Goal: Task Accomplishment & Management: Manage account settings

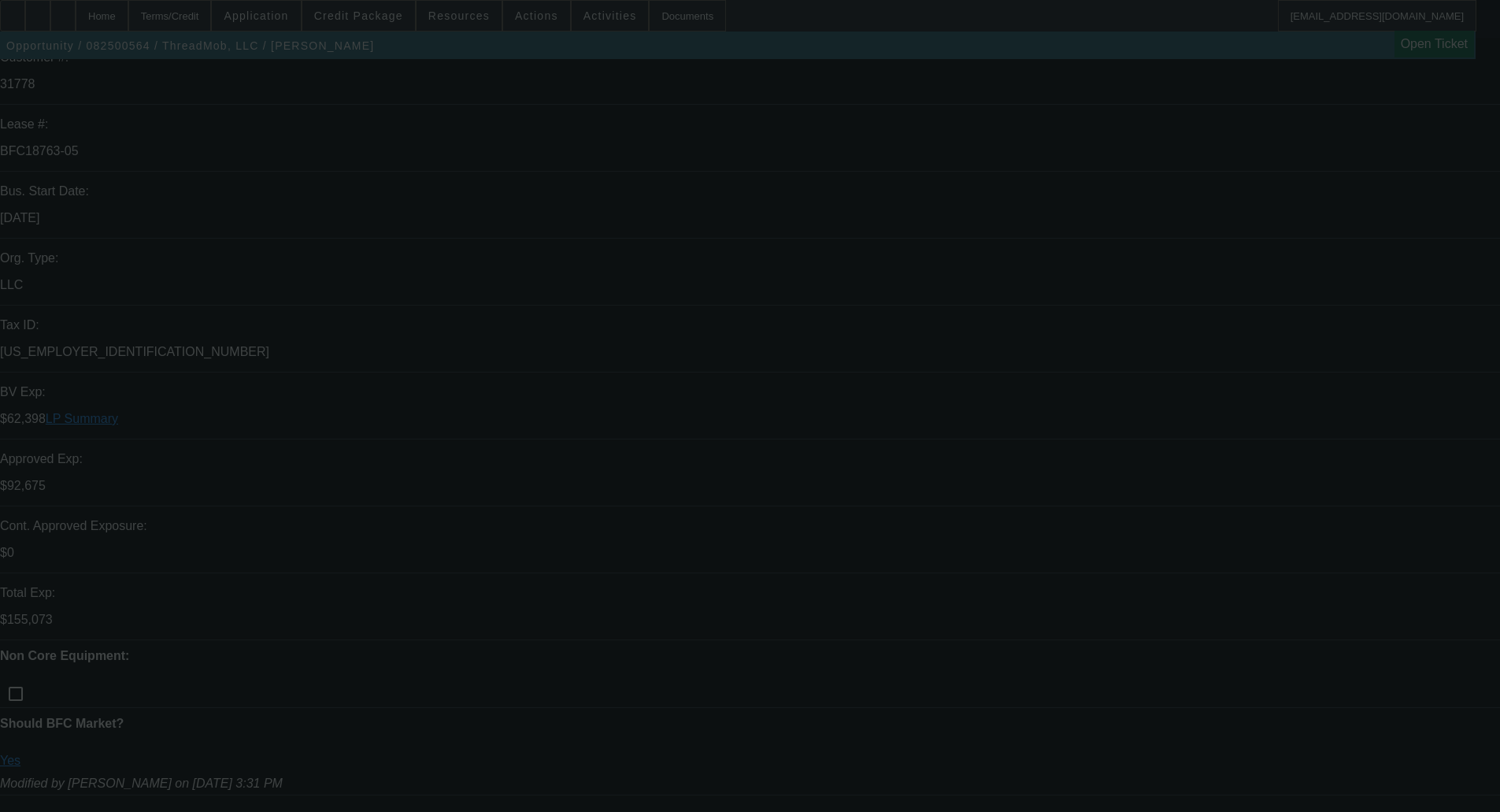
scroll to position [787, 0]
select select "0"
select select "2"
select select "0"
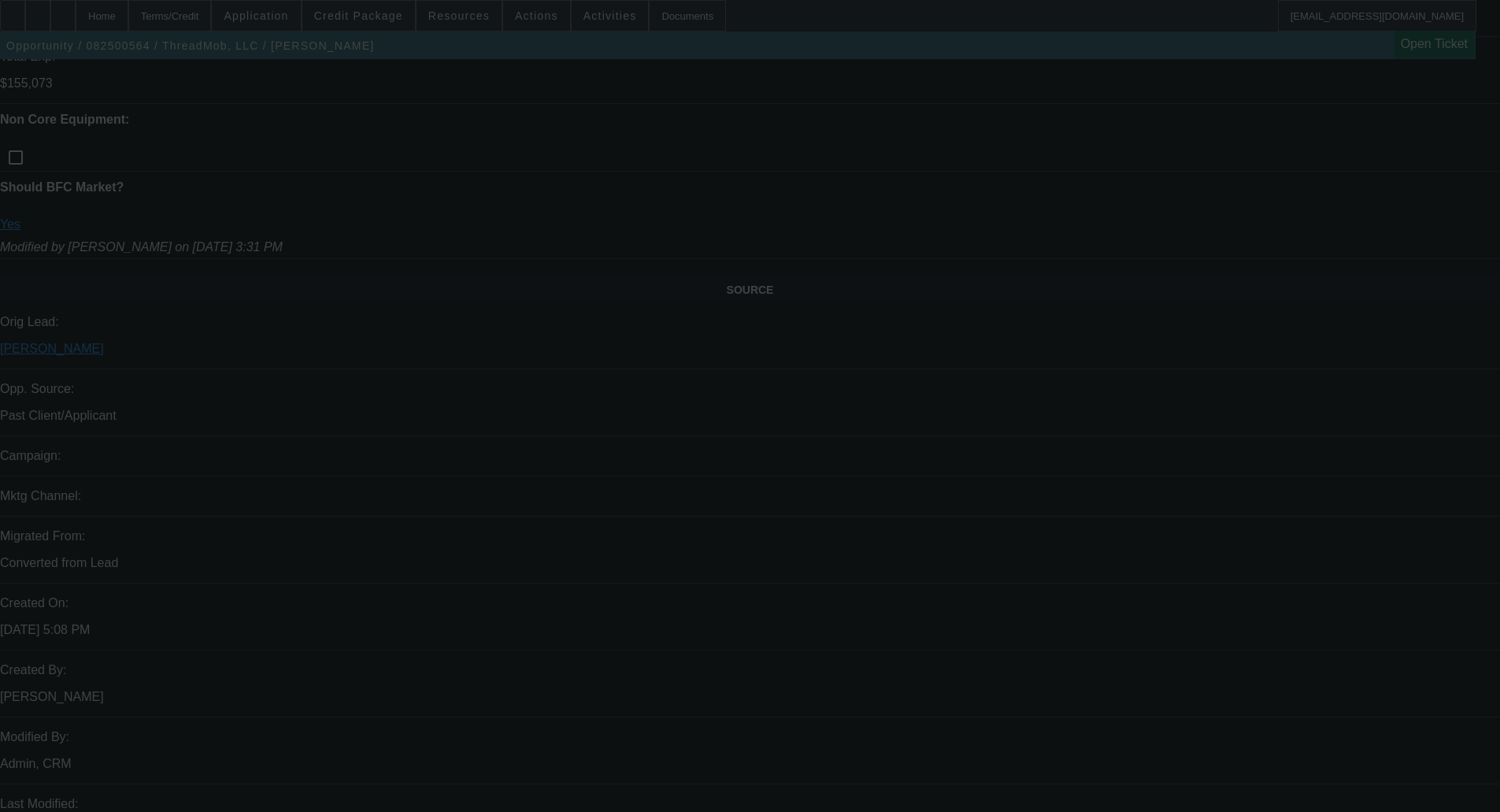
select select "6"
select select "0"
select select "6"
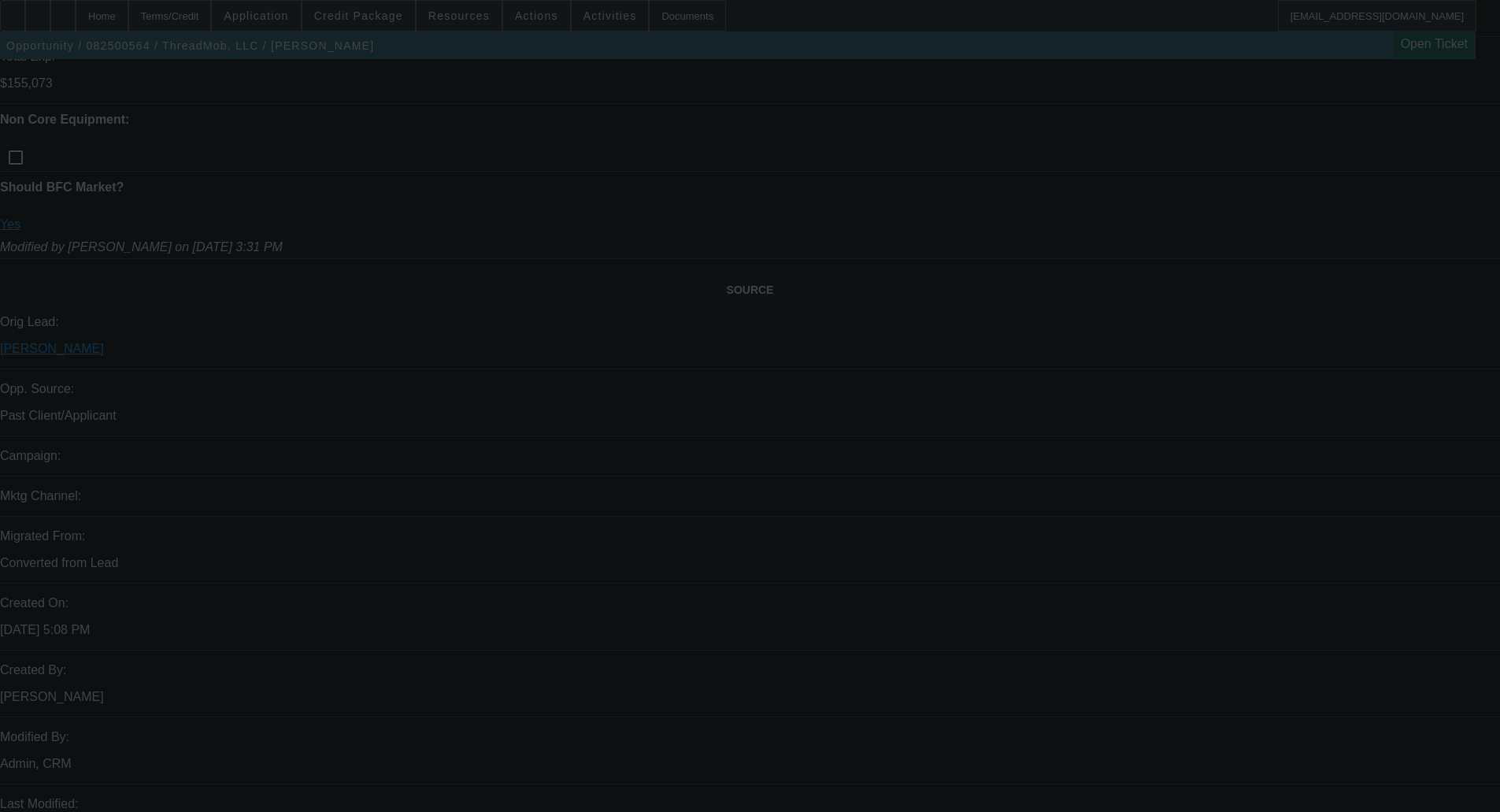
select select "0"
select select "6"
select select "0"
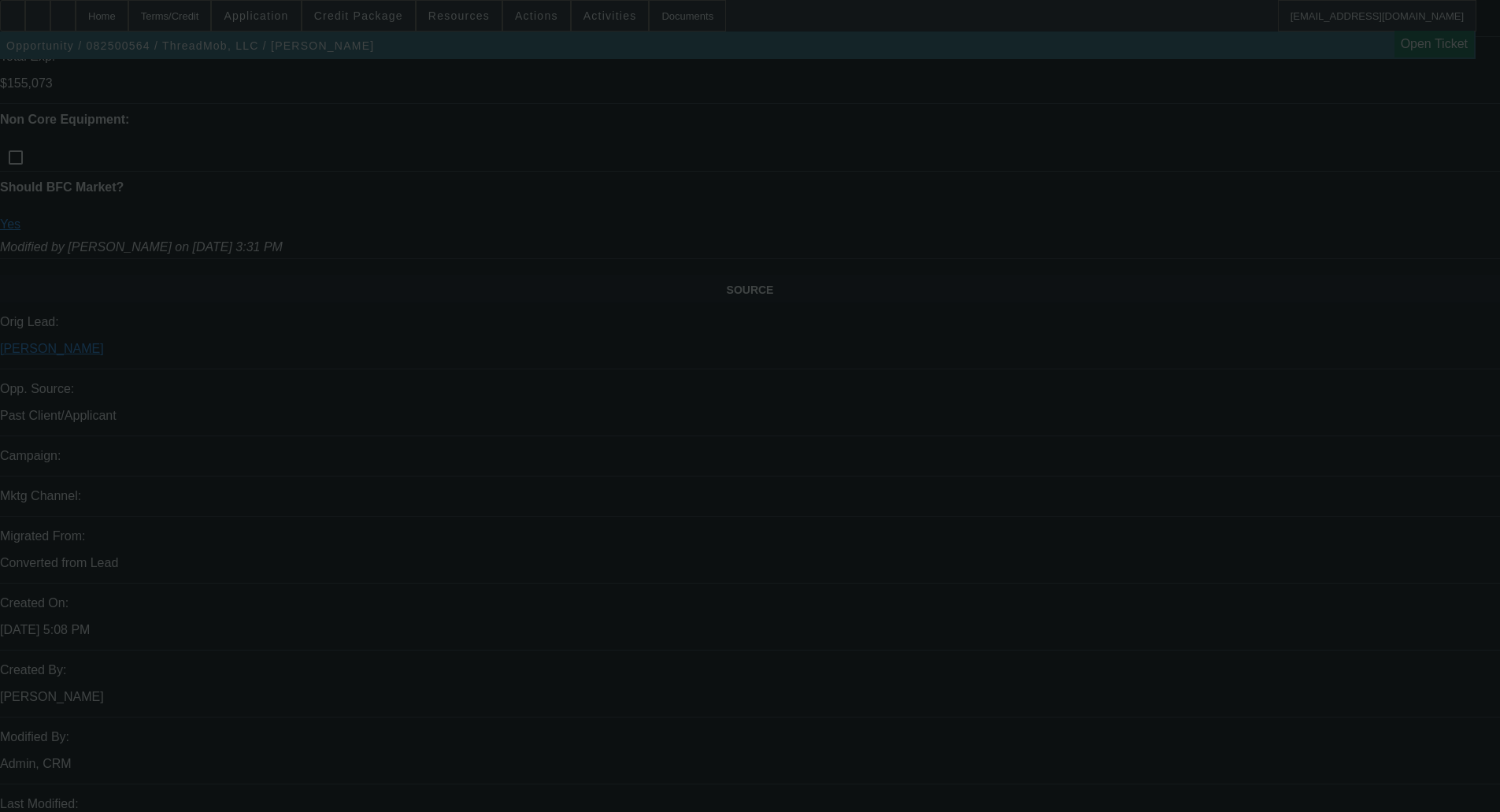
select select "2"
select select "0"
select select "6"
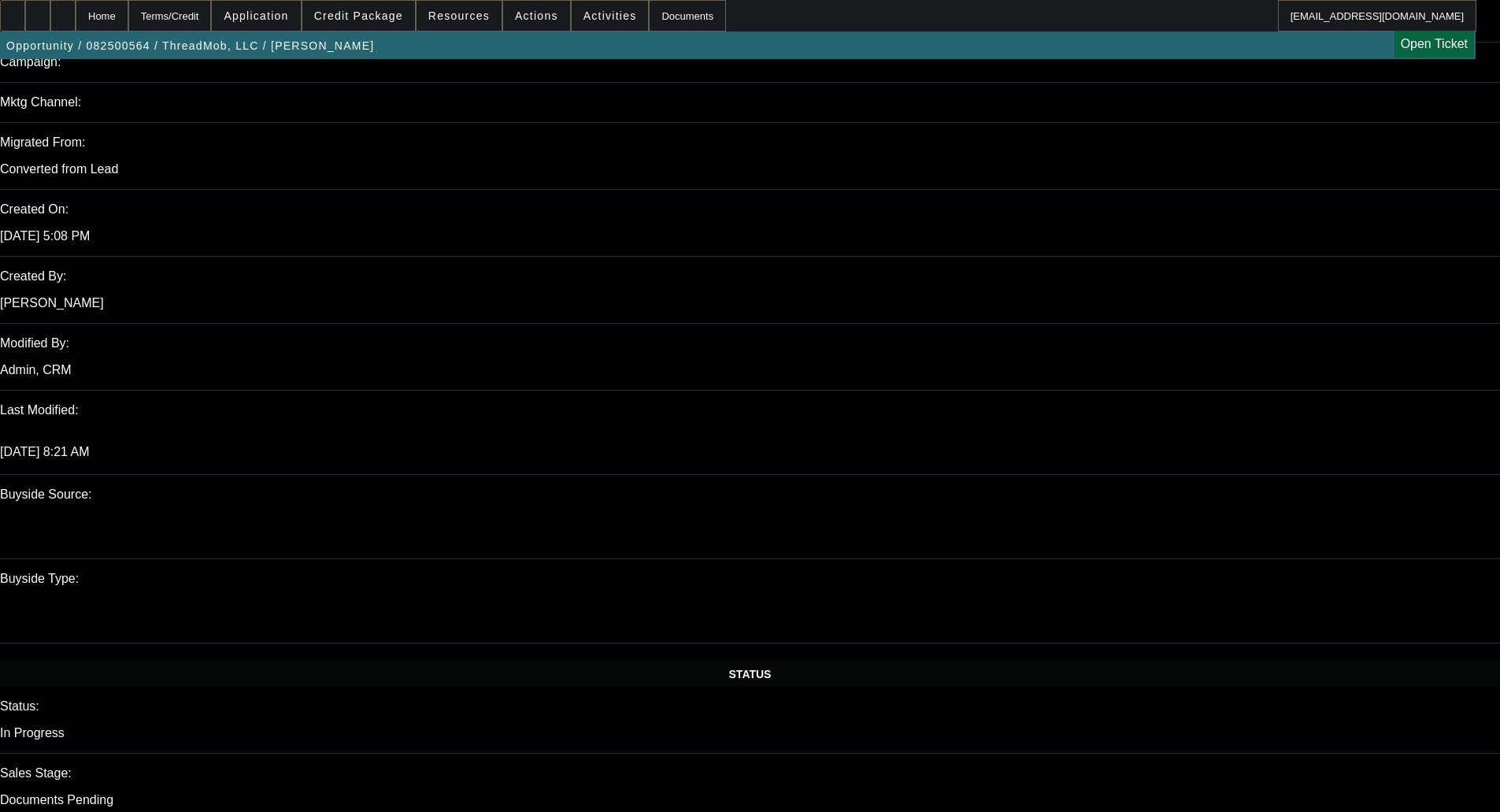
scroll to position [0, 0]
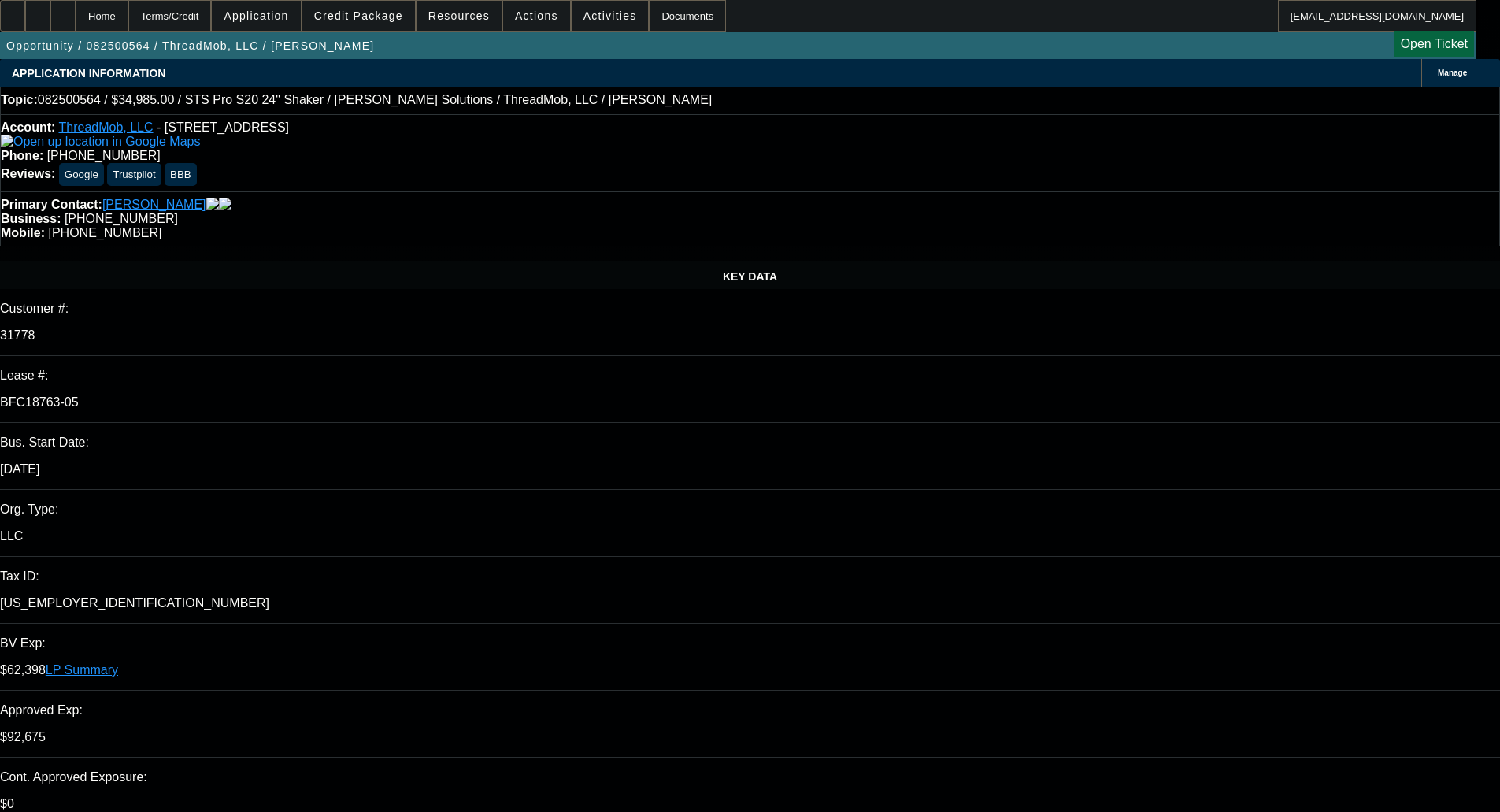
click at [417, 197] on div "Primary Contact: Norris, James" at bounding box center [750, 204] width 1499 height 14
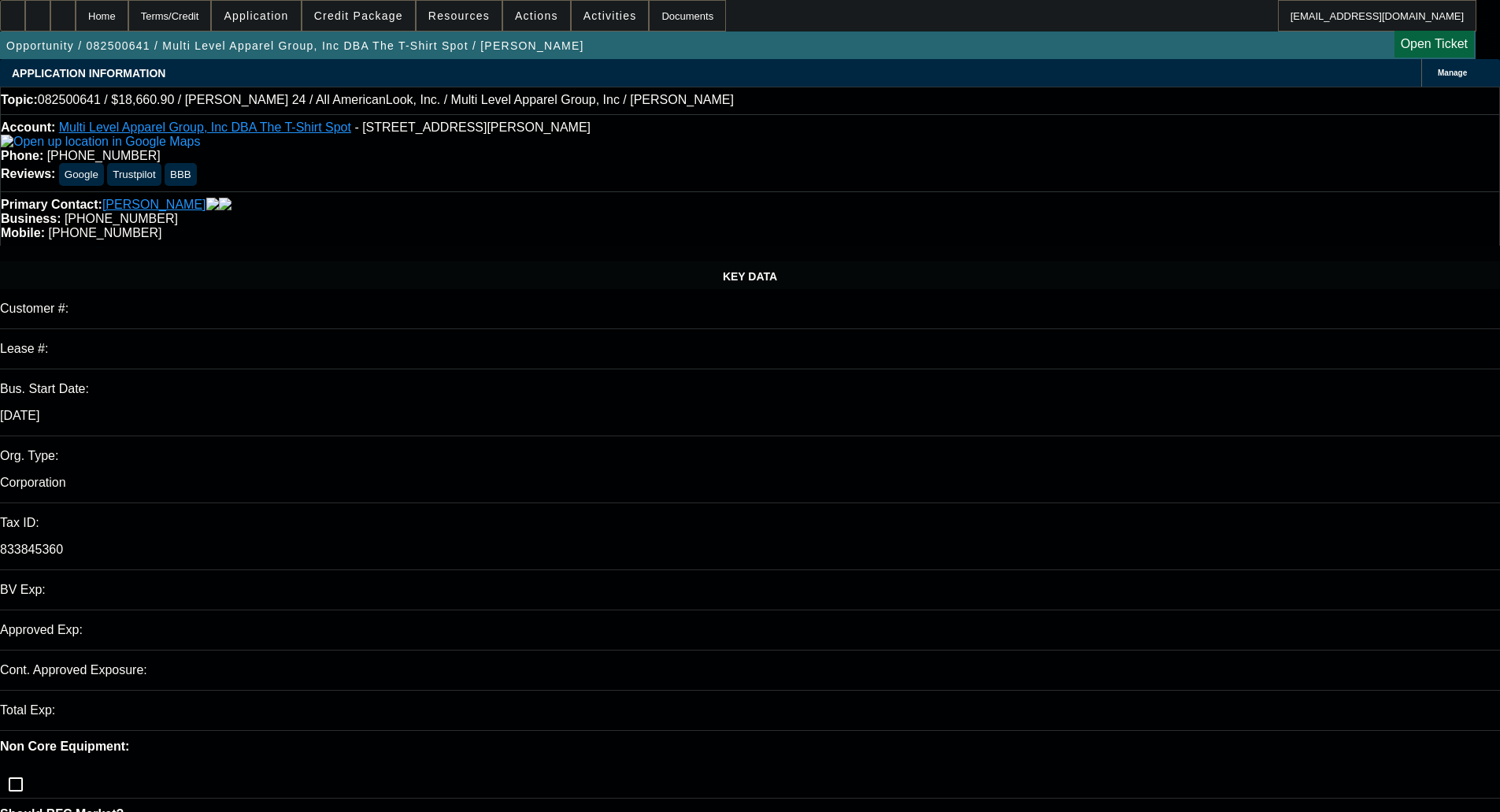
select select "0"
select select "0.1"
select select "4"
select select "0"
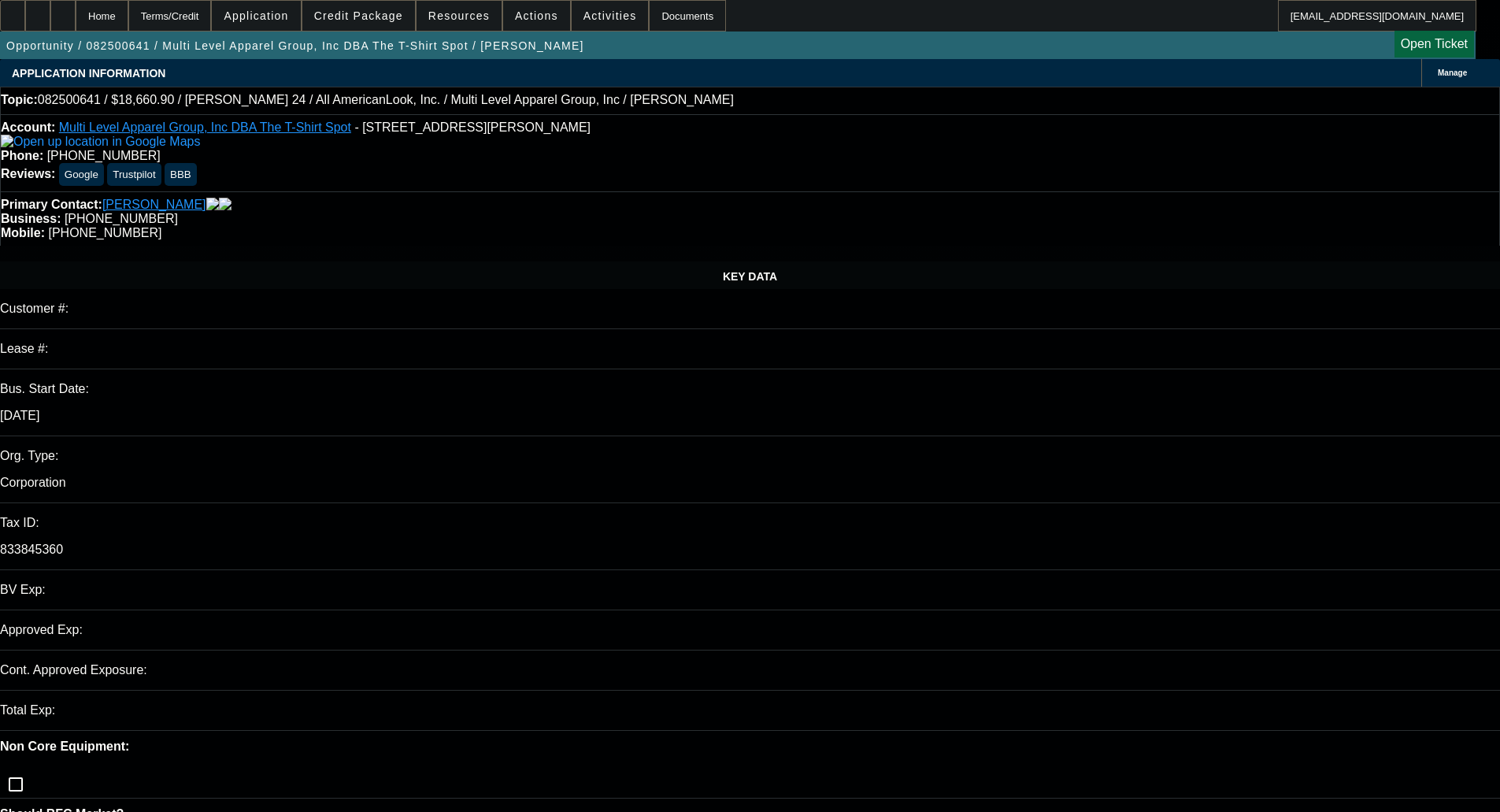
select select "0"
select select "0.1"
select select "4"
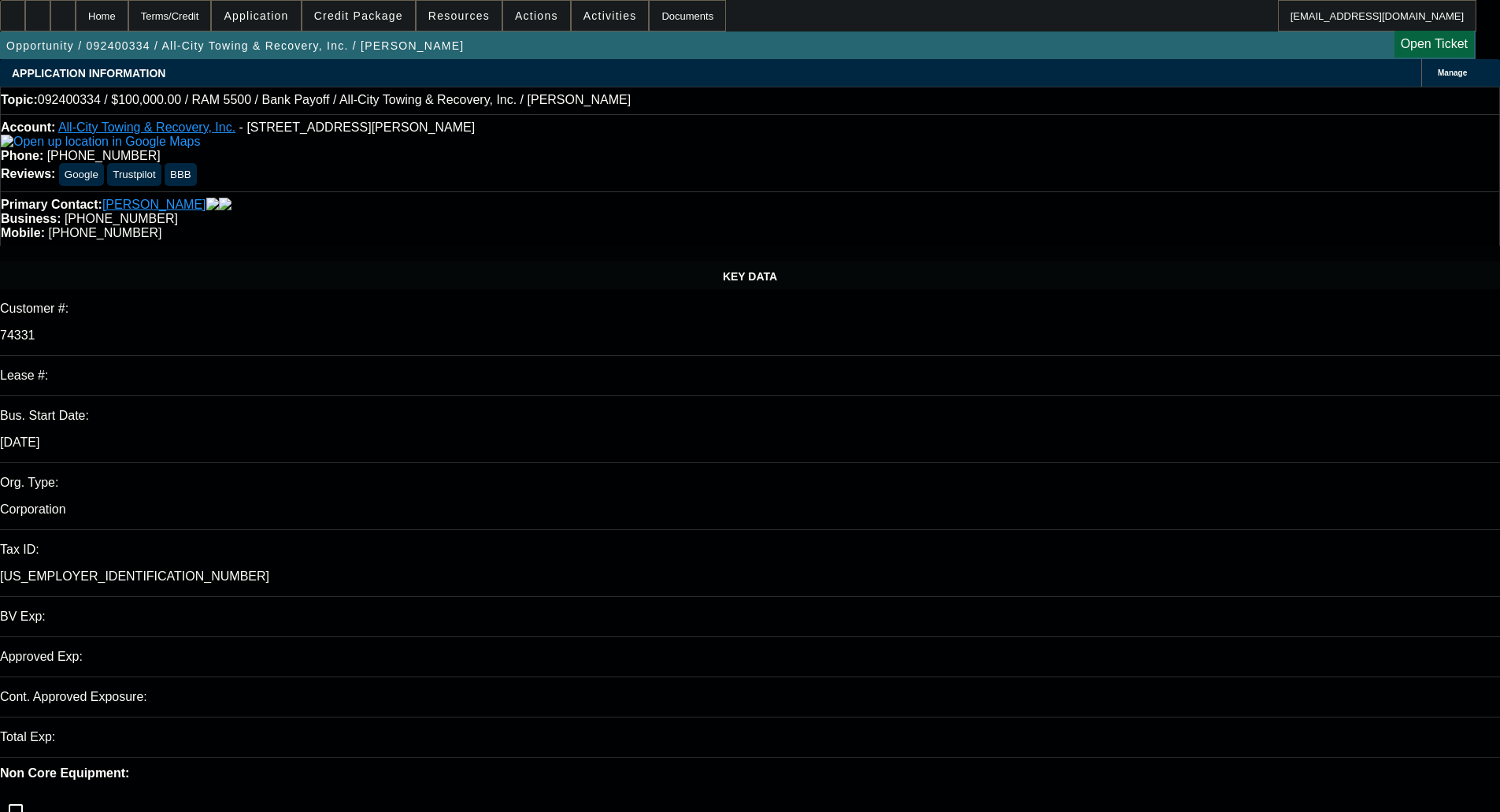
select select "0"
select select "1"
select select "2"
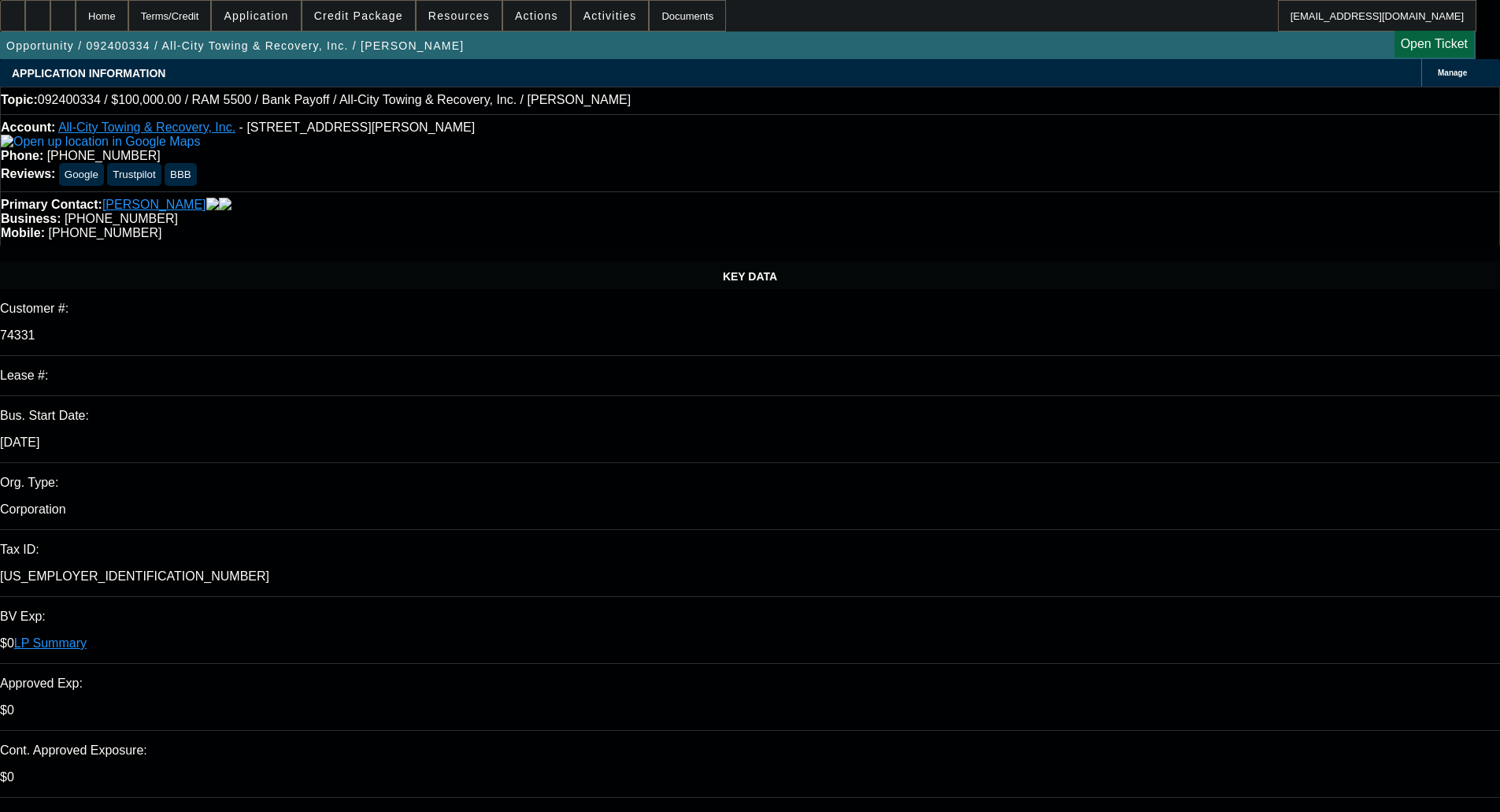
select select "6"
click at [340, 6] on span at bounding box center [359, 16] width 113 height 38
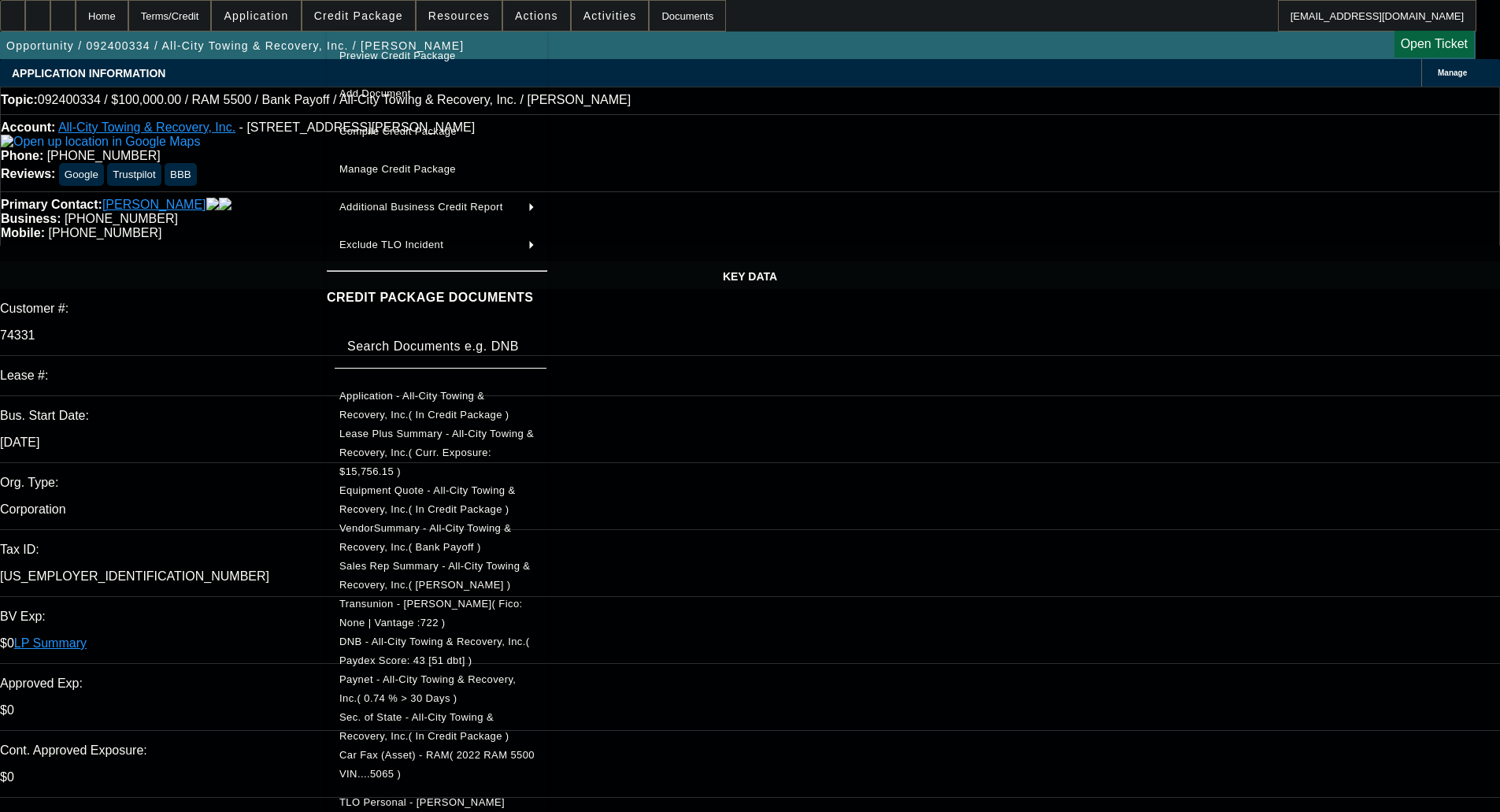
click at [407, 723] on button "Sec. of State - All-City Towing & Recovery, Inc.( In Credit Package )" at bounding box center [437, 727] width 220 height 38
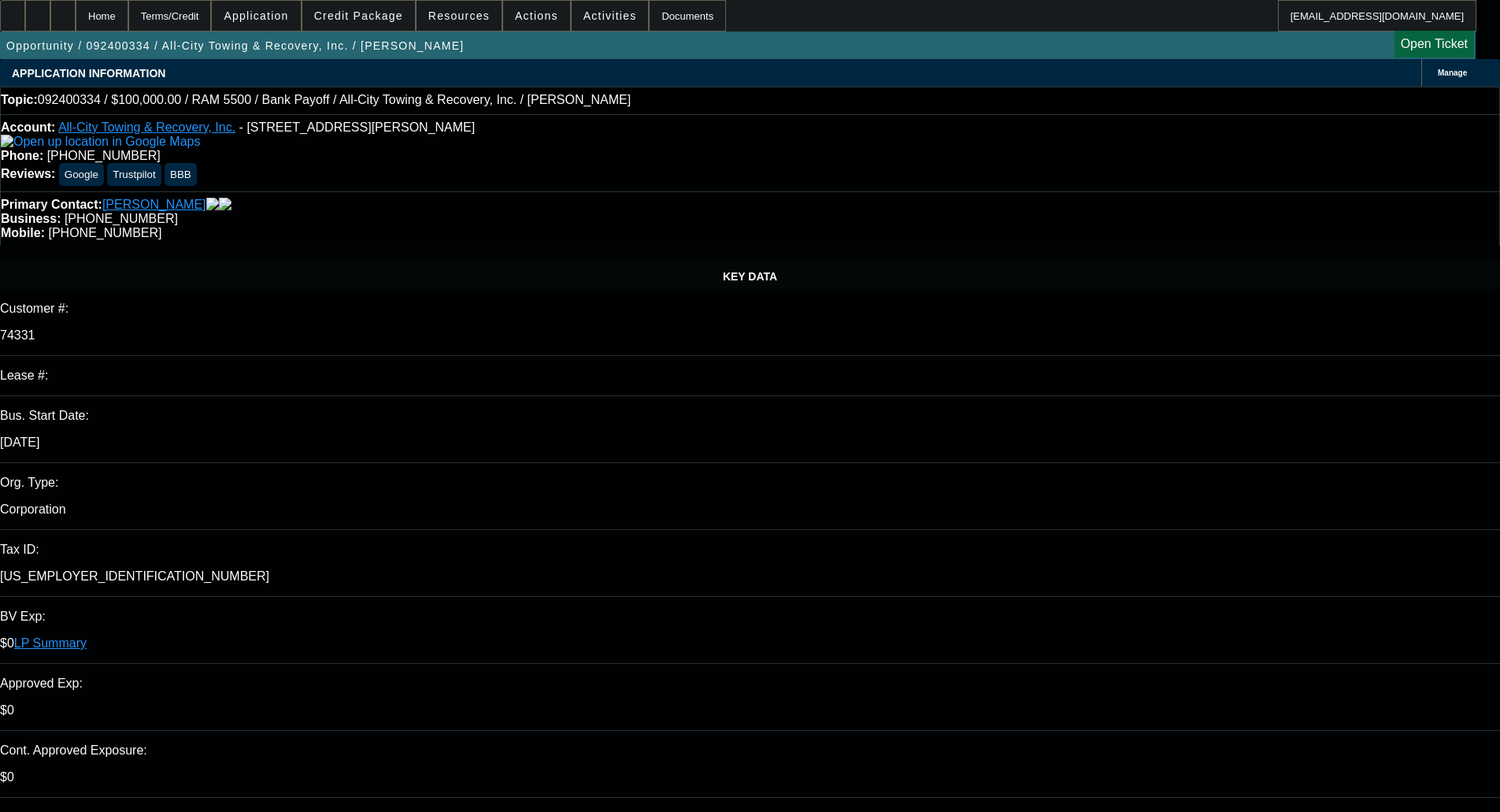
click at [900, 71] on div "APPLICATION INFORMATION Manage" at bounding box center [750, 73] width 1500 height 28
click at [1435, 73] on icon at bounding box center [1435, 73] width 0 height 0
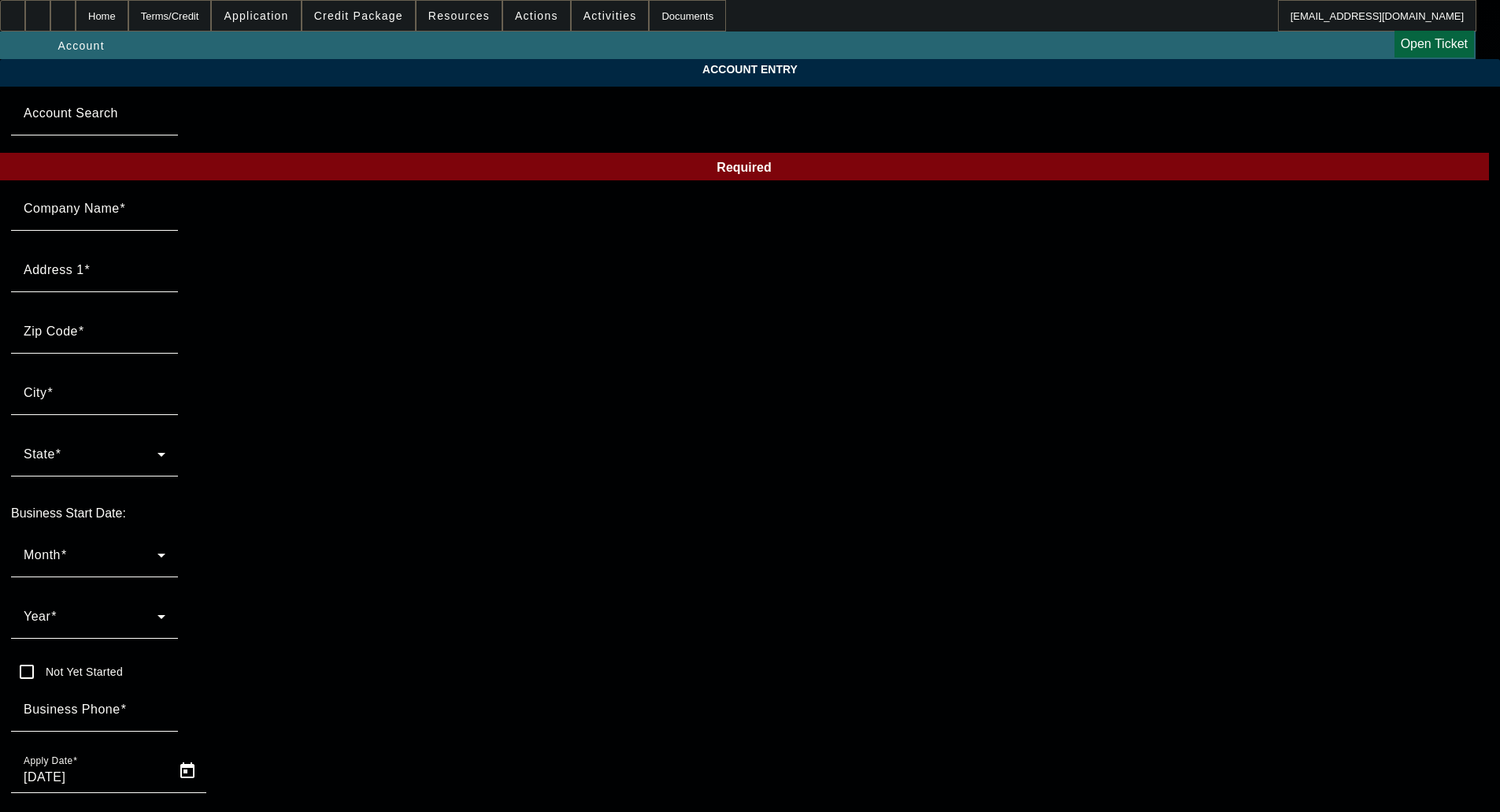
type input "All-City Towing & Recovery, Inc."
type input "9242 Marlow Ave"
type input "23503"
type input "Norfolk"
type input "[PHONE_NUMBER]"
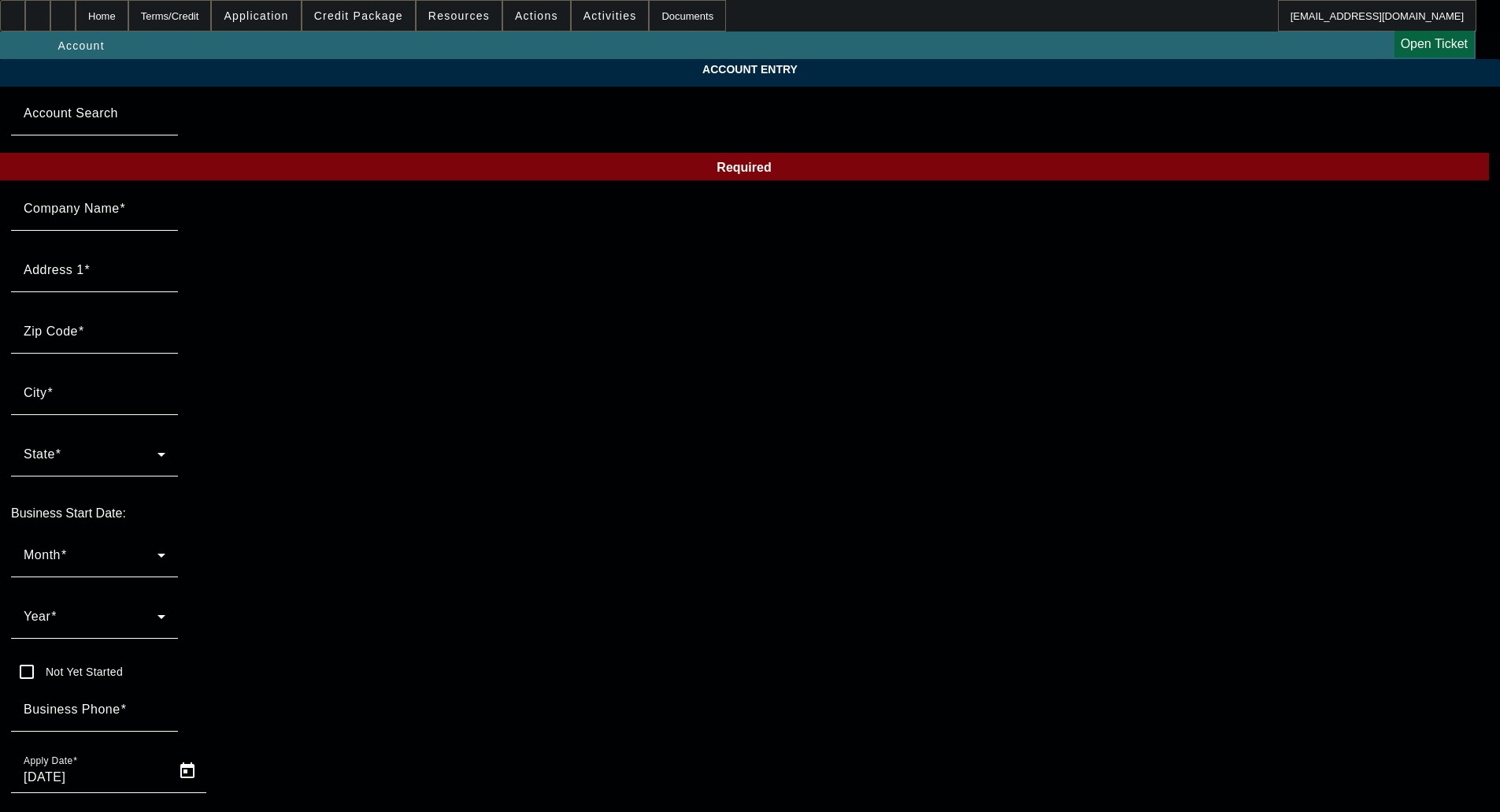
type input "j.dunbar3@hotmail.com"
type input "Norfolk City"
type input "[US_EMPLOYER_IDENTIFICATION_NUMBER]"
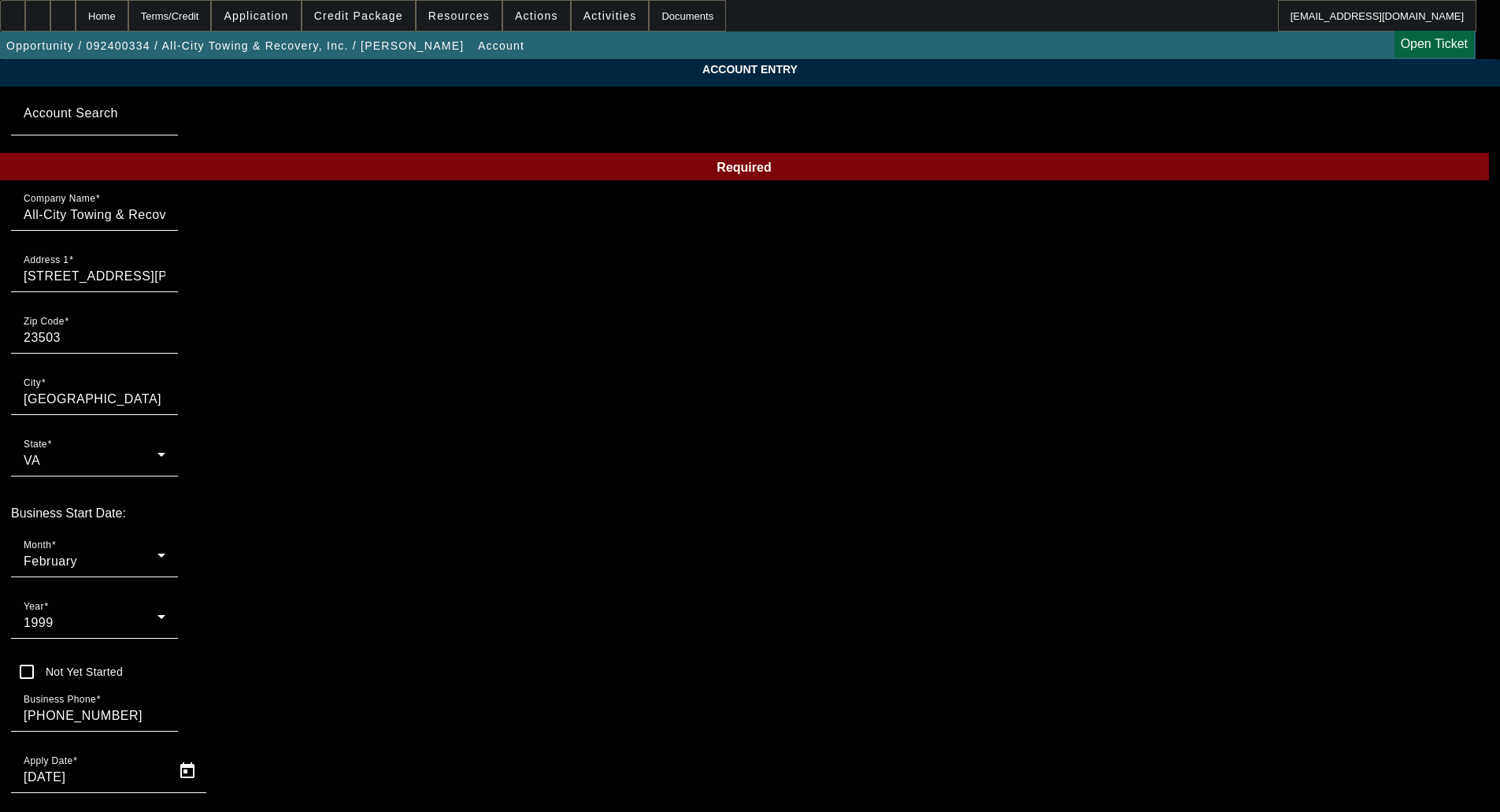
type input "9/13/2024"
click at [166, 532] on div "Month February" at bounding box center [94, 554] width 142 height 44
click at [351, 654] on span "March" at bounding box center [333, 650] width 37 height 19
click at [54, 616] on span "1999" at bounding box center [39, 622] width 30 height 13
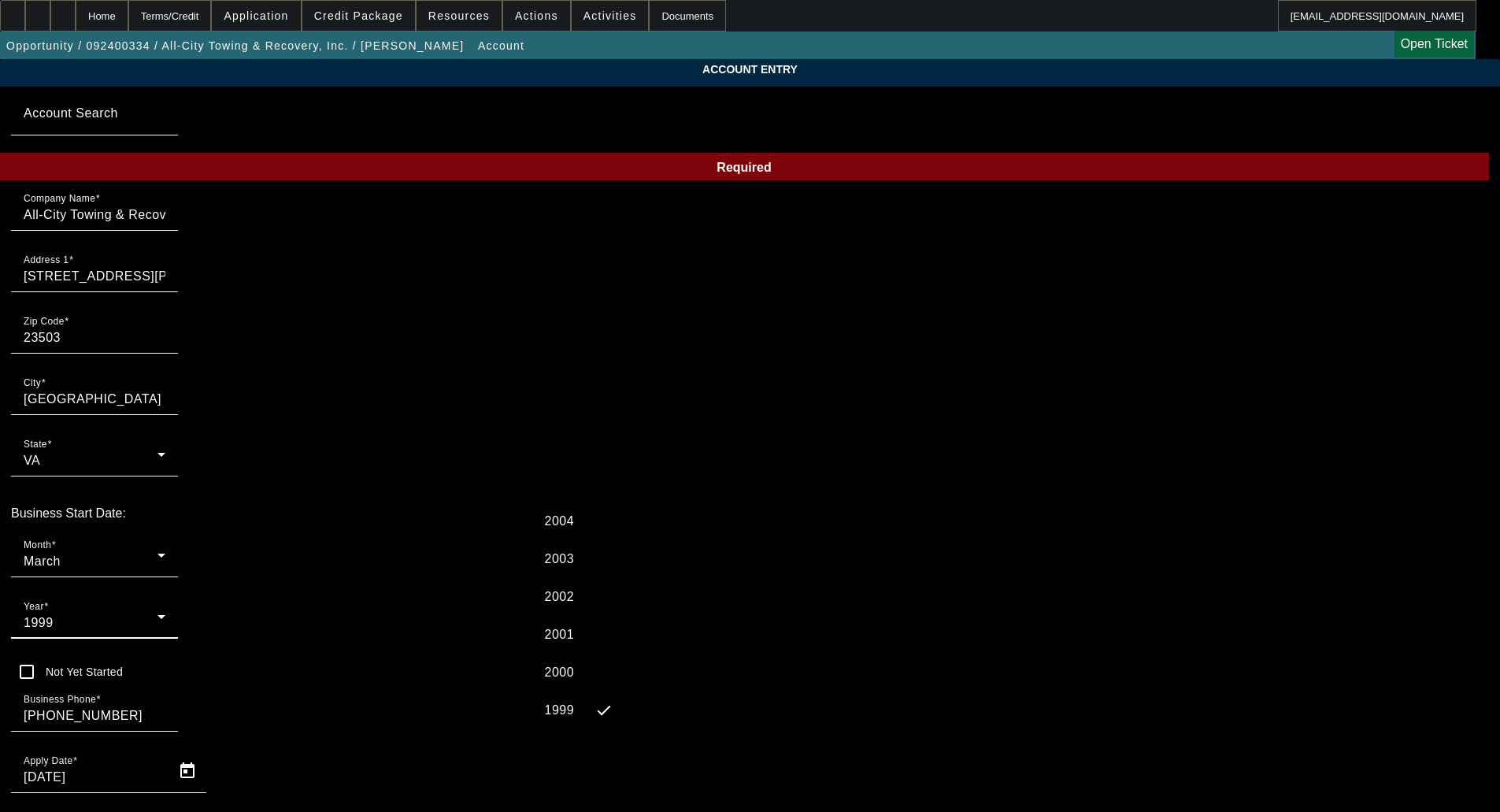
click at [560, 634] on span "2001" at bounding box center [560, 634] width 30 height 19
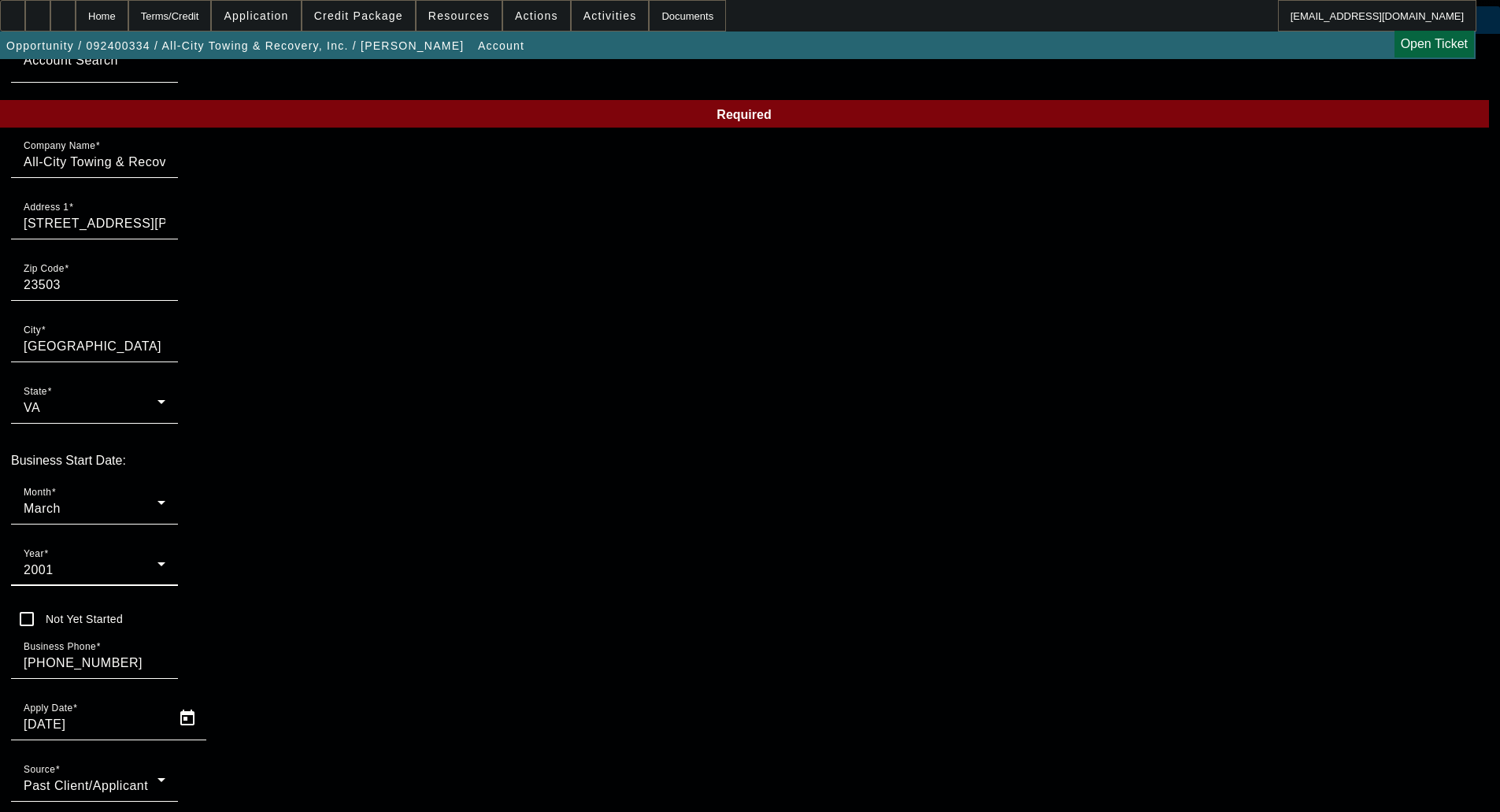
scroll to position [116, 0]
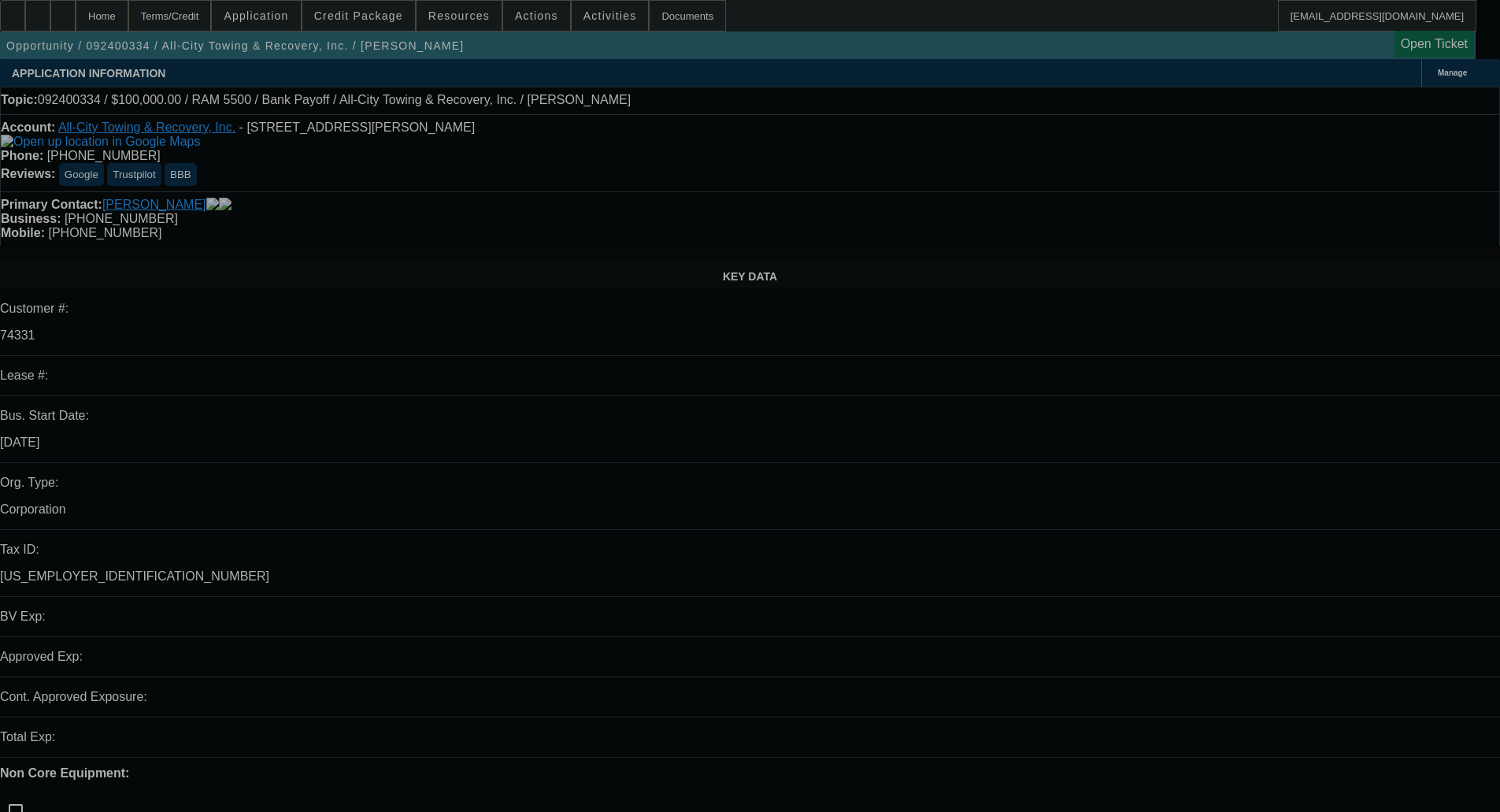
select select "0"
select select "2"
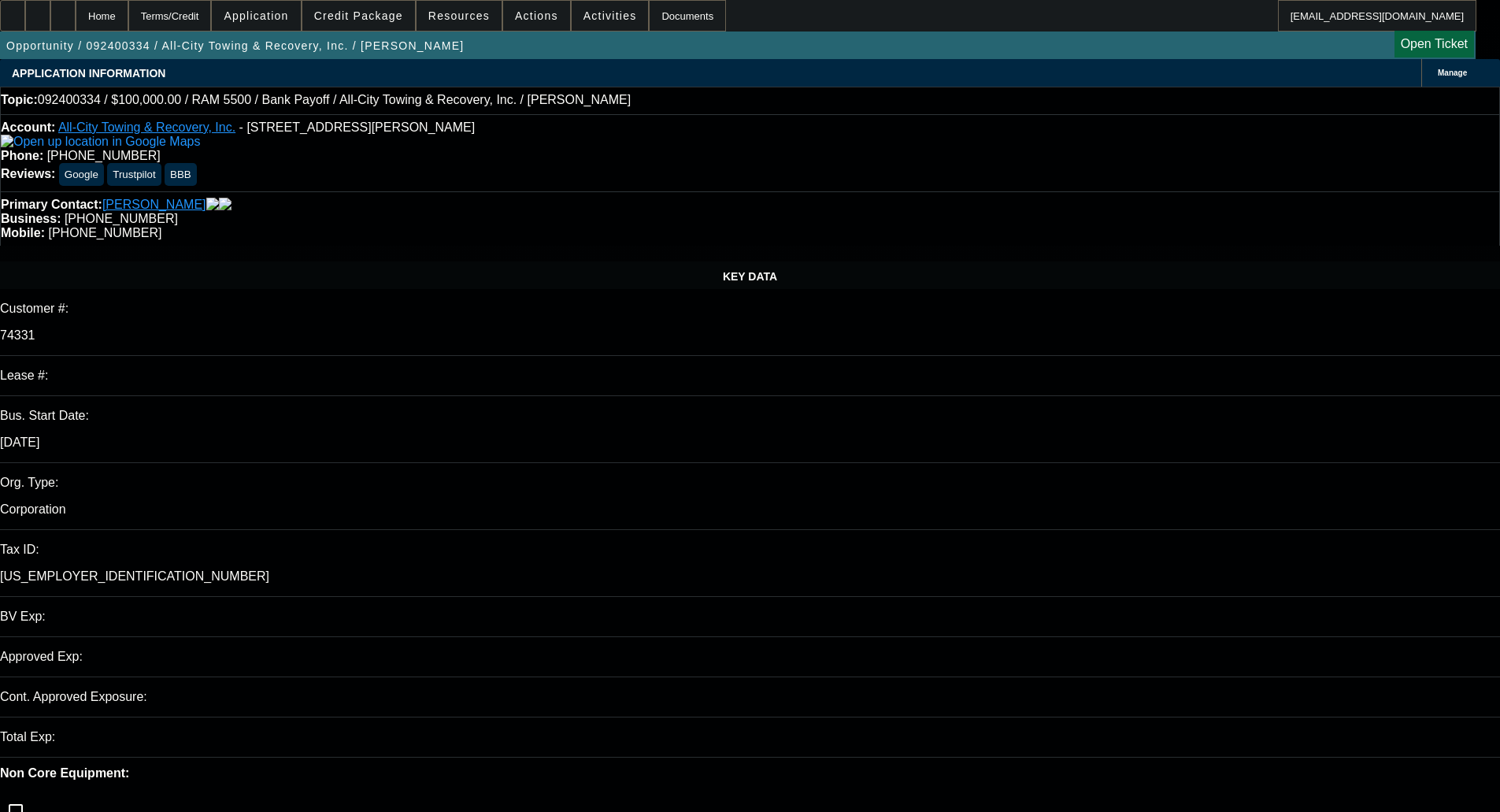
select select "0"
select select "6"
click at [369, 22] on span at bounding box center [359, 16] width 113 height 38
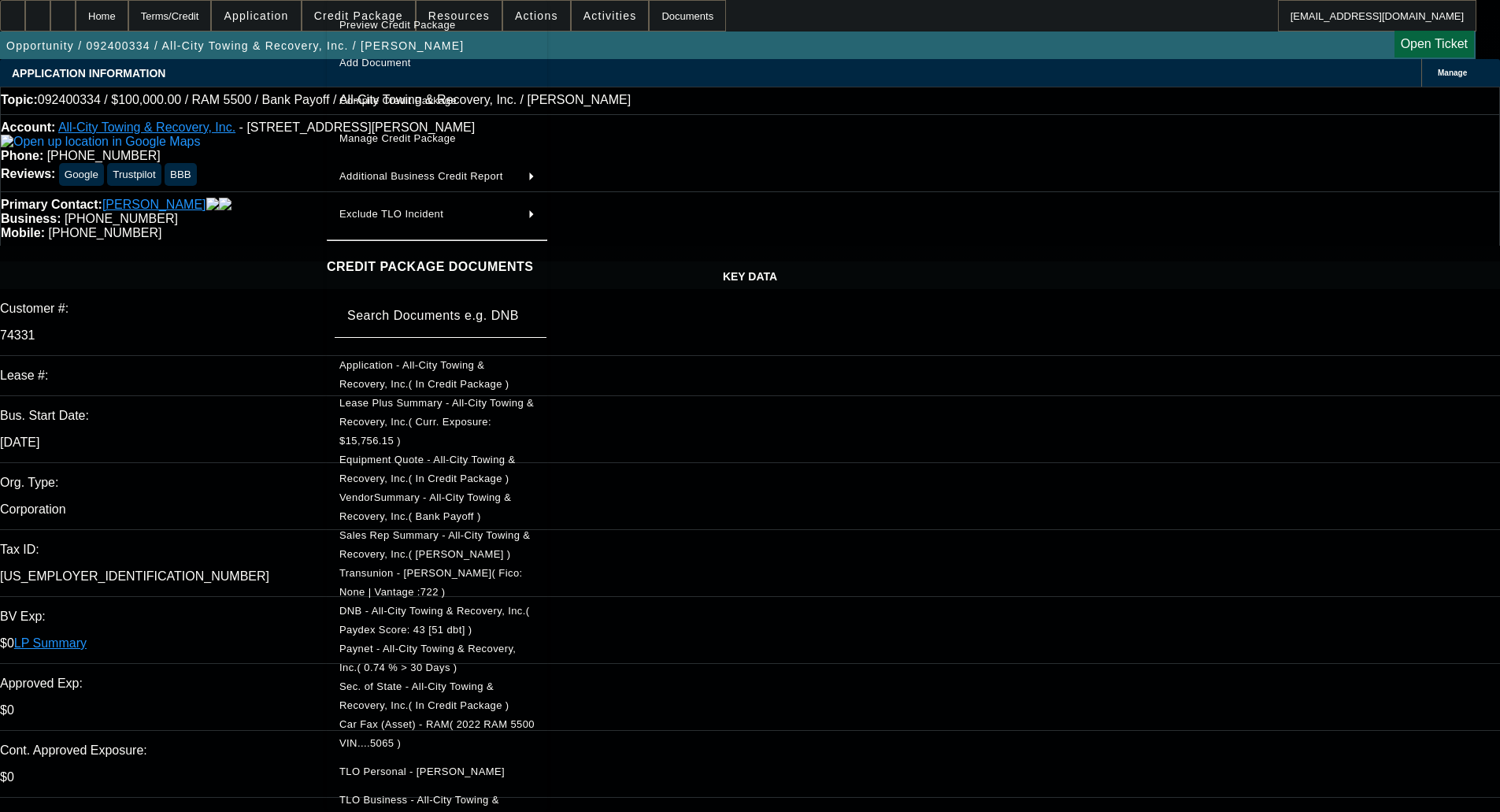
click at [394, 26] on span "Preview Credit Package" at bounding box center [397, 25] width 116 height 12
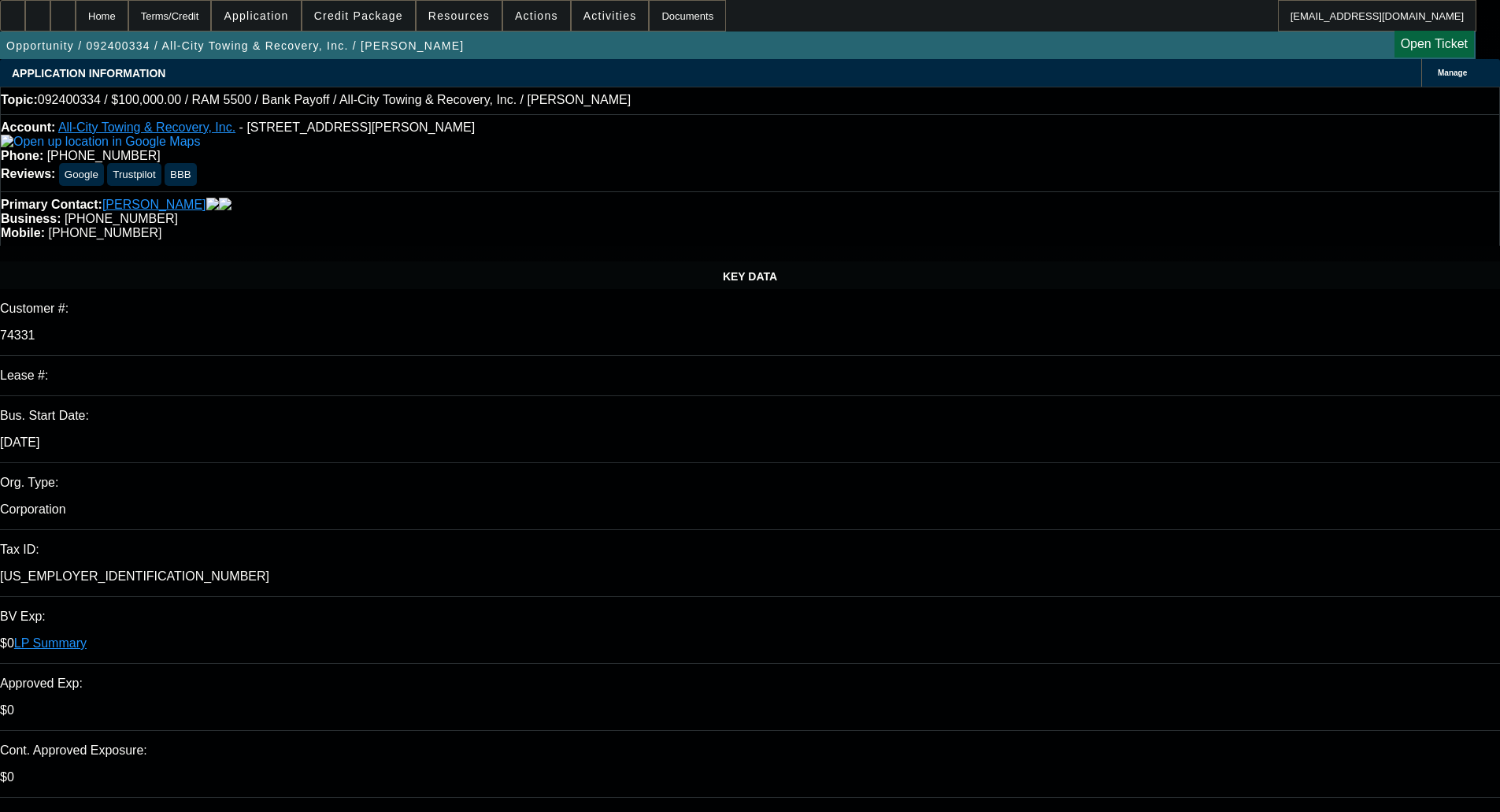
click at [370, 12] on span "Credit Package" at bounding box center [359, 16] width 89 height 13
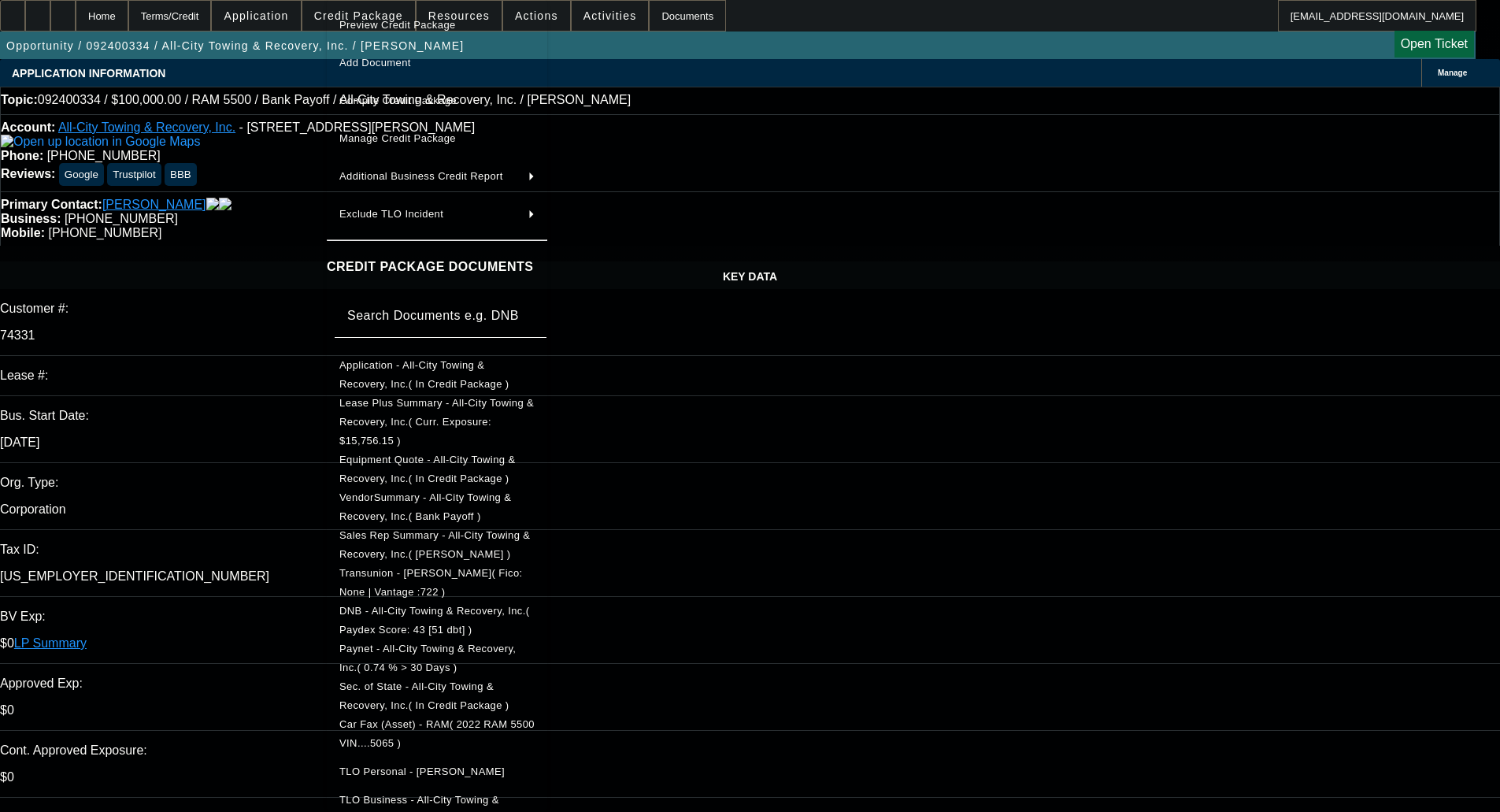
click at [396, 141] on span "Manage Credit Package" at bounding box center [397, 138] width 116 height 12
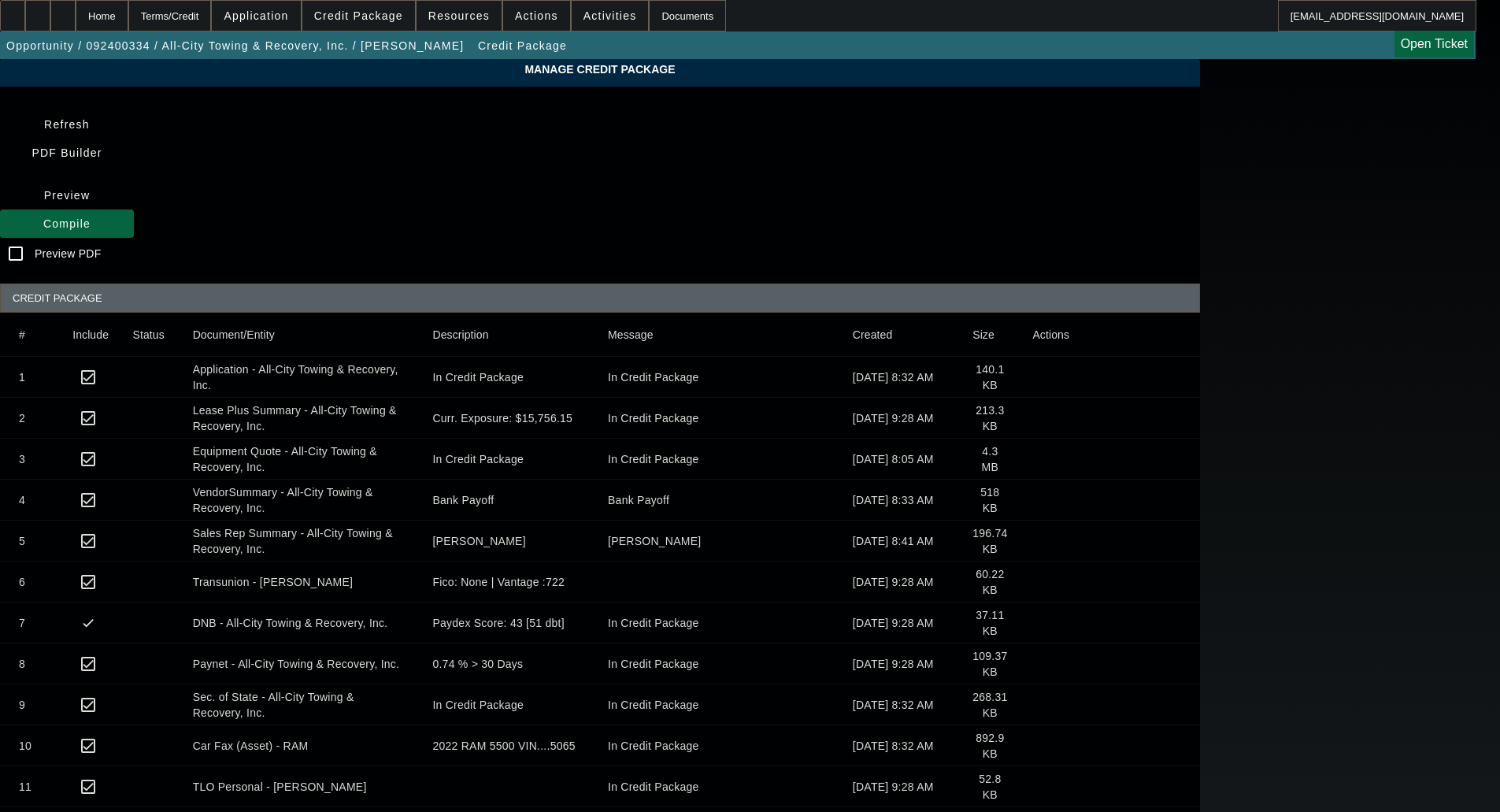
click at [1033, 663] on icon at bounding box center [1033, 663] width 0 height 0
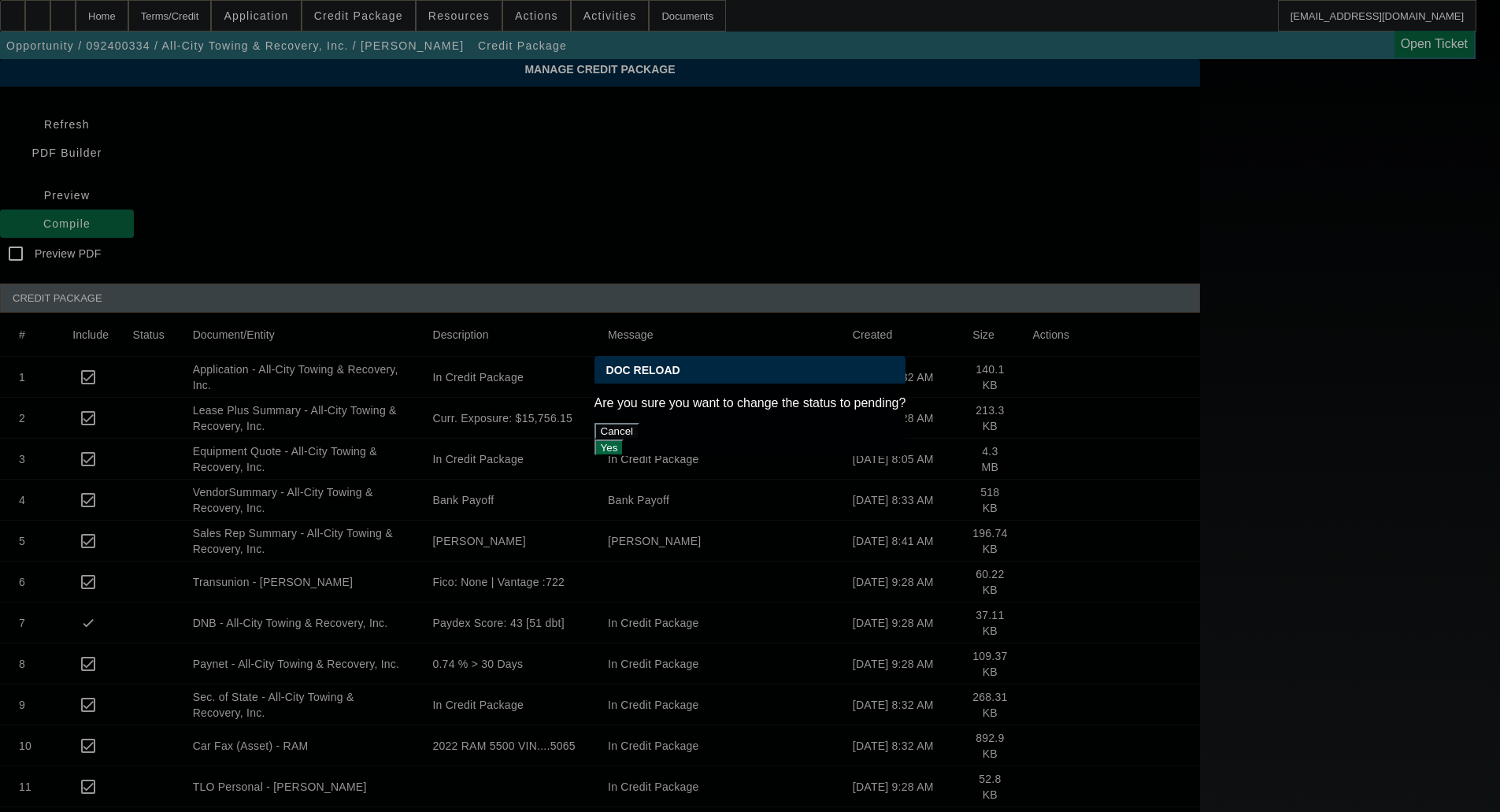
click at [625, 439] on button "Yes" at bounding box center [609, 447] width 30 height 17
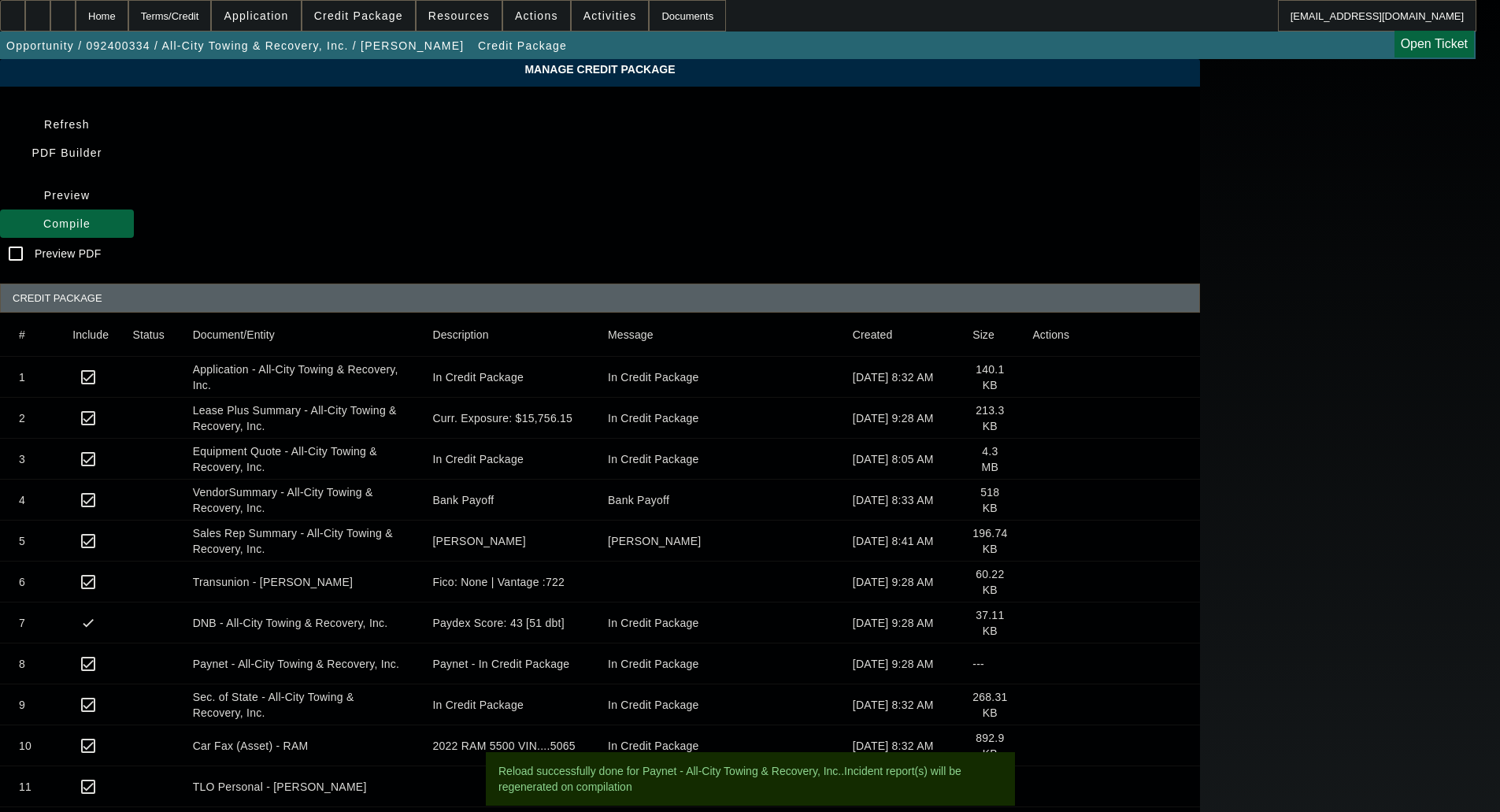
click at [90, 217] on span "Compile" at bounding box center [67, 223] width 48 height 13
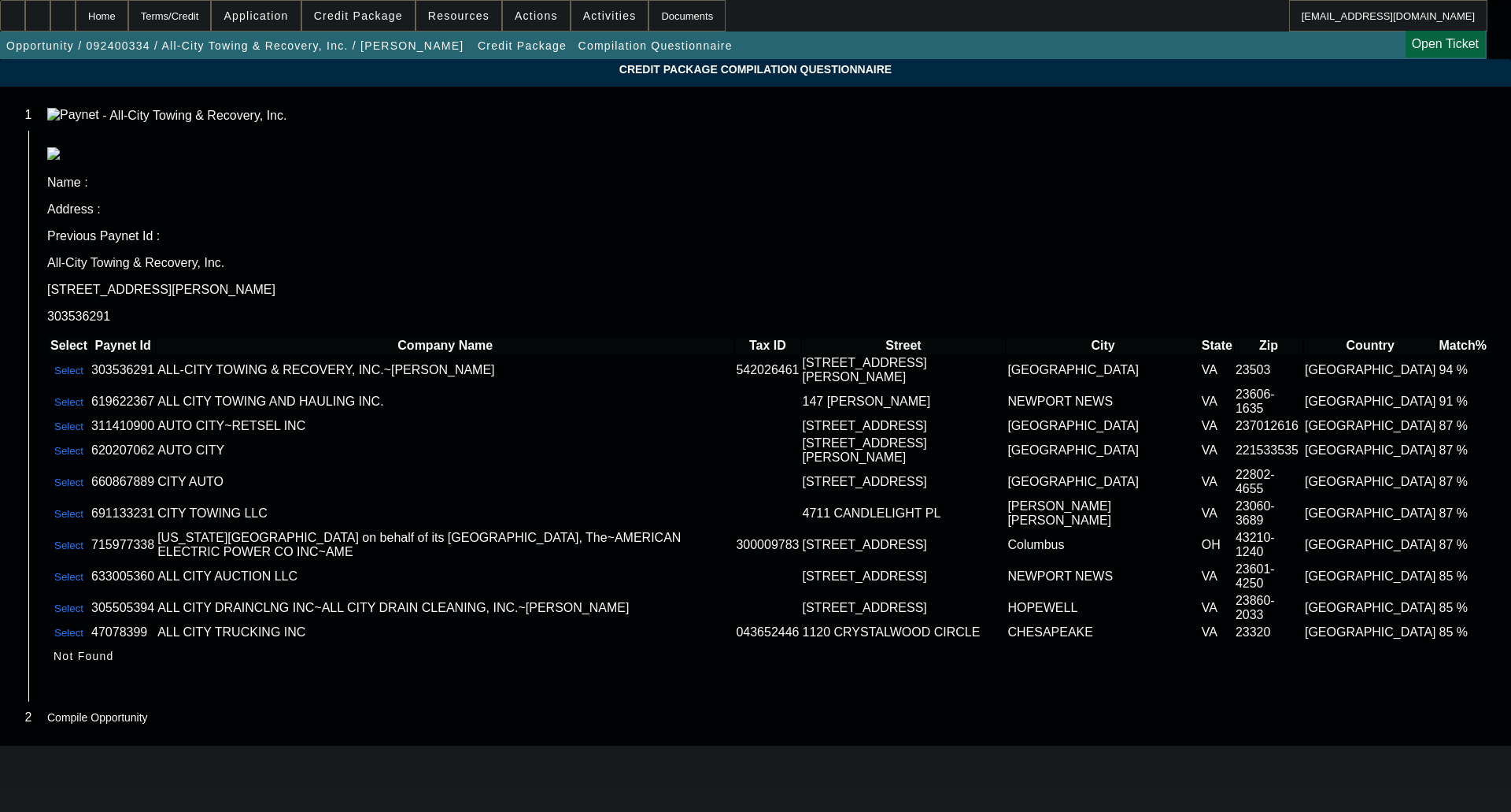
click at [88, 364] on button "Select" at bounding box center [68, 370] width 39 height 13
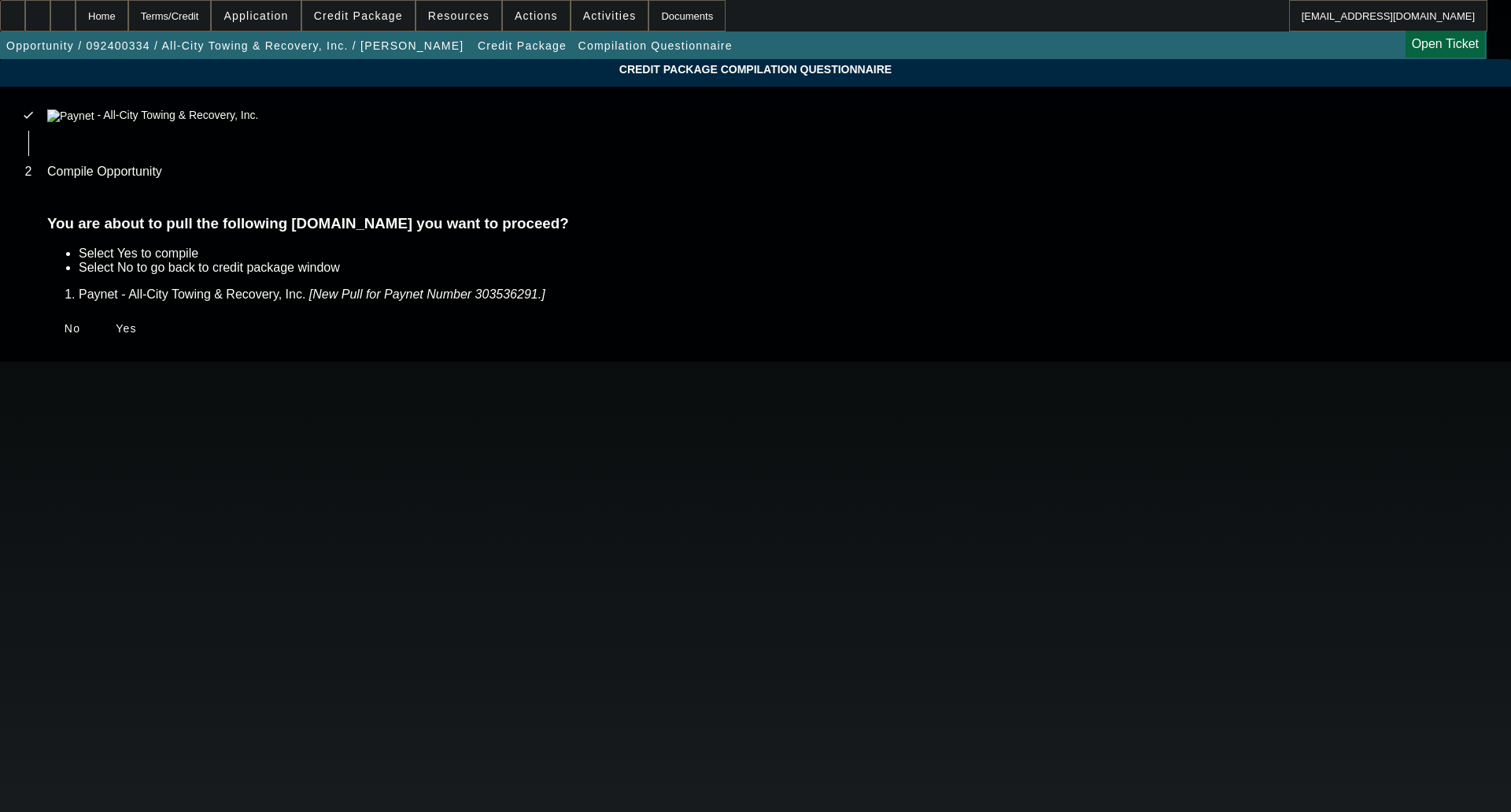
click at [137, 334] on span "Yes" at bounding box center [126, 328] width 21 height 13
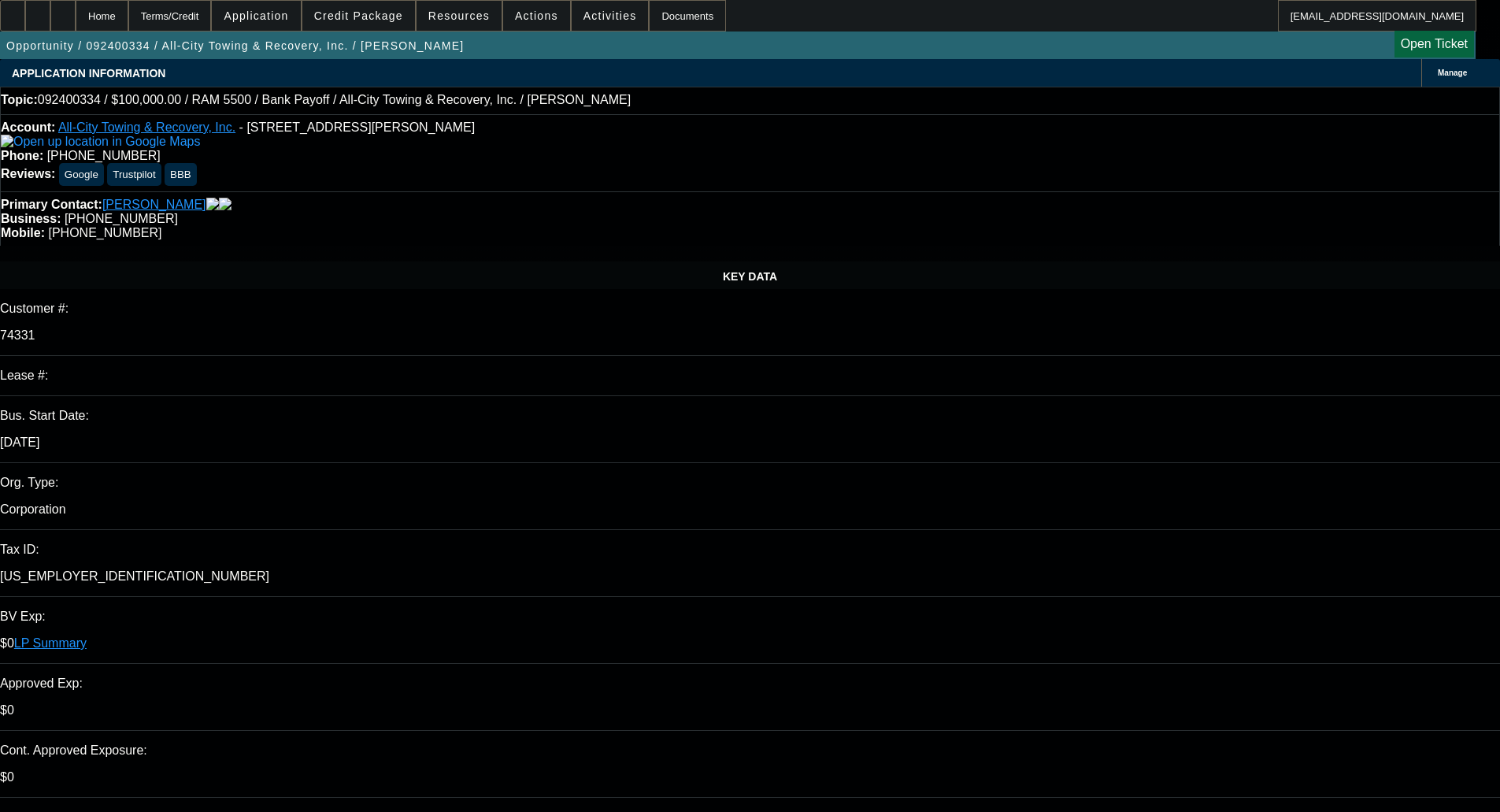
select select "0"
select select "2"
select select "0"
select select "6"
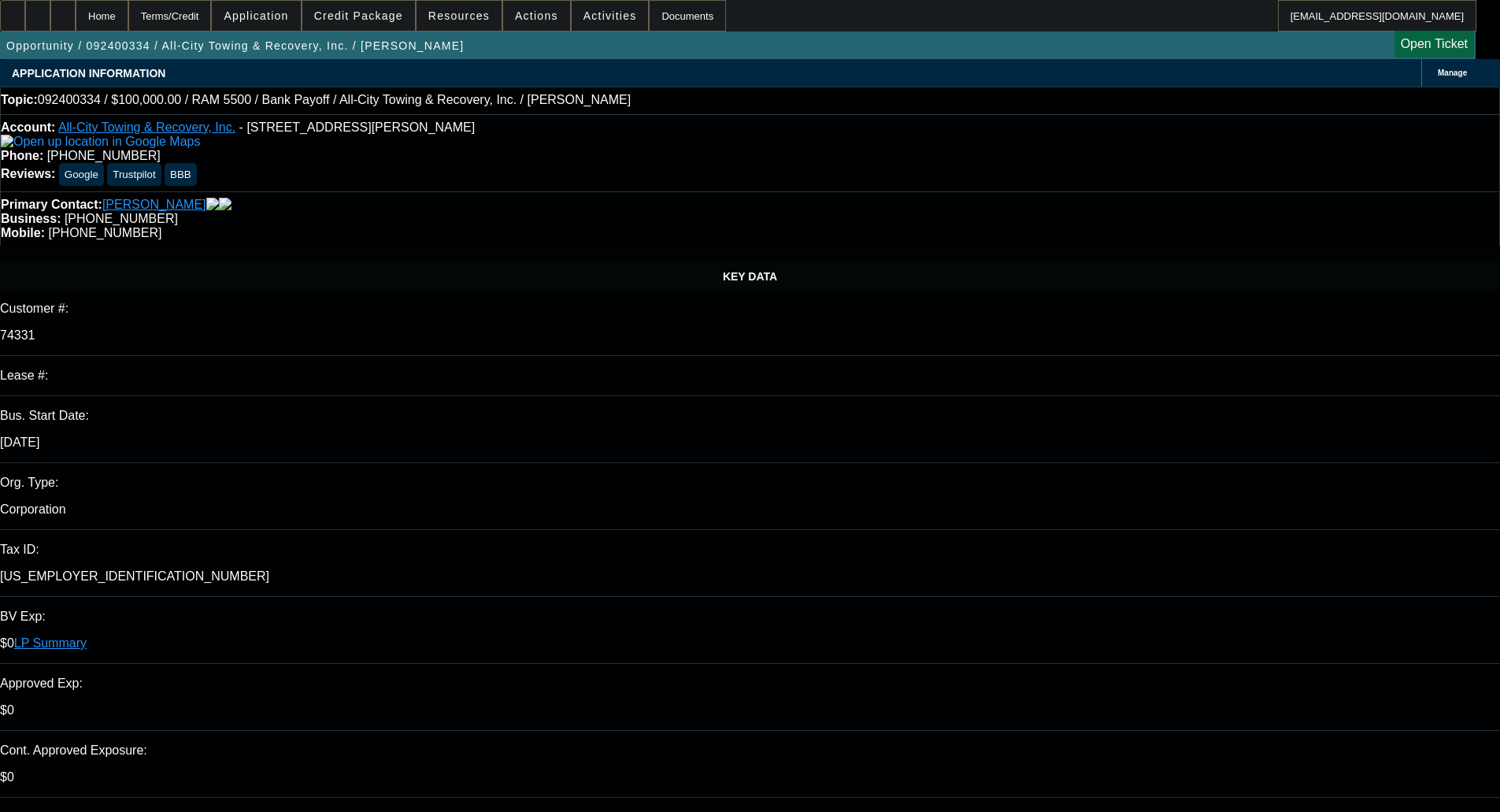
click at [371, 12] on span "Credit Package" at bounding box center [359, 16] width 89 height 13
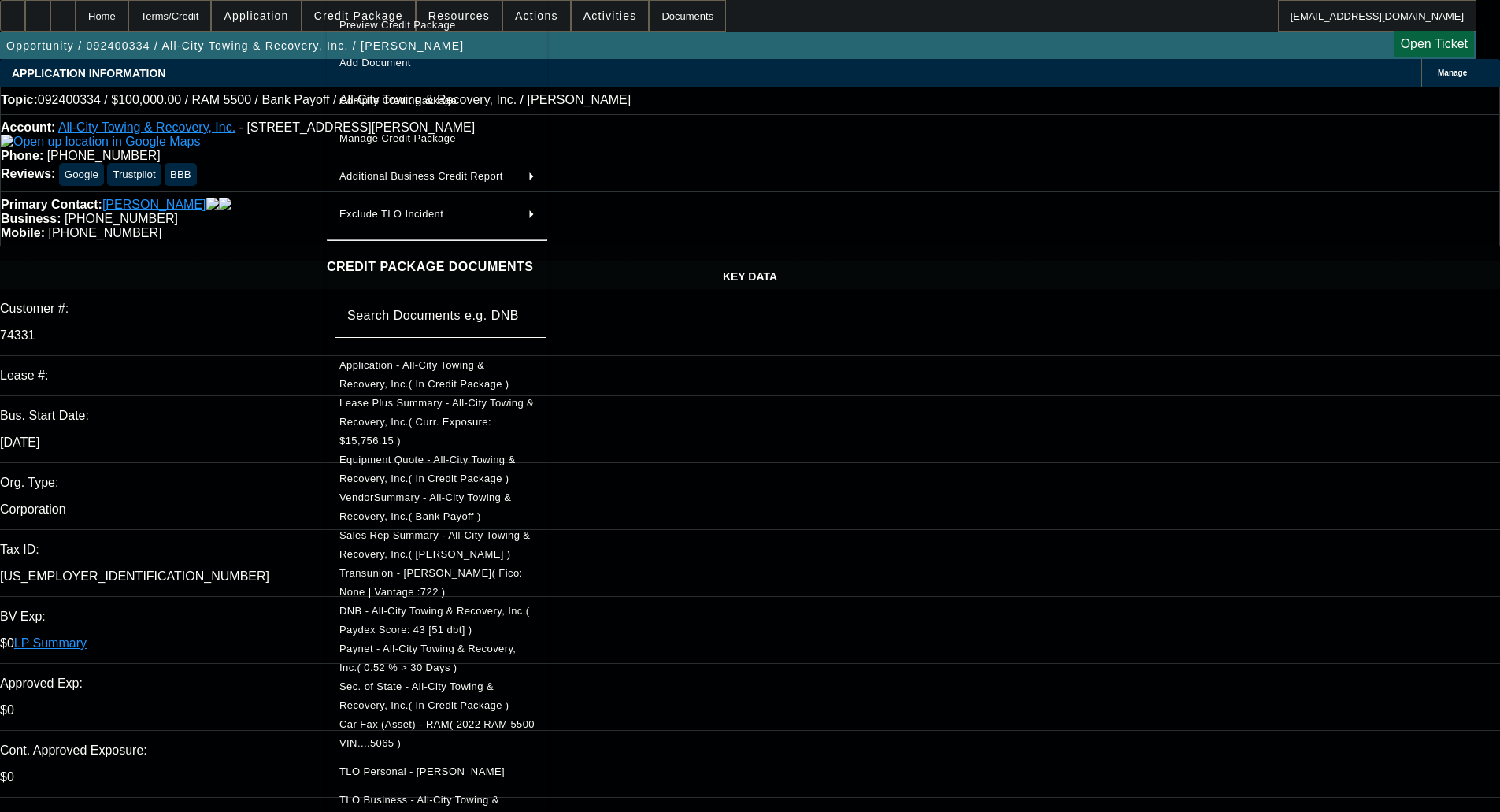
click at [441, 642] on span "Paynet - All-City Towing & Recovery, Inc.( 0.52 % > 30 Days )" at bounding box center [428, 657] width 177 height 31
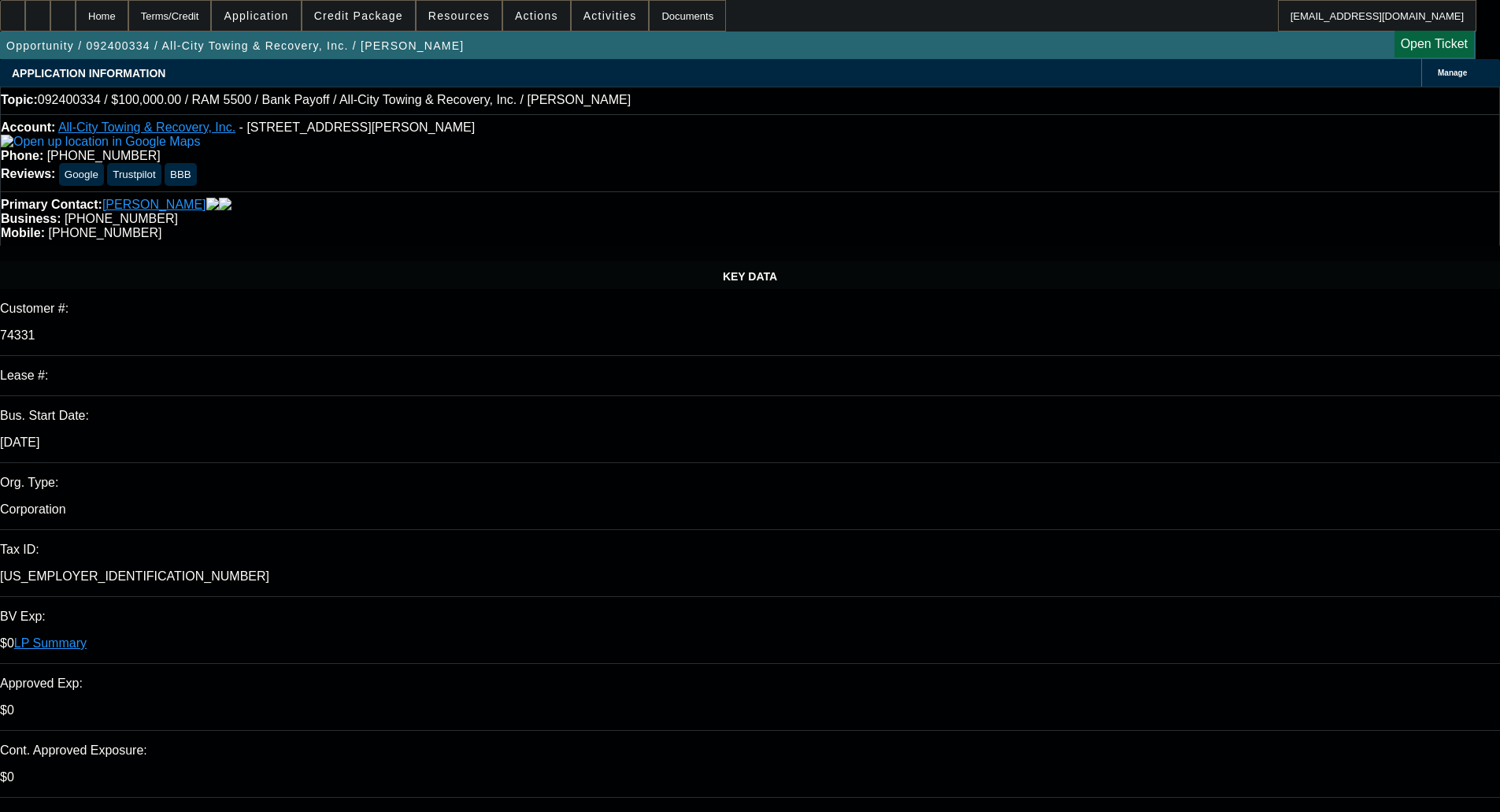
select select "0"
select select "2"
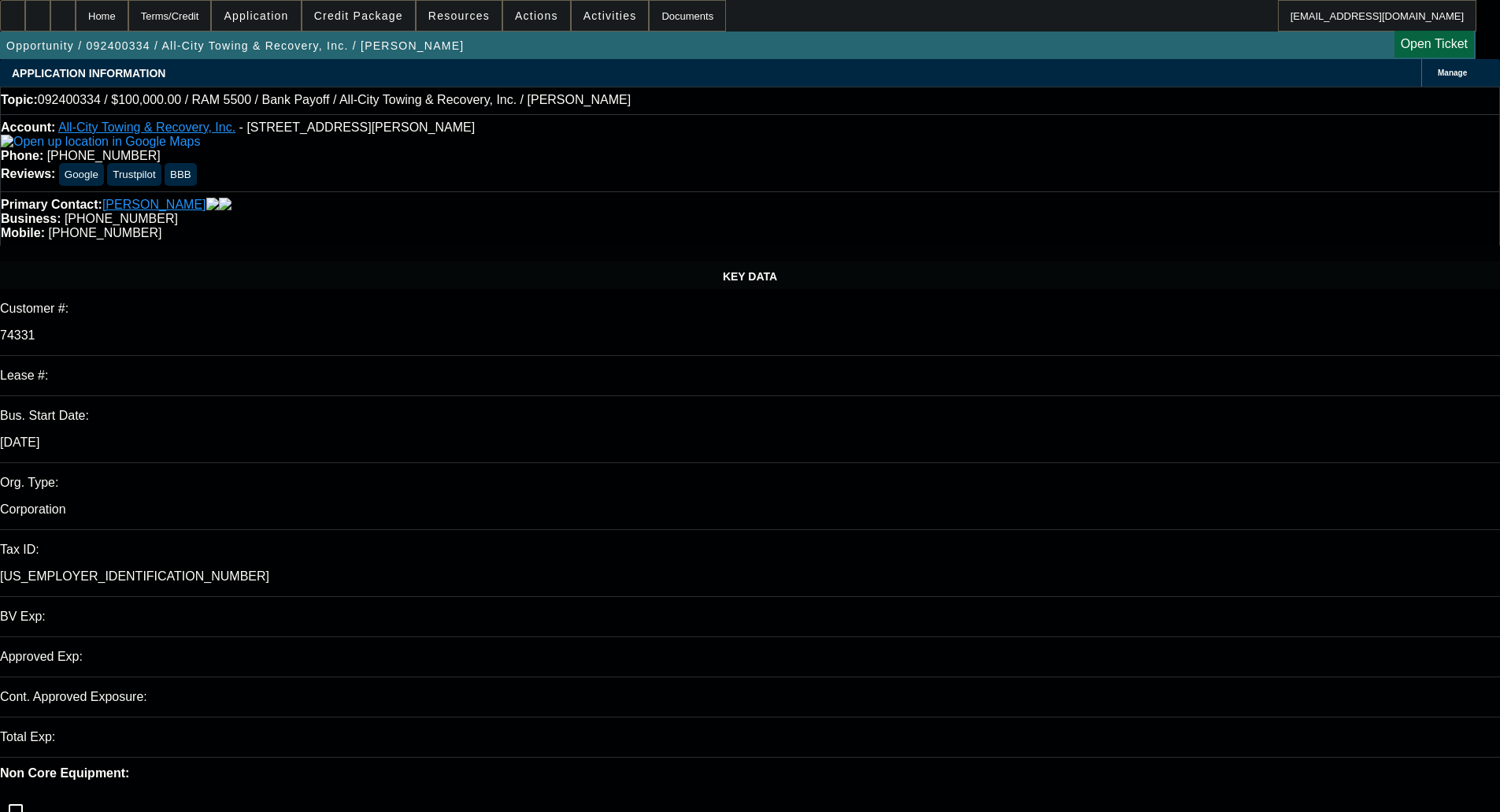
select select "0"
select select "6"
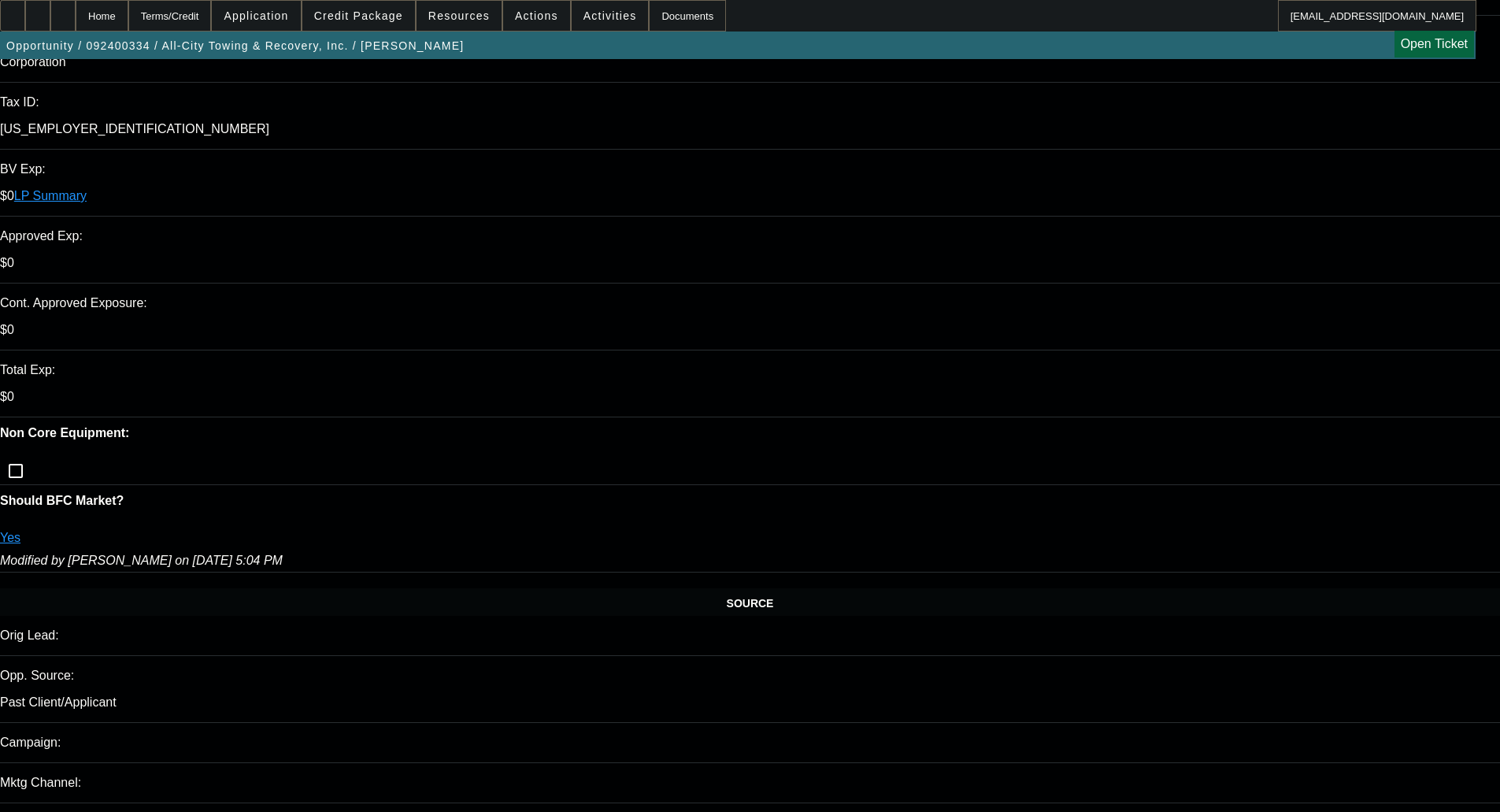
scroll to position [630, 0]
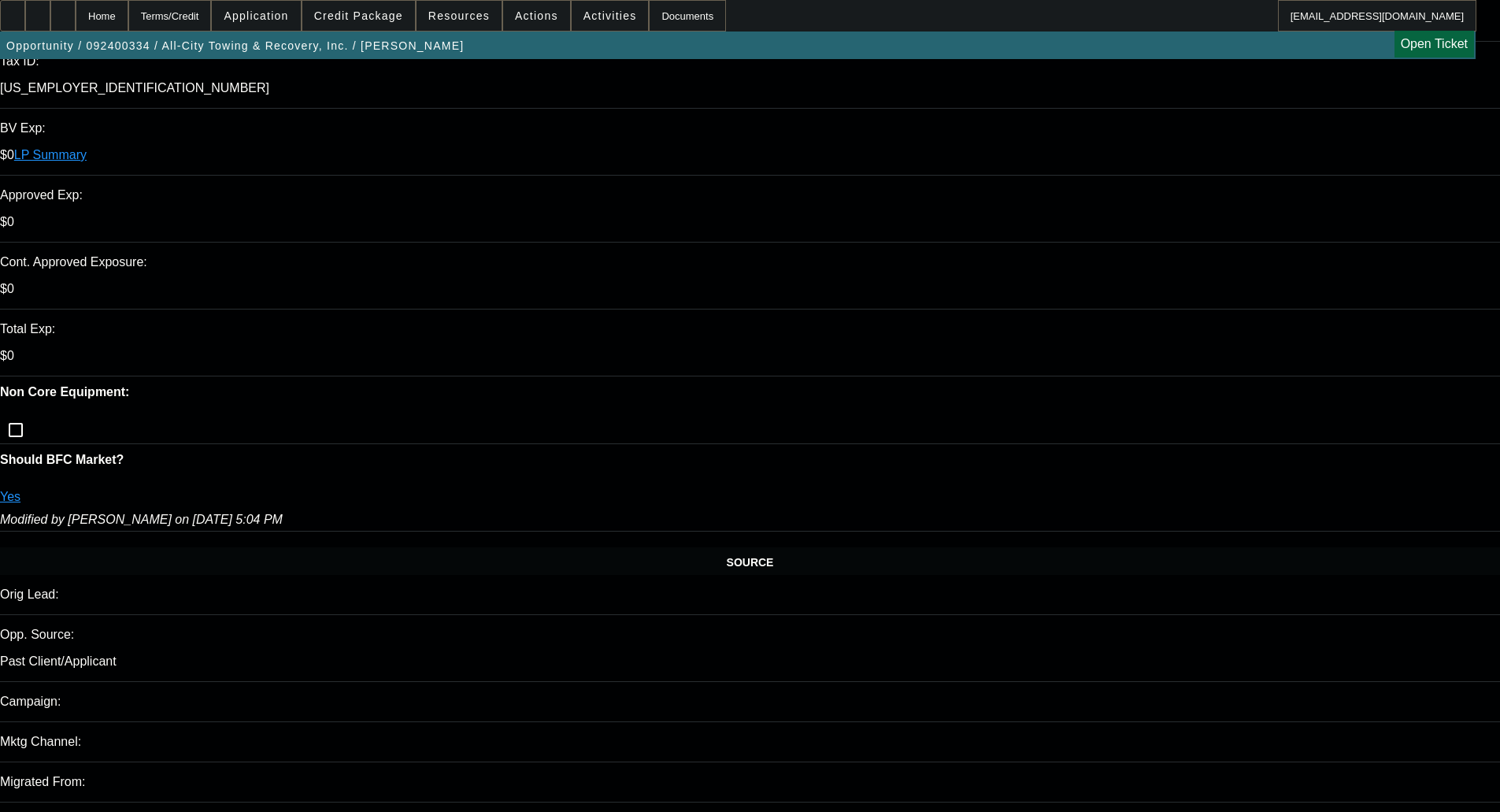
scroll to position [0, 0]
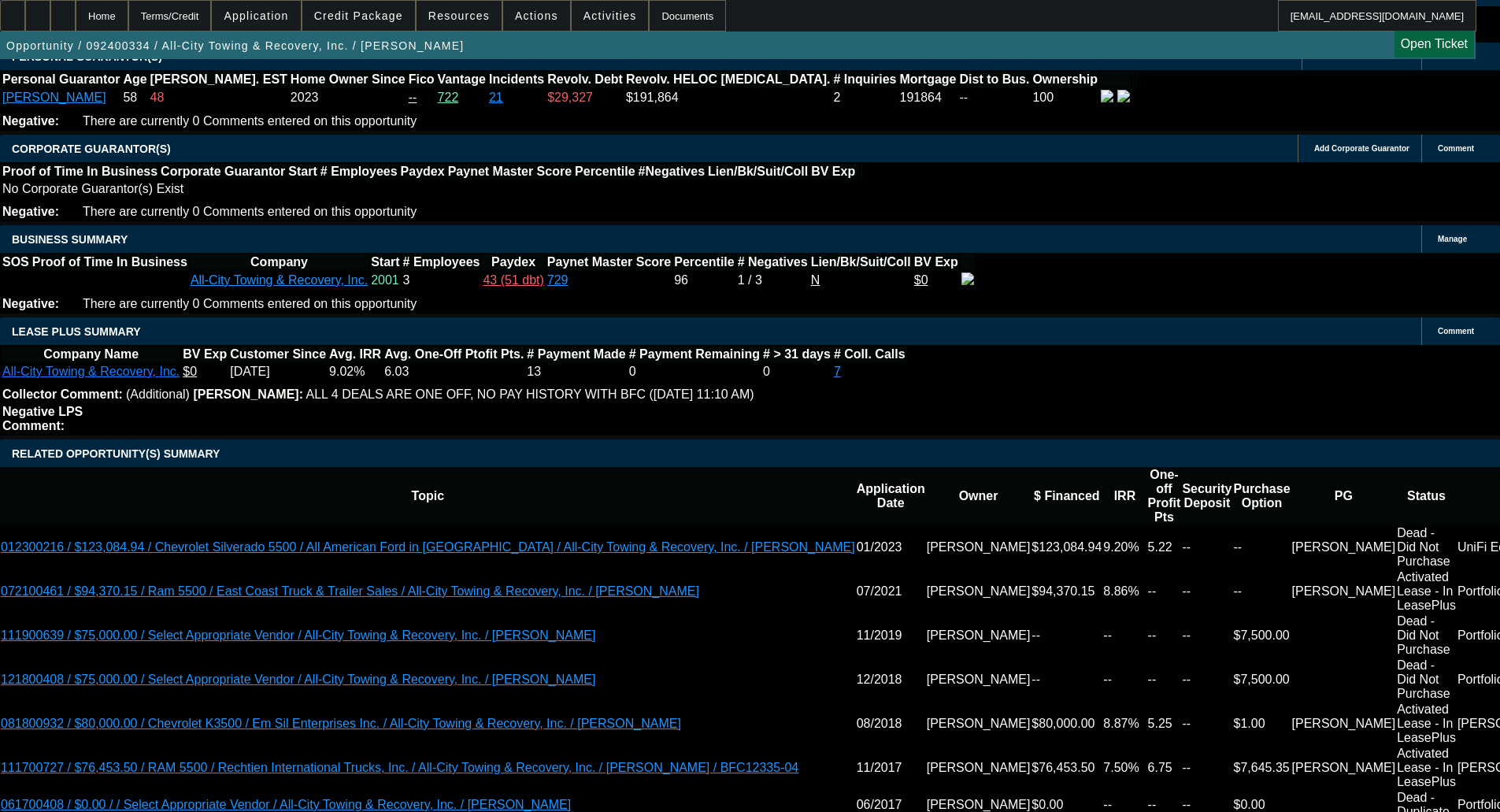
scroll to position [2362, 0]
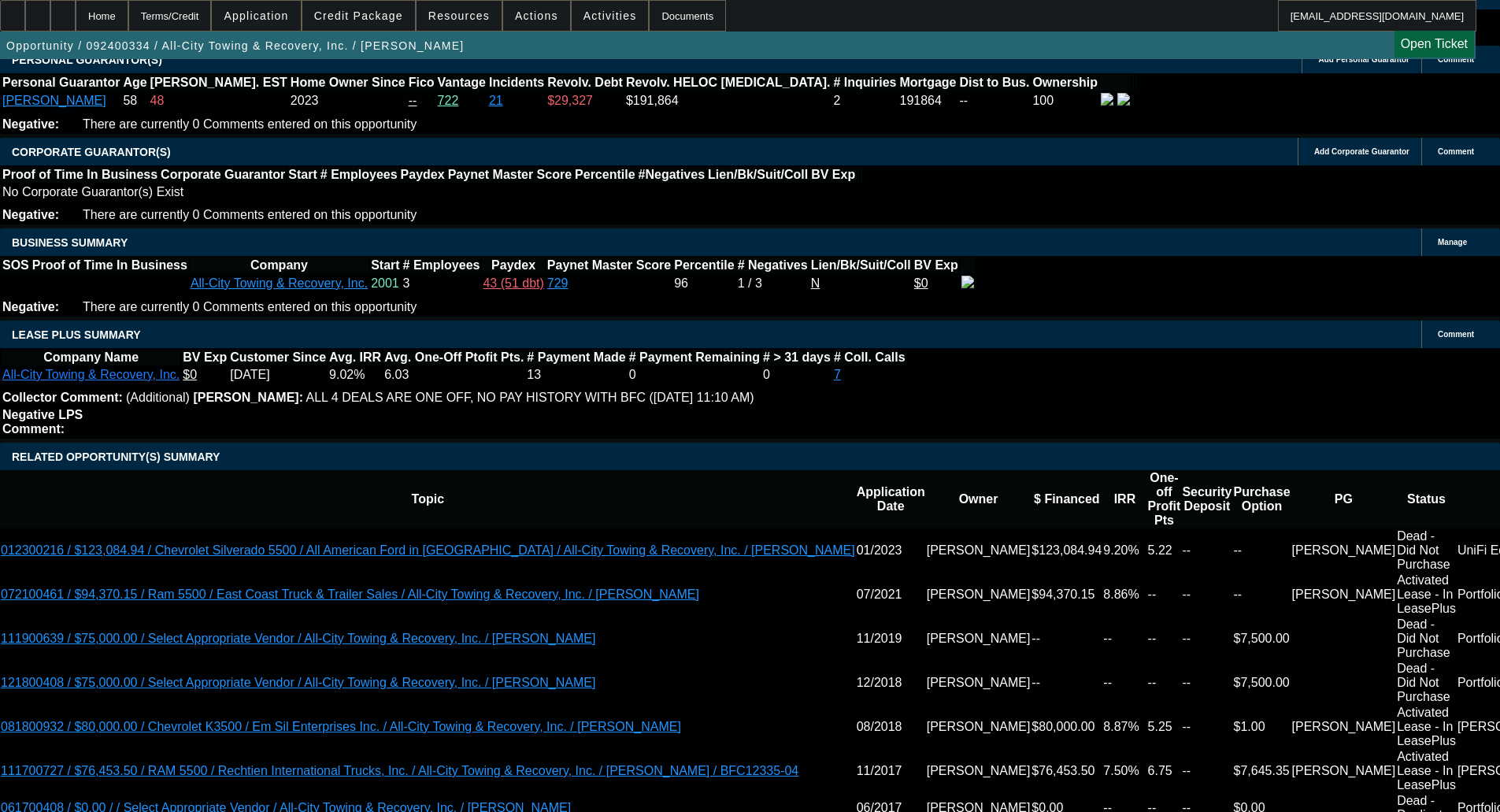
type textarea "EXTENDED TERM; LOW IRR; LATES ON PAYNET - OKAY TO SELL"
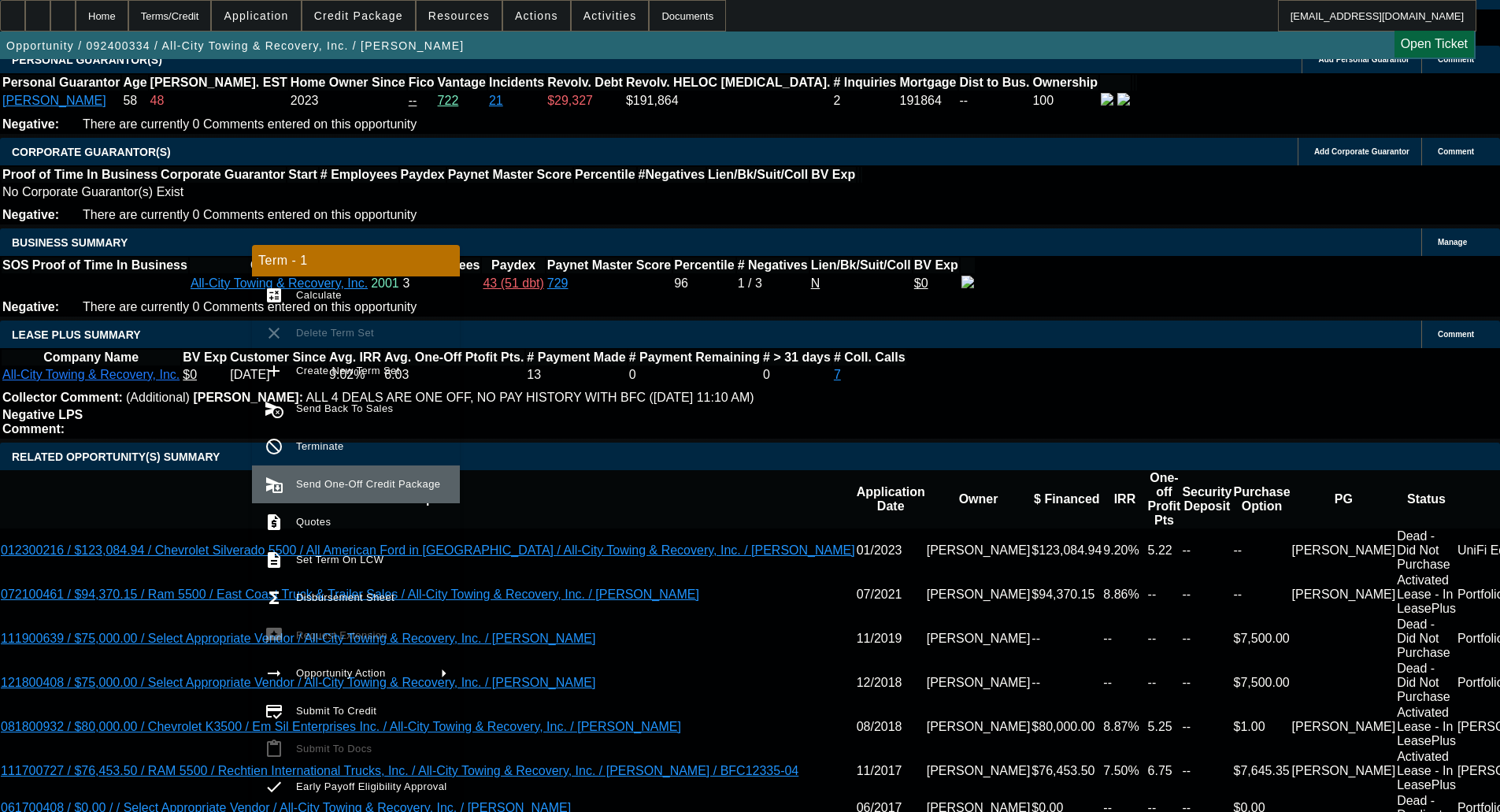
click at [319, 479] on span "Send One-Off Credit Package" at bounding box center [368, 484] width 144 height 12
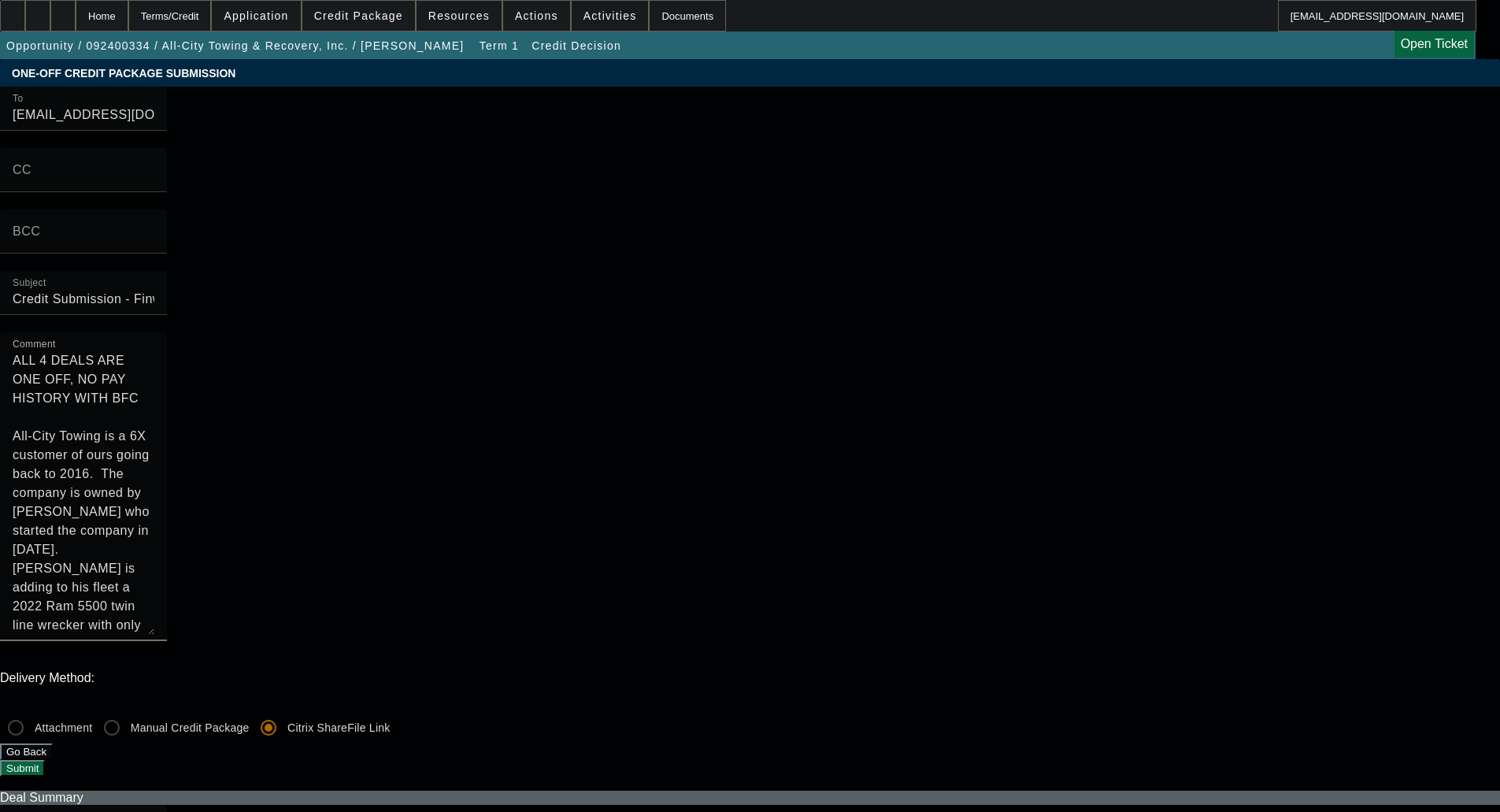
drag, startPoint x: 809, startPoint y: 150, endPoint x: 691, endPoint y: 72, distance: 141.4
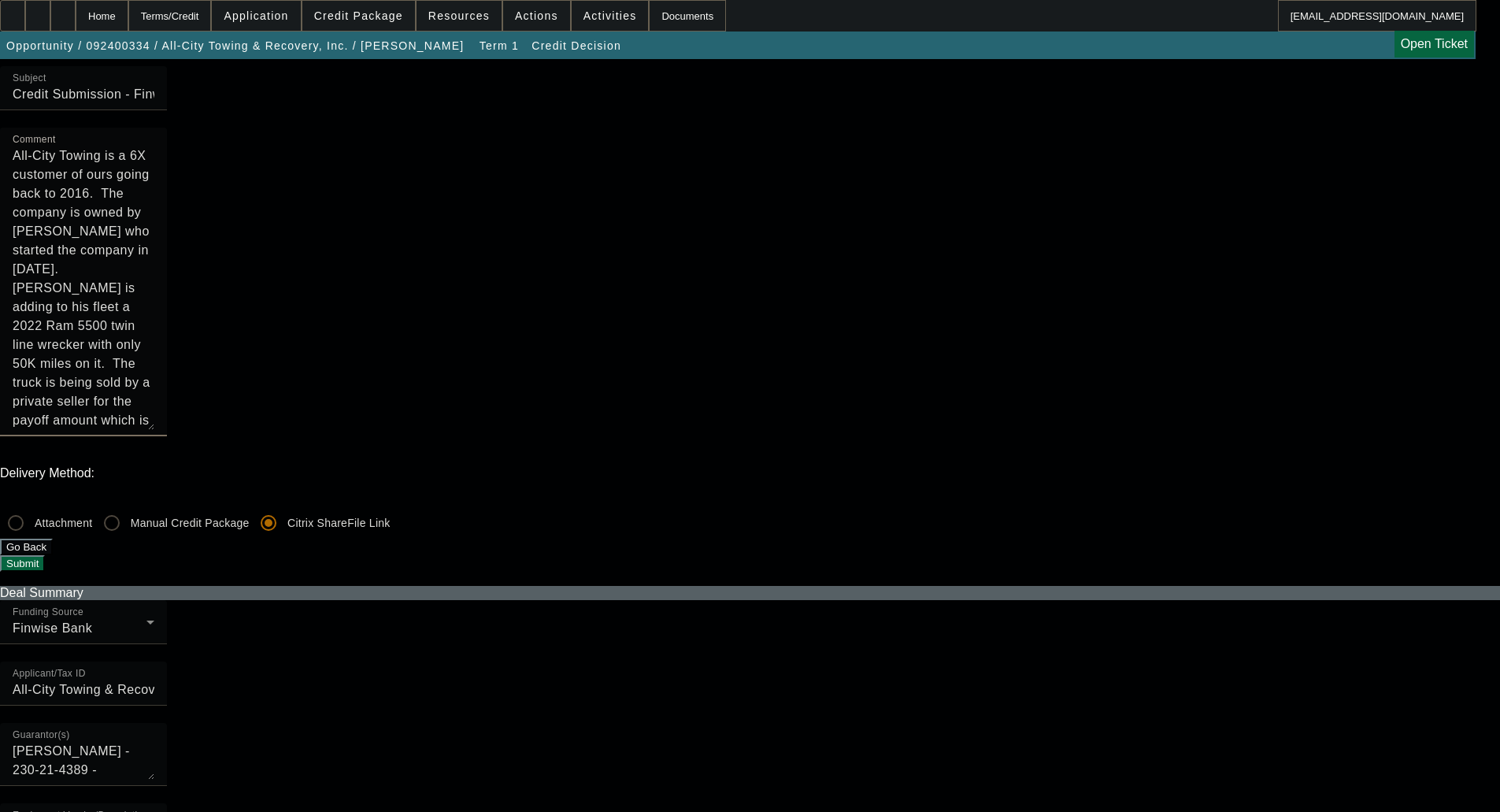
scroll to position [236, 0]
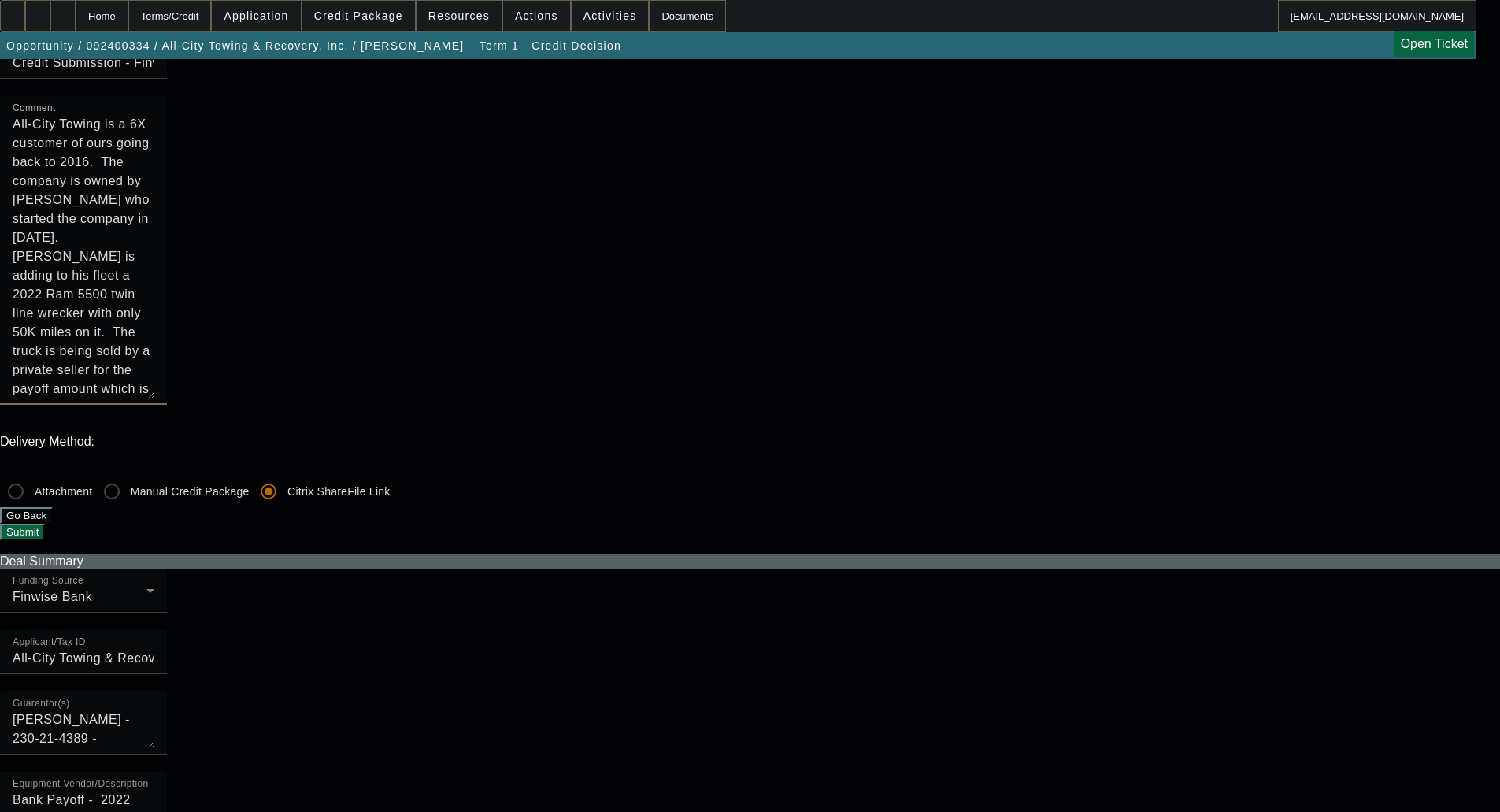
type textarea "All-City Towing is a 6X customer of ours going back to 2016. The company is own…"
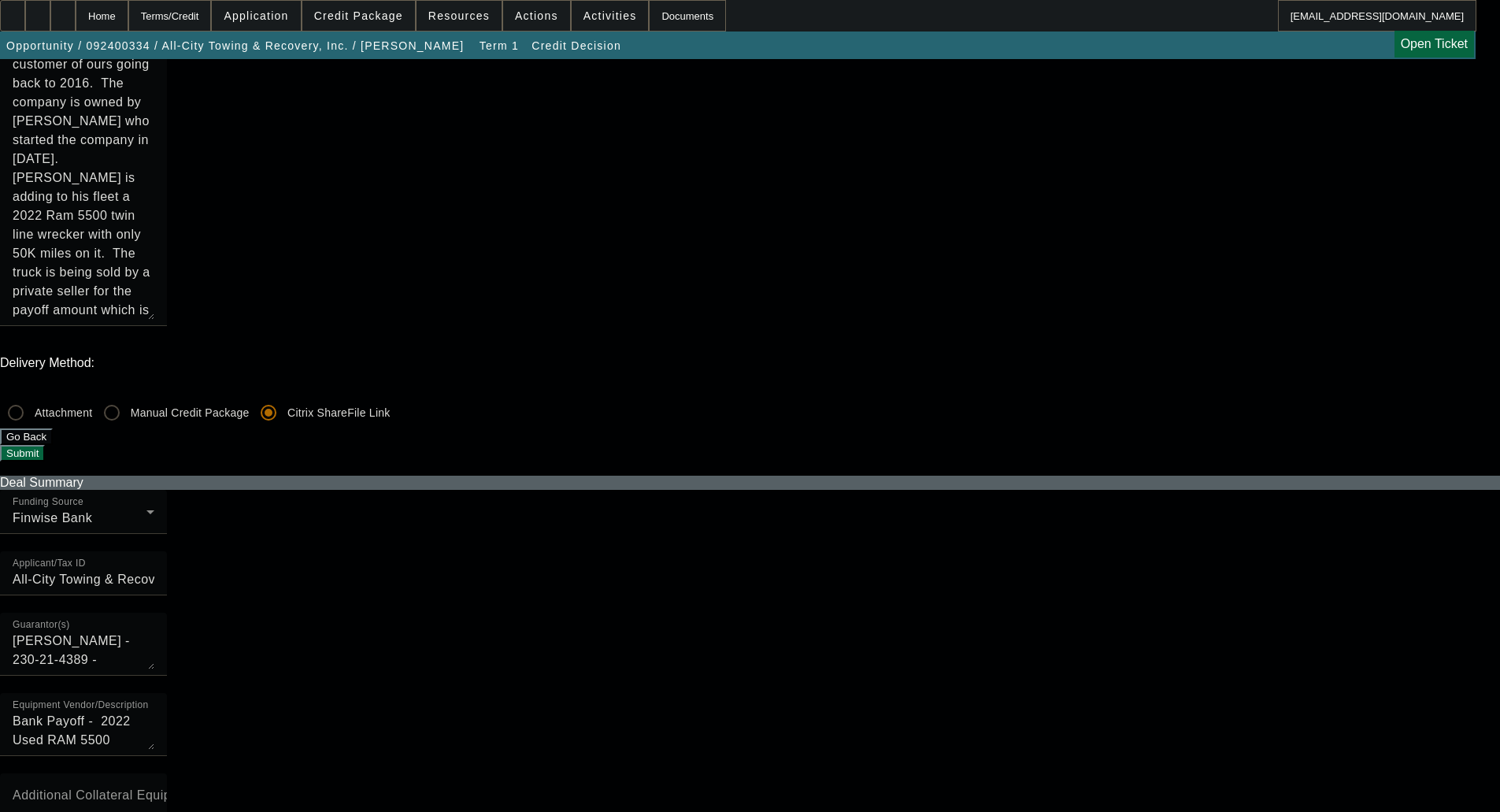
scroll to position [0, 0]
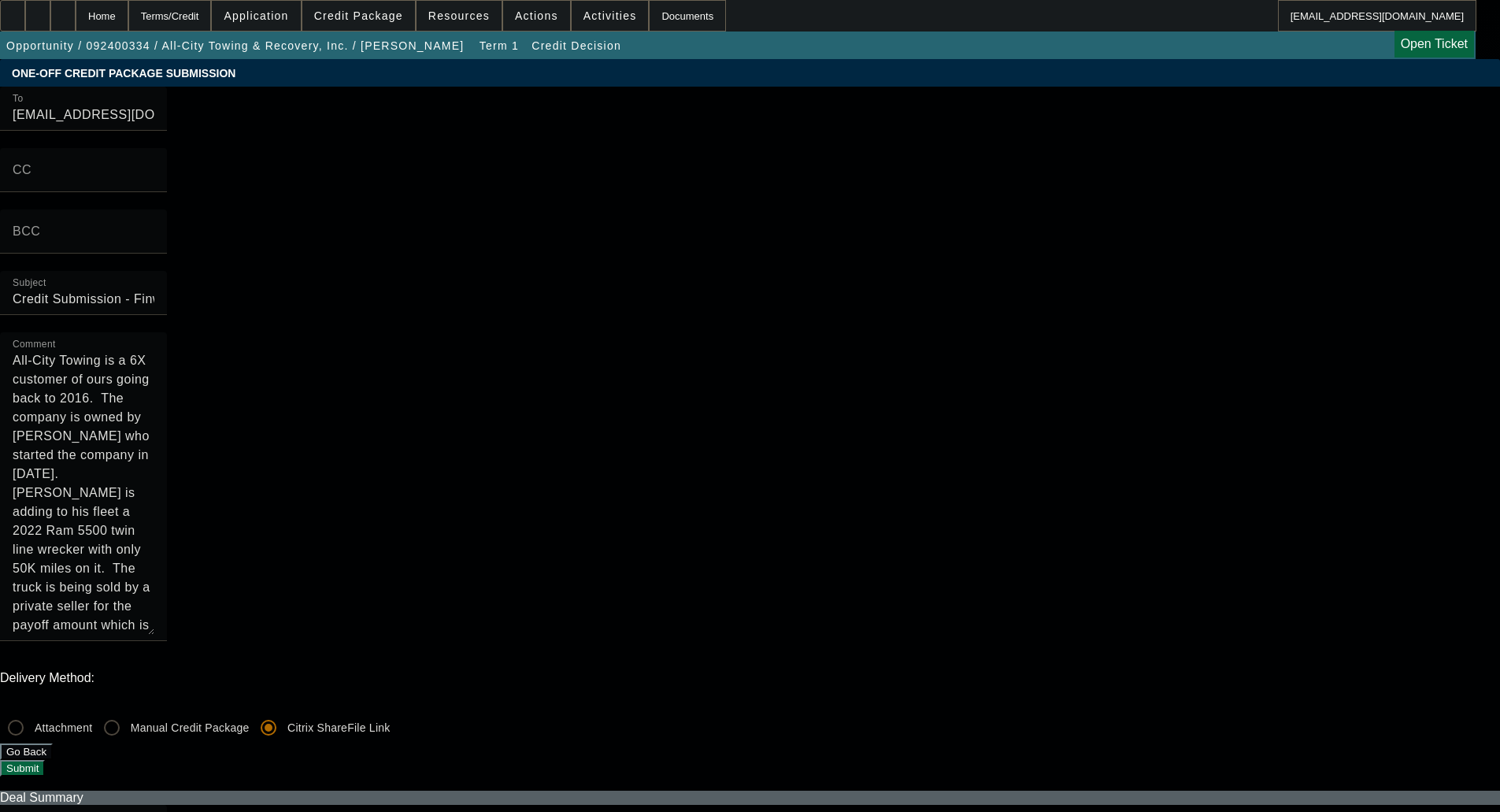
click at [167, 640] on div at bounding box center [83, 648] width 167 height 17
click at [45, 759] on button "Submit" at bounding box center [22, 767] width 45 height 17
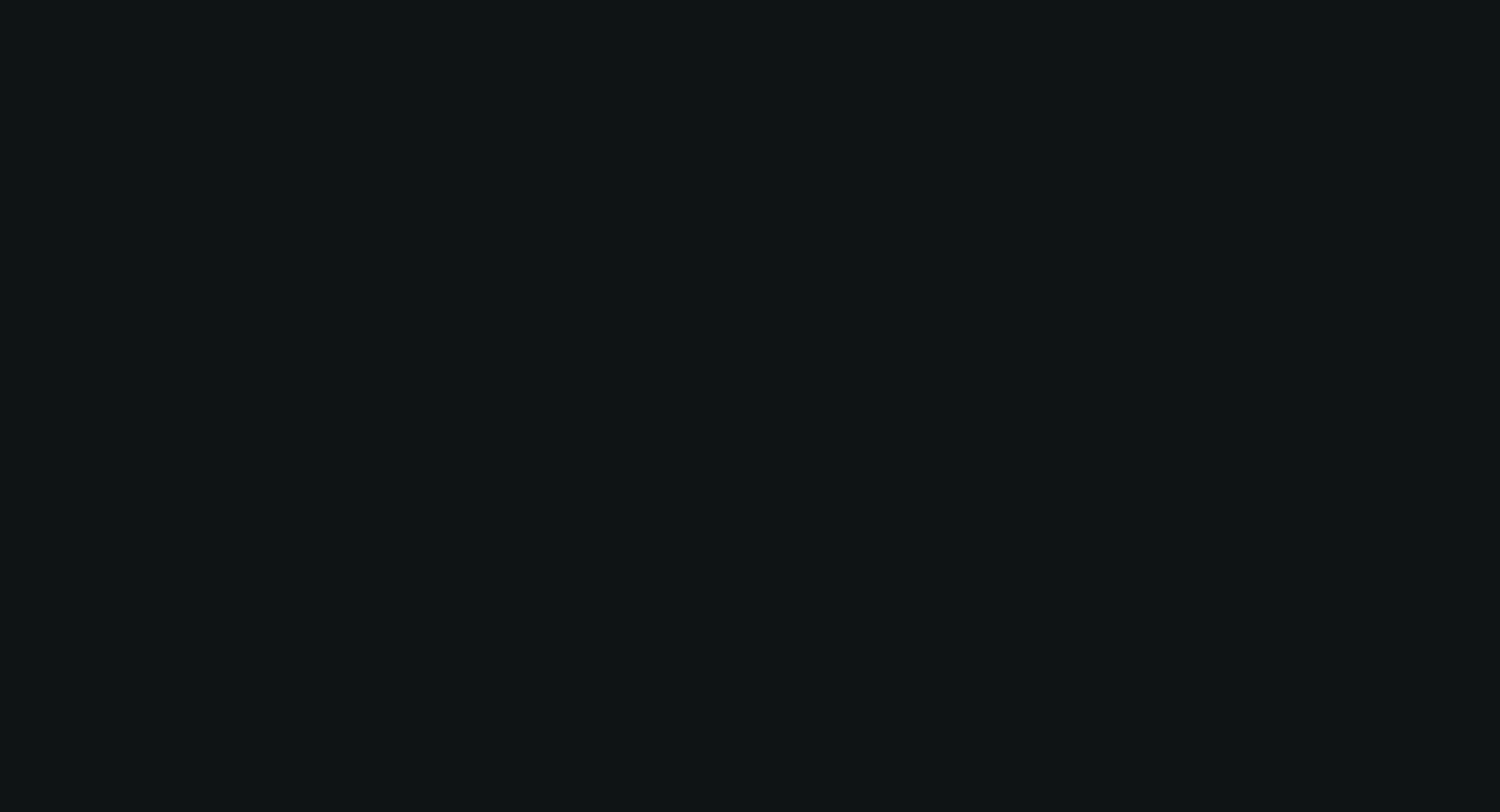
select select "0"
select select "2"
select select "0"
select select "6"
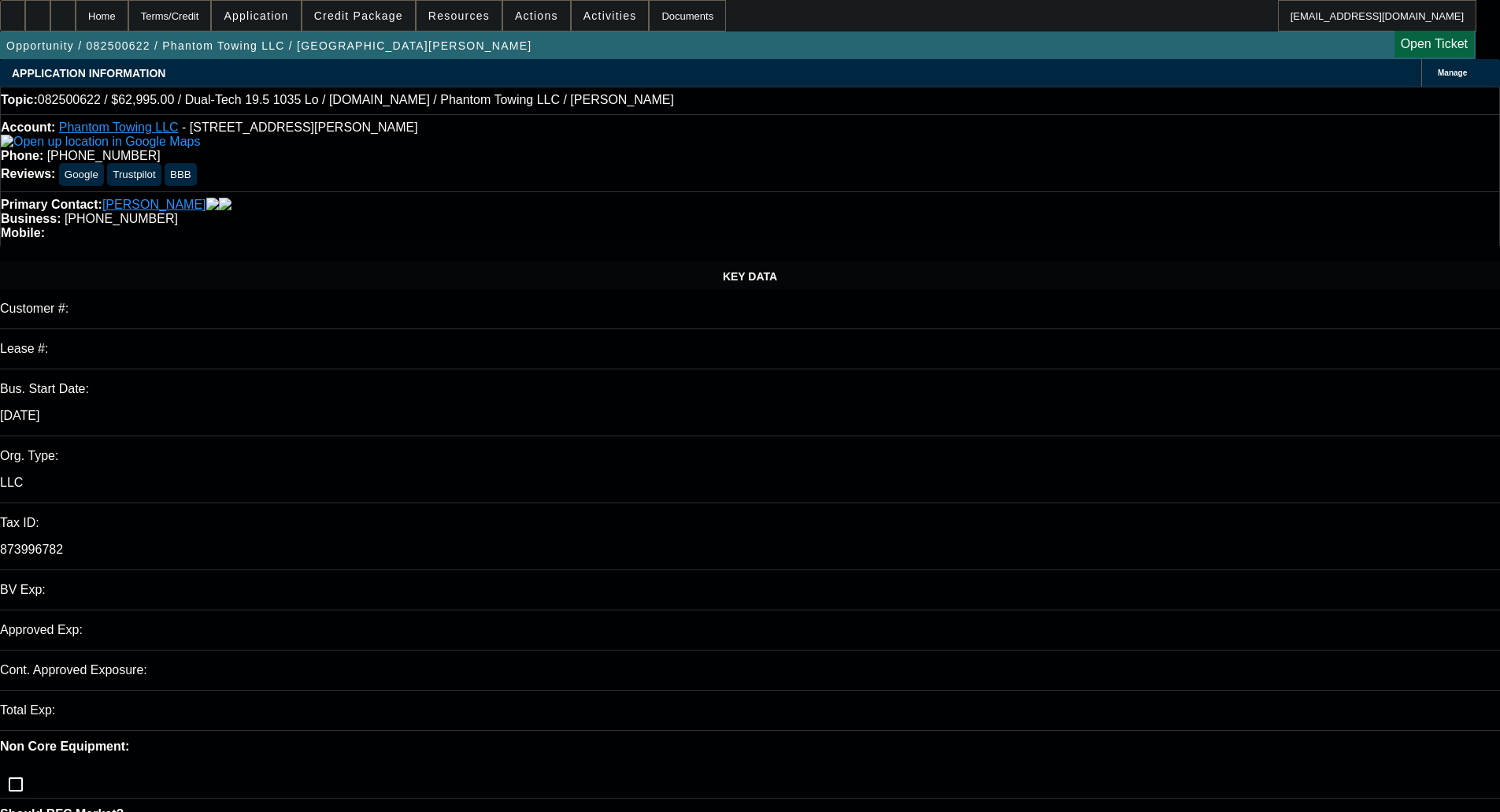
select select "0"
select select "2"
select select "0.1"
select select "4"
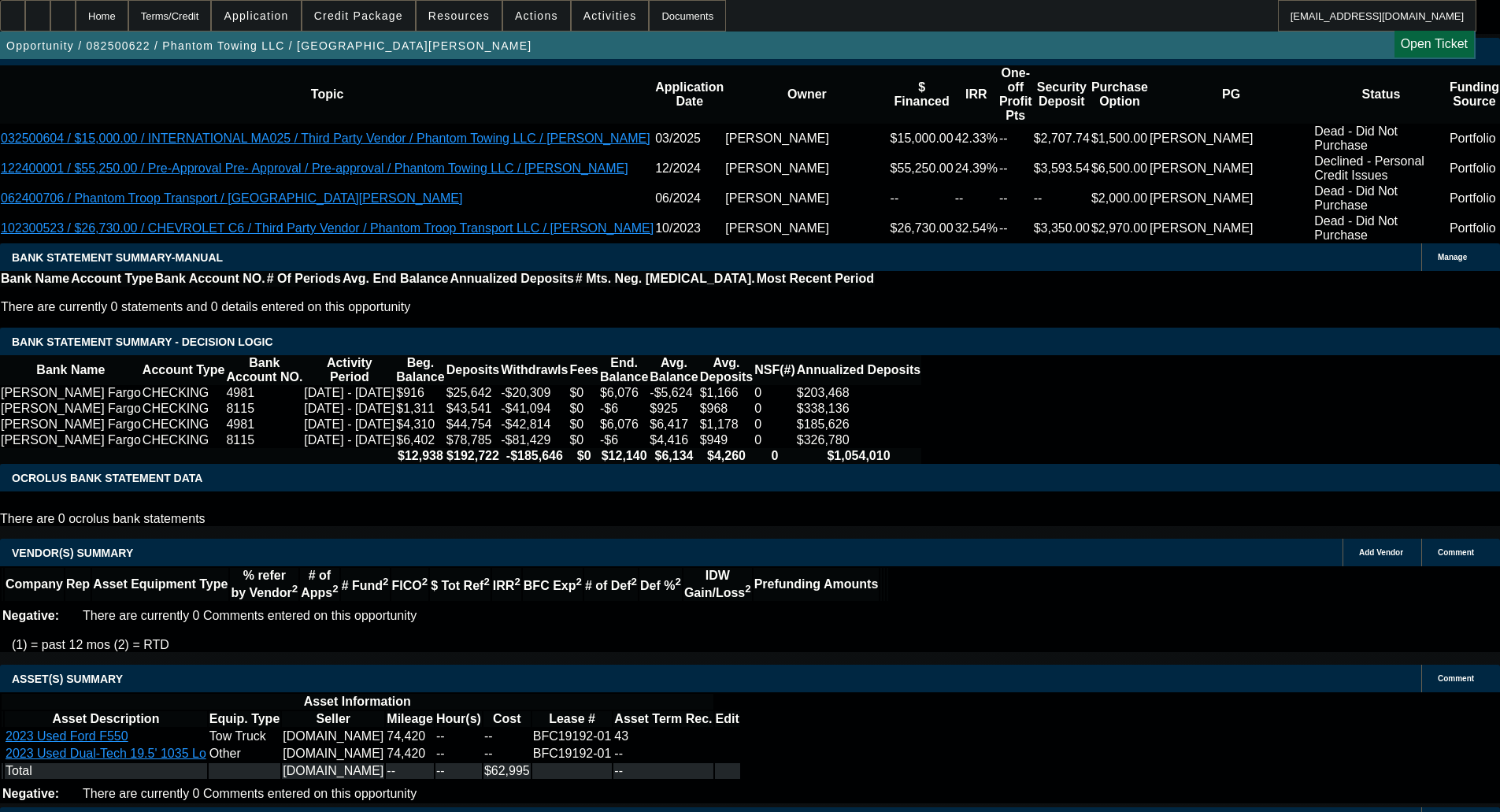
scroll to position [2629, 0]
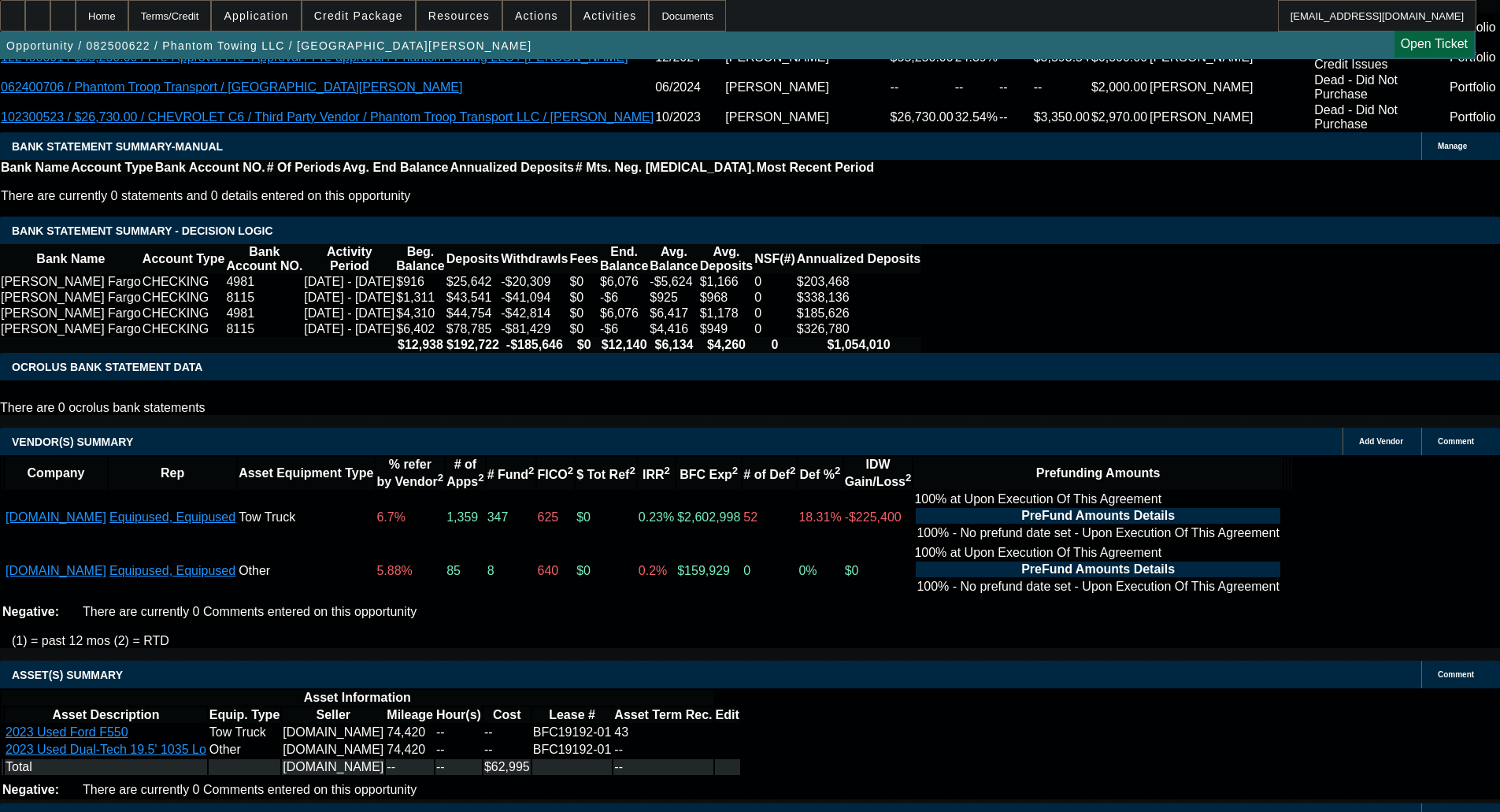
select select "4"
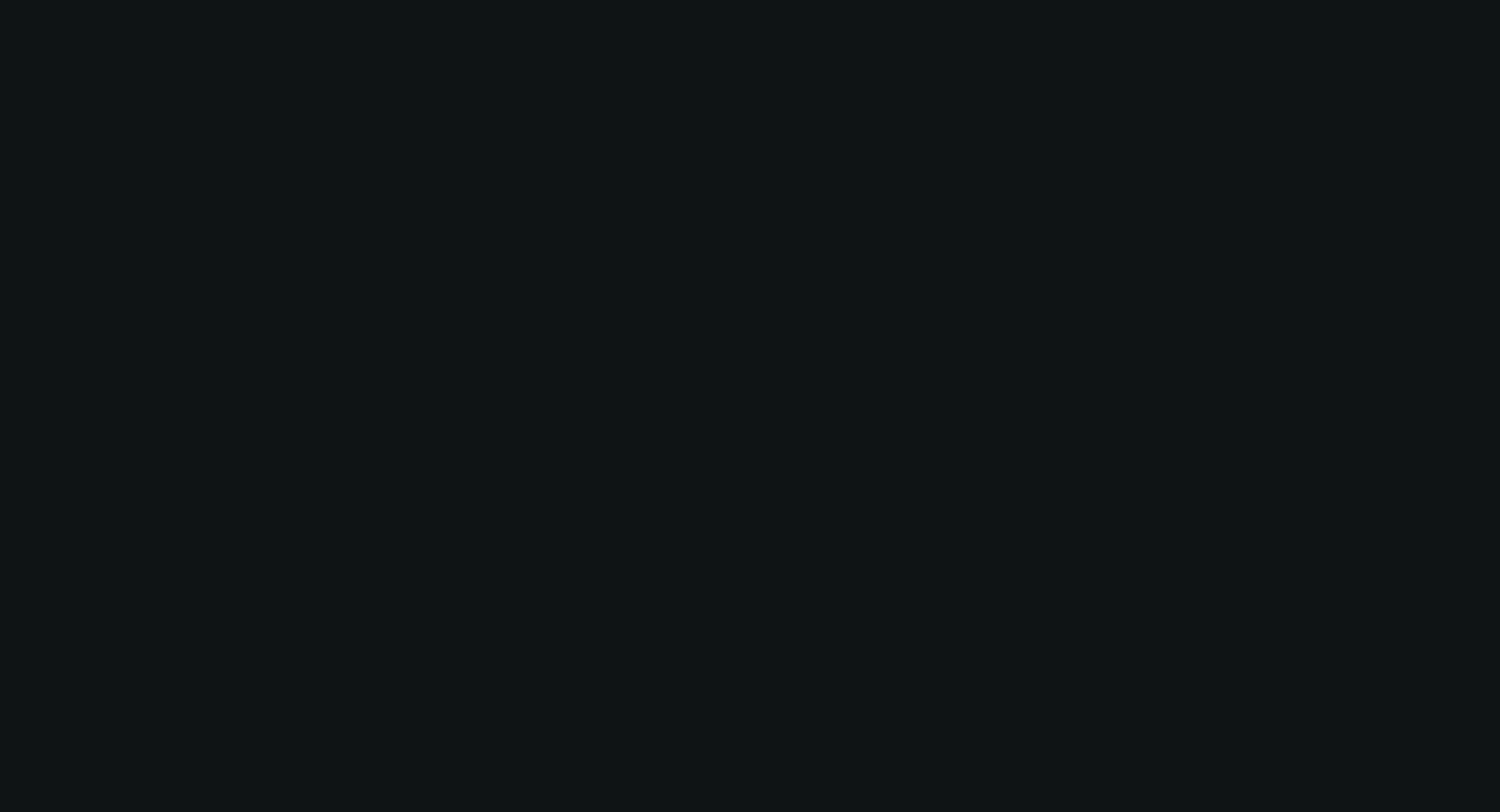
scroll to position [0, 0]
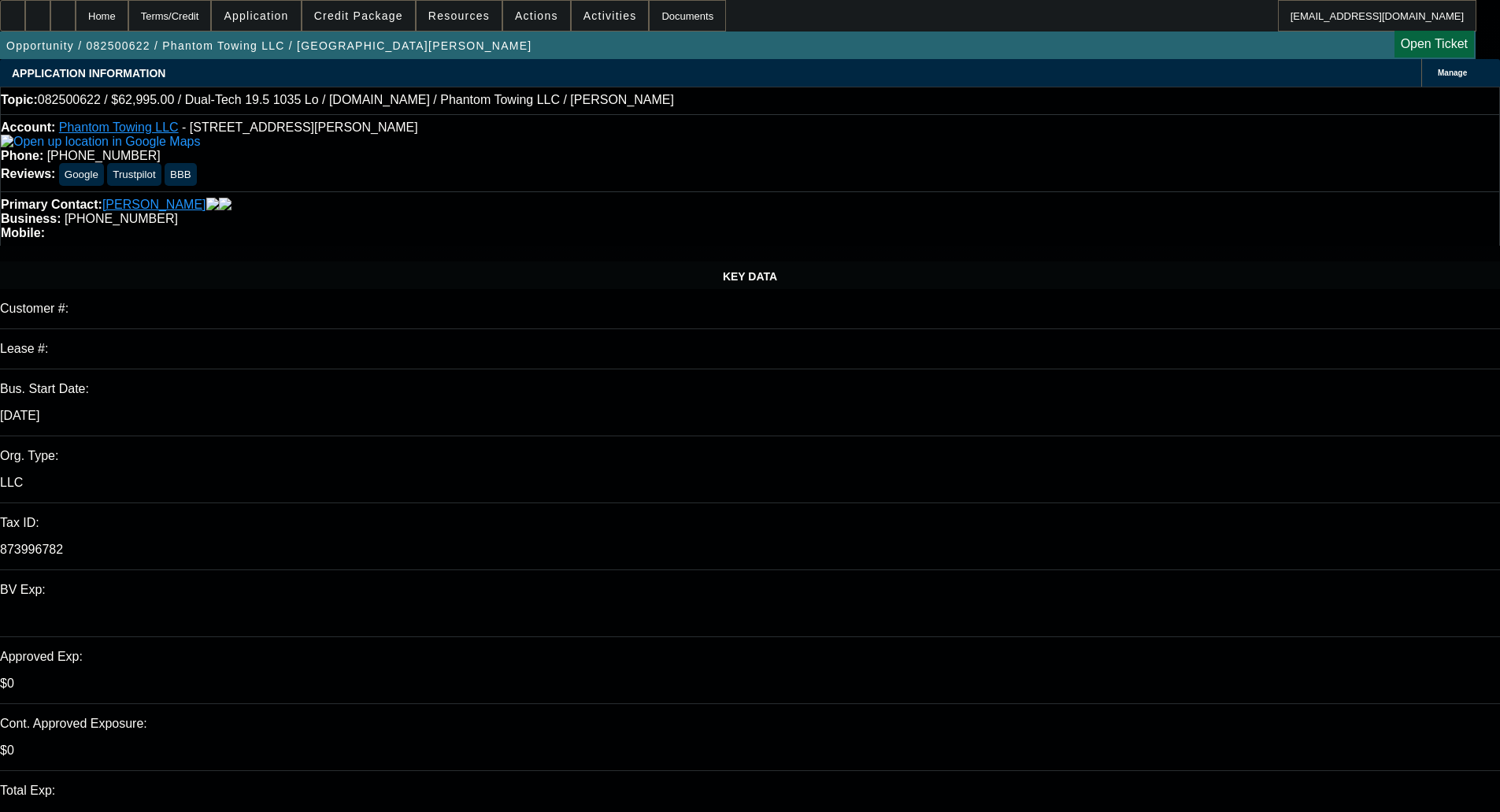
type input "12:48"
type input "08:44"
click at [1222, 656] on span "22" at bounding box center [1216, 642] width 29 height 29
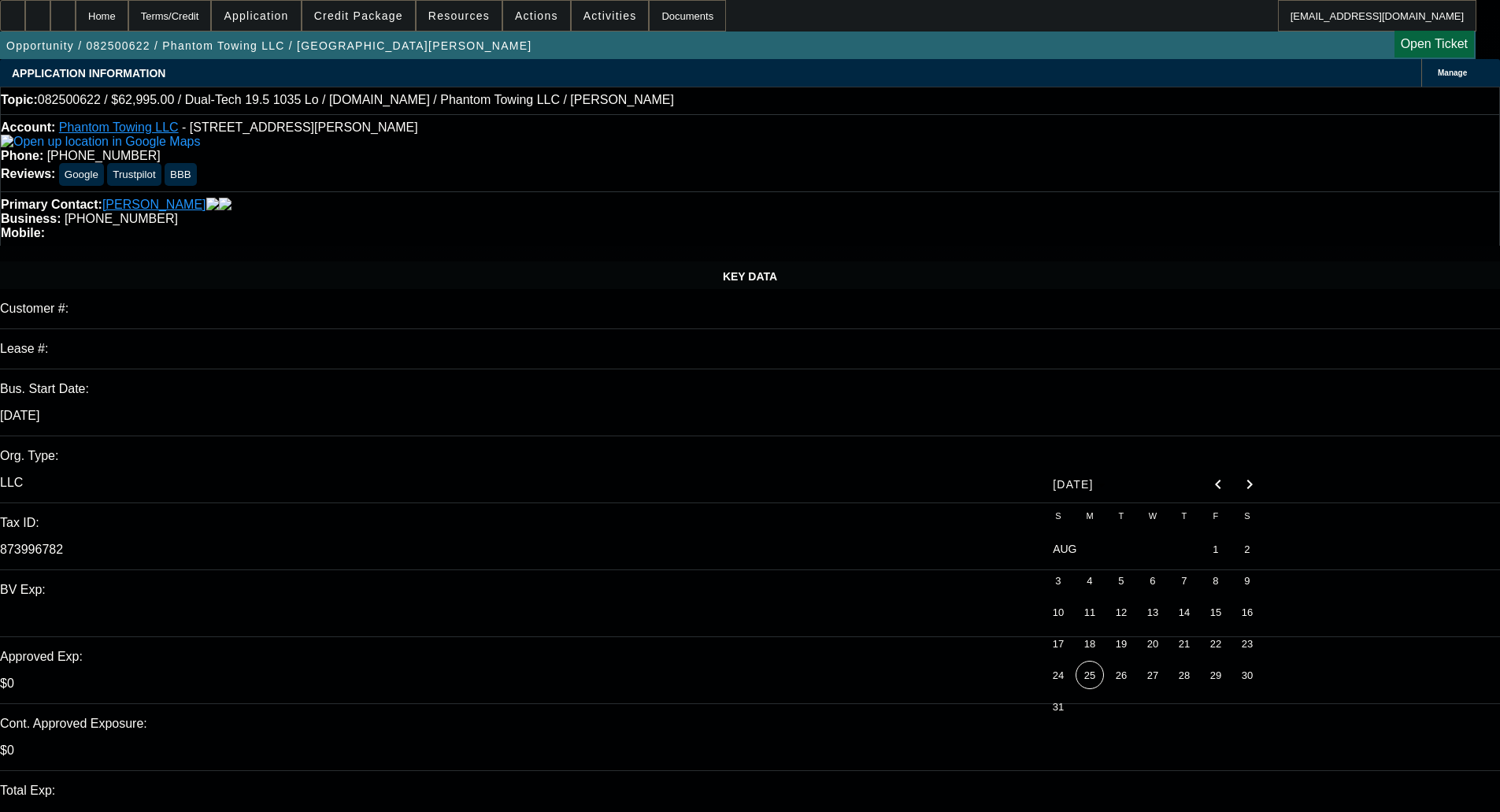
type input "8/22/2025"
paste textarea "Thank you for applying to us for credit. We have given your request careful con…"
type textarea "DECLINED BY MITSU - "Thank you for applying to us for credit. We have given you…"
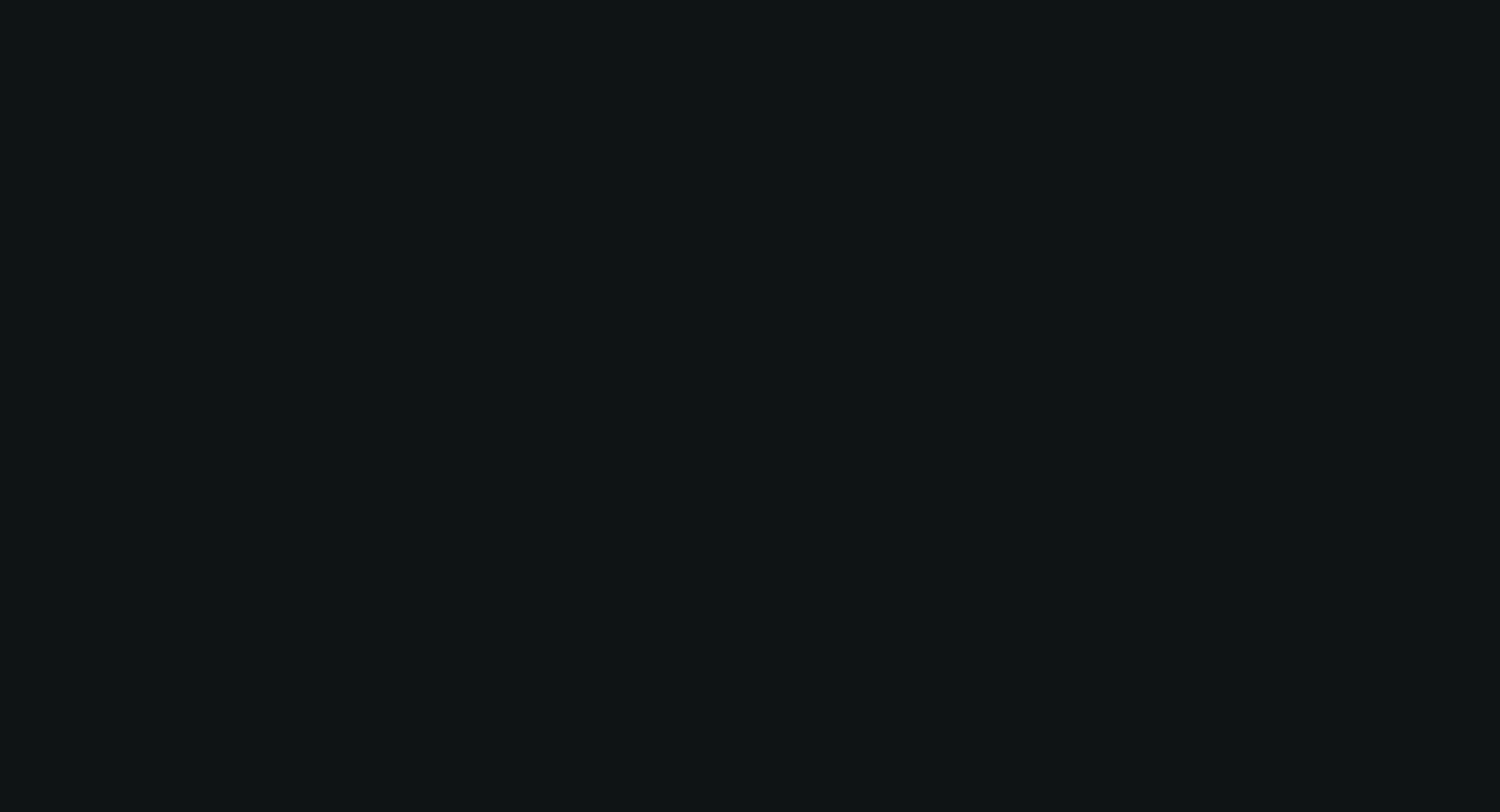
select select "0"
select select "2"
select select "0.1"
select select "4"
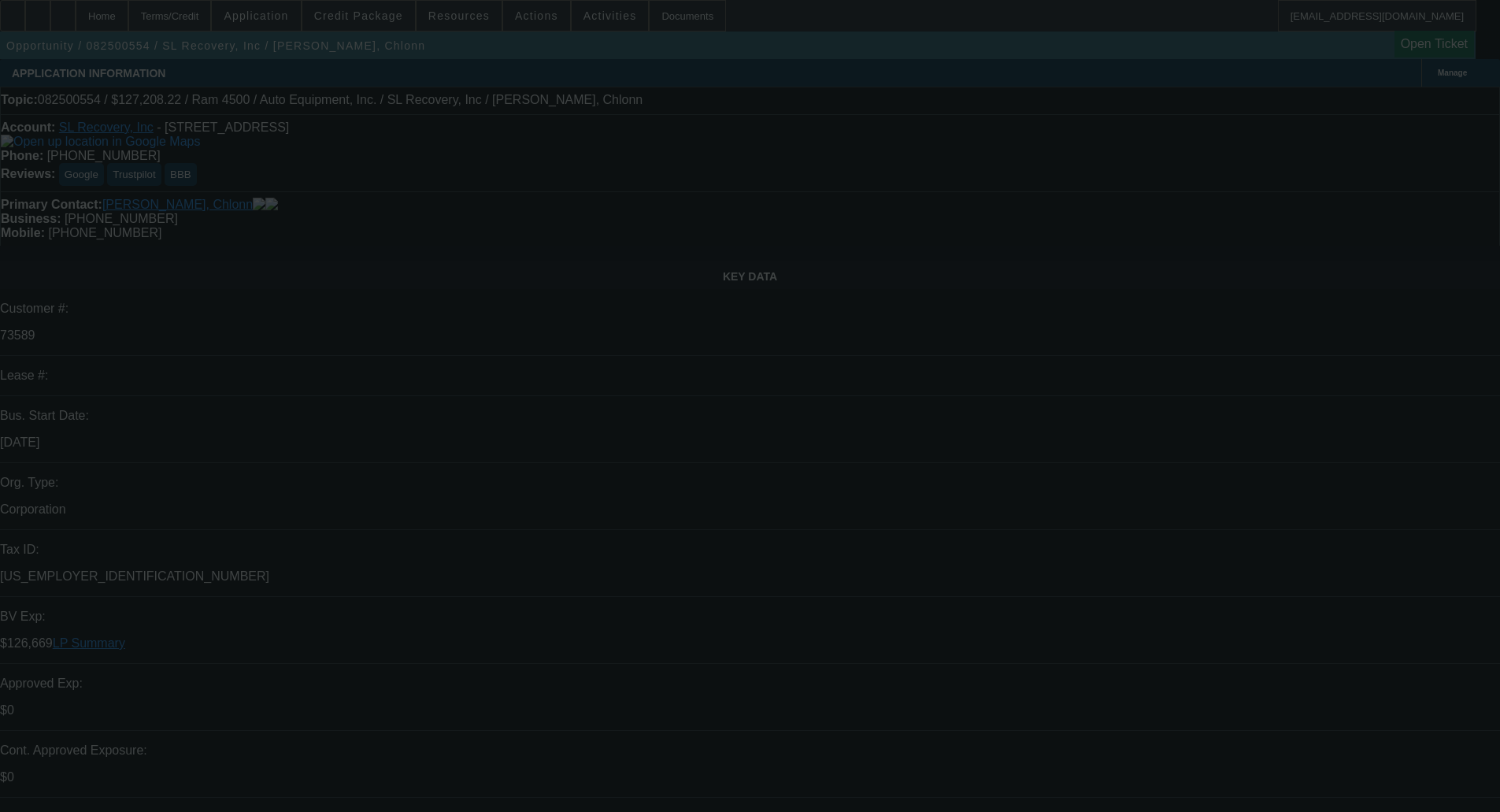
select select "0"
select select "6"
select select "0"
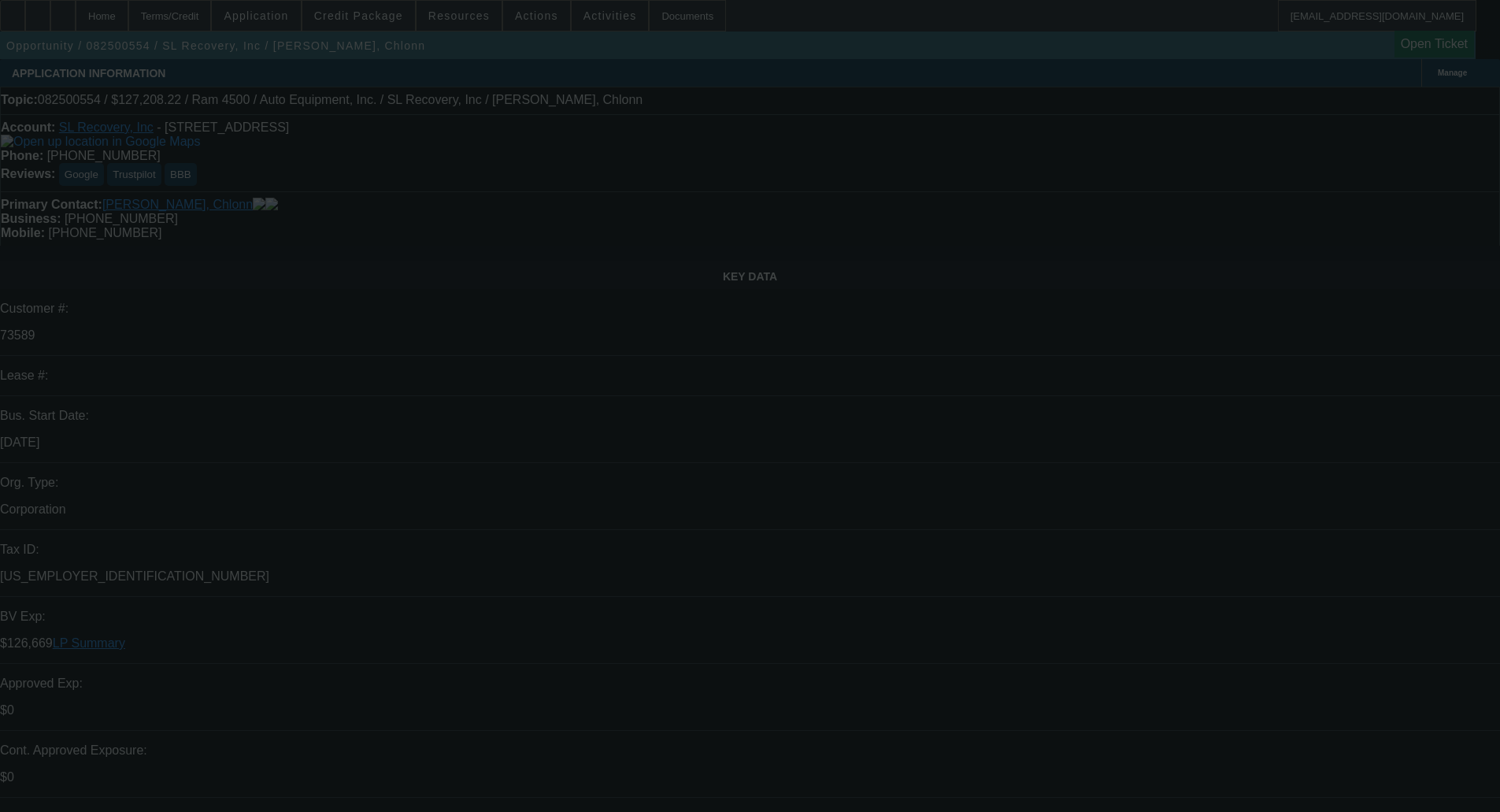
select select "0"
select select "2"
select select "0"
select select "6"
select select "0"
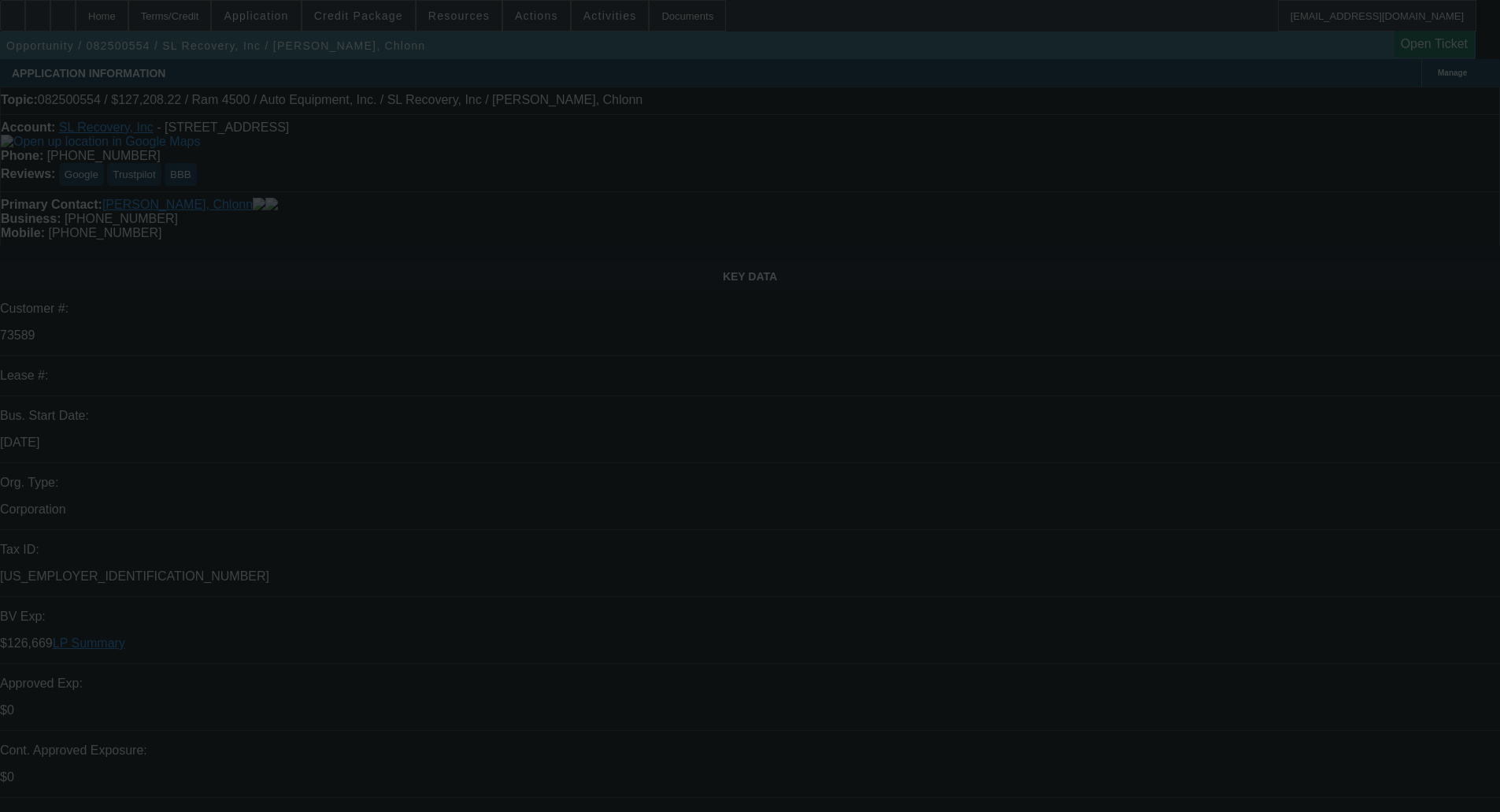
select select "0"
select select "2"
select select "0"
select select "6"
select select "0"
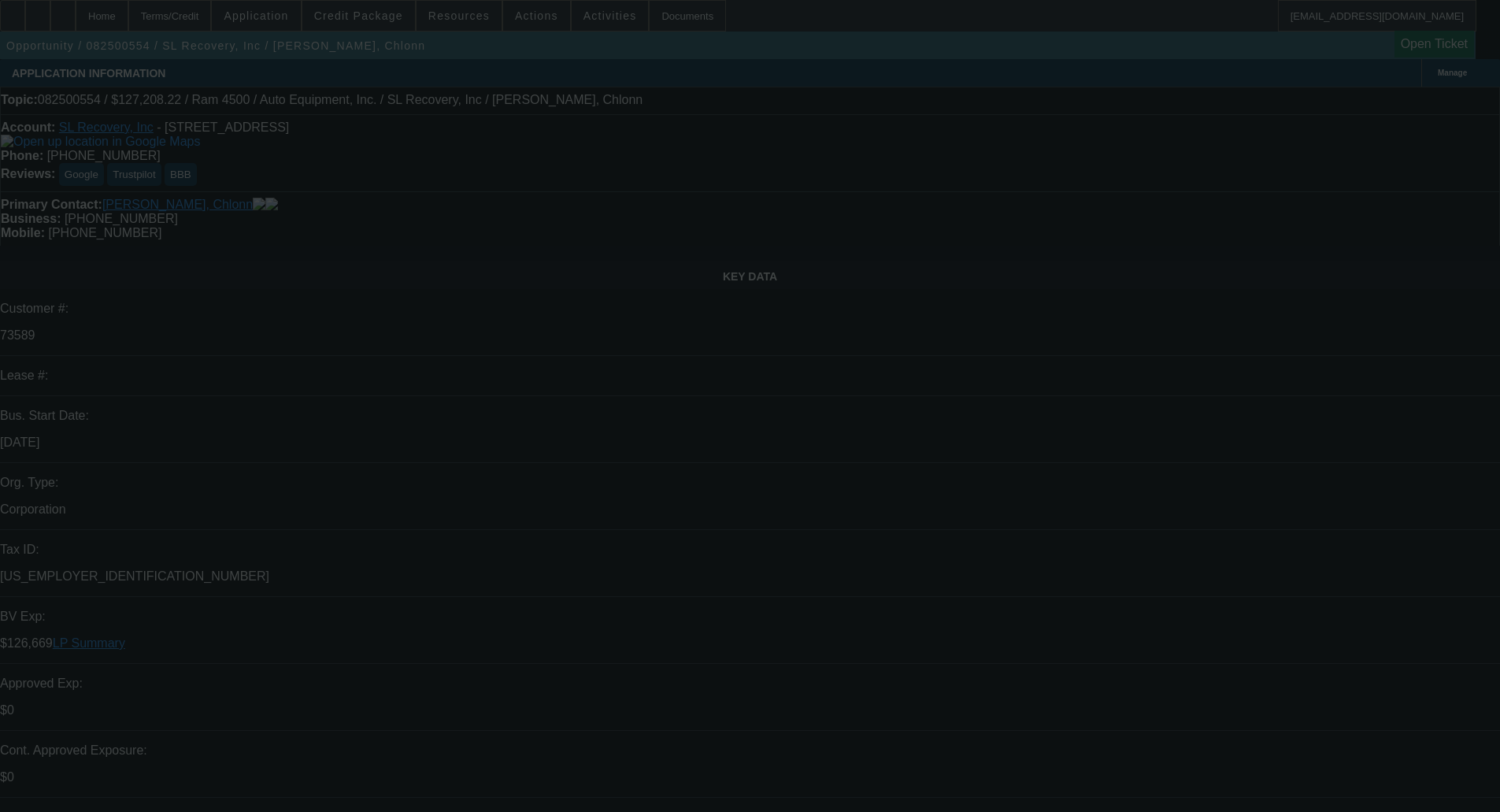
select select "0"
select select "2"
select select "0"
select select "6"
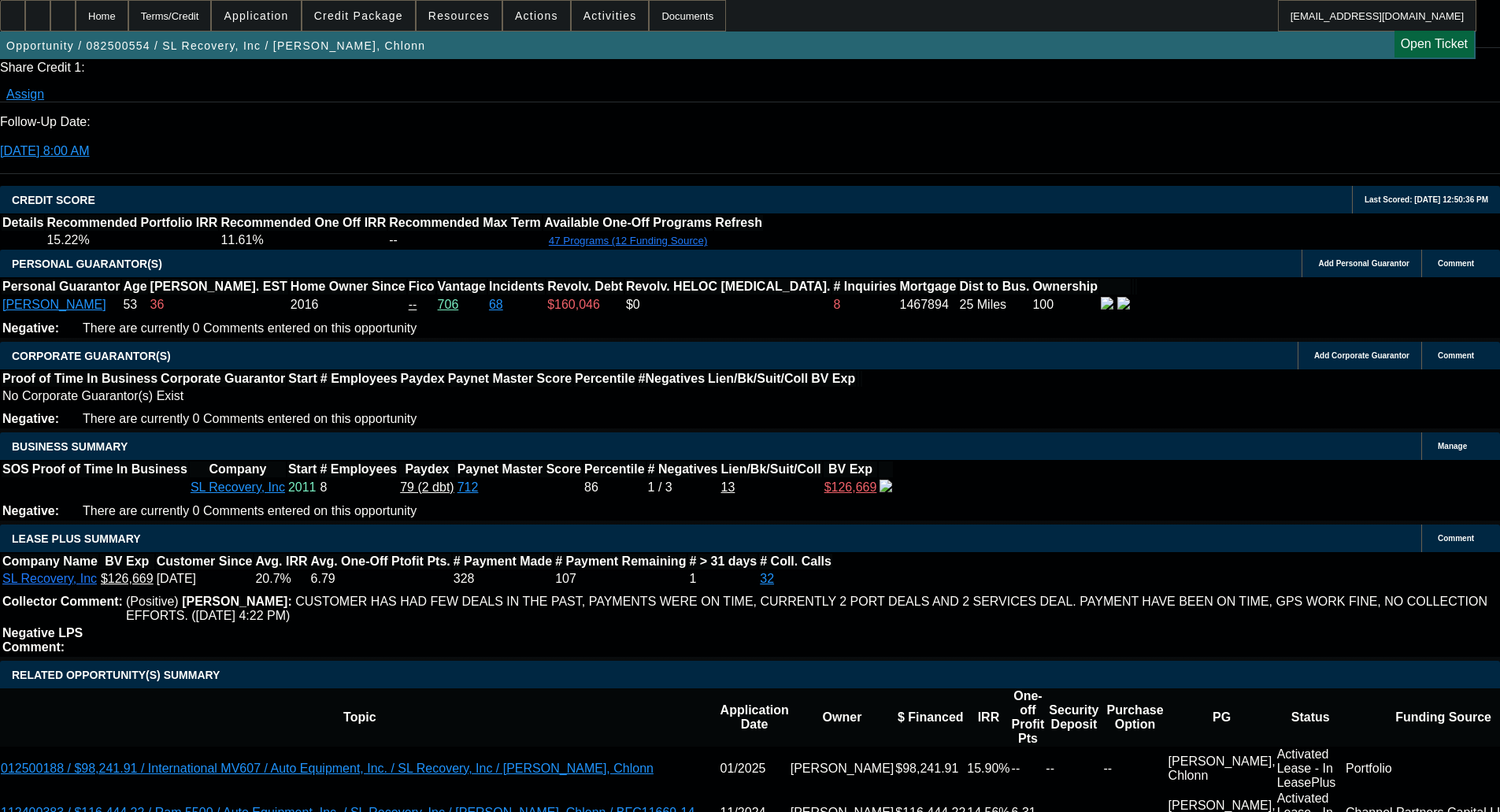
scroll to position [3291, 0]
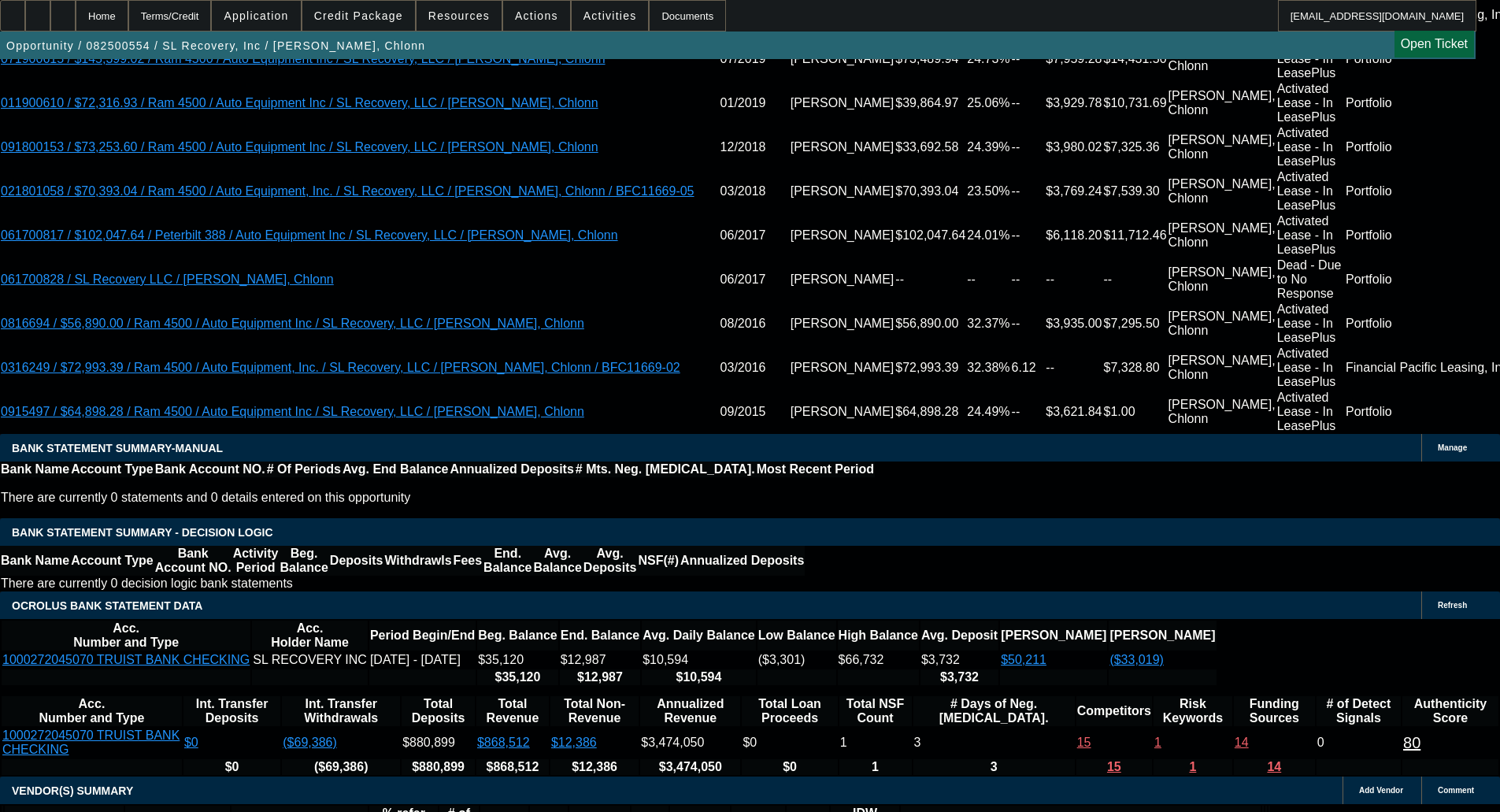
click at [361, 13] on span "Credit Package" at bounding box center [359, 16] width 89 height 13
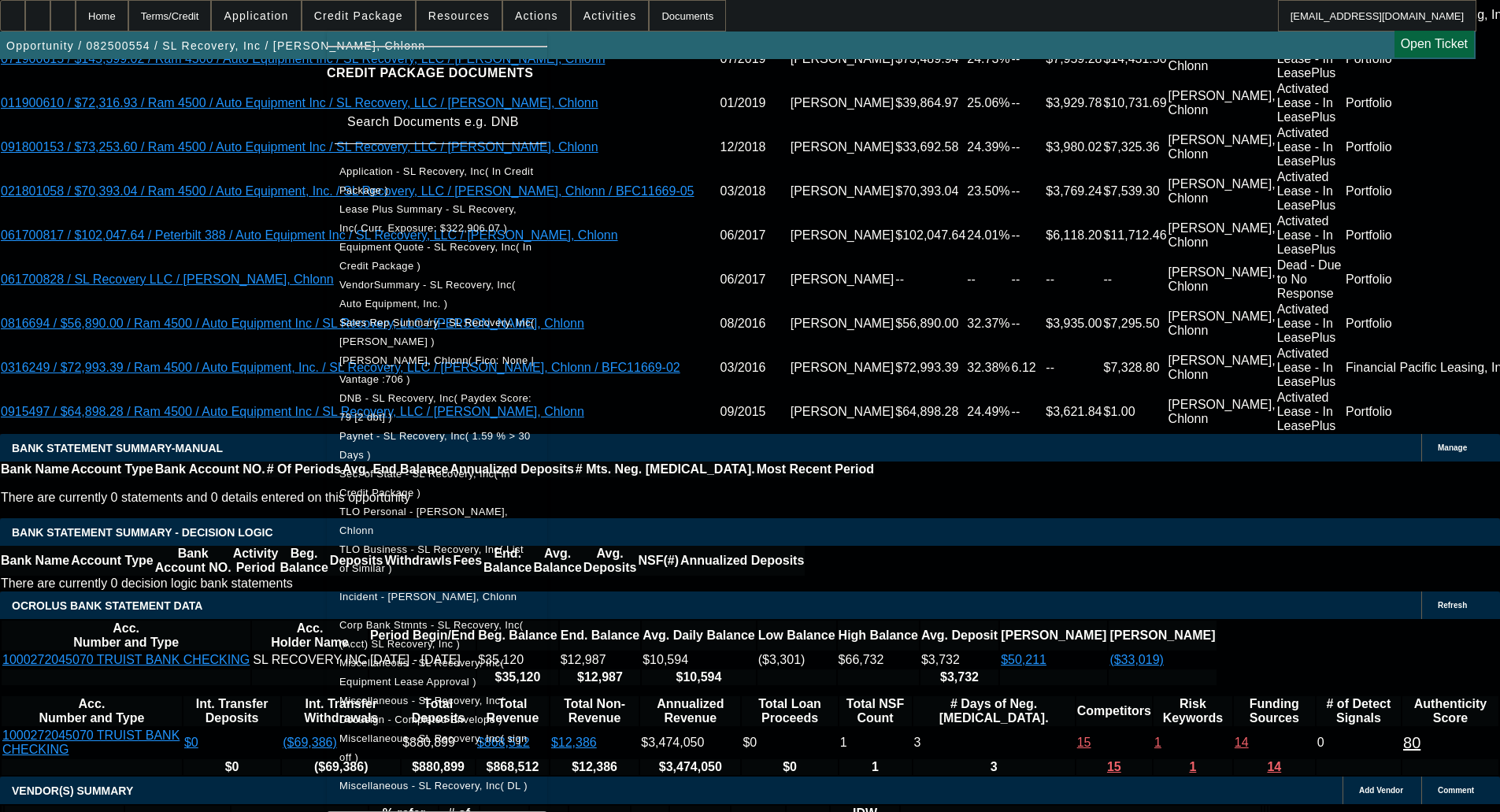
scroll to position [359, 0]
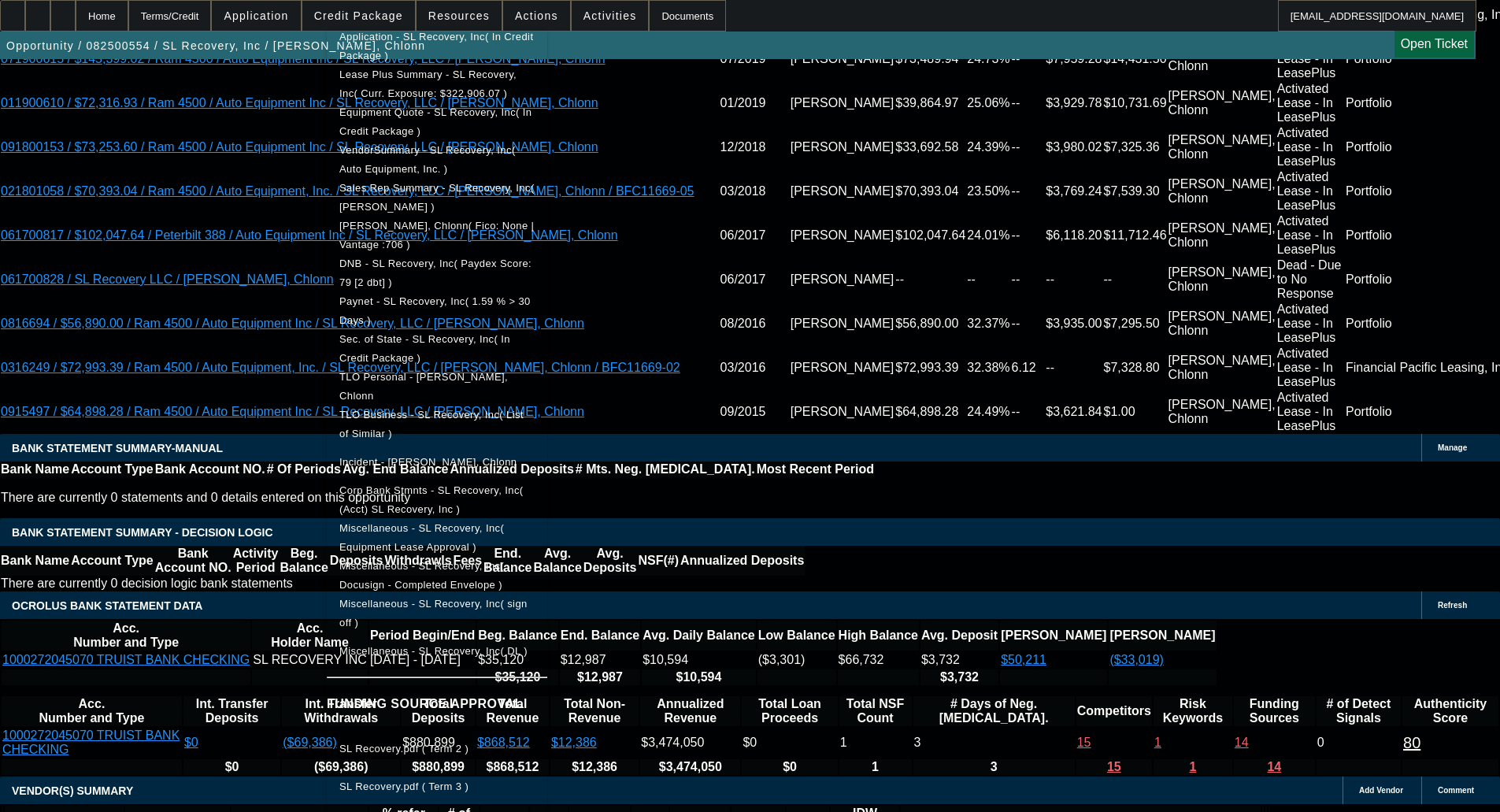
click at [441, 648] on span "Miscellaneous - SL Recovery, Inc( DL )" at bounding box center [434, 650] width 188 height 12
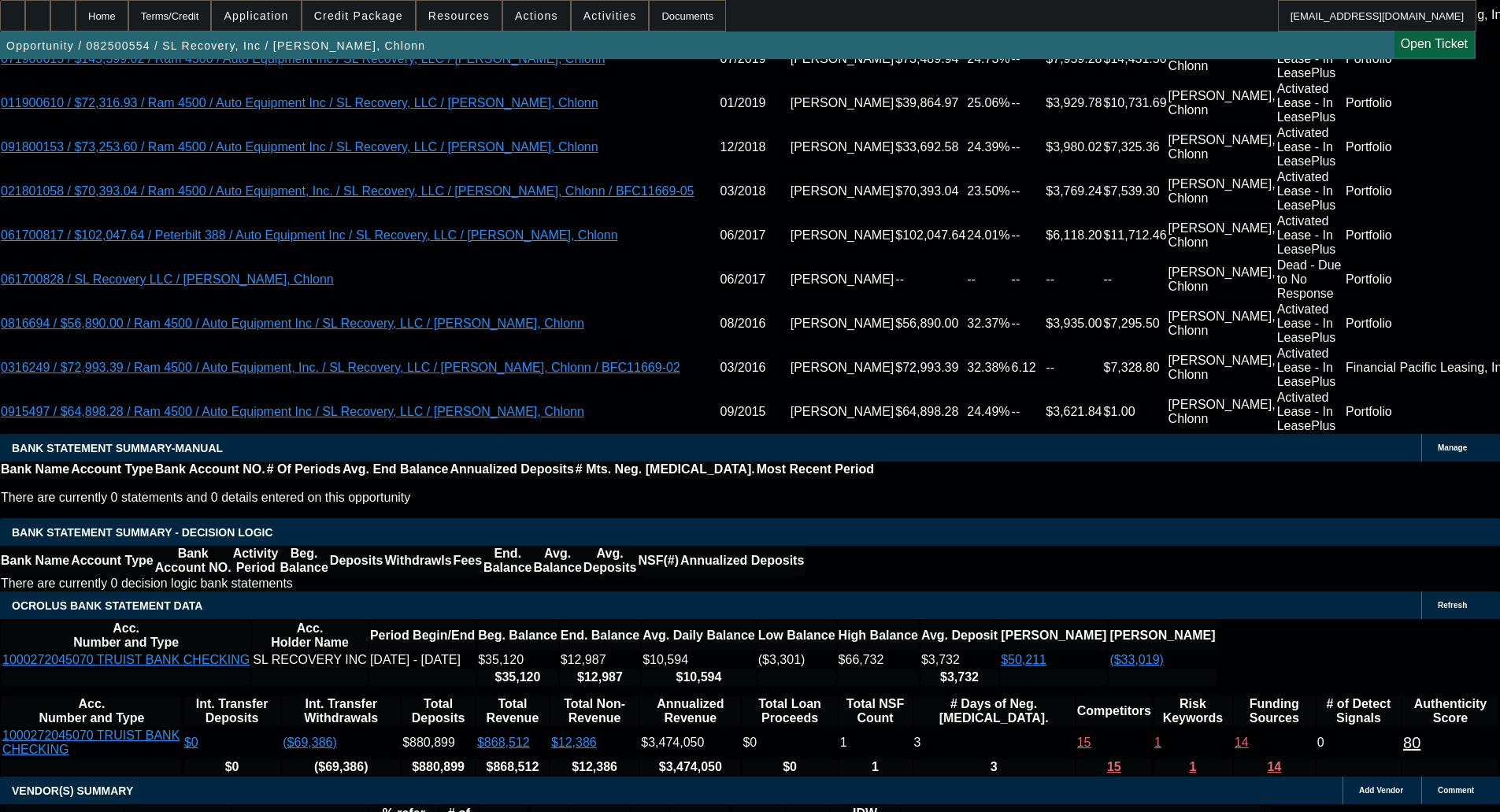
scroll to position [78, 0]
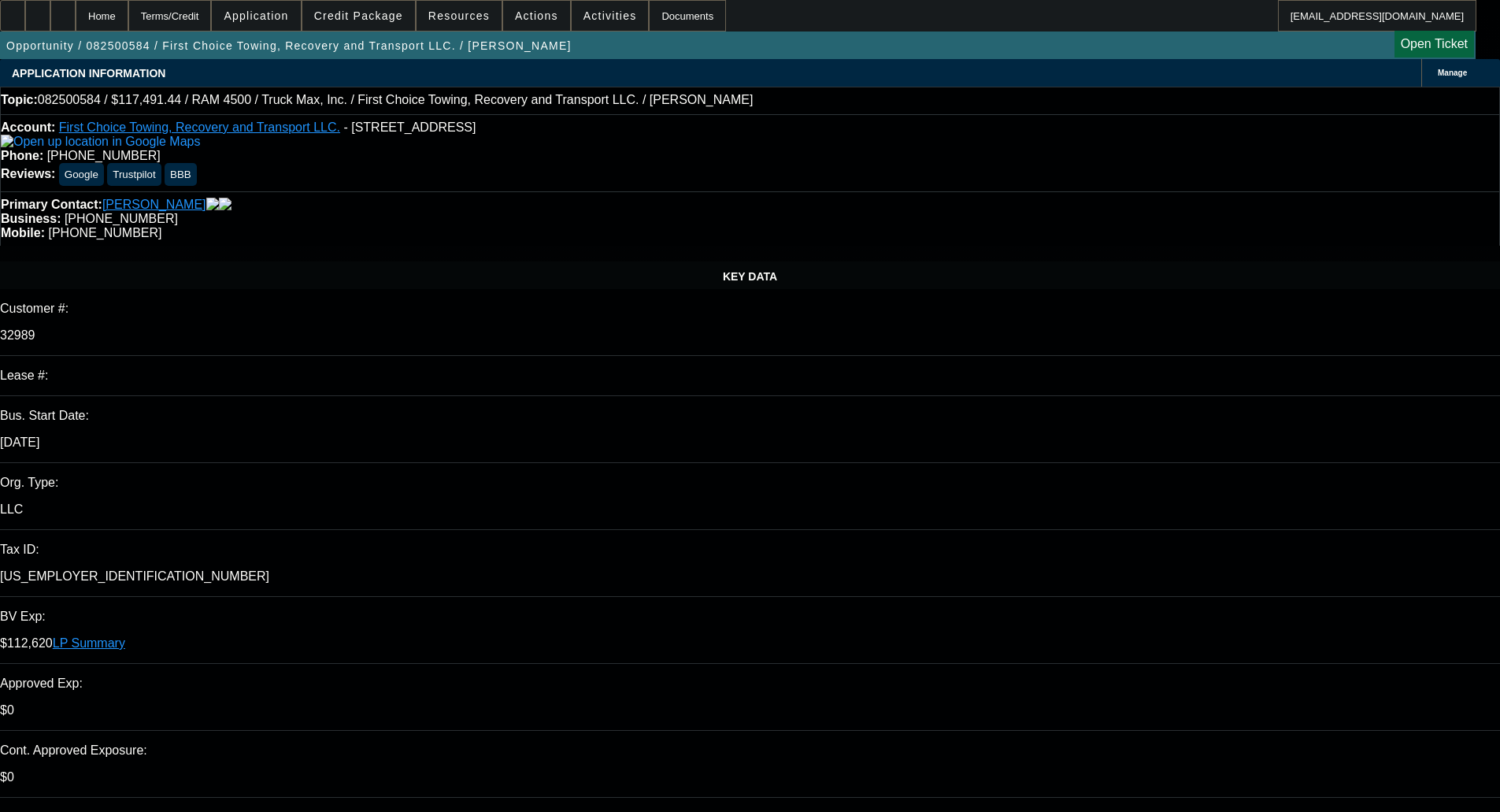
select select "0"
select select "0.1"
select select "4"
select select "0"
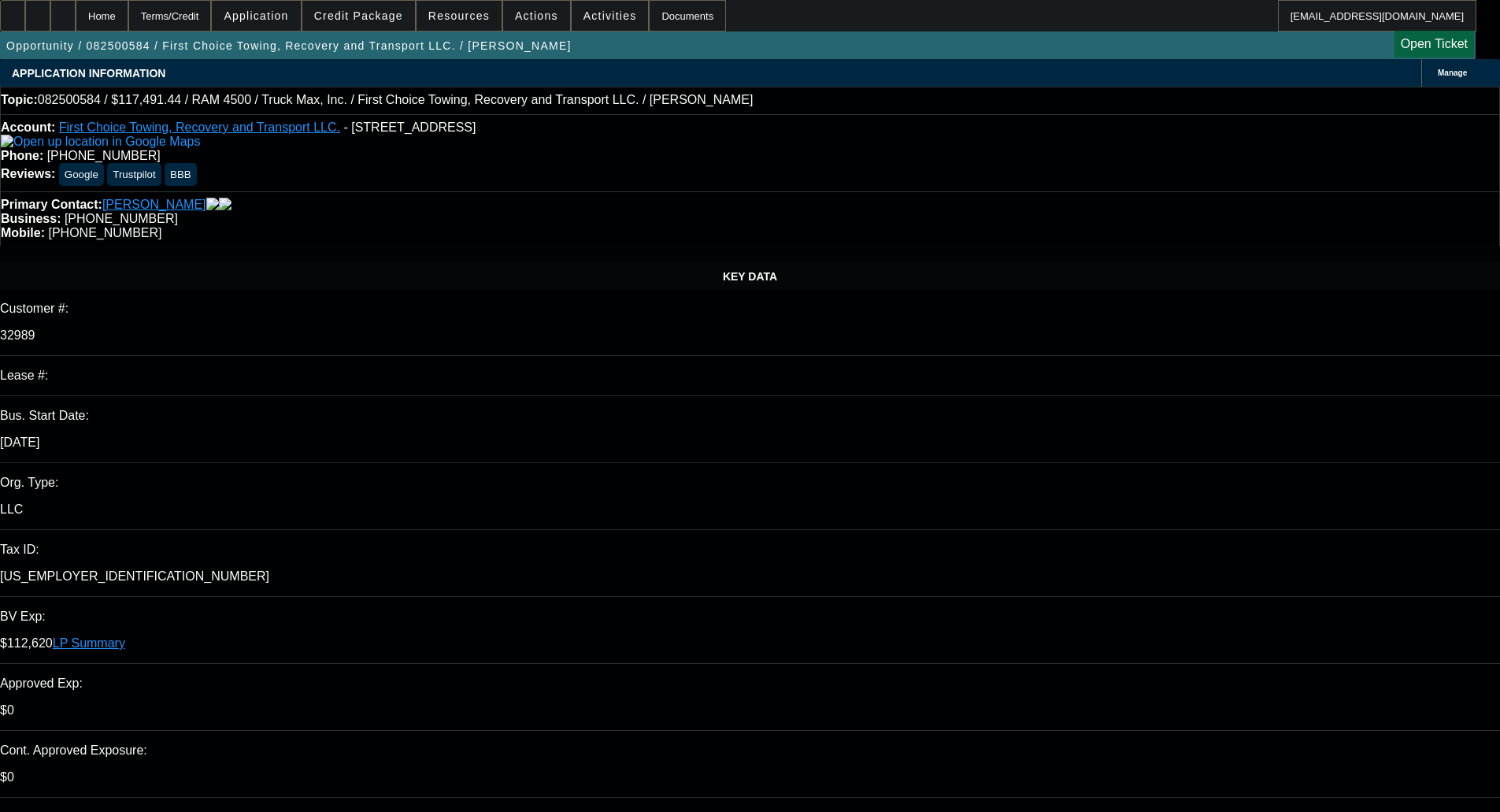
select select "0"
select select "0.1"
select select "4"
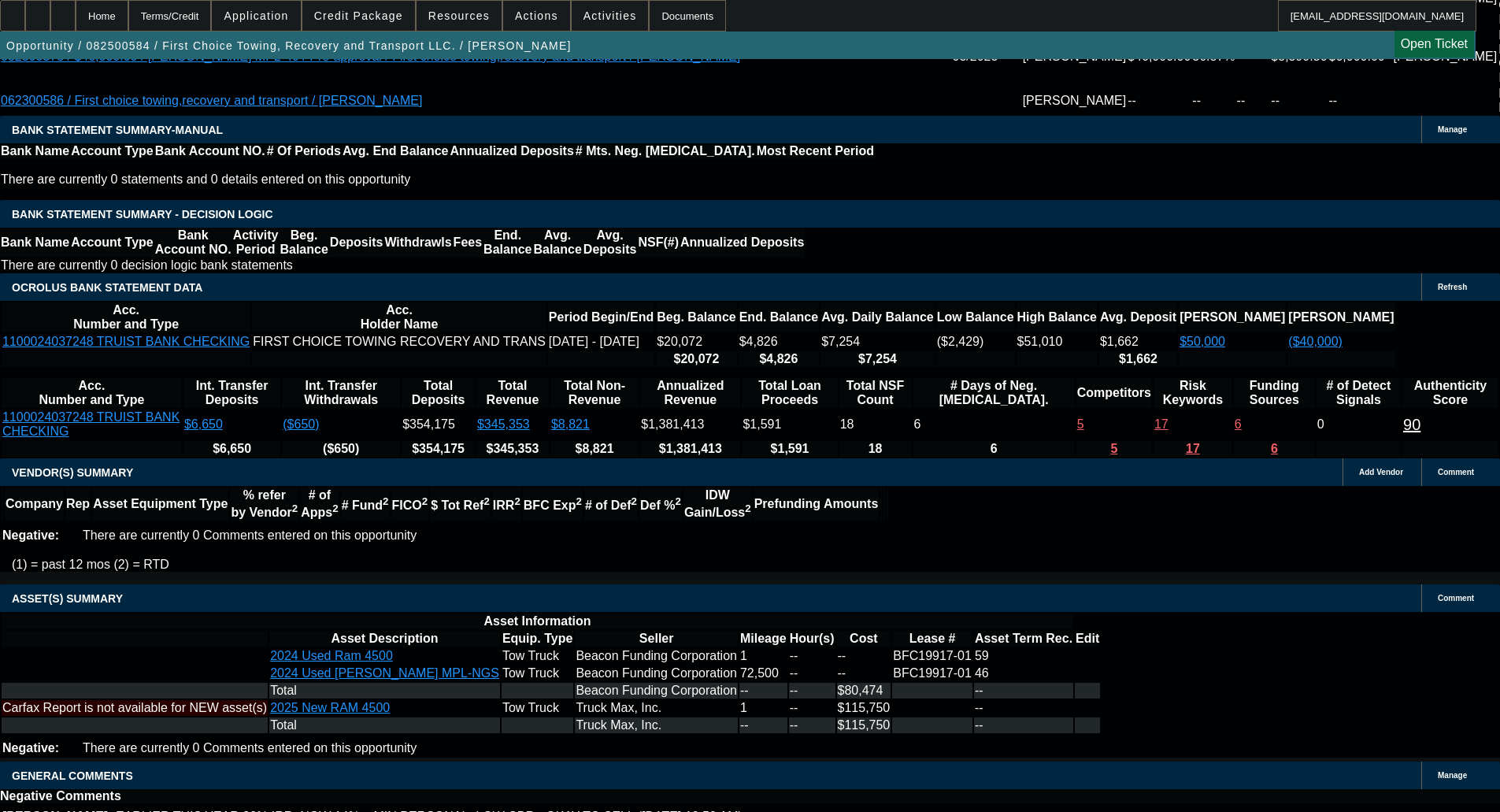
scroll to position [3227, 0]
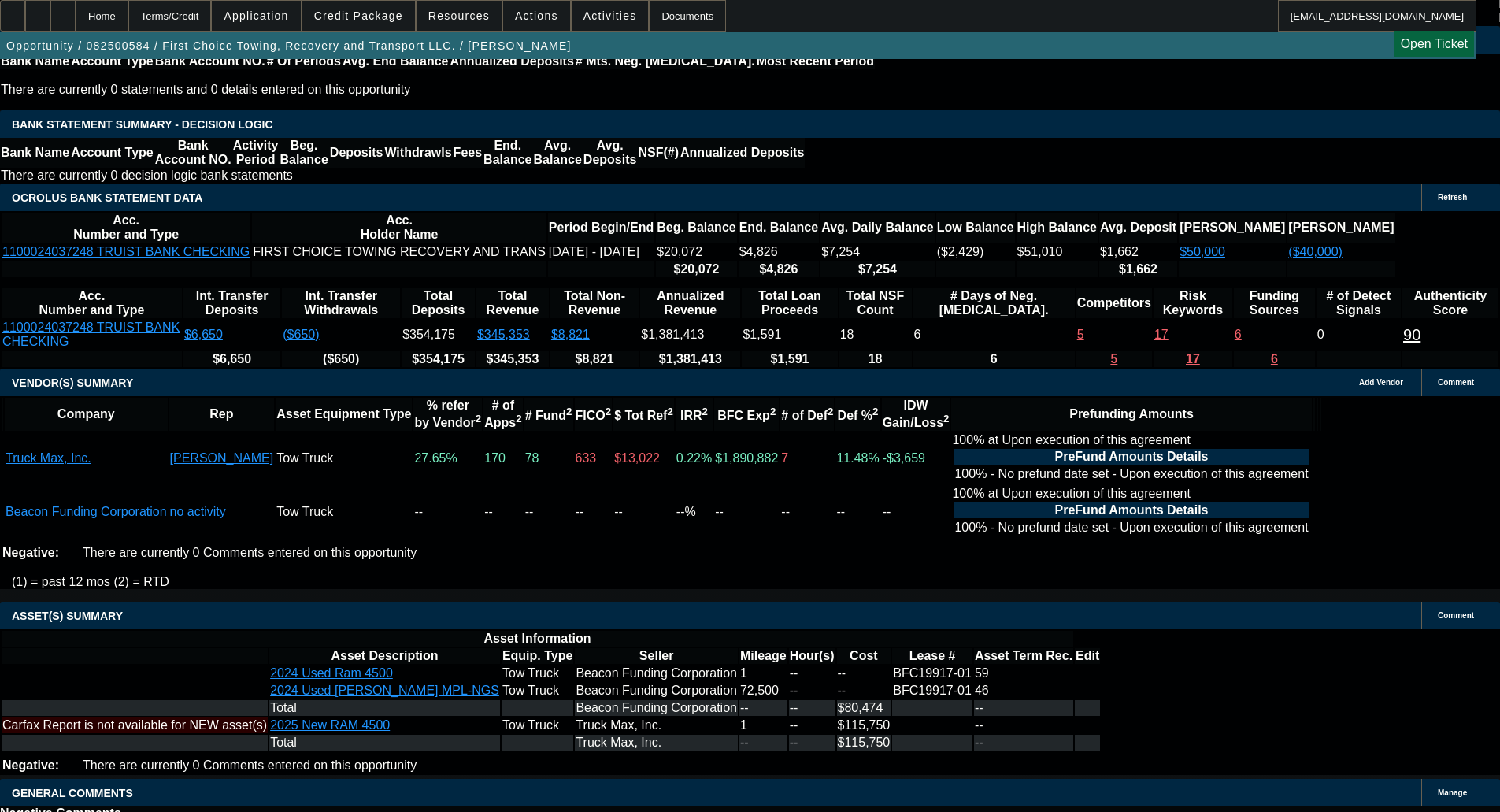
select select "4"
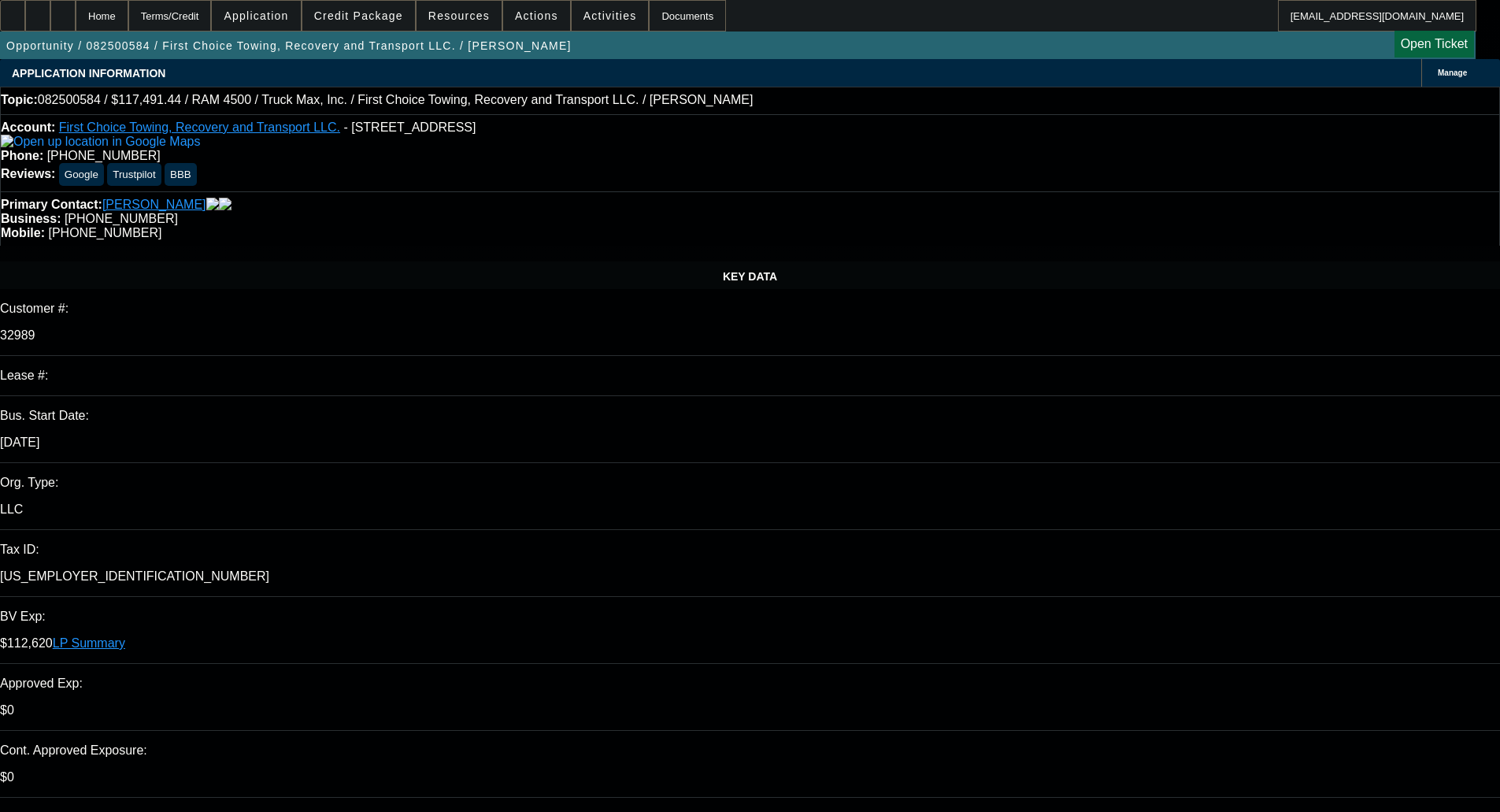
type input "11:08"
type input "09:07"
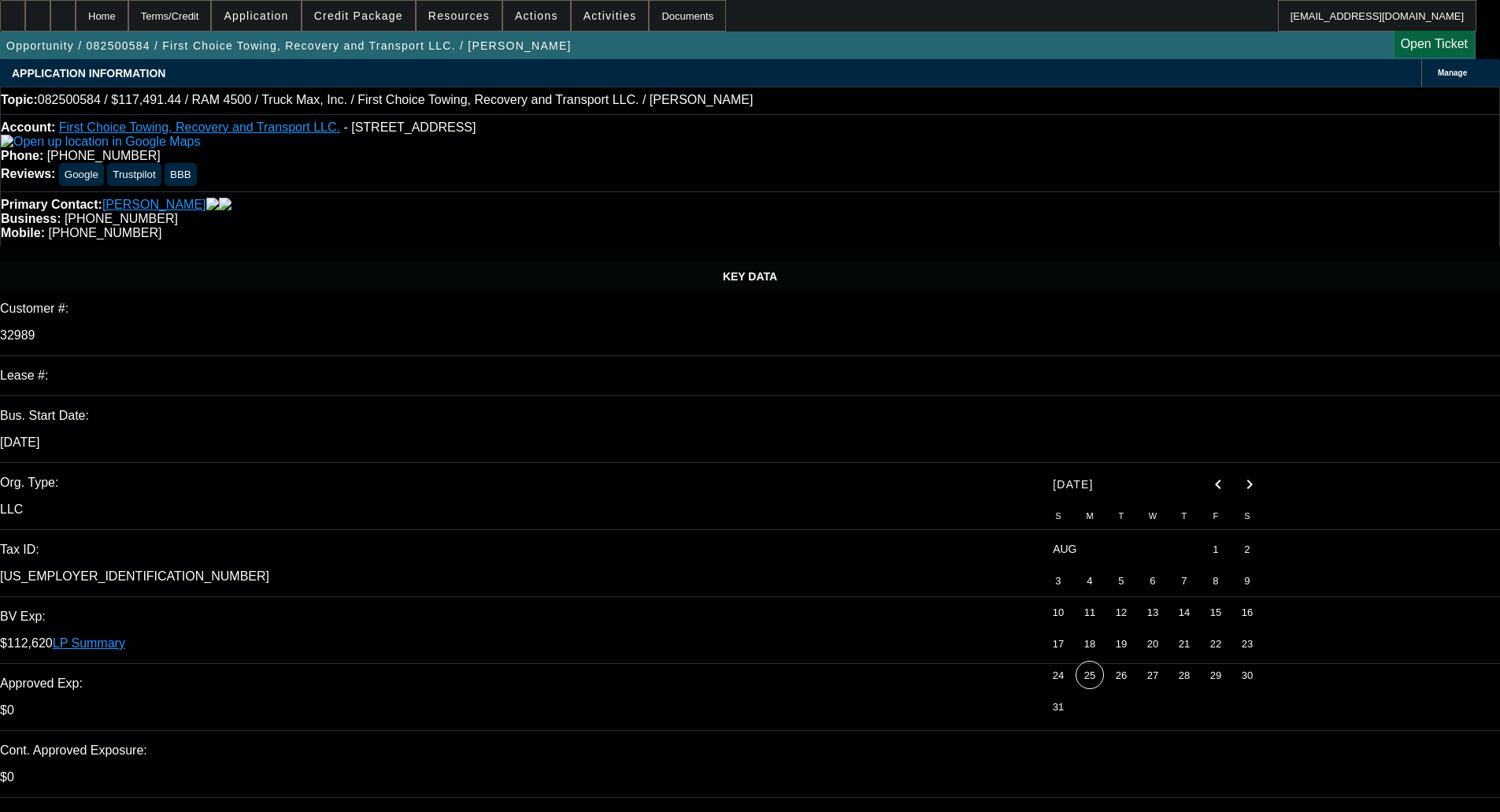
click at [1214, 646] on span "22" at bounding box center [1216, 642] width 29 height 29
type input "8/22/2025"
paste textarea "Thank you for the opportunity to work with you and your customers. Unfortunatel…"
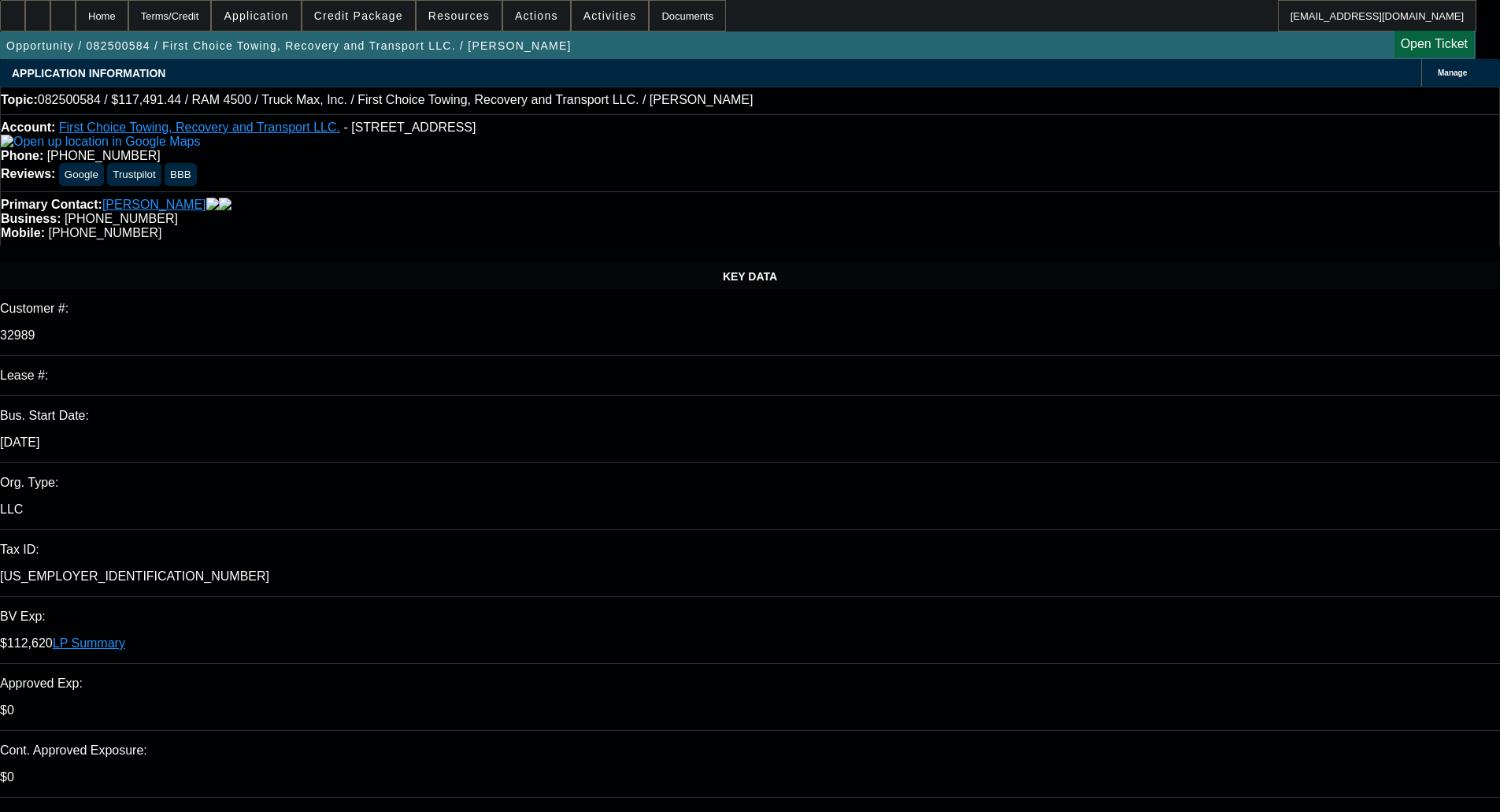
type textarea "DECLINED BY CPEF - "Thank you for the opportunity to work with you and your cus…"
select select "0"
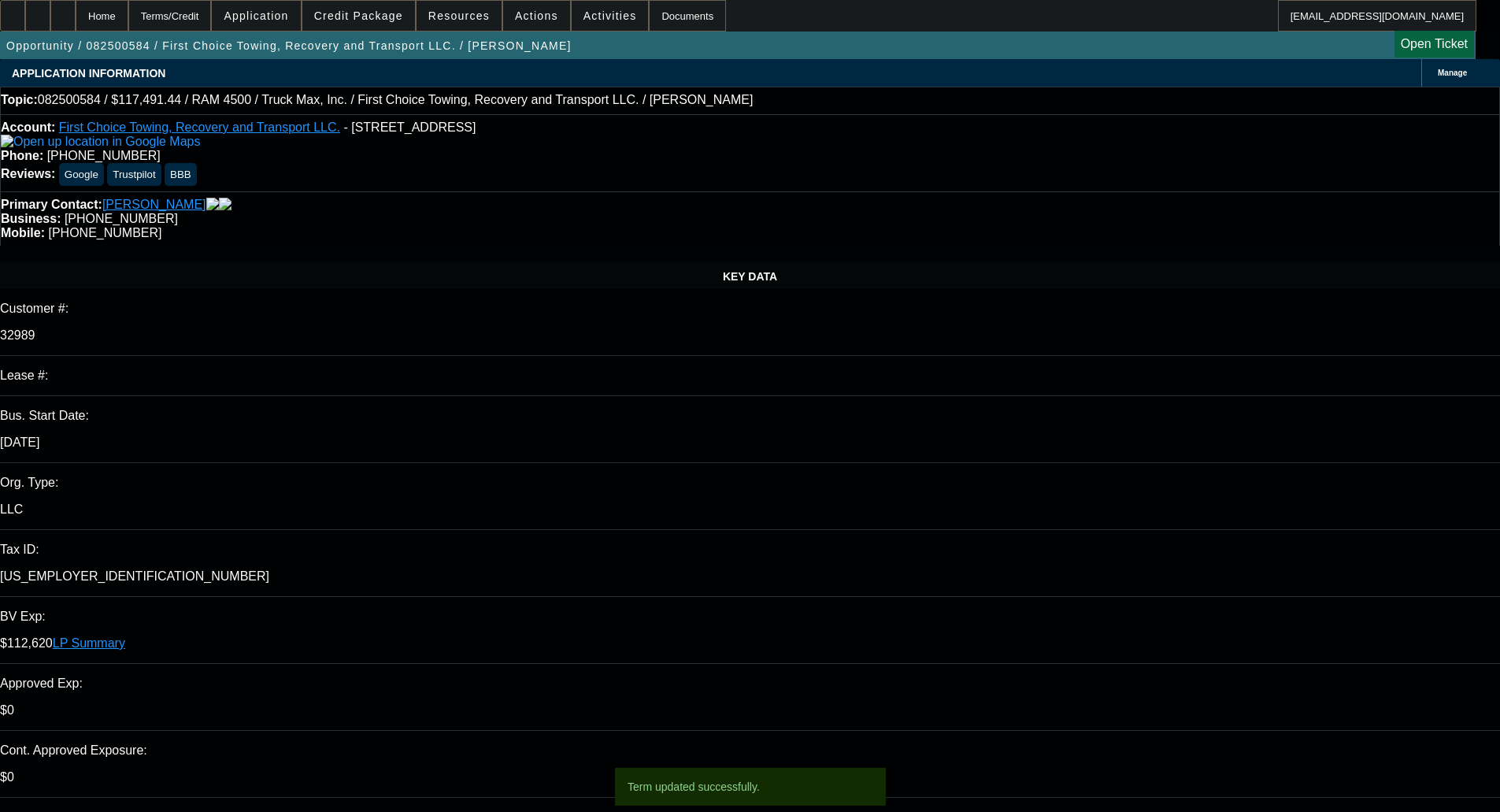
select select "0.1"
select select "4"
select select "0"
select select "0.1"
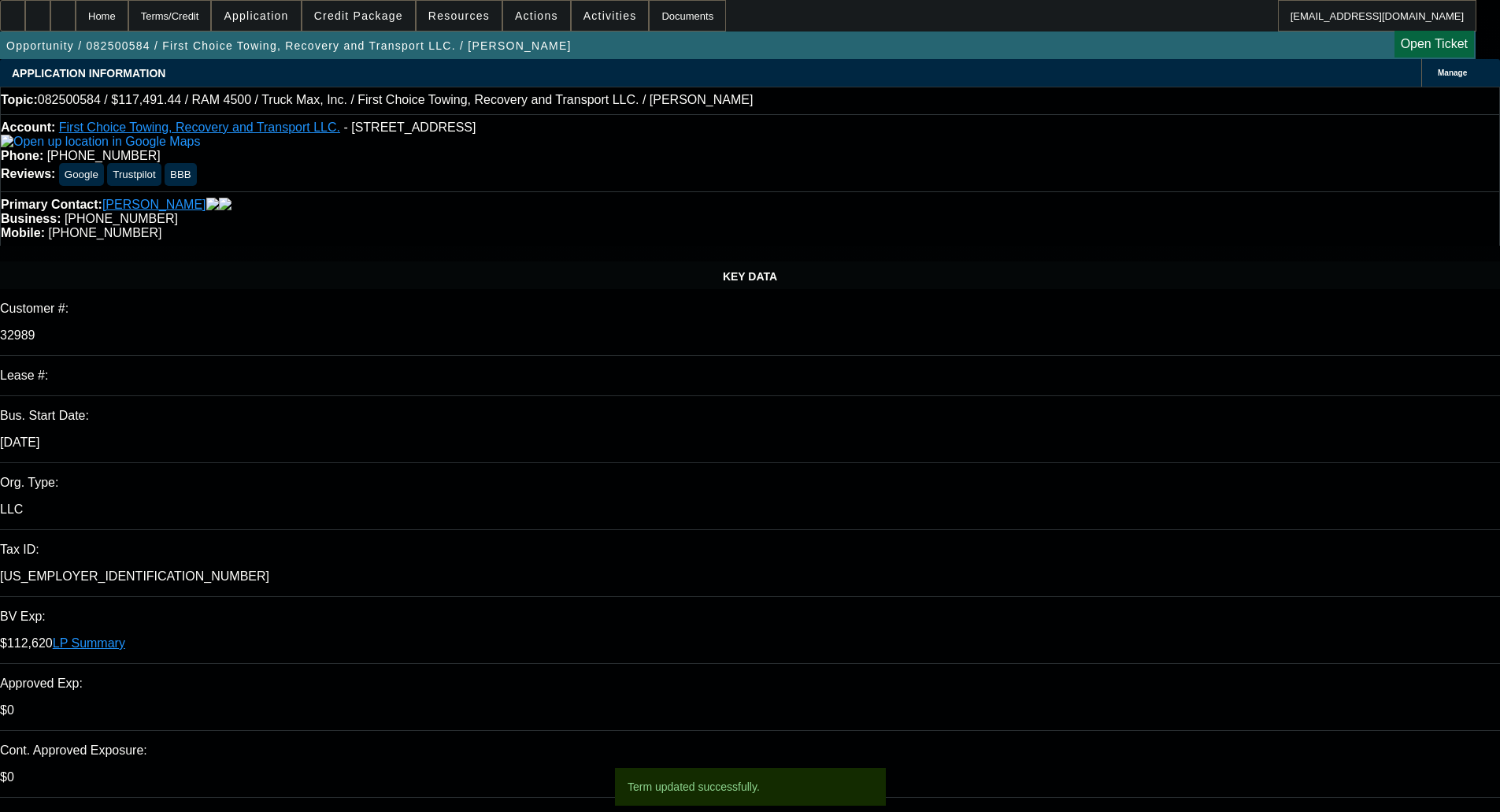
select select "4"
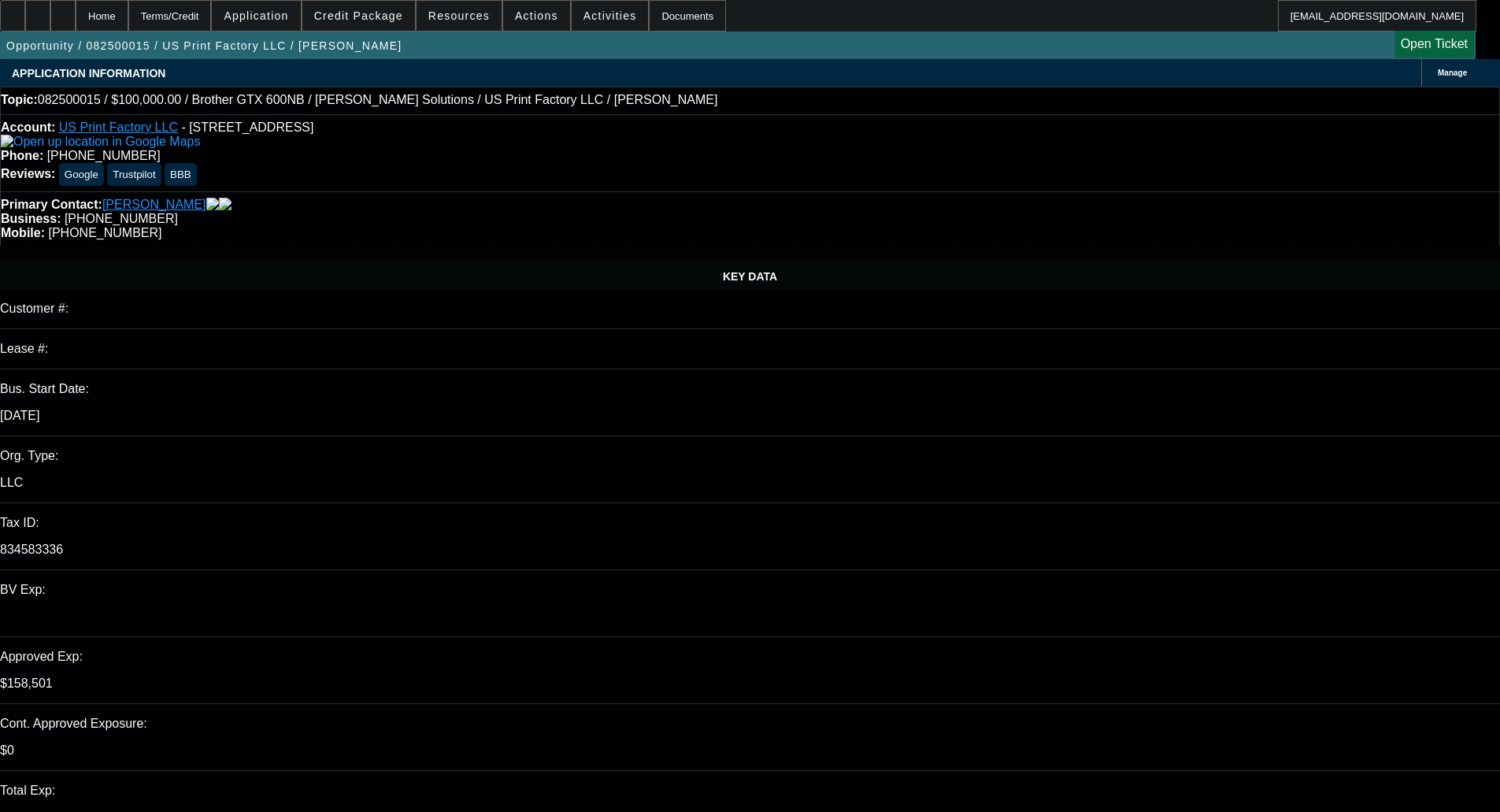
select select "0"
select select "2"
select select "0"
select select "6"
select select "0"
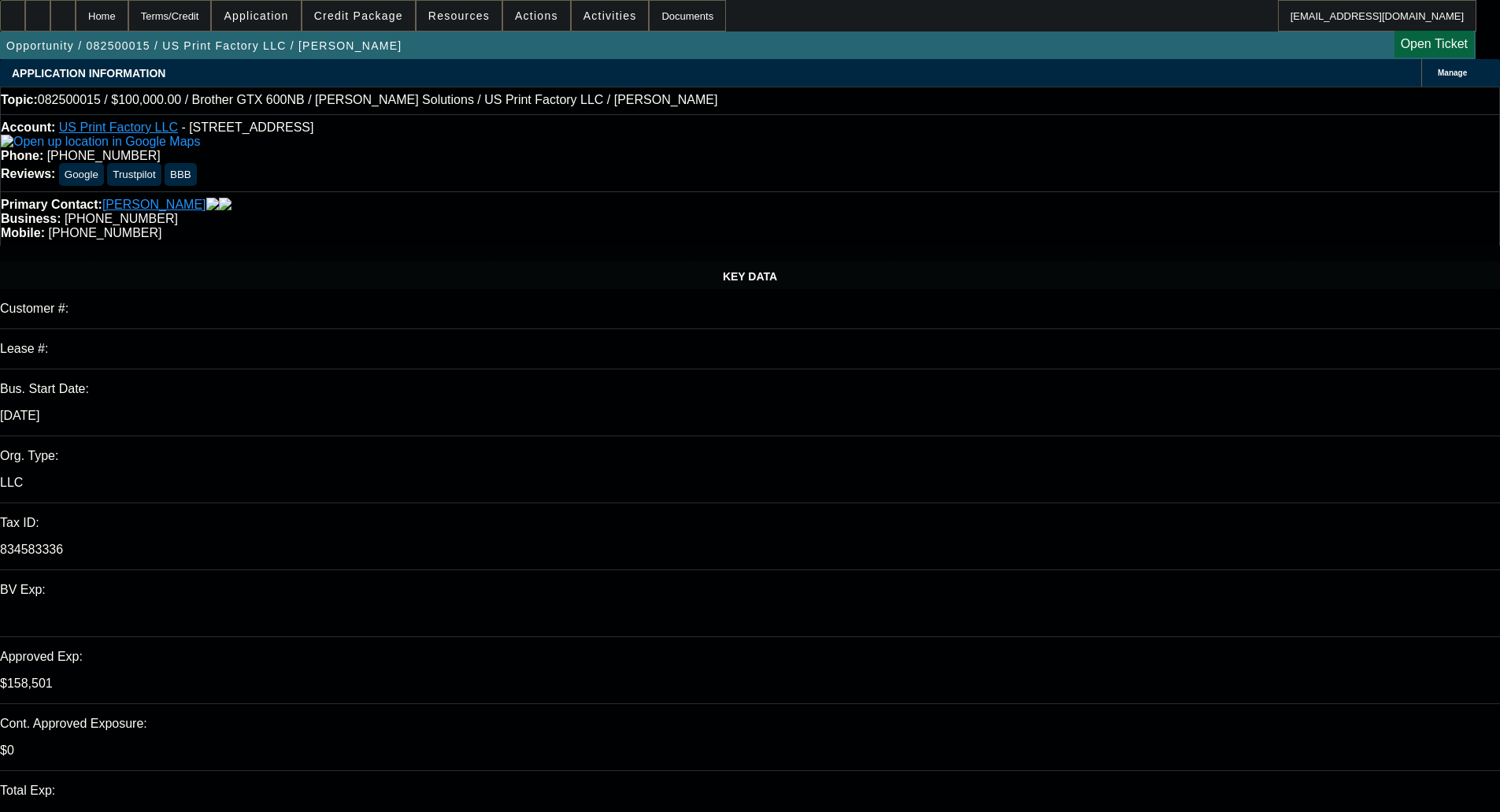
select select "2"
select select "0"
select select "6"
select select "0"
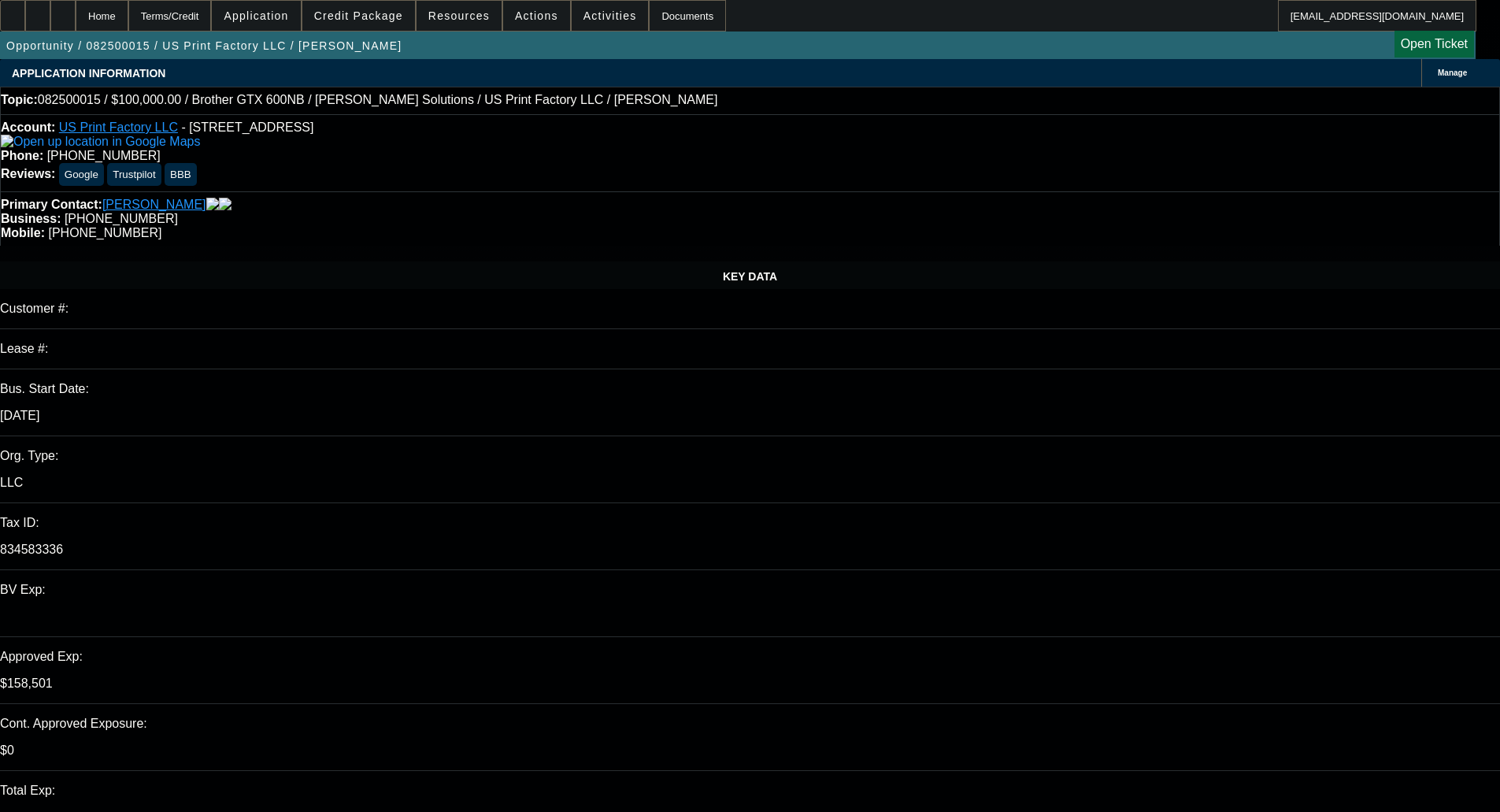
select select "2"
select select "0"
select select "6"
select select "0"
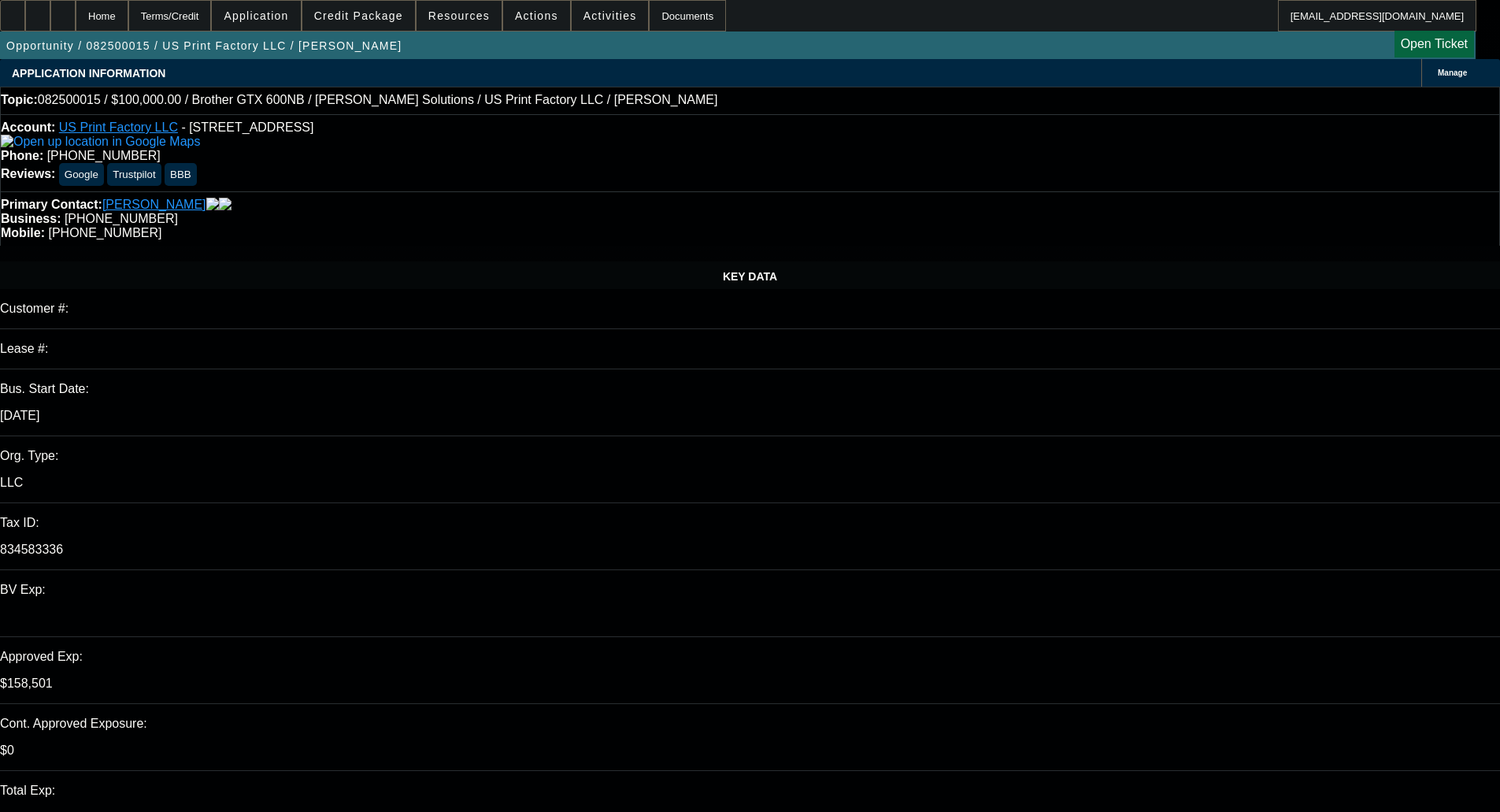
select select "2"
select select "0"
select select "6"
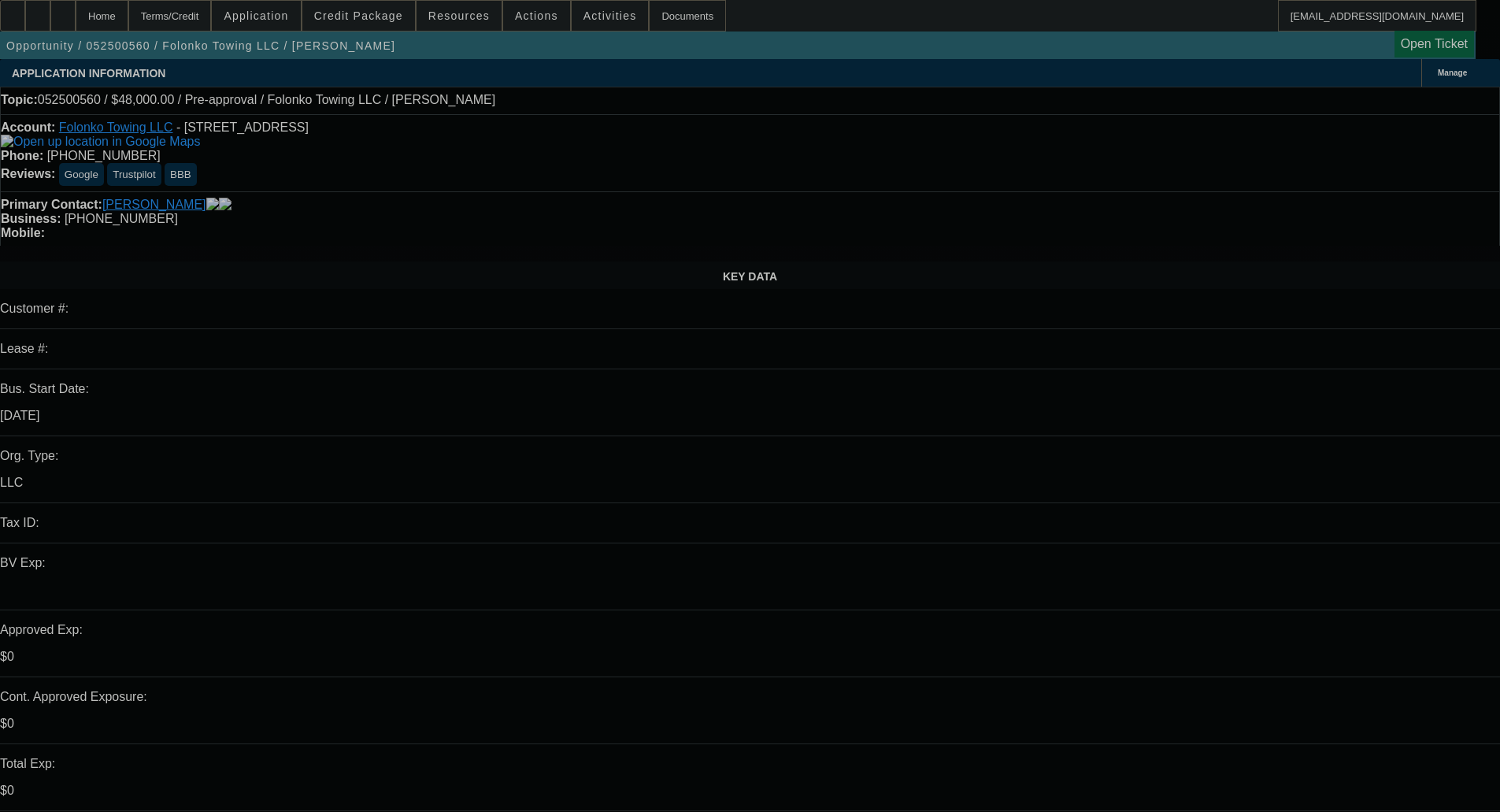
select select "0.2"
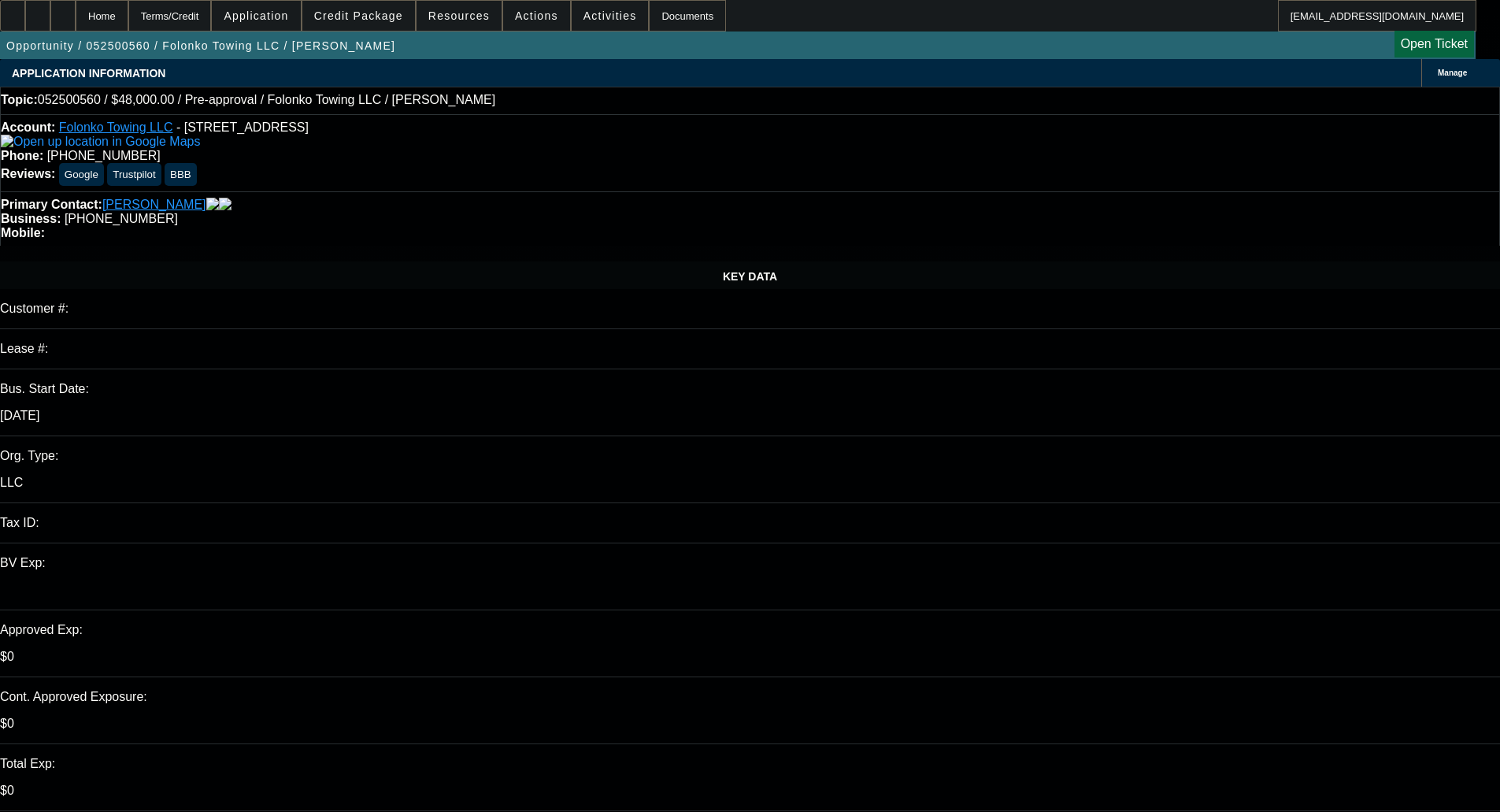
select select "0"
select select "0.1"
select select "1"
select select "2"
select select "4"
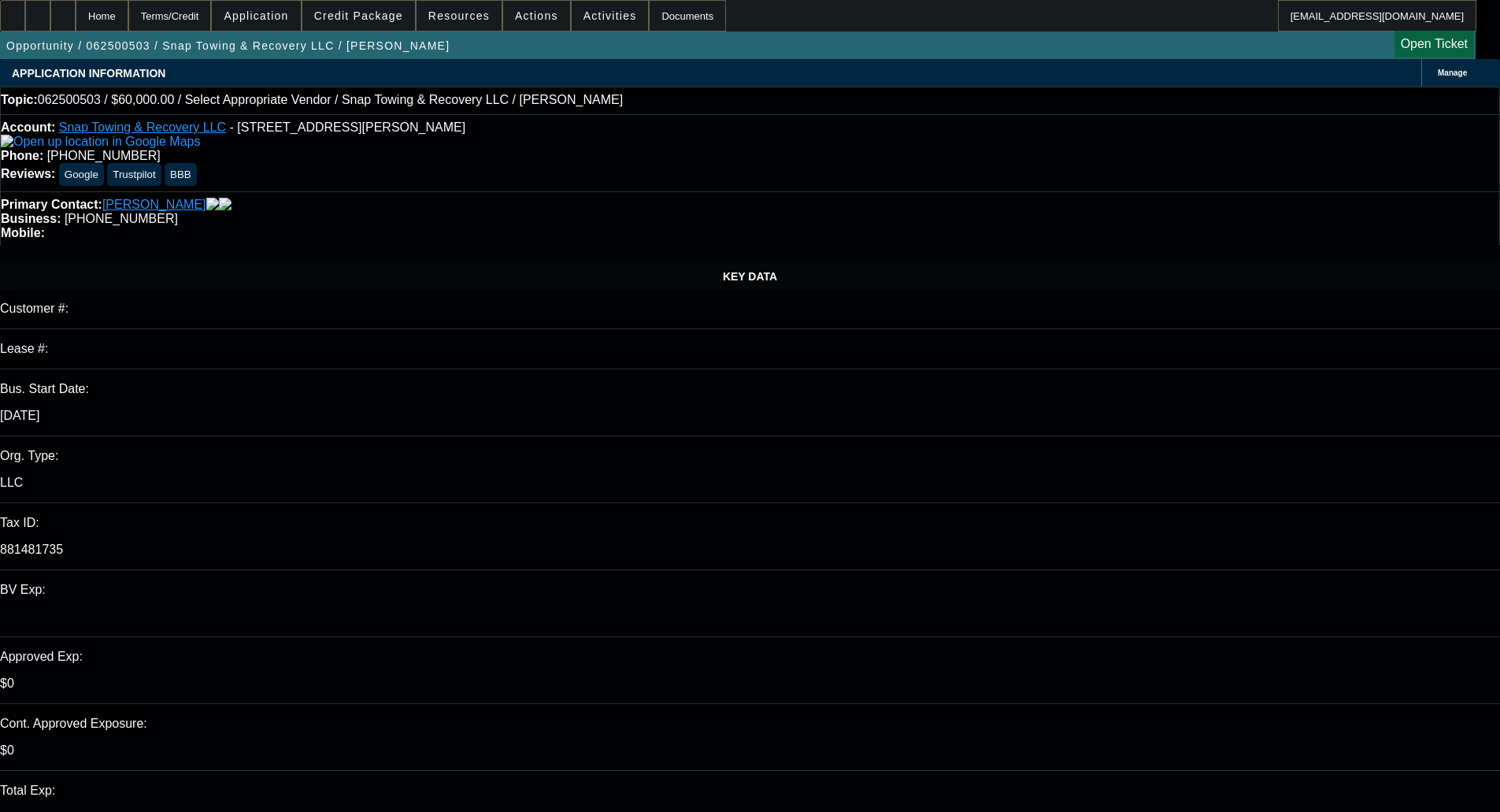
select select "0"
select select "2"
select select "0.1"
select select "4"
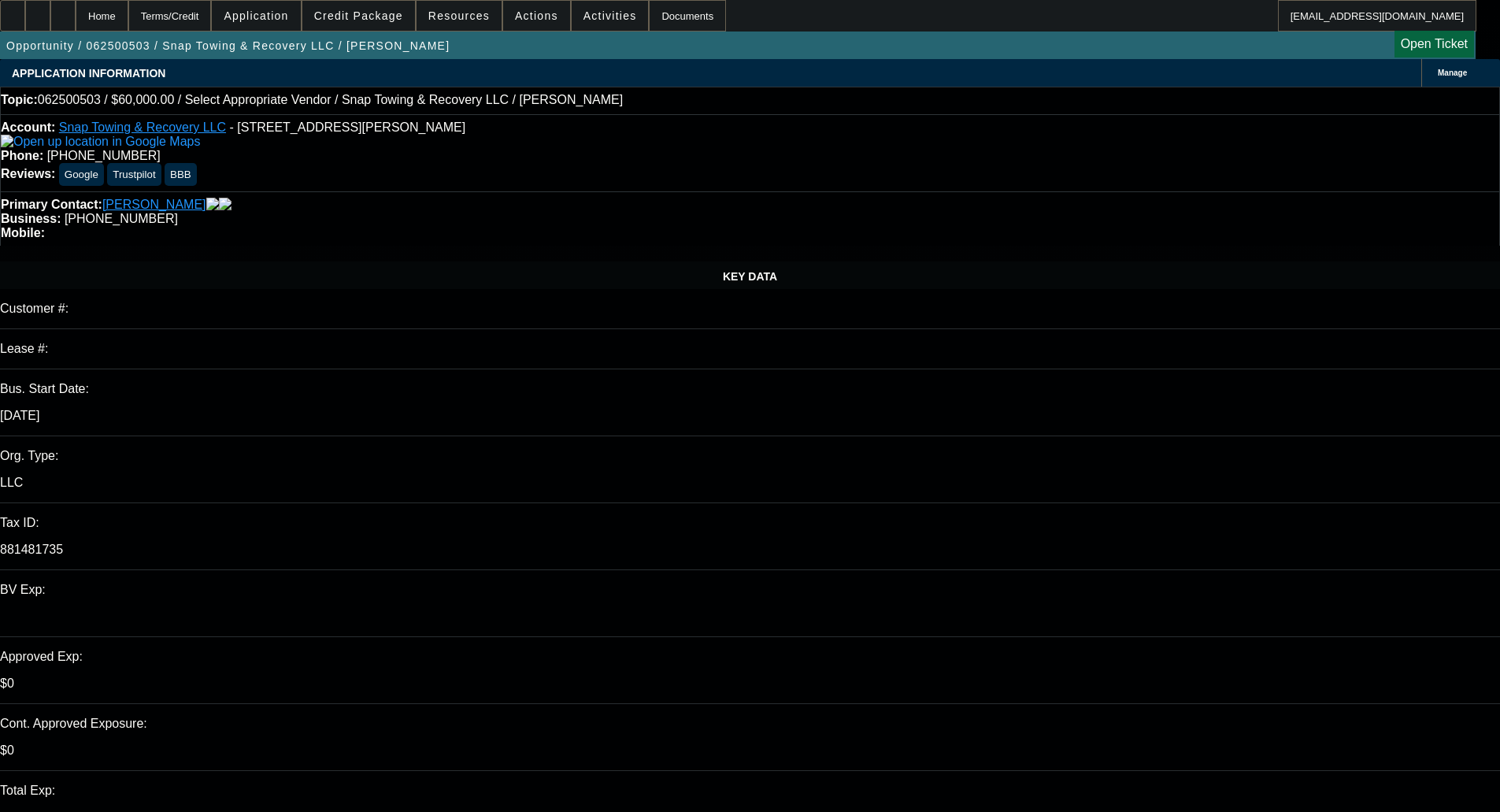
scroll to position [8, 0]
click at [377, 20] on span "Credit Package" at bounding box center [359, 16] width 89 height 13
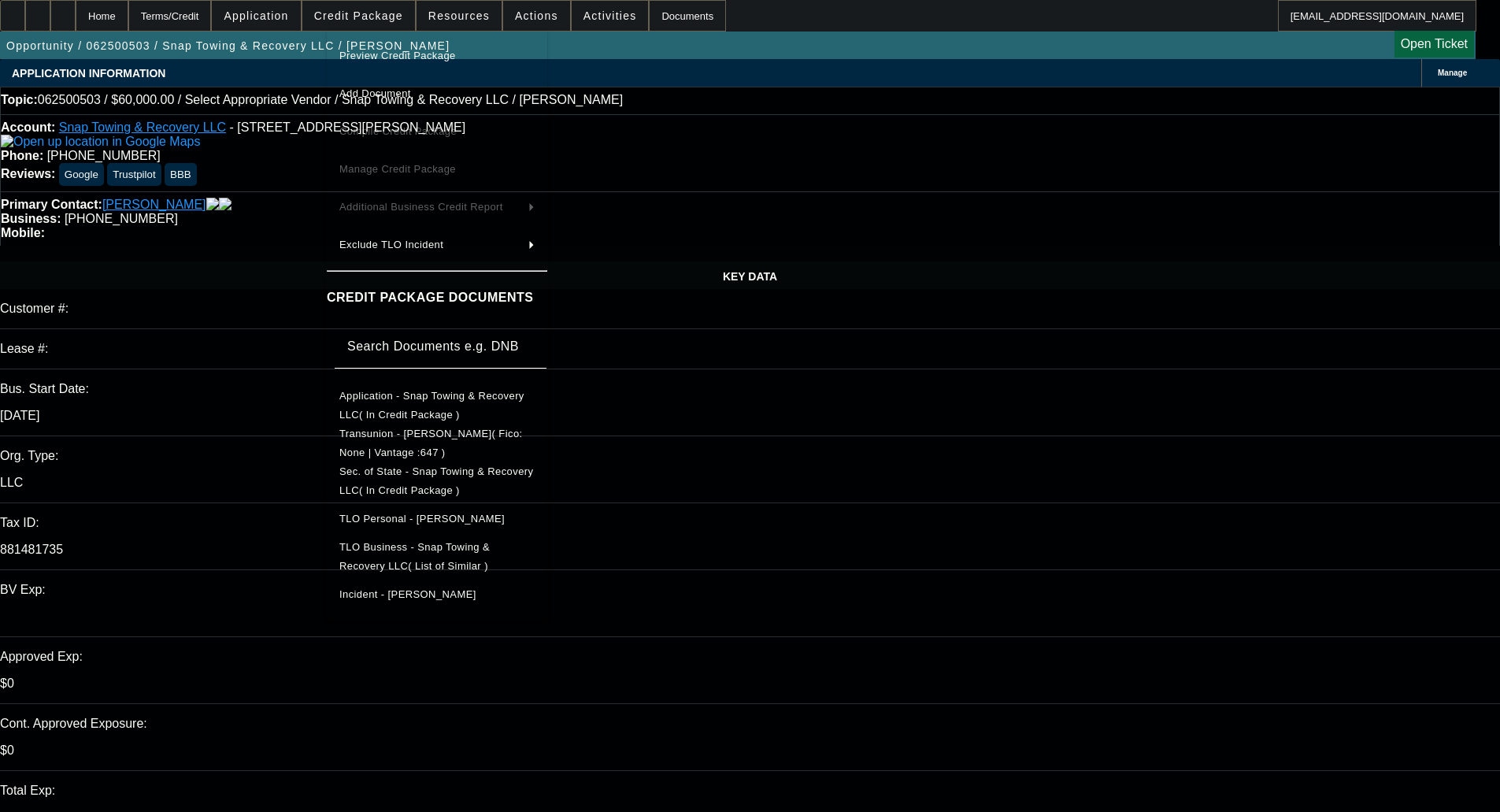
click at [393, 49] on span "Preview Credit Package" at bounding box center [437, 56] width 195 height 19
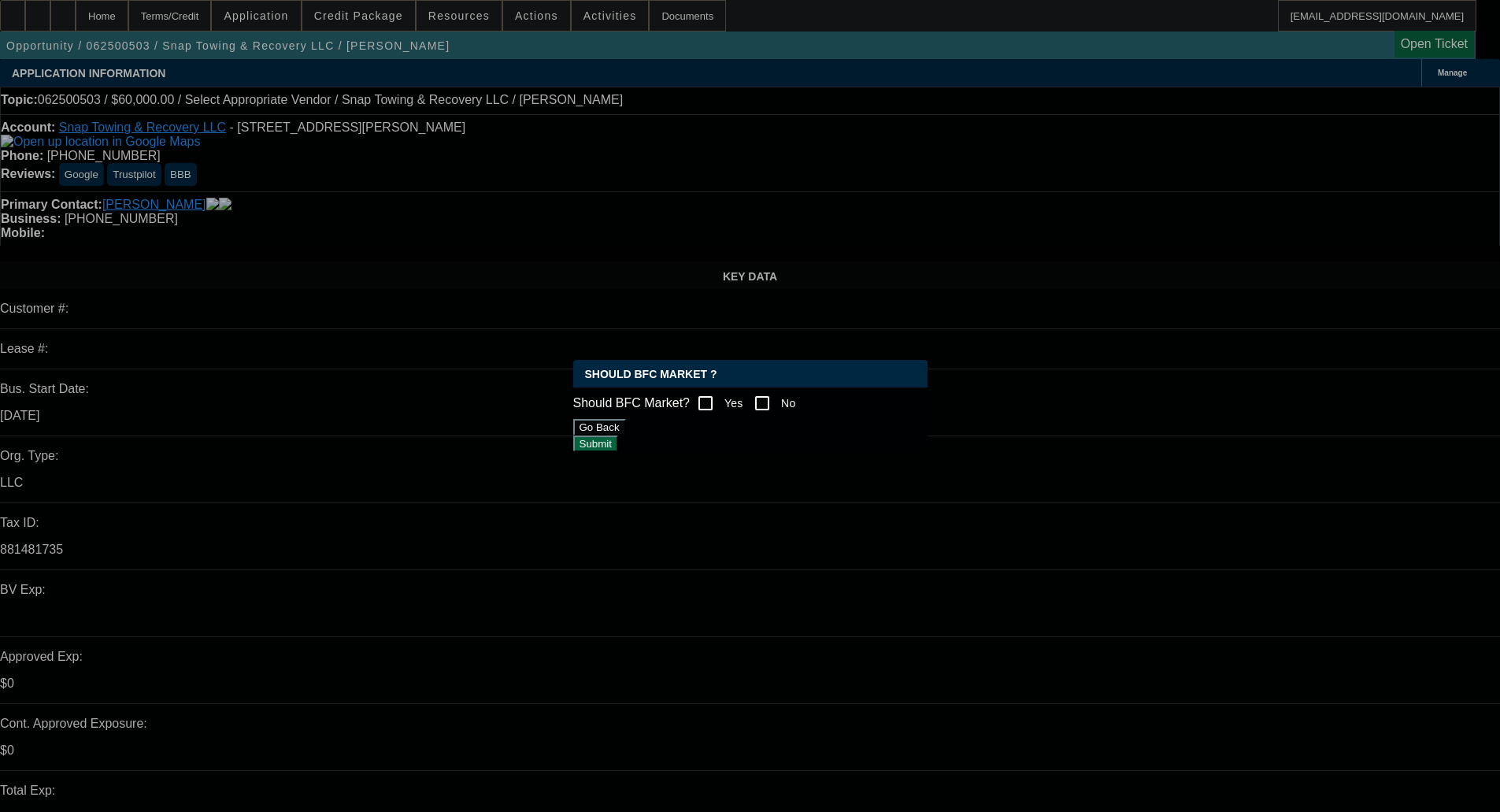
click at [777, 405] on input "No" at bounding box center [763, 404] width 32 height 32
checkbox input "true"
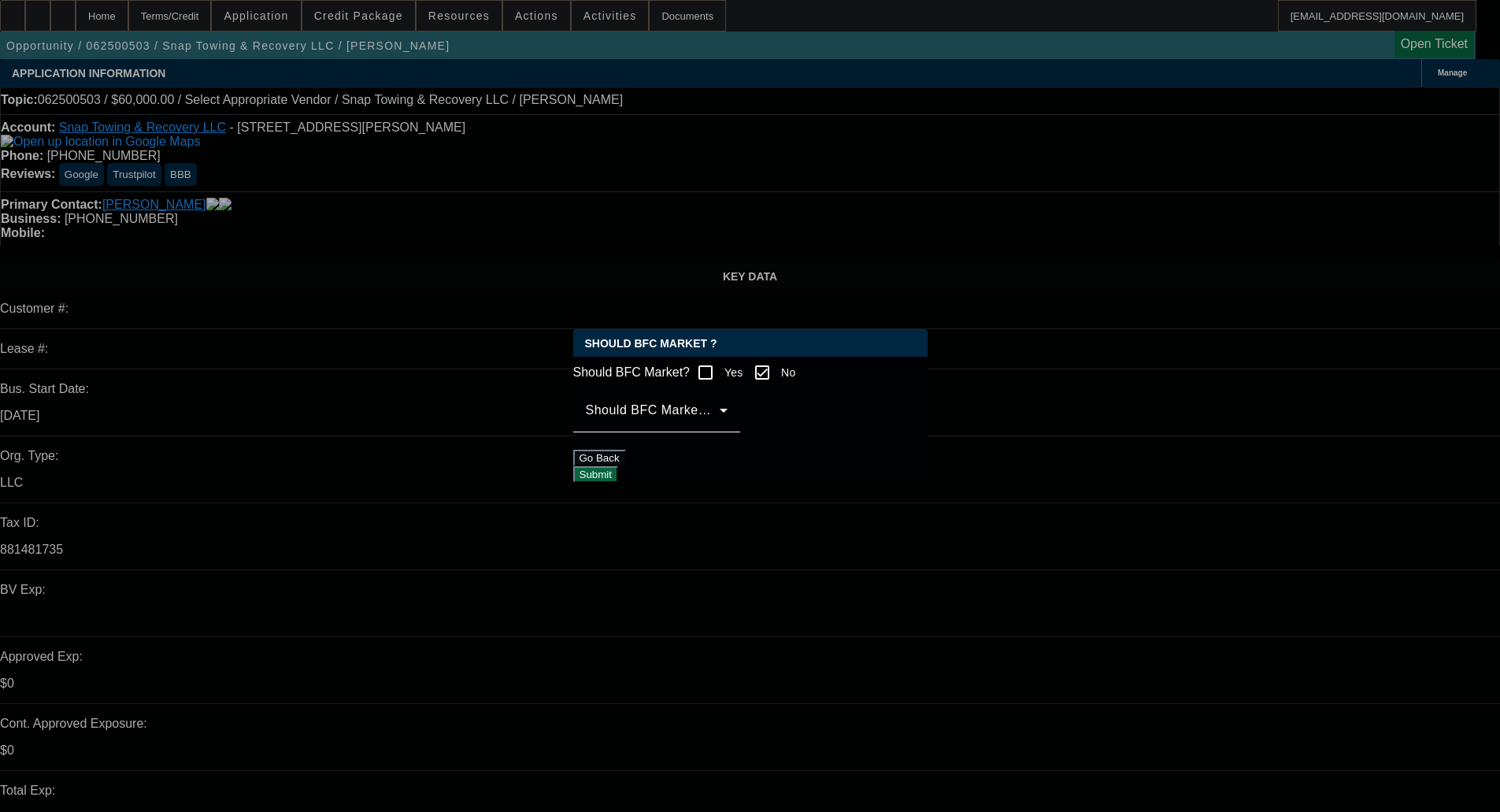
click at [728, 432] on div "Should BFC Market Status Reason" at bounding box center [657, 409] width 142 height 44
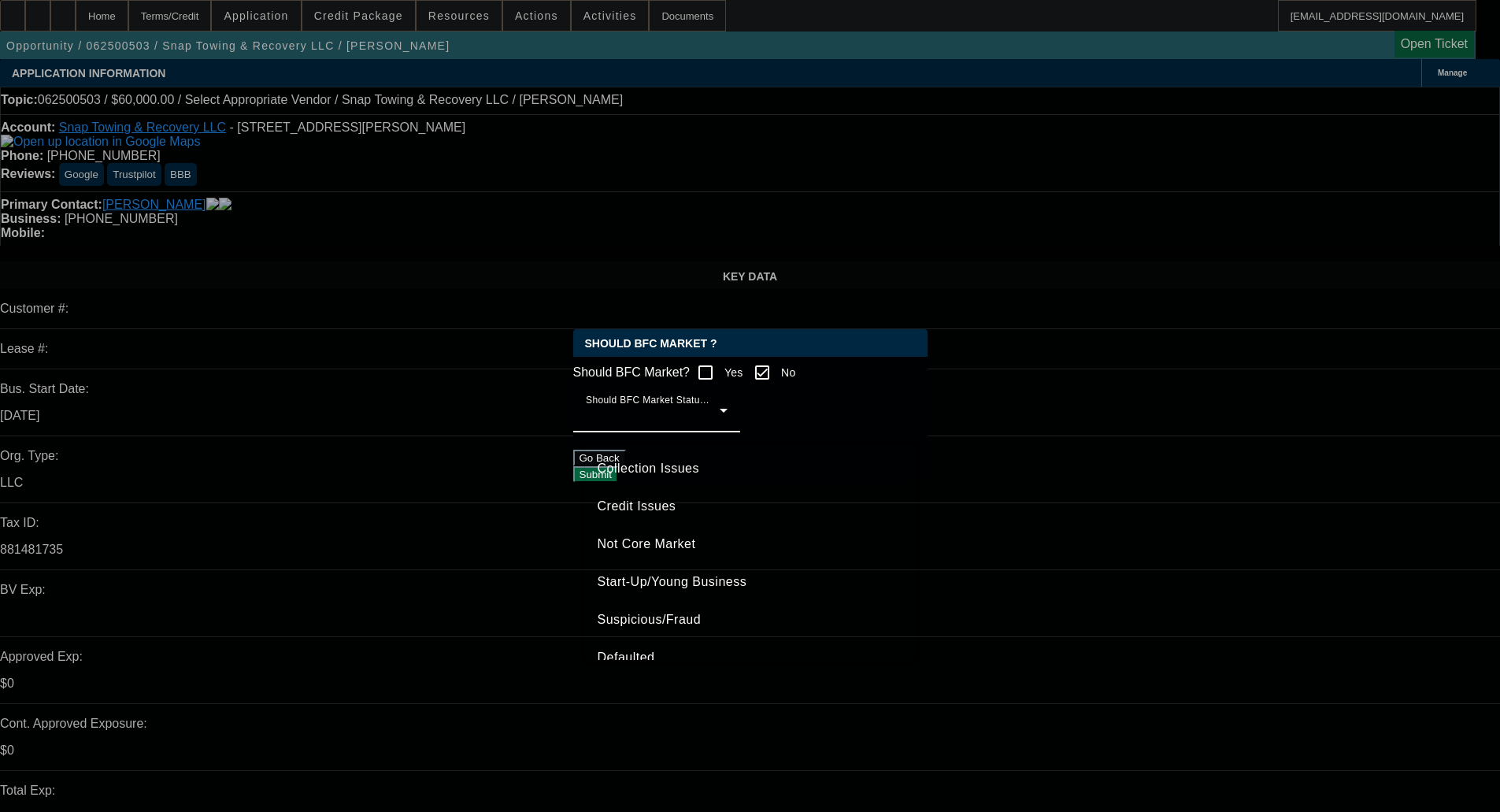
click at [656, 503] on span "Credit Issues" at bounding box center [637, 506] width 78 height 19
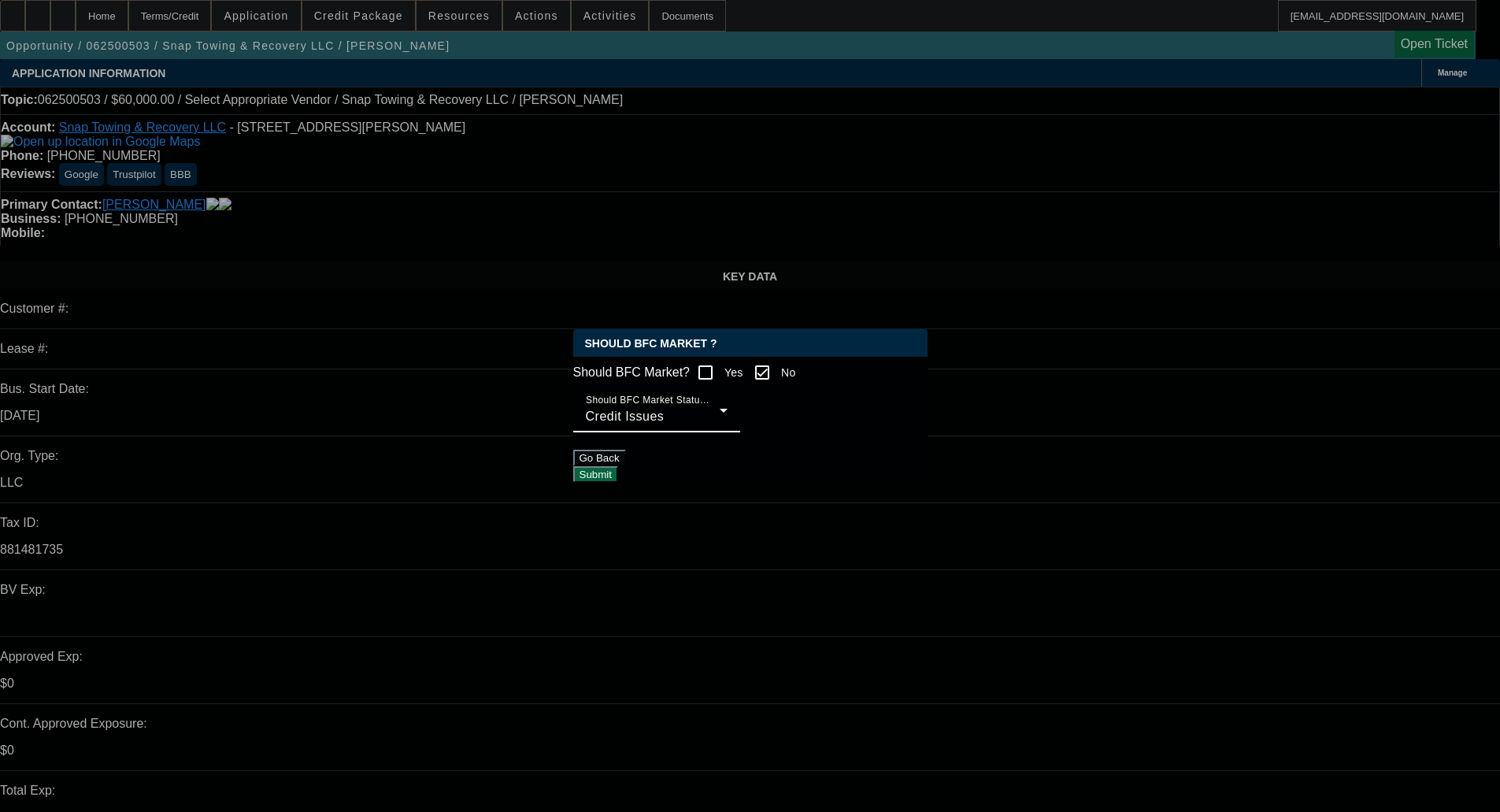
click at [618, 474] on button "Submit" at bounding box center [595, 474] width 45 height 17
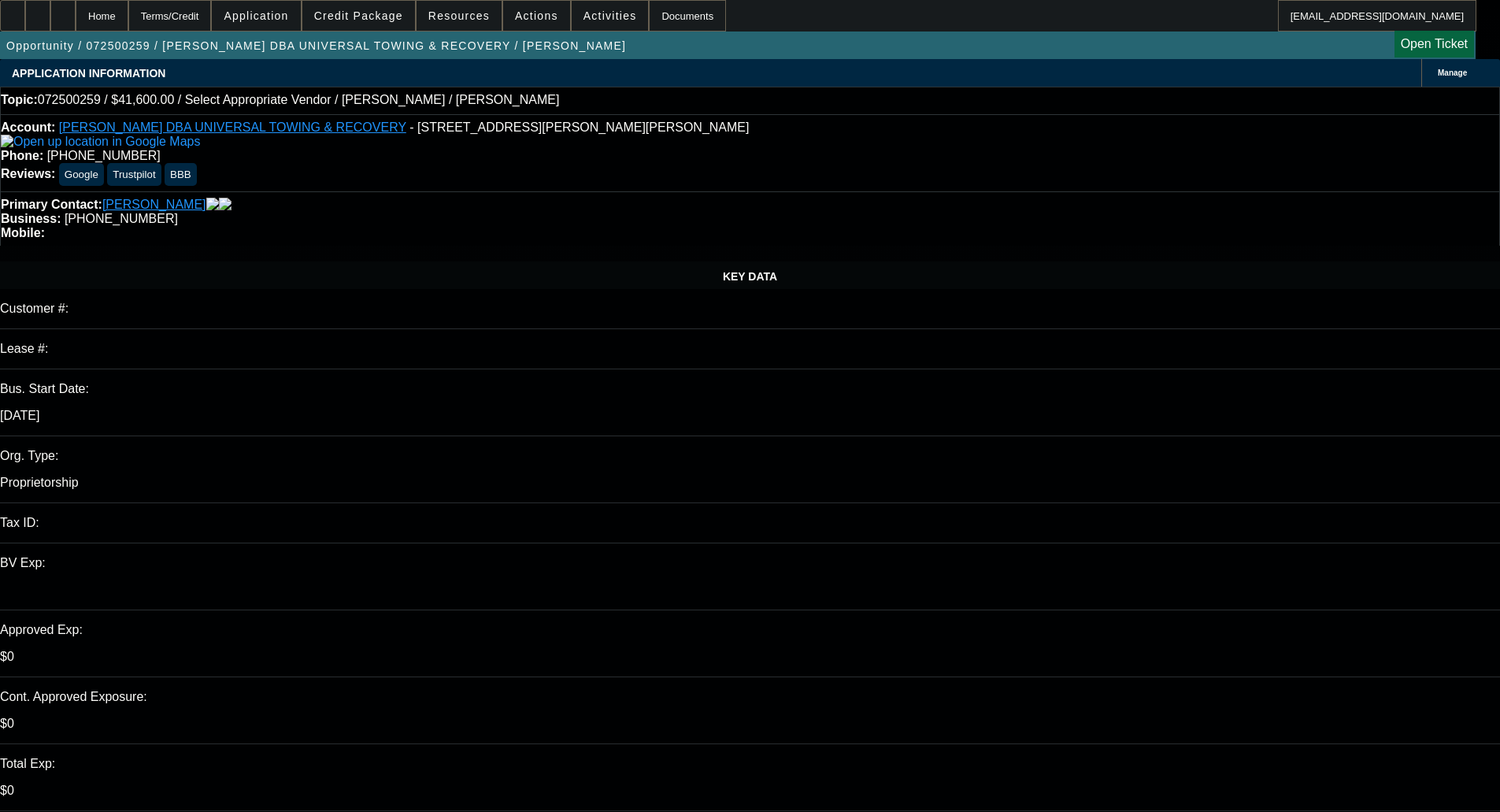
select select "0"
select select "0.1"
select select "0.2"
select select "2"
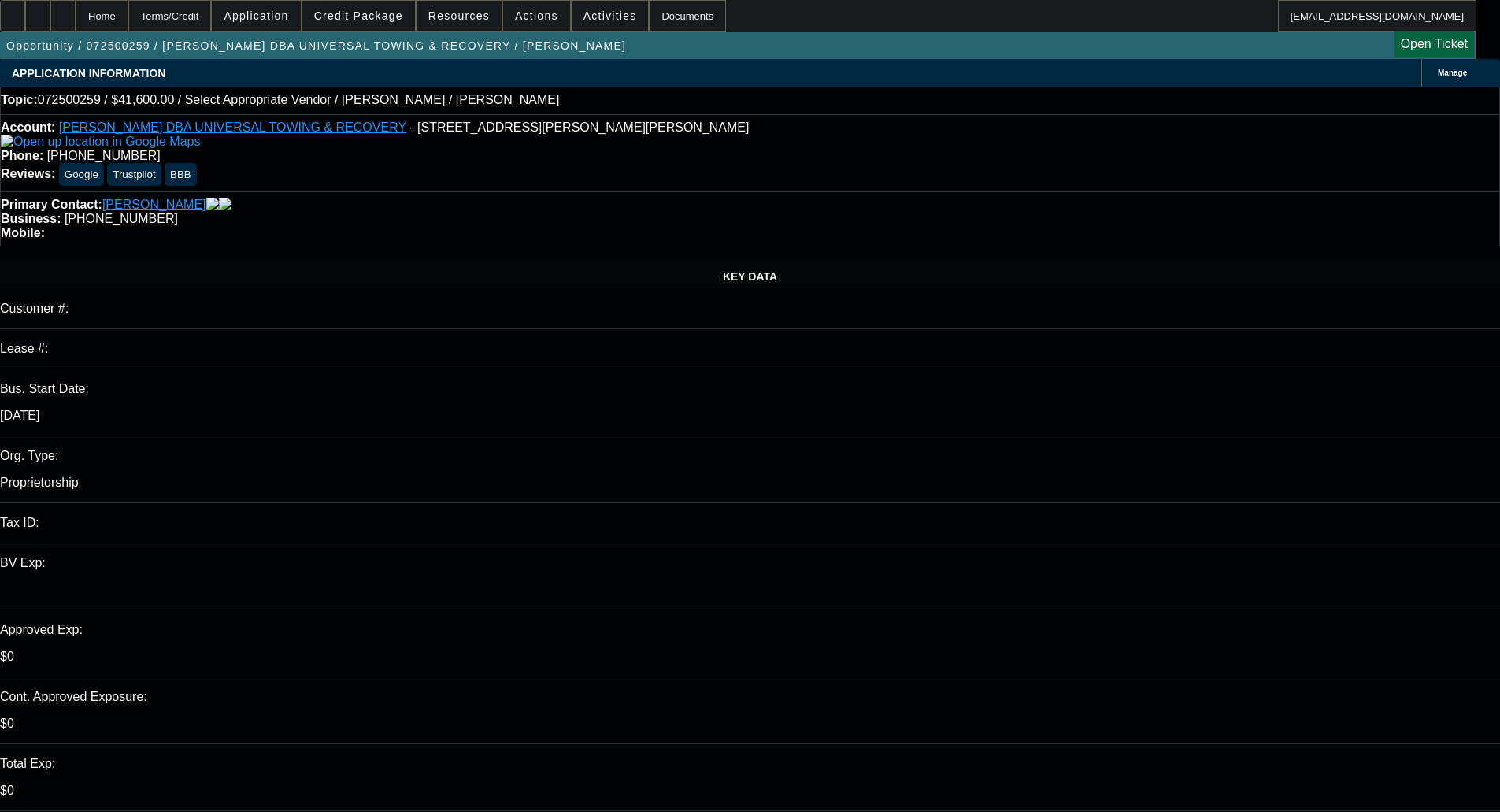
select select "0.1"
select select "1"
select select "2"
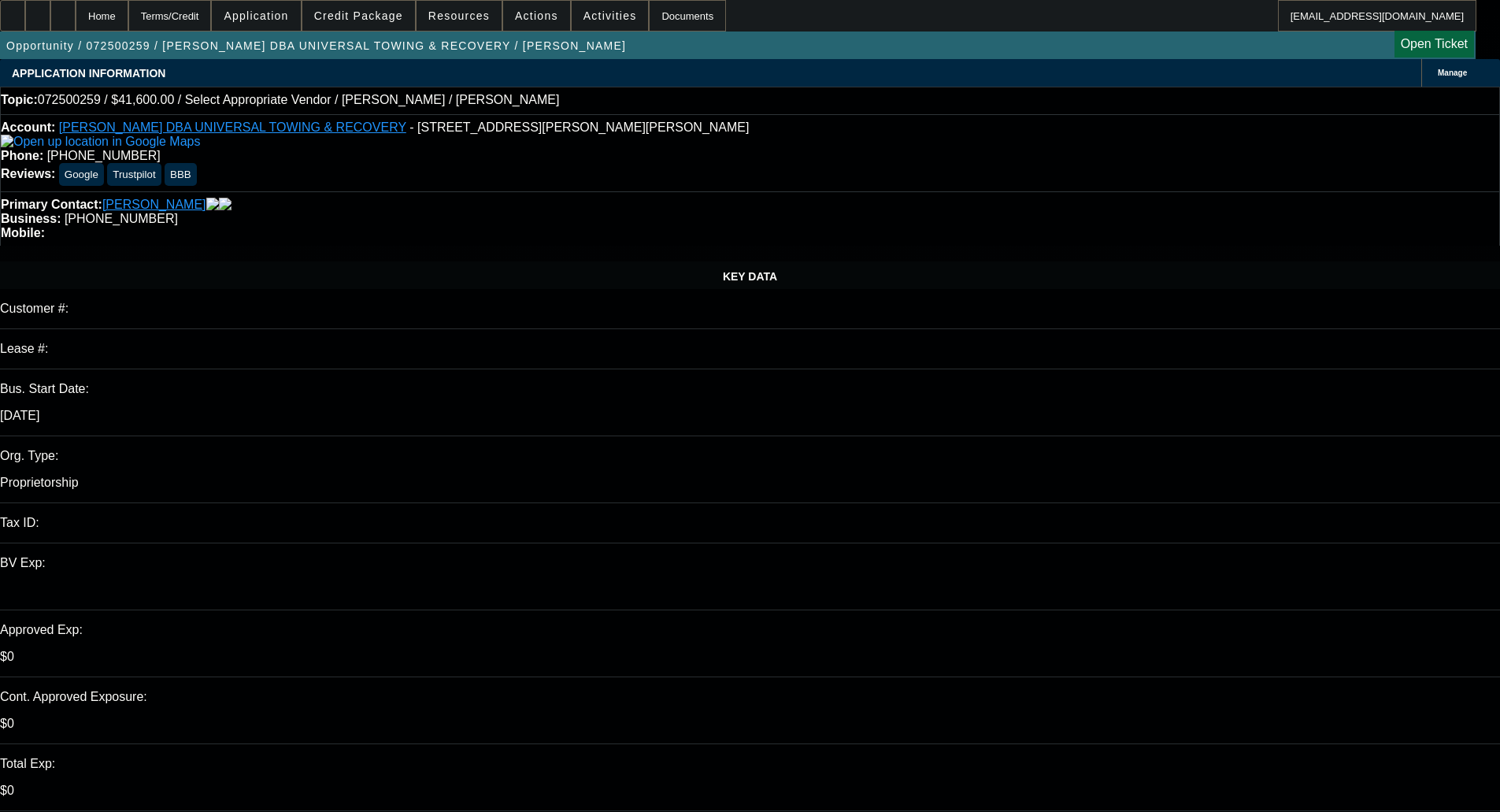
select select "4"
click at [388, 14] on span "Credit Package" at bounding box center [359, 16] width 89 height 13
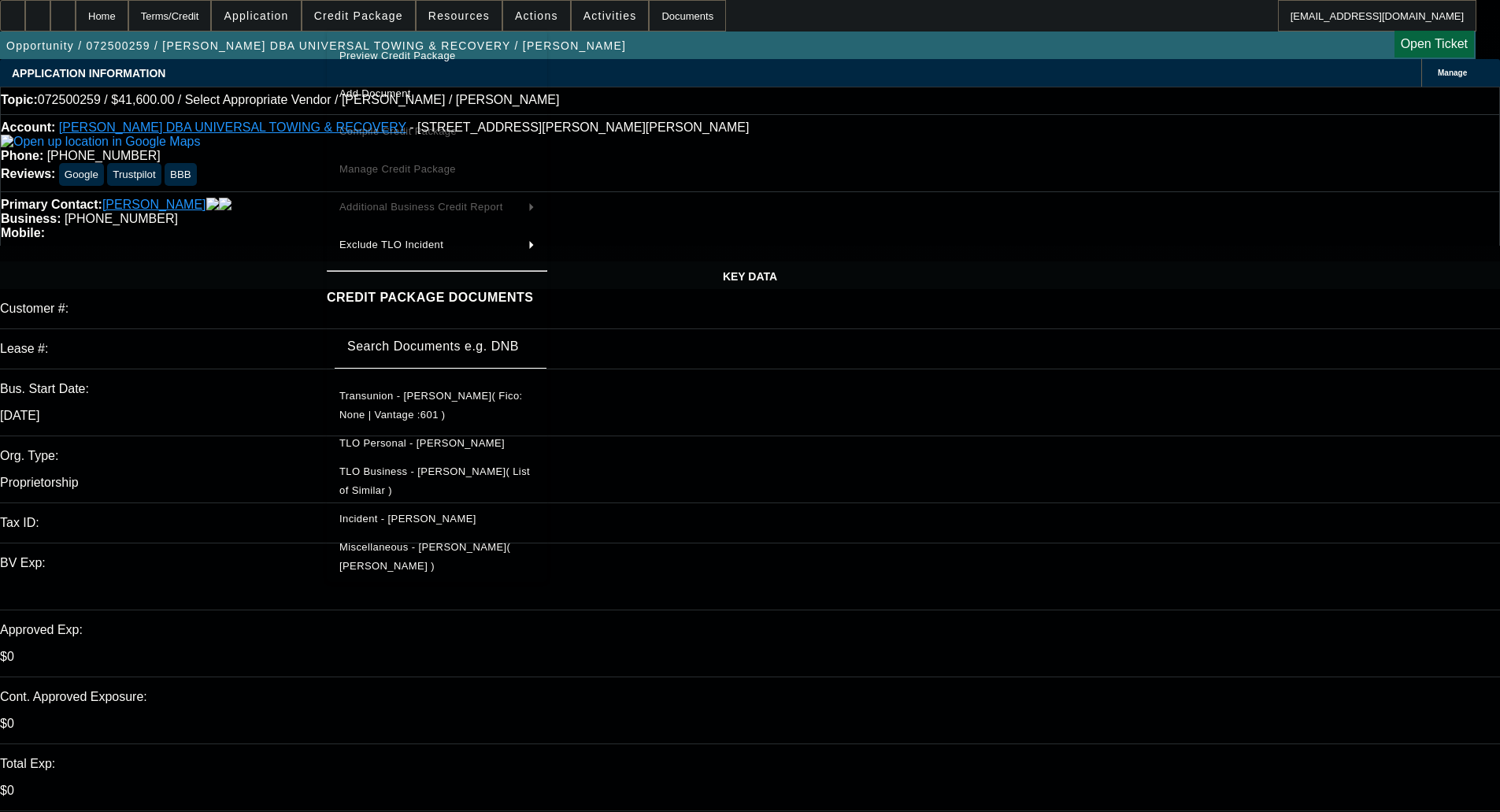
click at [387, 40] on button "Preview Credit Package" at bounding box center [437, 56] width 220 height 38
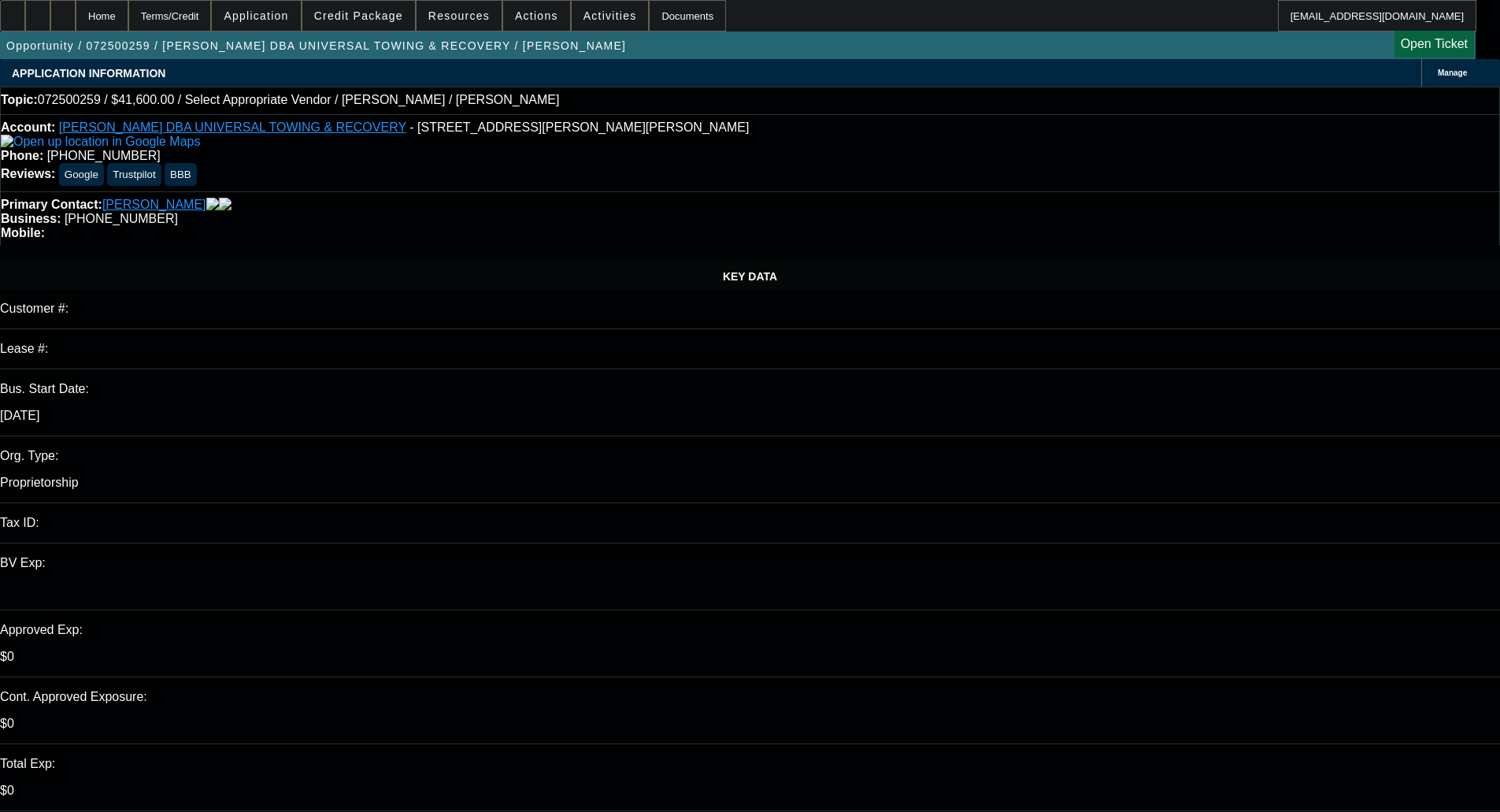
scroll to position [281, 0]
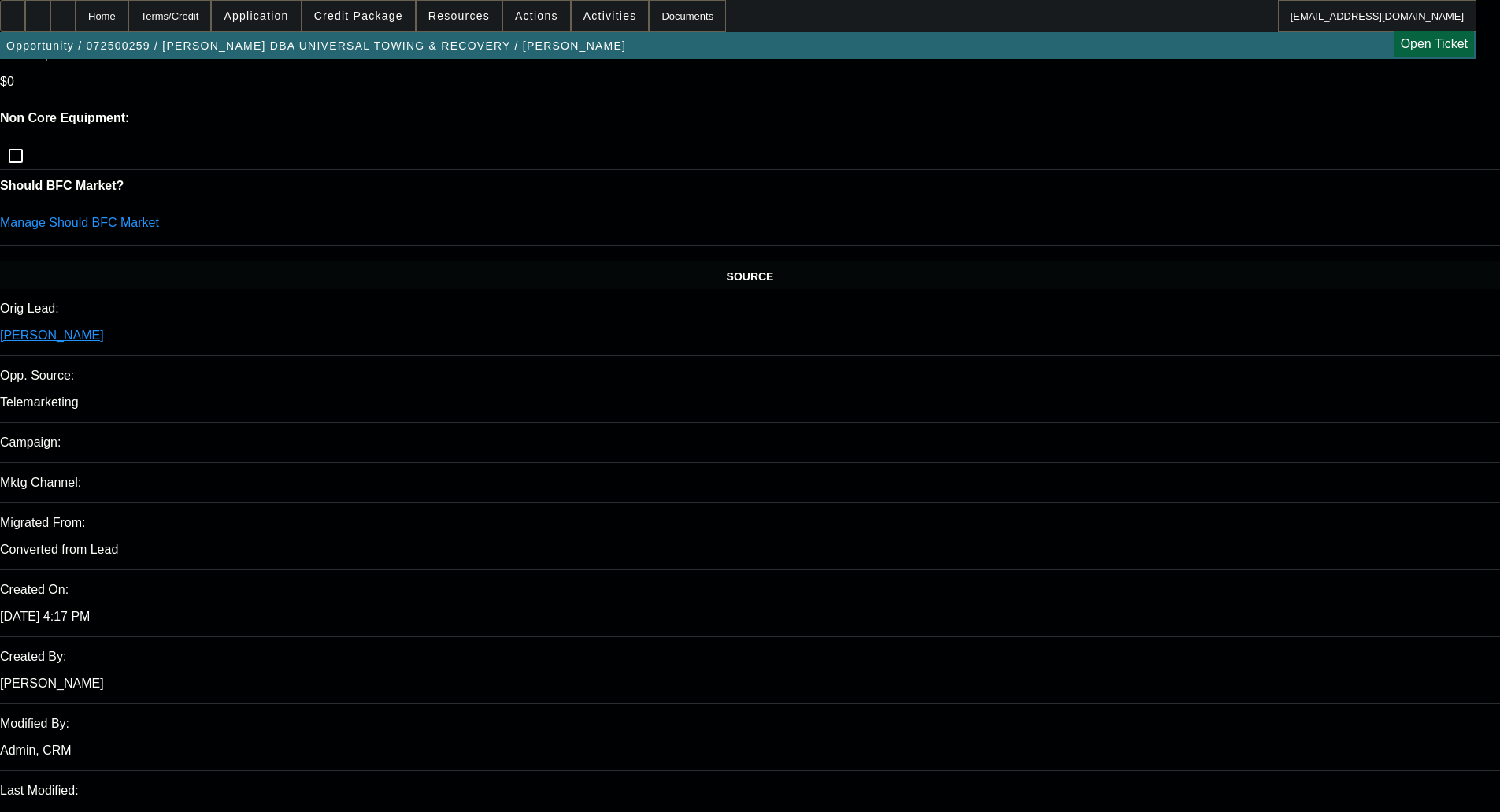
scroll to position [0, 0]
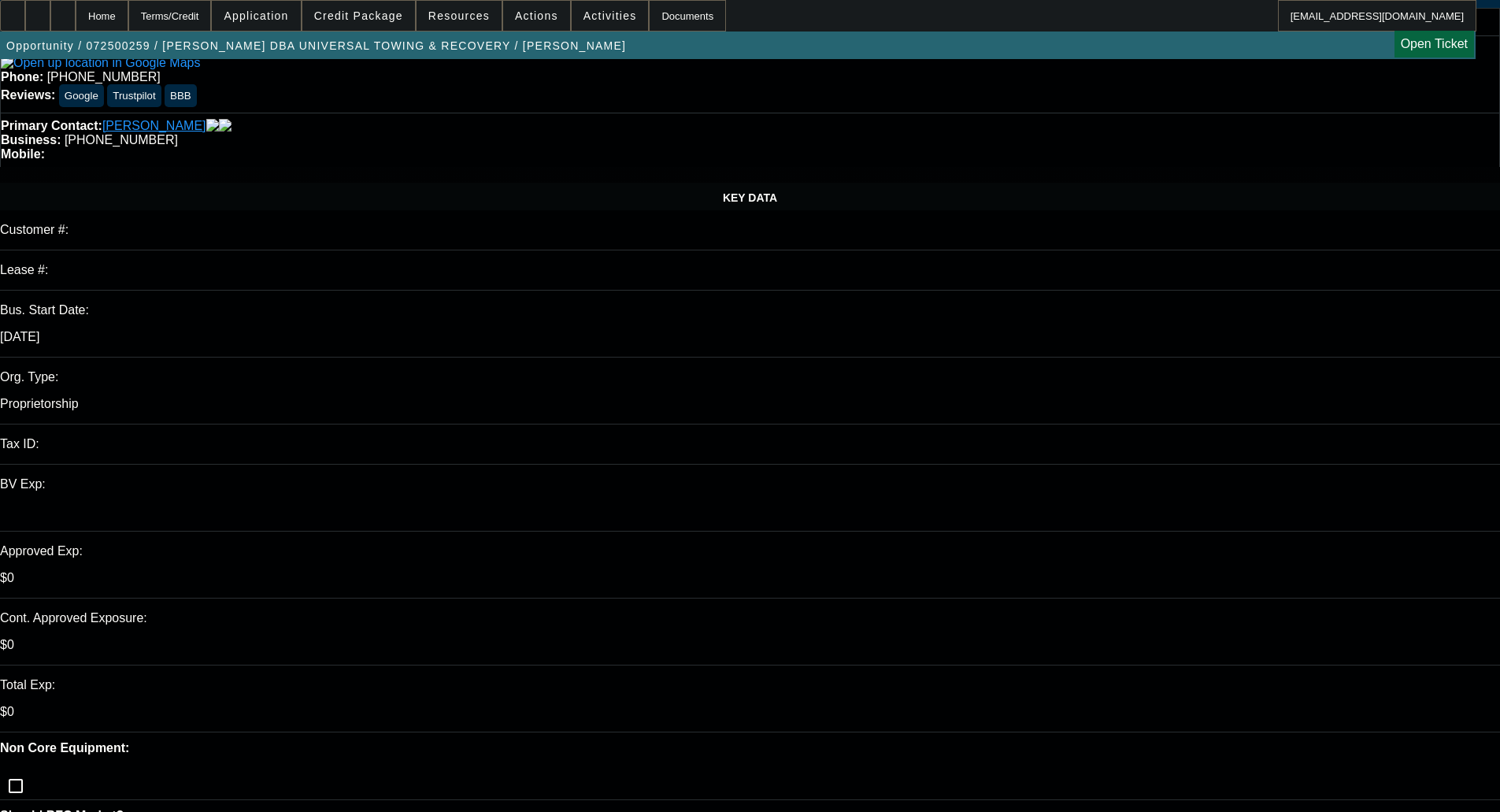
click at [35, 766] on div at bounding box center [16, 785] width 38 height 38
click at [32, 769] on input "checkbox" at bounding box center [16, 785] width 32 height 32
checkbox input "true"
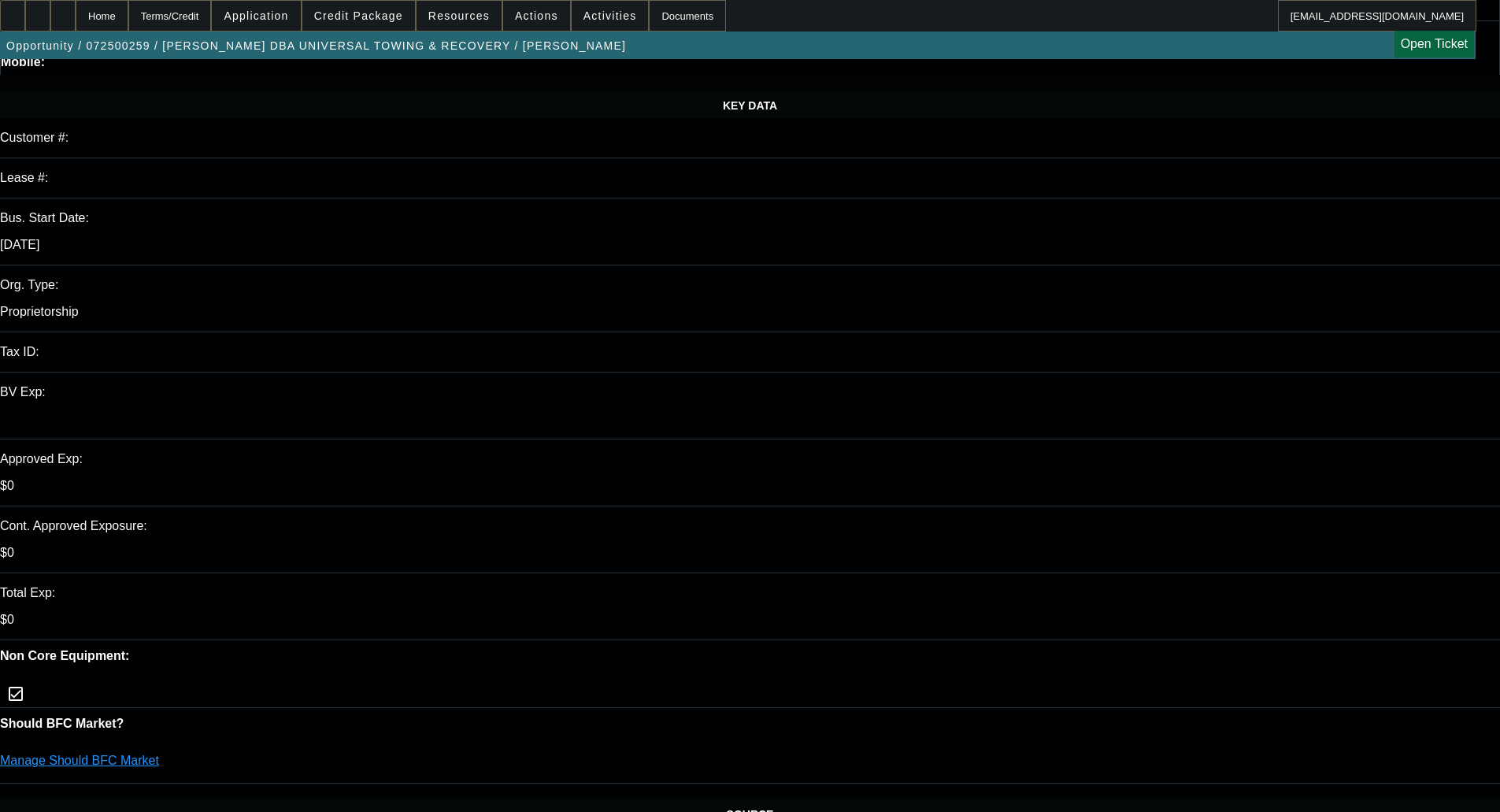
scroll to position [394, 0]
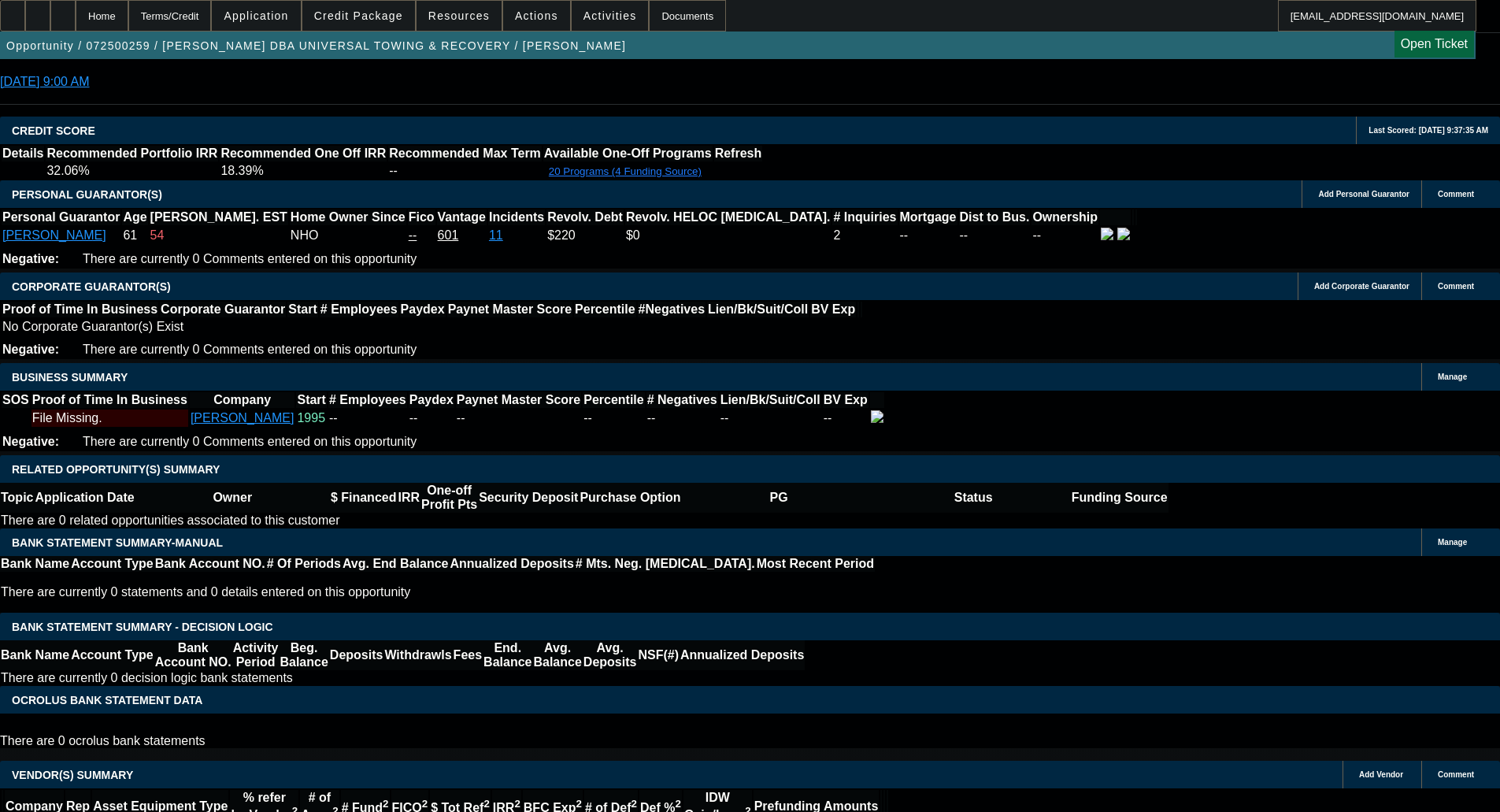
scroll to position [1896, 0]
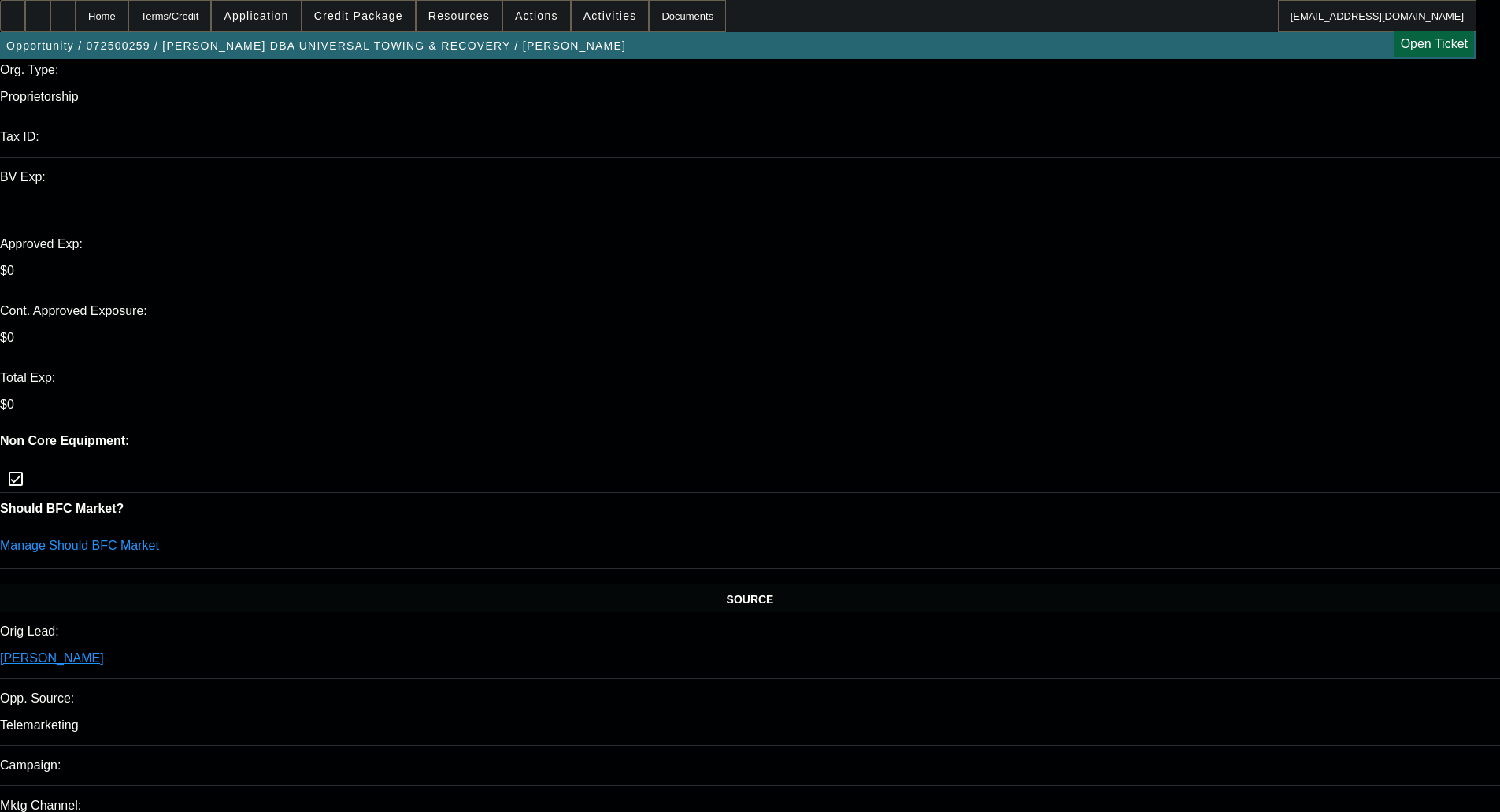
scroll to position [0, 0]
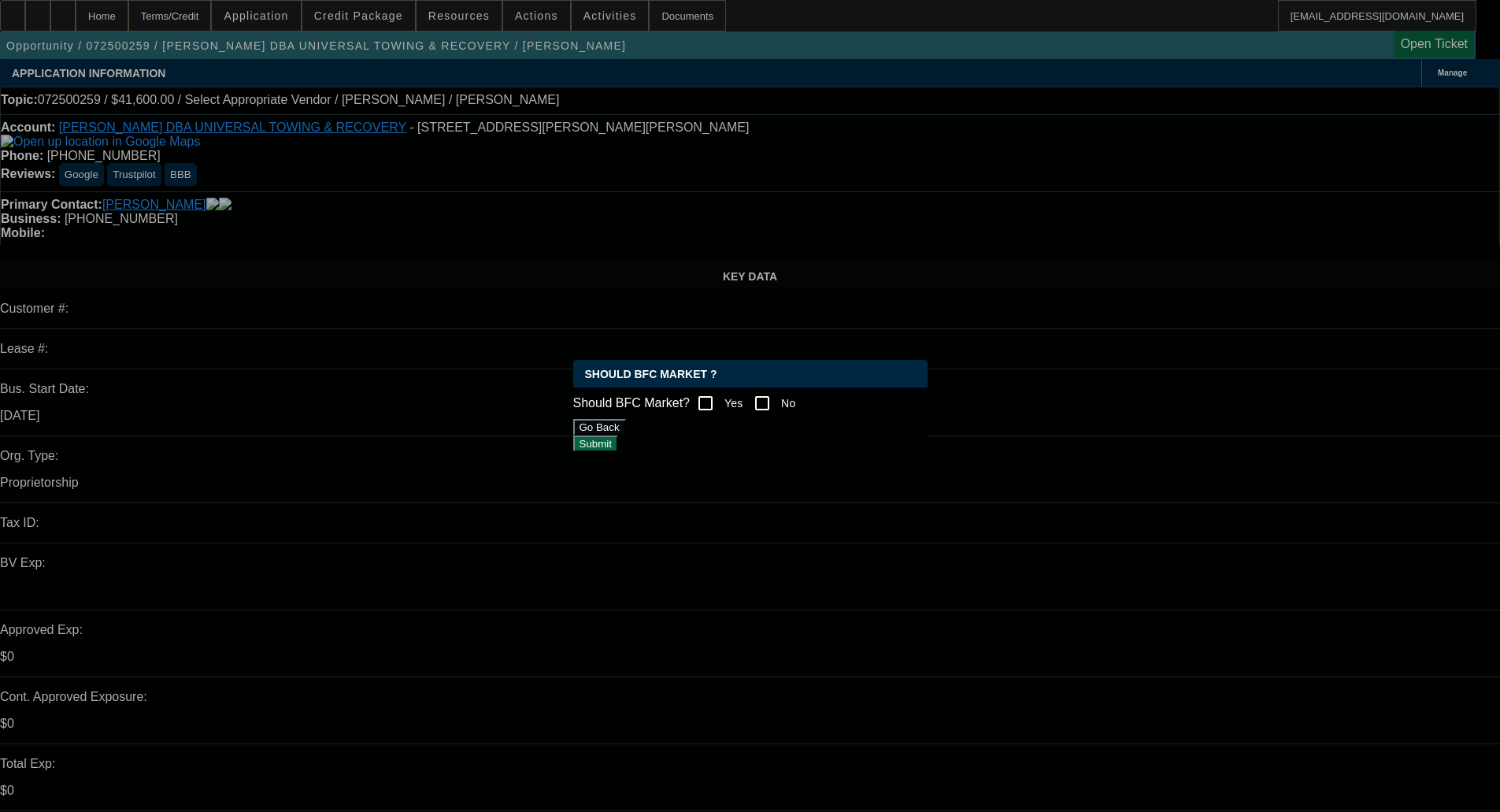
click at [721, 394] on input "Yes" at bounding box center [705, 404] width 32 height 32
checkbox input "true"
click at [618, 439] on button "Submit" at bounding box center [595, 443] width 45 height 17
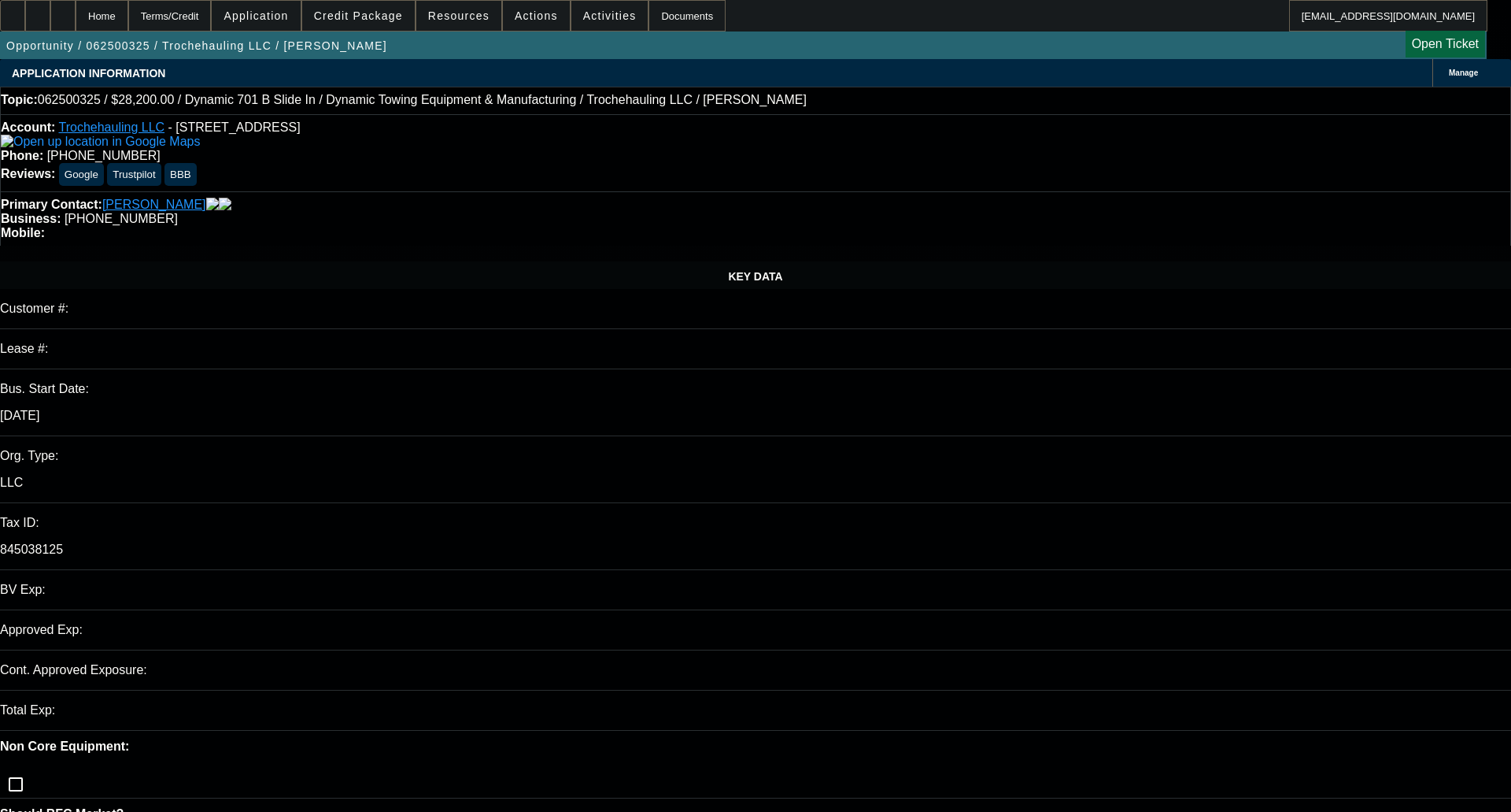
select select "0"
select select "2"
select select "0.1"
select select "4"
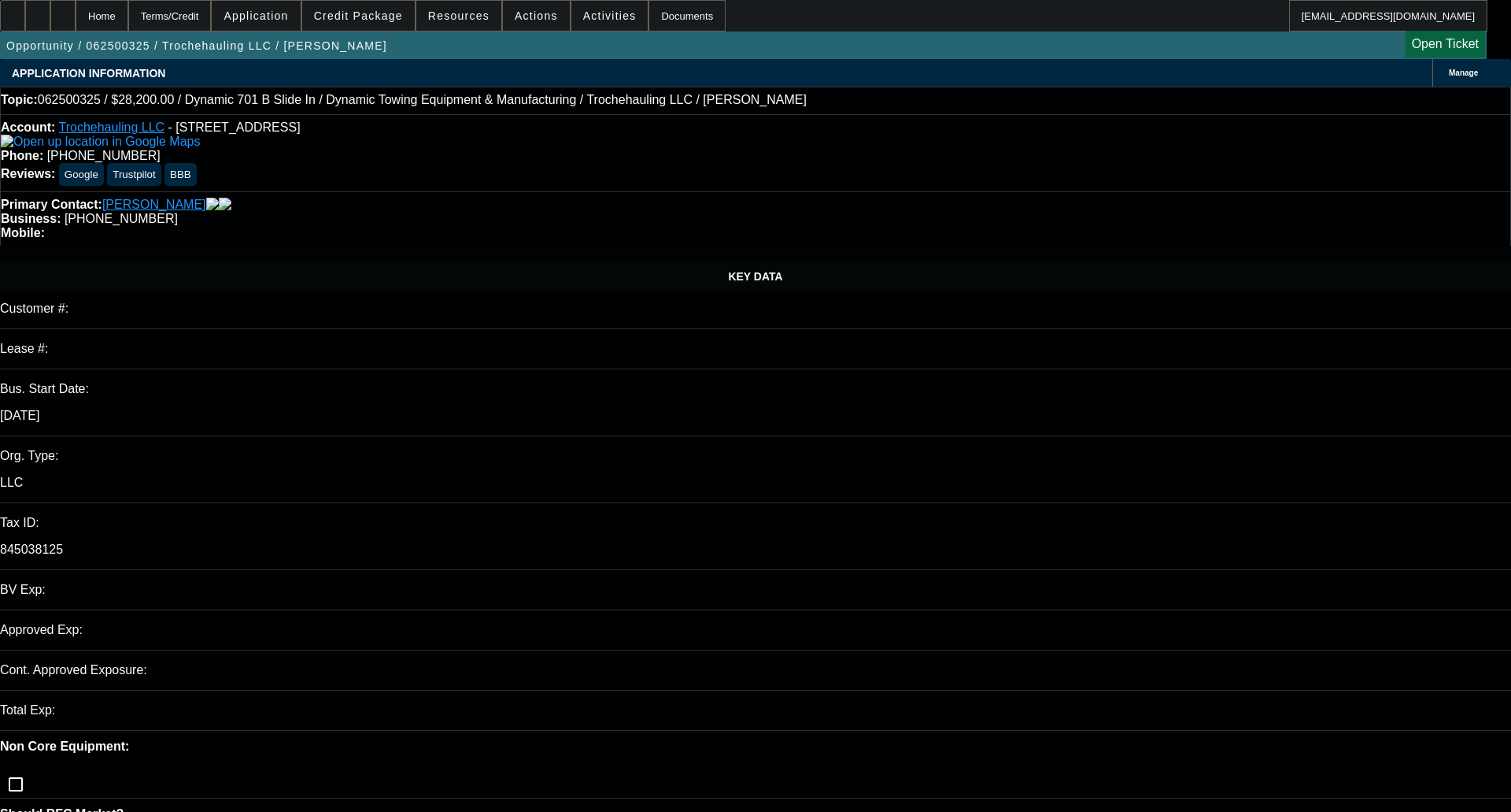
select select "0"
select select "2"
select select "0.1"
select select "4"
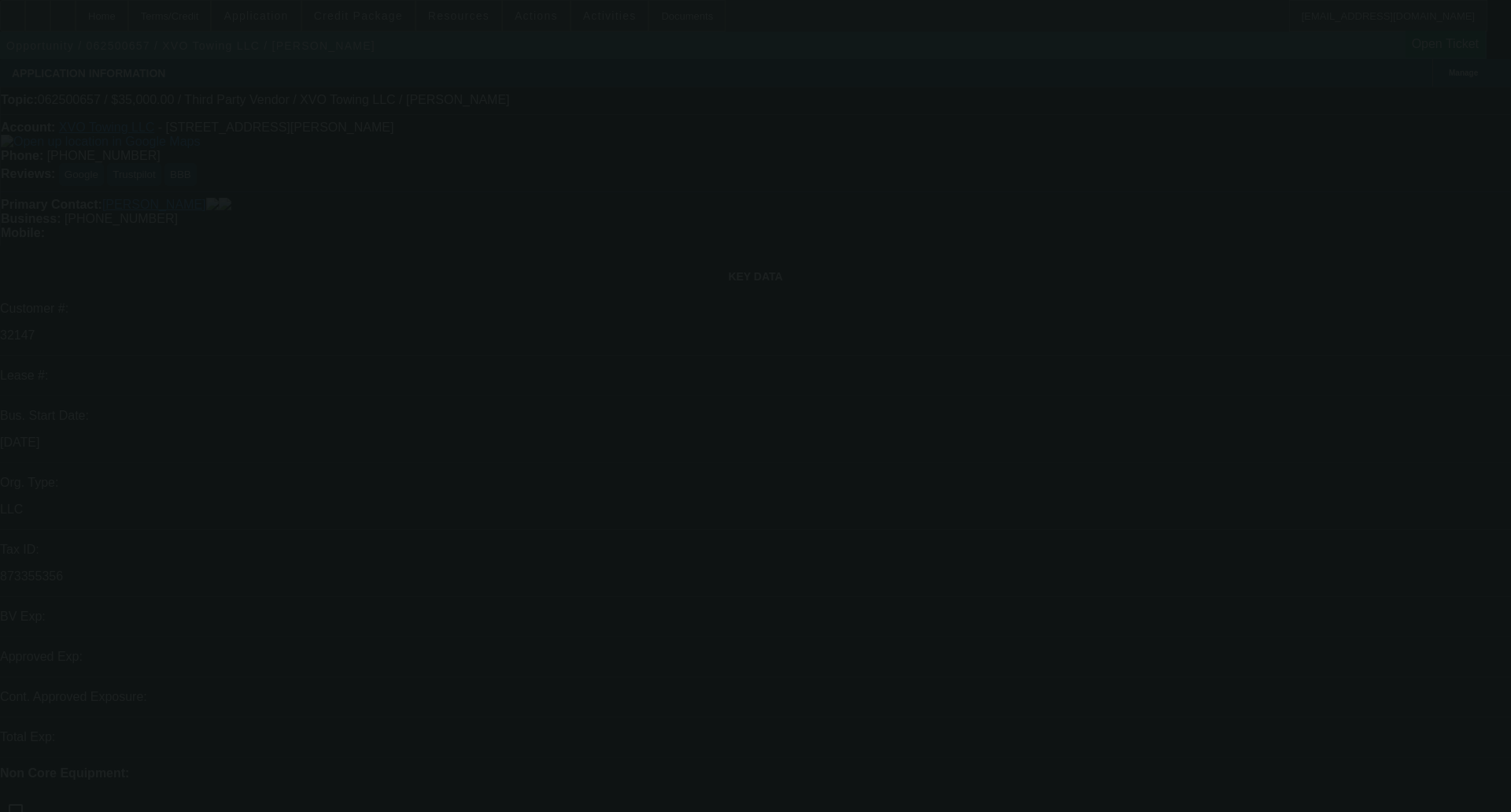
select select "0"
select select "2"
select select "0.1"
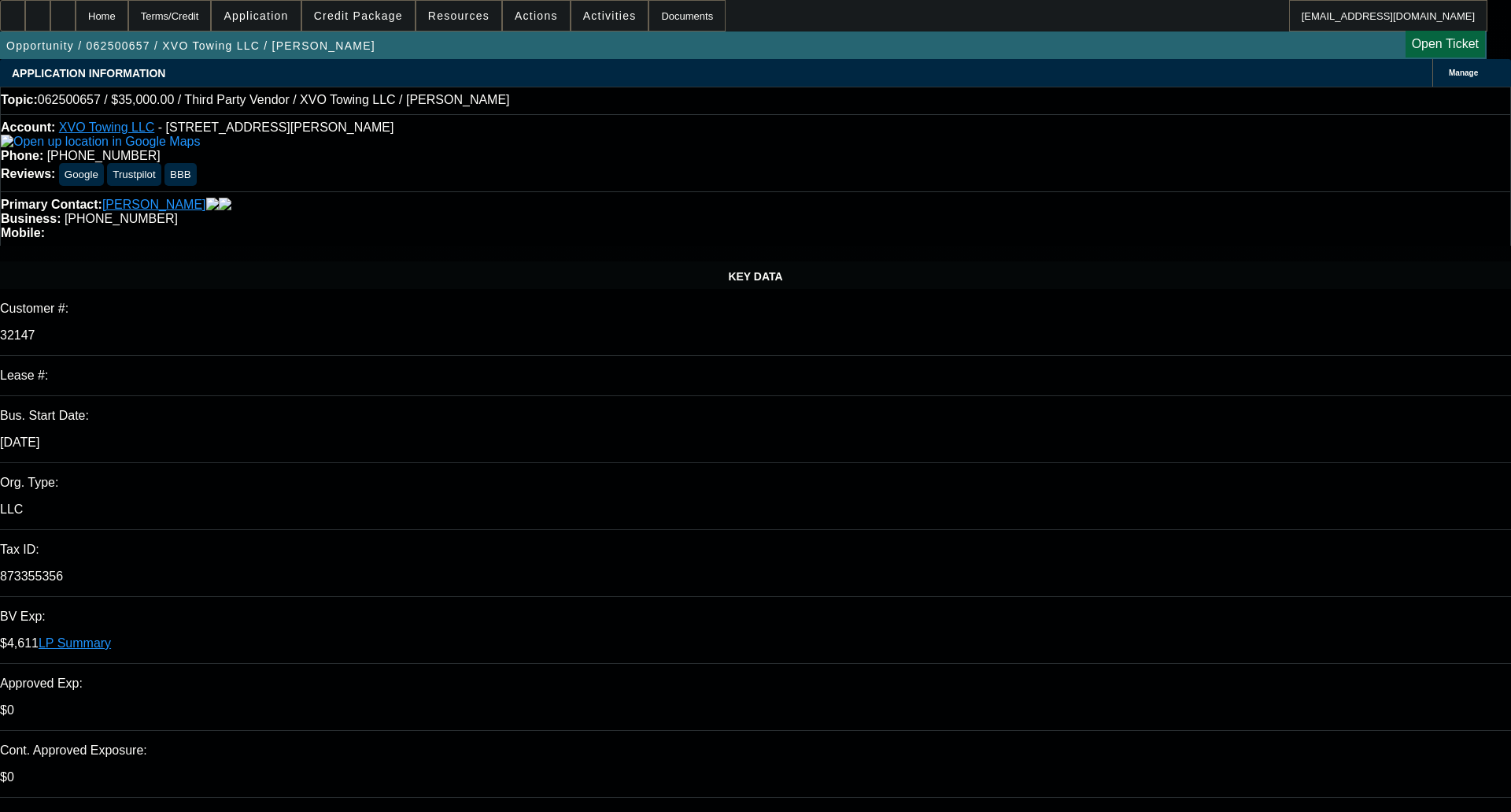
select select "1"
select select "2"
select select "4"
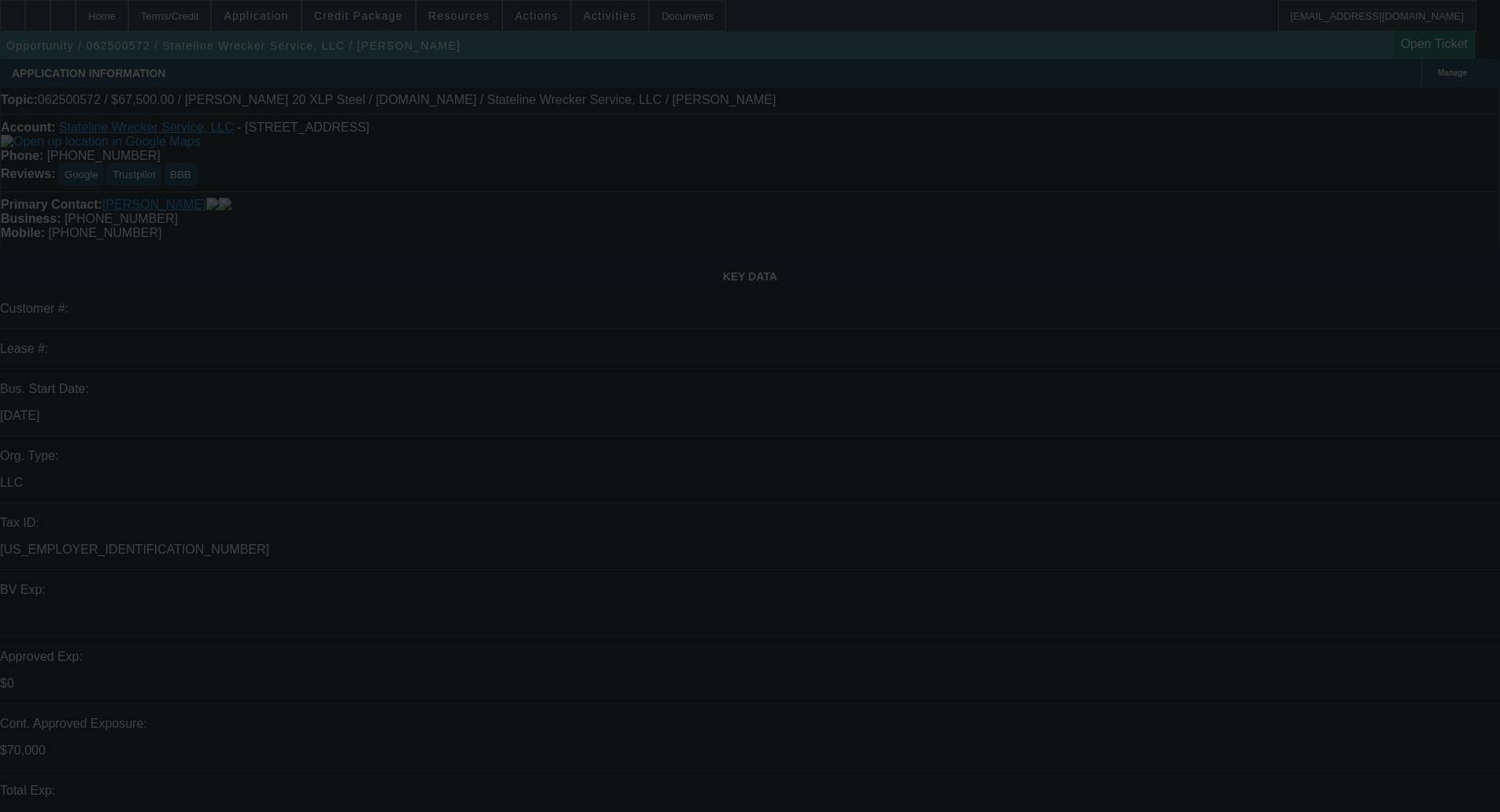
select select "0.1"
select select "2"
select select "0.1"
select select "4"
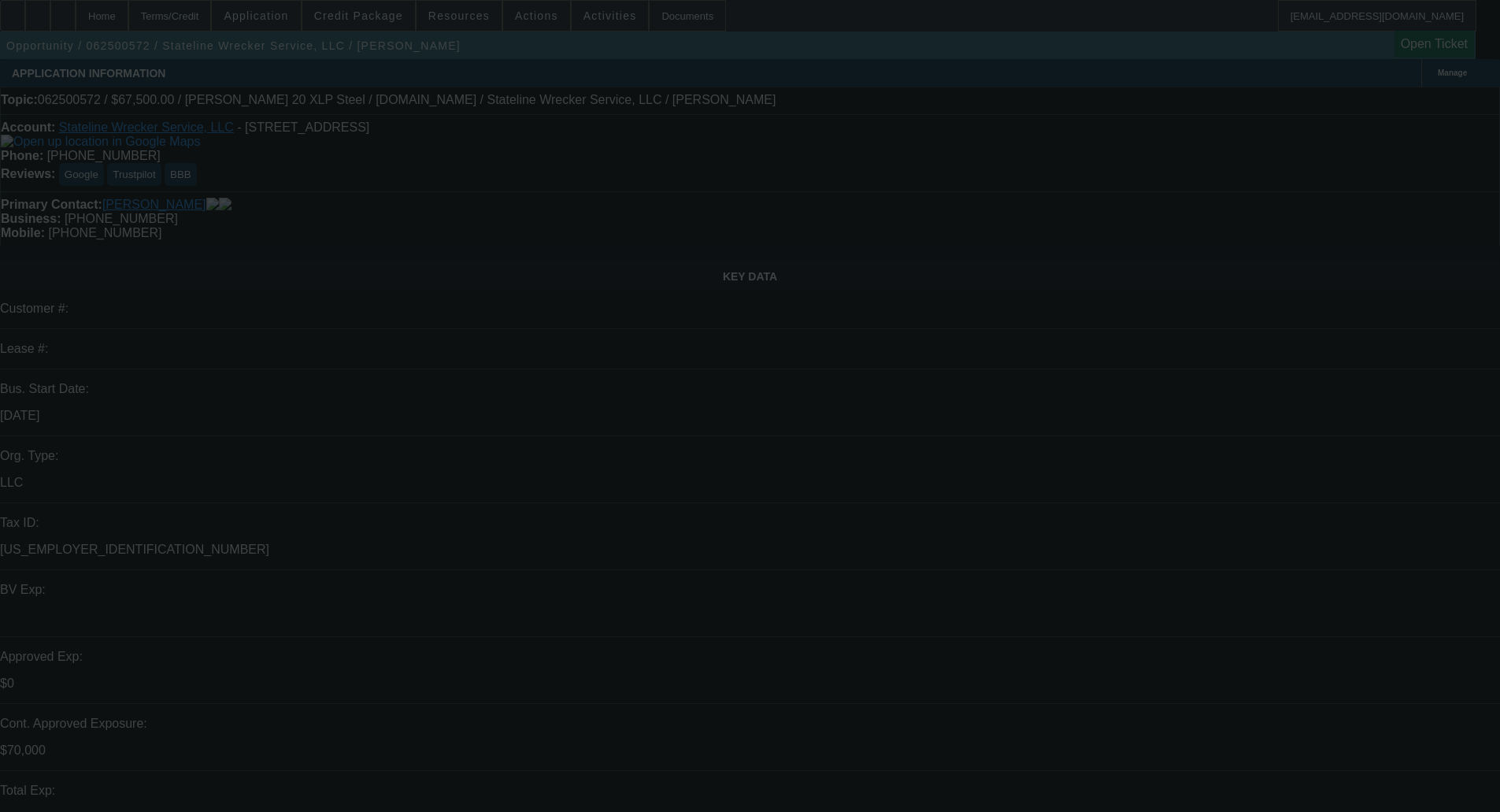
select select "0"
select select "2"
select select "0.1"
select select "4"
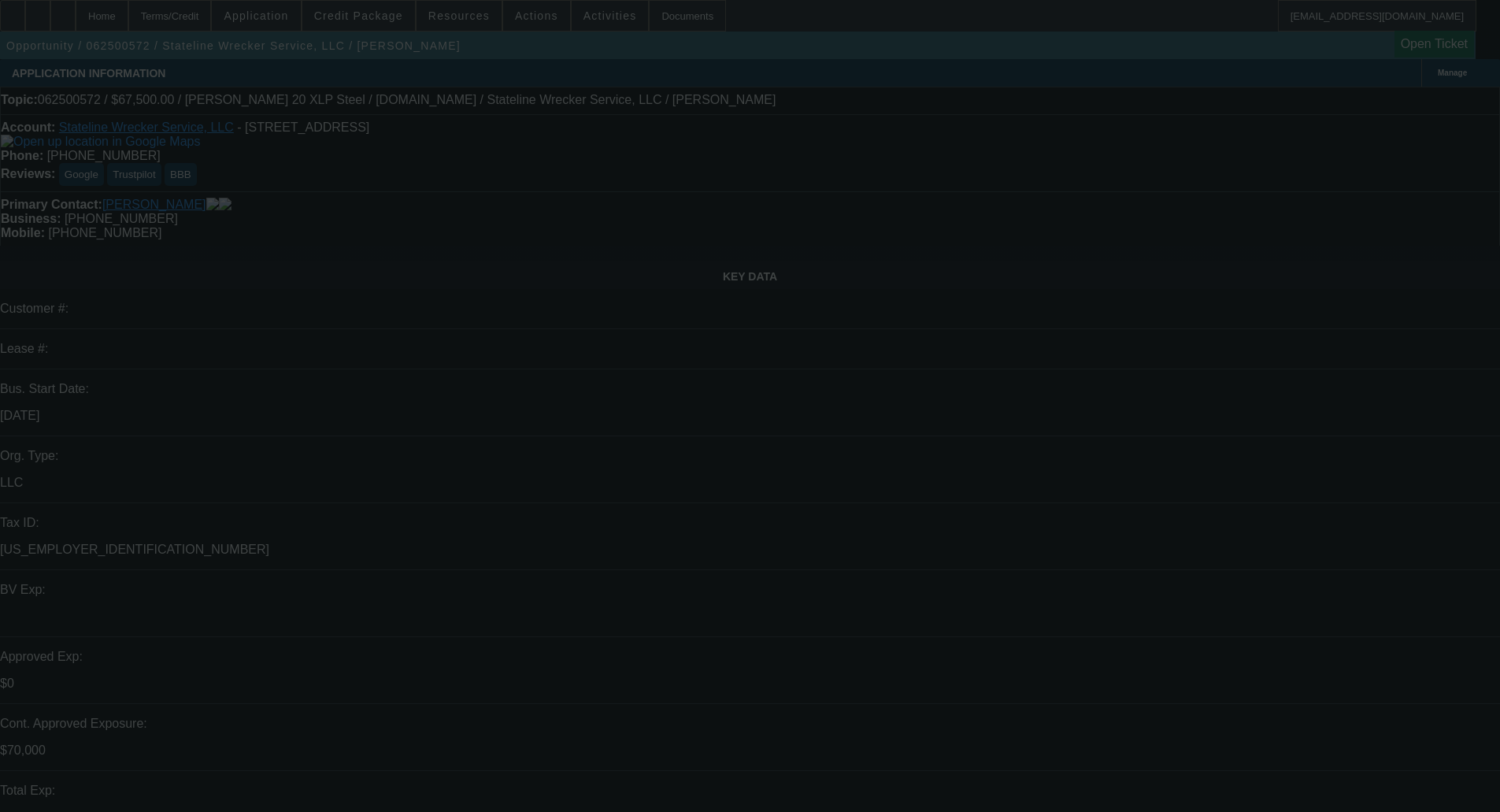
select select "0"
select select "2"
select select "0.1"
select select "4"
select select "0"
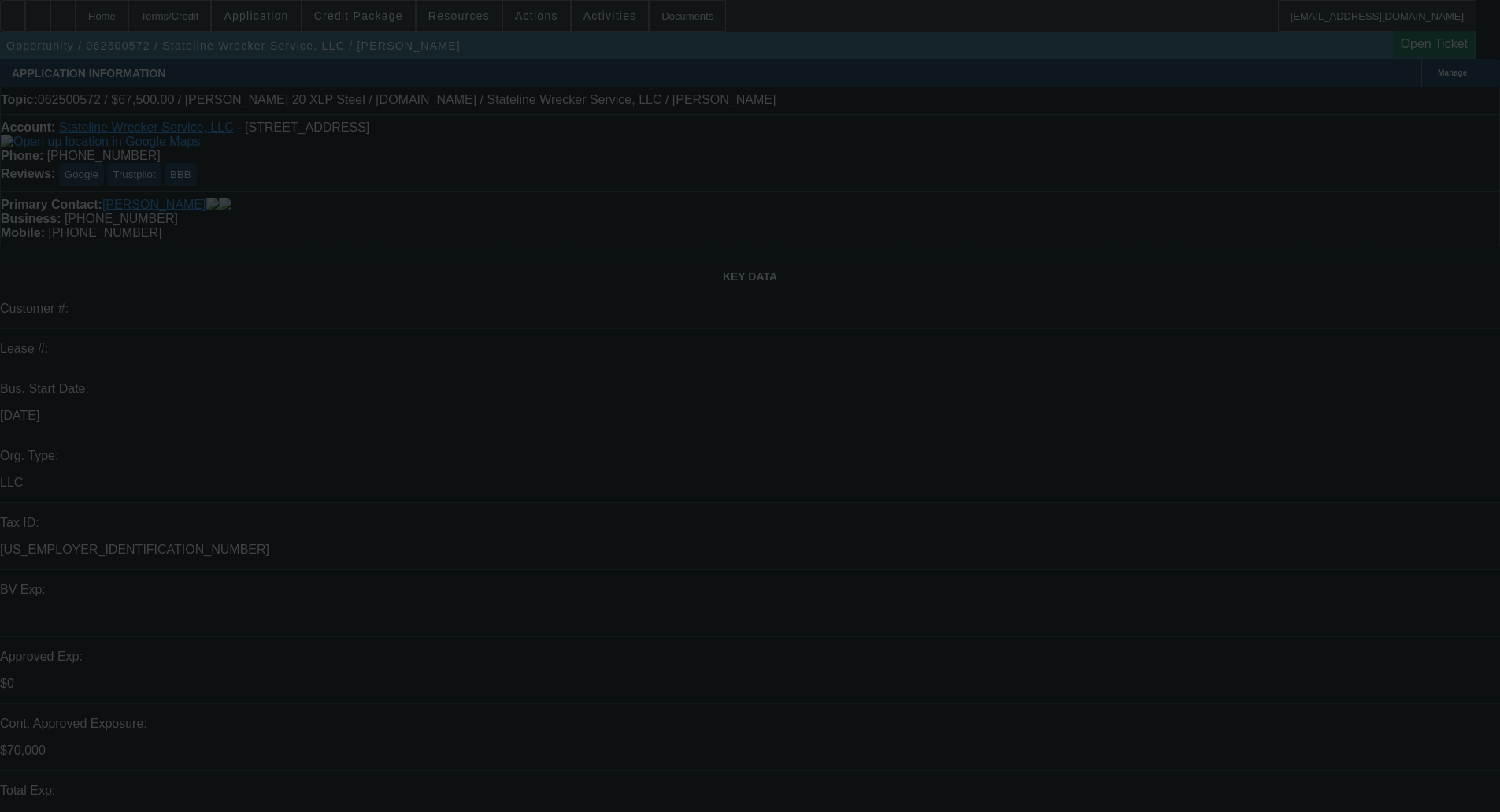
select select "2"
select select "0.1"
select select "4"
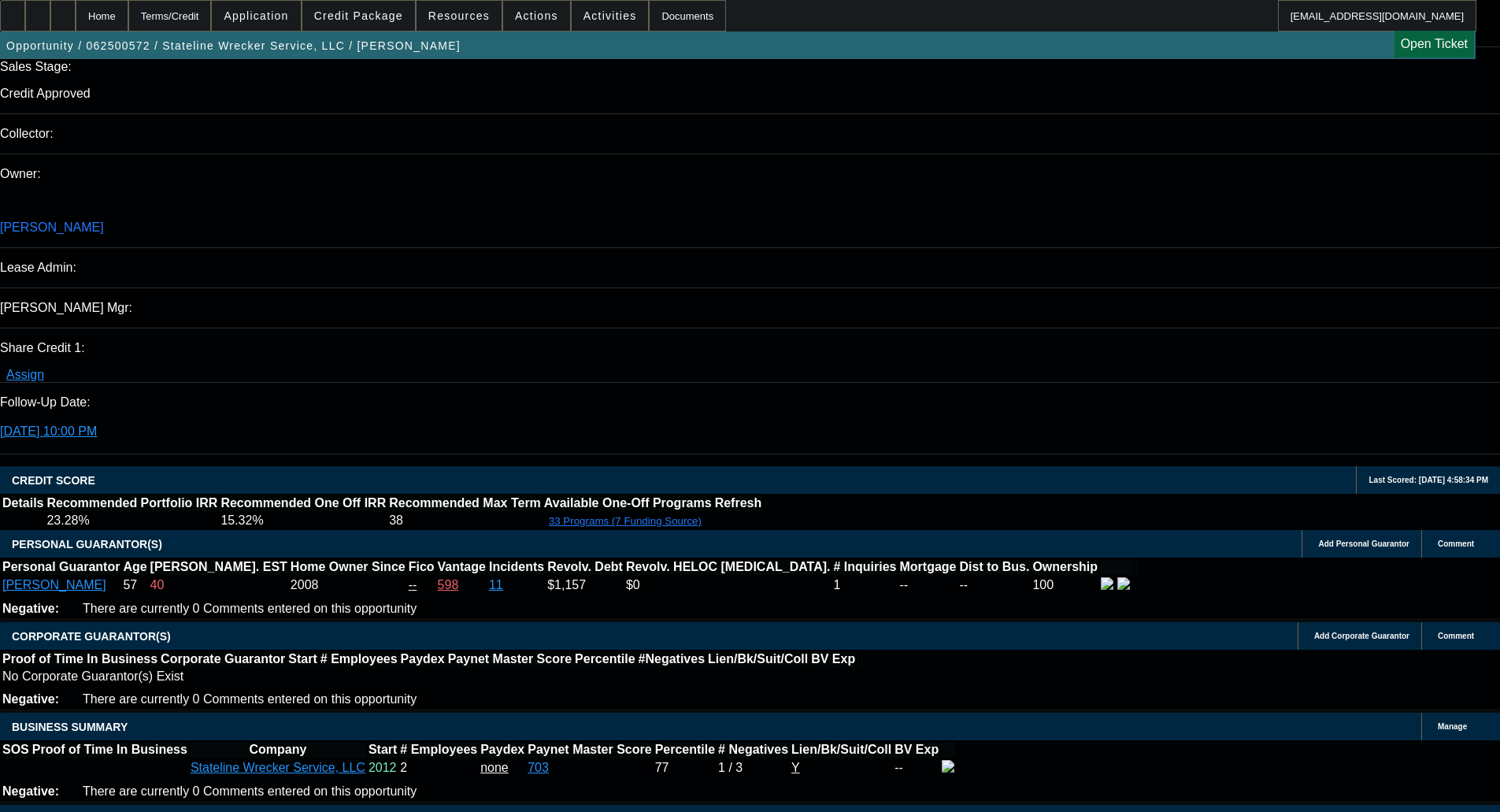
scroll to position [3020, 0]
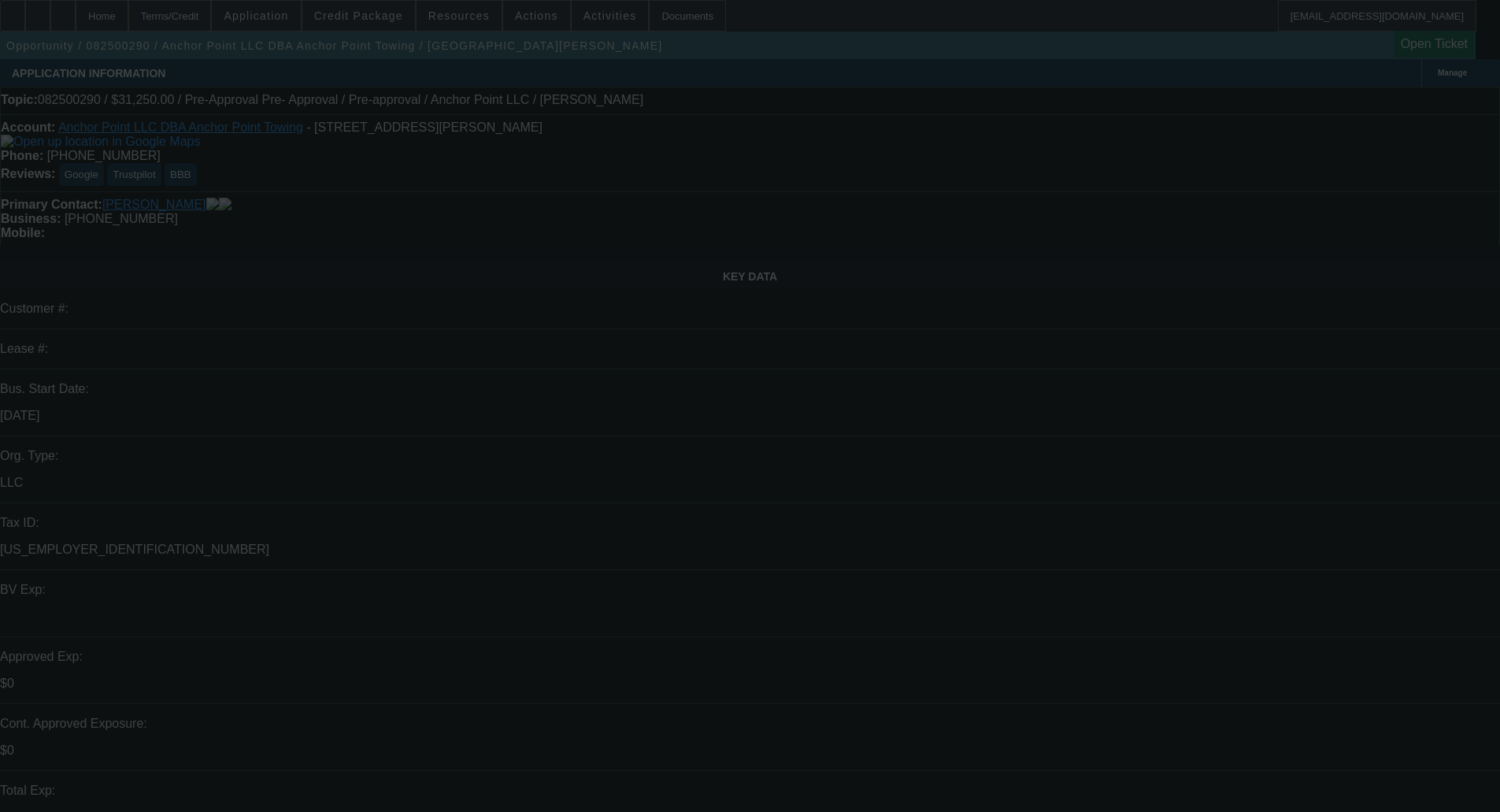
select select "0"
select select "0.1"
select select "4"
select select "0"
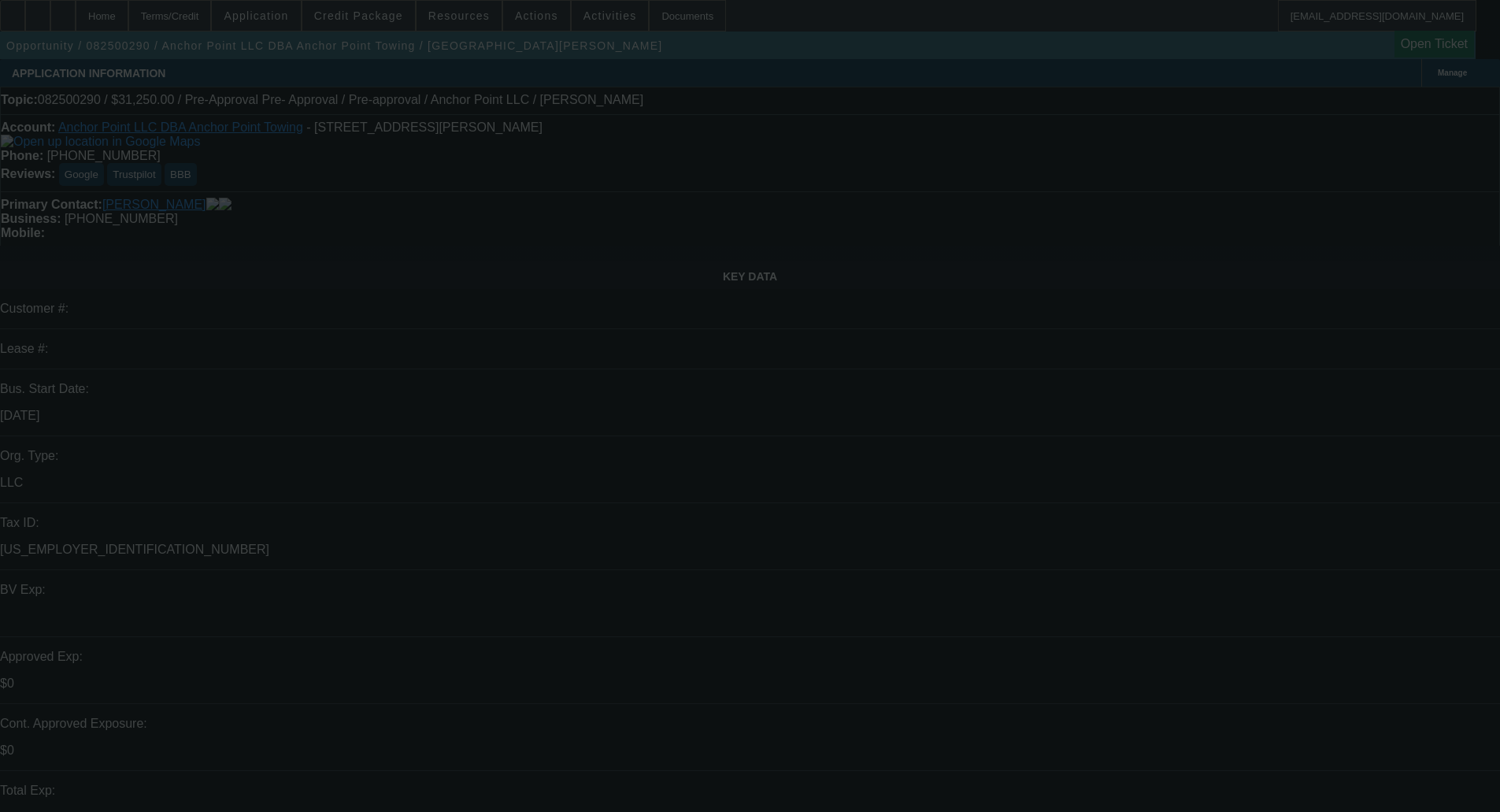
select select "2"
select select "0.1"
select select "4"
select select "0"
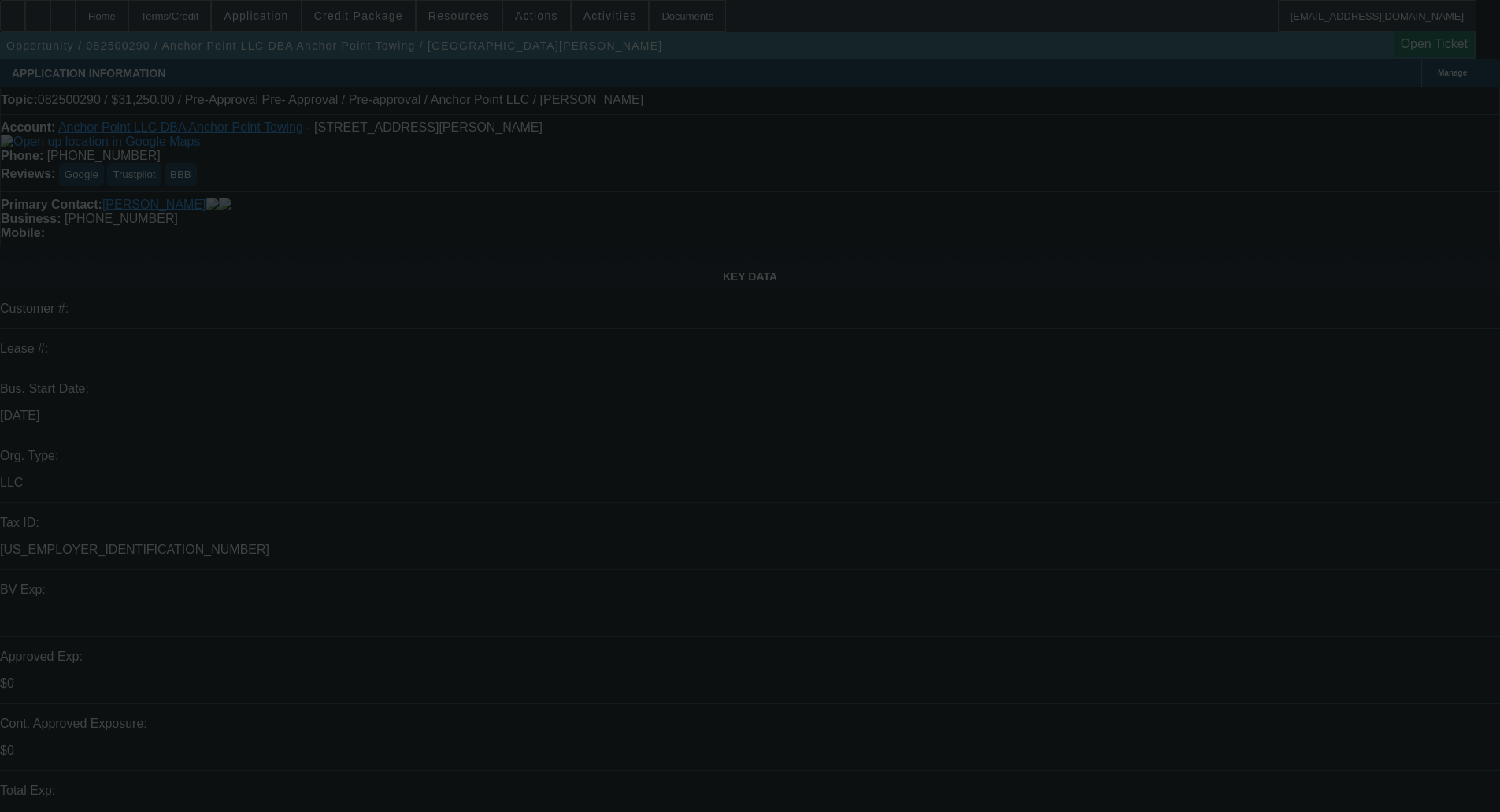
select select "2"
select select "0.1"
select select "4"
select select "0.1"
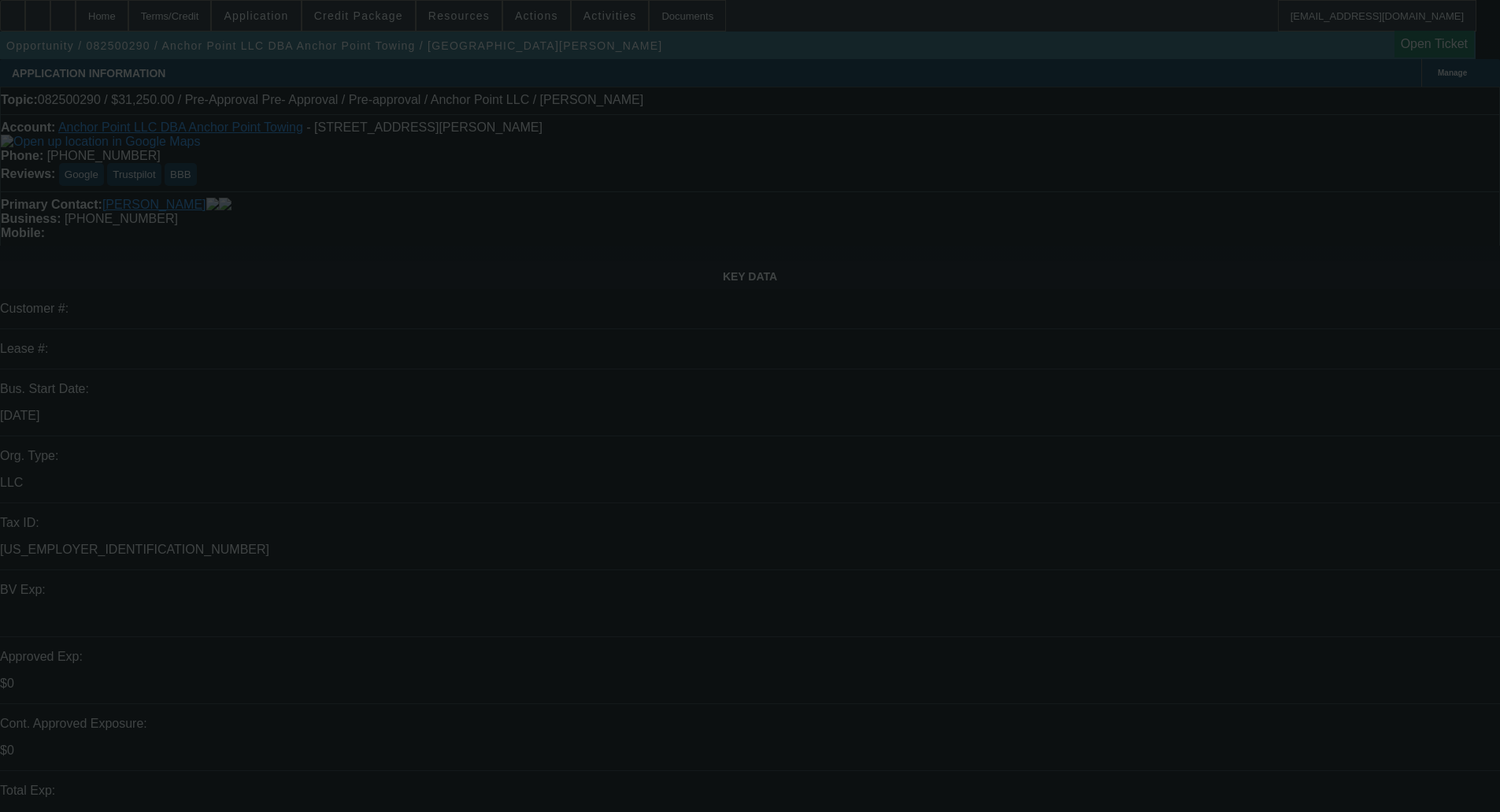
select select "2"
select select "0.1"
select select "4"
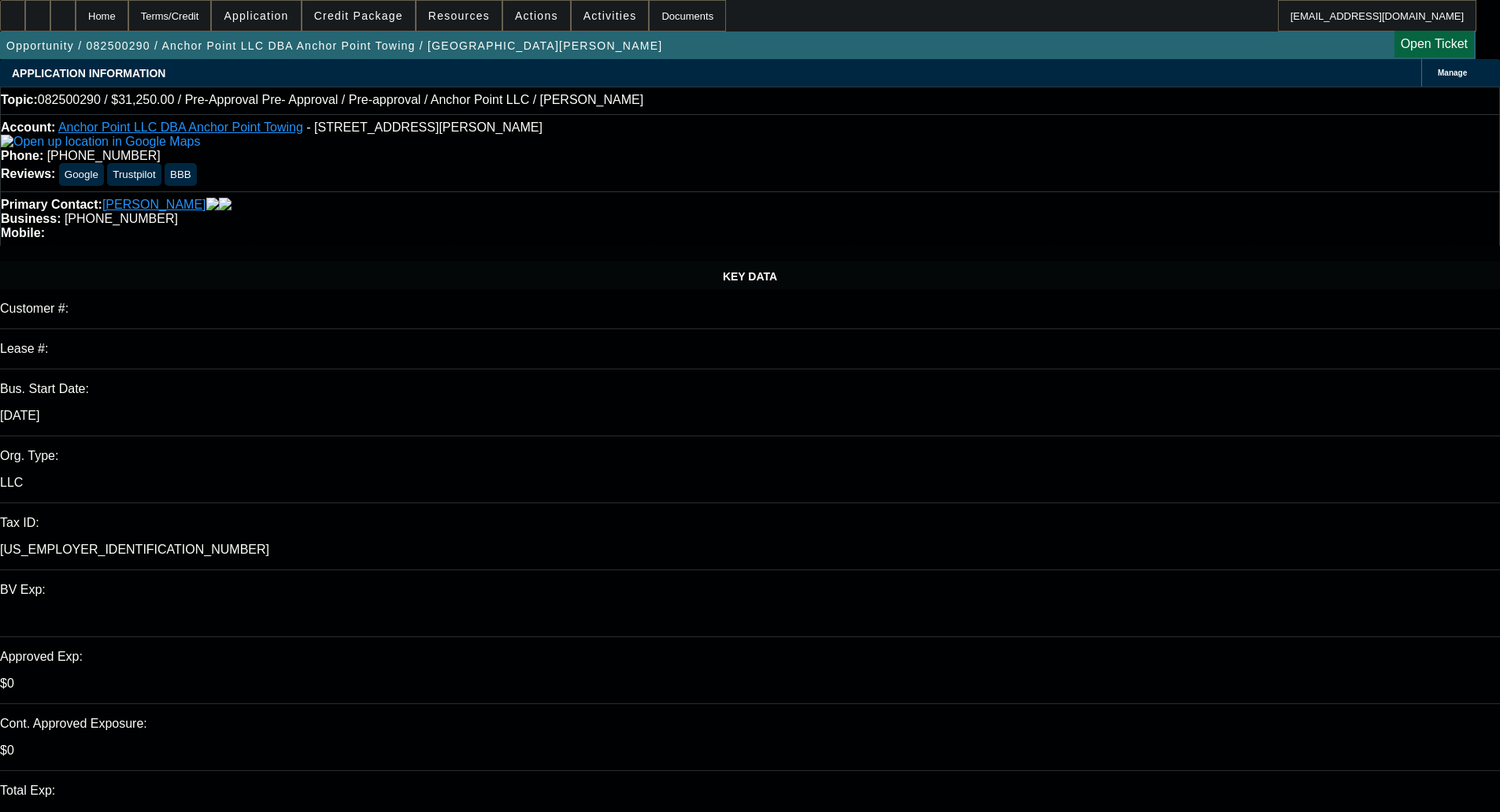
click at [391, 8] on span at bounding box center [359, 16] width 113 height 38
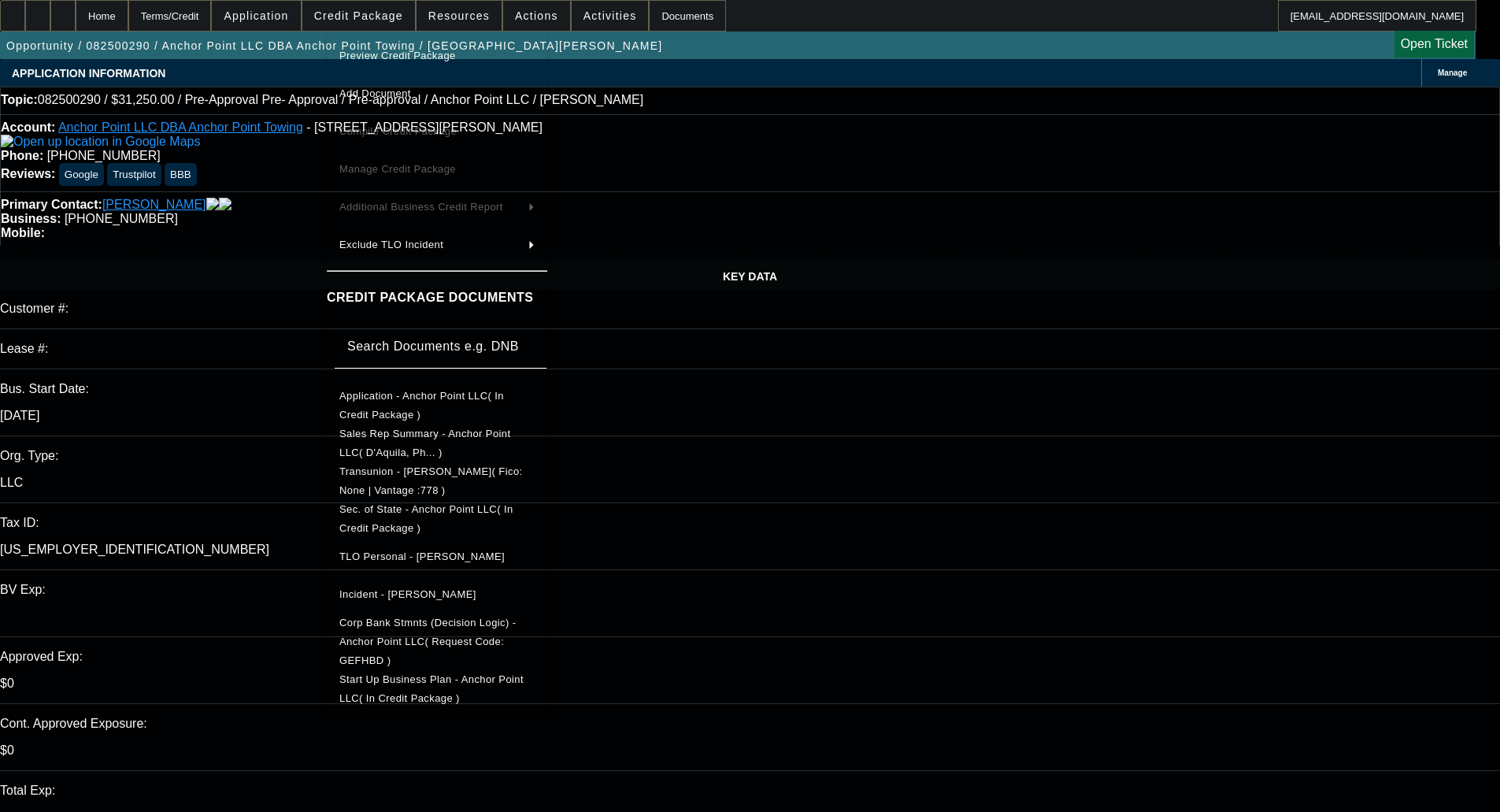
click at [417, 47] on span "Preview Credit Package" at bounding box center [437, 56] width 195 height 19
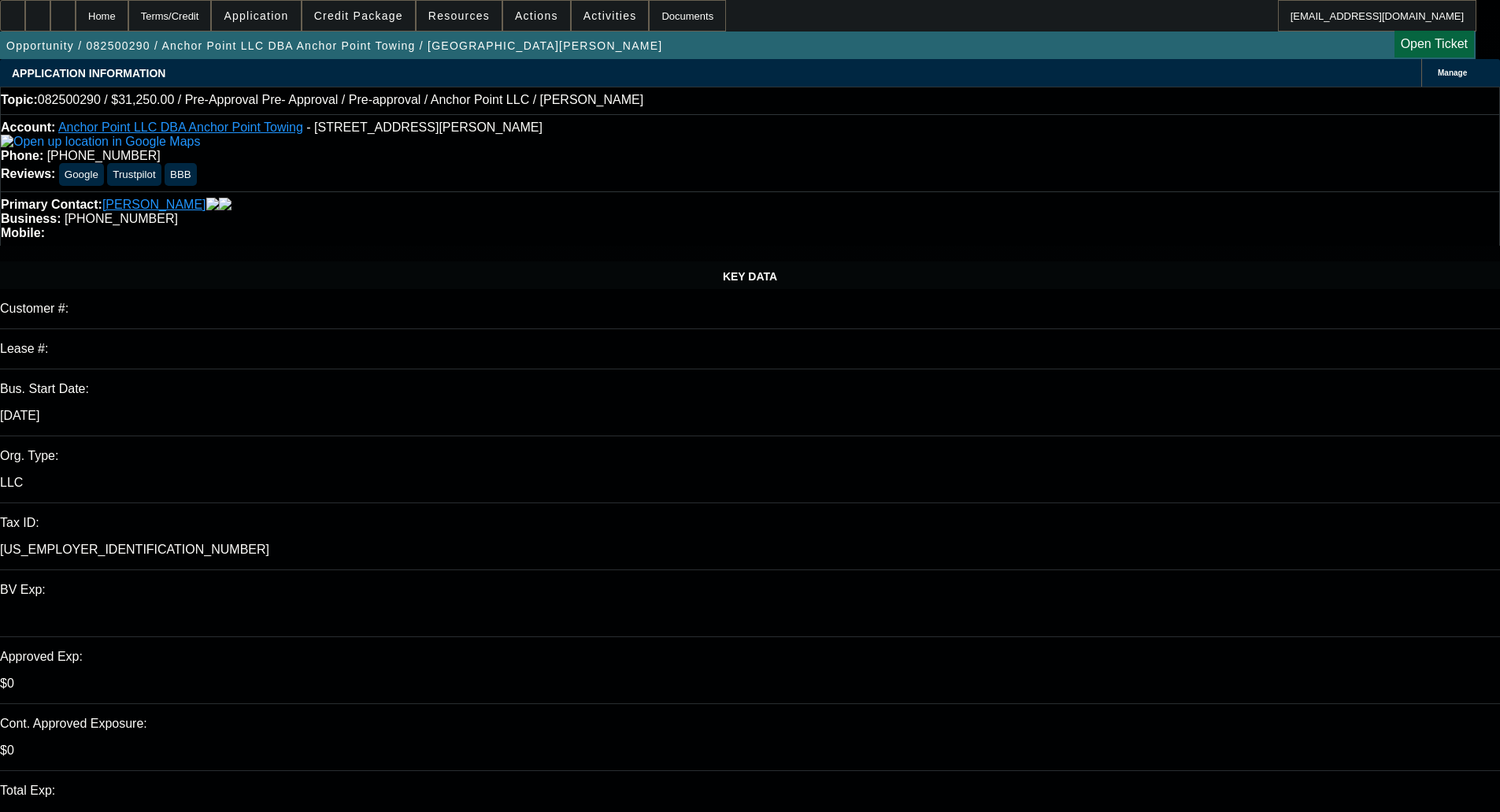
scroll to position [158, 0]
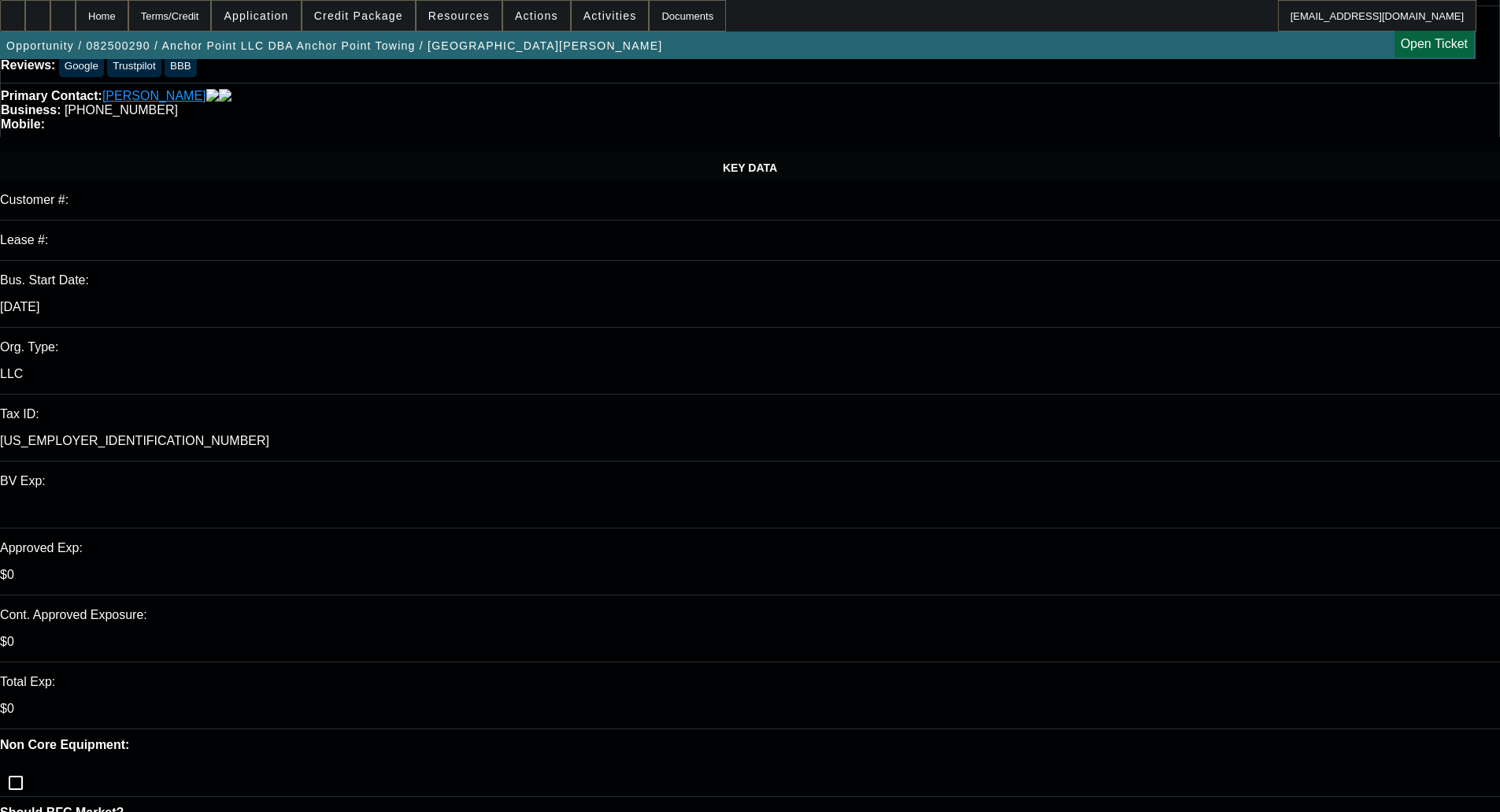
scroll to position [0, 0]
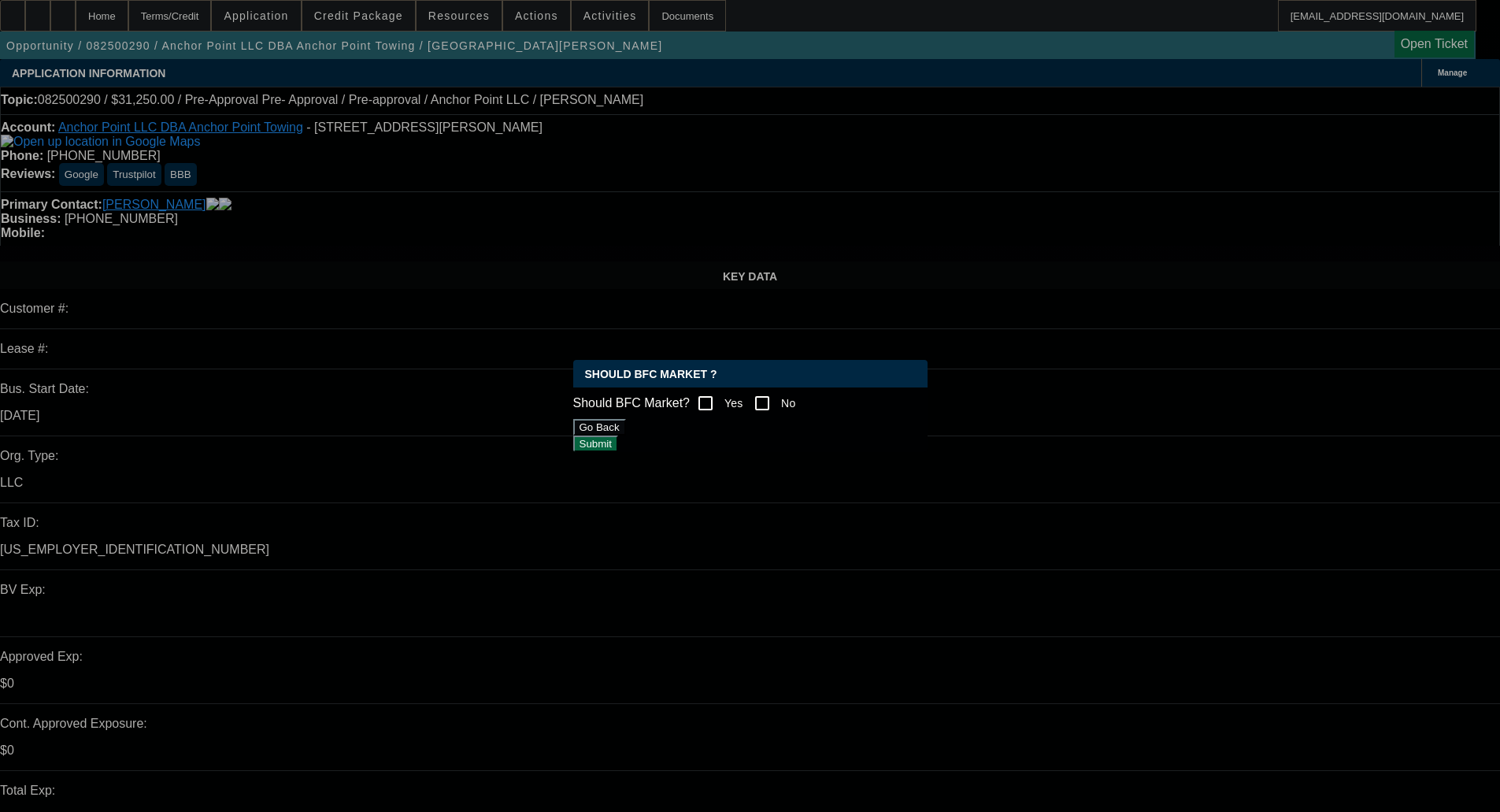
click at [719, 395] on input "Yes" at bounding box center [705, 404] width 32 height 32
checkbox input "true"
click at [618, 446] on button "Submit" at bounding box center [595, 443] width 45 height 17
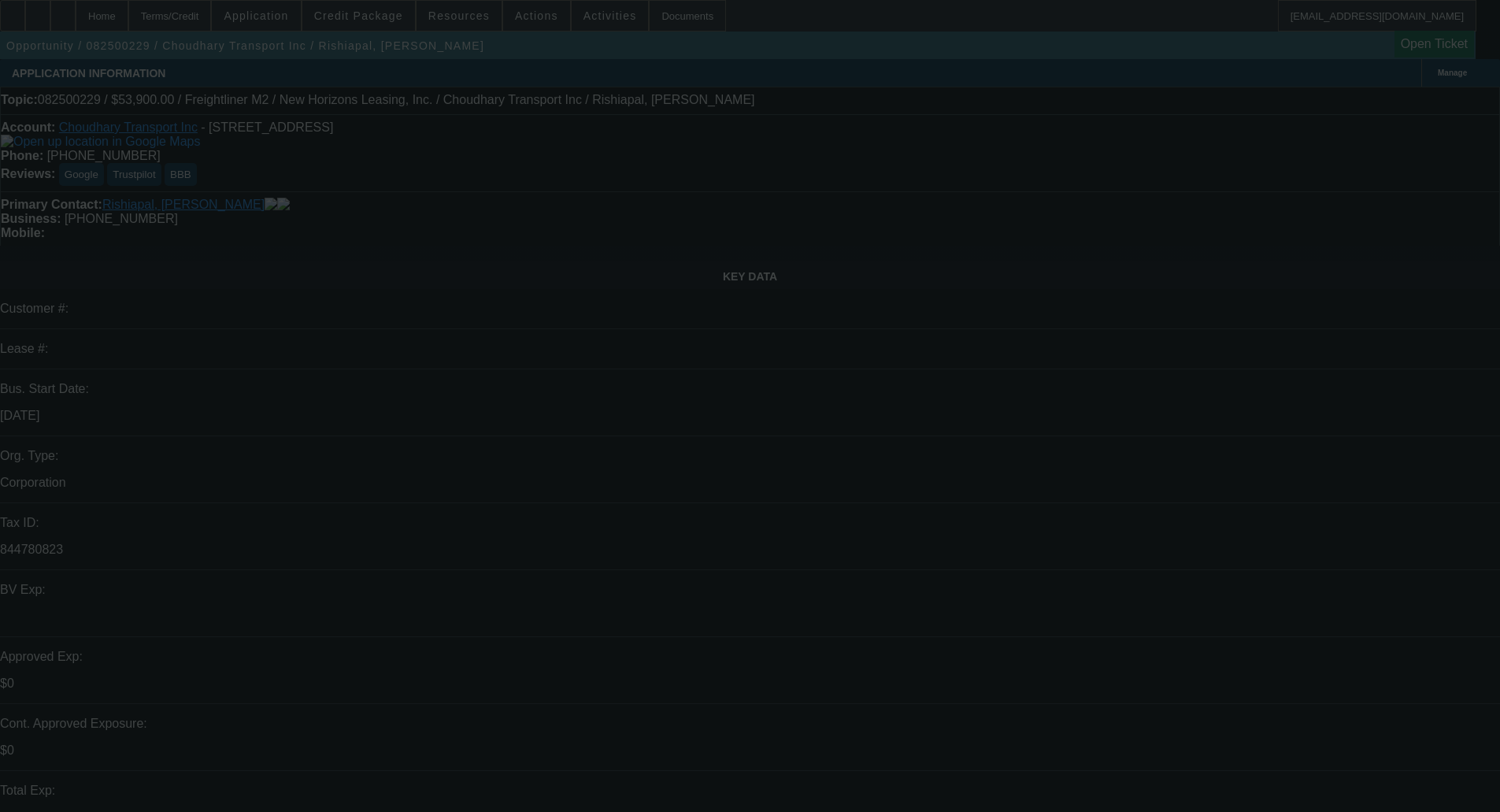
select select "0"
select select "2"
select select "0"
select select "19"
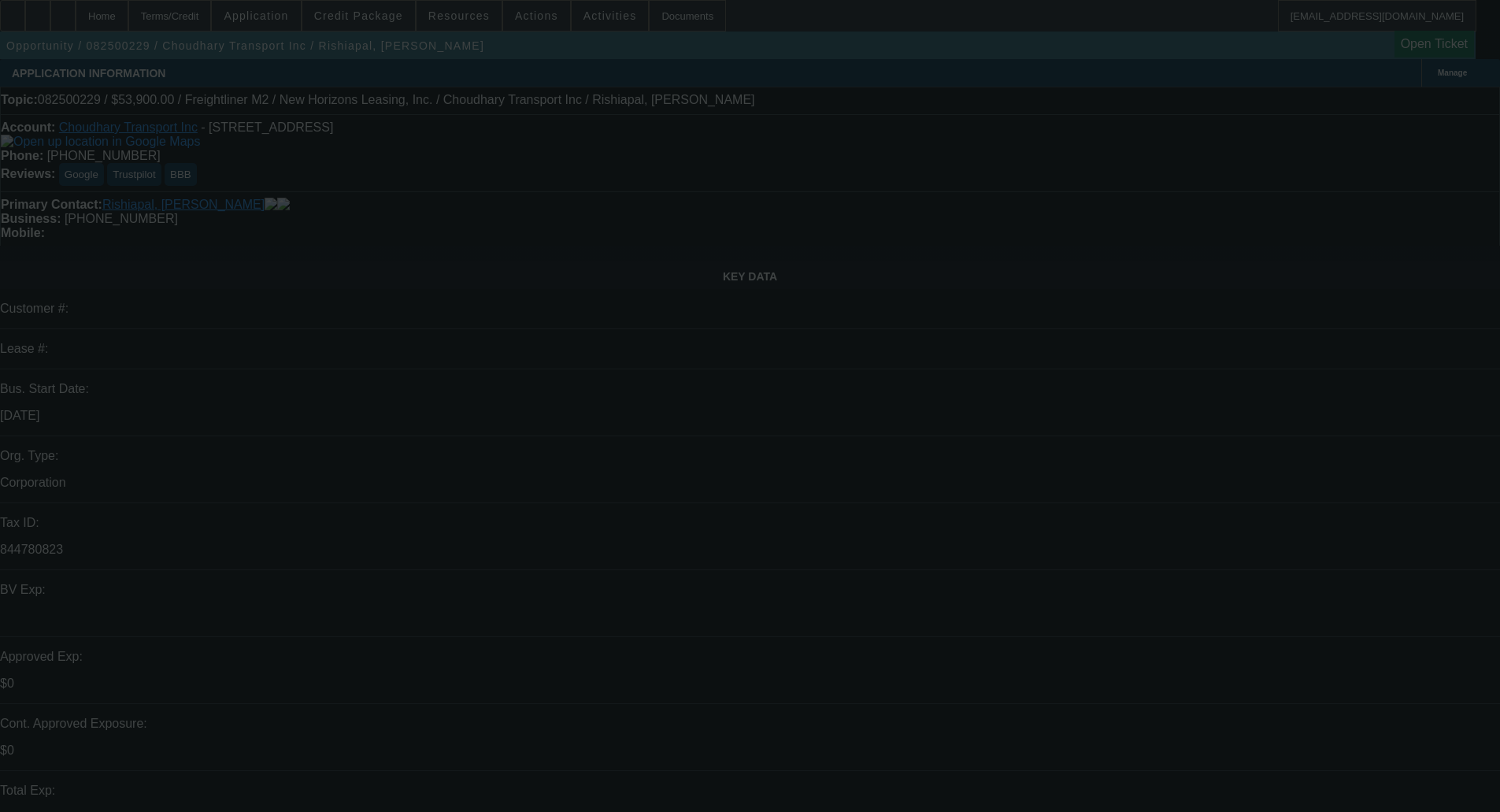
select select "0"
select select "2"
select select "0"
select select "19"
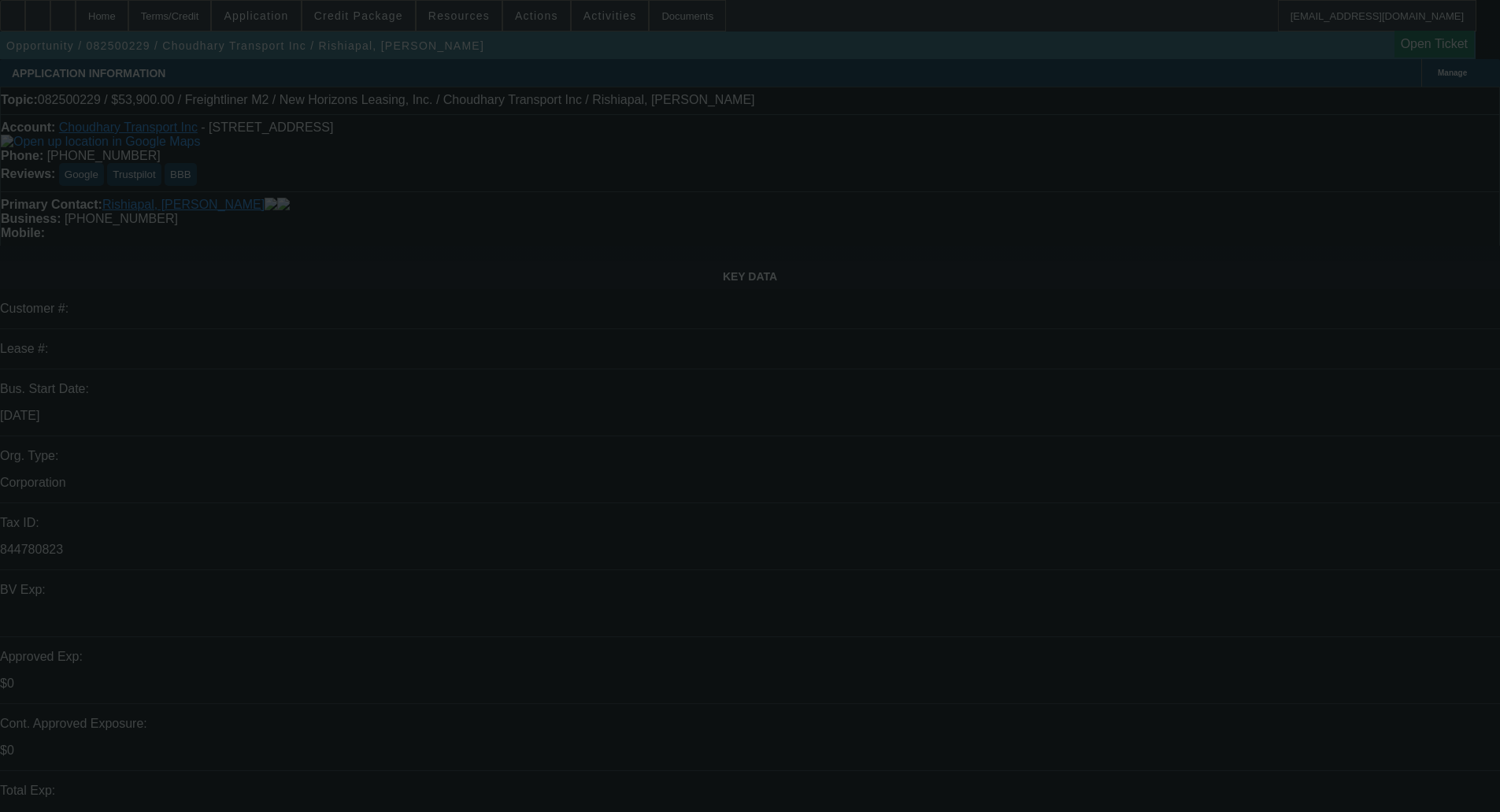
select select "0"
select select "2"
select select "0"
select select "19"
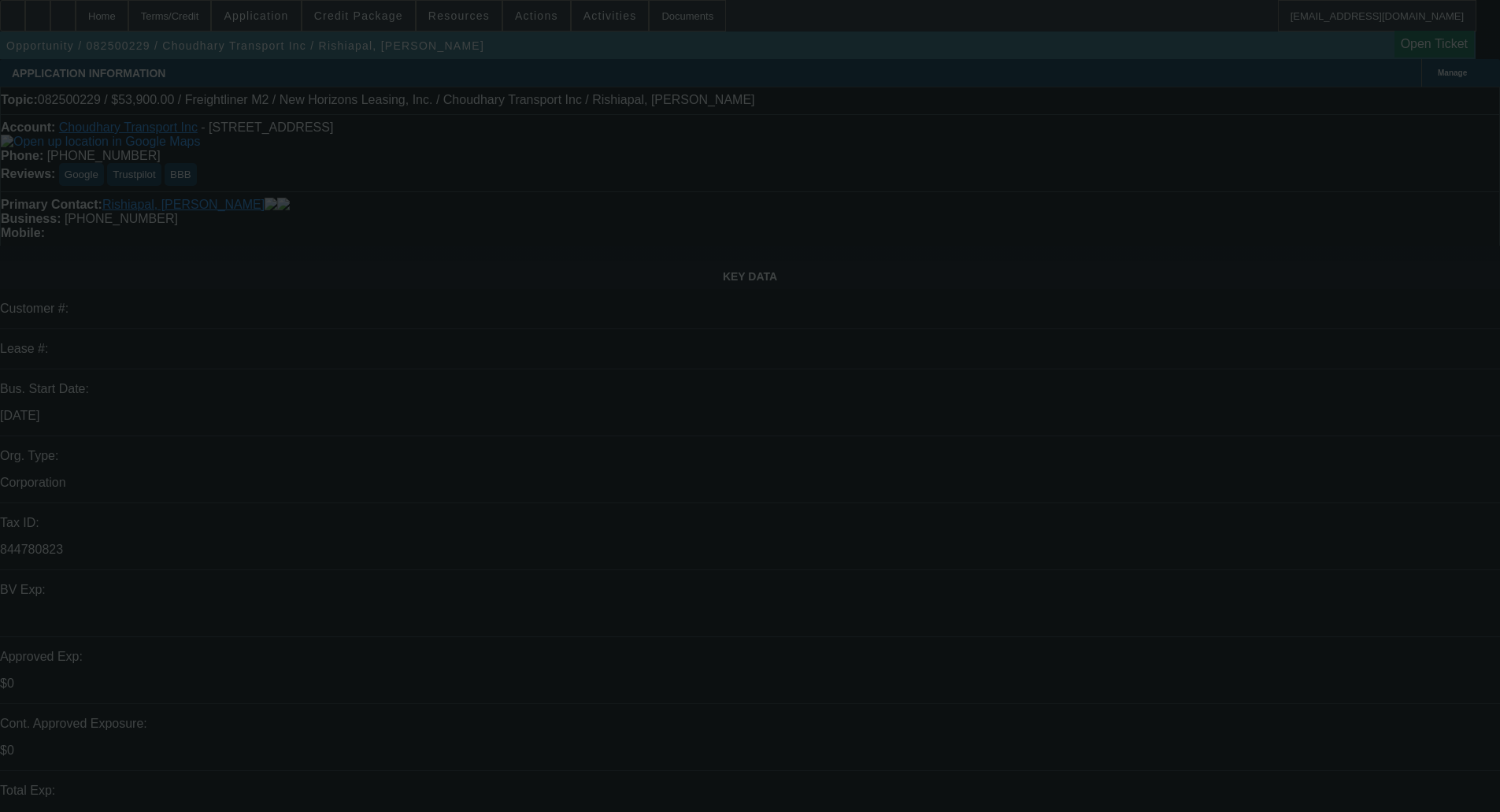
select select "0"
select select "2"
select select "0"
select select "19"
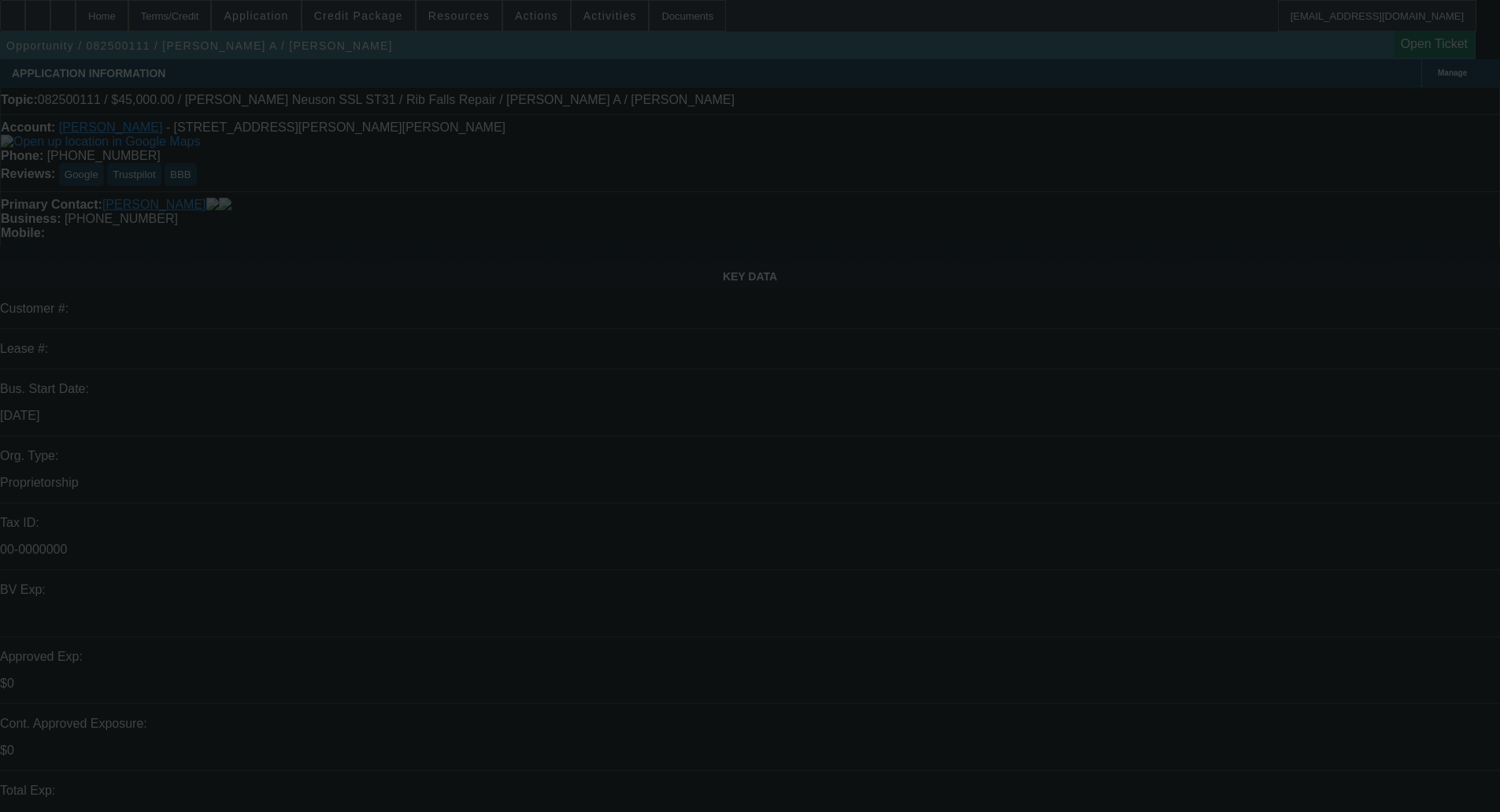
select select "0"
select select "2"
select select "0"
select select "6"
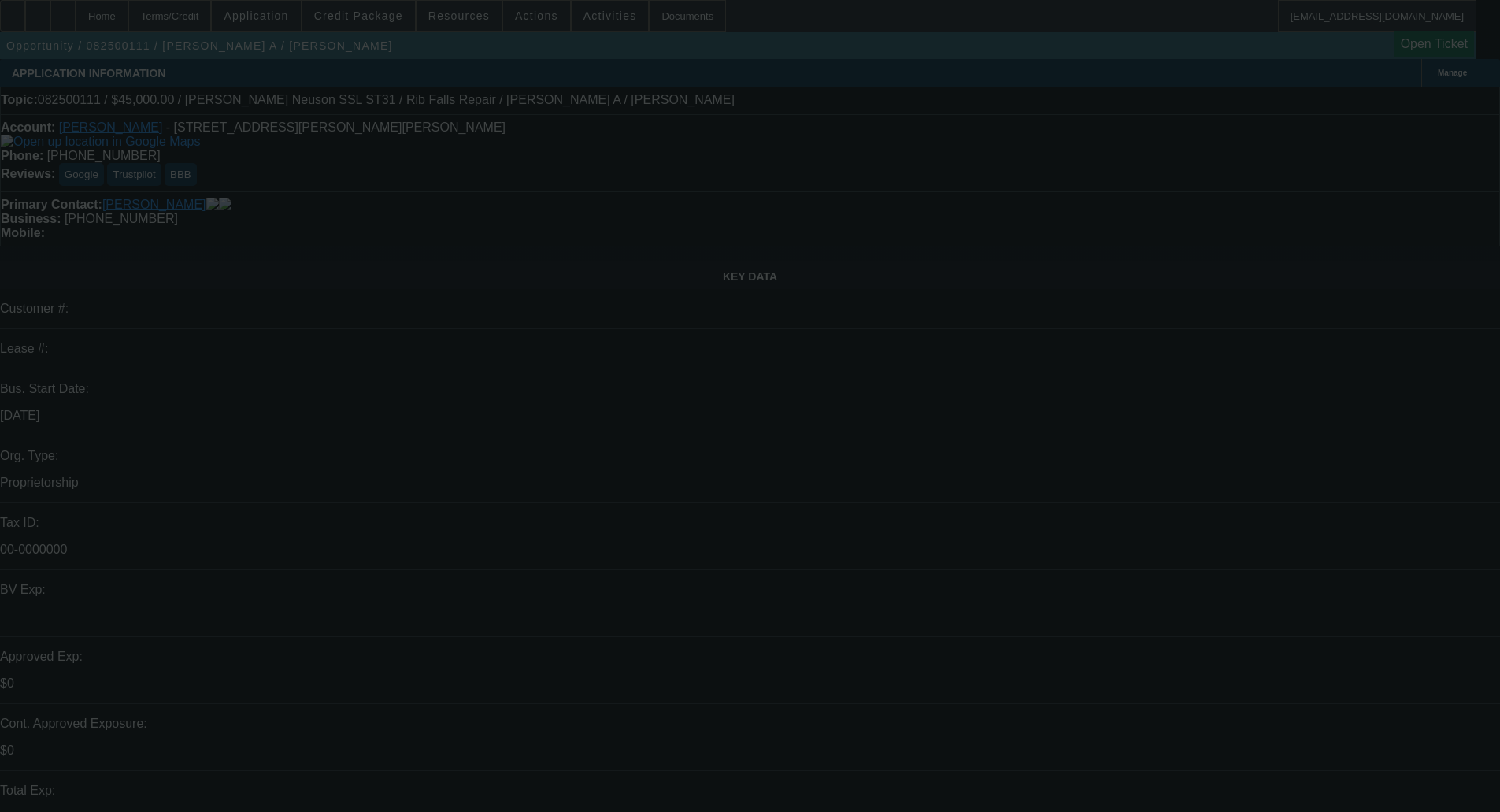
select select "0"
select select "2"
select select "0"
select select "6"
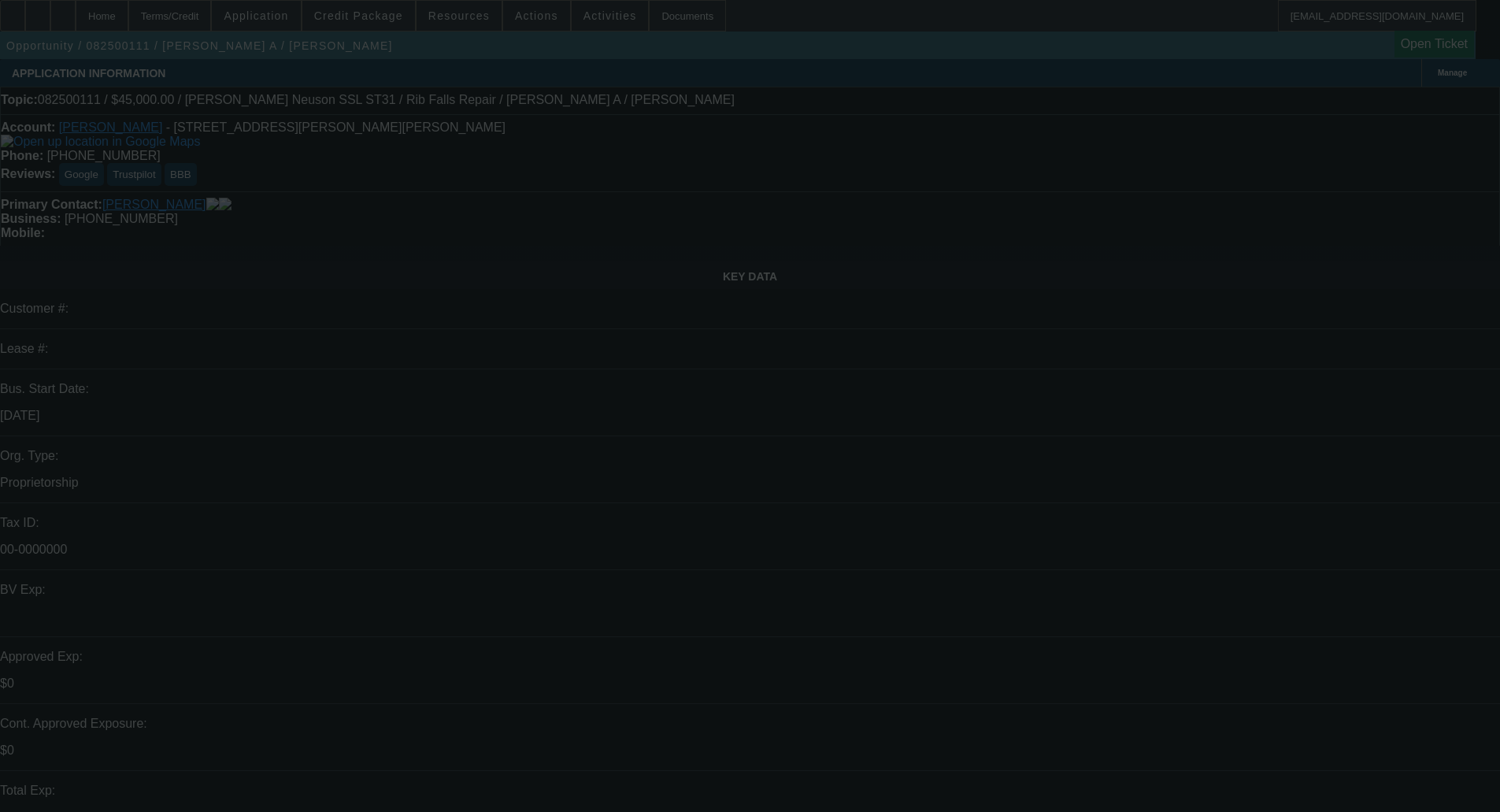
select select "0.1"
select select "2"
select select "0"
select select "6"
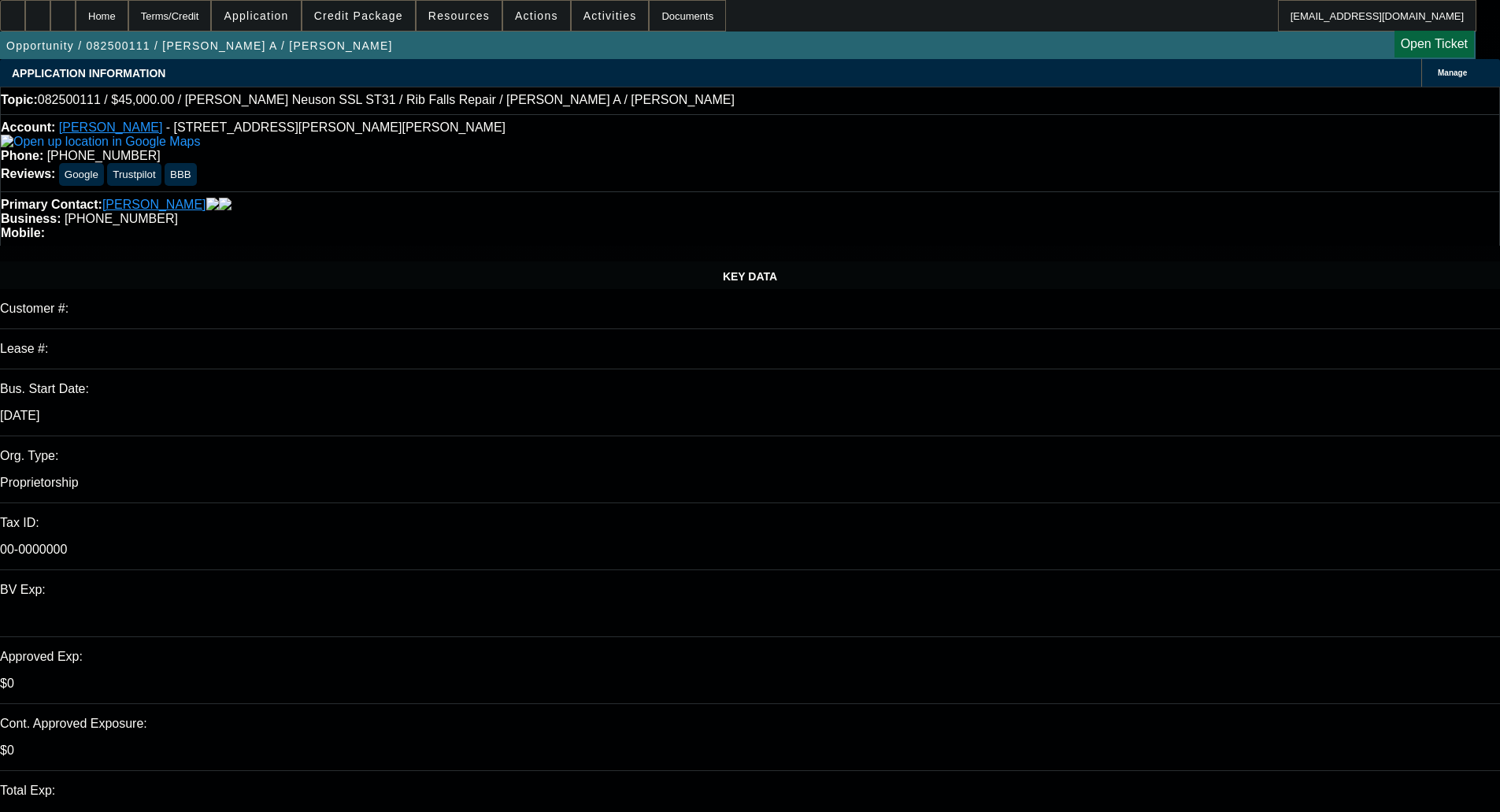
click at [384, 13] on span "Credit Package" at bounding box center [359, 16] width 89 height 13
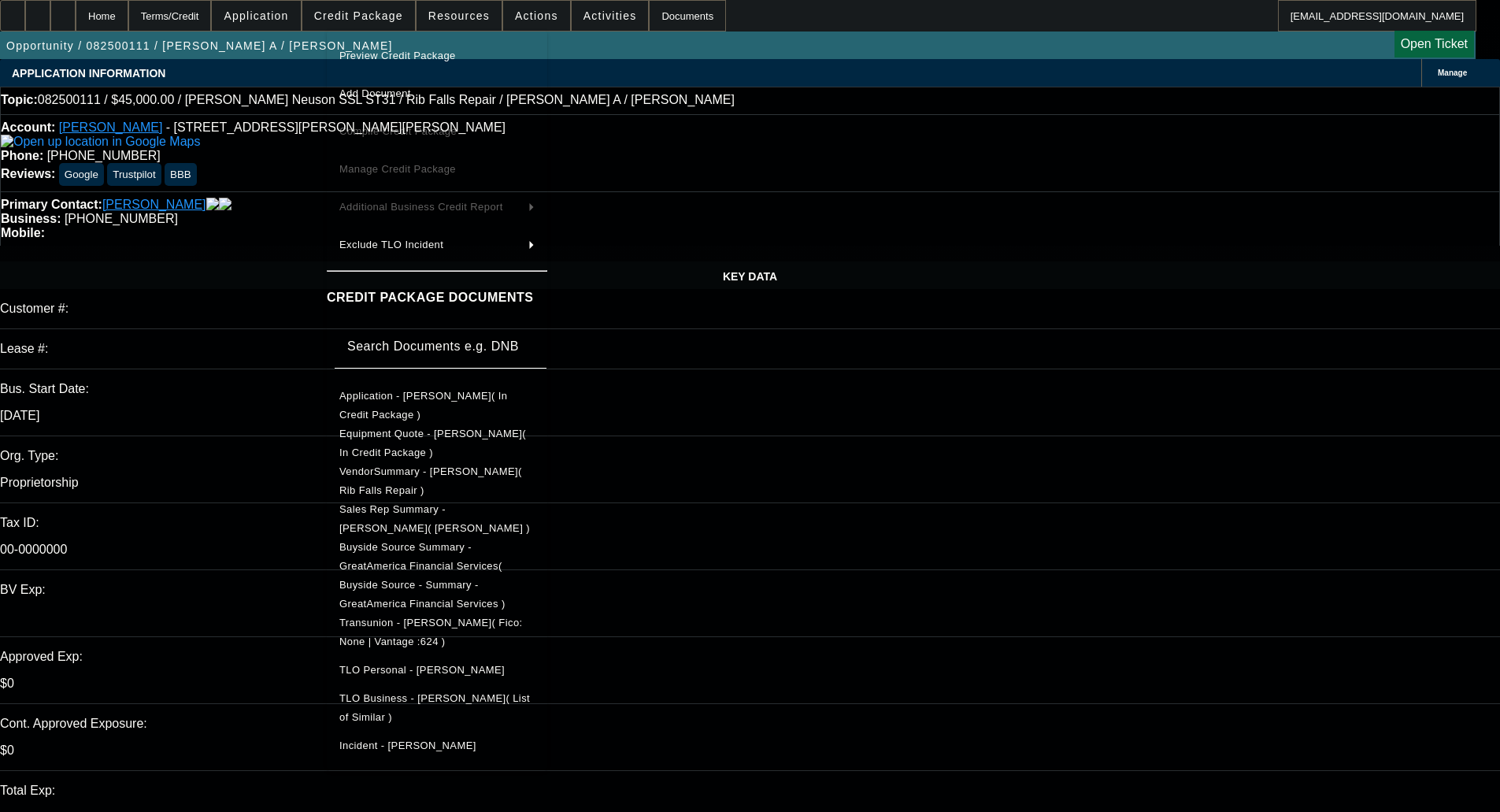
click at [376, 52] on span "Preview Credit Package" at bounding box center [397, 56] width 116 height 12
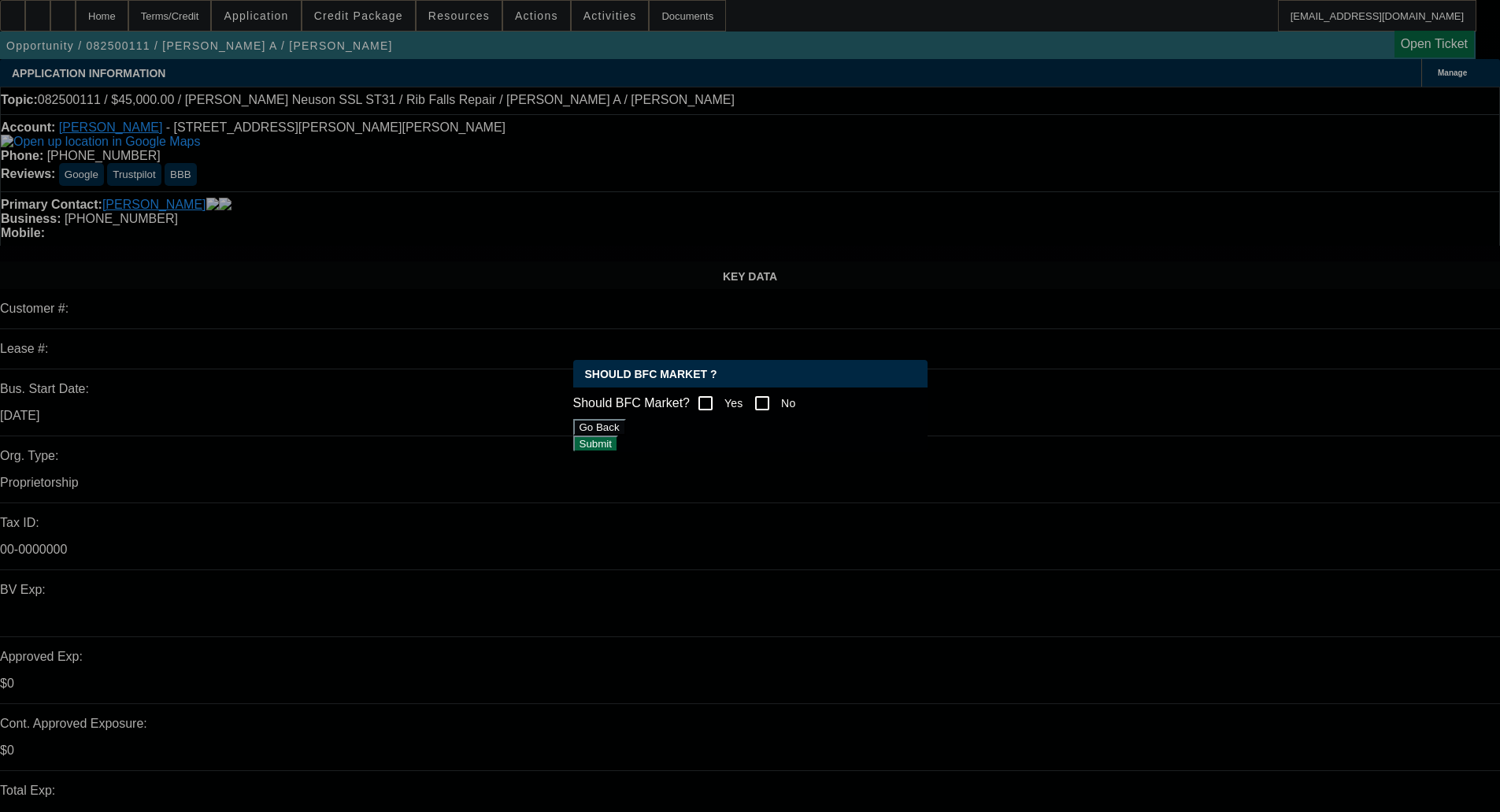
click at [712, 398] on input "Yes" at bounding box center [705, 404] width 32 height 32
checkbox input "true"
click at [618, 452] on button "Submit" at bounding box center [595, 443] width 45 height 17
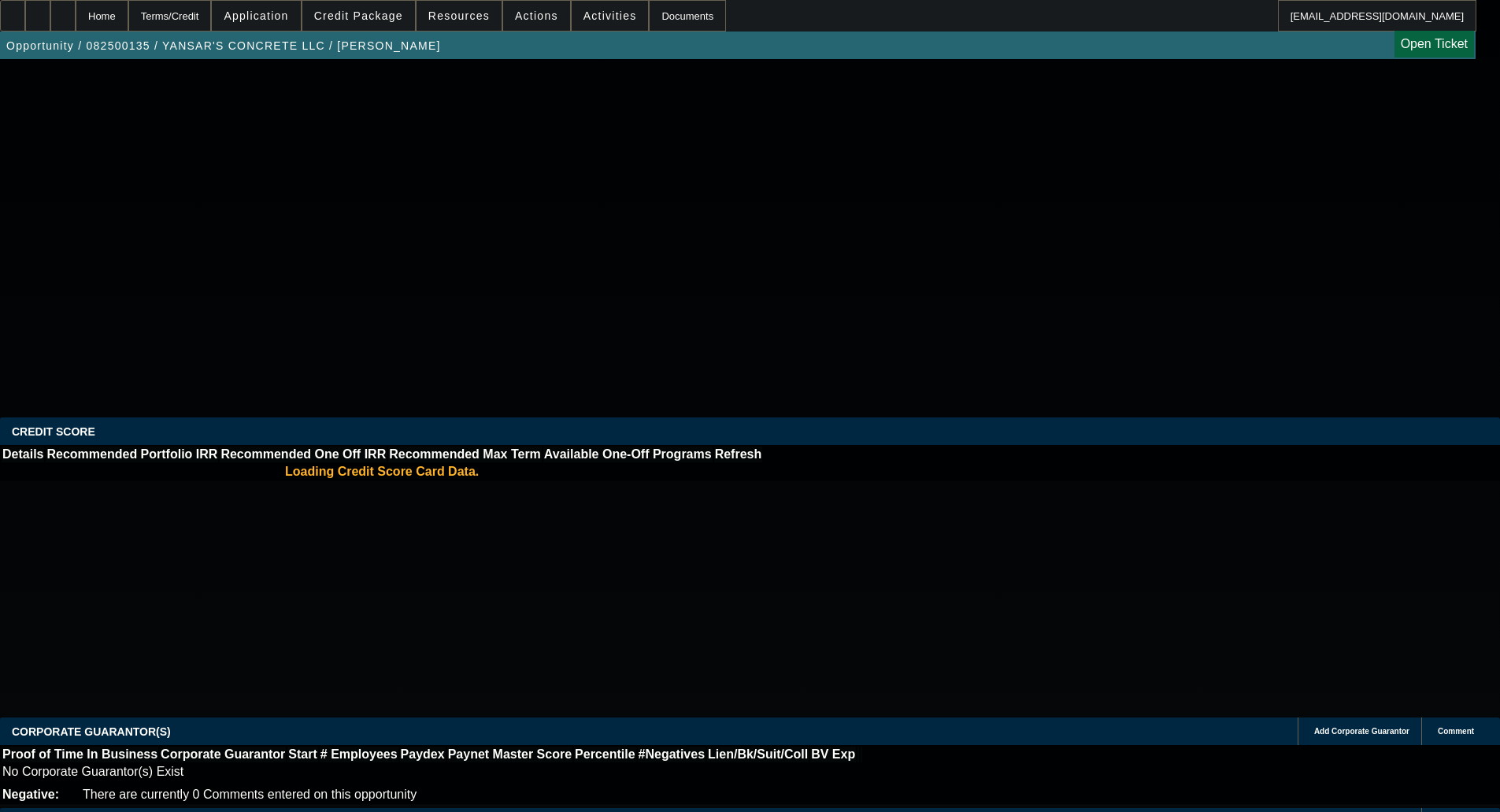
select select "0.2"
select select "2"
select select "0"
select select "6"
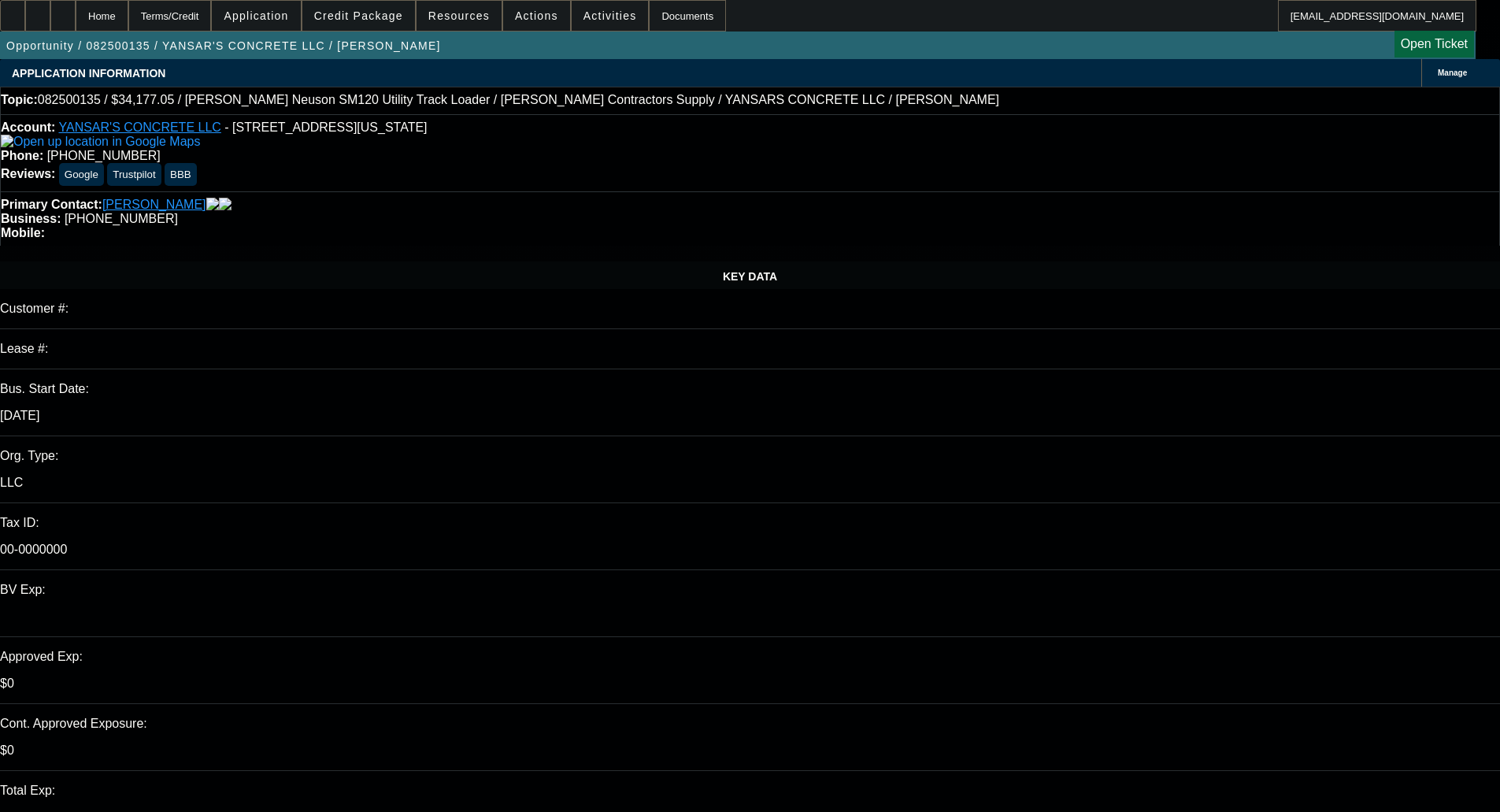
click at [392, 25] on span at bounding box center [359, 16] width 113 height 38
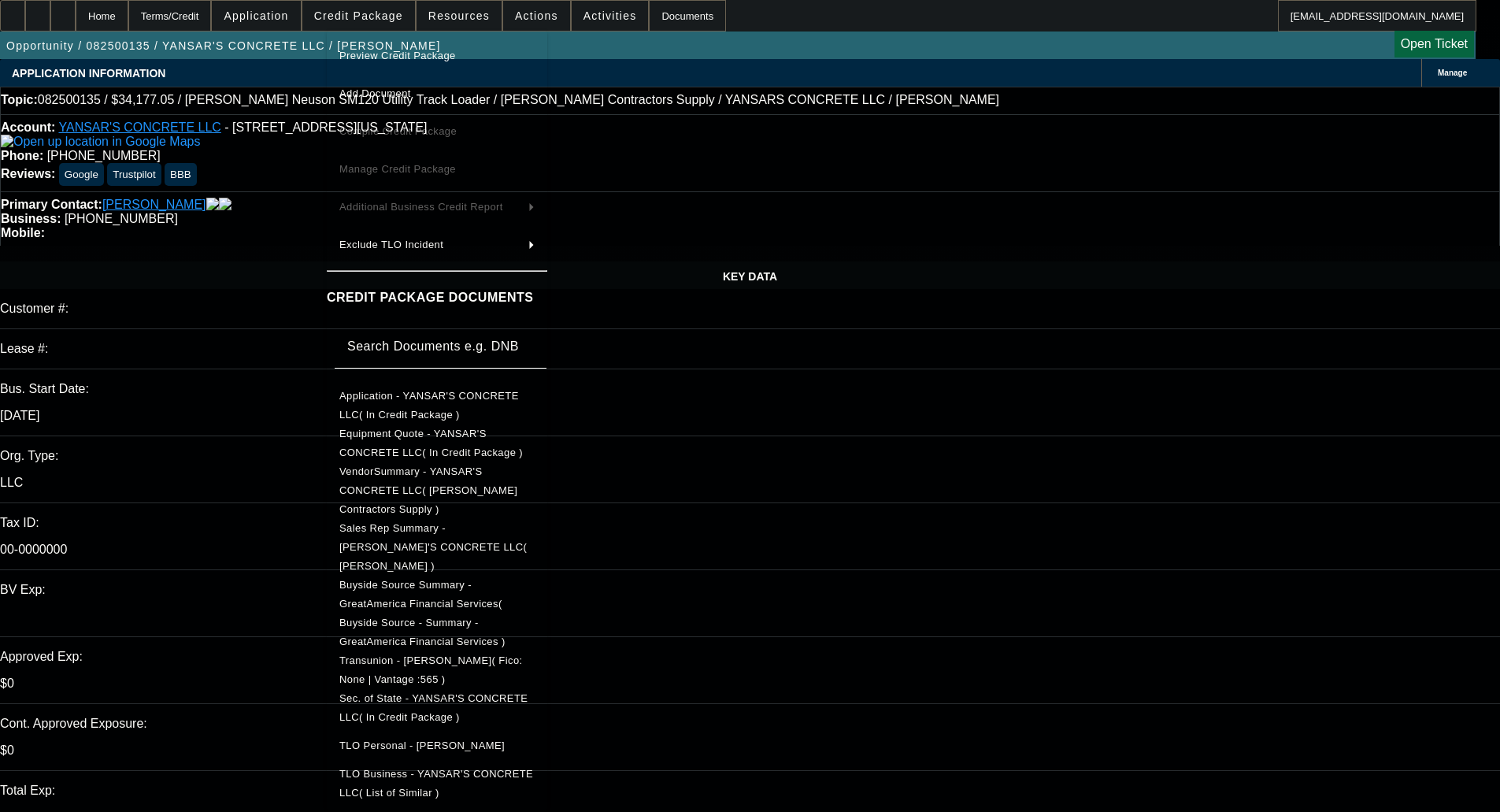
click at [416, 46] on button "Preview Credit Package" at bounding box center [437, 56] width 220 height 38
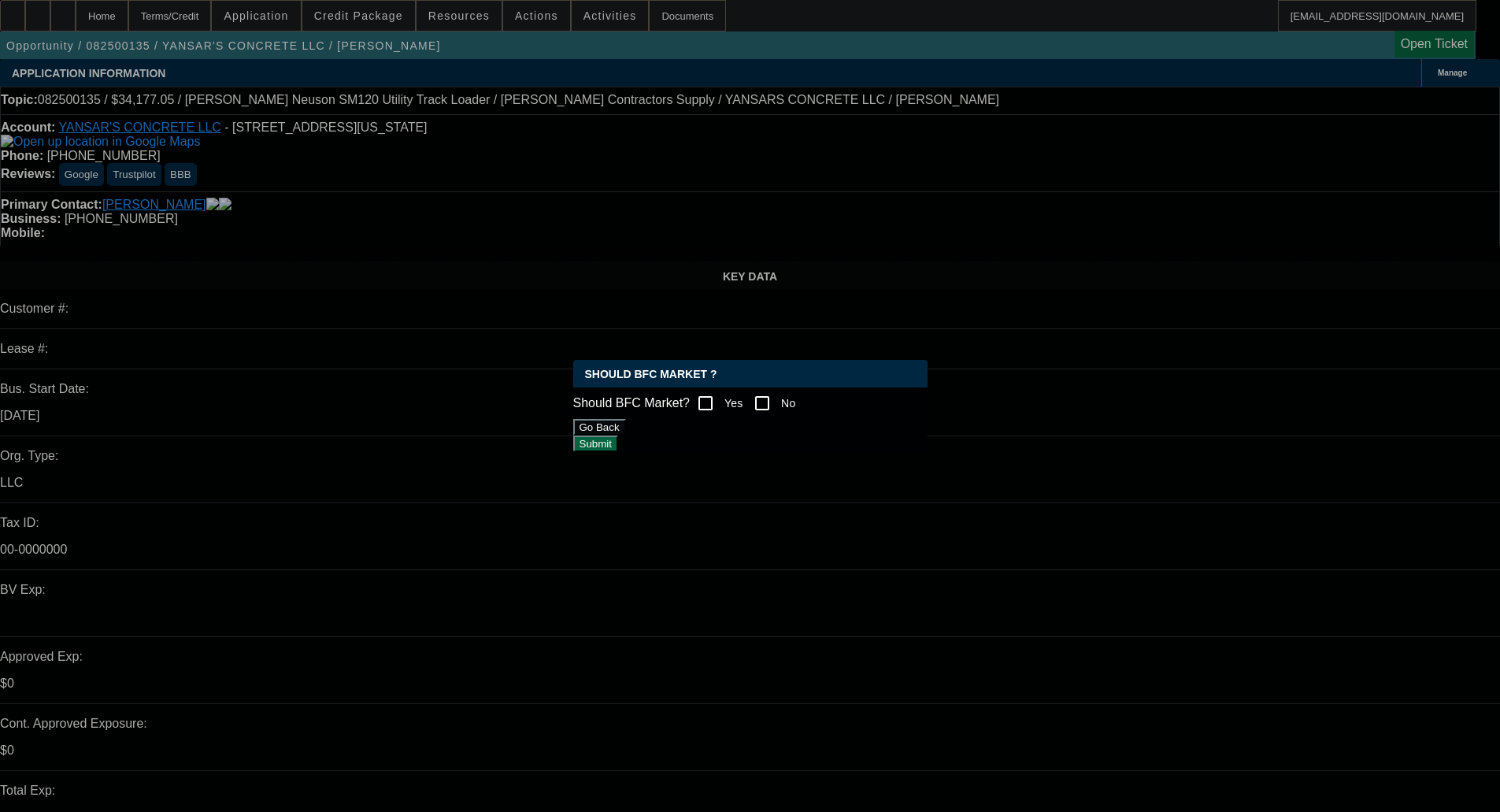
click at [757, 404] on div at bounding box center [762, 403] width 38 height 38
checkbox input "true"
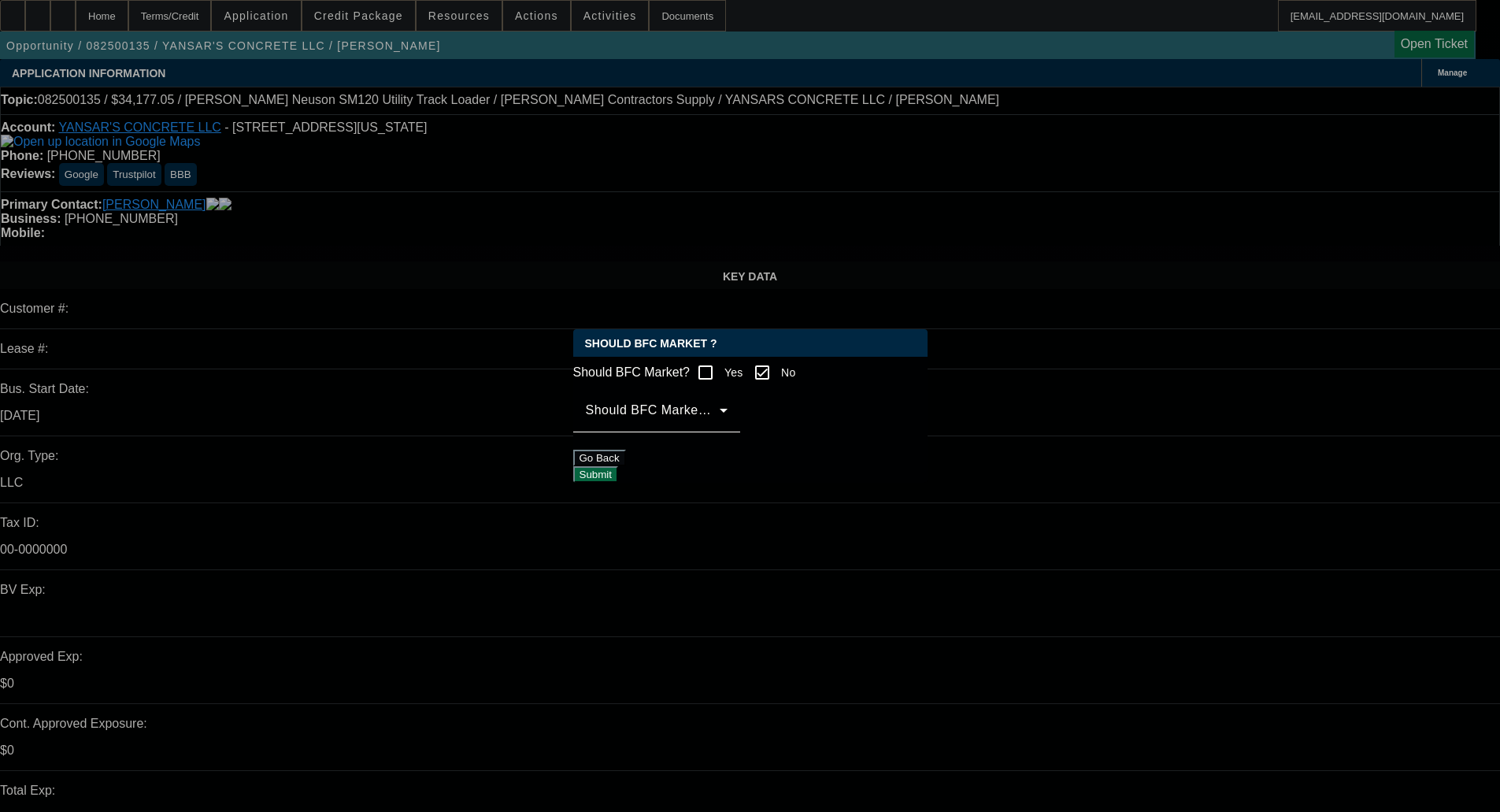
click at [720, 426] on span at bounding box center [653, 415] width 134 height 19
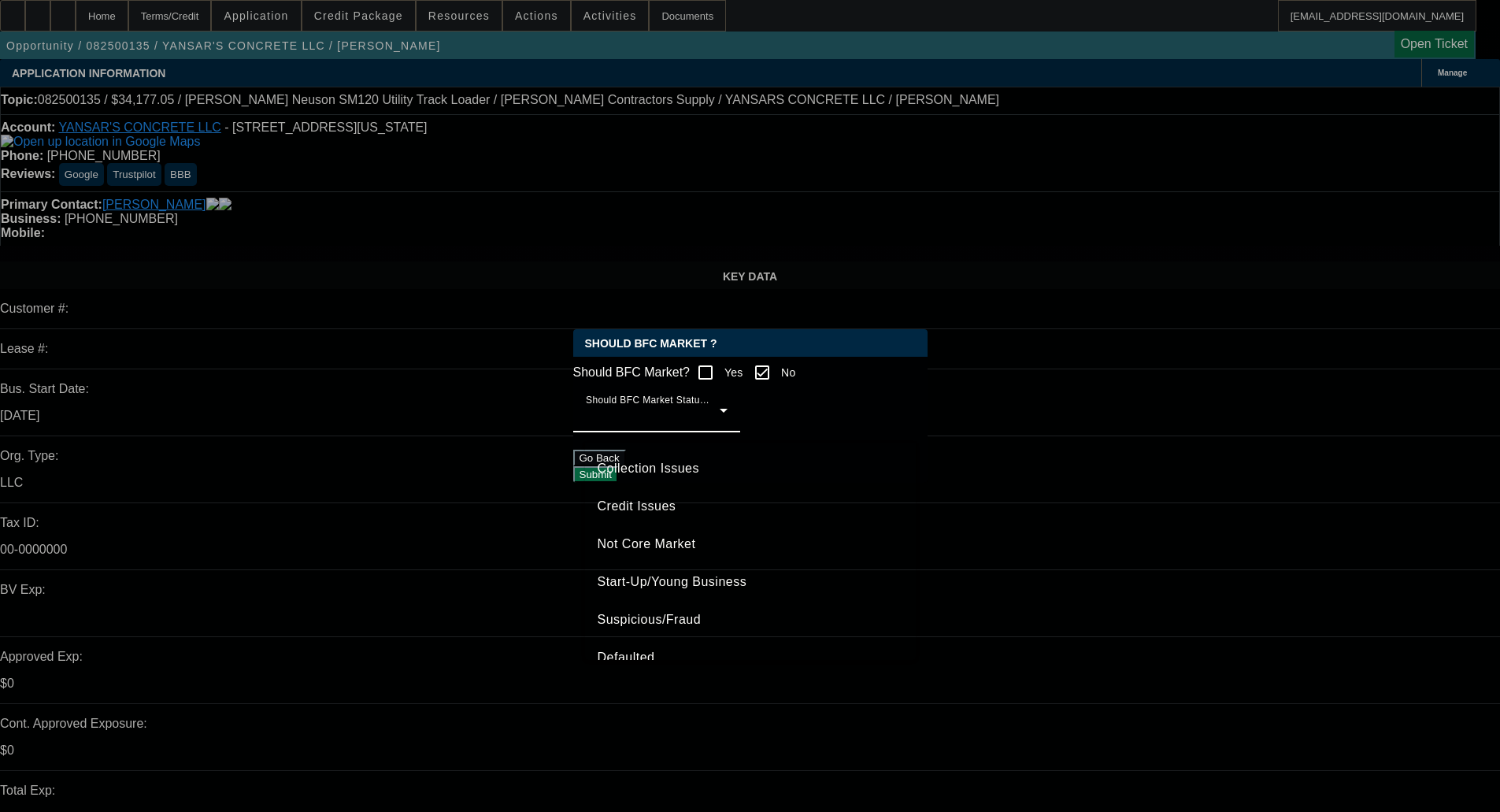
click at [652, 508] on span "Credit Issues" at bounding box center [637, 506] width 78 height 19
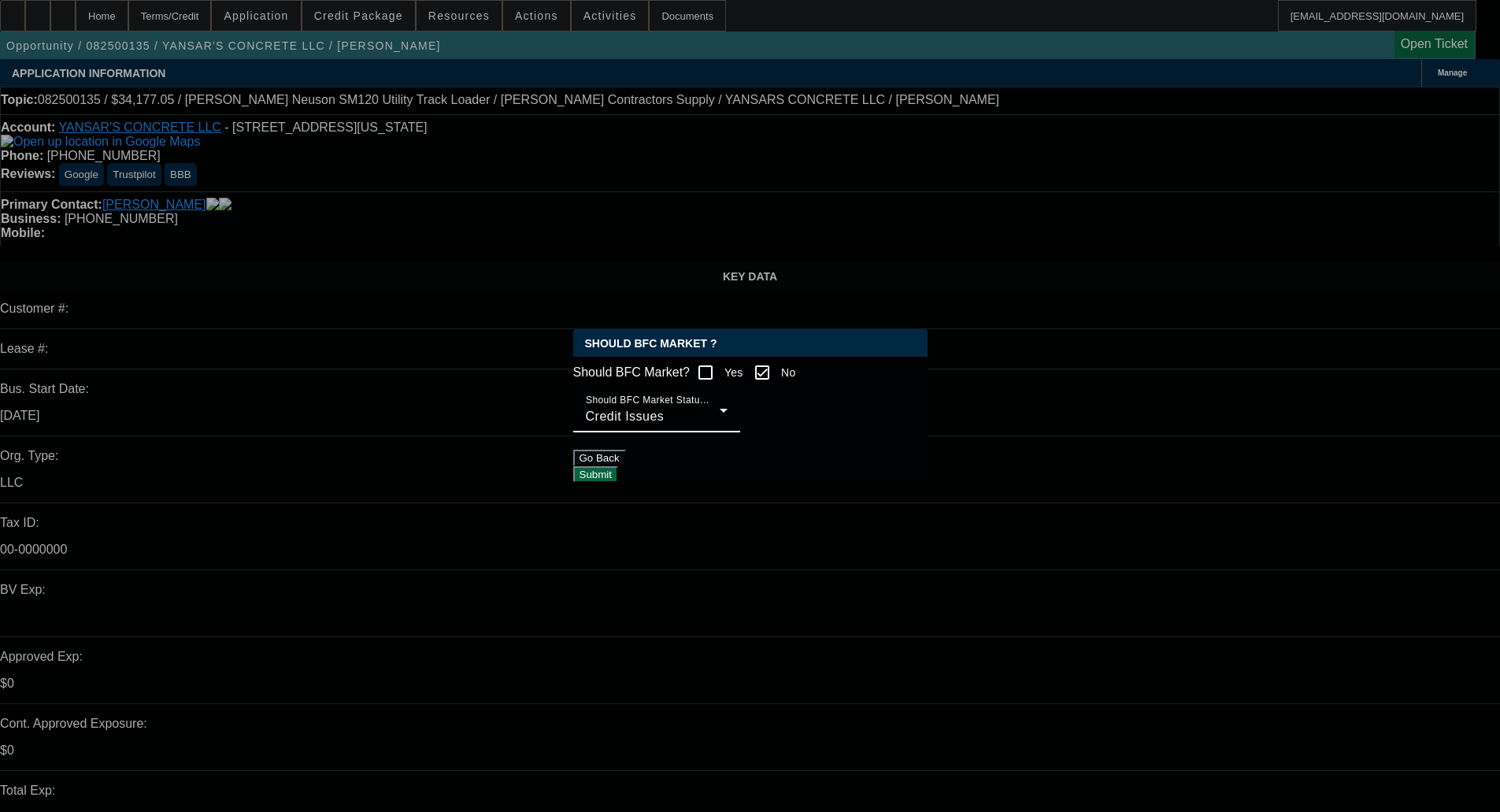
click at [618, 476] on button "Submit" at bounding box center [595, 474] width 45 height 17
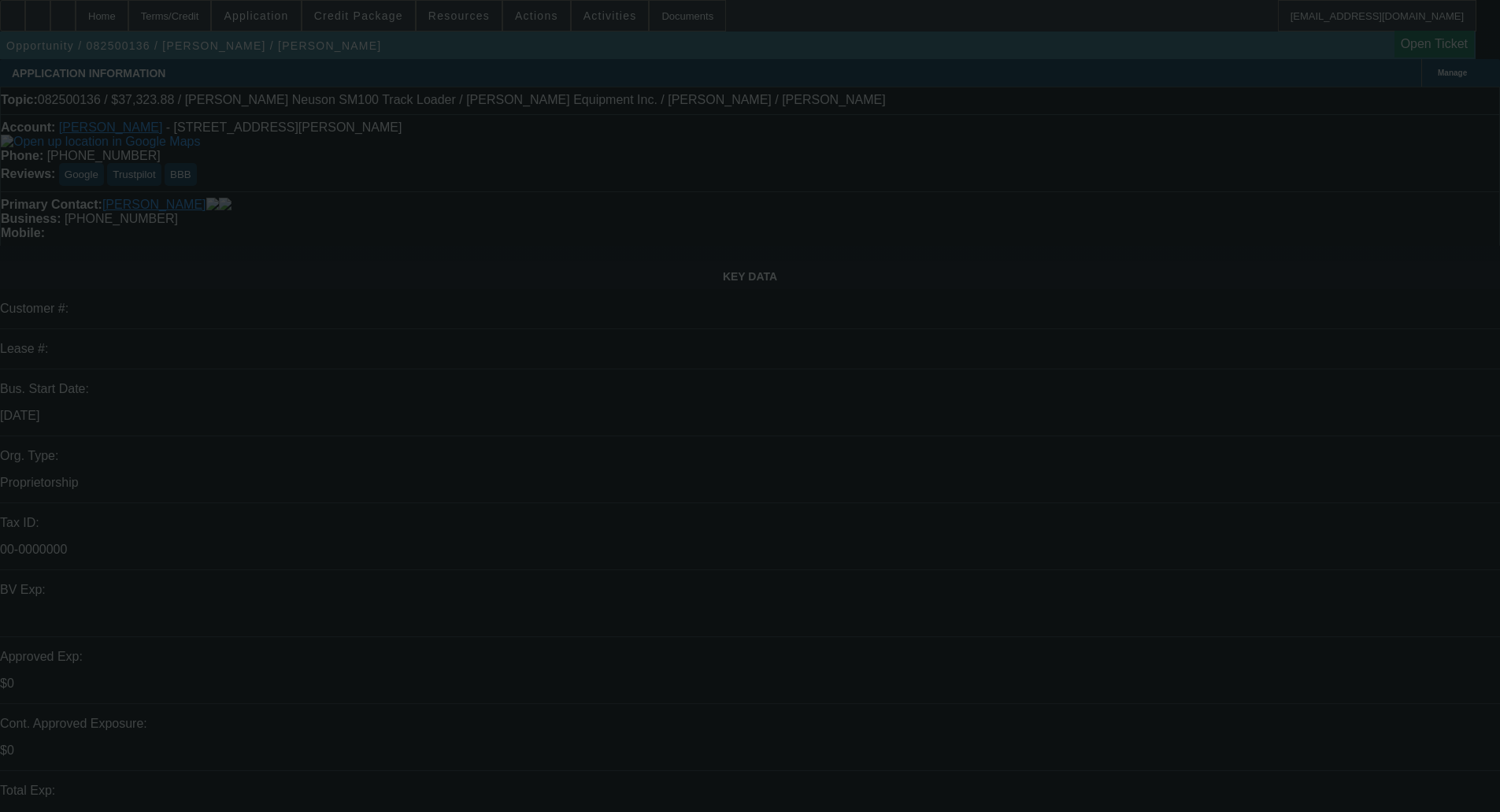
select select "0.1"
select select "2"
select select "0.1"
select select "2"
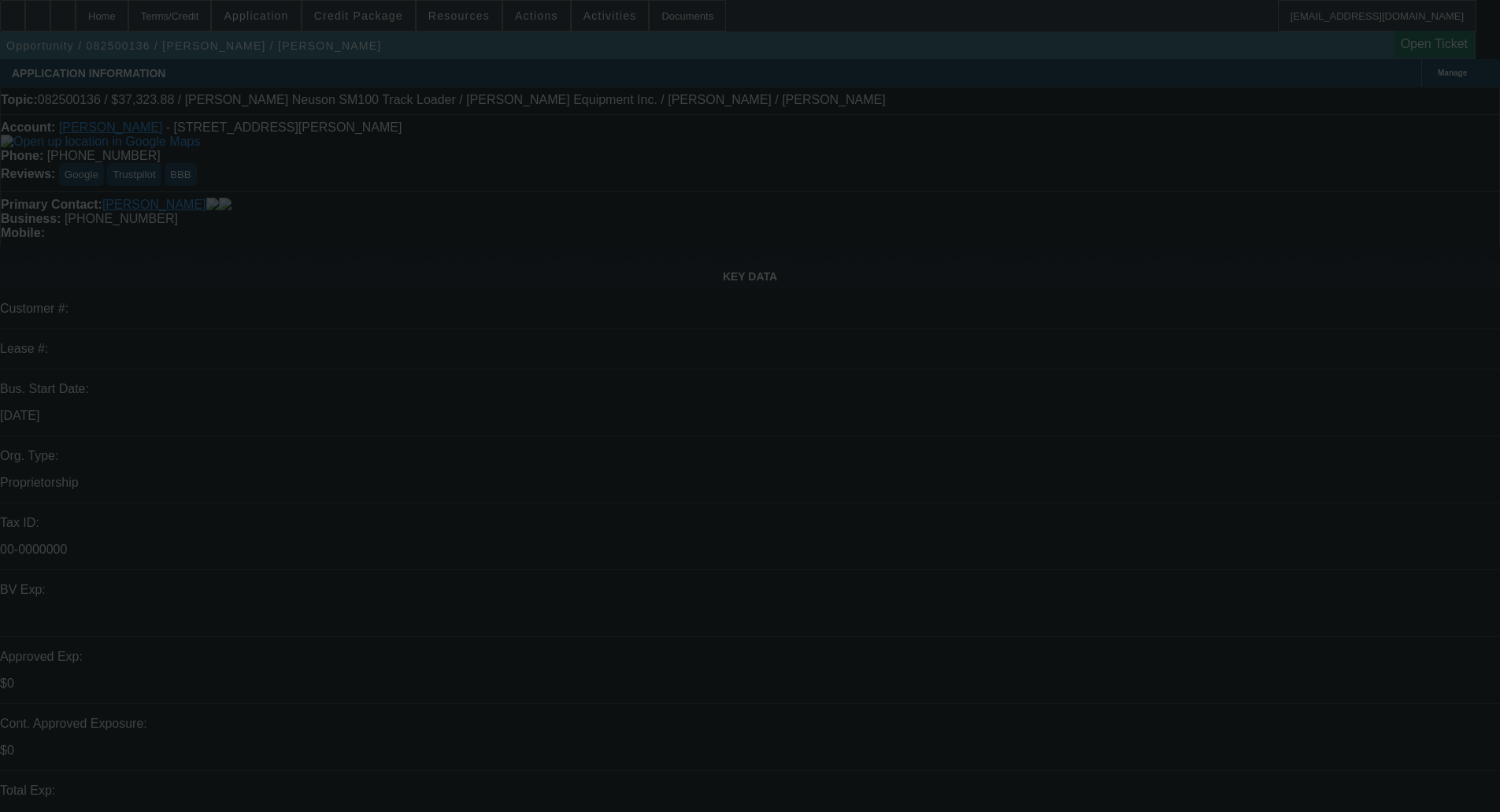
select select "0.1"
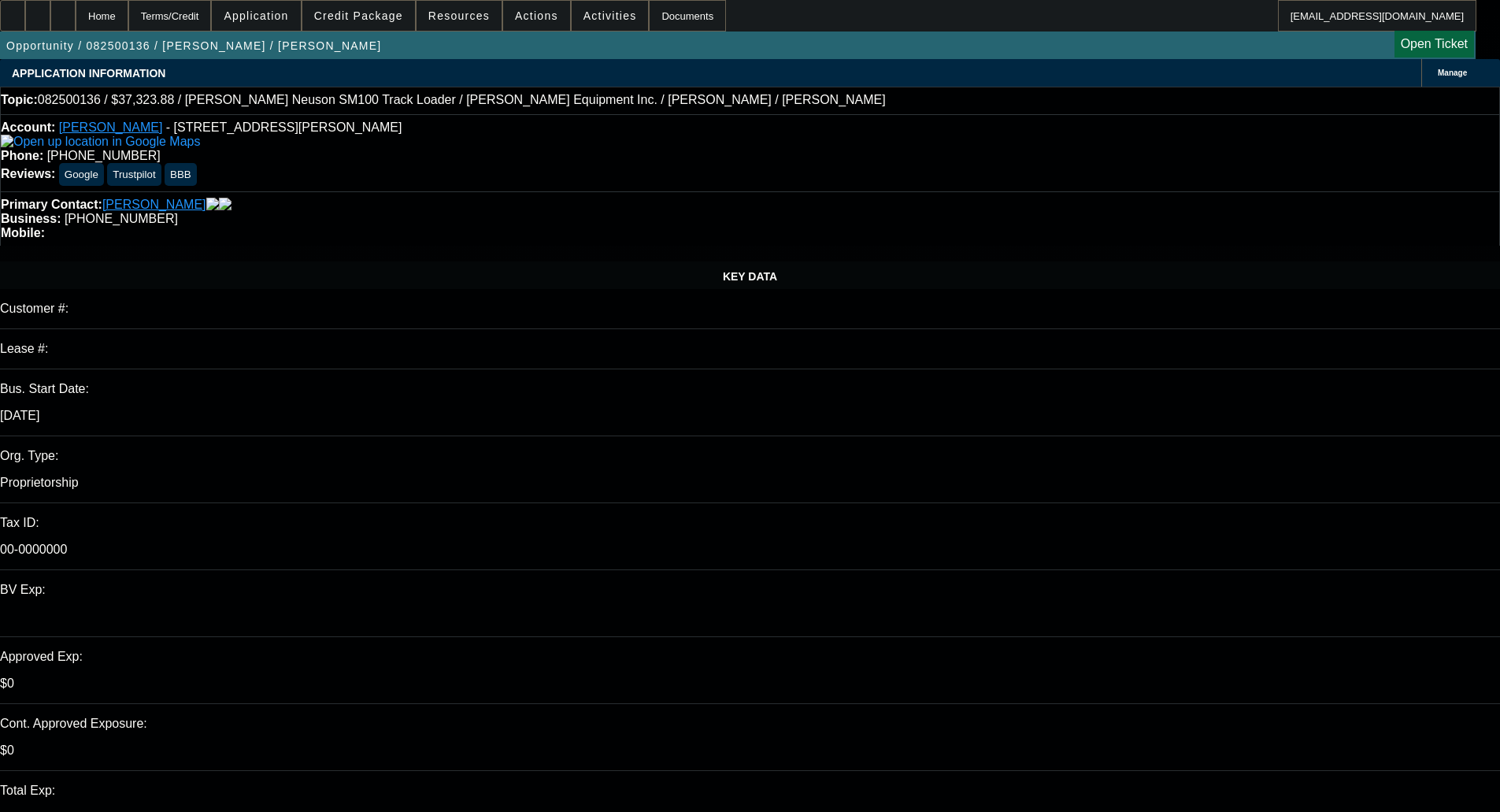
select select "1"
select select "2"
select select "4"
select select "1"
select select "2"
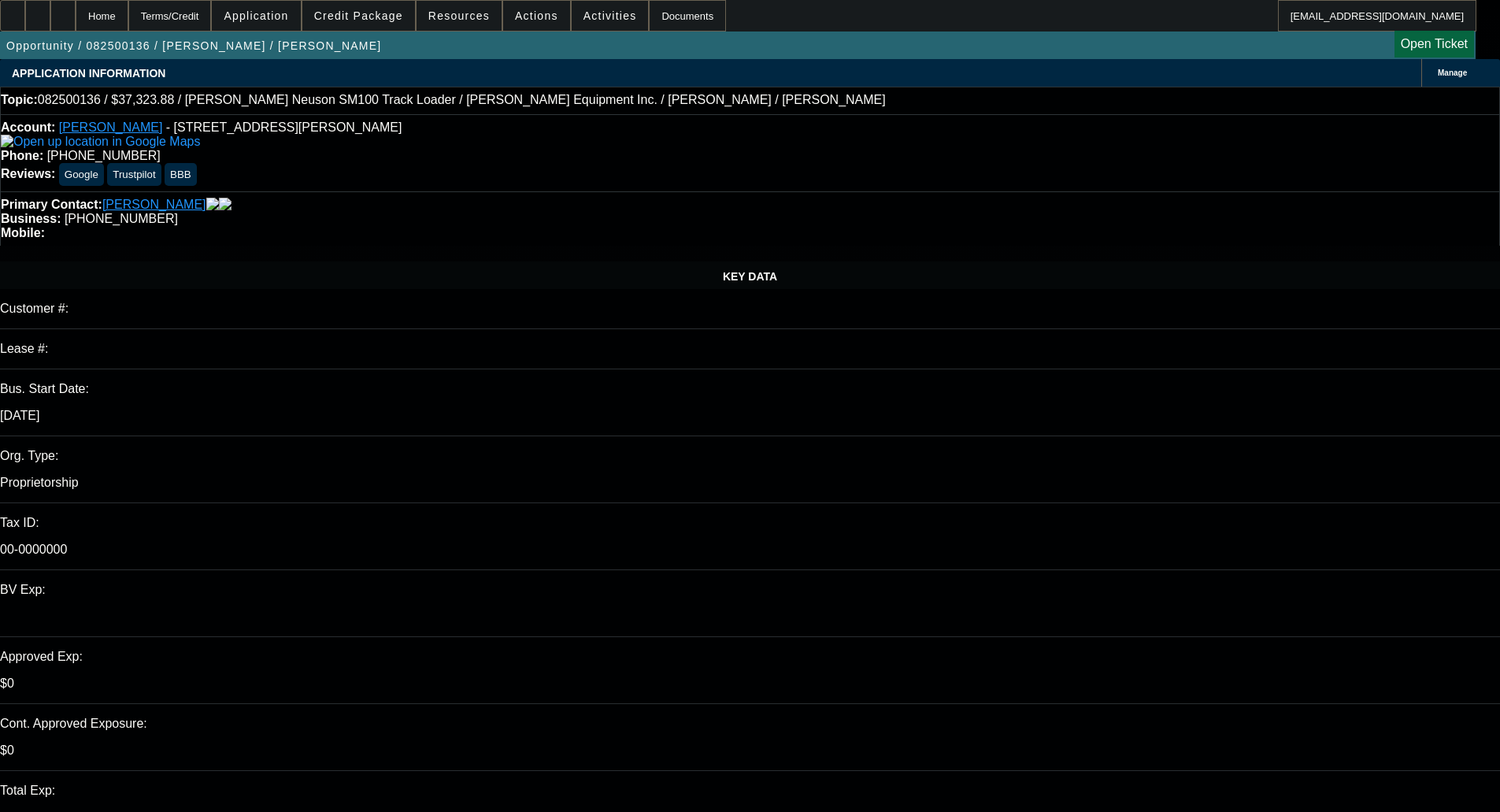
select select "4"
click at [391, 17] on span "Credit Package" at bounding box center [359, 16] width 89 height 13
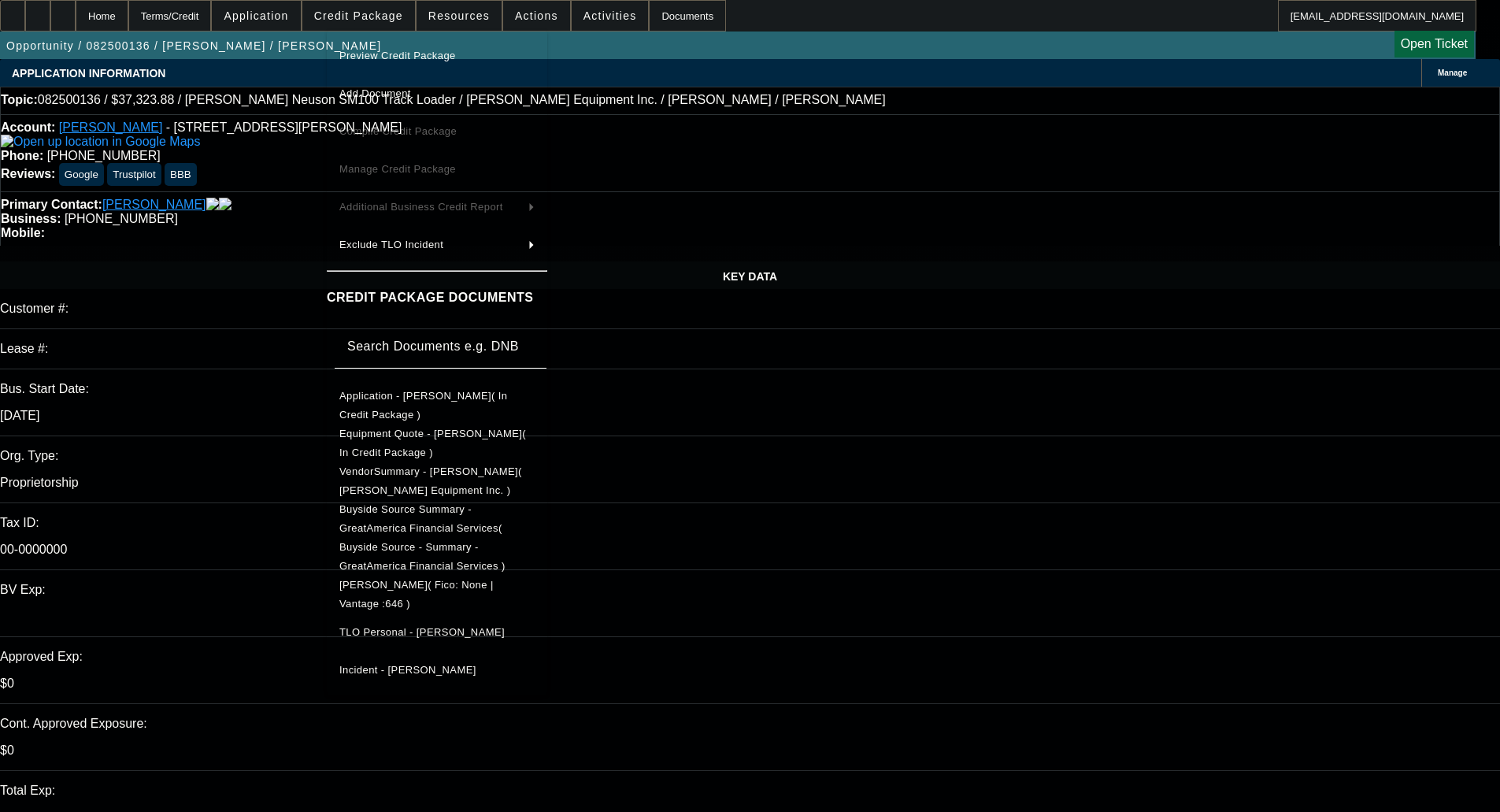
click at [412, 59] on span "Preview Credit Package" at bounding box center [397, 56] width 116 height 12
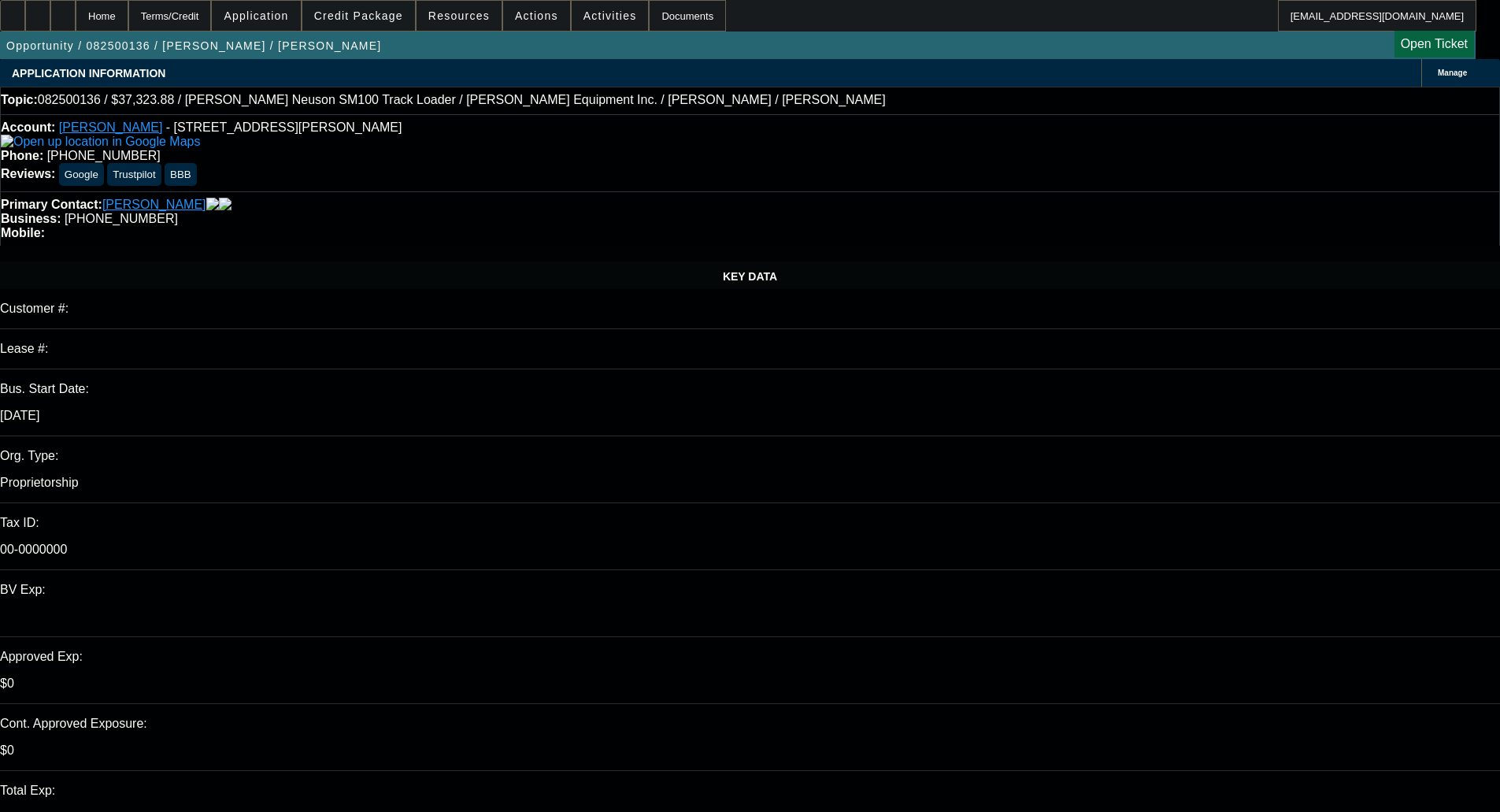
click at [373, 16] on span "Credit Package" at bounding box center [359, 16] width 89 height 13
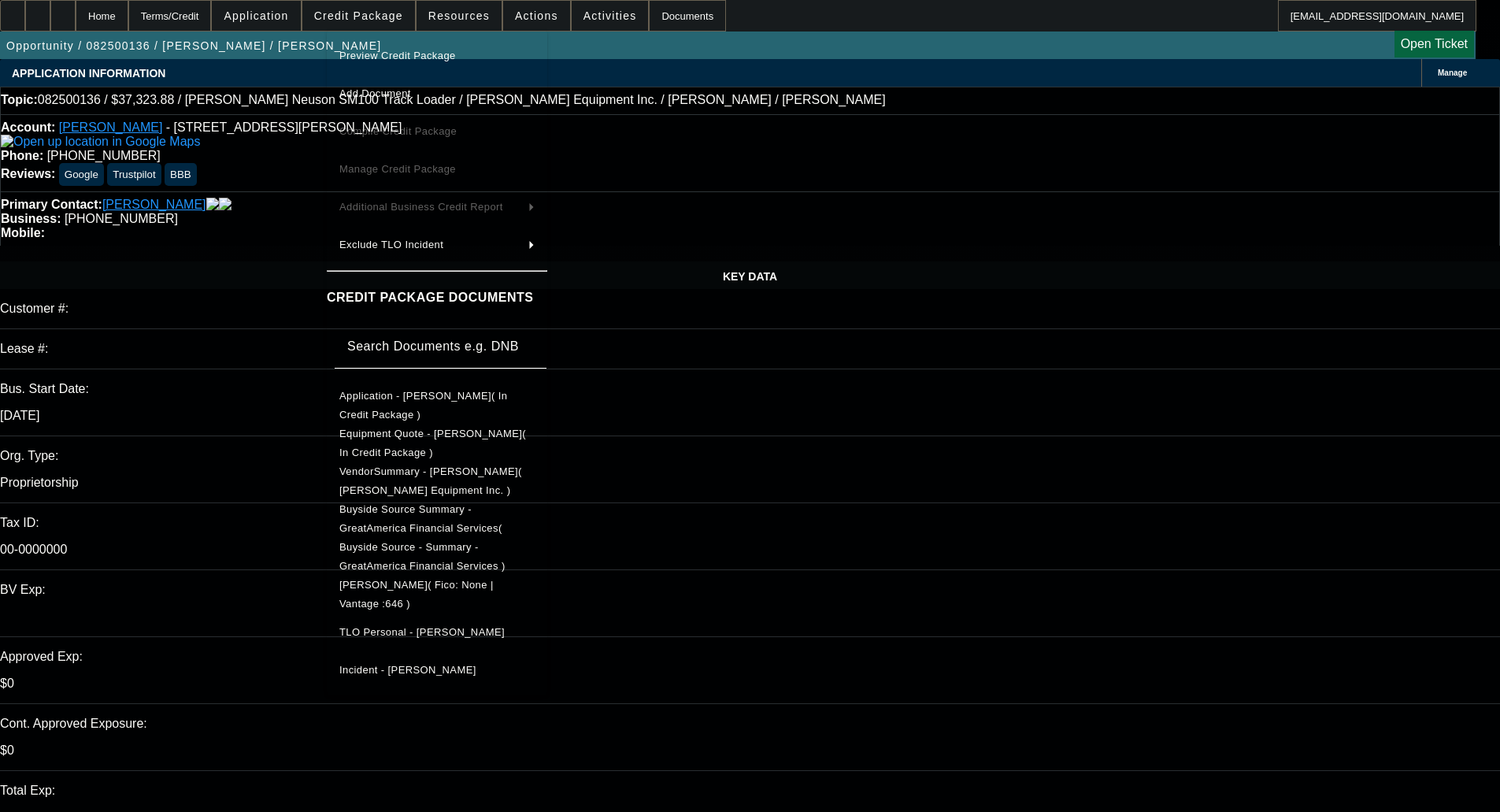
click at [399, 626] on span "TLO Personal - Gonzalez, Juan" at bounding box center [422, 632] width 166 height 12
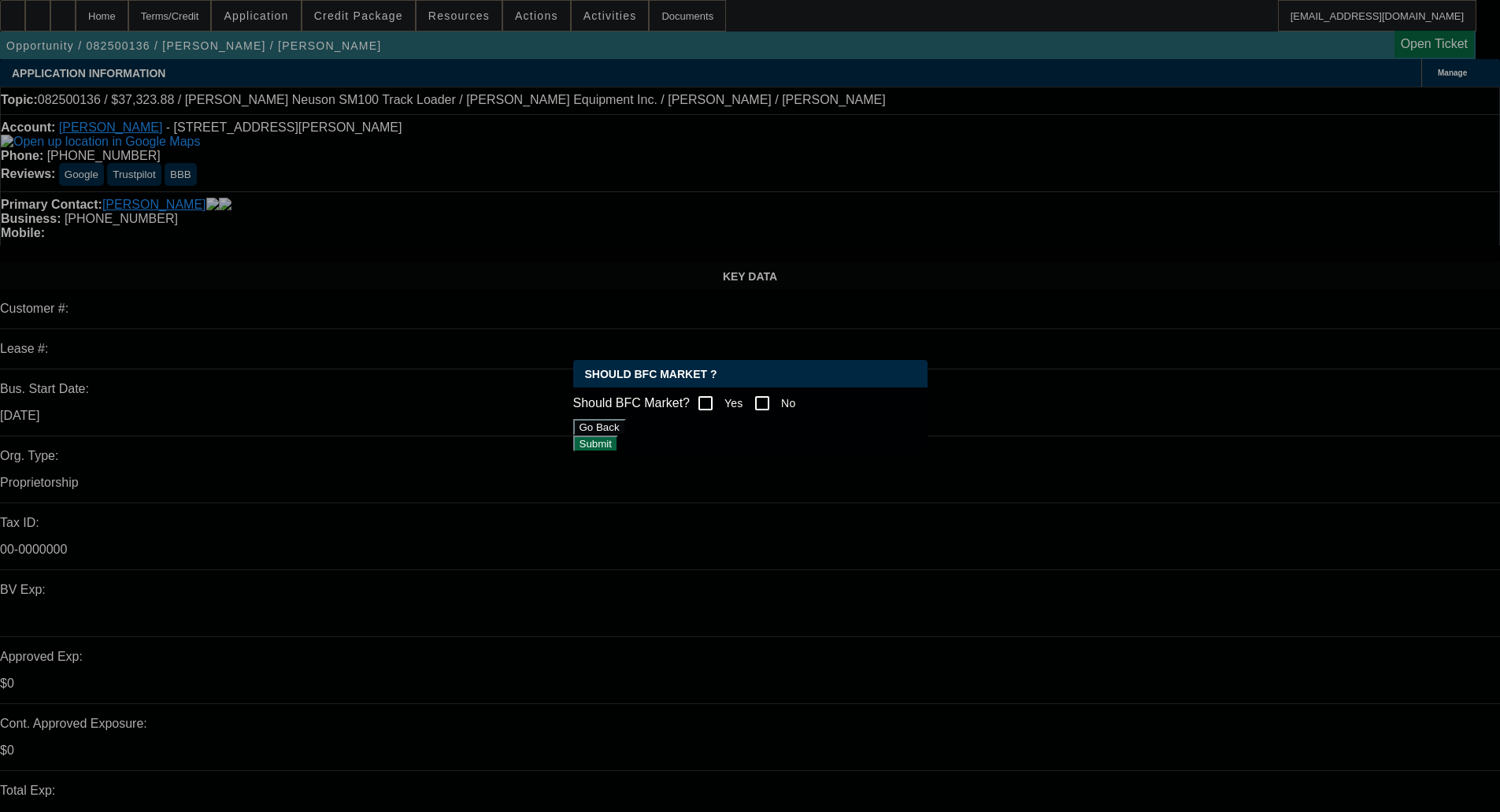
click at [721, 396] on input "Yes" at bounding box center [705, 404] width 32 height 32
checkbox input "true"
click at [618, 445] on button "Submit" at bounding box center [595, 443] width 45 height 17
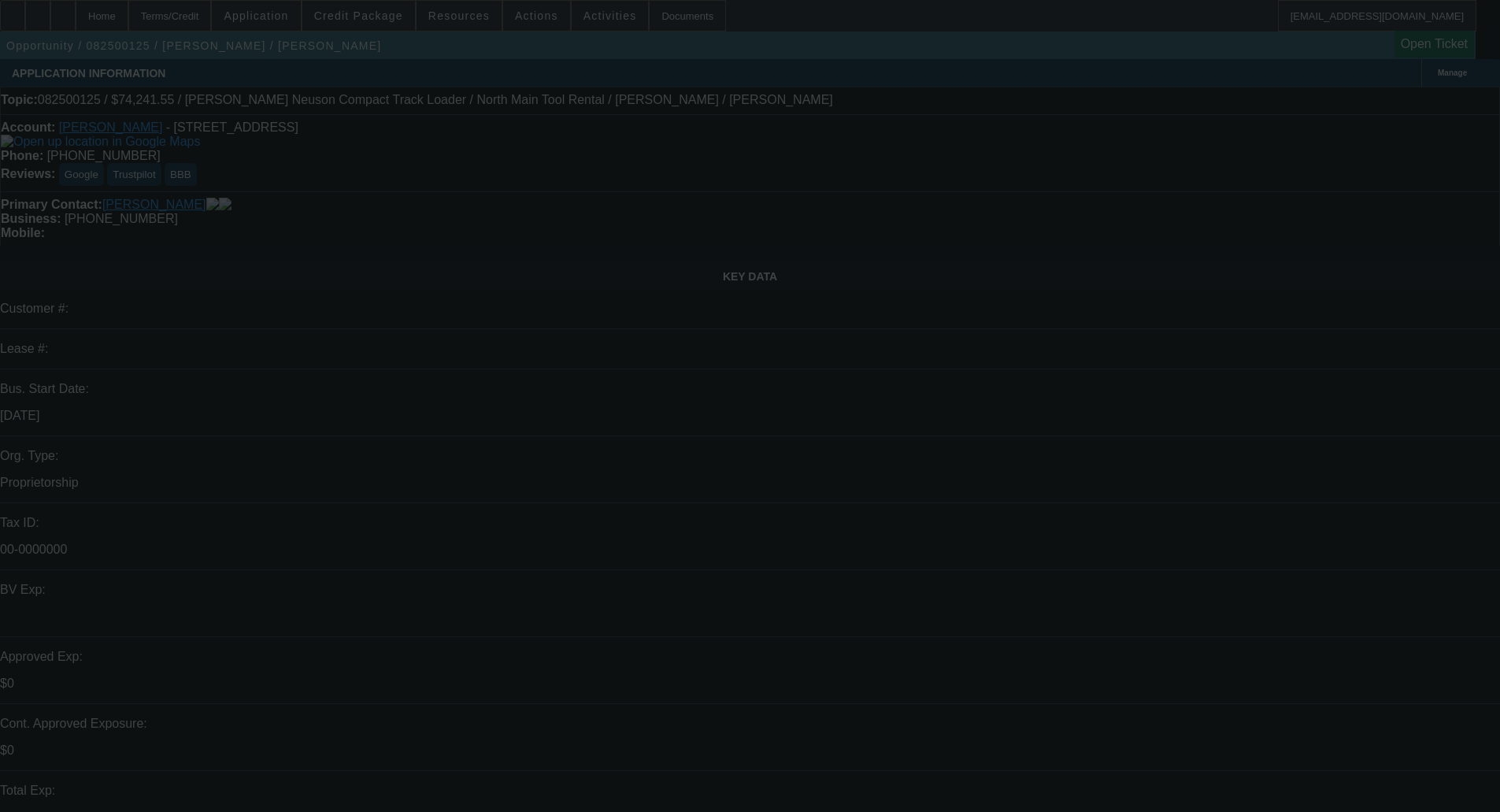
select select "0.15"
select select "2"
select select "0"
select select "6"
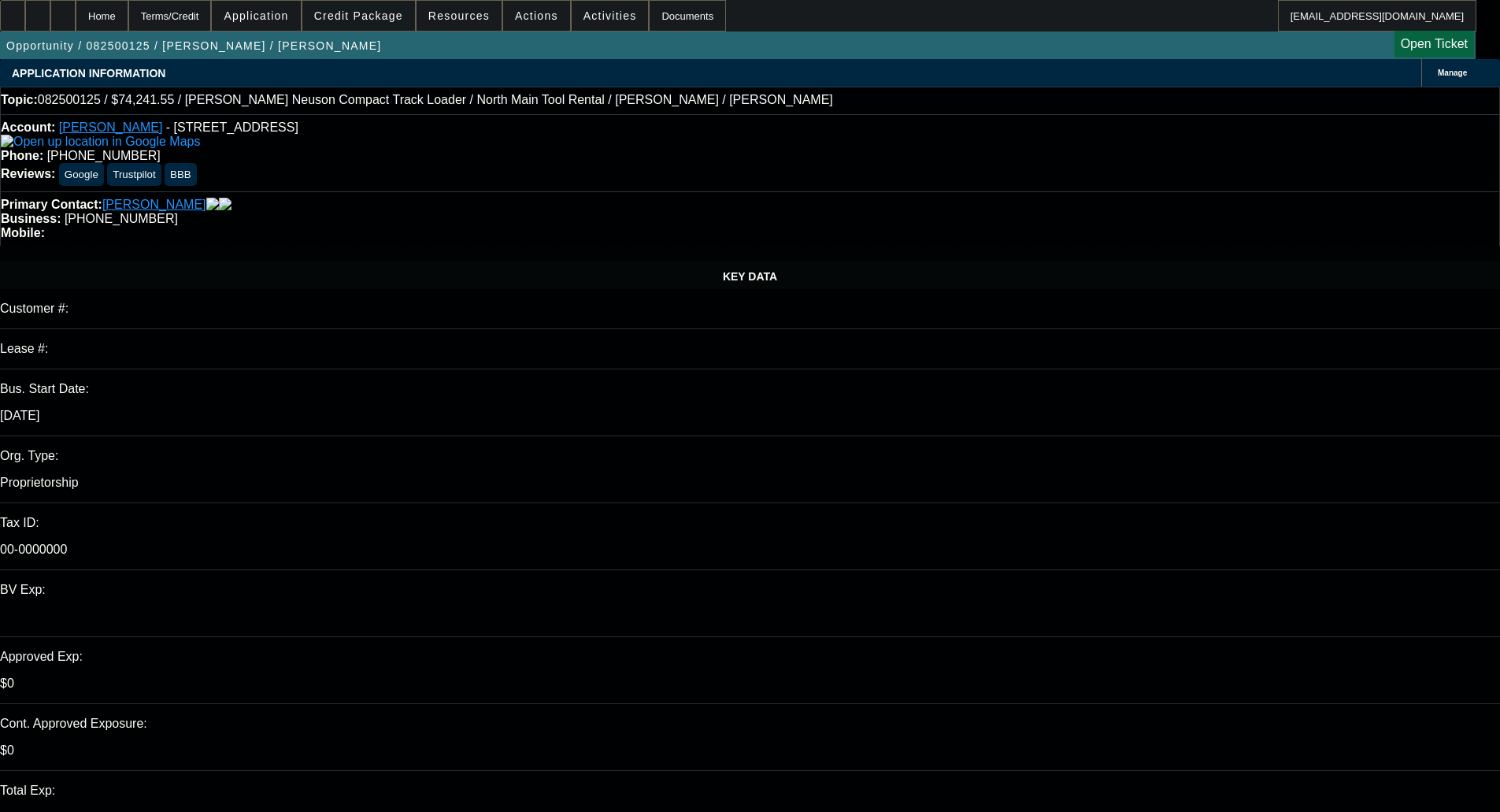
click at [365, 17] on span "Credit Package" at bounding box center [359, 16] width 89 height 13
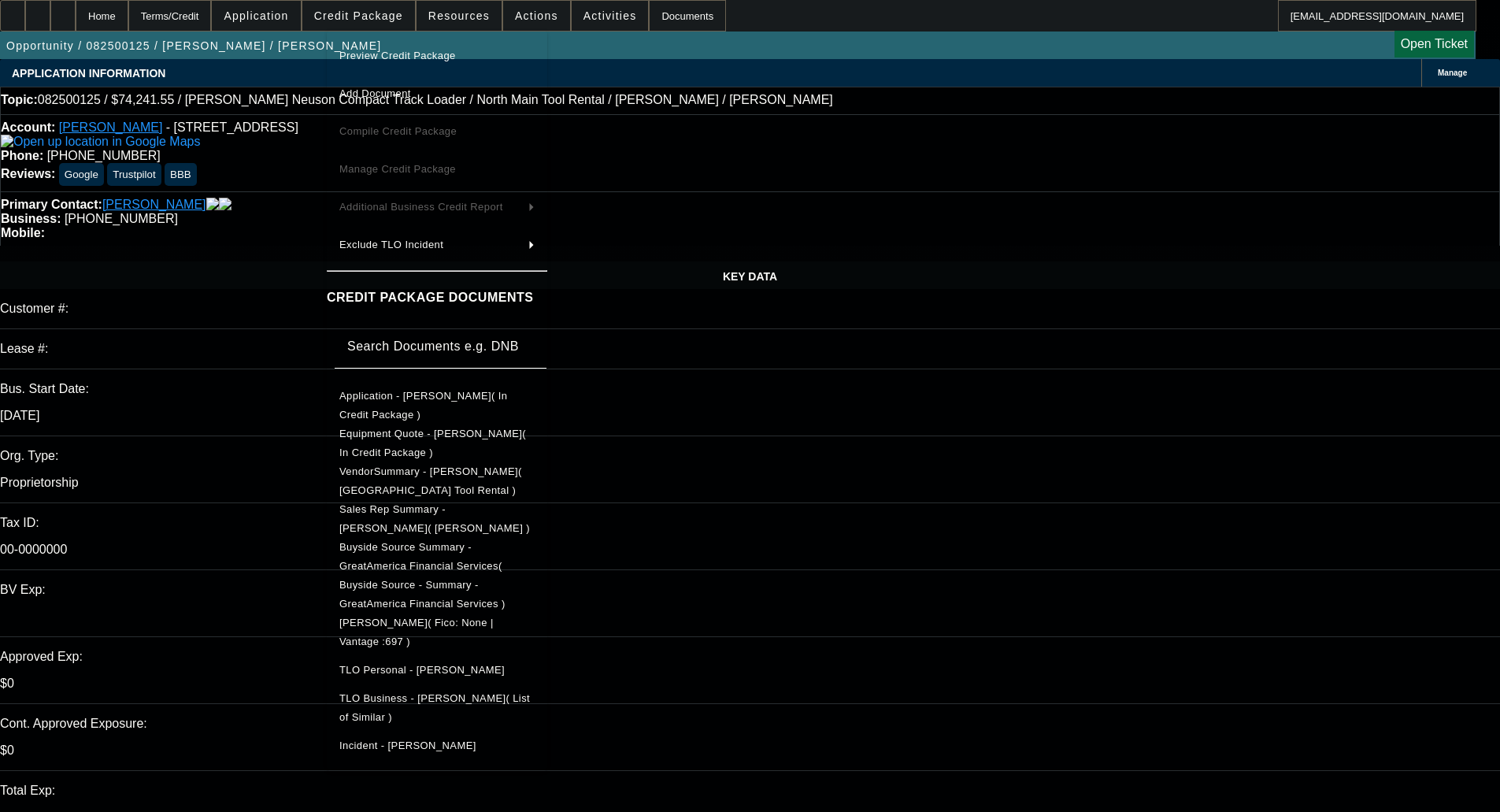
click at [396, 48] on span "Preview Credit Package" at bounding box center [437, 56] width 195 height 19
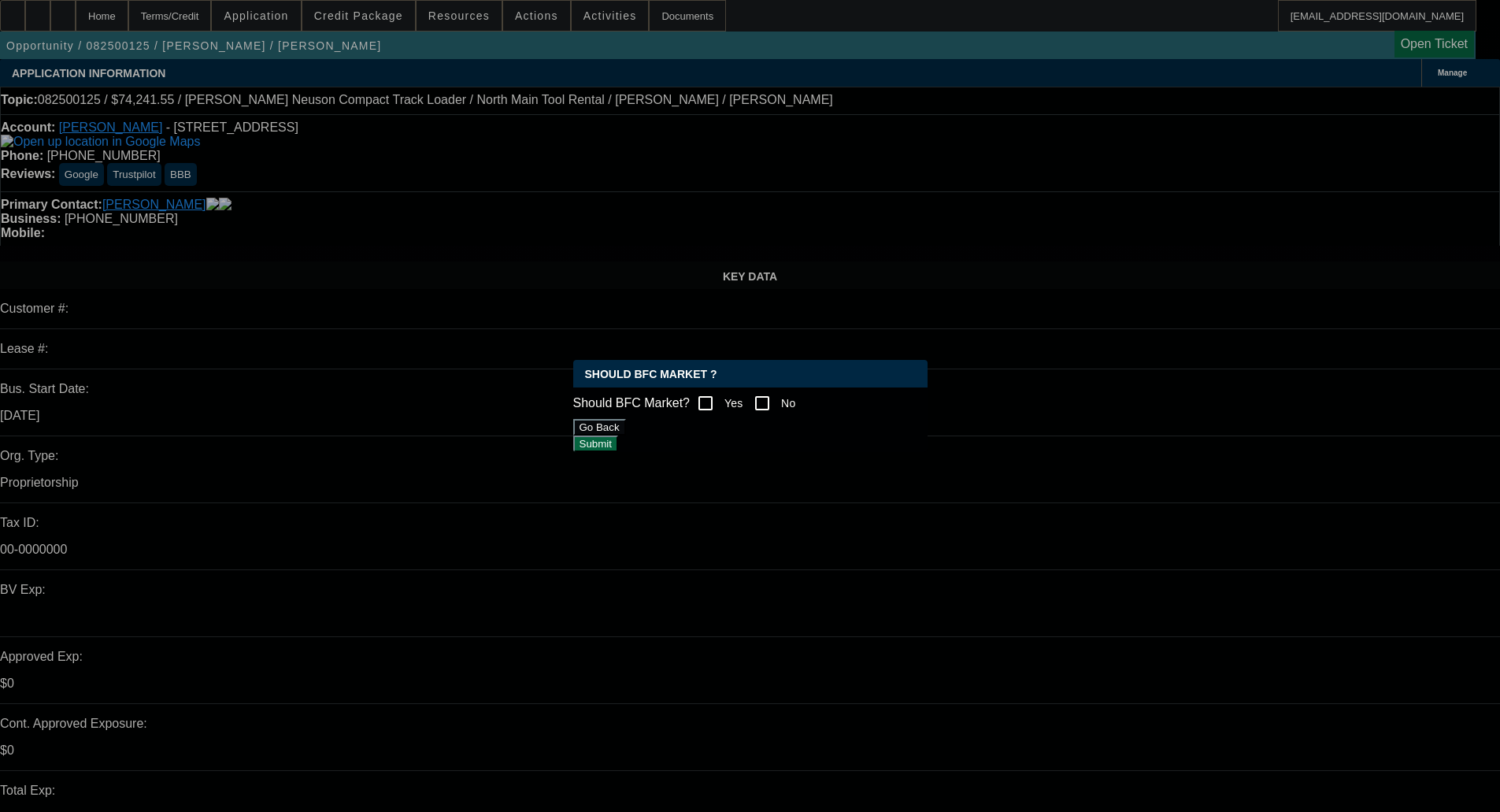
click at [778, 396] on input "No" at bounding box center [763, 404] width 32 height 32
checkbox input "true"
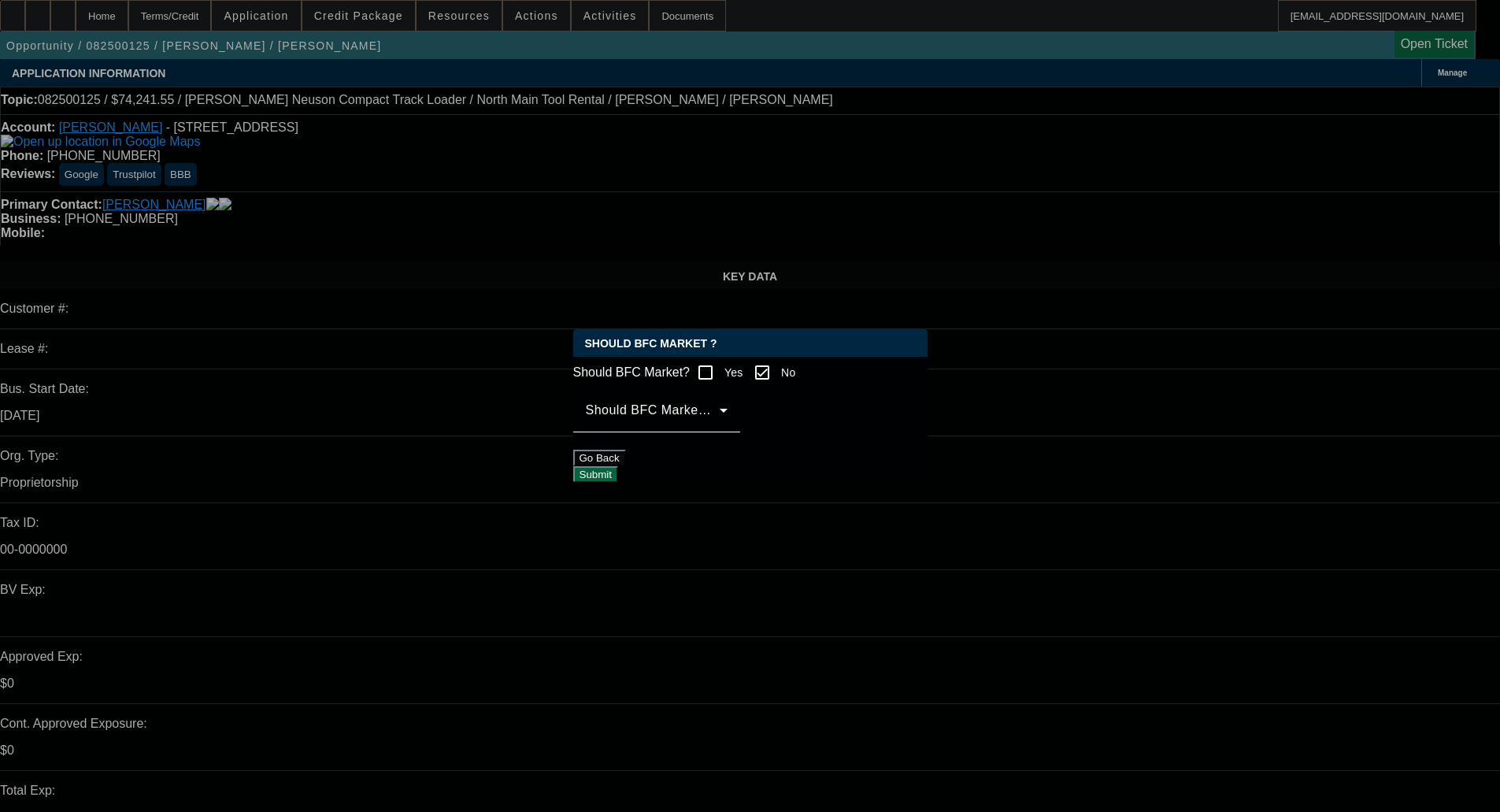
click at [718, 418] on span at bounding box center [653, 415] width 134 height 19
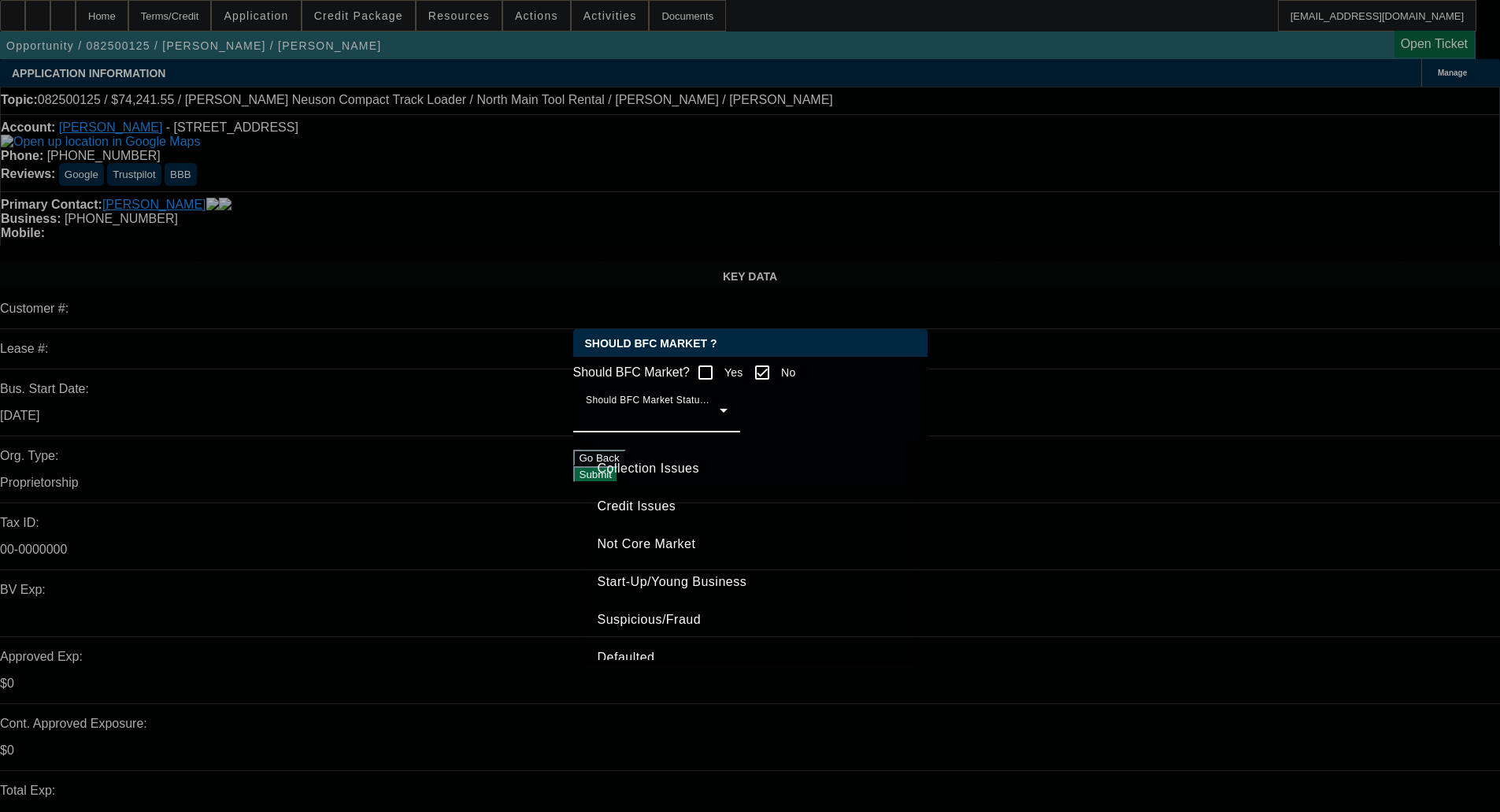
click at [672, 503] on span "Credit Issues" at bounding box center [637, 506] width 78 height 19
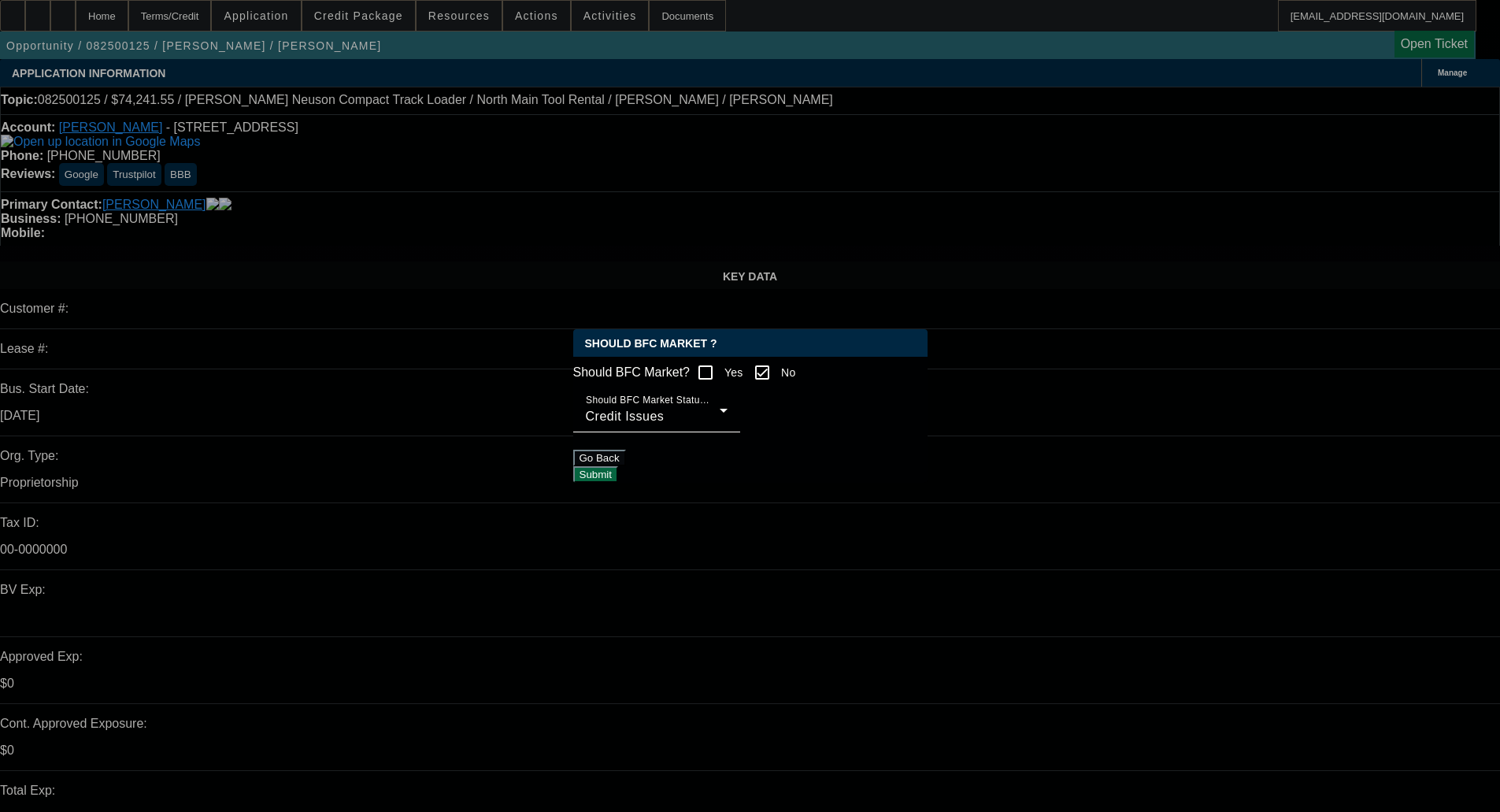
click at [618, 483] on button "Submit" at bounding box center [595, 474] width 45 height 17
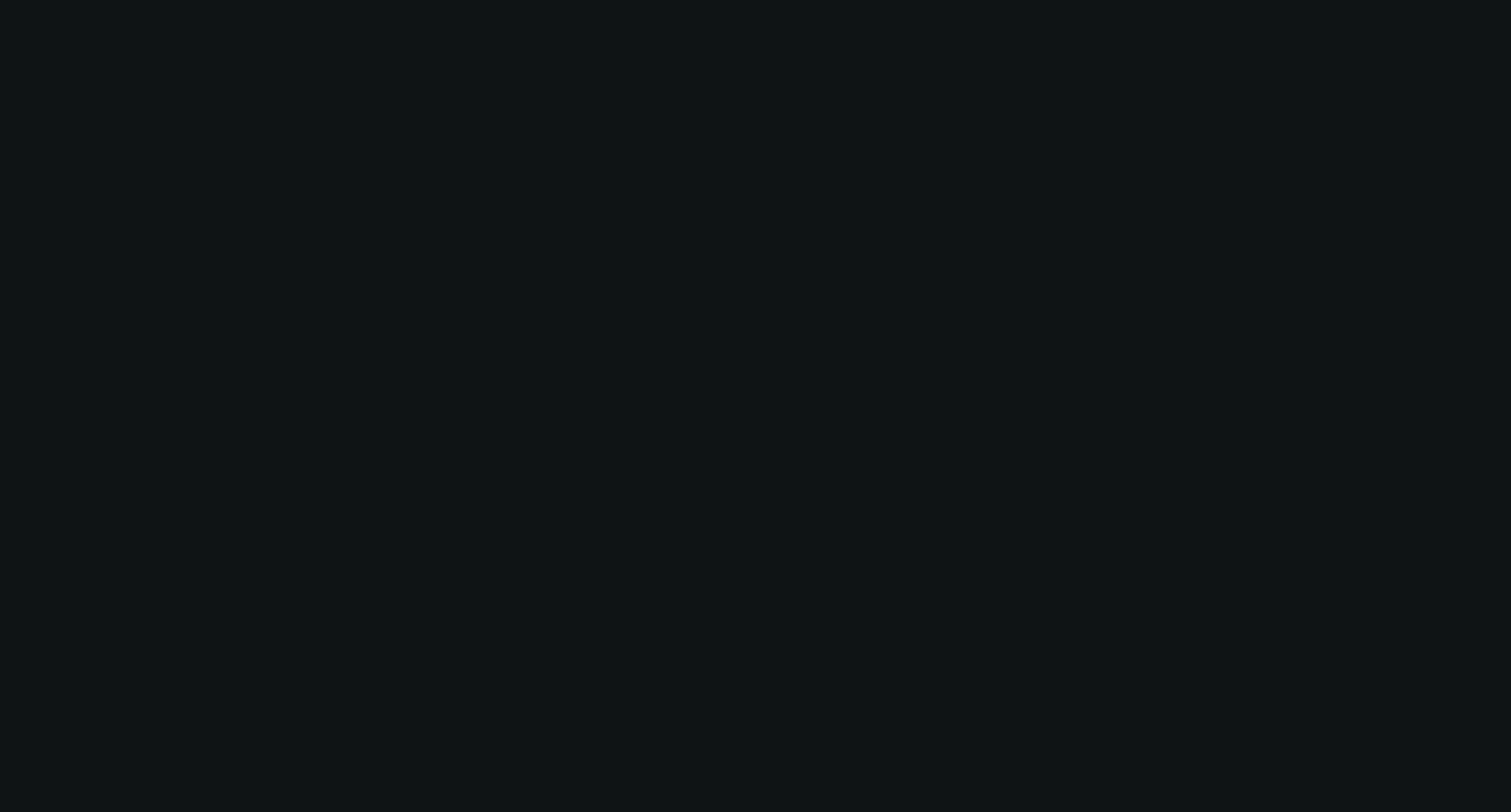
select select "0.1"
select select "2"
select select "0"
select select "6"
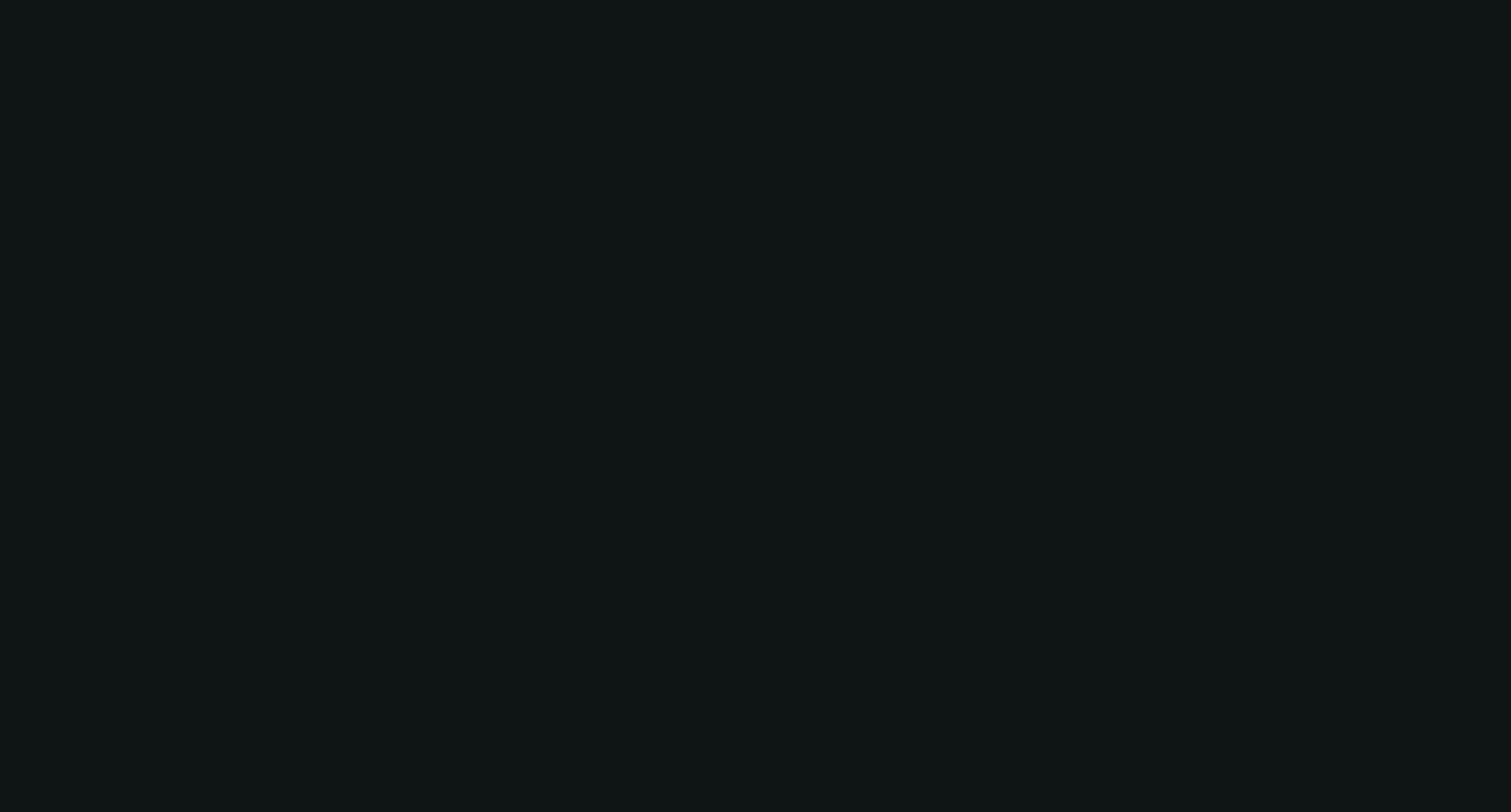
select select "0.1"
select select "2"
select select "0"
select select "6"
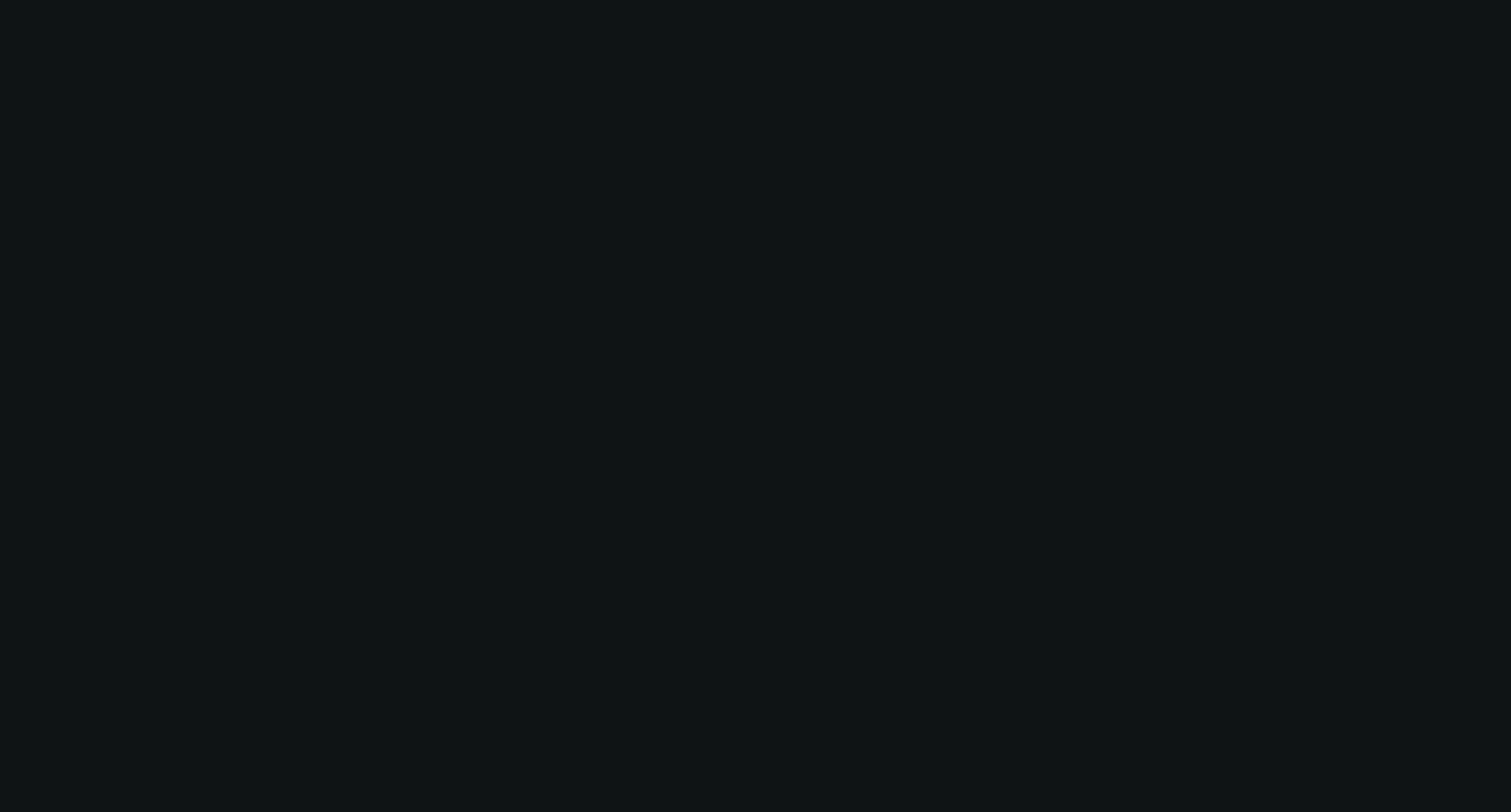
select select "0.1"
select select "2"
select select "0"
select select "6"
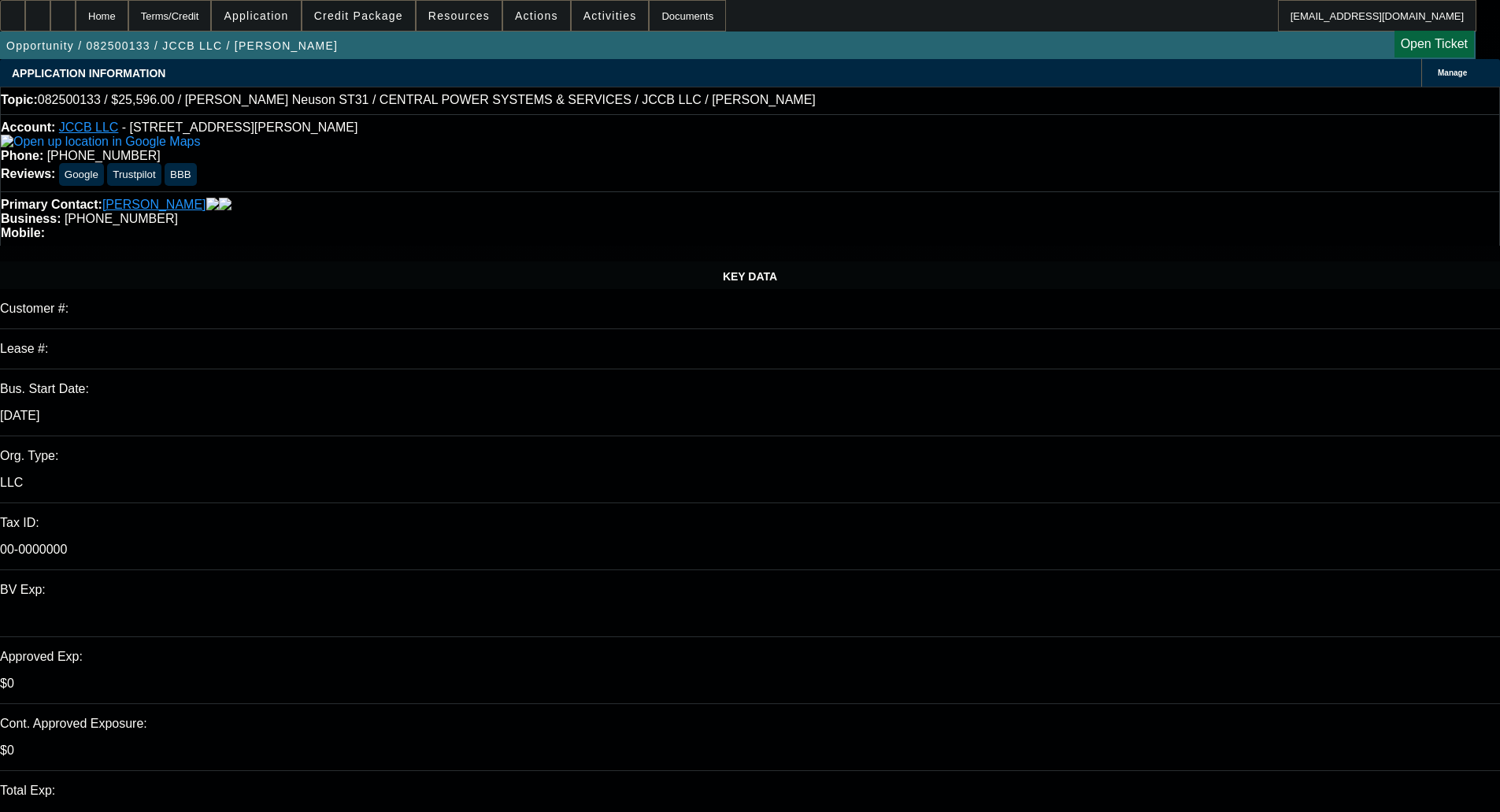
click at [380, 28] on span at bounding box center [359, 16] width 113 height 38
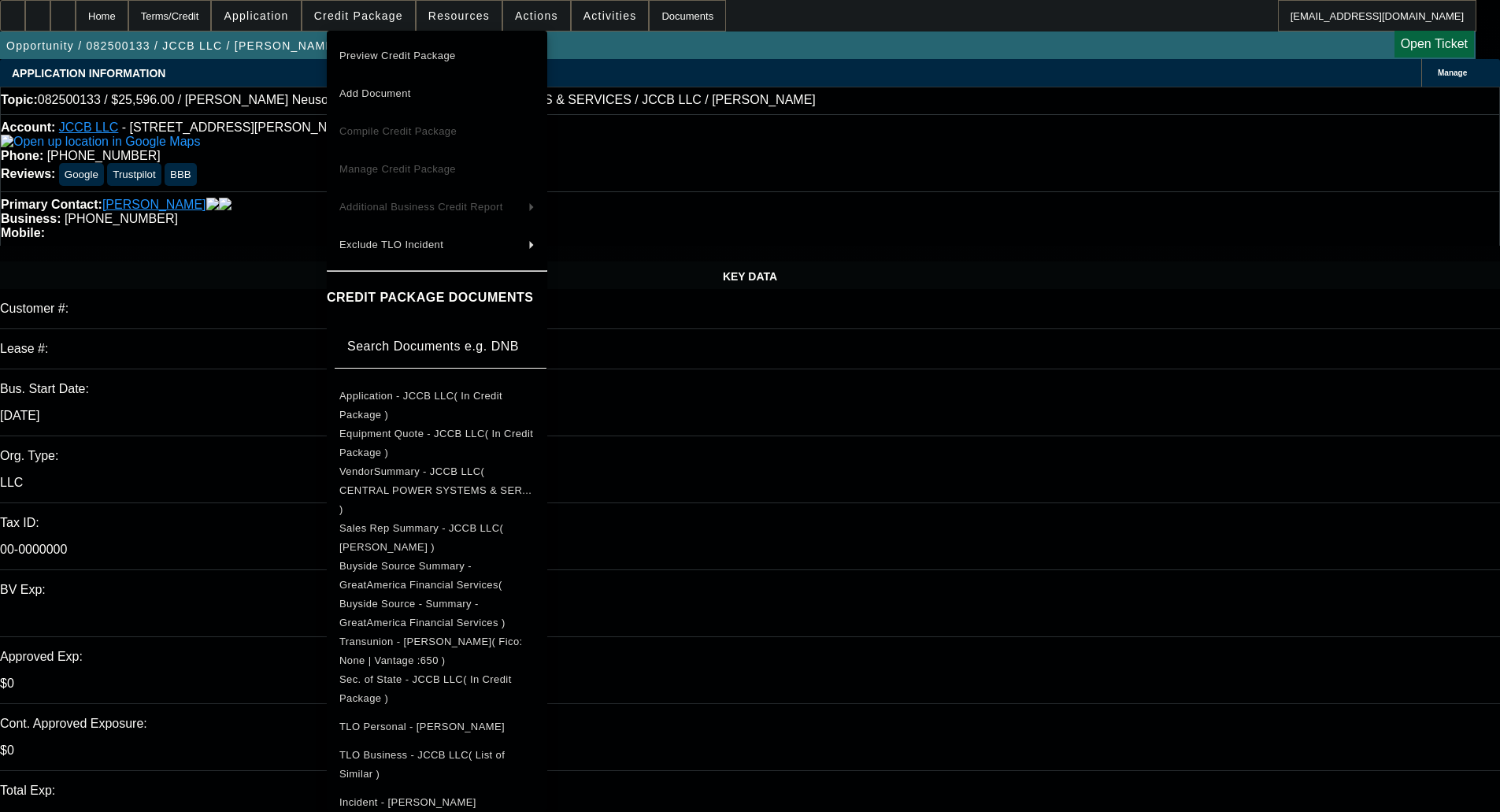
click at [386, 51] on span "Preview Credit Package" at bounding box center [397, 56] width 116 height 12
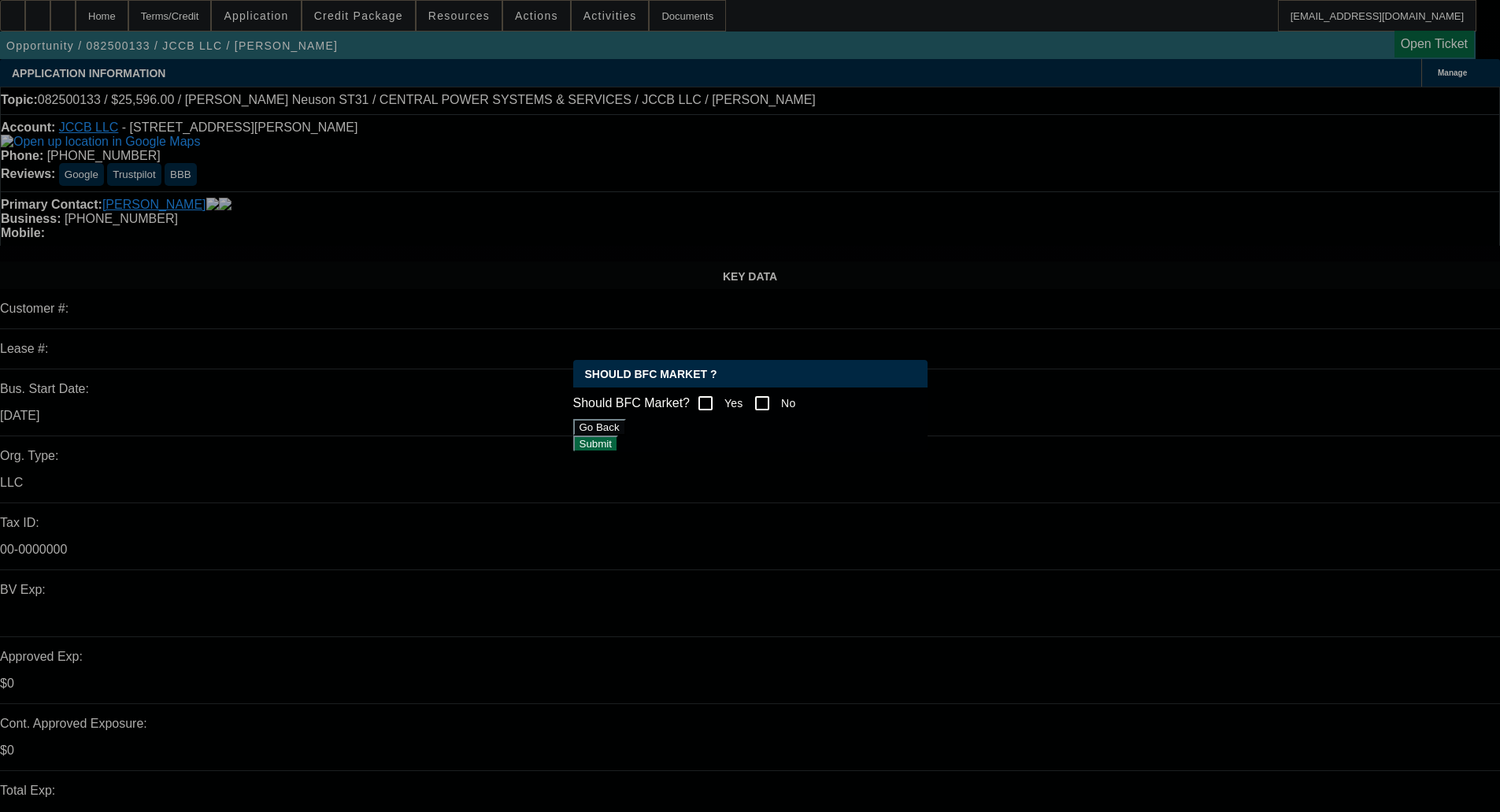
click at [716, 394] on input "Yes" at bounding box center [705, 404] width 32 height 32
checkbox input "true"
click at [618, 439] on button "Submit" at bounding box center [595, 443] width 45 height 17
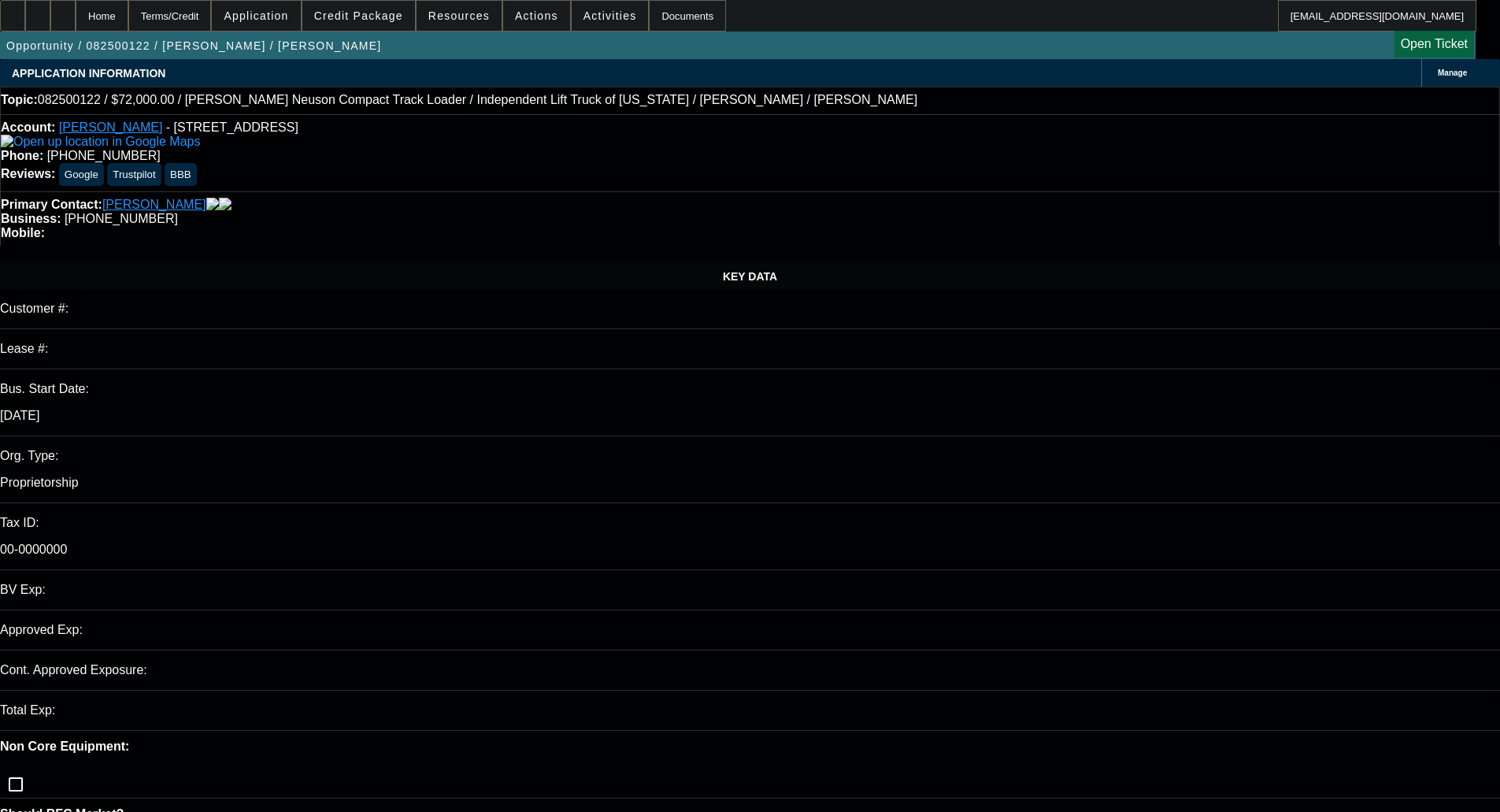
select select "0.1"
select select "2"
select select "0"
select select "6"
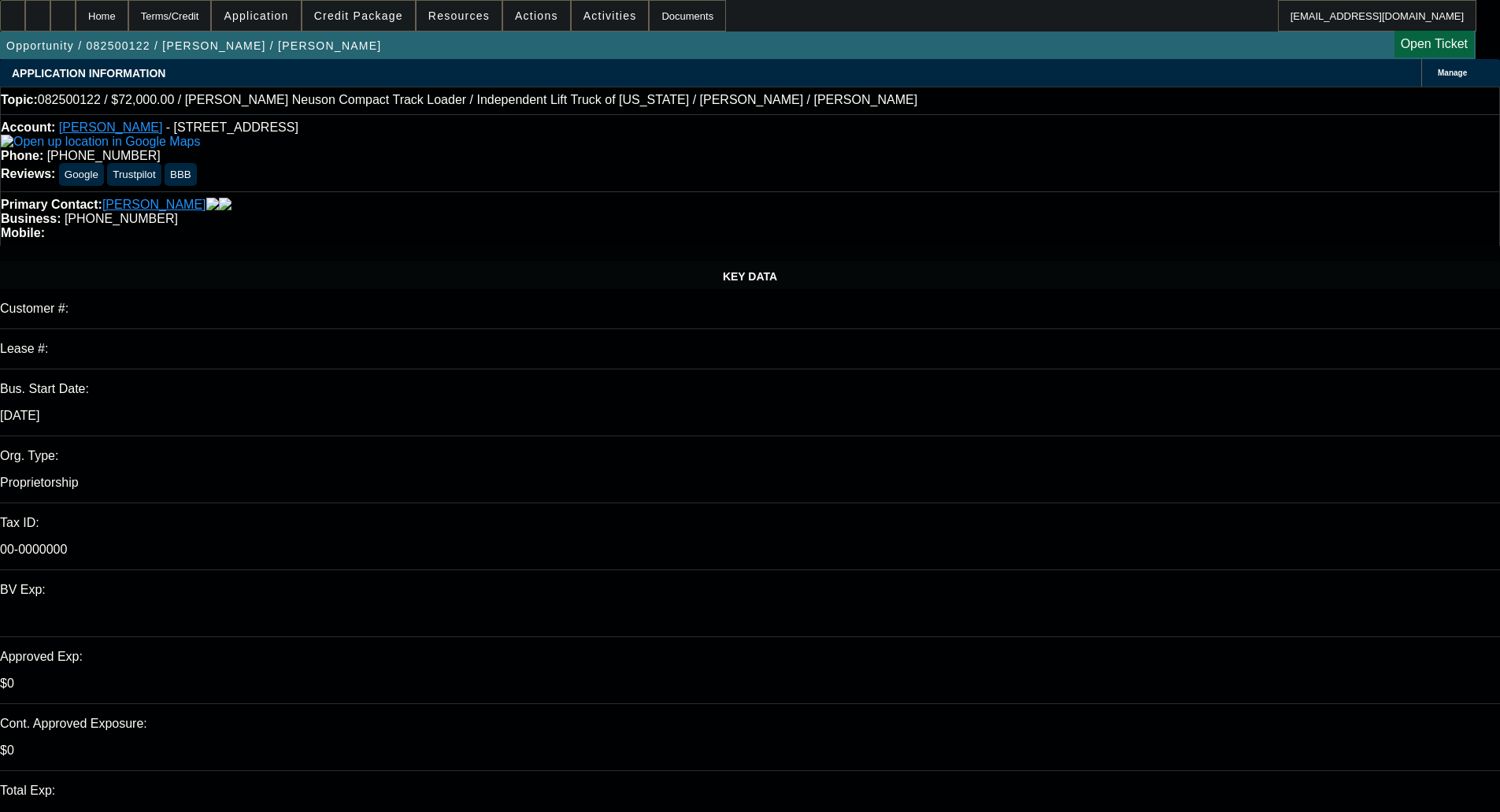
click at [373, 13] on span "Credit Package" at bounding box center [359, 16] width 89 height 13
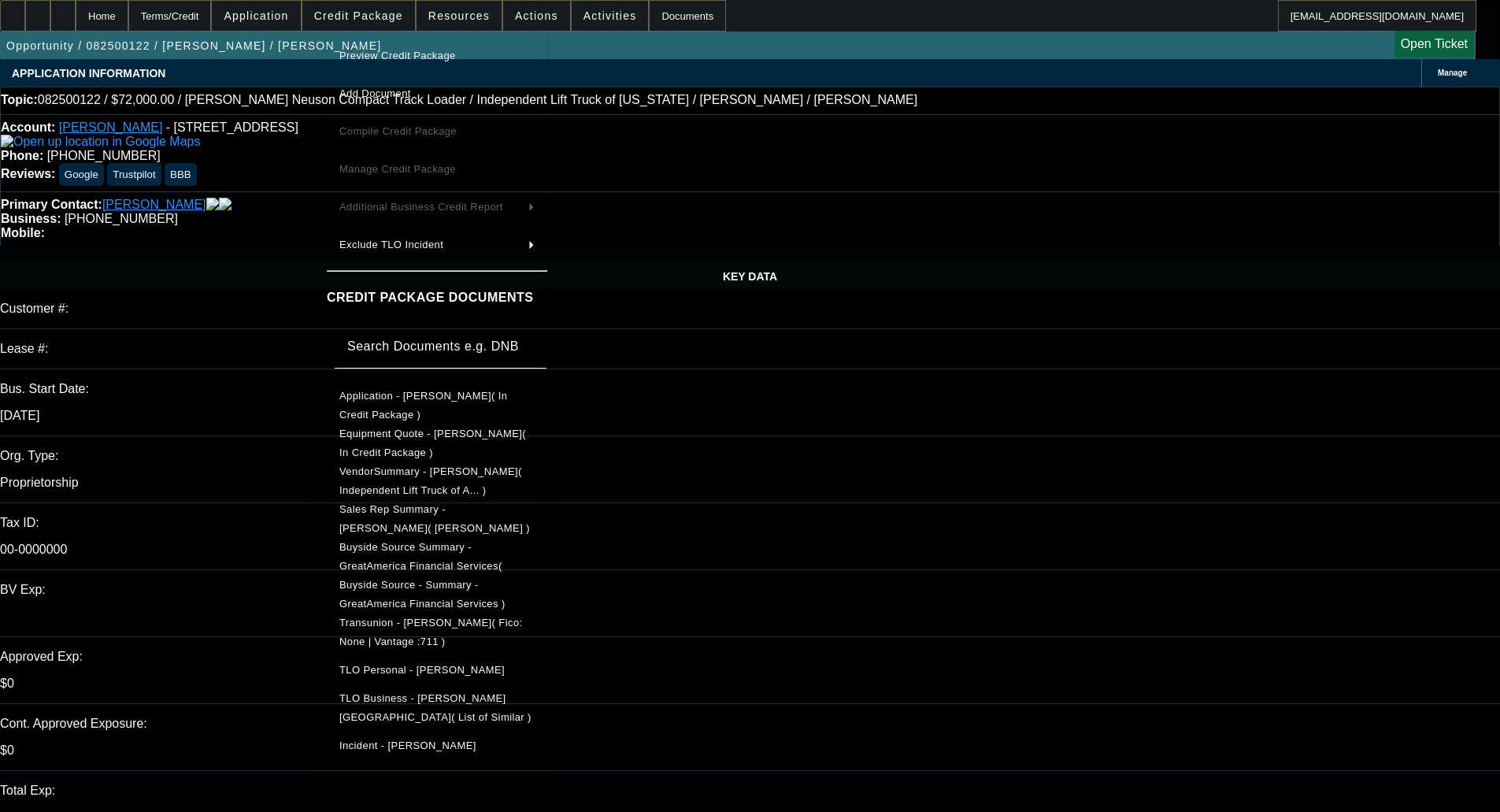
click at [388, 48] on span "Preview Credit Package" at bounding box center [437, 56] width 195 height 19
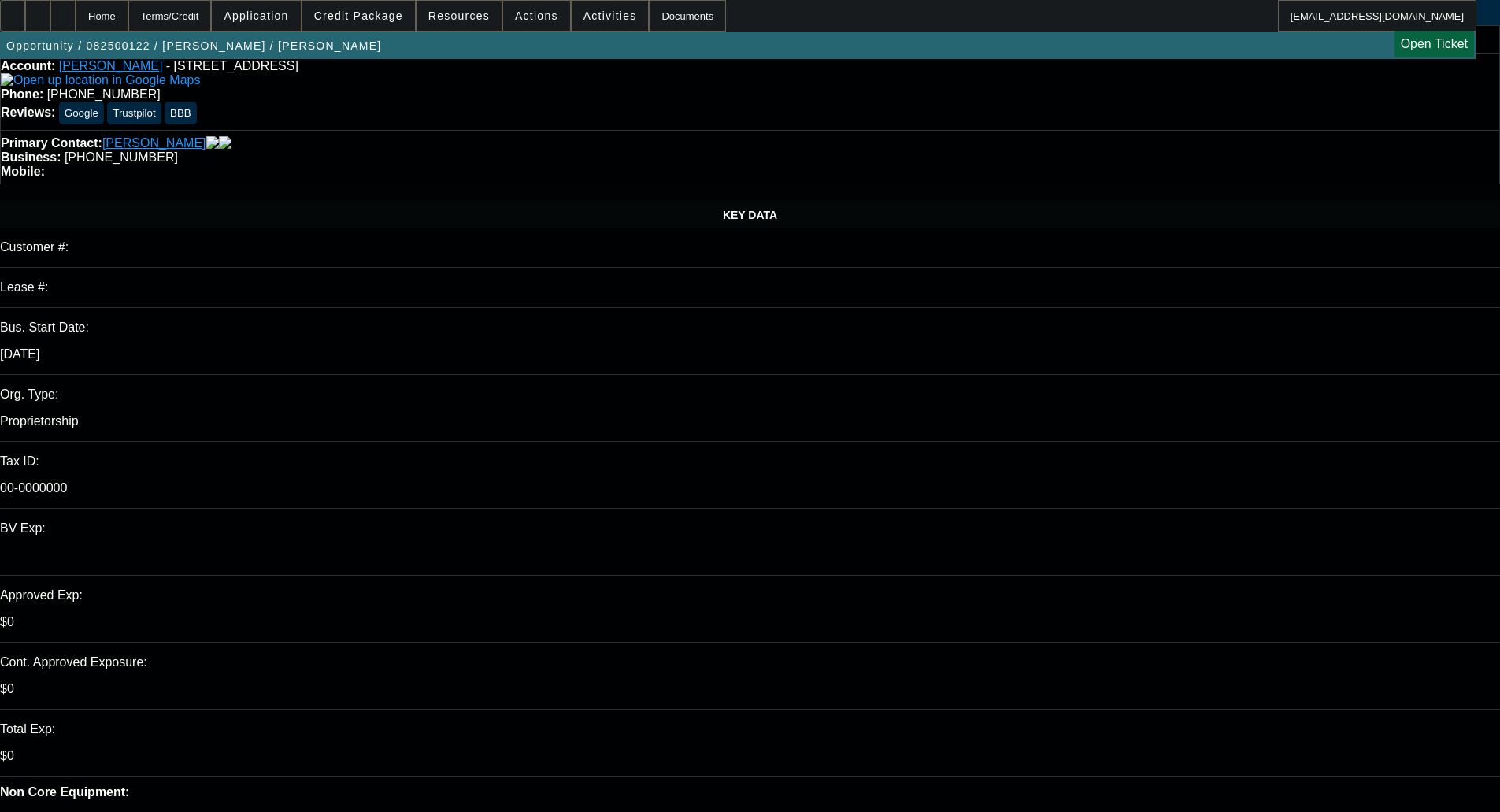
scroll to position [78, 0]
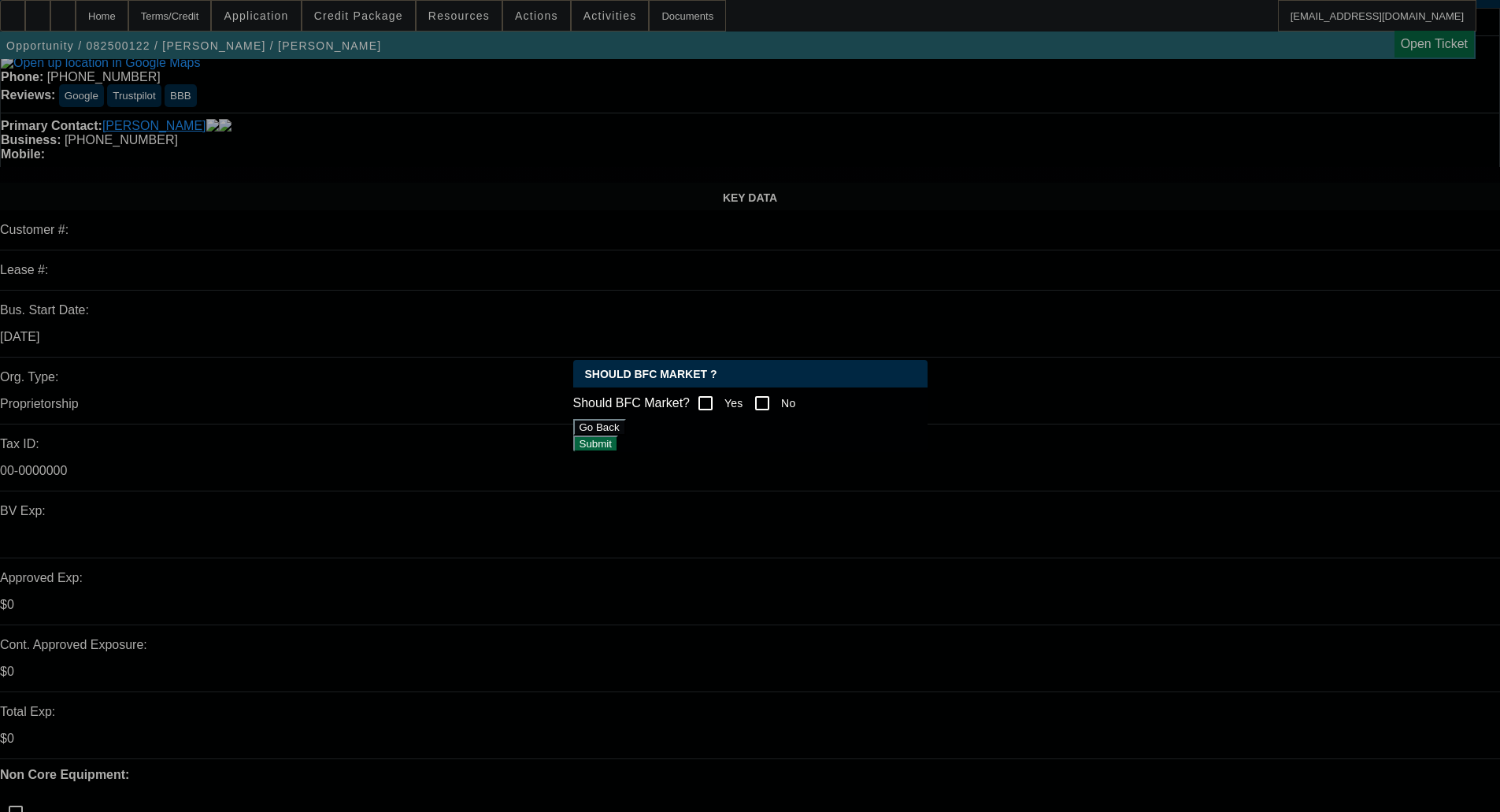
scroll to position [0, 0]
click at [721, 393] on input "Yes" at bounding box center [705, 404] width 32 height 32
checkbox input "true"
click at [618, 452] on button "Submit" at bounding box center [595, 443] width 45 height 17
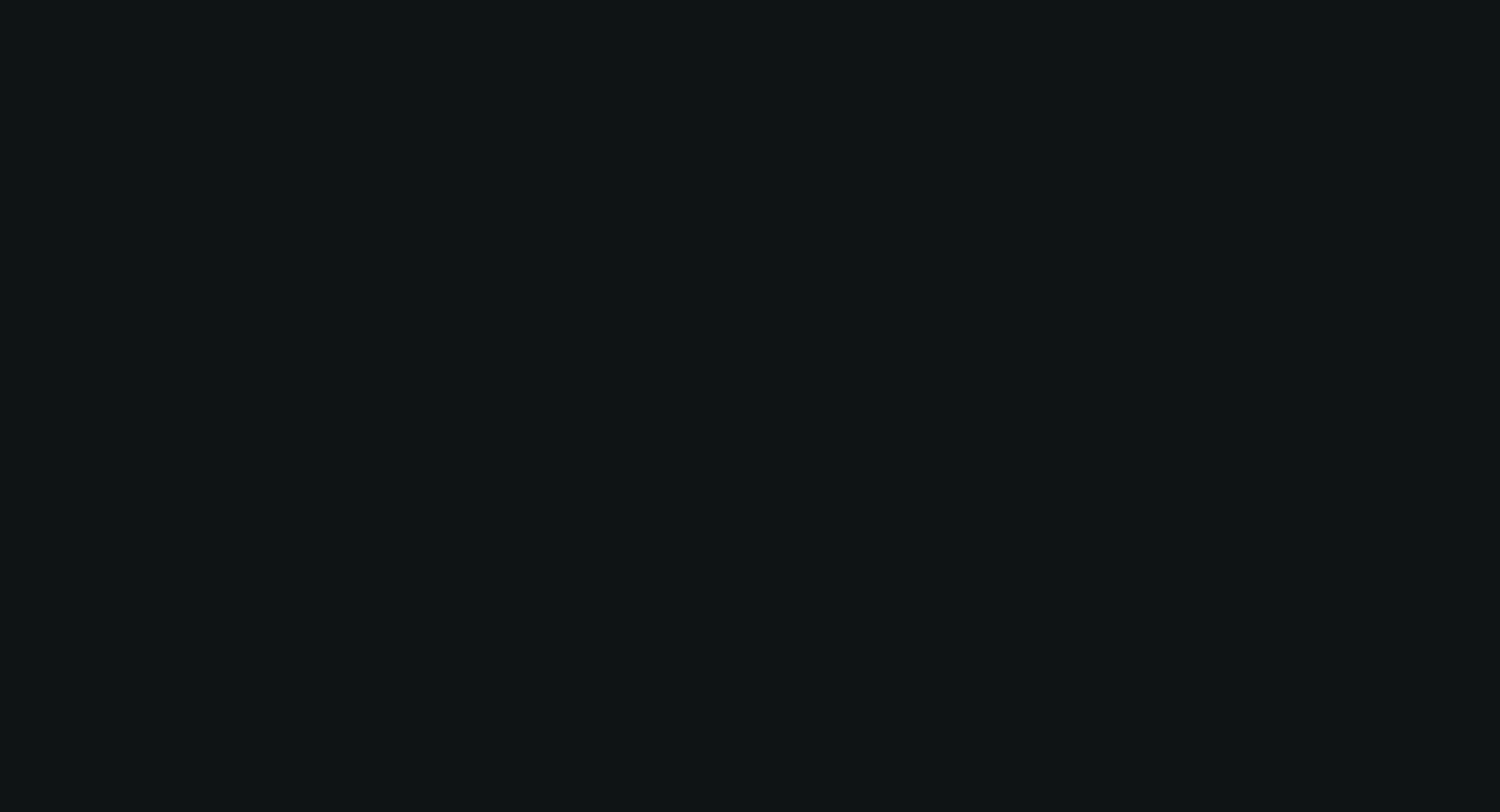
scroll to position [78, 0]
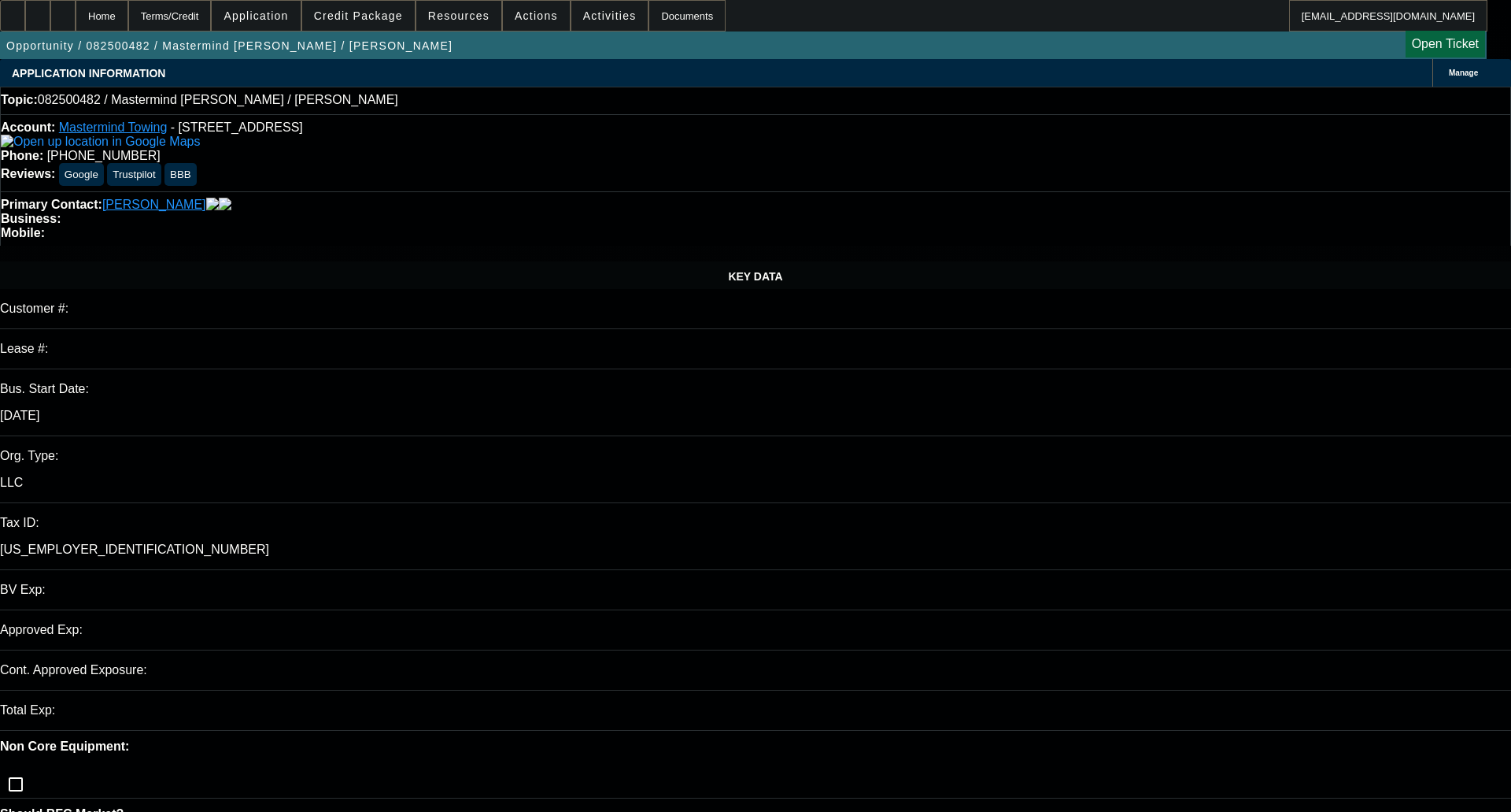
select select "0"
select select "2"
select select "0.1"
select select "4"
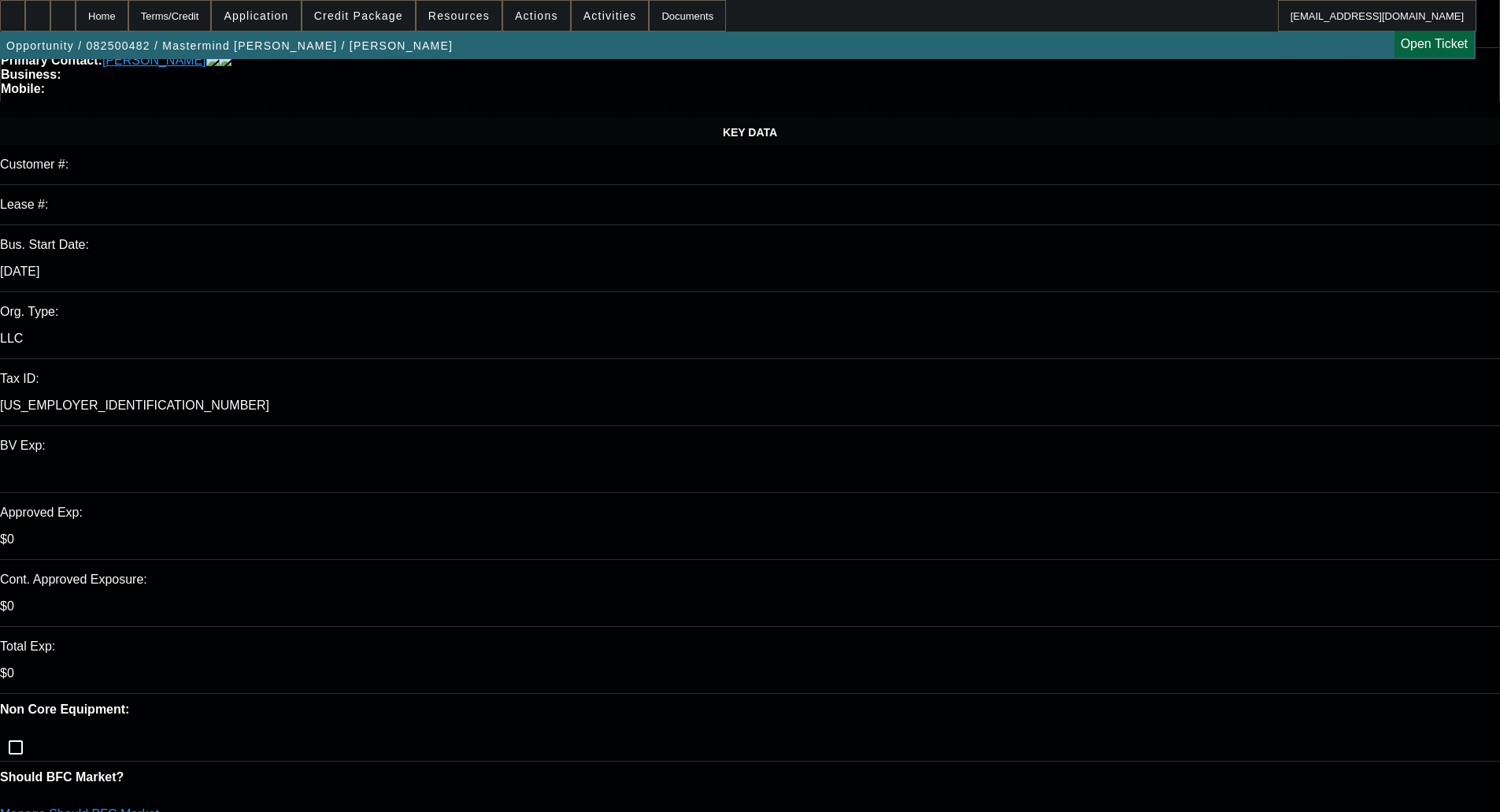
scroll to position [315, 0]
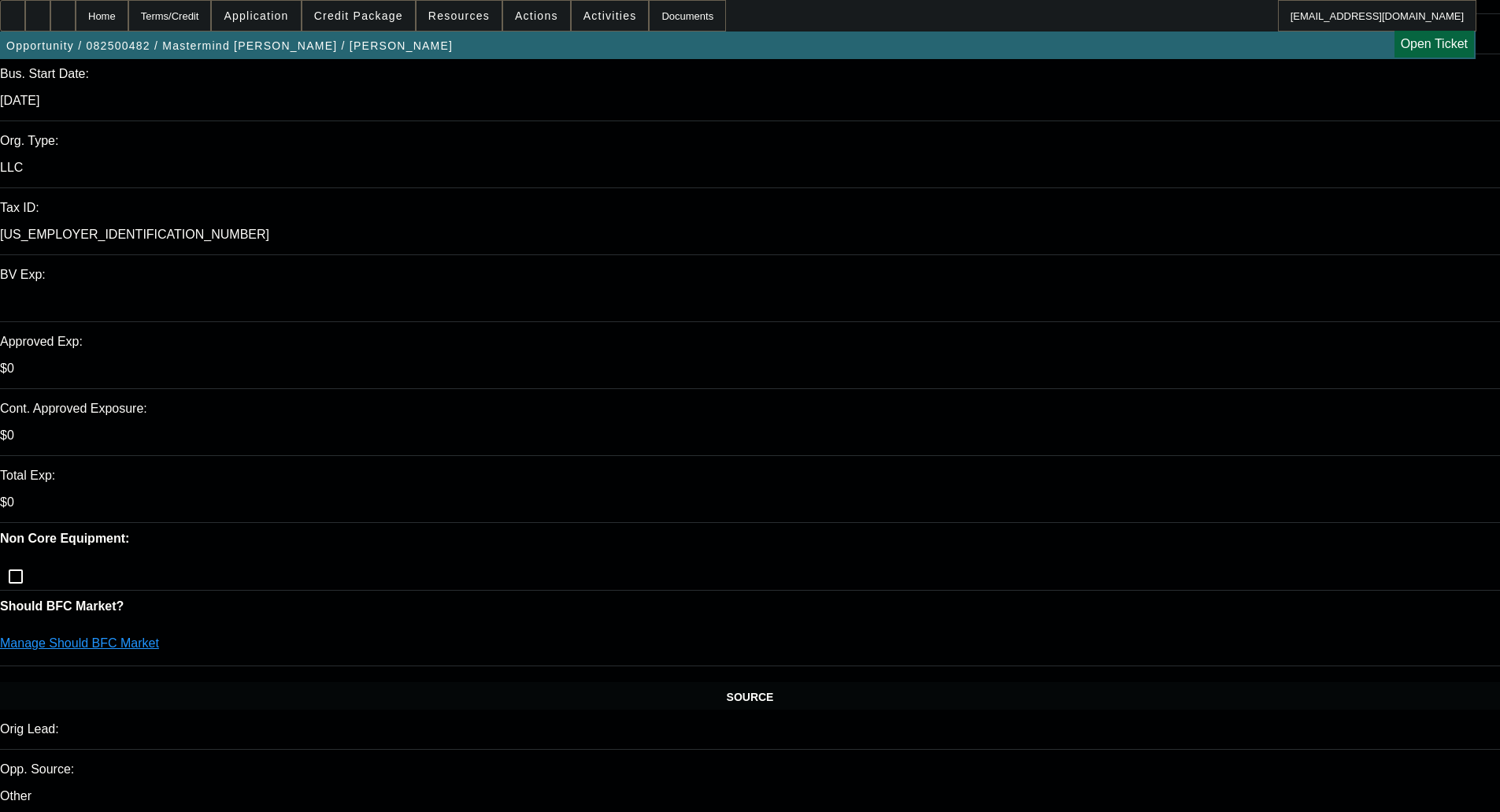
click at [159, 636] on link "Manage Should BFC Market" at bounding box center [79, 641] width 159 height 13
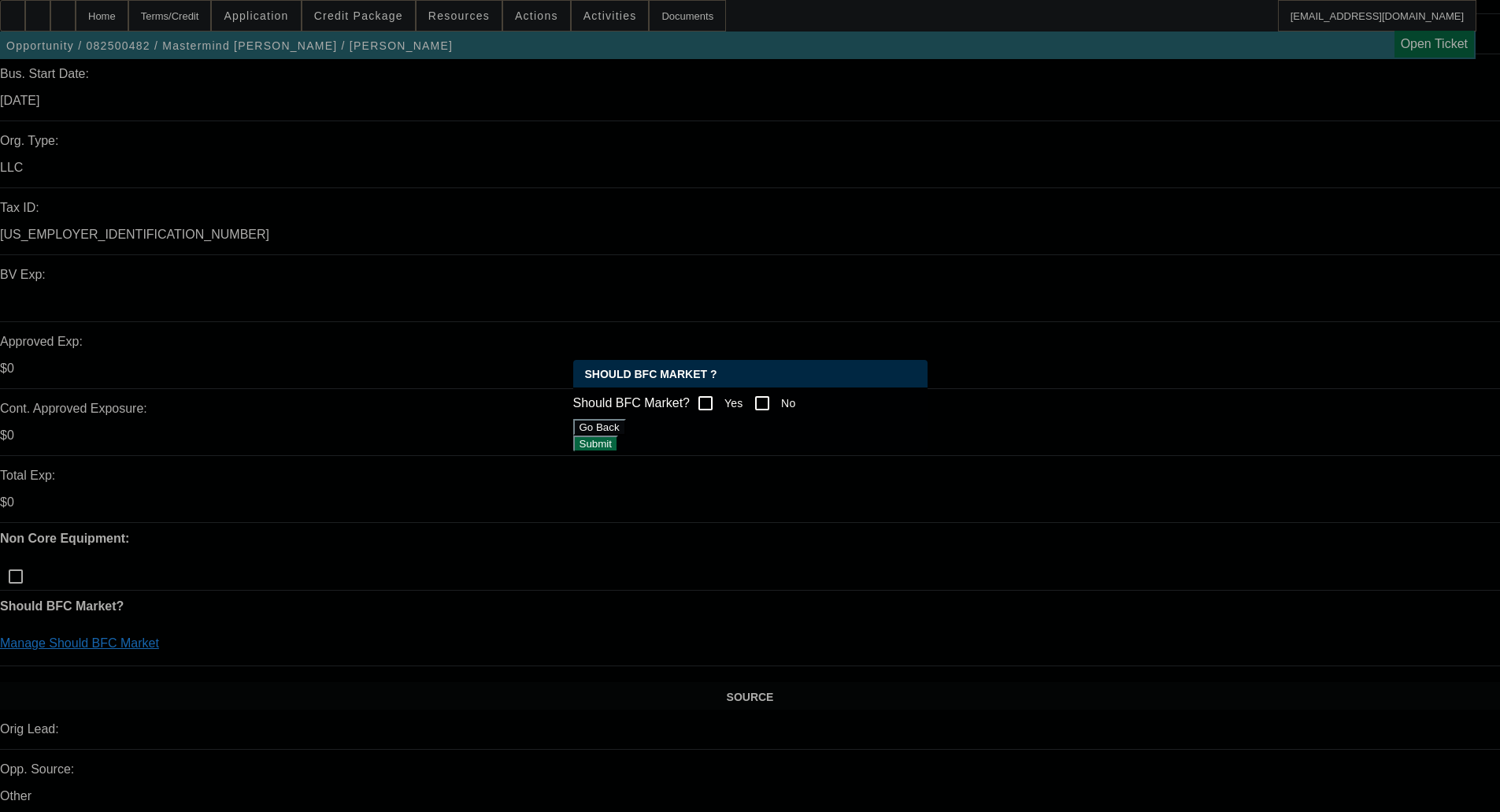
scroll to position [0, 0]
click at [774, 420] on div "Should BFC Market ? Should BFC Market? Yes No Go Back Submit" at bounding box center [750, 406] width 354 height 92
click at [778, 401] on input "No" at bounding box center [763, 404] width 32 height 32
checkbox input "true"
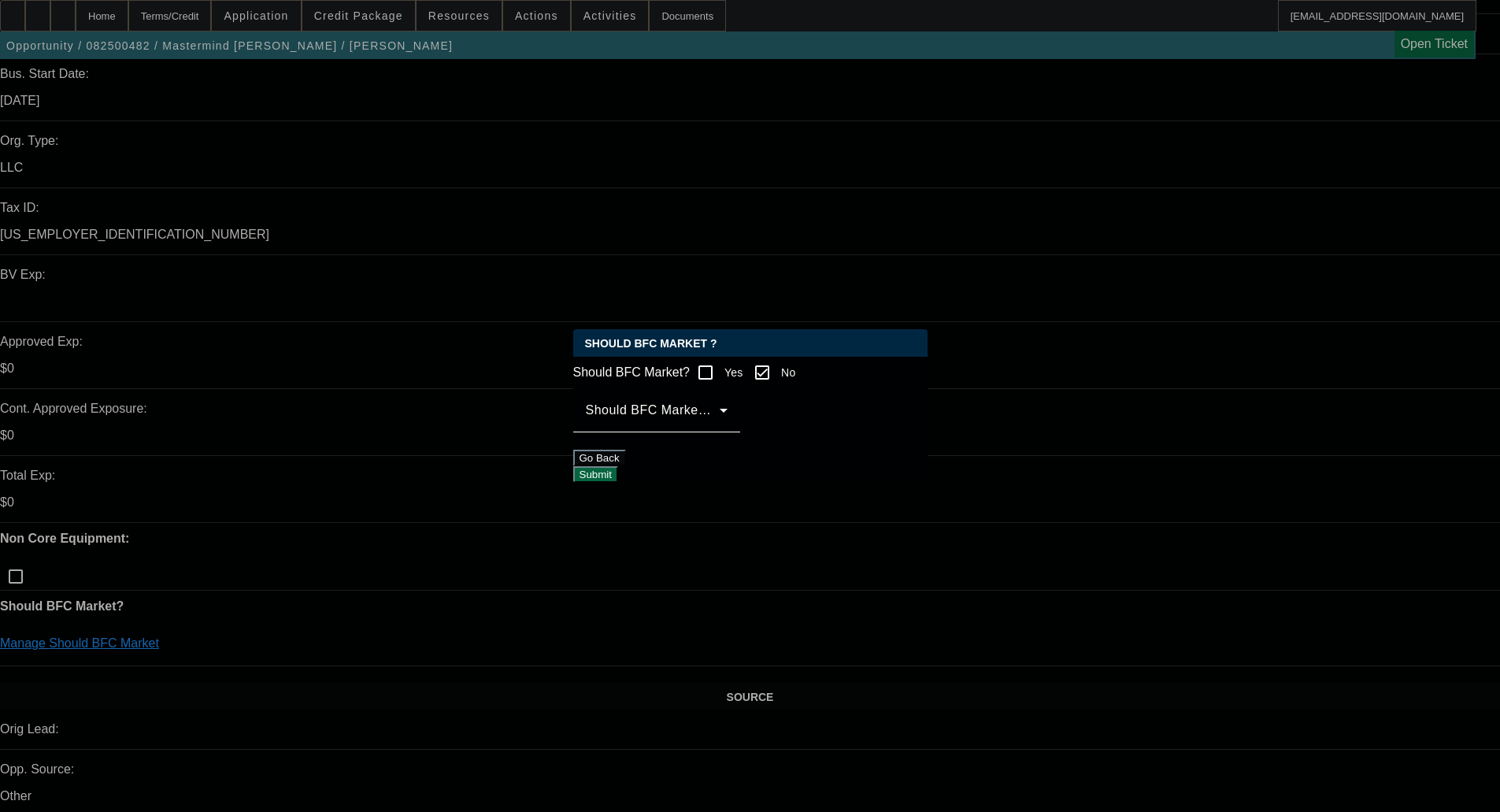
click at [720, 426] on span at bounding box center [653, 415] width 134 height 19
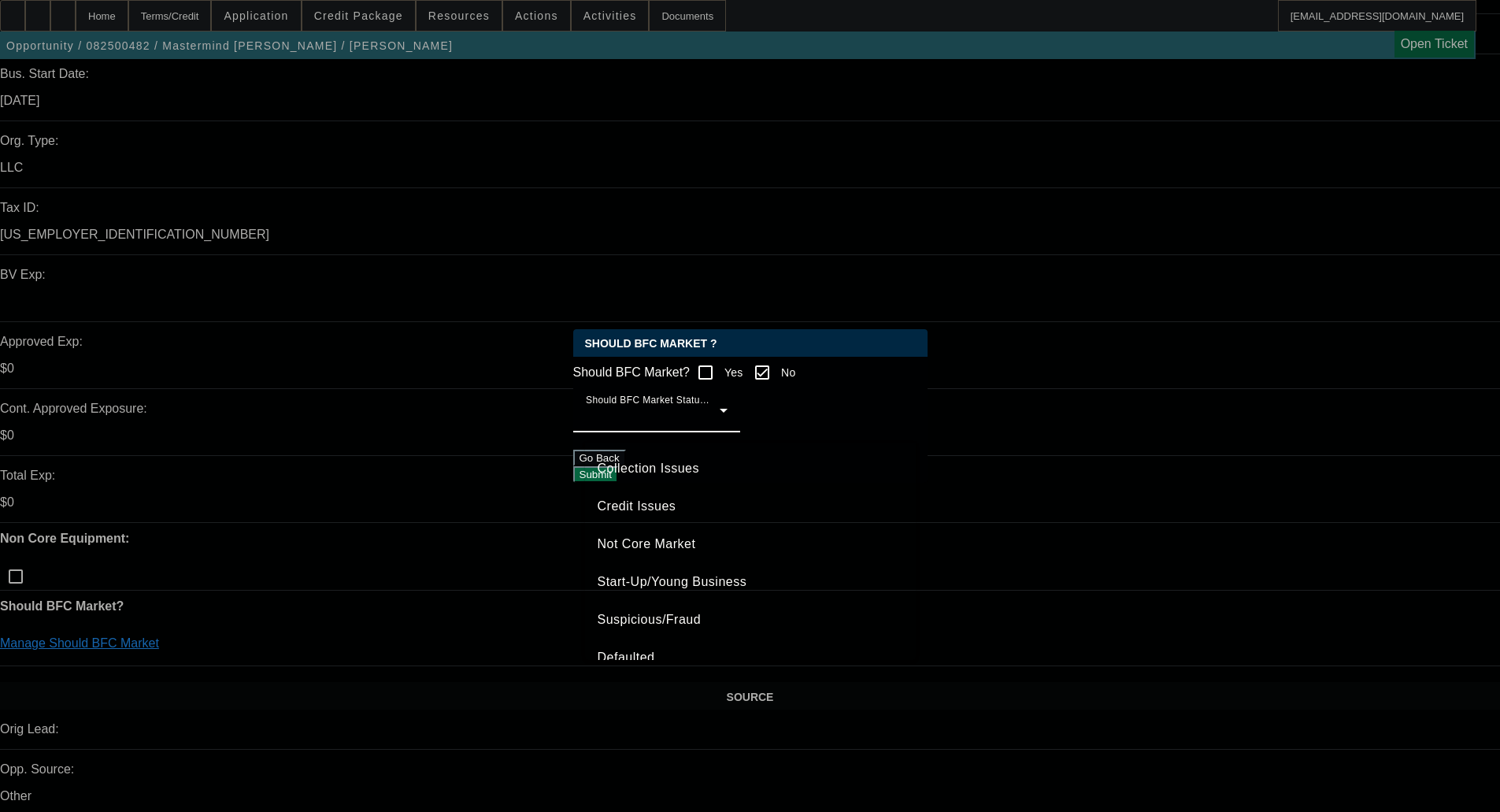
click at [623, 506] on span "Credit Issues" at bounding box center [637, 506] width 78 height 19
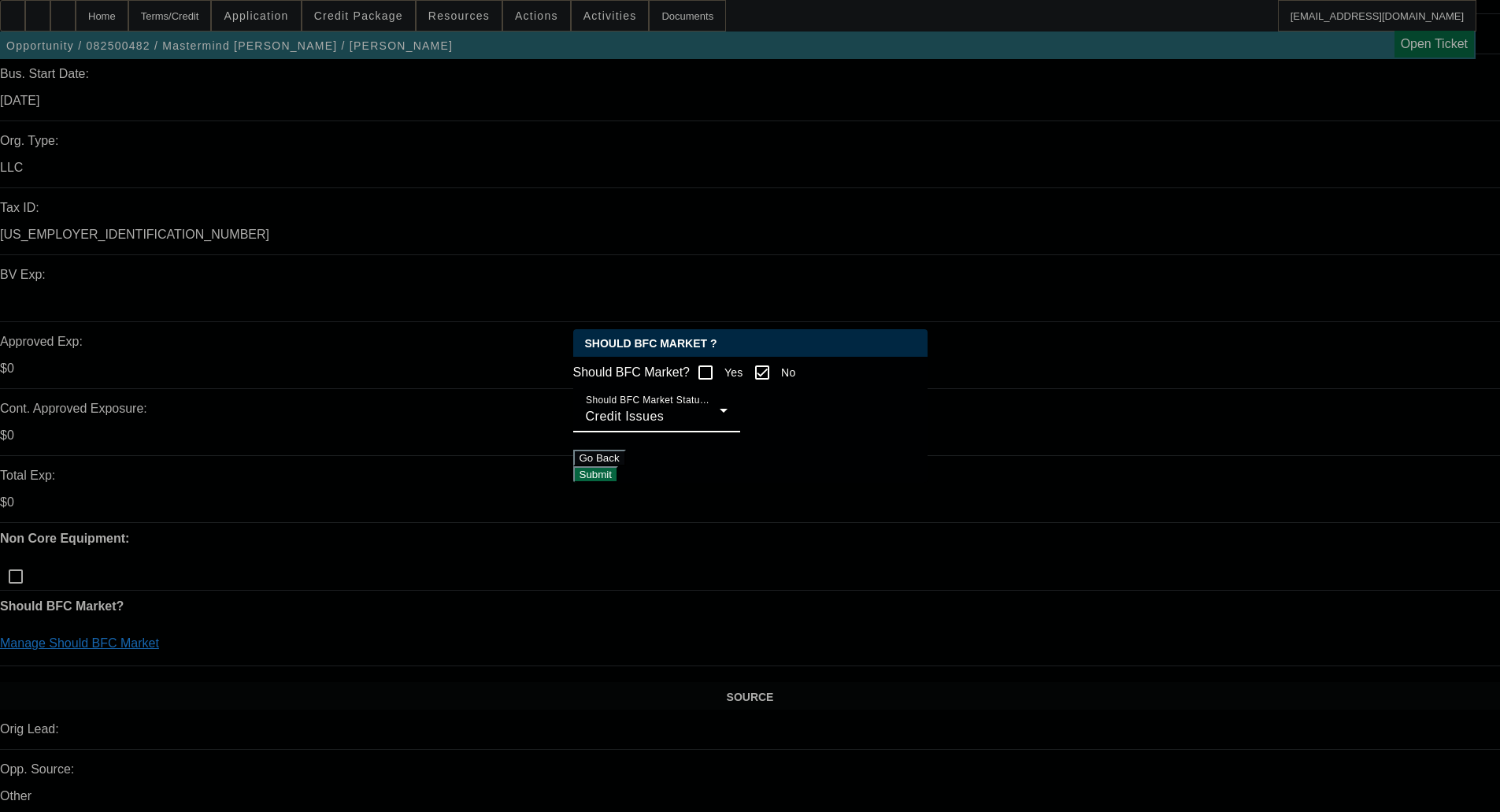
click at [740, 449] on div at bounding box center [657, 440] width 167 height 17
click at [618, 471] on button "Submit" at bounding box center [595, 474] width 45 height 17
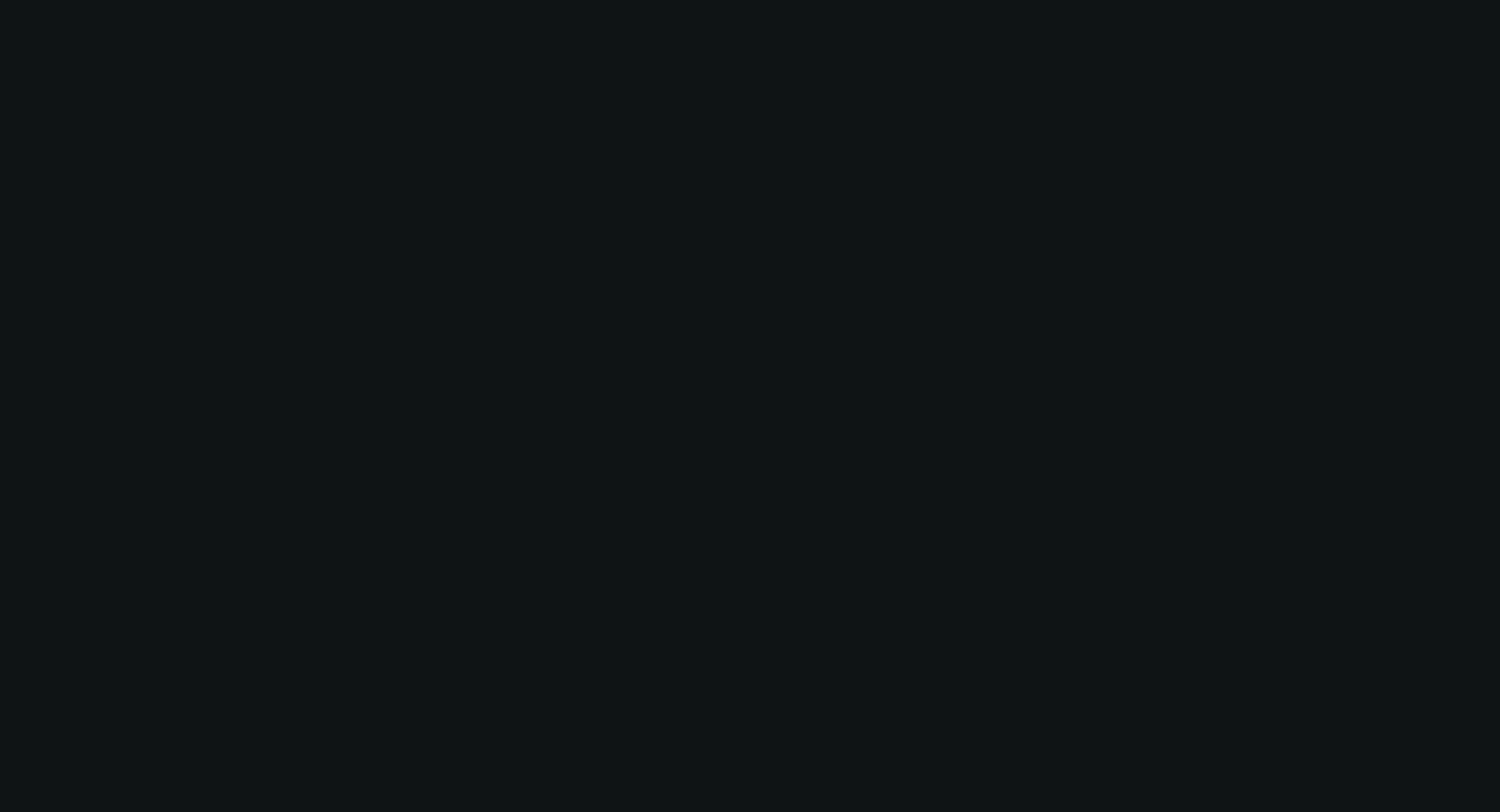
scroll to position [315, 0]
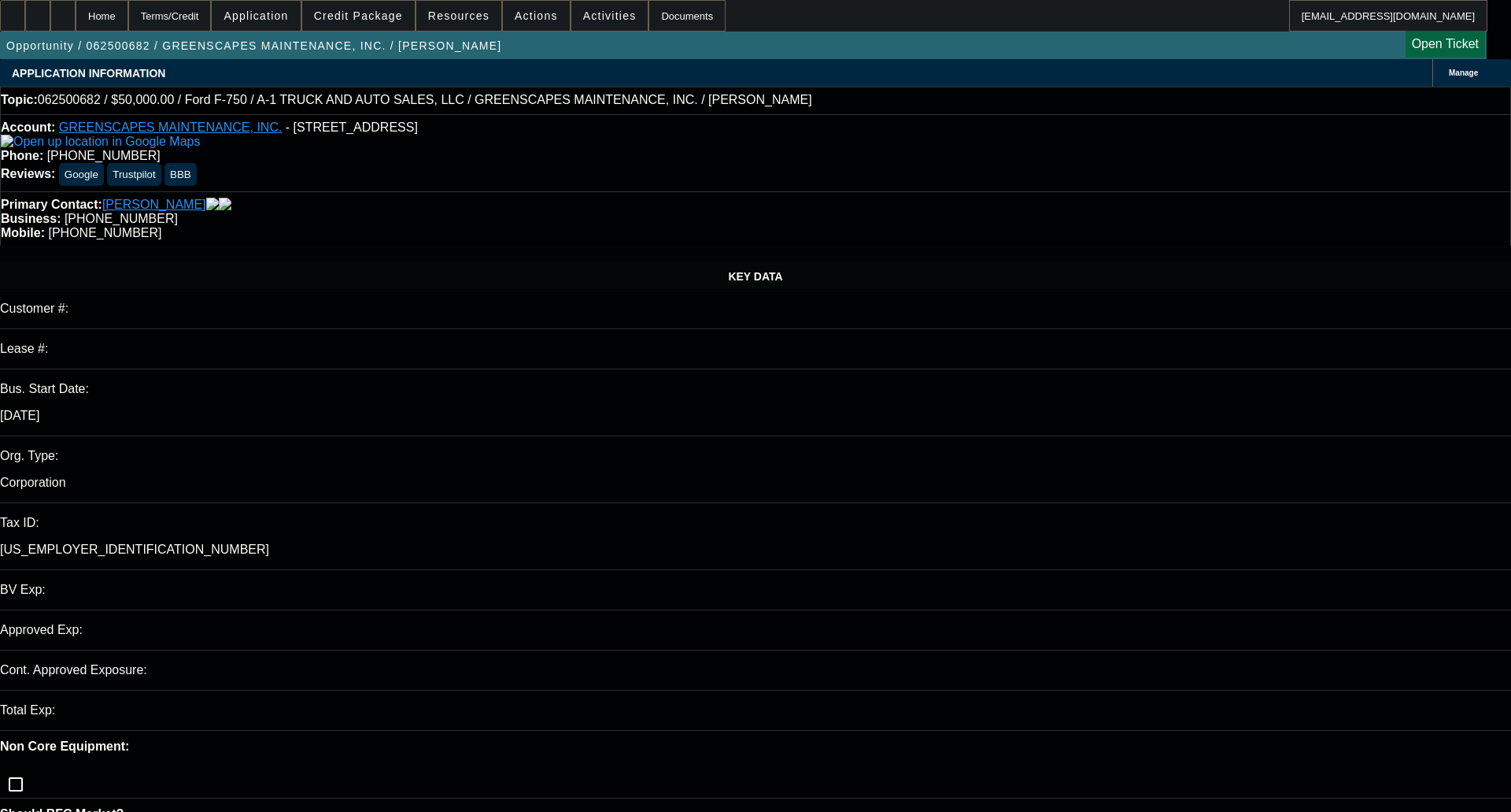
select select "0"
select select "3"
select select "0"
select select "6"
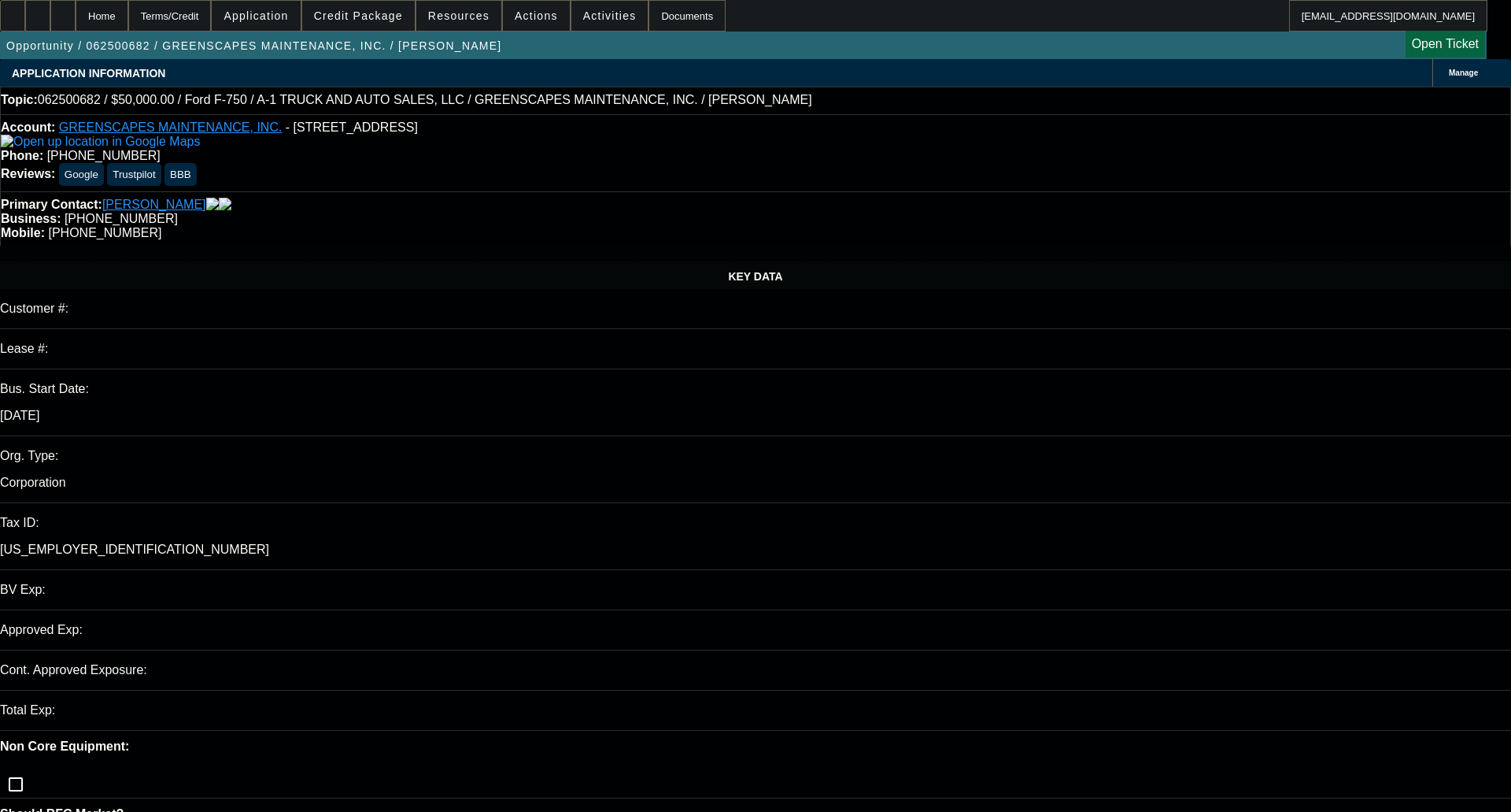
select select "0"
select select "3"
select select "0"
select select "6"
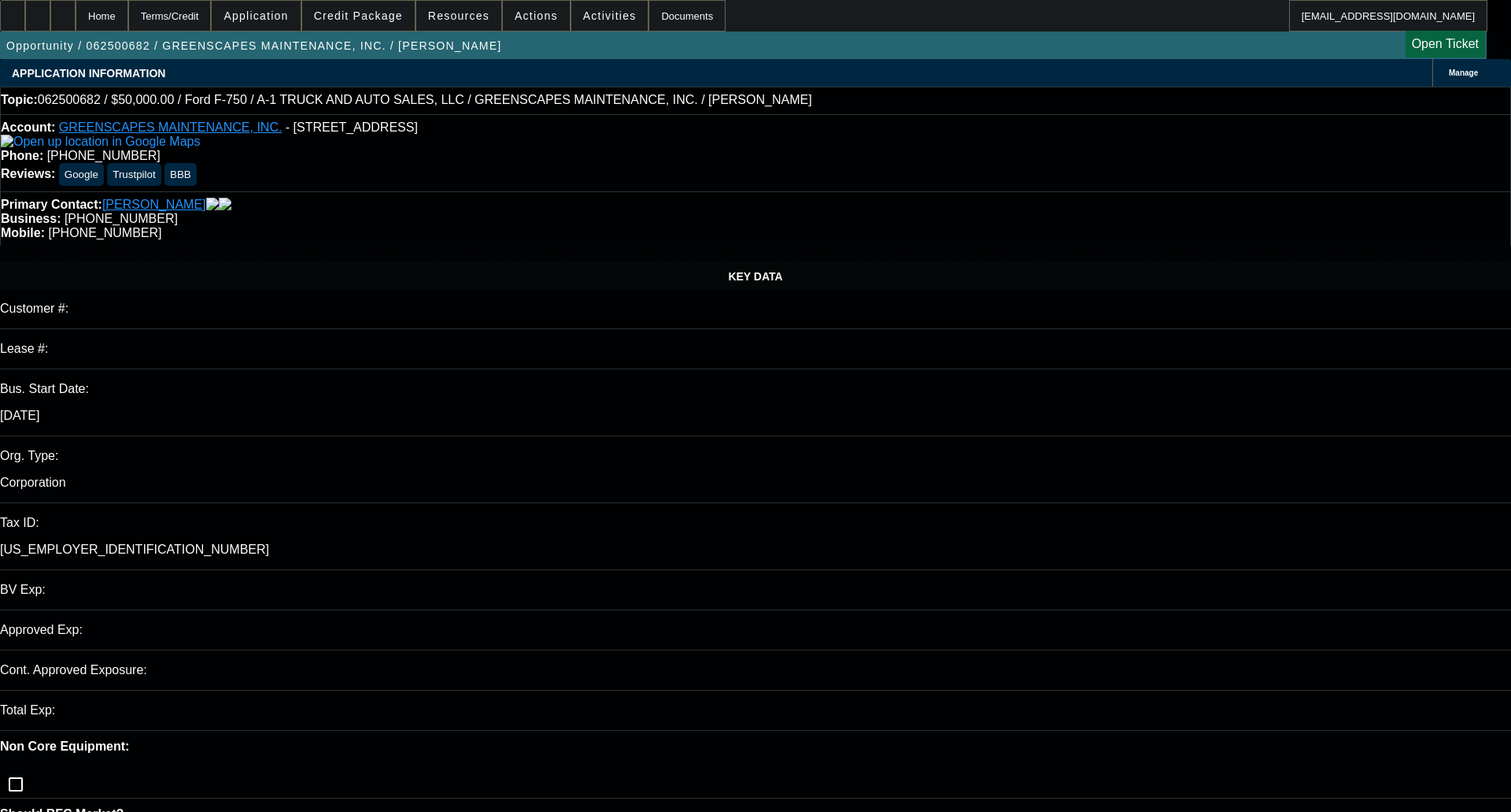
select select "0"
select select "2"
select select "0"
select select "6"
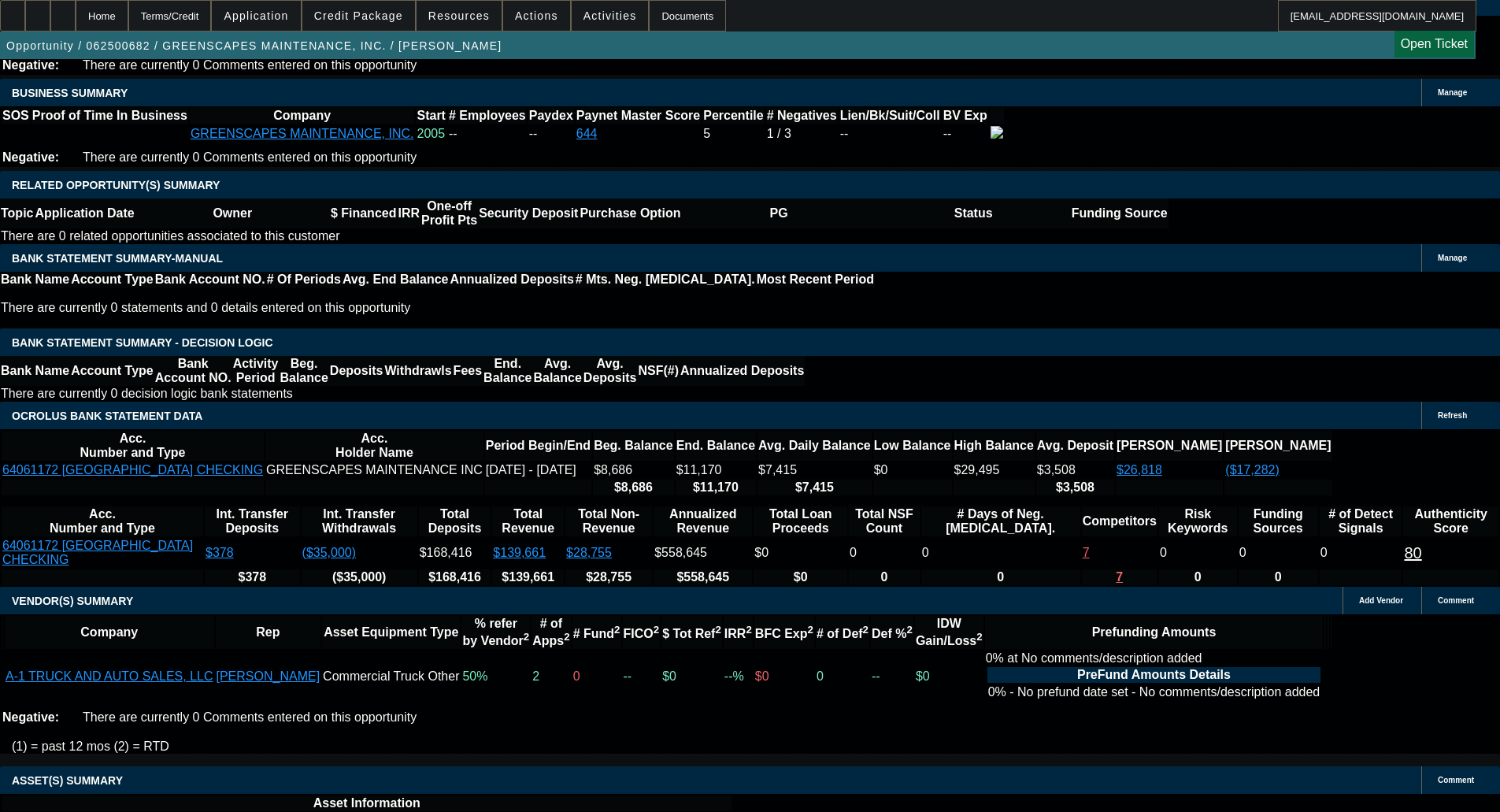
scroll to position [2368, 0]
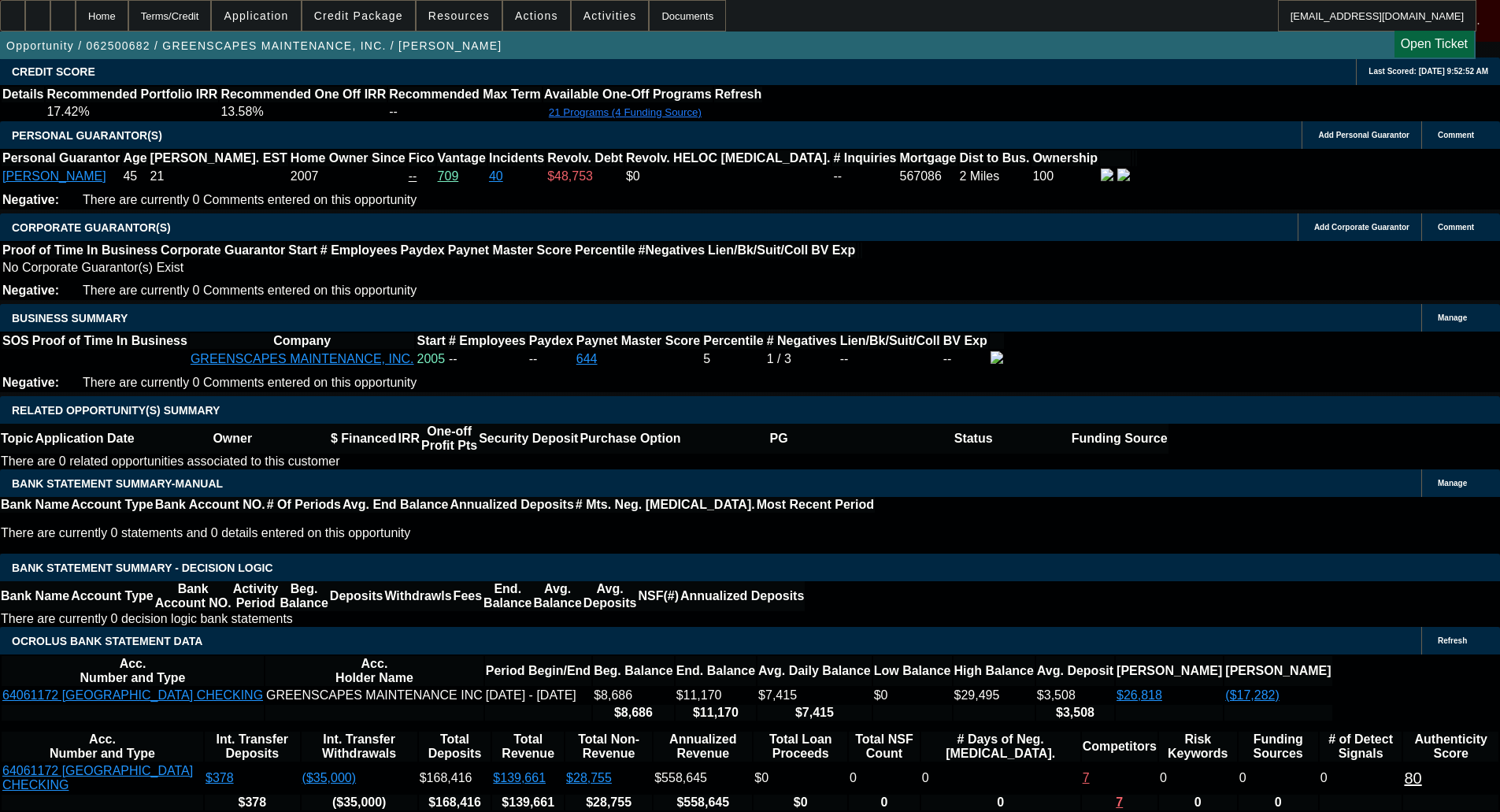
scroll to position [1, 0]
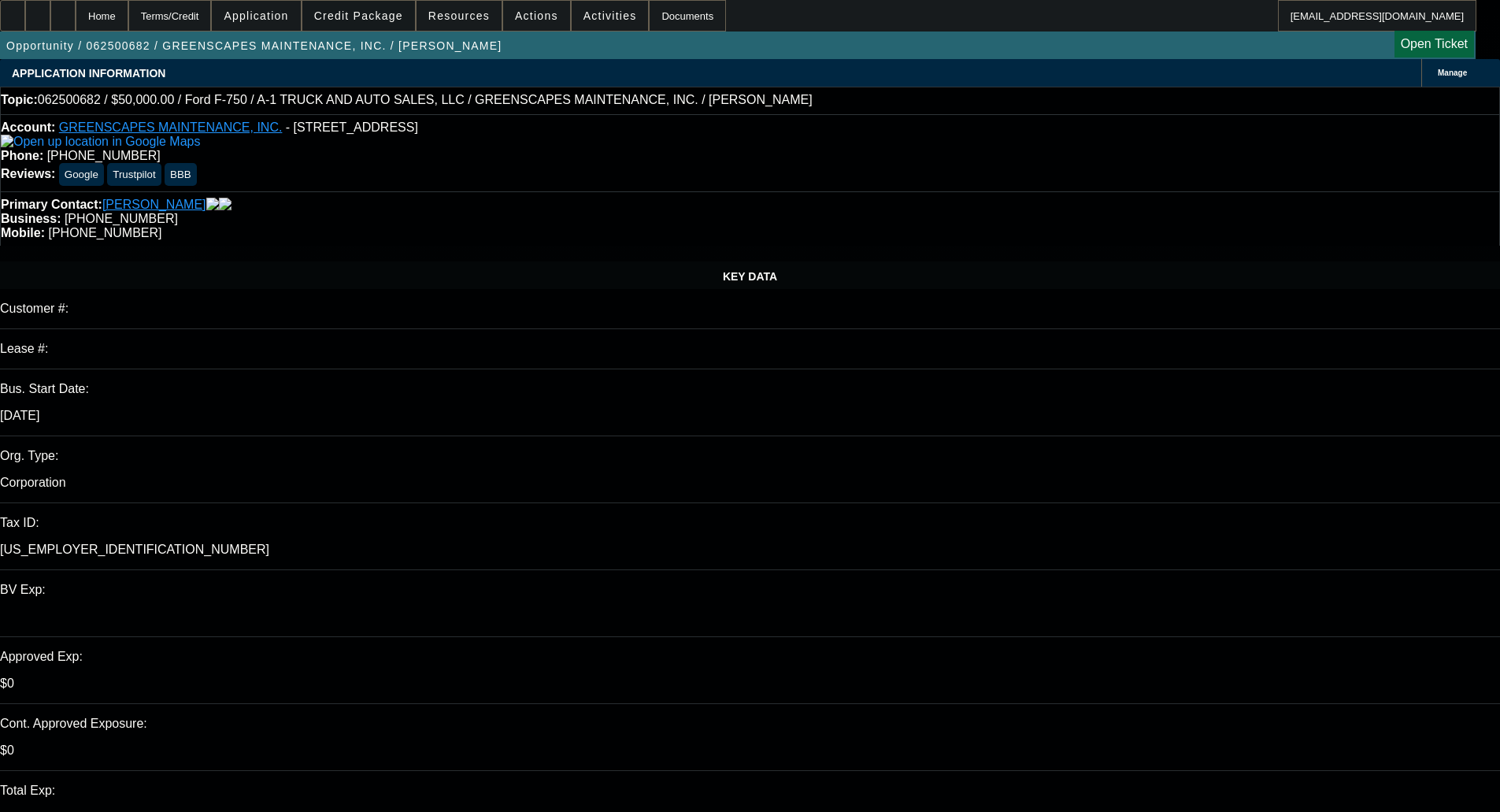
click at [358, 10] on span "Credit Package" at bounding box center [359, 16] width 89 height 13
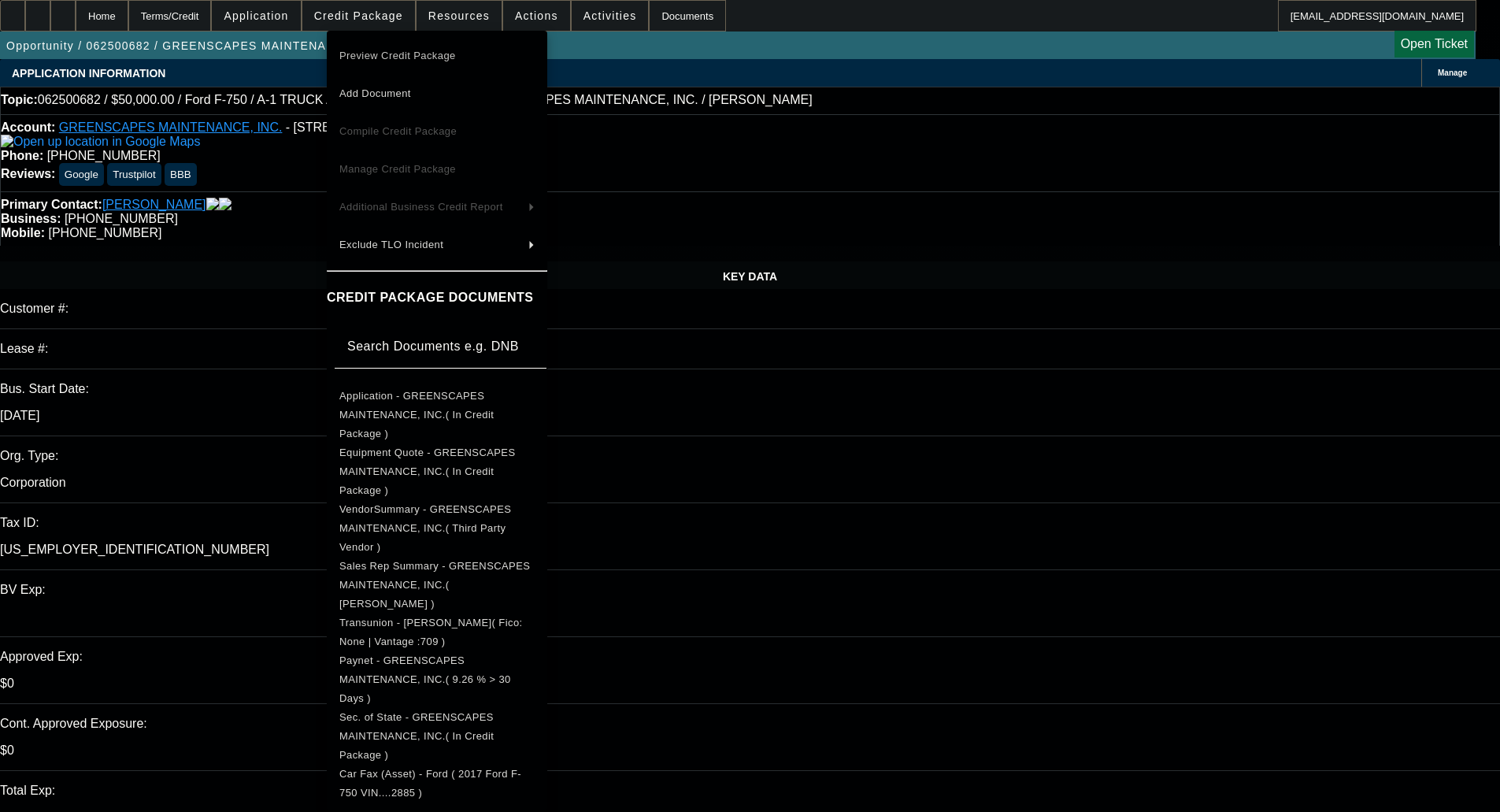
click at [369, 70] on button "Preview Credit Package" at bounding box center [437, 56] width 220 height 38
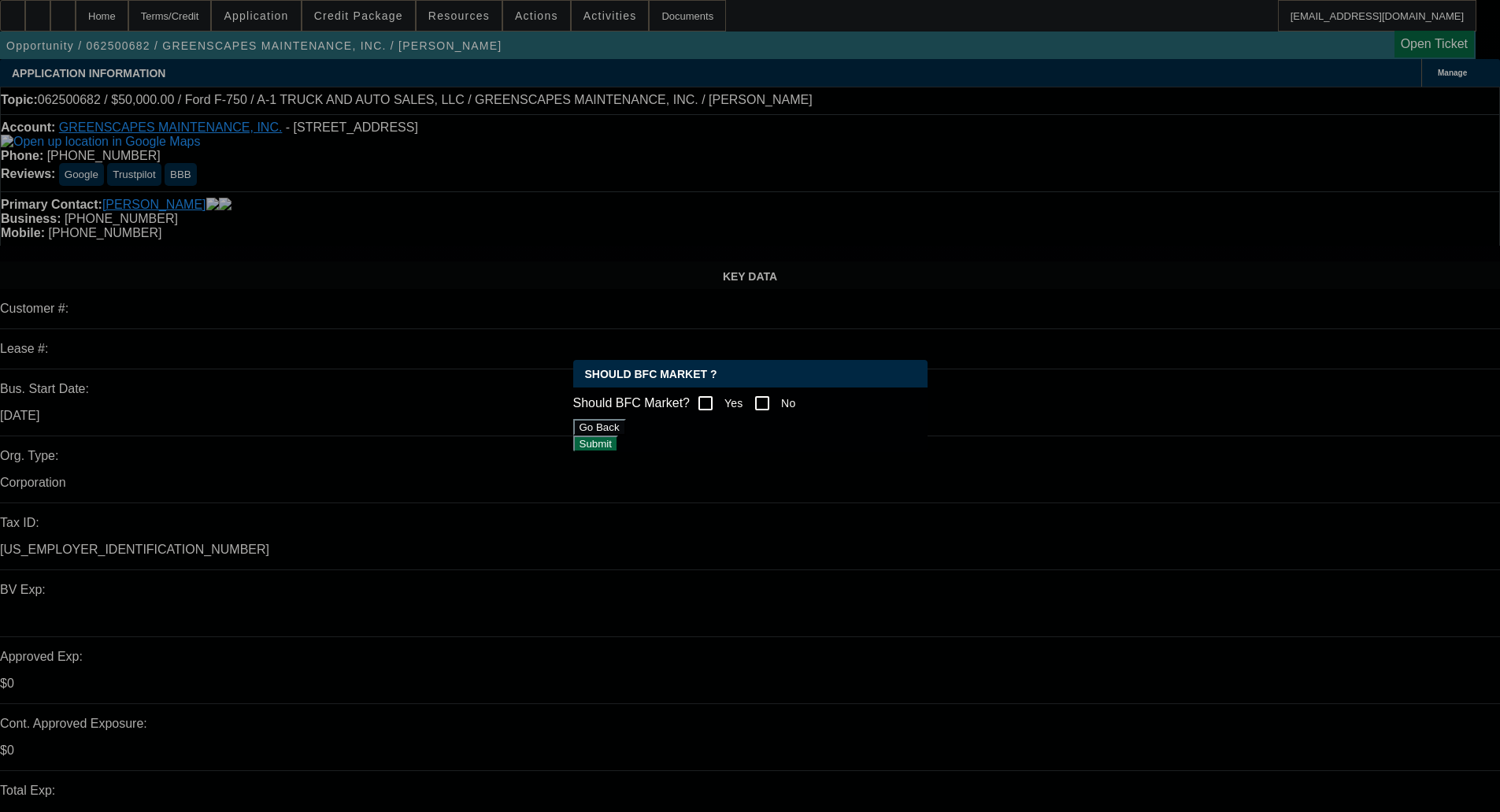
click at [720, 407] on input "Yes" at bounding box center [705, 404] width 32 height 32
checkbox input "true"
click at [618, 442] on button "Submit" at bounding box center [595, 443] width 45 height 17
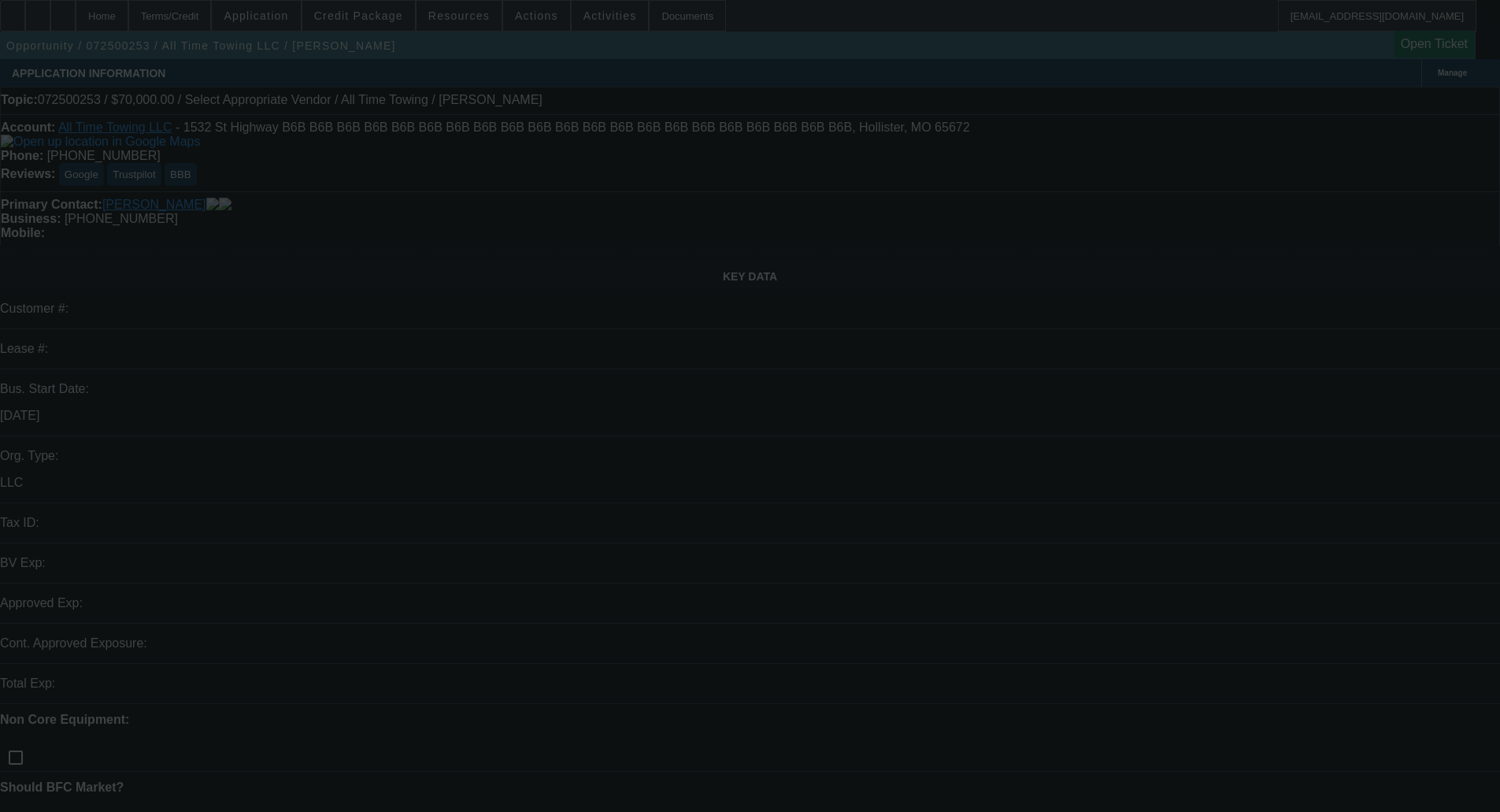
select select "0"
select select "2"
select select "0.1"
select select "4"
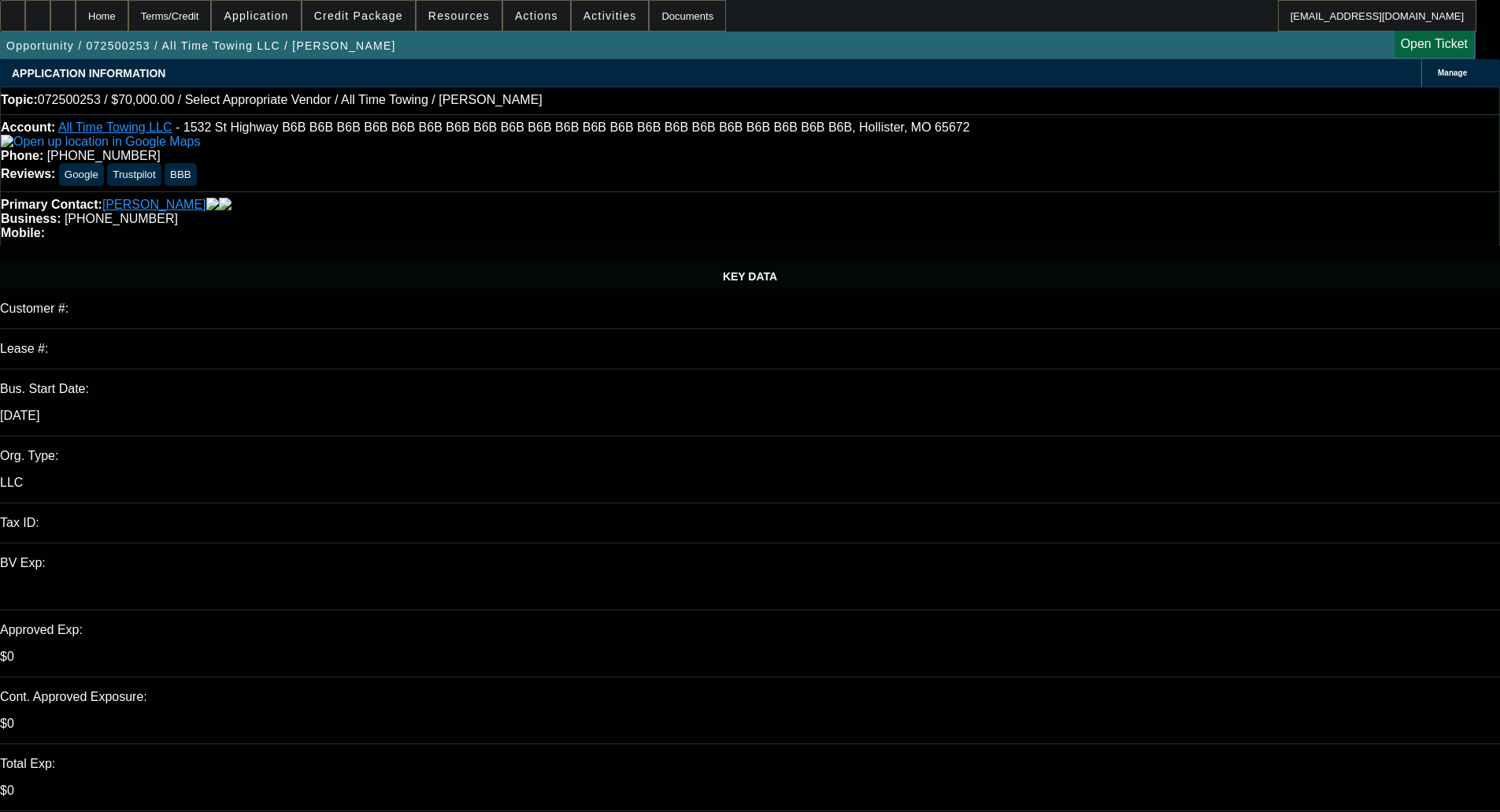
click at [342, 12] on span "Credit Package" at bounding box center [359, 16] width 89 height 13
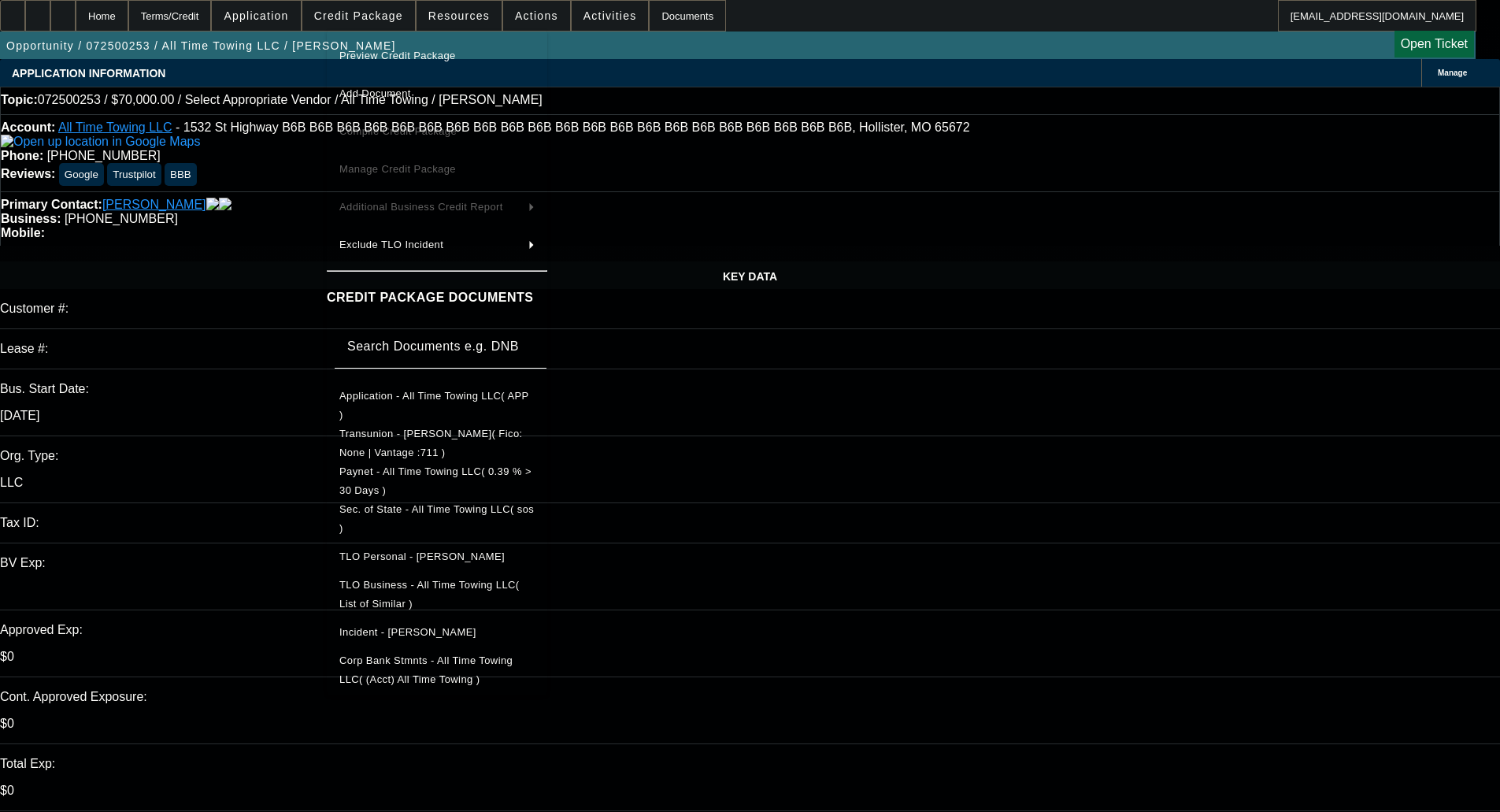
click at [393, 63] on span "Preview Credit Package" at bounding box center [437, 56] width 195 height 19
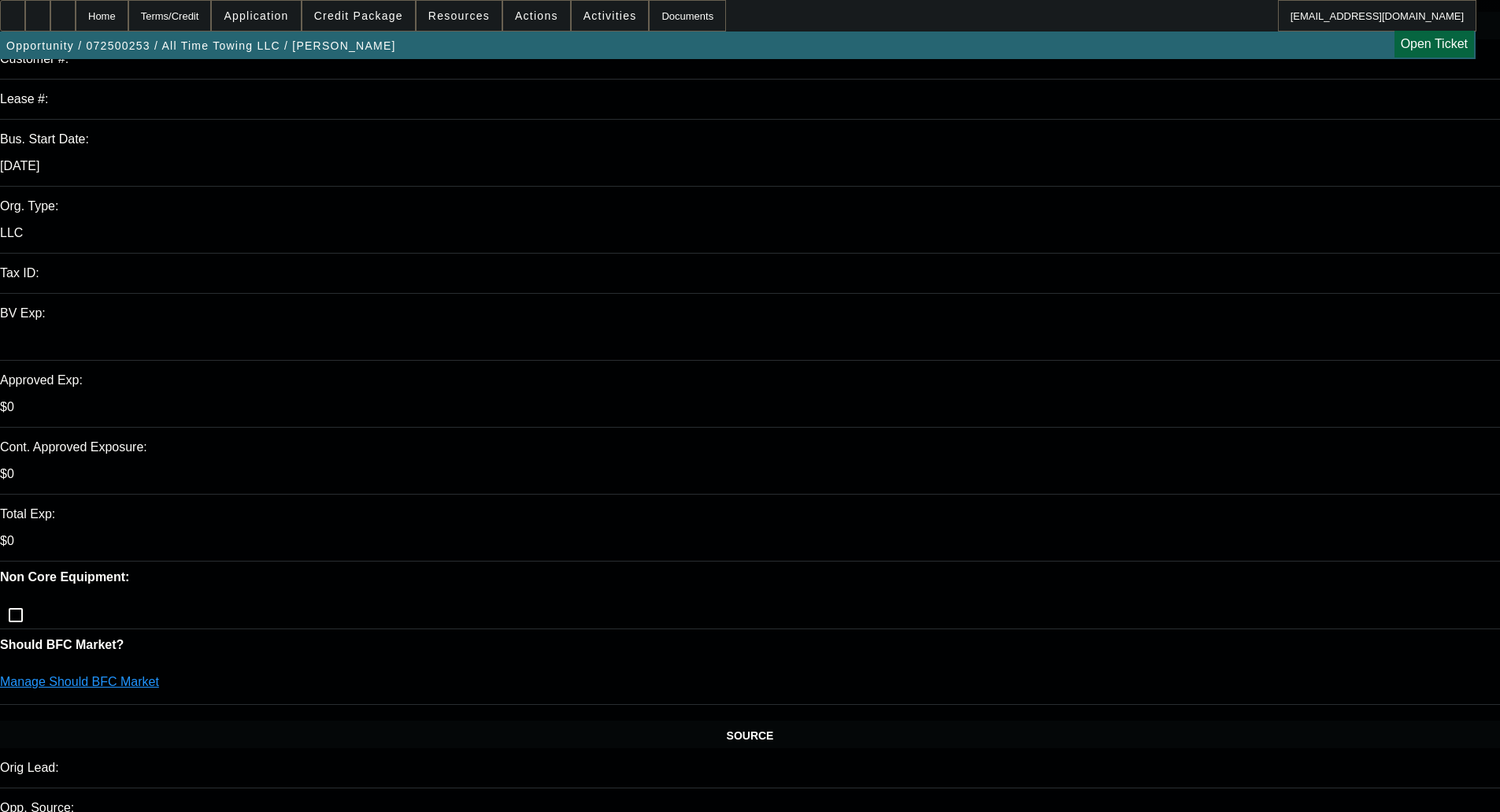
scroll to position [248, 0]
click at [159, 676] on link "Manage Should BFC Market" at bounding box center [79, 682] width 159 height 13
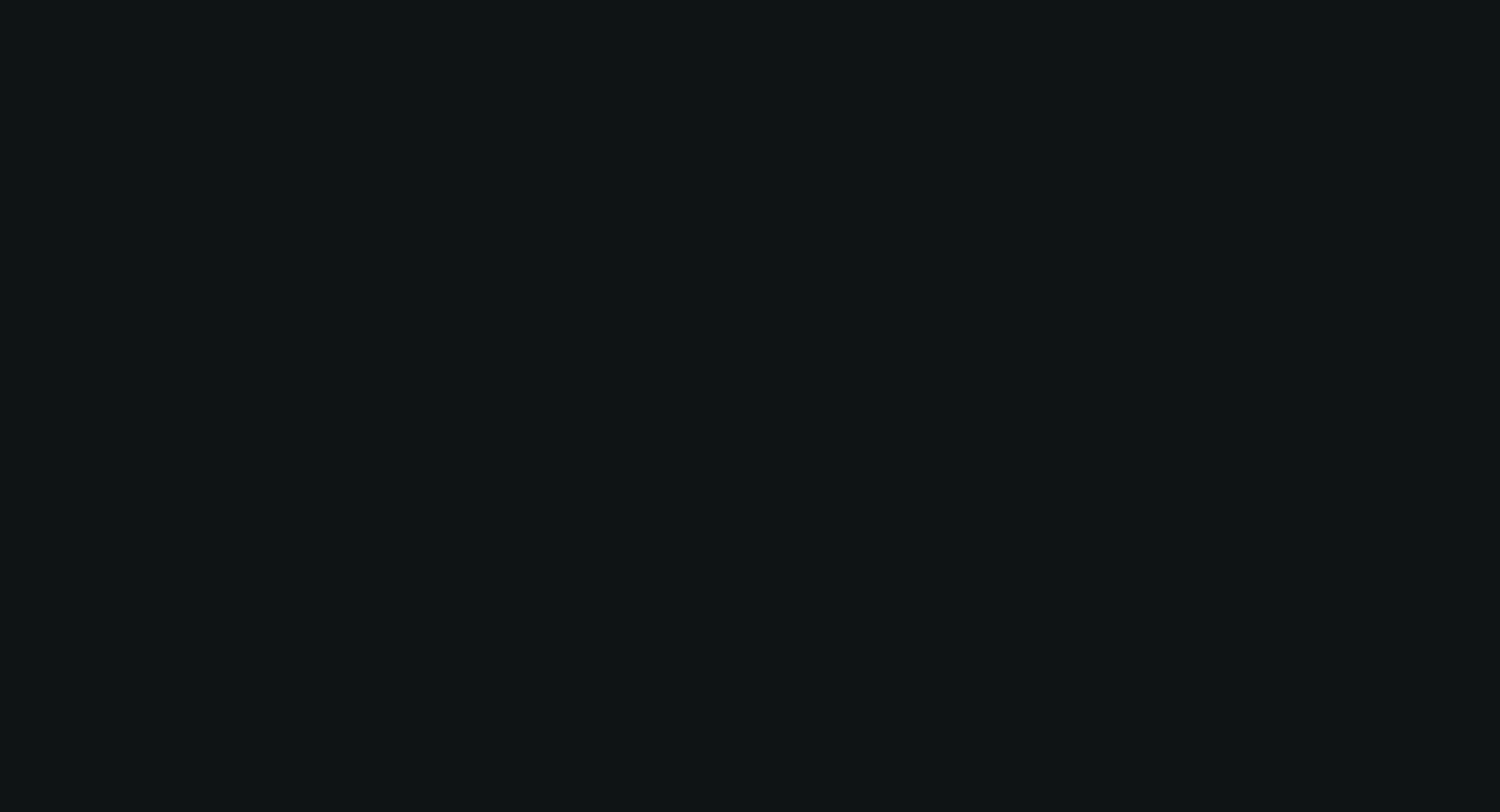
scroll to position [0, 0]
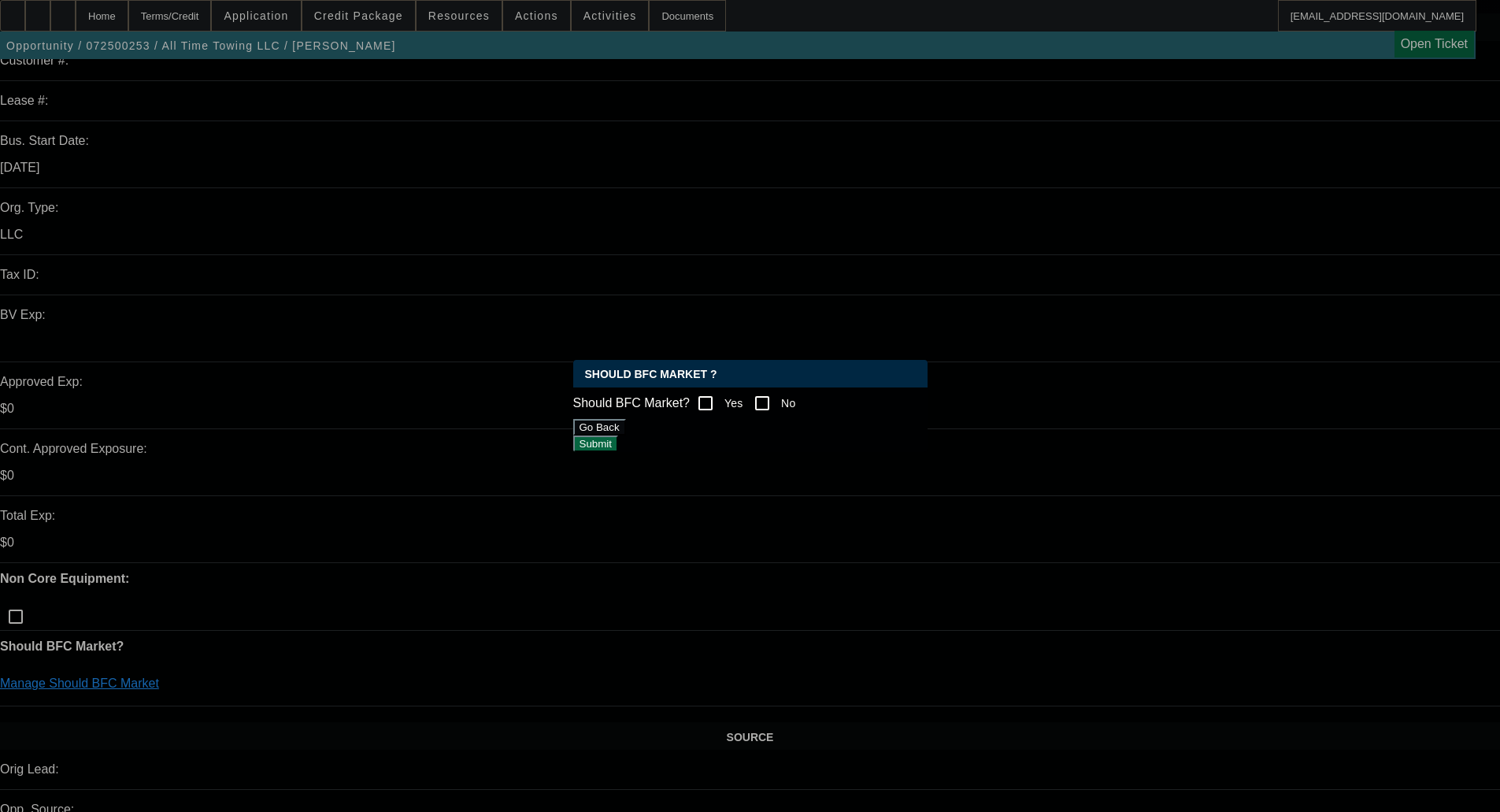
click at [721, 396] on input "Yes" at bounding box center [705, 404] width 32 height 32
checkbox input "true"
click at [882, 452] on div "Should BFC Market ? Should BFC Market? Yes No Go Back Submit" at bounding box center [750, 406] width 354 height 92
click at [618, 449] on button "Submit" at bounding box center [595, 443] width 45 height 17
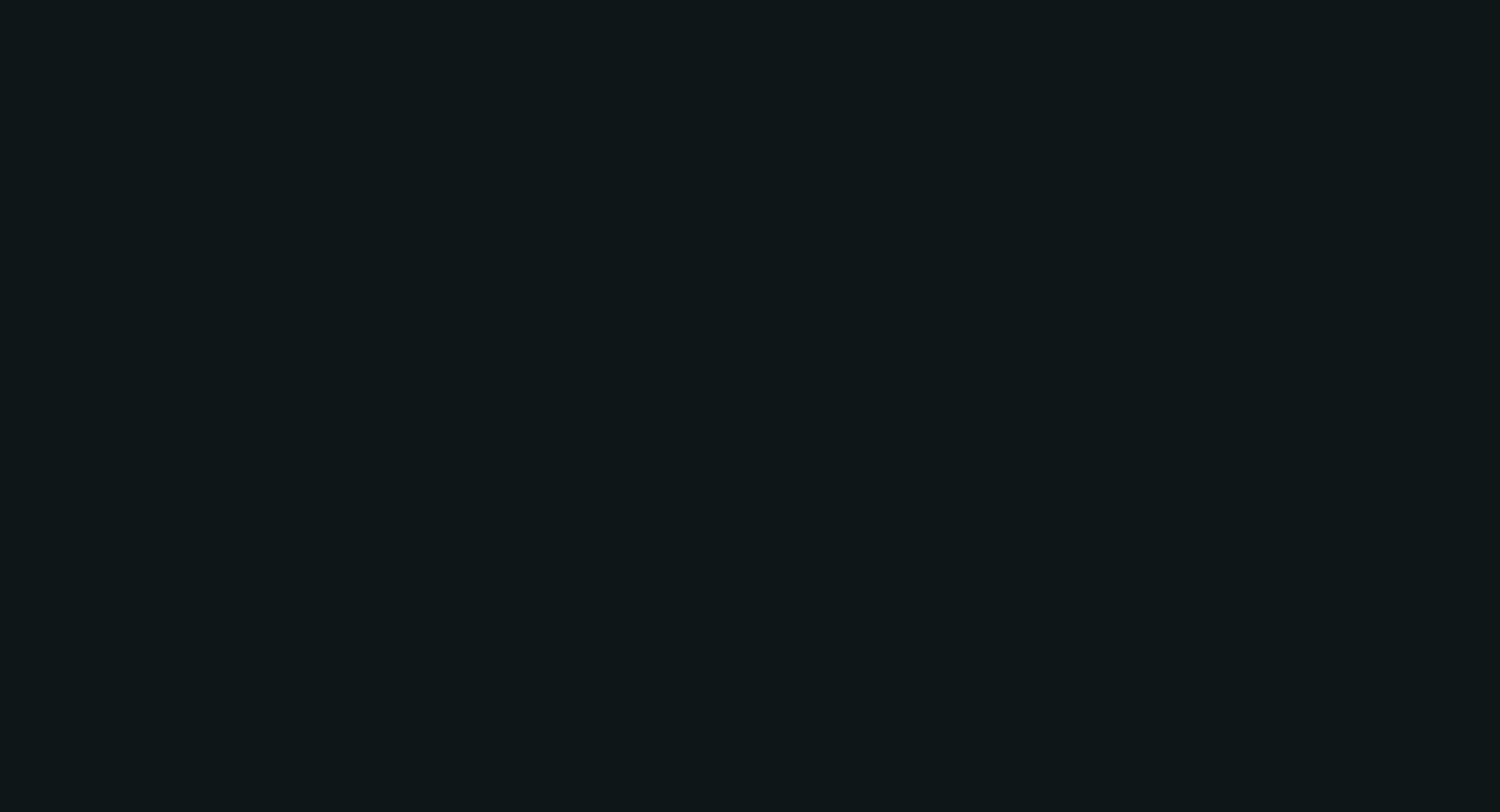
scroll to position [248, 0]
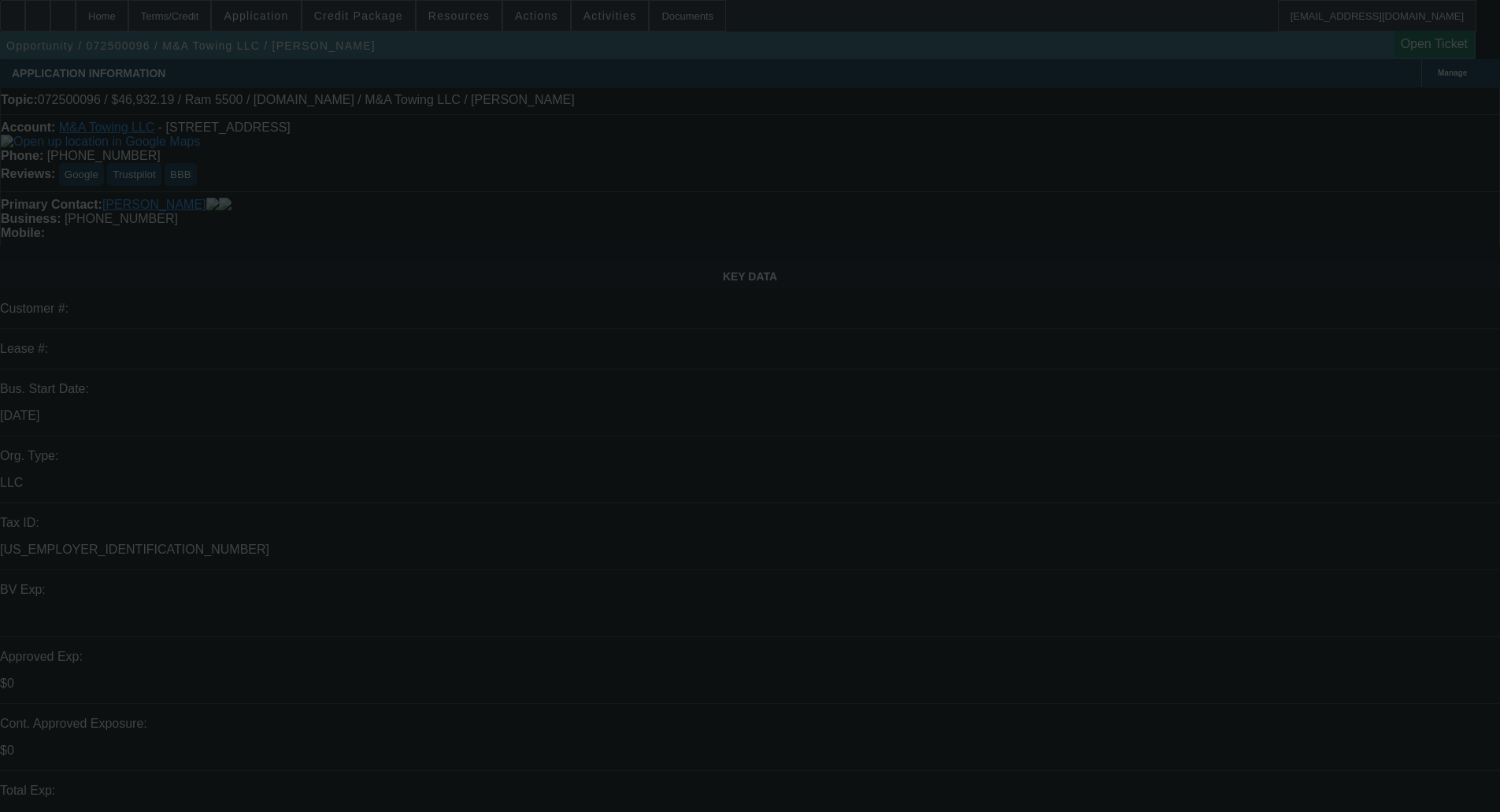
select select "0"
select select "6"
select select "0"
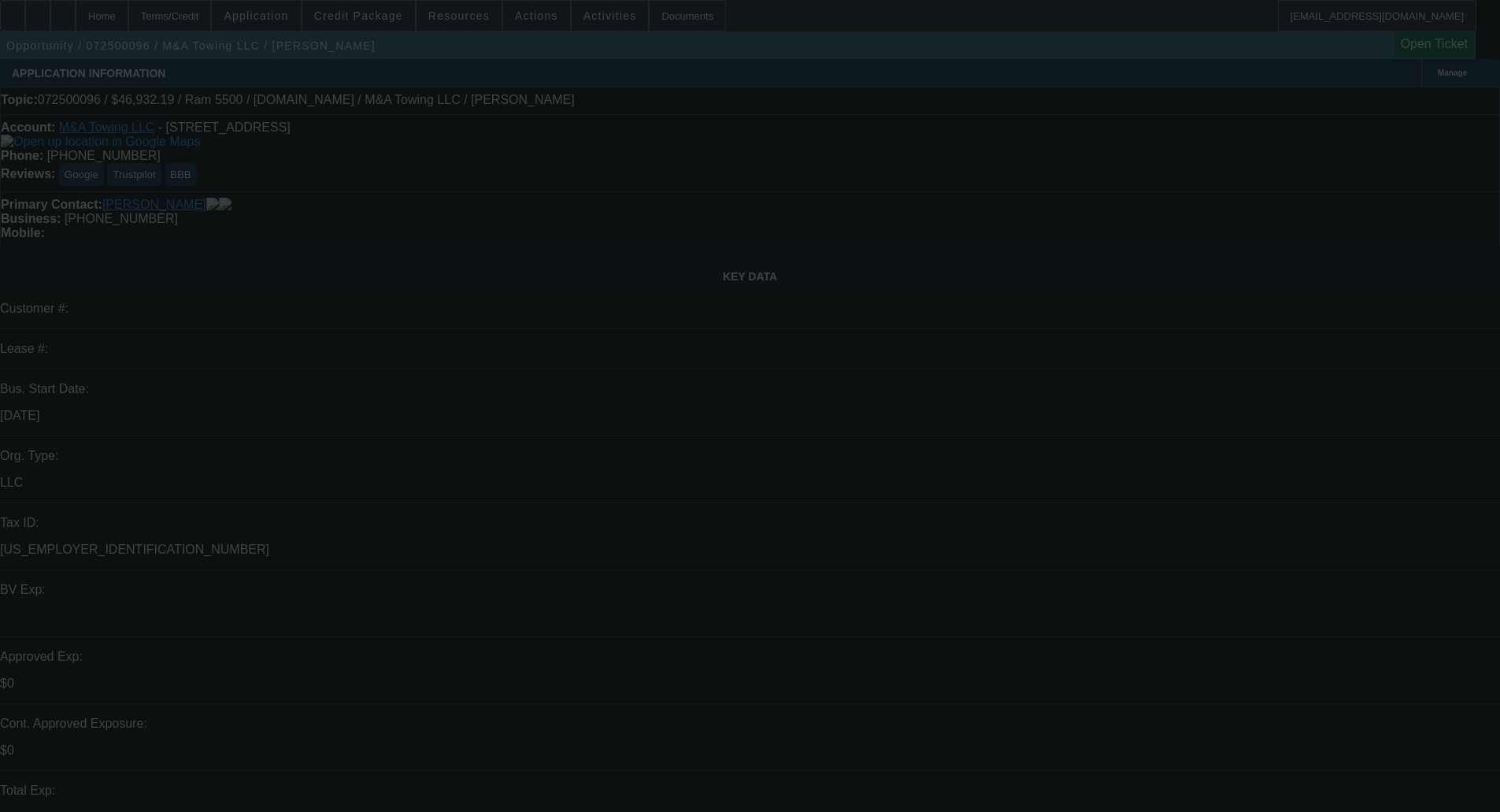
select select "2"
select select "0"
select select "6"
select select "0"
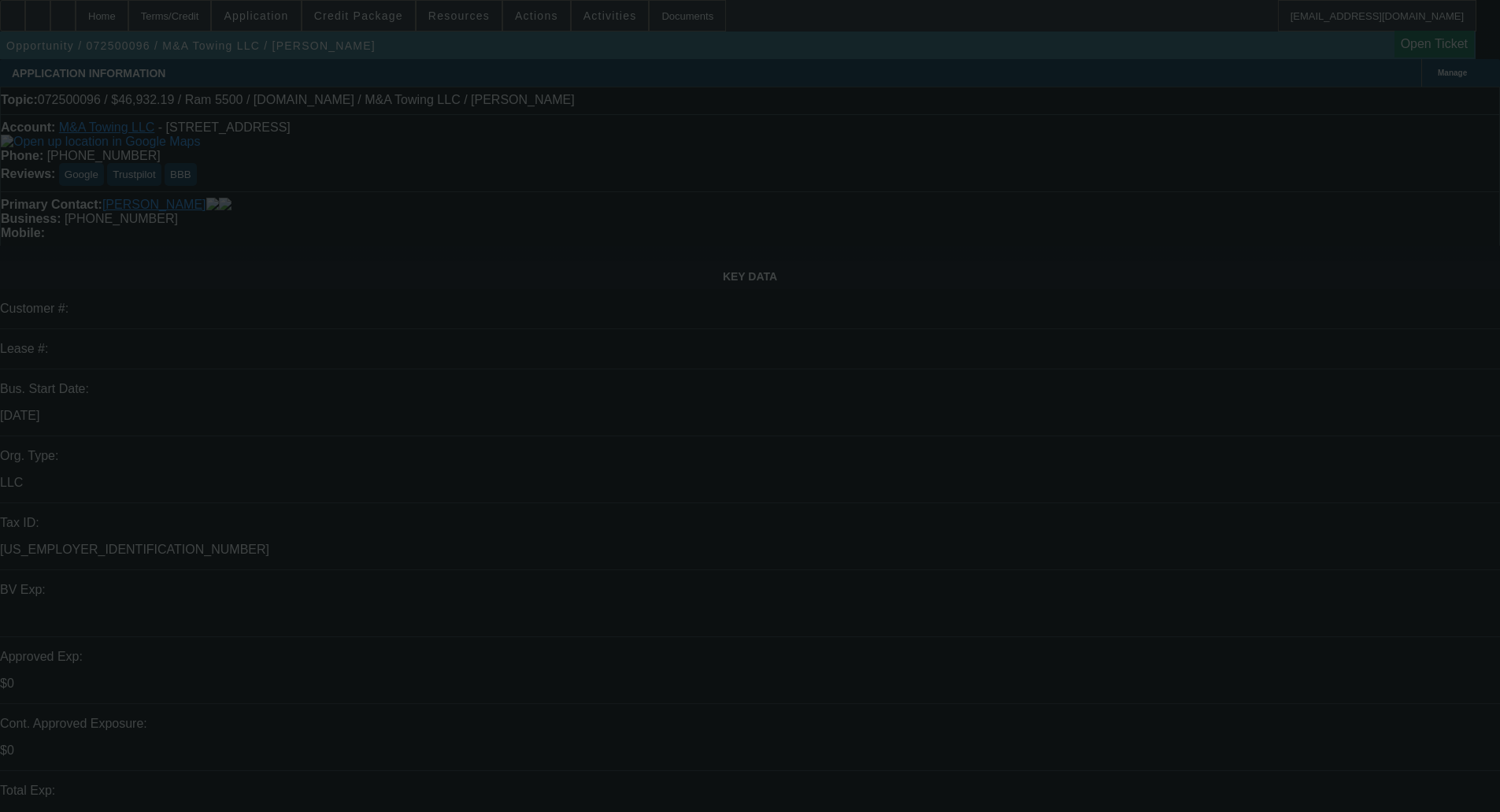
select select "2"
select select "0"
select select "6"
select select "0"
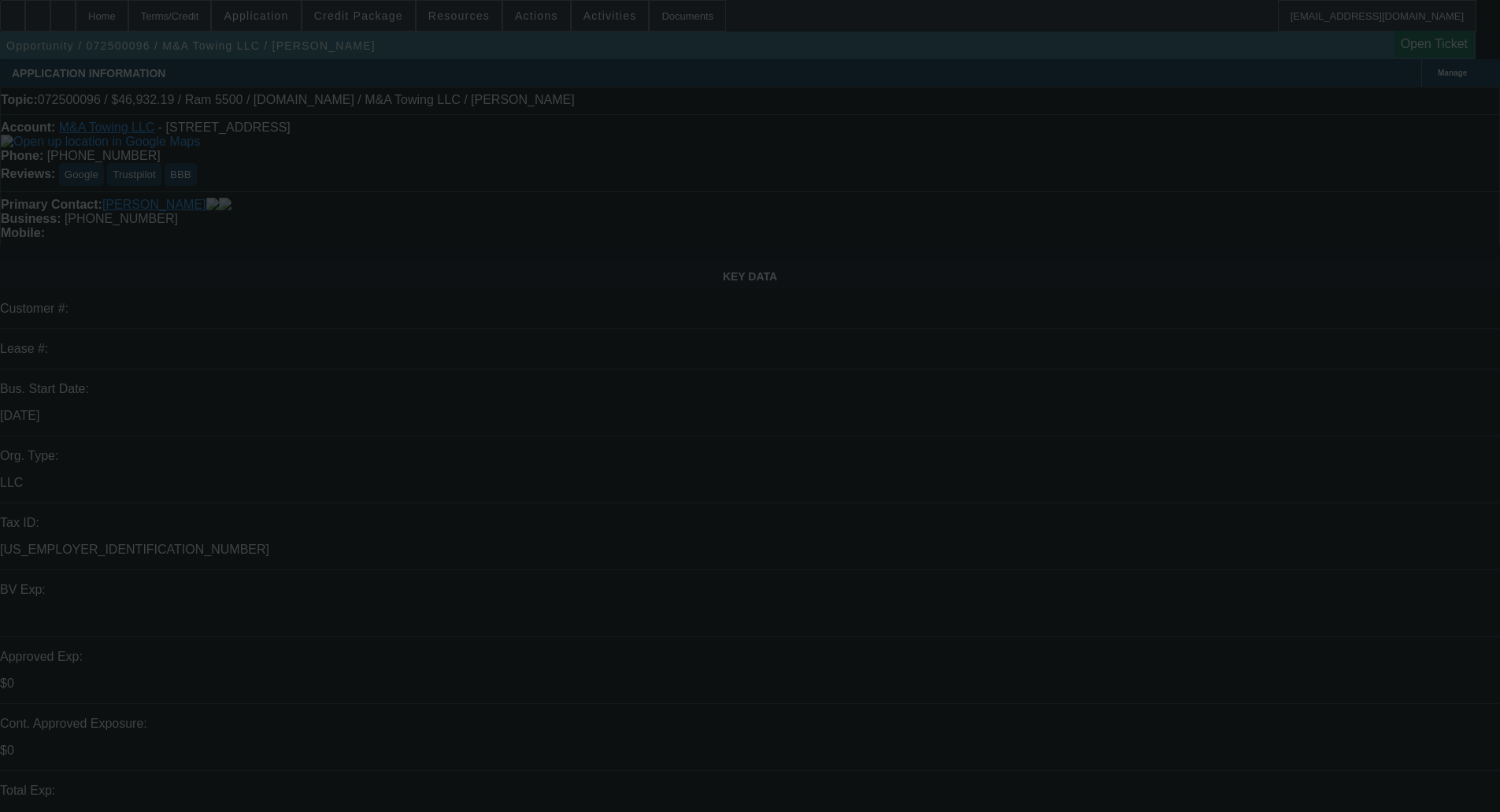
select select "2"
select select "0"
select select "6"
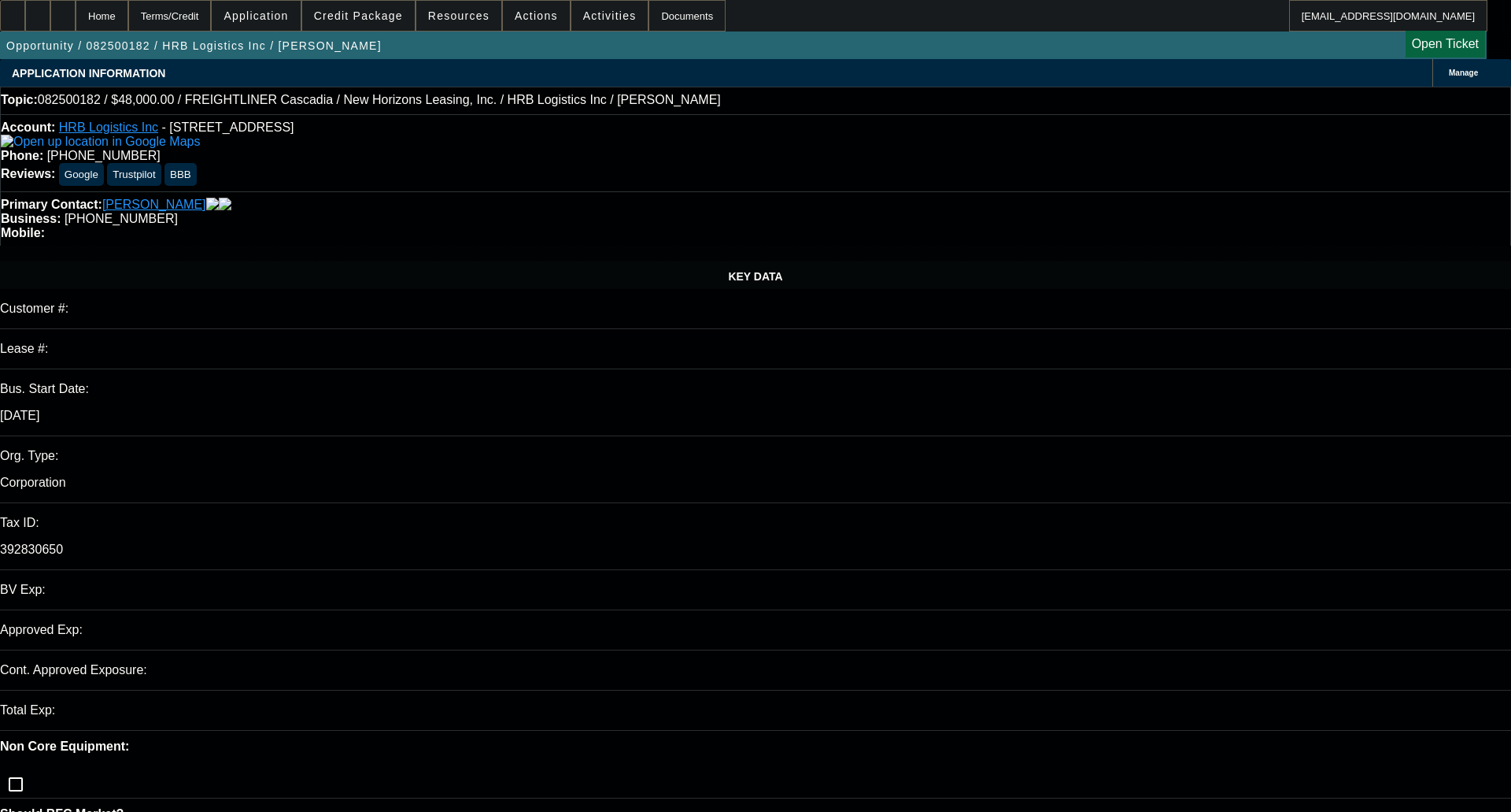
select select "0"
select select "2"
select select "0"
select select "21"
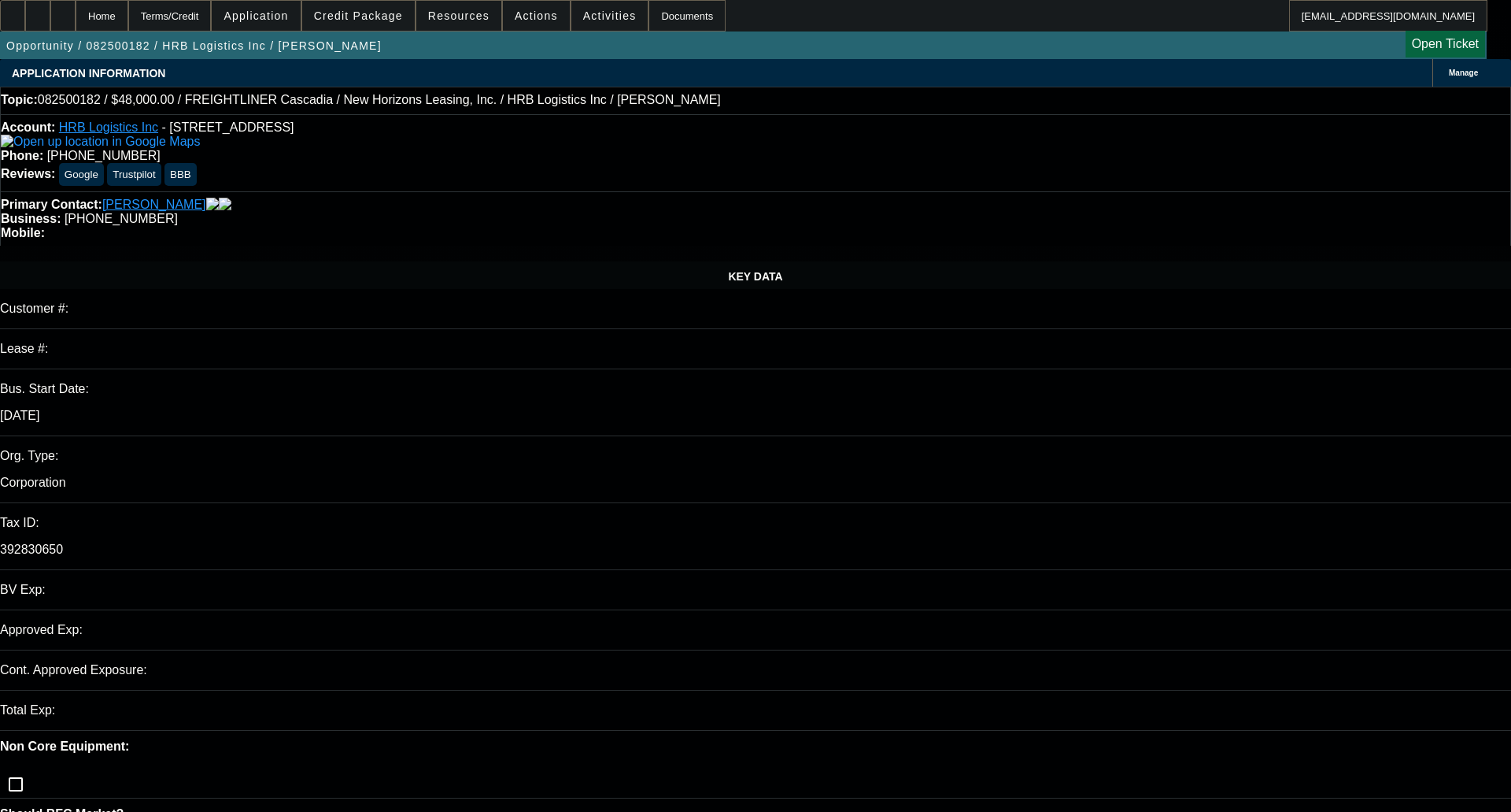
select select "0"
select select "2"
select select "0"
select select "21"
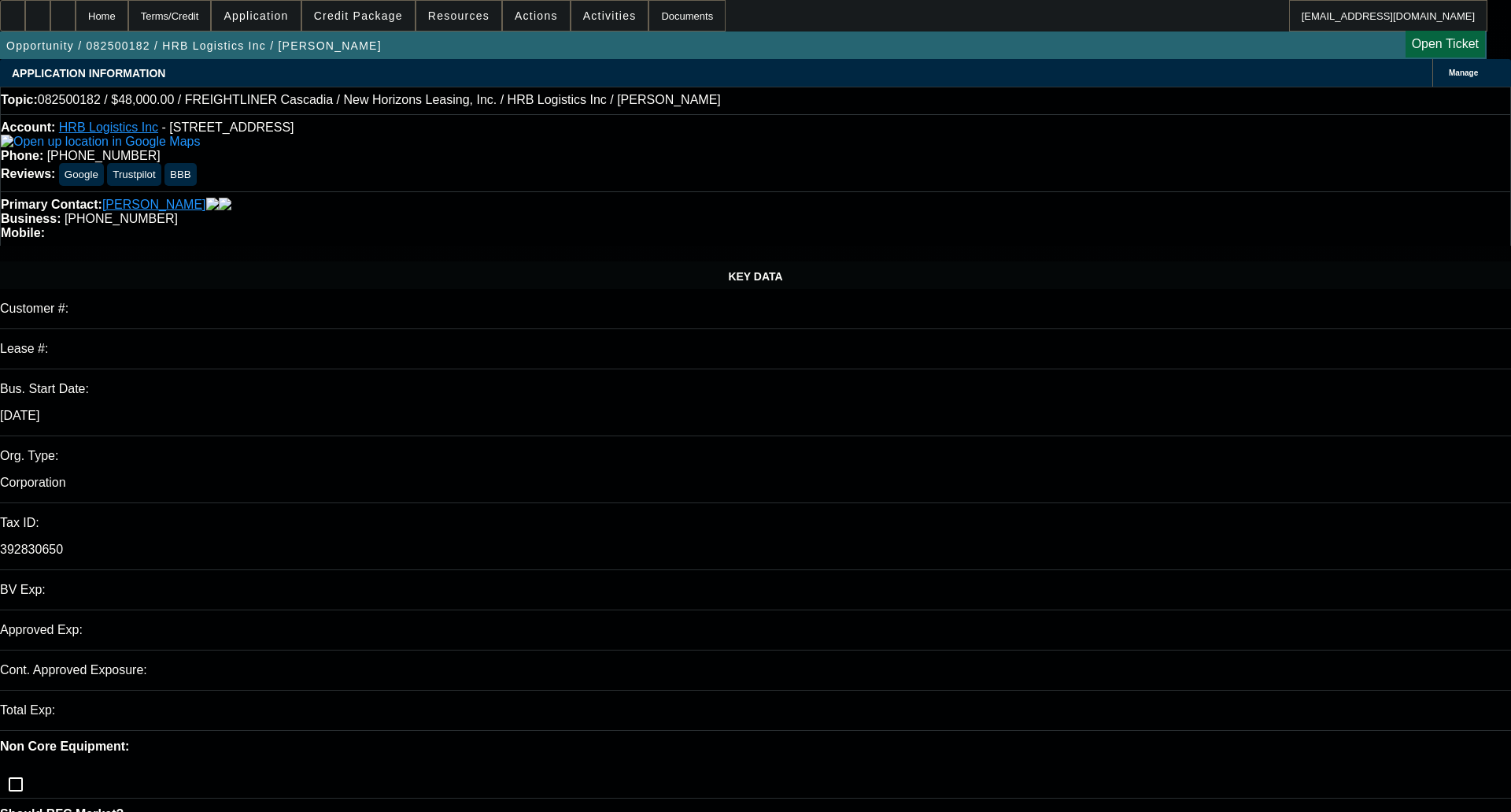
select select "0"
select select "2"
select select "0"
select select "21"
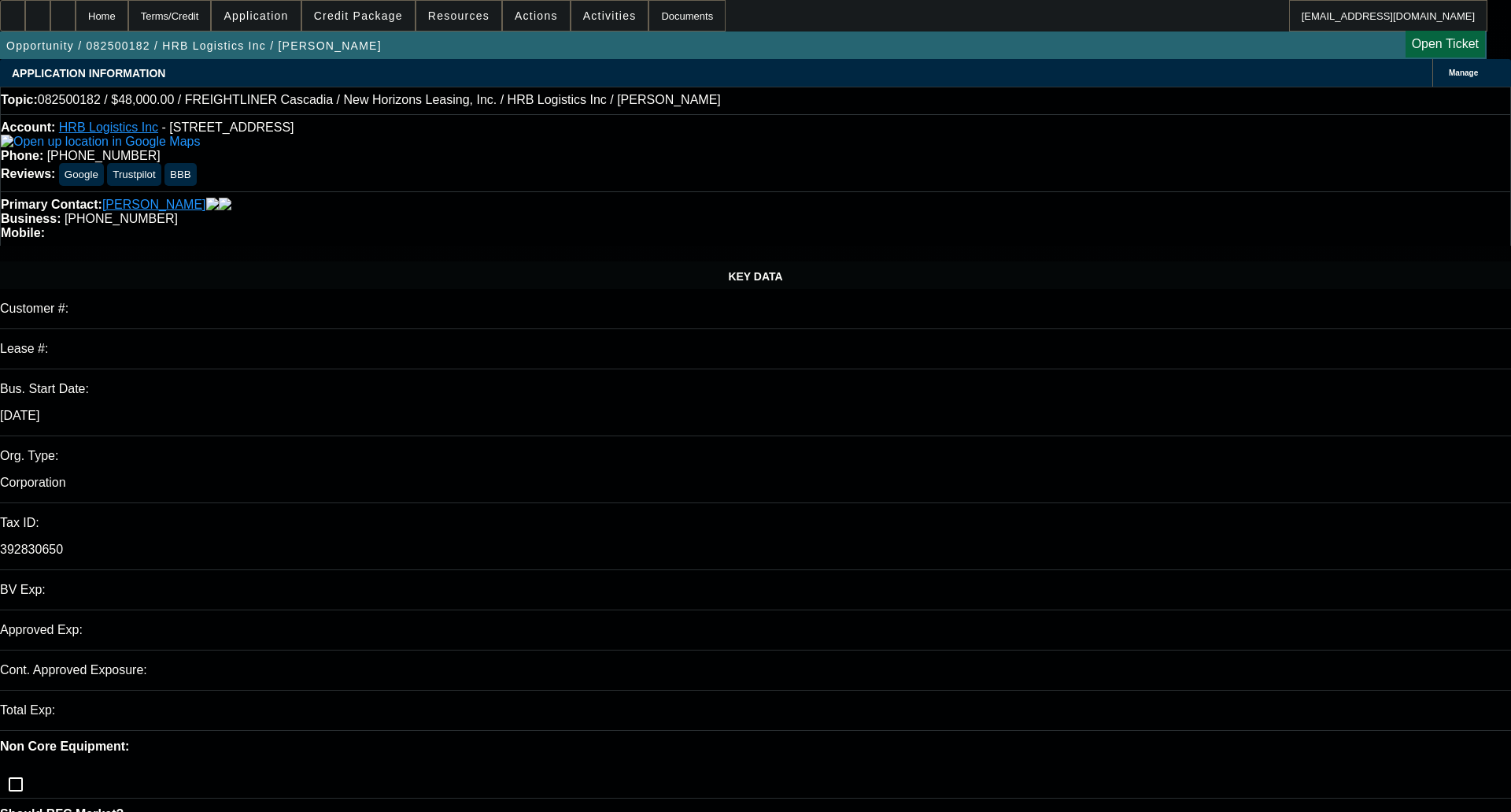
select select "0"
select select "2"
select select "0"
select select "6"
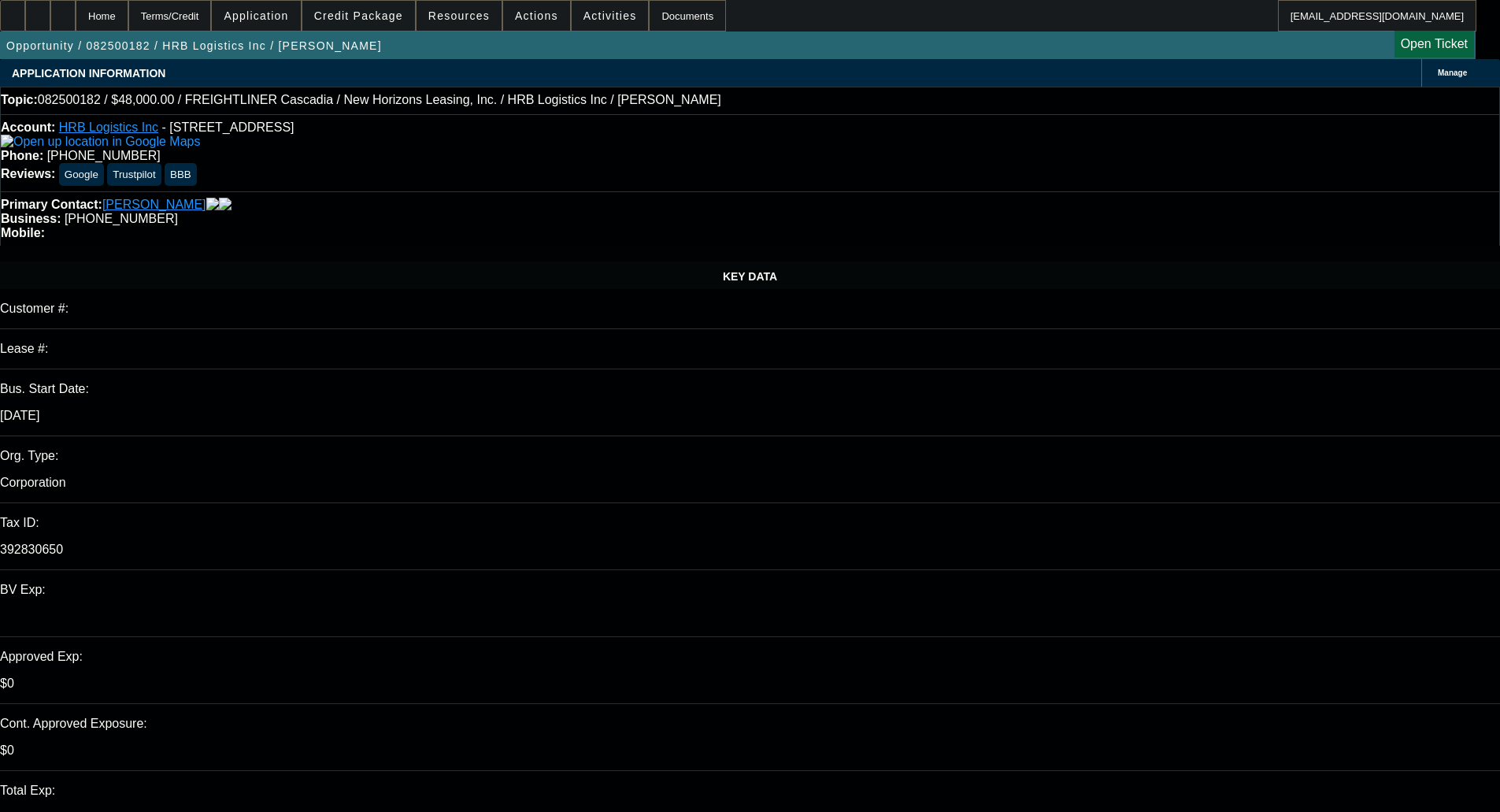
click at [393, 10] on span "Credit Package" at bounding box center [359, 16] width 89 height 13
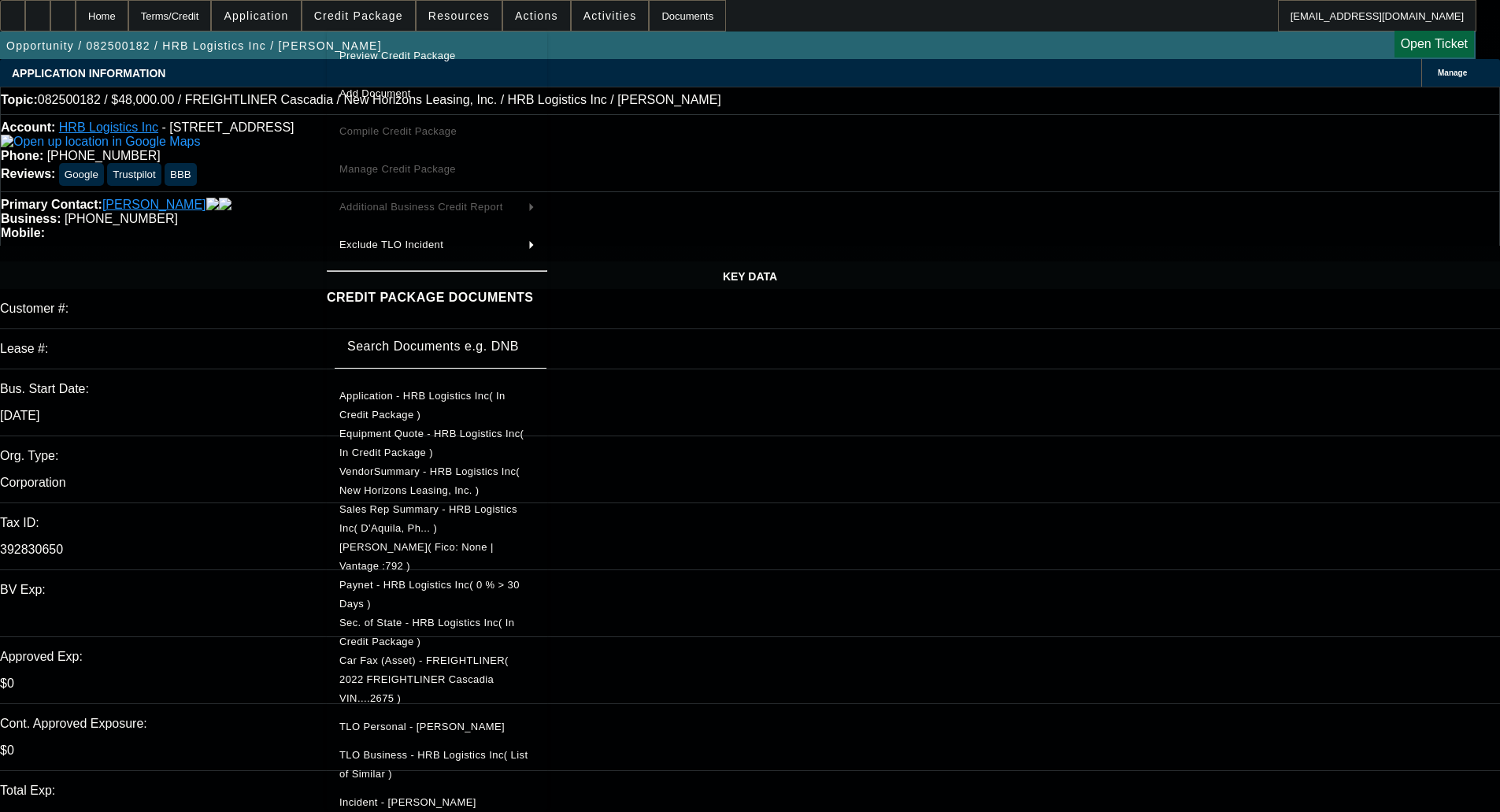
click at [397, 63] on span "Preview Credit Package" at bounding box center [437, 56] width 195 height 19
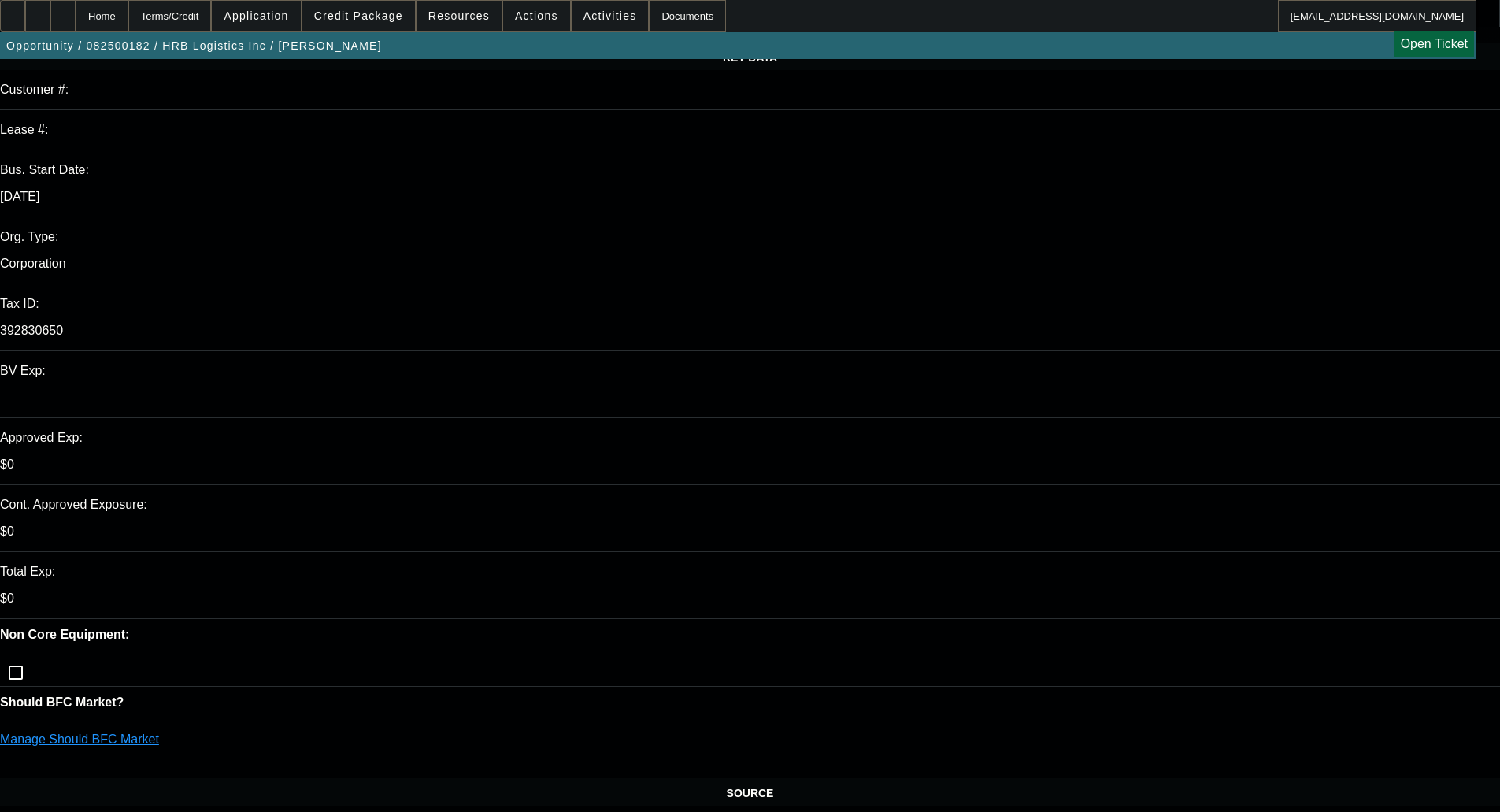
scroll to position [236, 0]
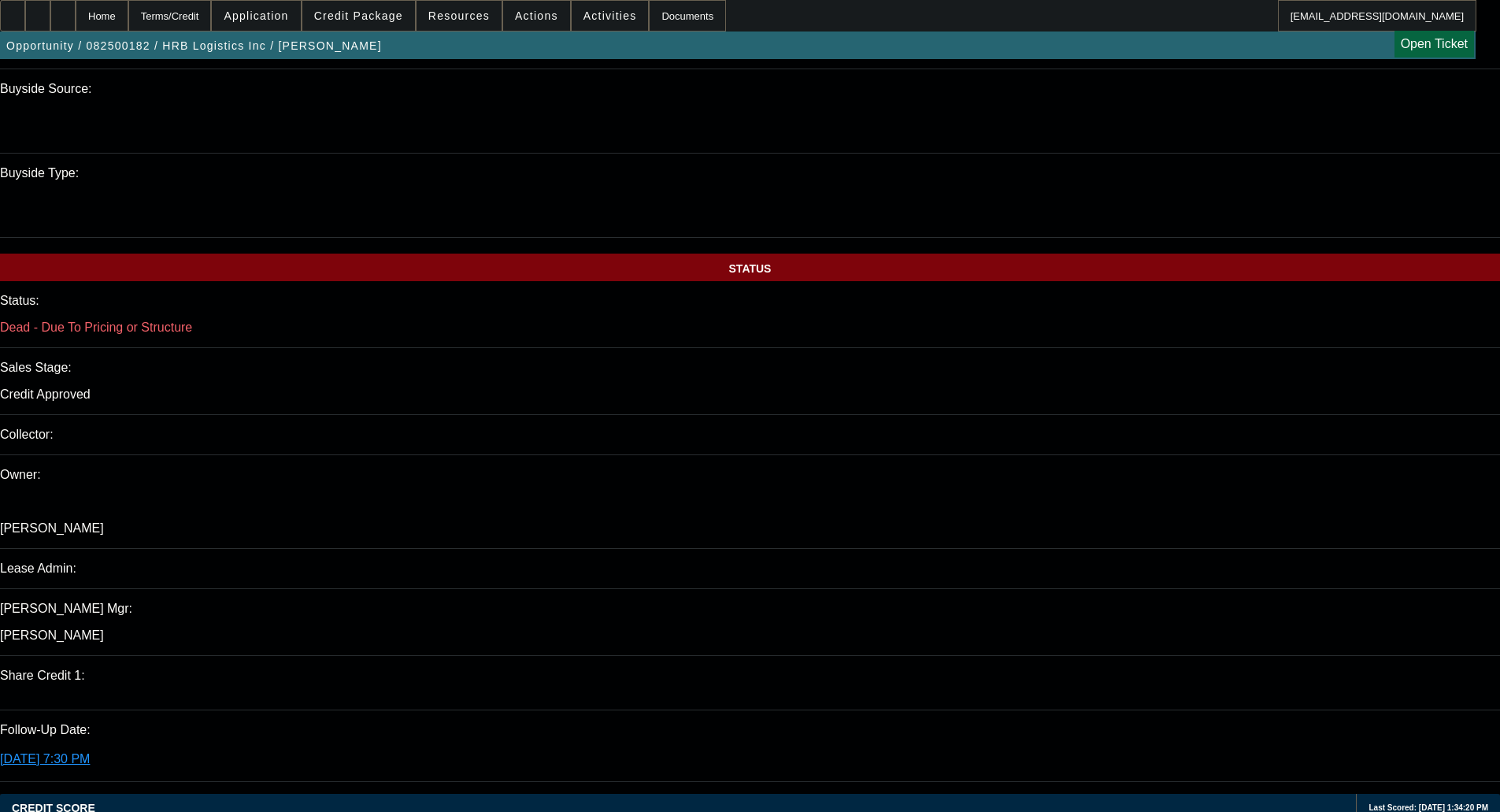
scroll to position [0, 0]
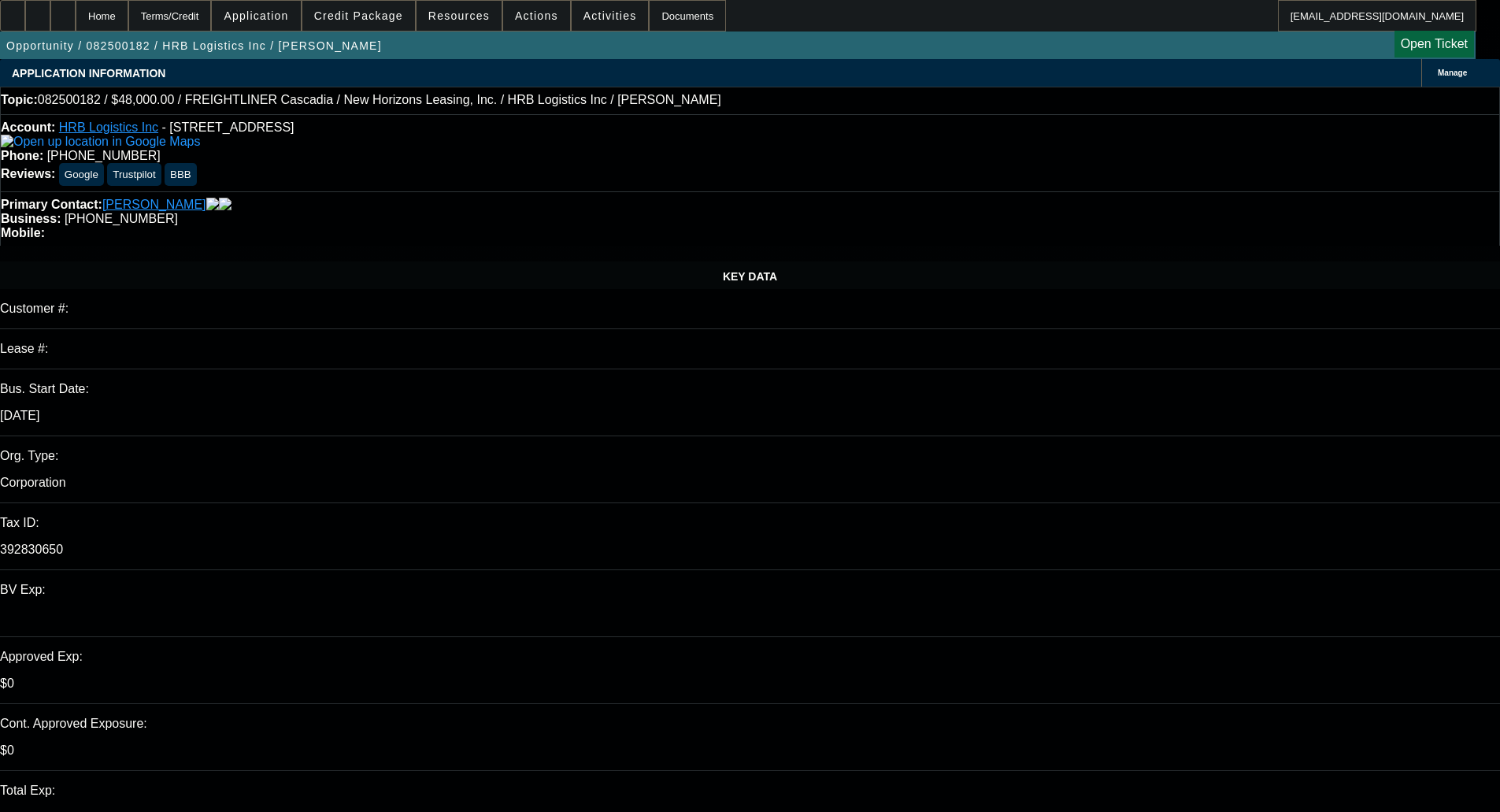
checkbox input "true"
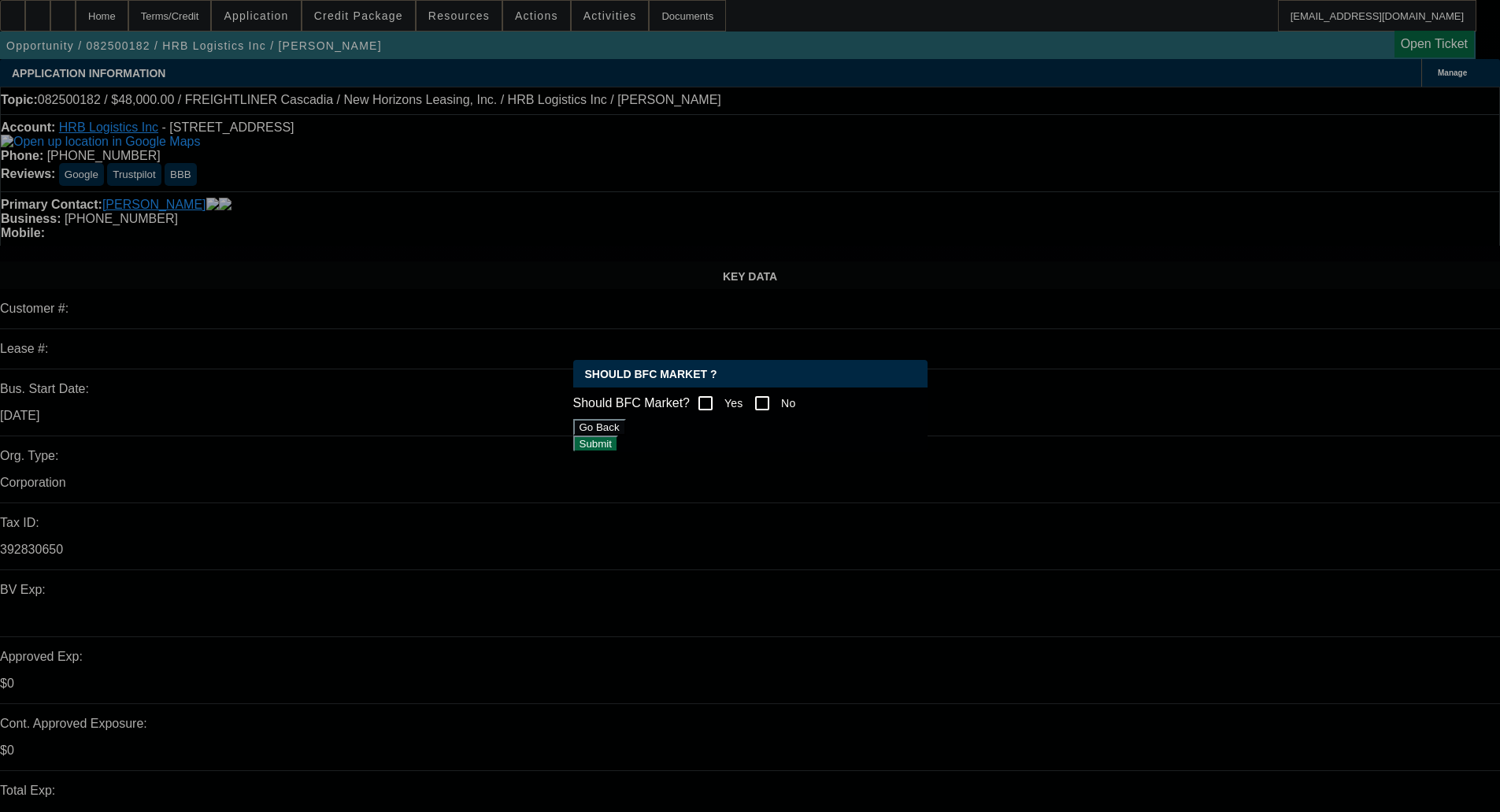
click at [770, 397] on input "No" at bounding box center [763, 404] width 32 height 32
checkbox input "true"
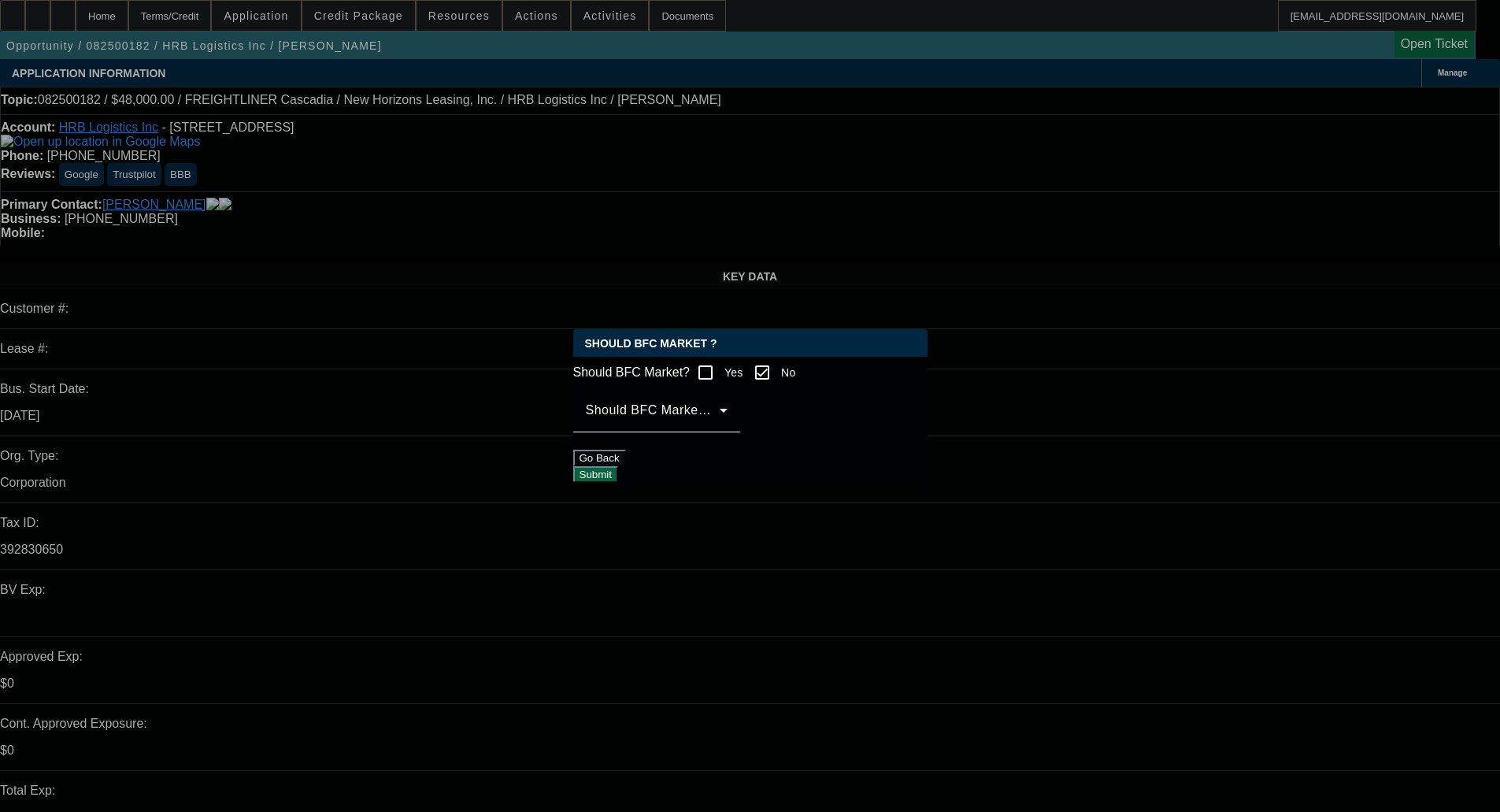
click at [689, 432] on div "Should BFC Market Status Reason" at bounding box center [657, 409] width 142 height 44
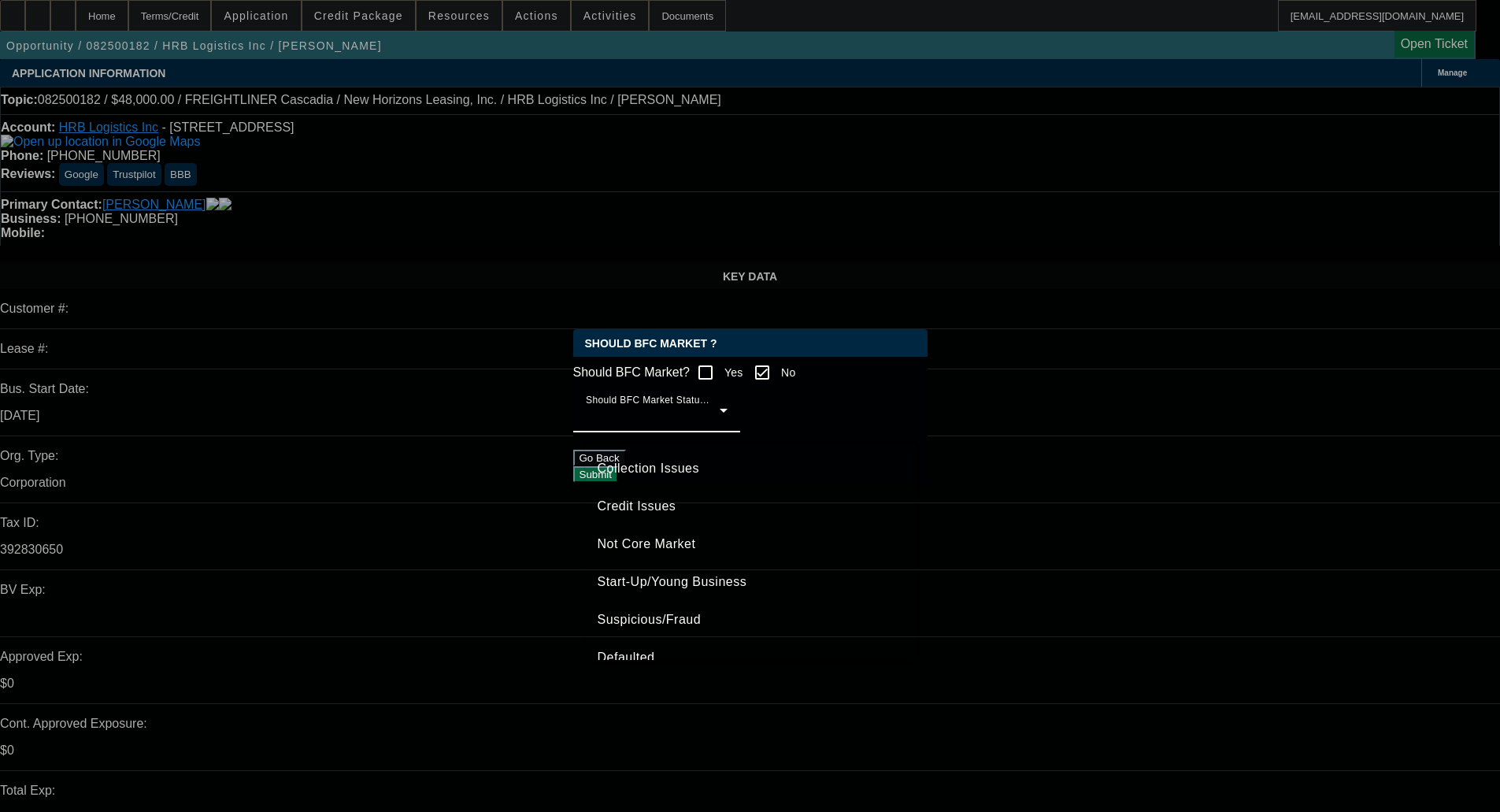
click at [671, 421] on div at bounding box center [750, 406] width 1500 height 812
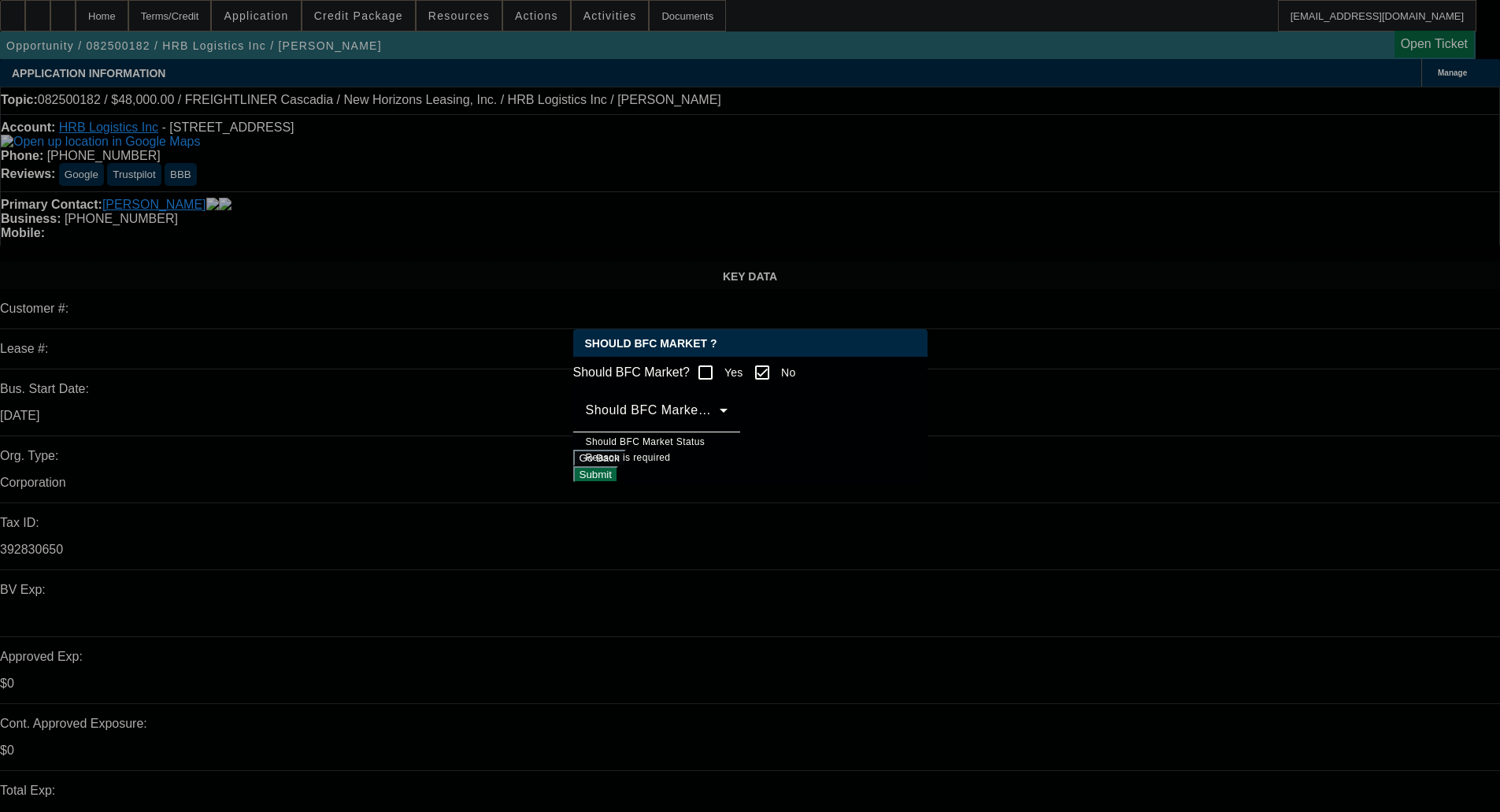
click at [635, 426] on span at bounding box center [653, 415] width 134 height 19
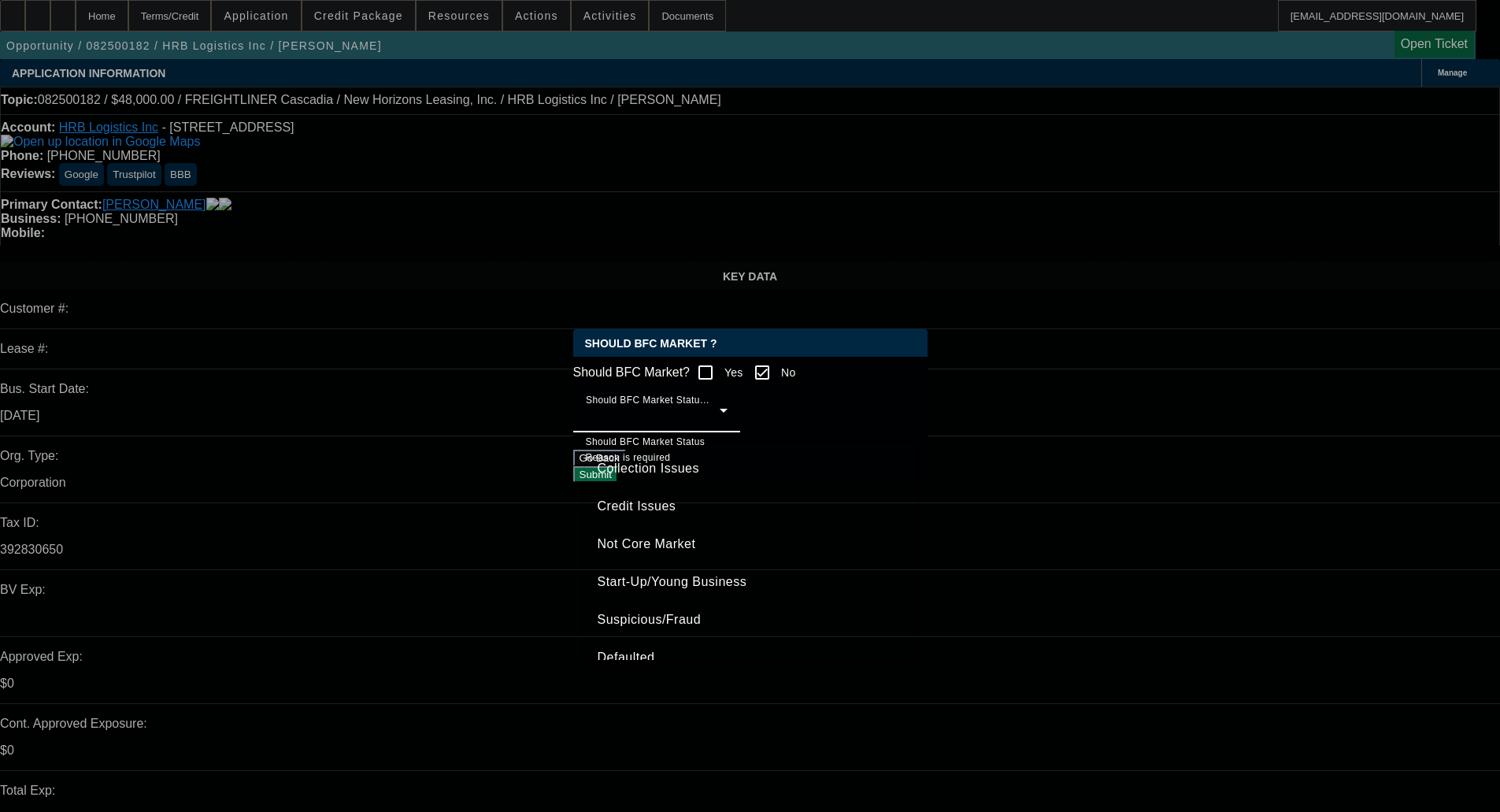
click at [671, 539] on span "Not Core Market" at bounding box center [647, 543] width 98 height 19
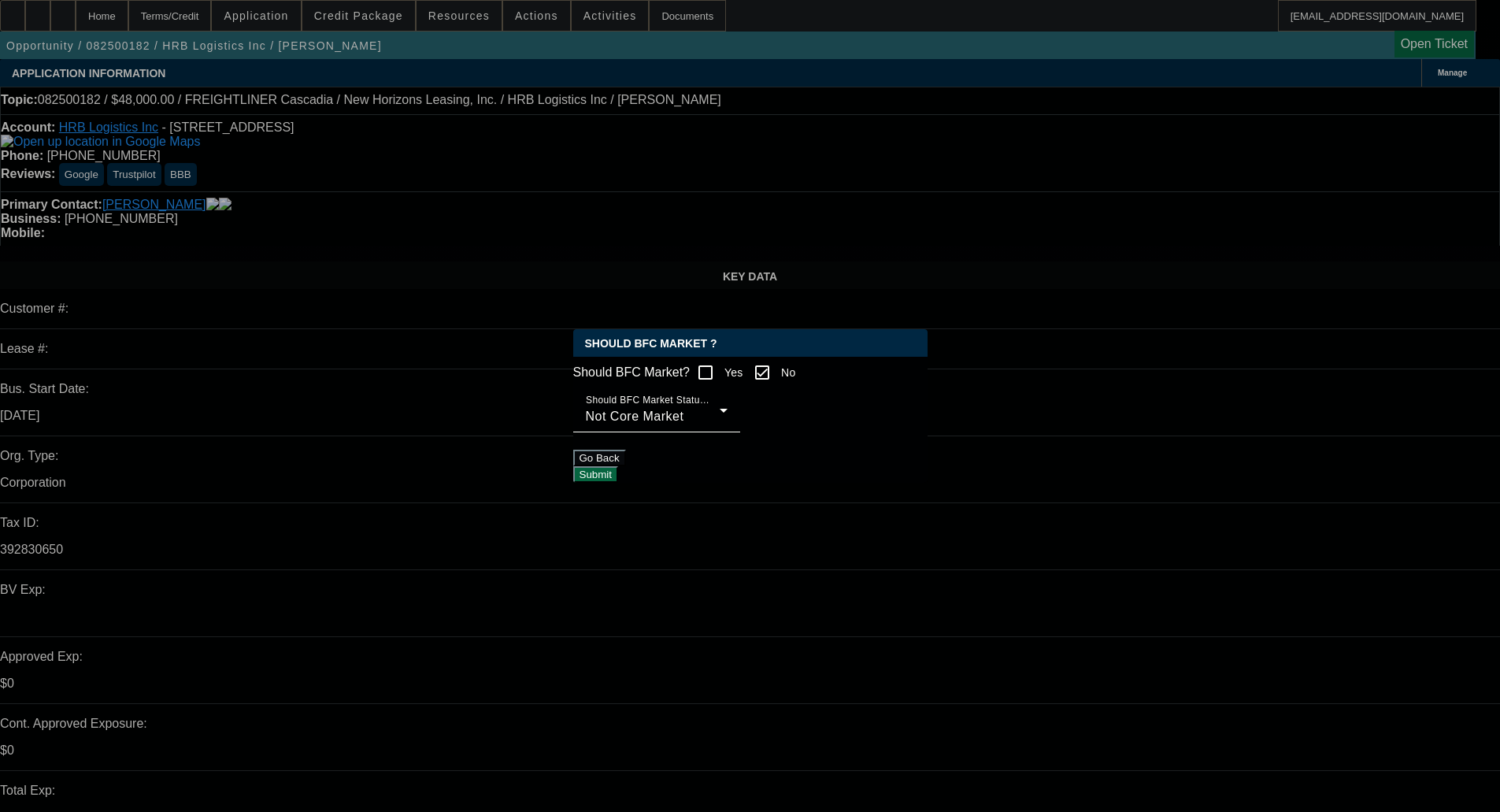
click at [618, 476] on button "Submit" at bounding box center [595, 474] width 45 height 17
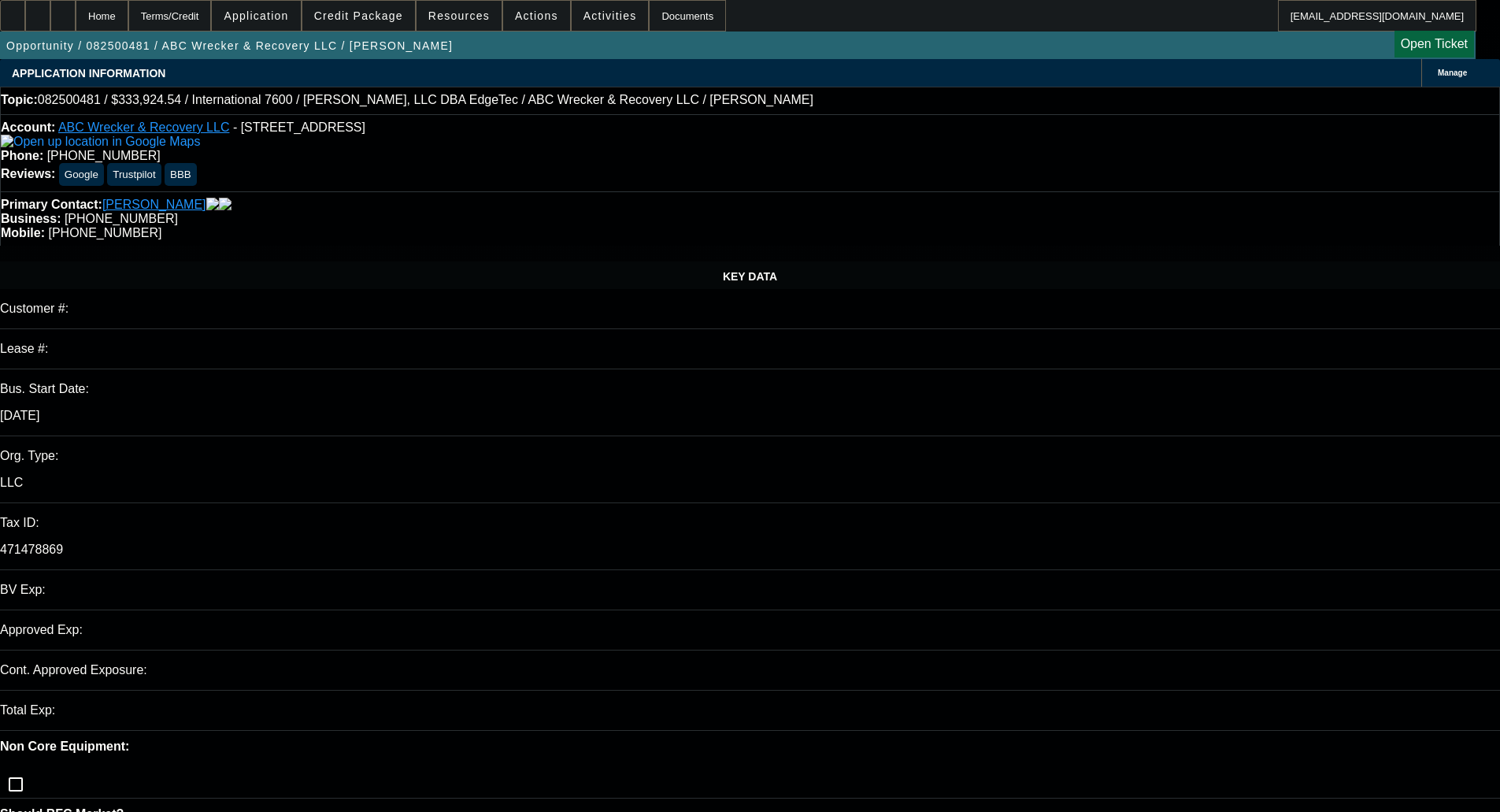
select select "0.1"
select select "2"
select select "0.1"
select select "2"
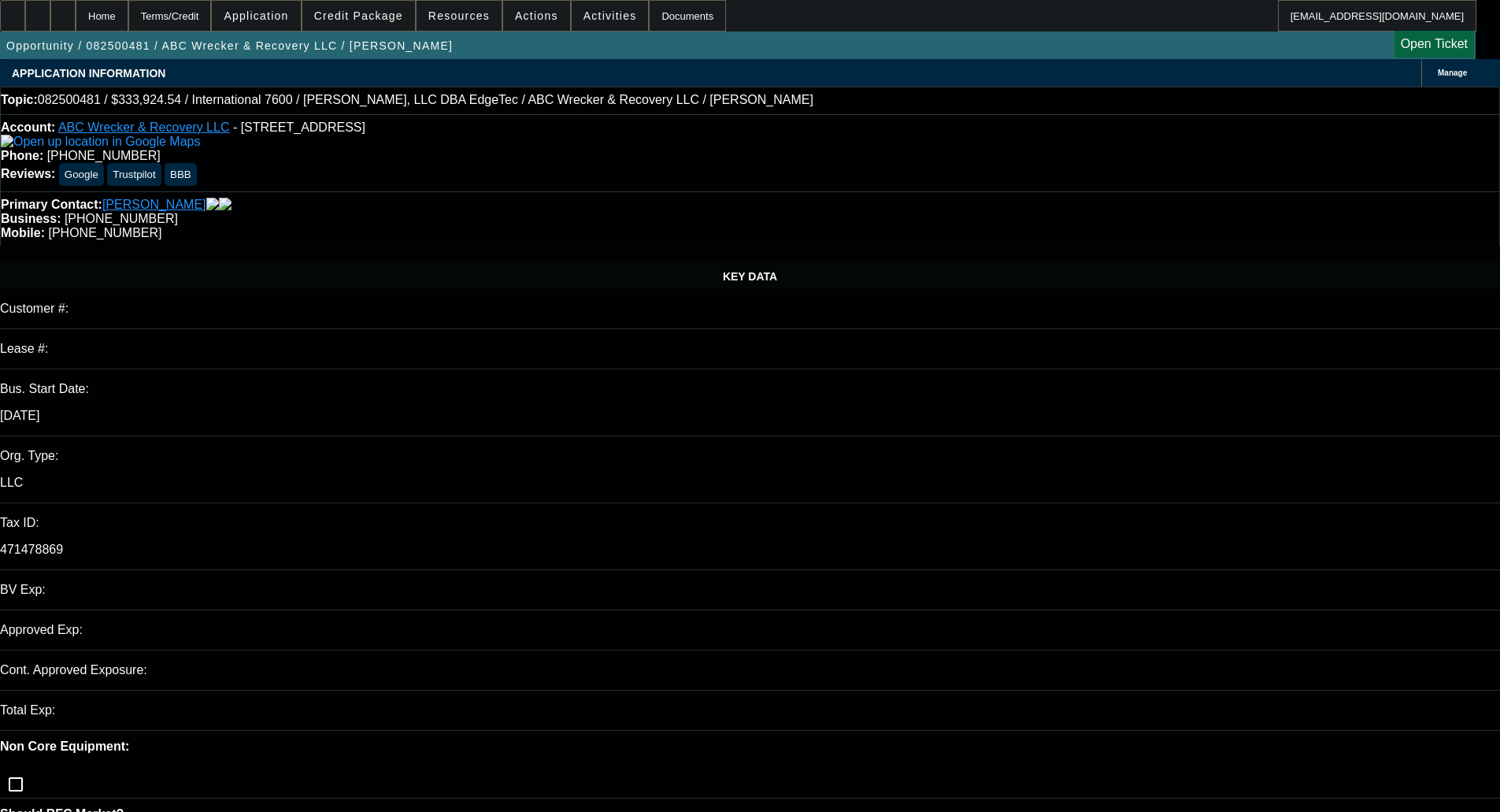
select select "0.1"
select select "1"
select select "2"
select select "4"
select select "1"
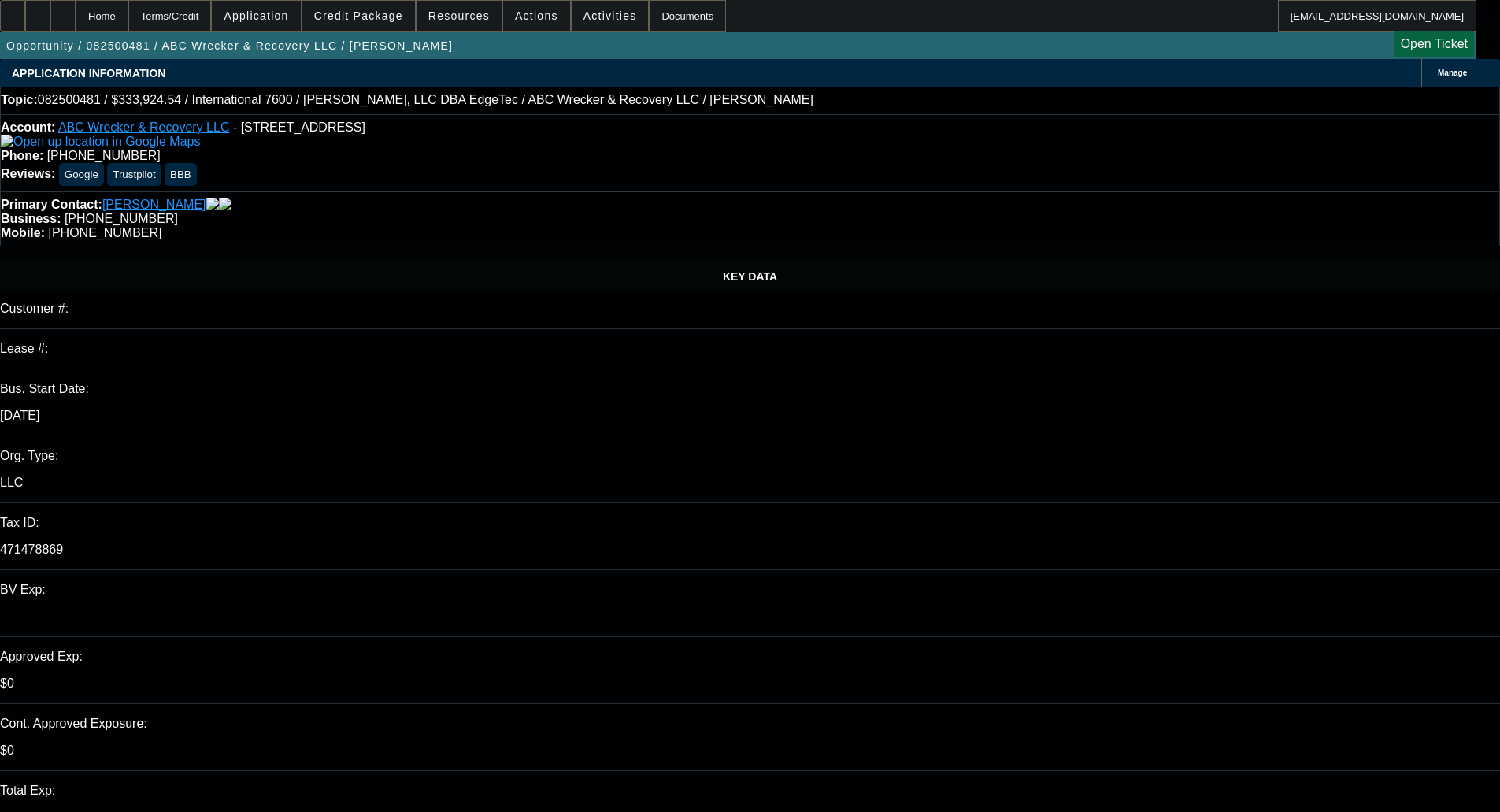
select select "2"
select select "4"
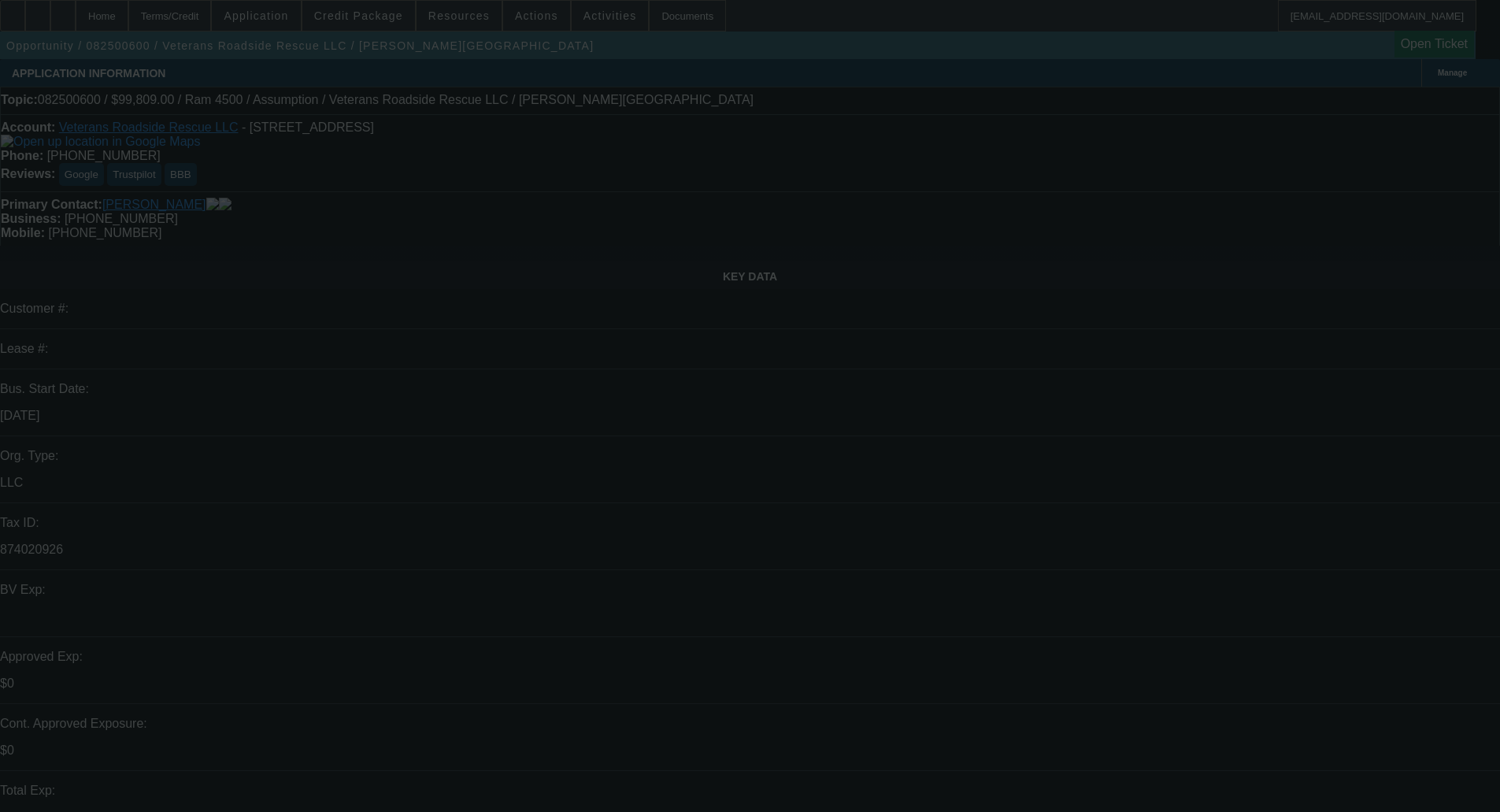
select select "0"
select select "2"
select select "0.1"
select select "4"
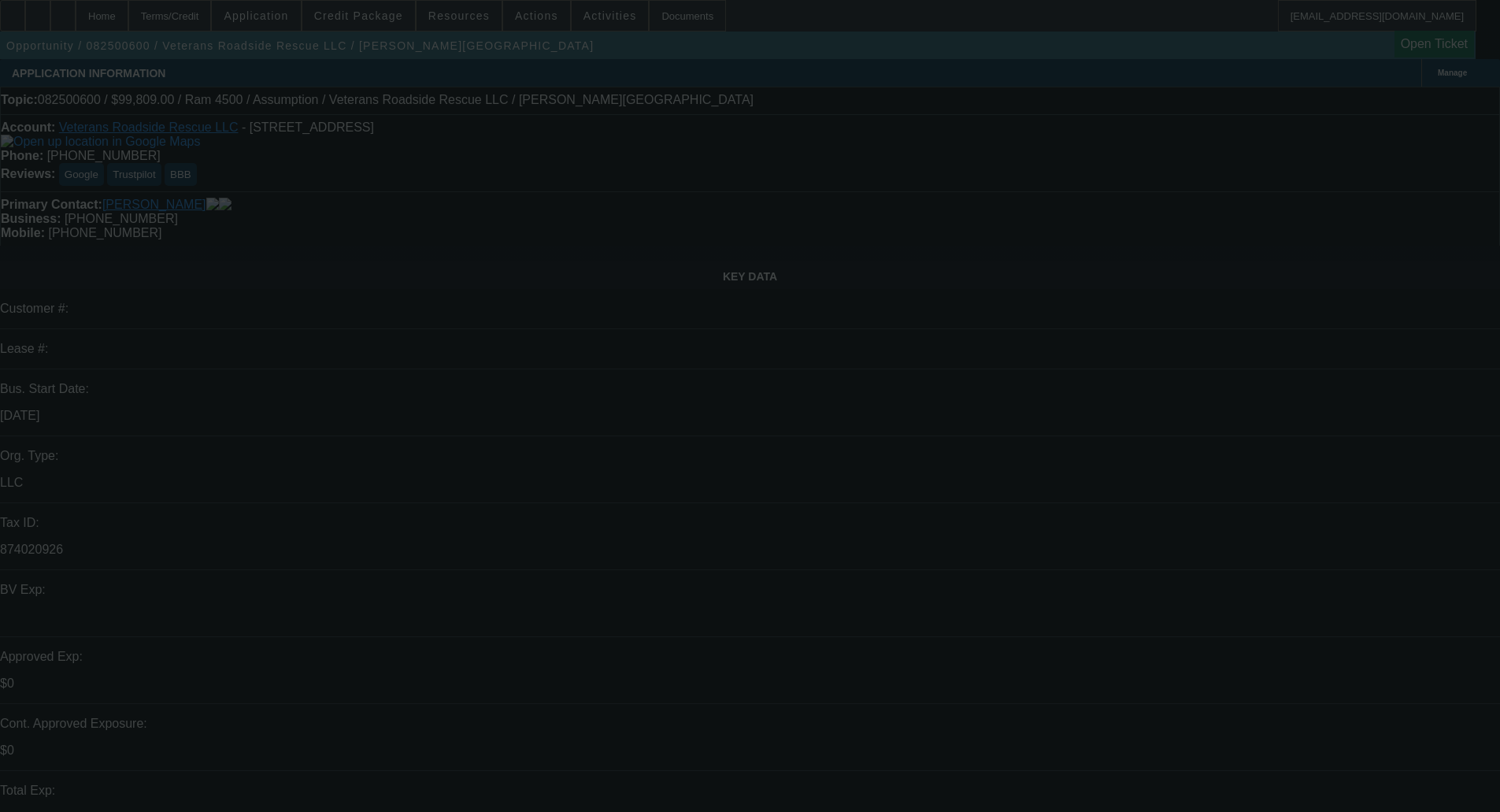
select select "0"
select select "2"
select select "0.1"
select select "4"
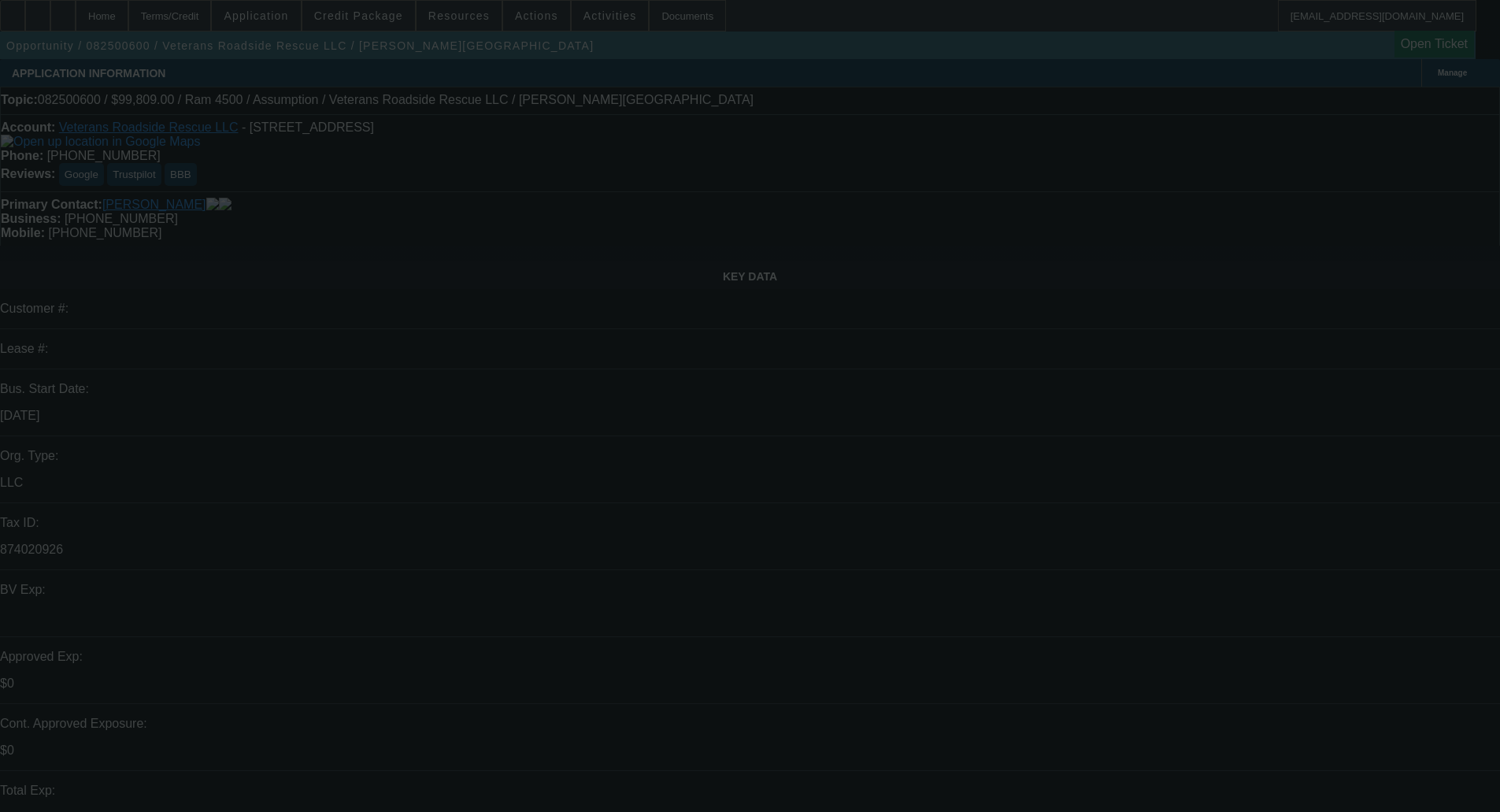
select select "0"
select select "2"
select select "0.1"
select select "4"
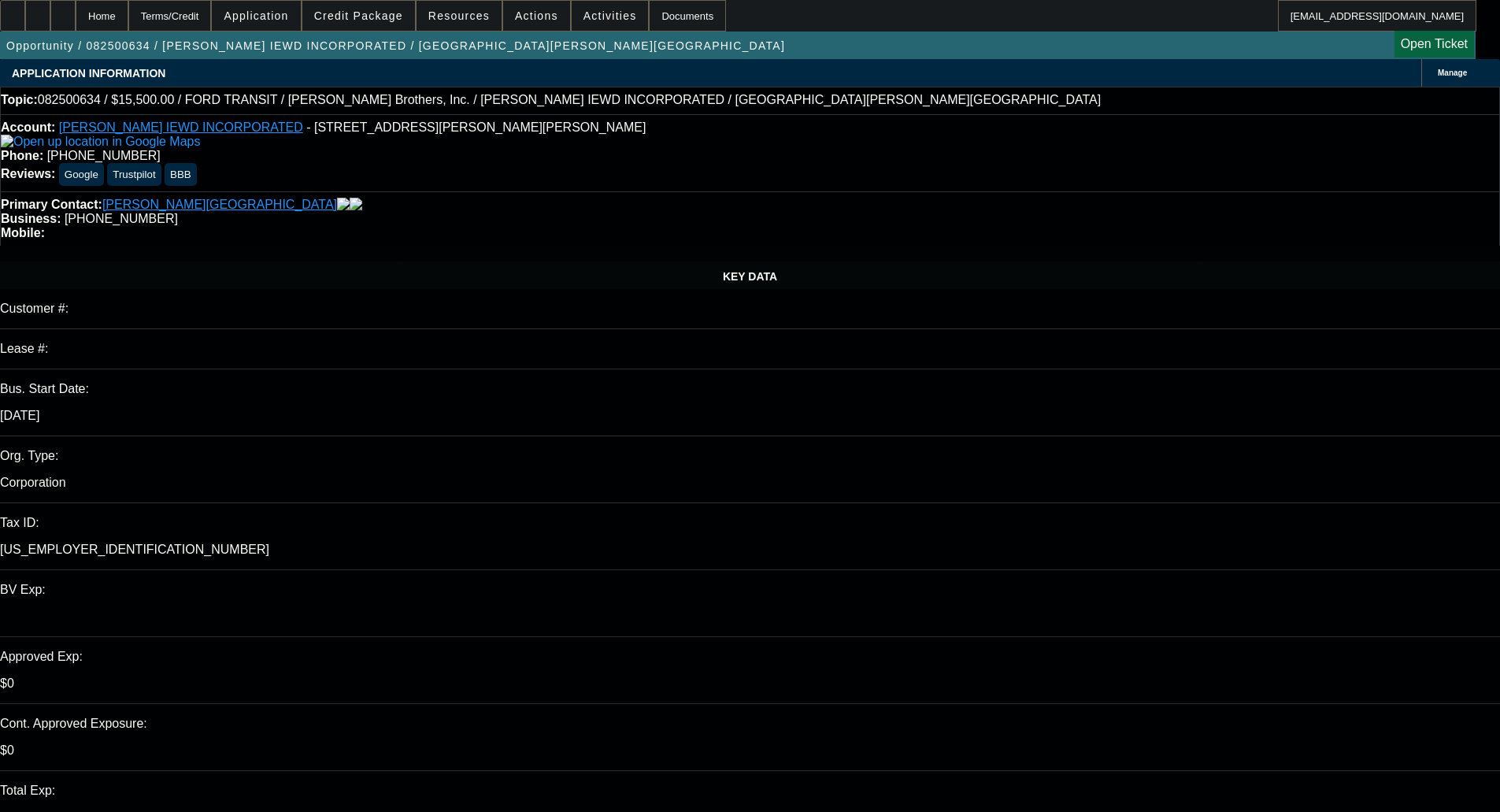
select select "0"
select select "2"
select select "0"
select select "6"
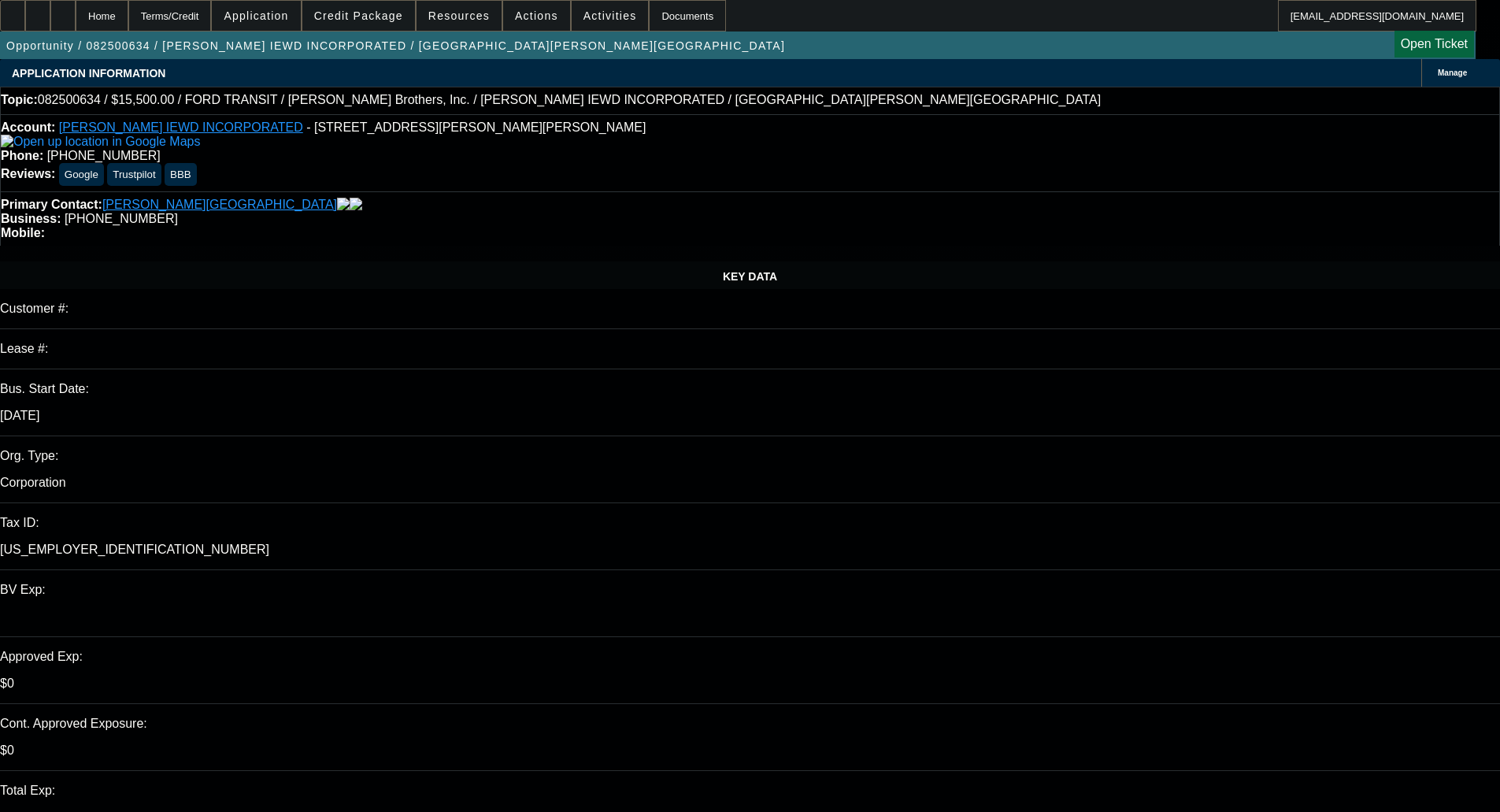
click at [356, 21] on span "Credit Package" at bounding box center [359, 16] width 89 height 13
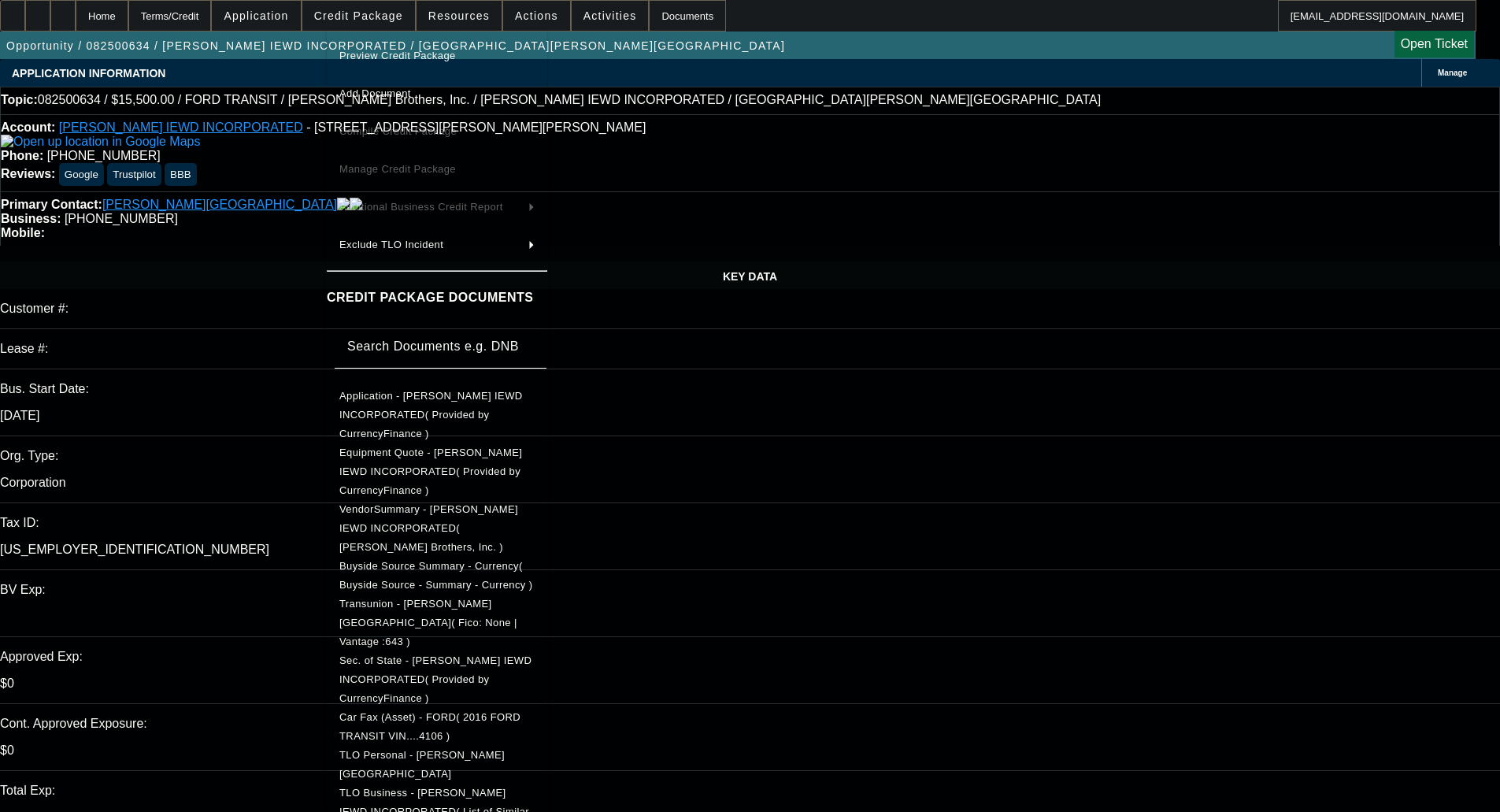
click at [449, 37] on button "Preview Credit Package" at bounding box center [437, 56] width 220 height 38
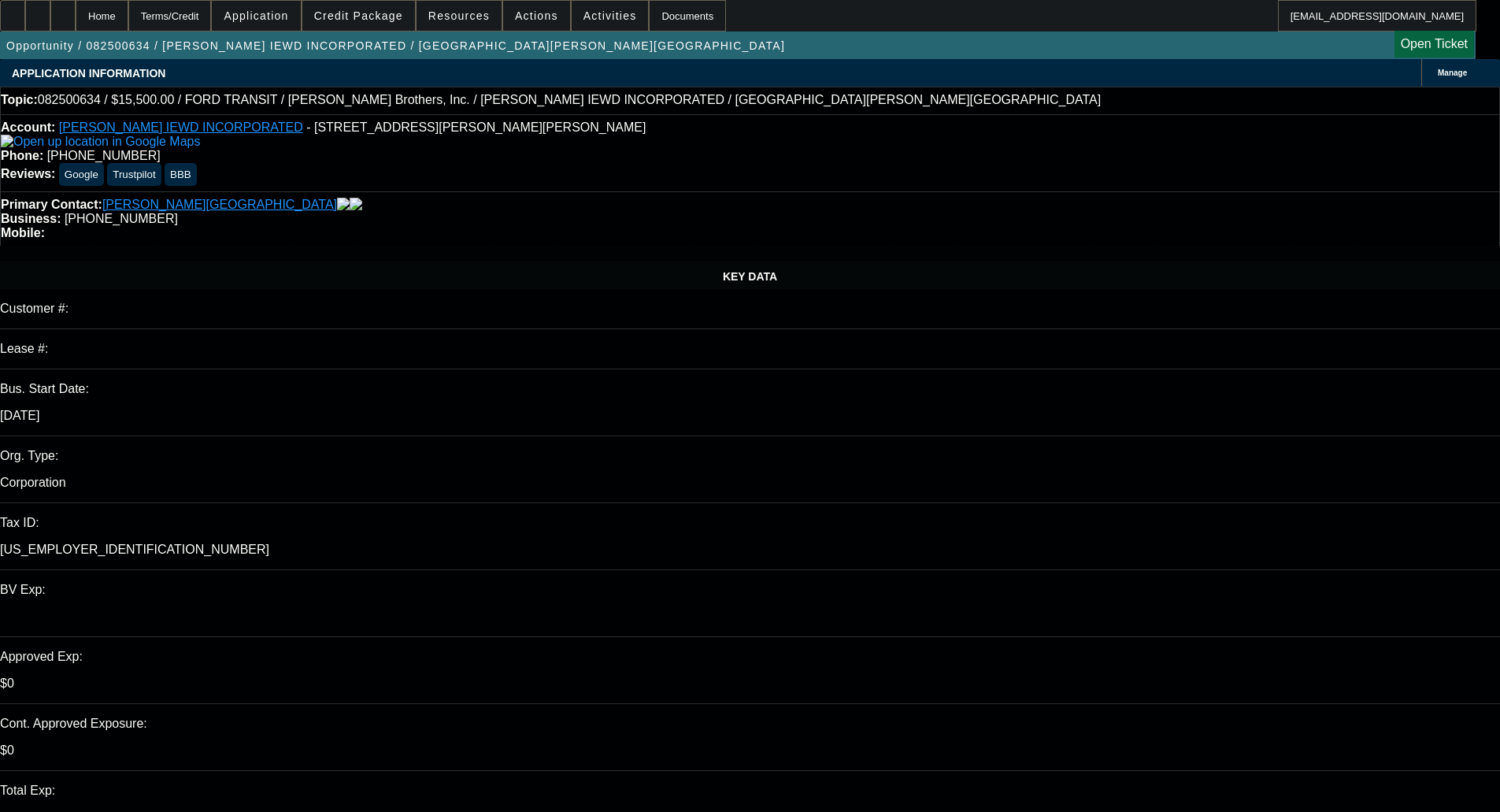
checkbox input "true"
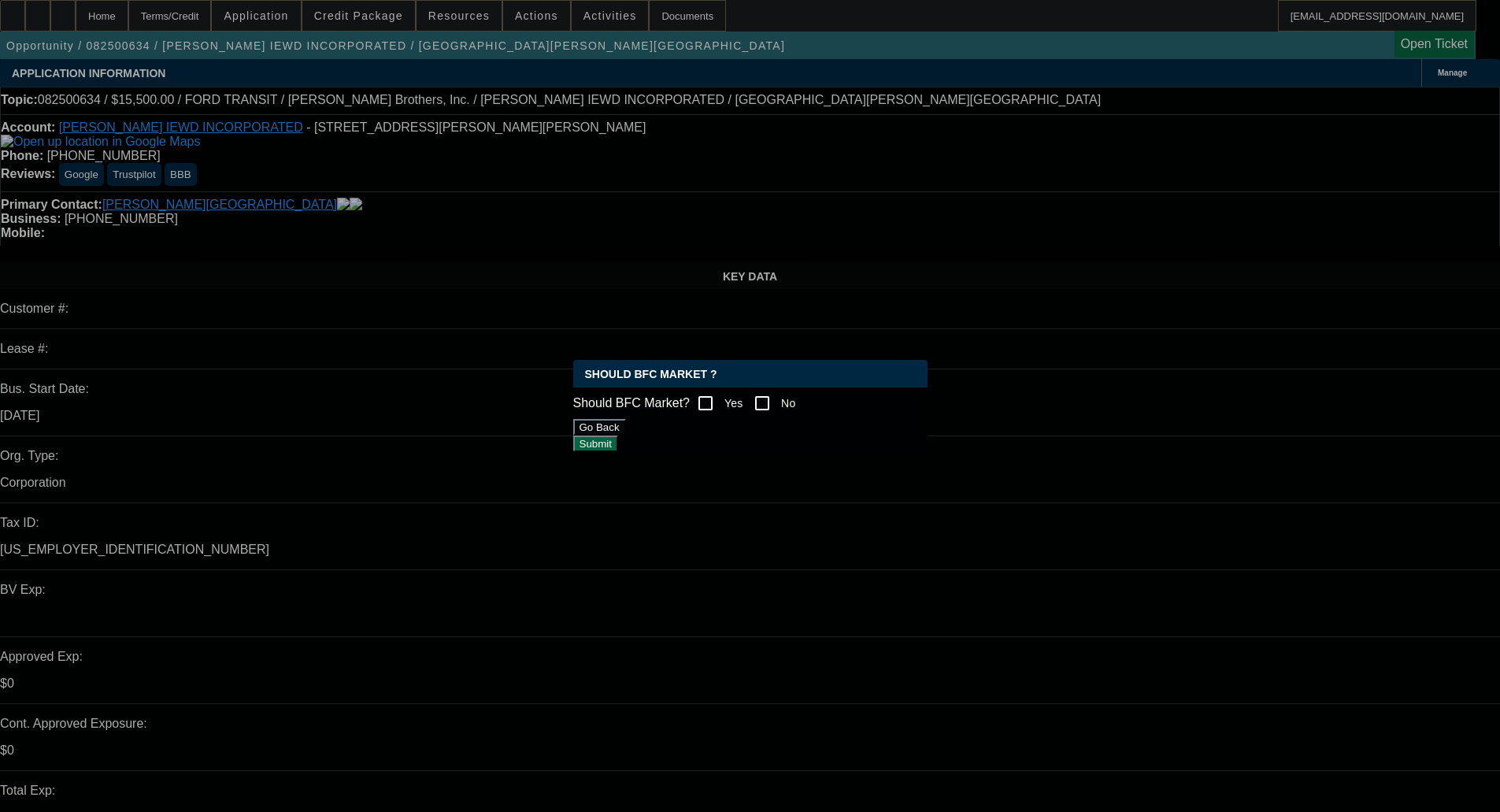
click at [778, 391] on input "No" at bounding box center [763, 404] width 32 height 32
checkbox input "true"
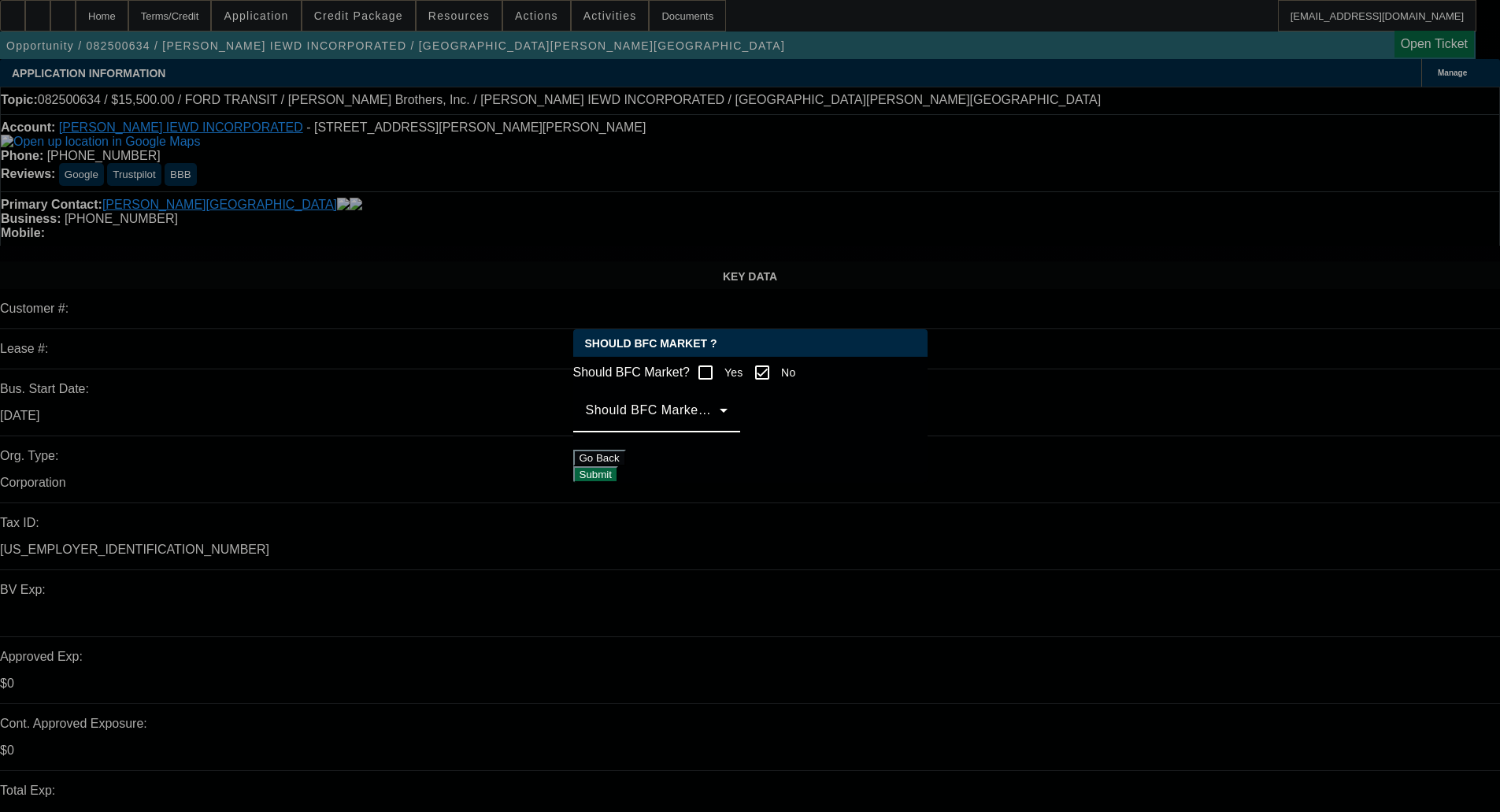
click at [720, 426] on span at bounding box center [653, 415] width 134 height 19
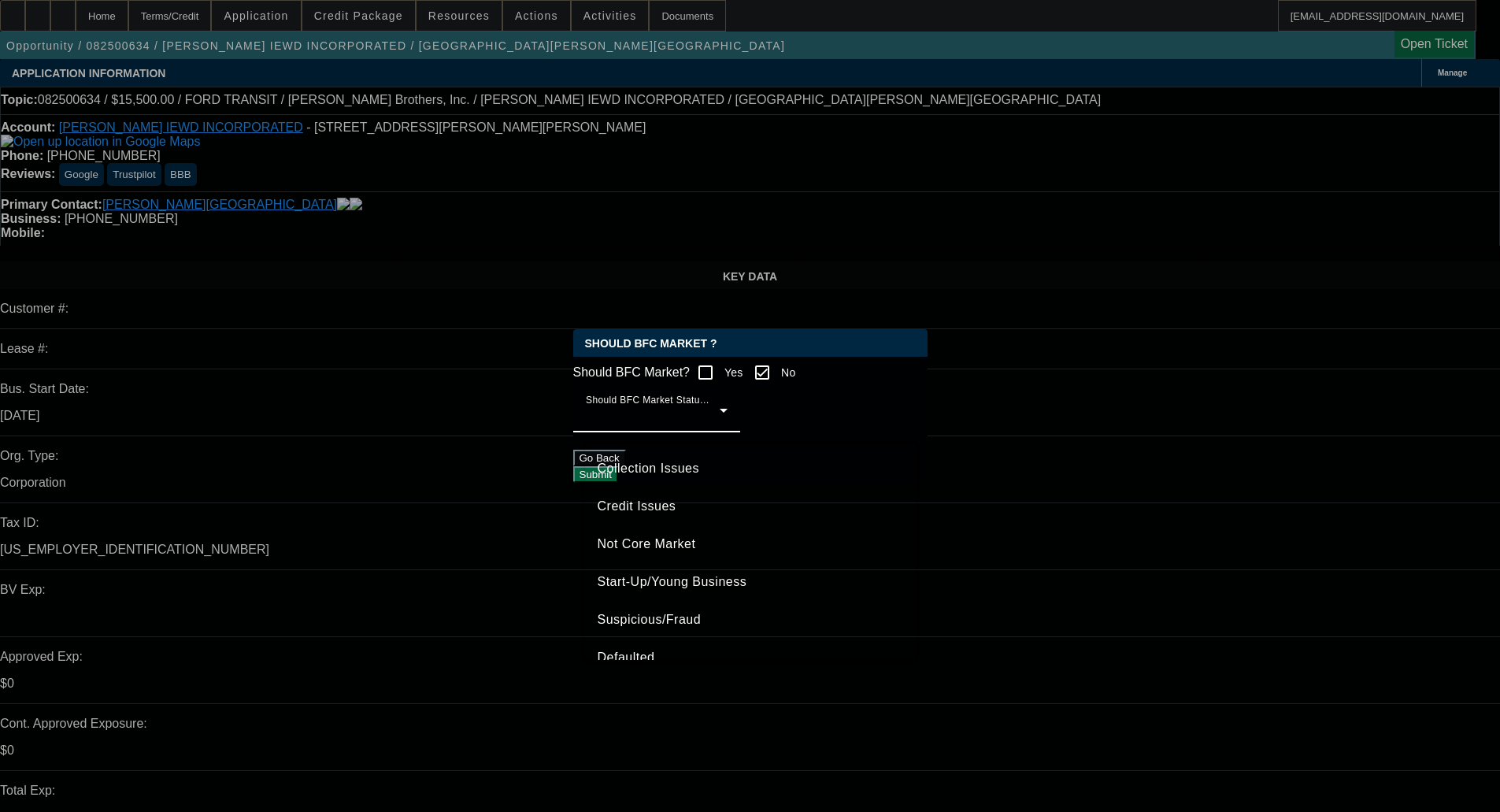
click at [663, 516] on mat-option "Credit Issues" at bounding box center [750, 506] width 330 height 38
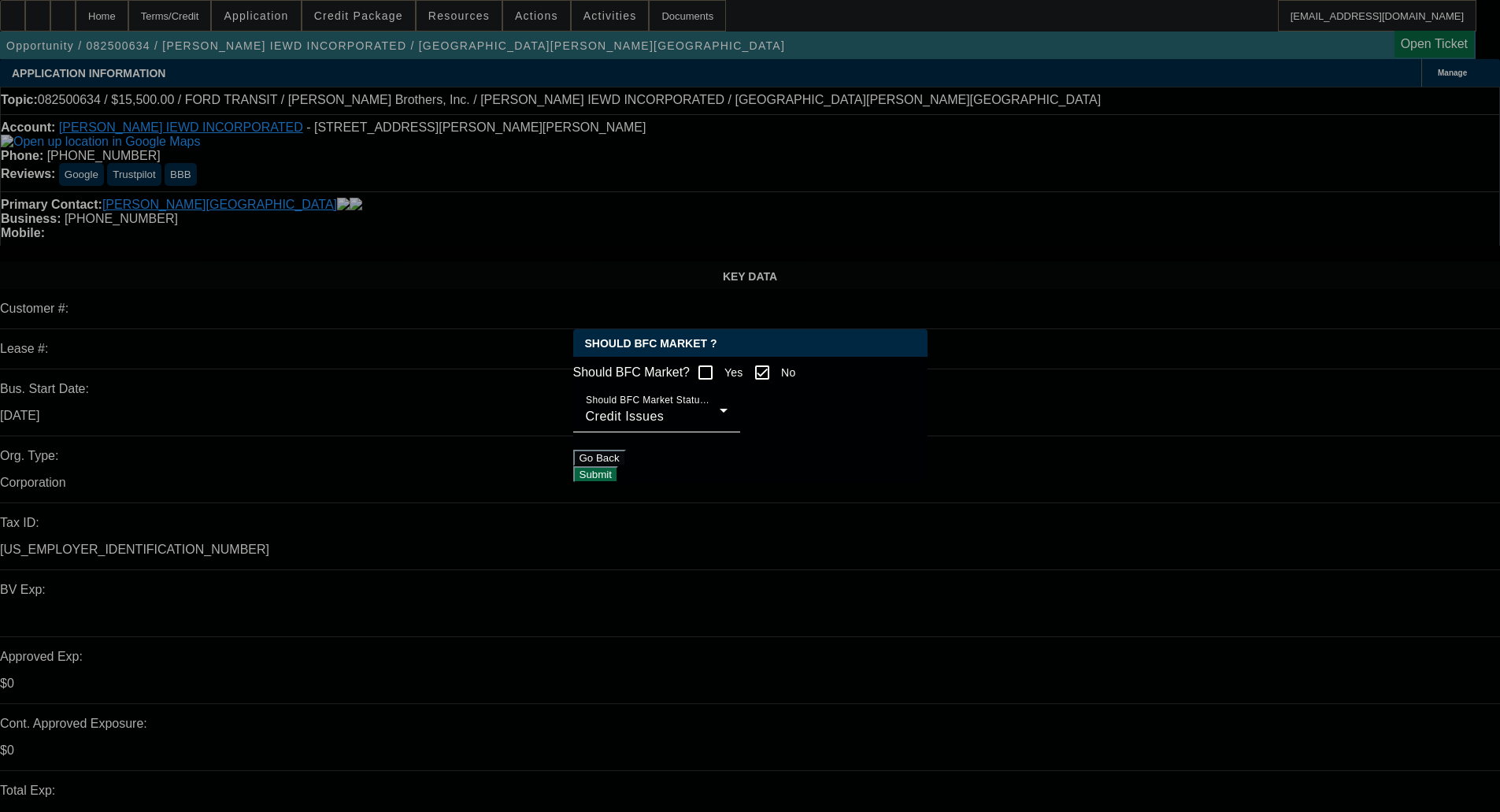
click at [618, 467] on button "Submit" at bounding box center [595, 474] width 45 height 17
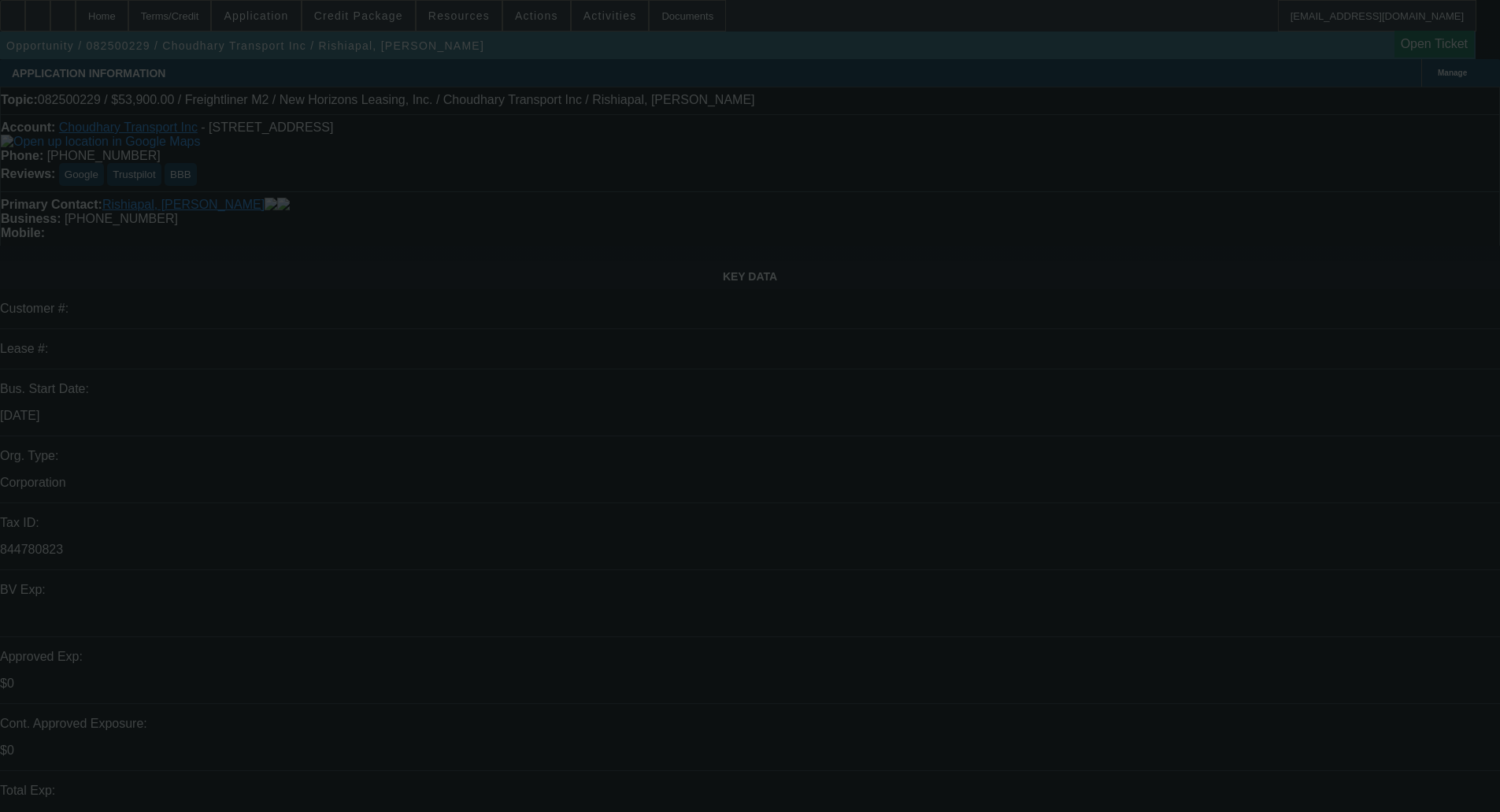
select select "0"
select select "2"
select select "0"
select select "19"
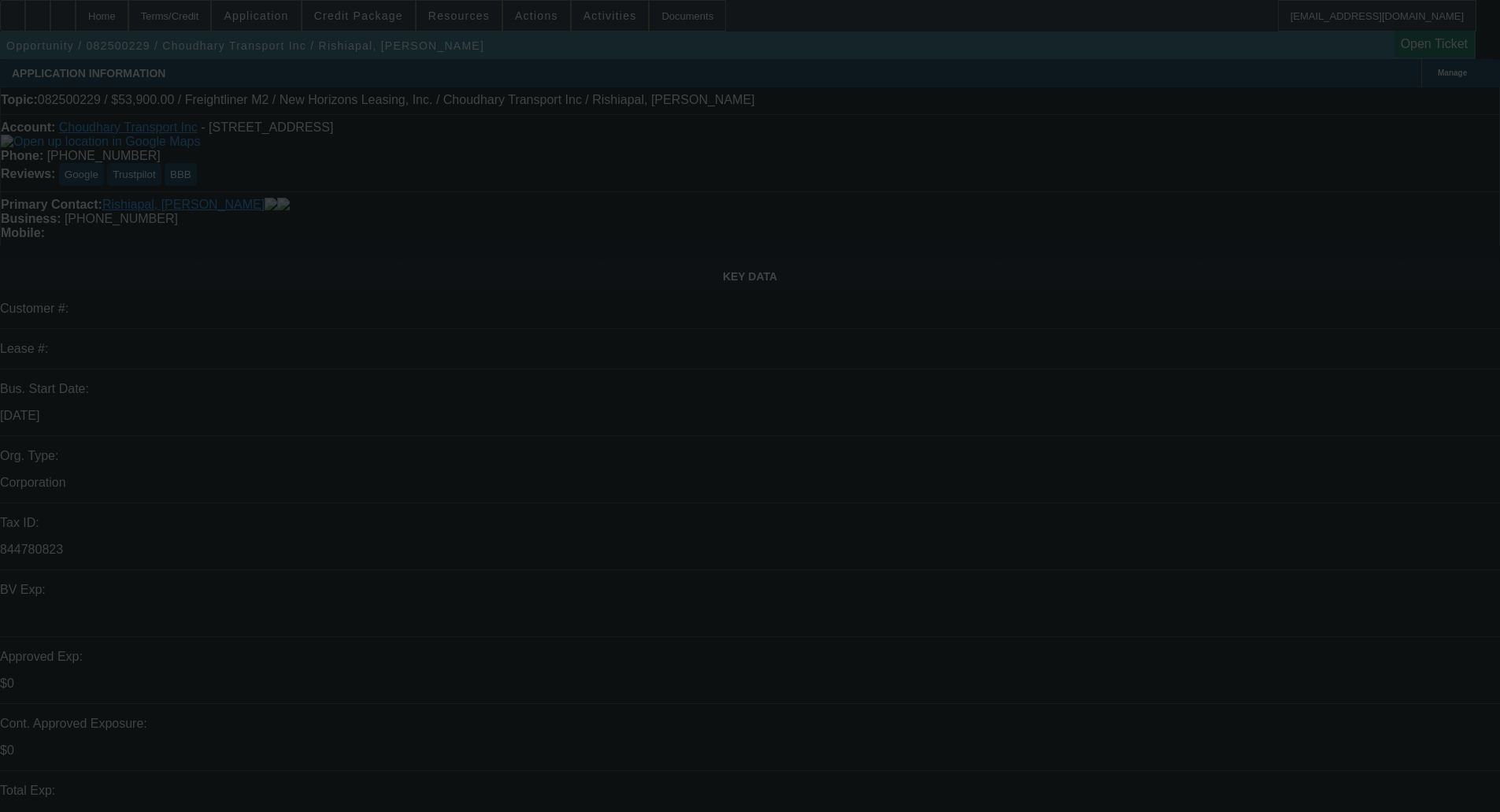
select select "0"
select select "2"
select select "0"
select select "19"
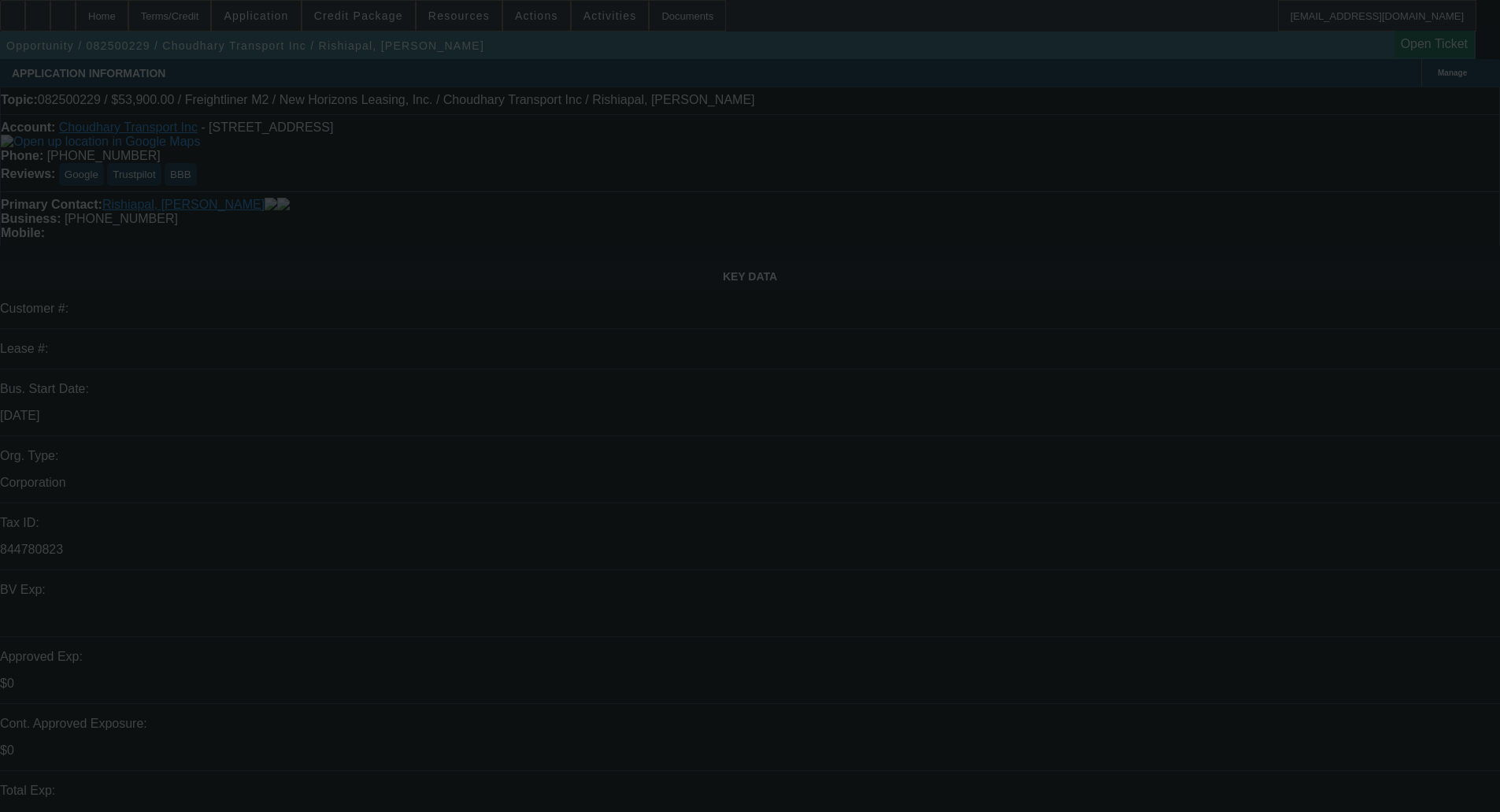
select select "0"
select select "2"
select select "0"
select select "19"
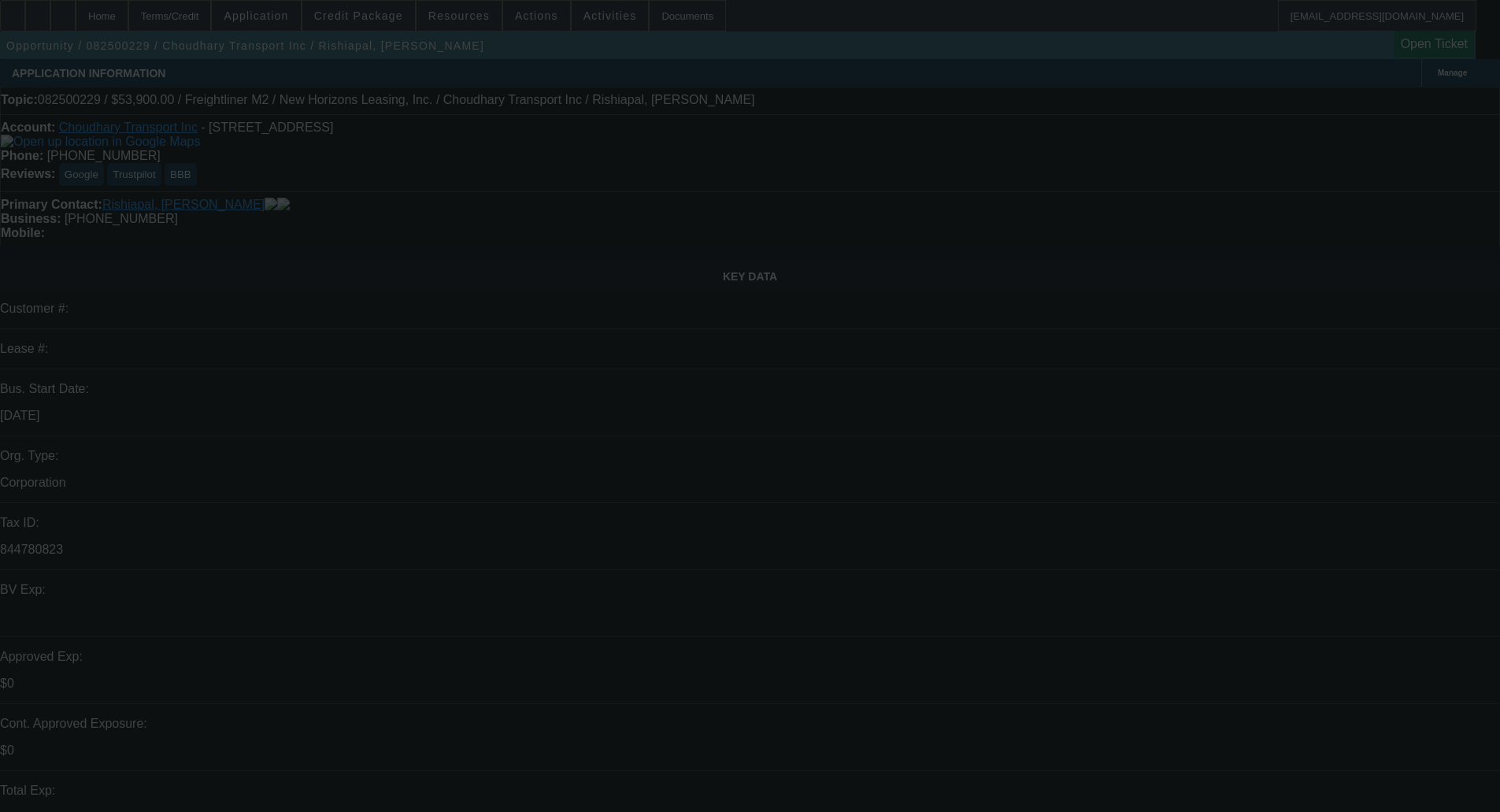
select select "0"
select select "2"
select select "0"
select select "19"
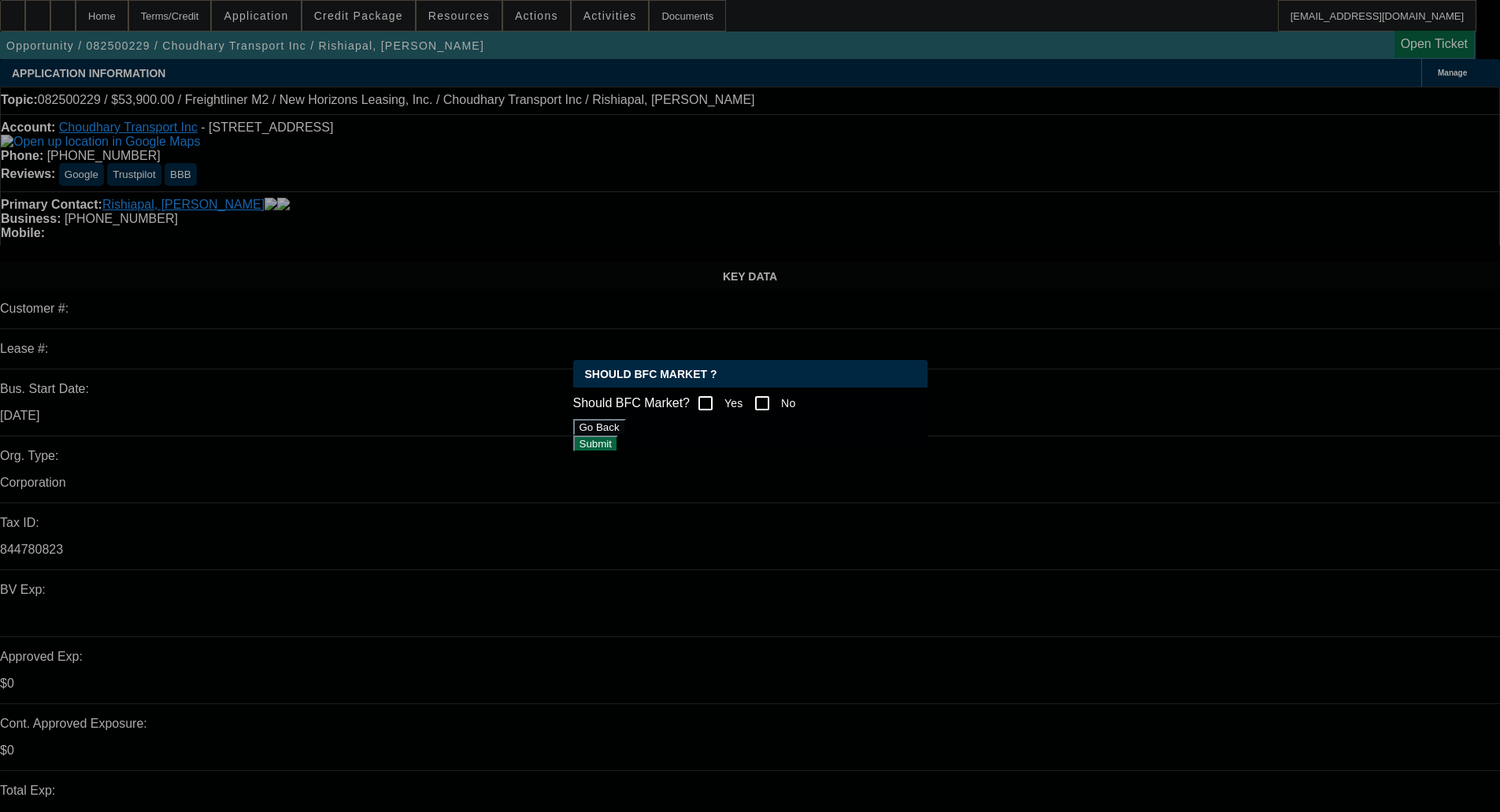
click at [626, 435] on button "Go Back" at bounding box center [599, 426] width 53 height 17
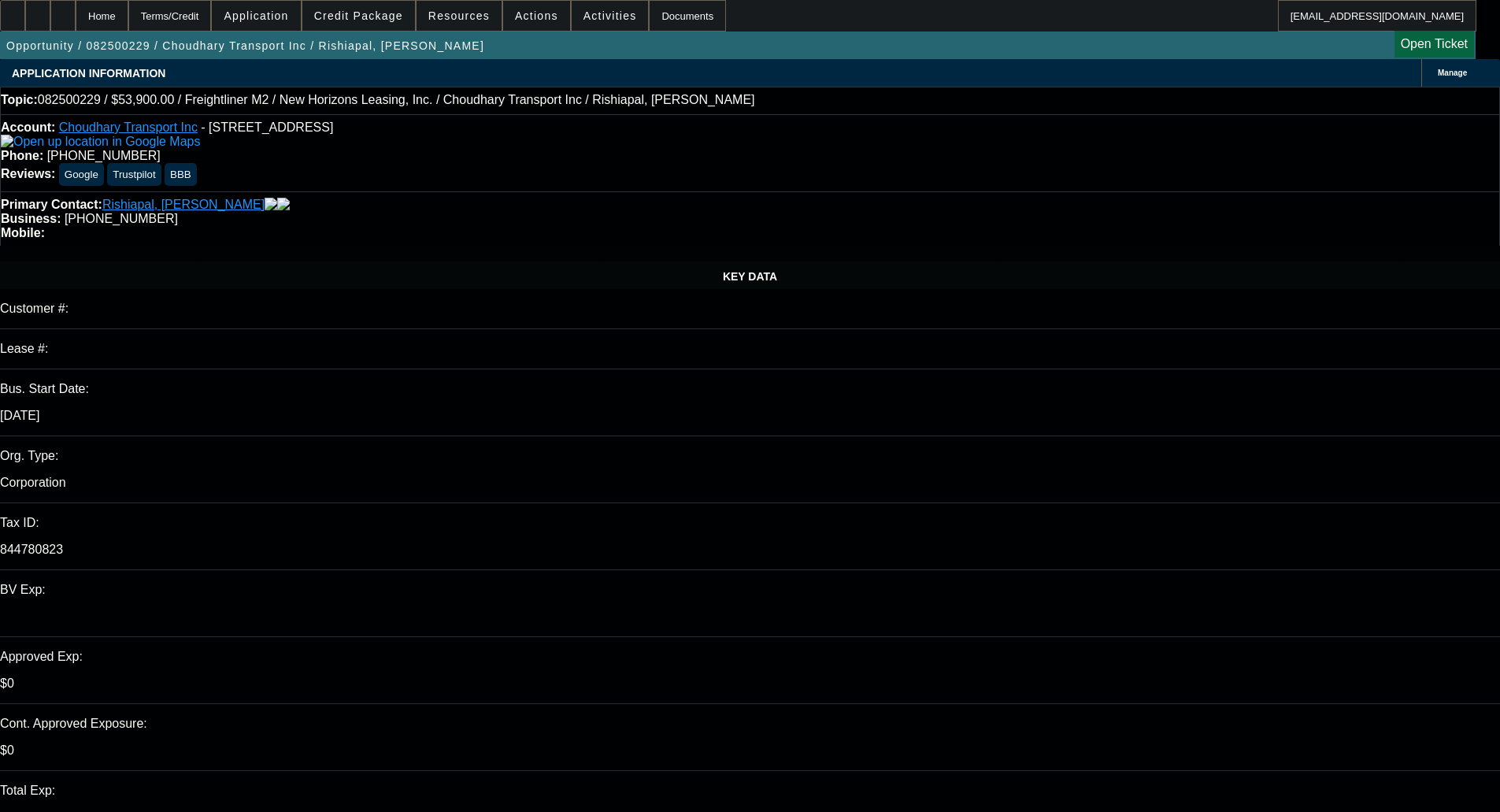
click at [375, 16] on span "Credit Package" at bounding box center [359, 16] width 89 height 13
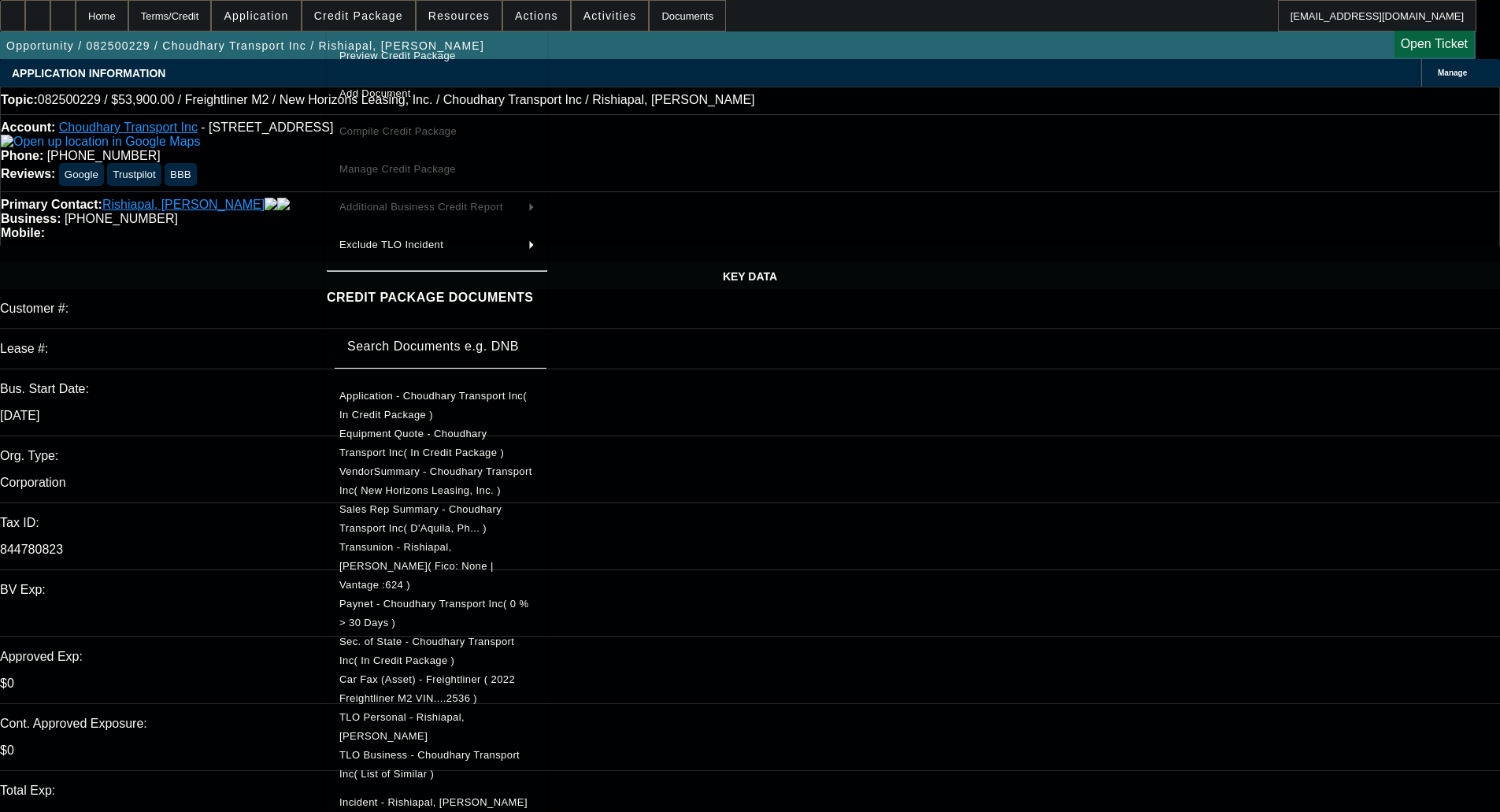
click at [420, 59] on span "Preview Credit Package" at bounding box center [397, 56] width 116 height 12
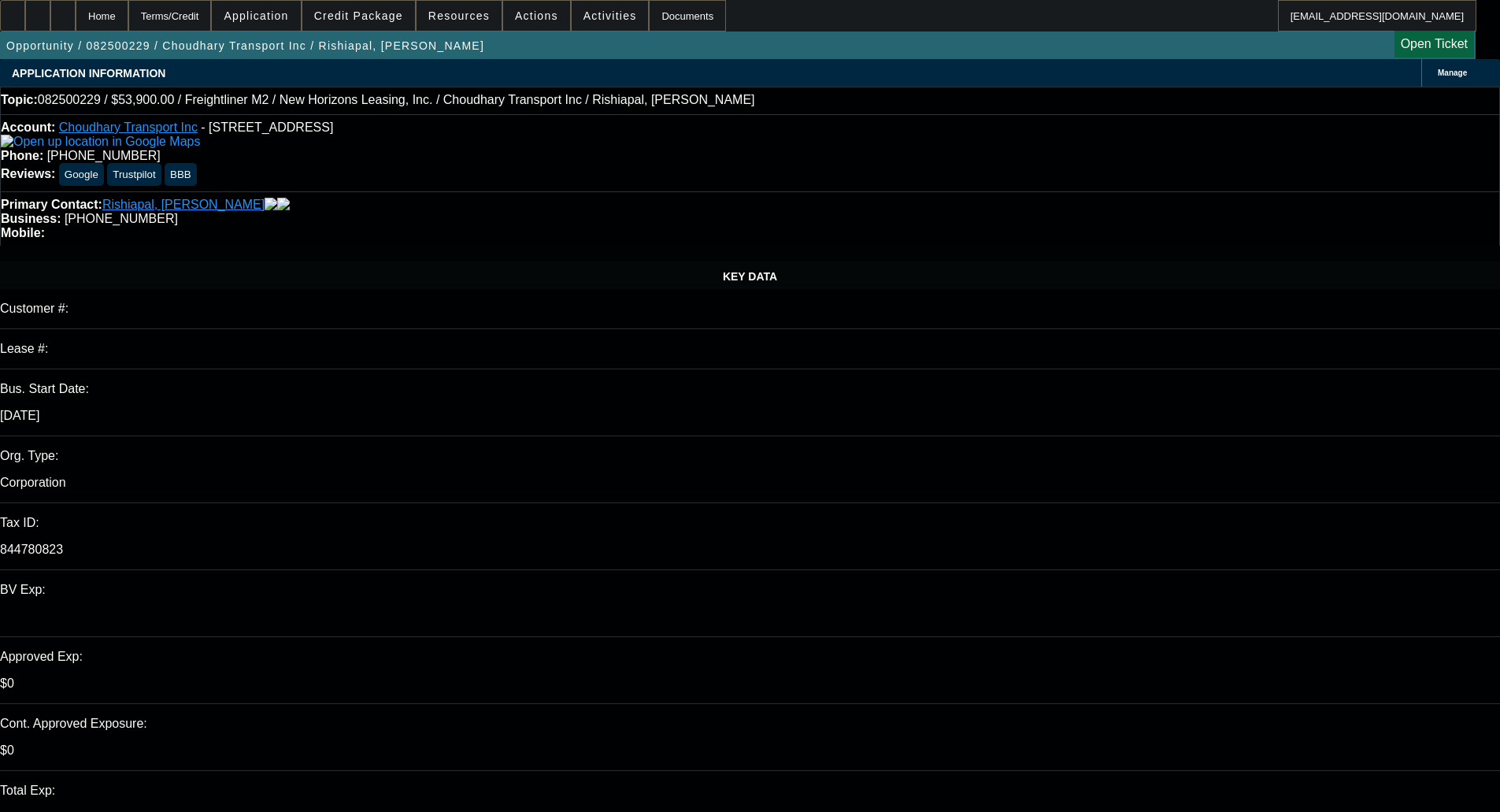
scroll to position [0, 0]
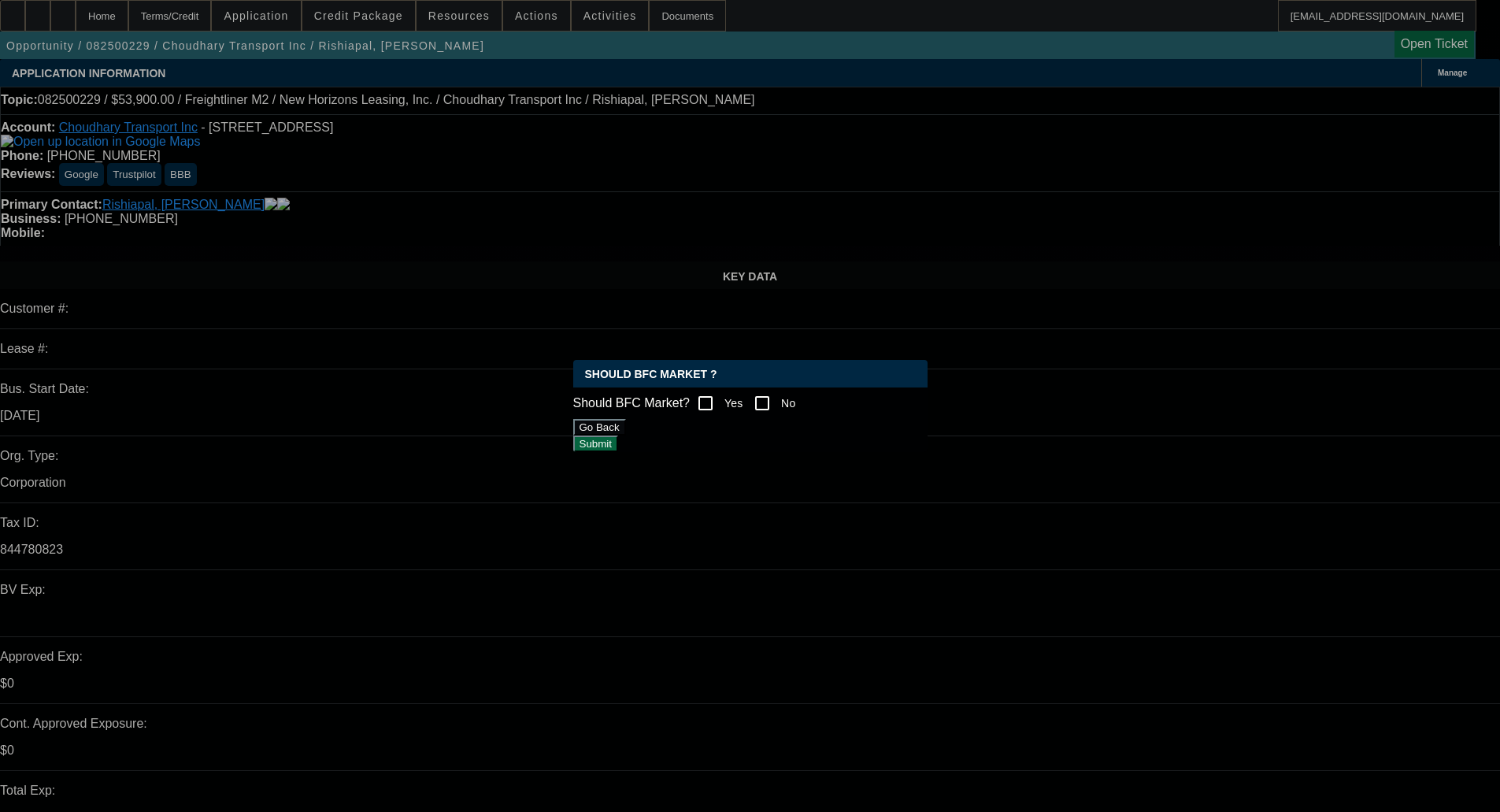
click at [743, 388] on div "Yes" at bounding box center [716, 404] width 54 height 32
click at [705, 403] on input "Yes" at bounding box center [705, 404] width 32 height 32
checkbox input "true"
click at [844, 452] on div "Should BFC Market ? Should BFC Market? Yes No Go Back Submit" at bounding box center [750, 406] width 354 height 92
click at [618, 438] on button "Submit" at bounding box center [595, 443] width 45 height 17
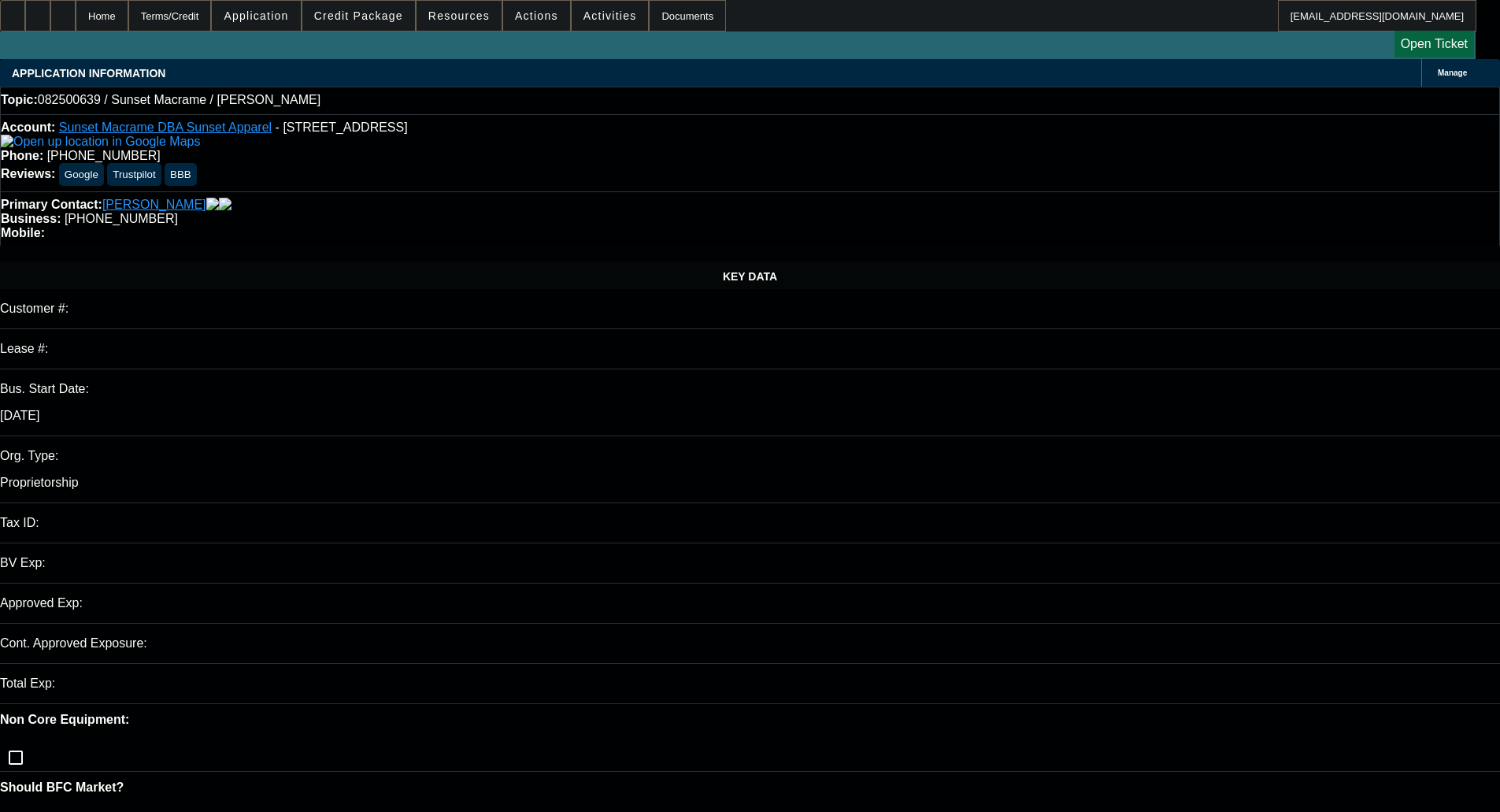
select select "0"
select select "2"
select select "0.1"
select select "4"
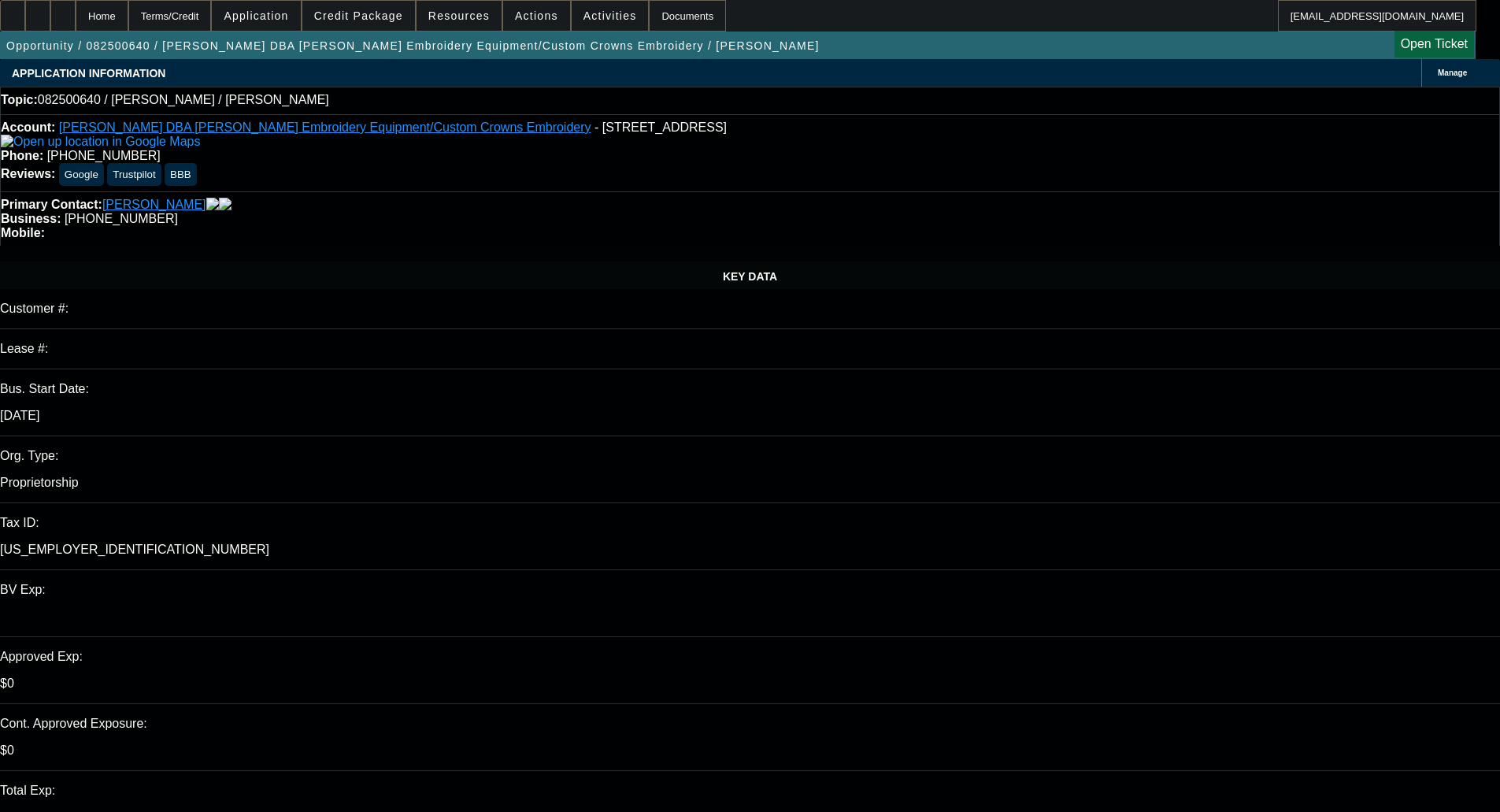
select select "0"
select select "2"
select select "0.1"
select select "4"
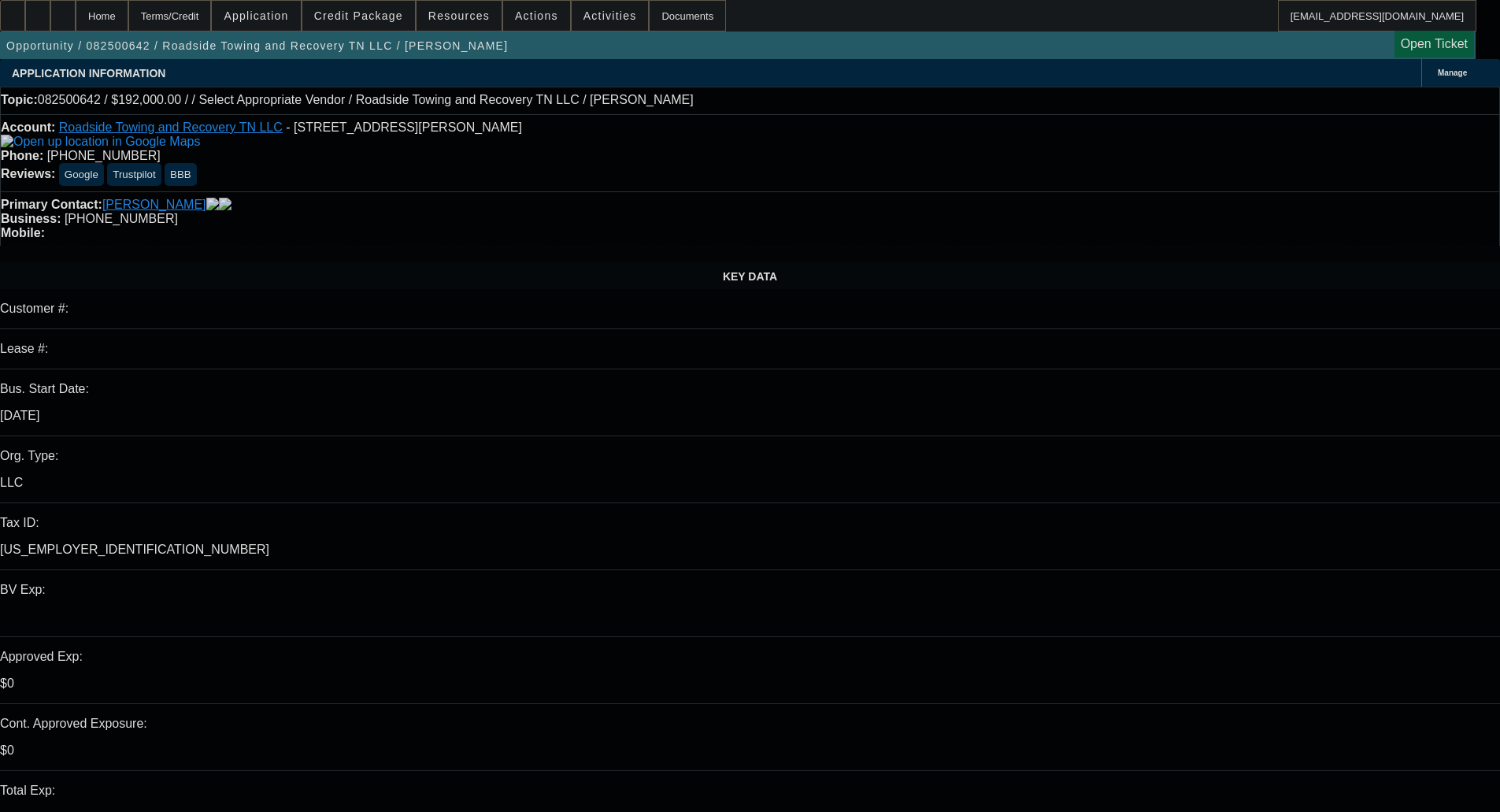
select select "0.15"
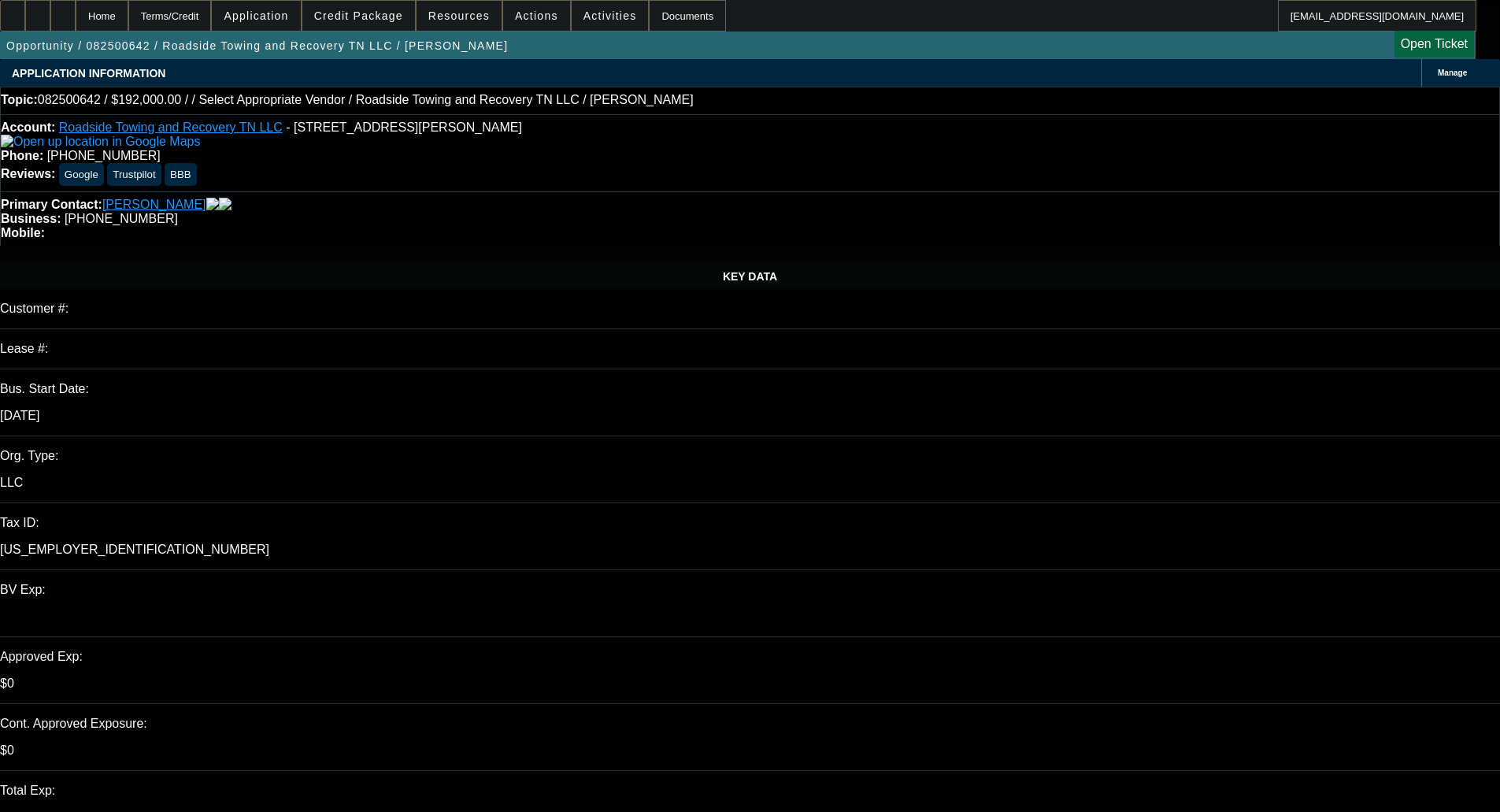
select select "0"
select select "0.1"
select select "4"
select select "0.1"
select select "0"
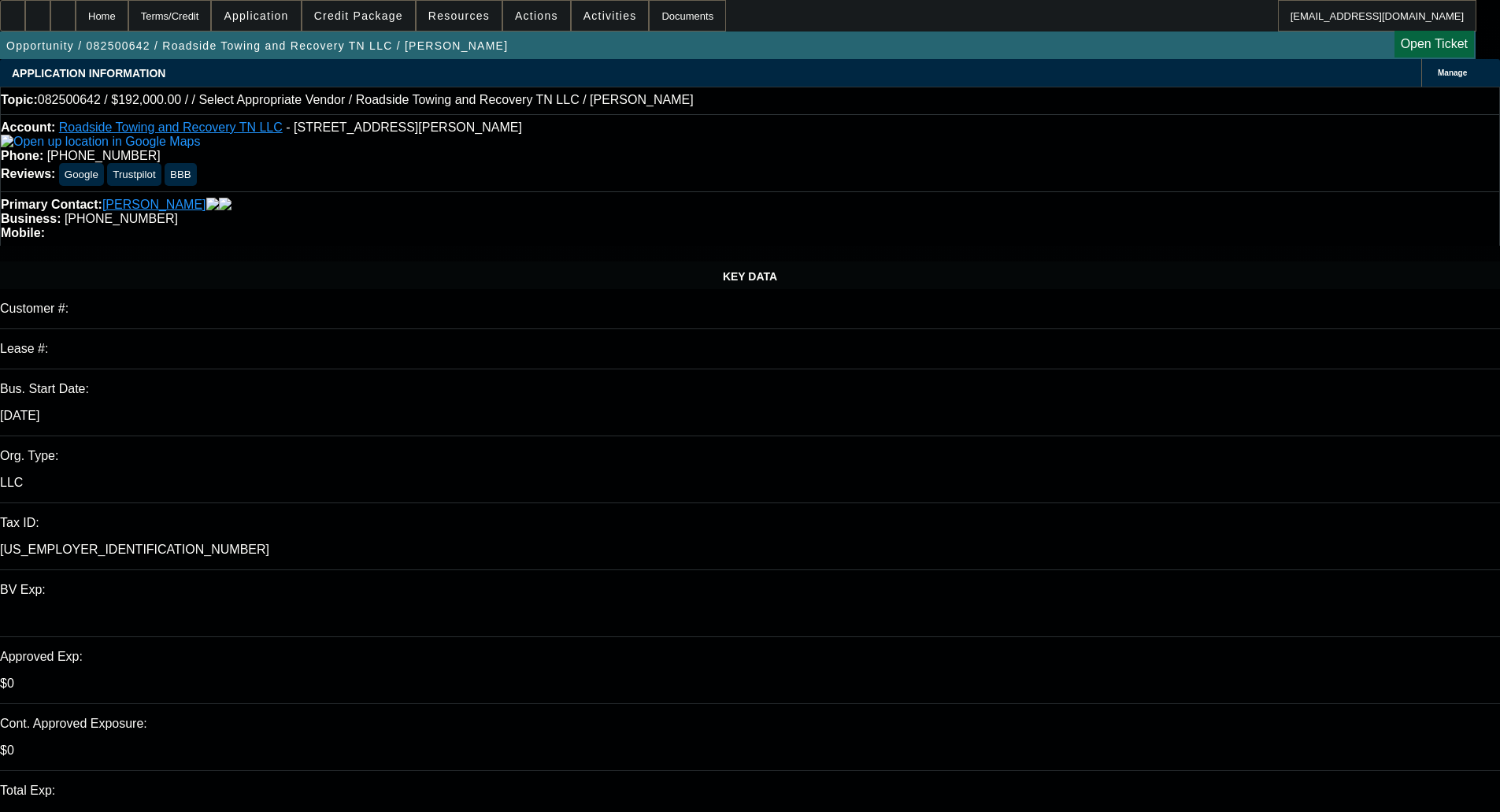
select select "0.1"
select select "4"
select select "0.2"
select select "2"
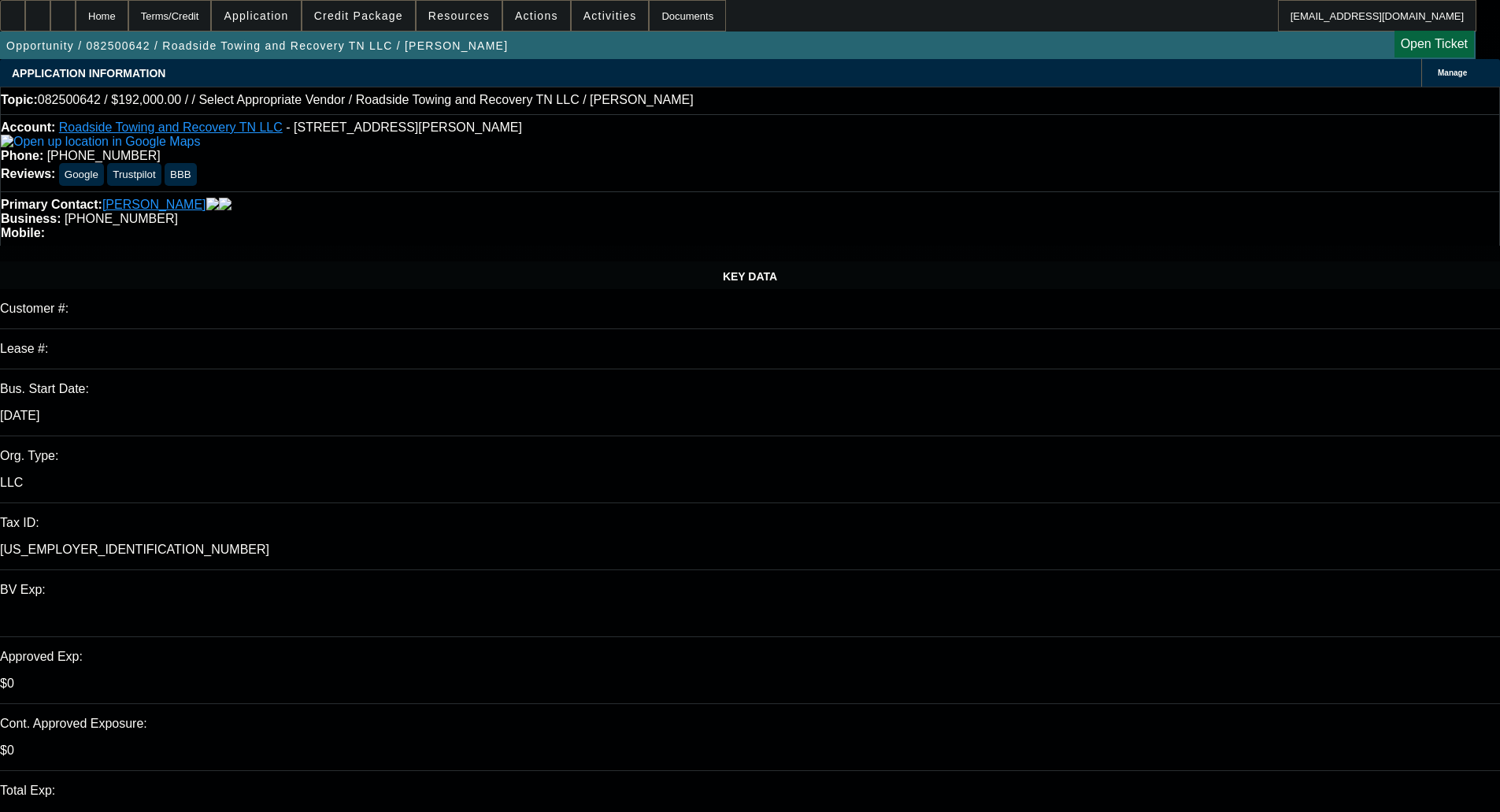
select select "0.1"
select select "4"
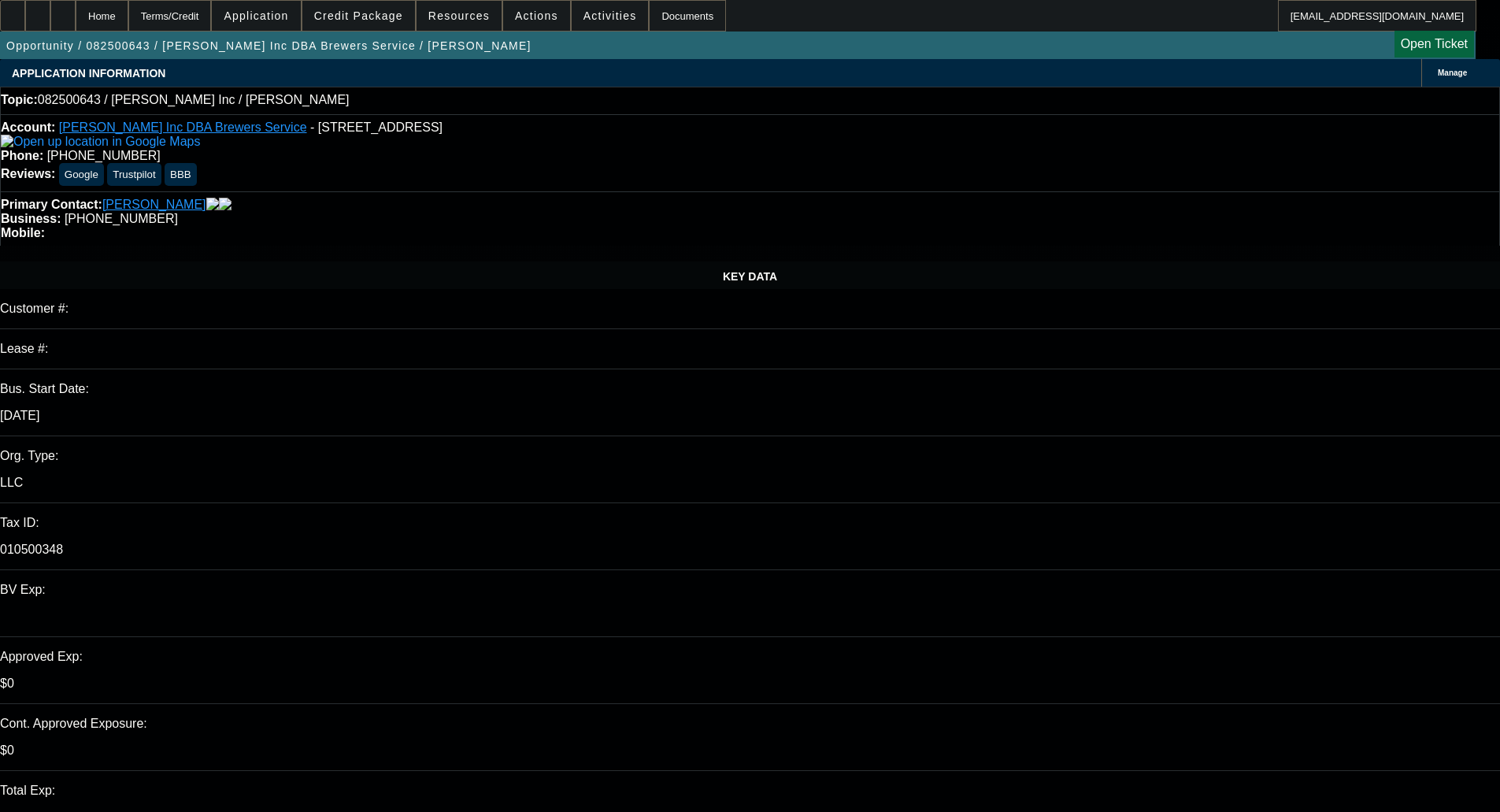
select select "0"
select select "2"
select select "0.1"
select select "4"
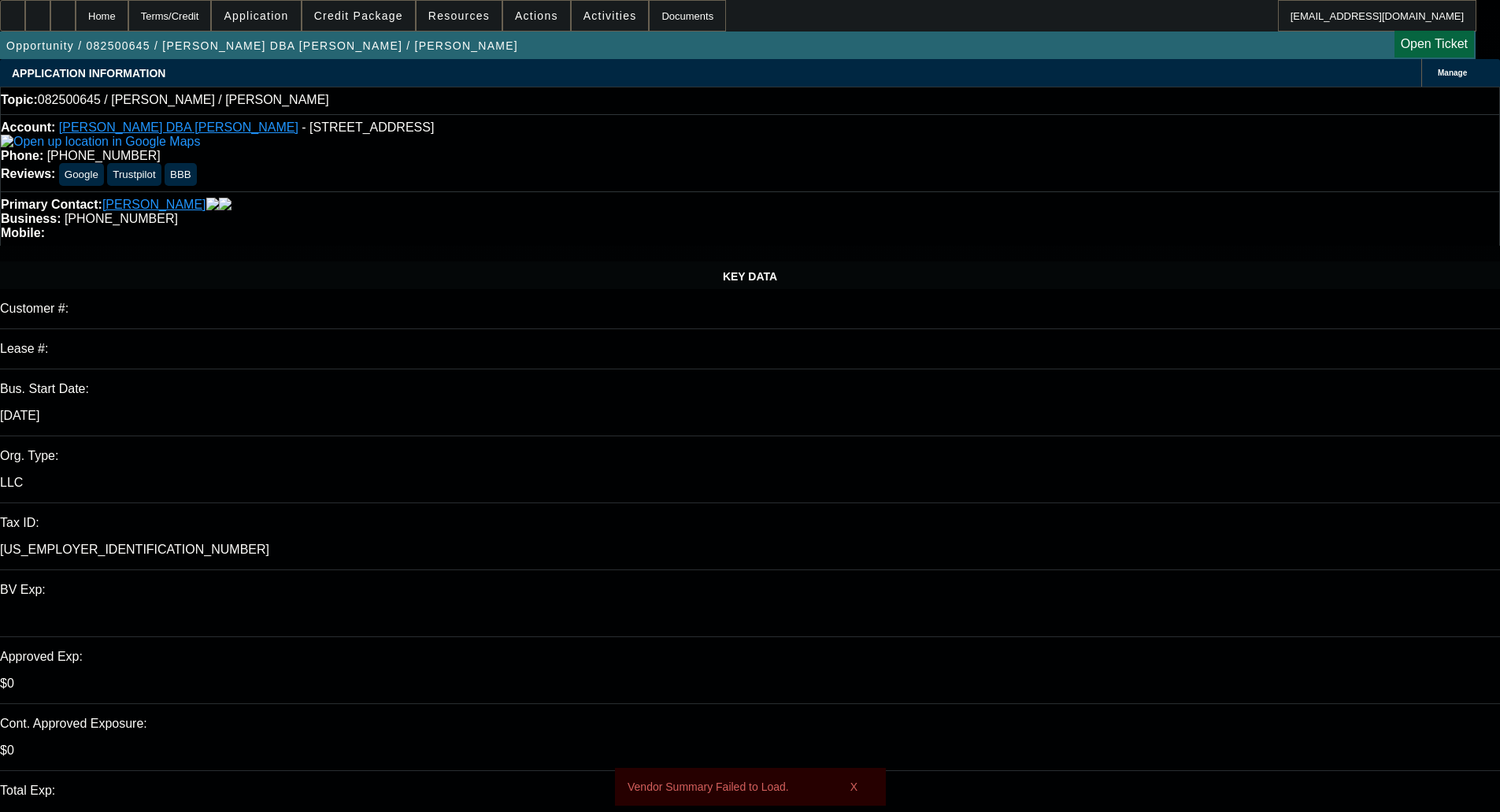
select select "0"
select select "2"
select select "0.1"
select select "4"
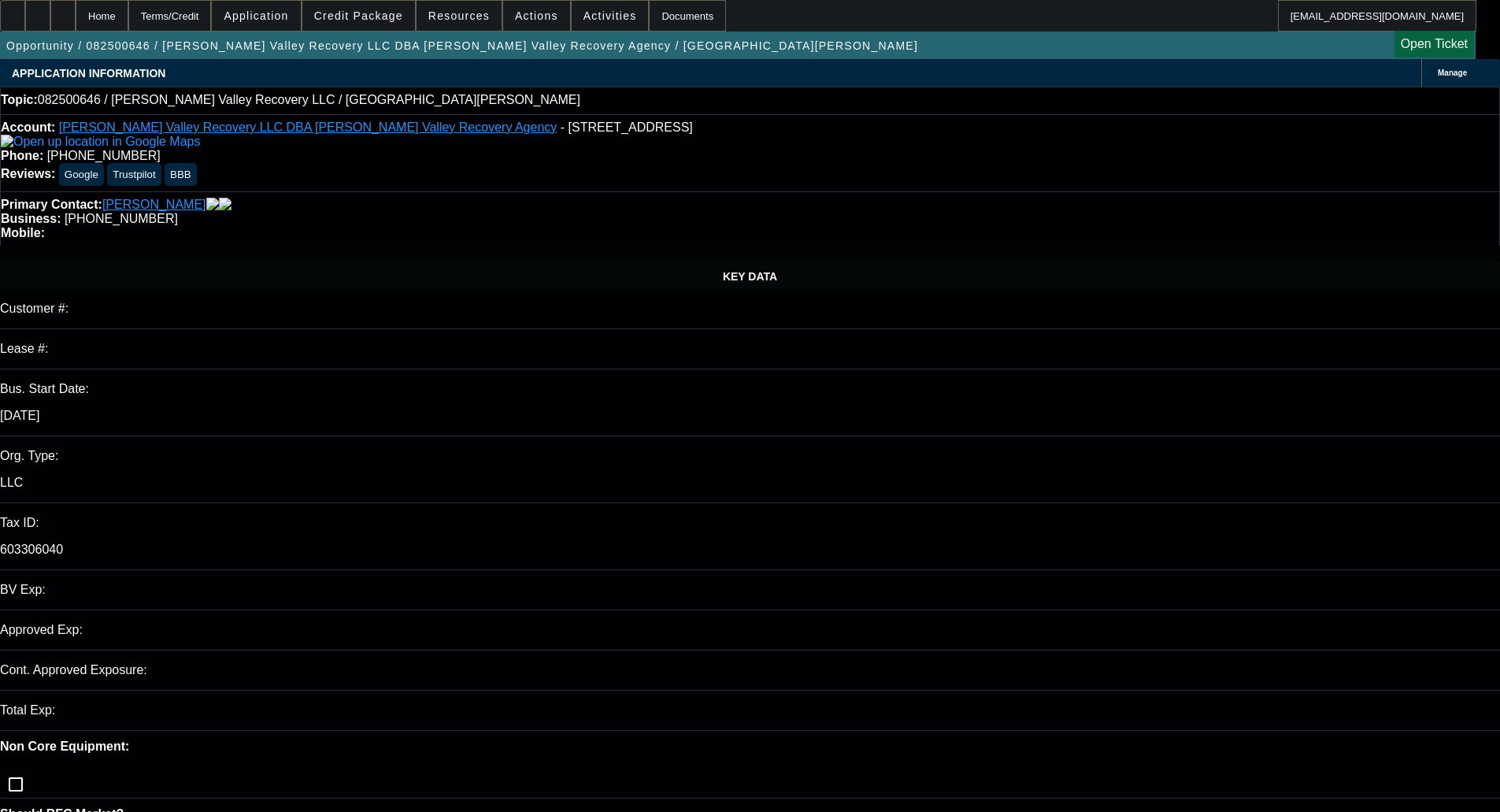
select select "0"
select select "2"
select select "0.1"
select select "1"
select select "2"
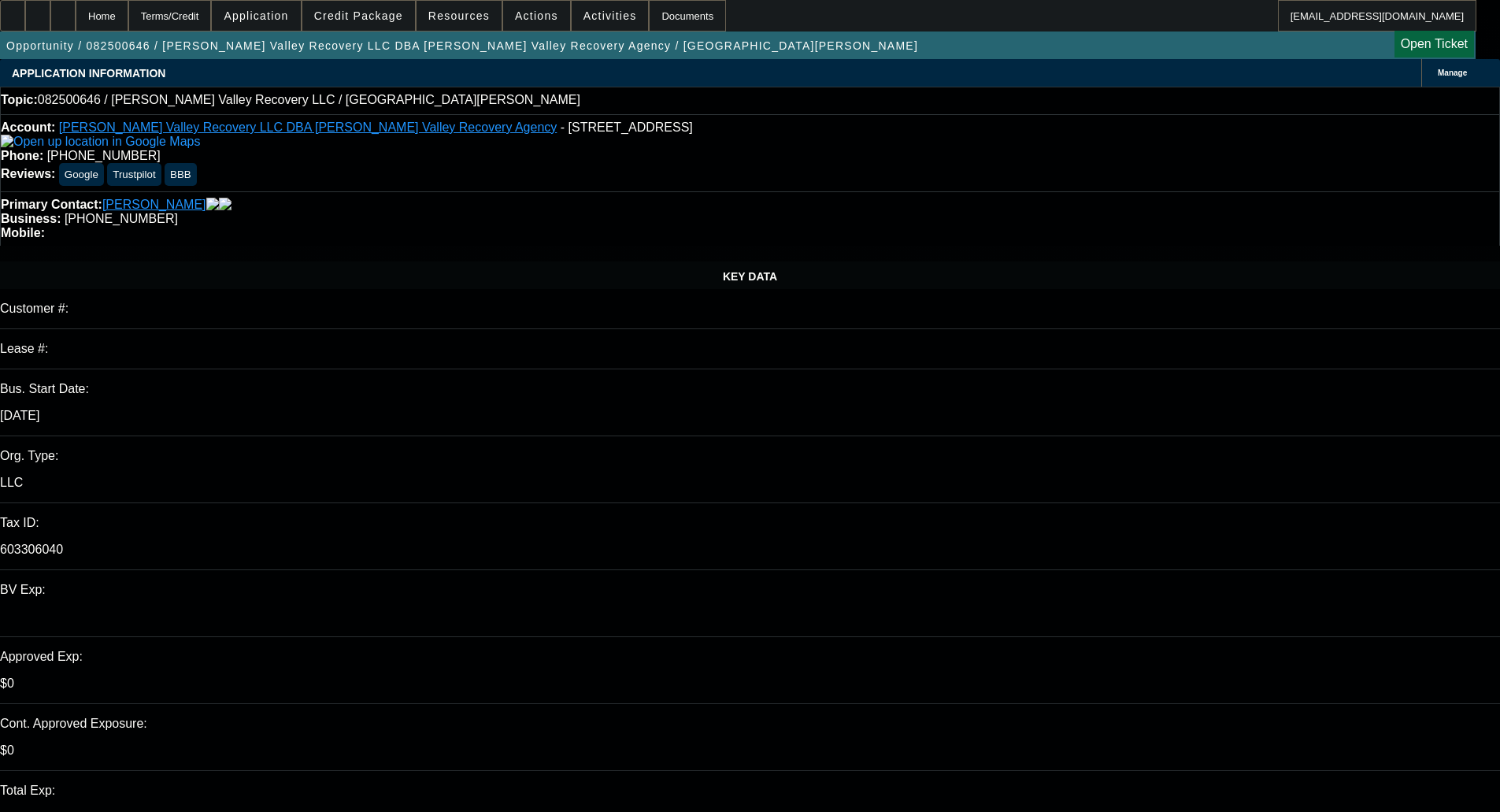
select select "4"
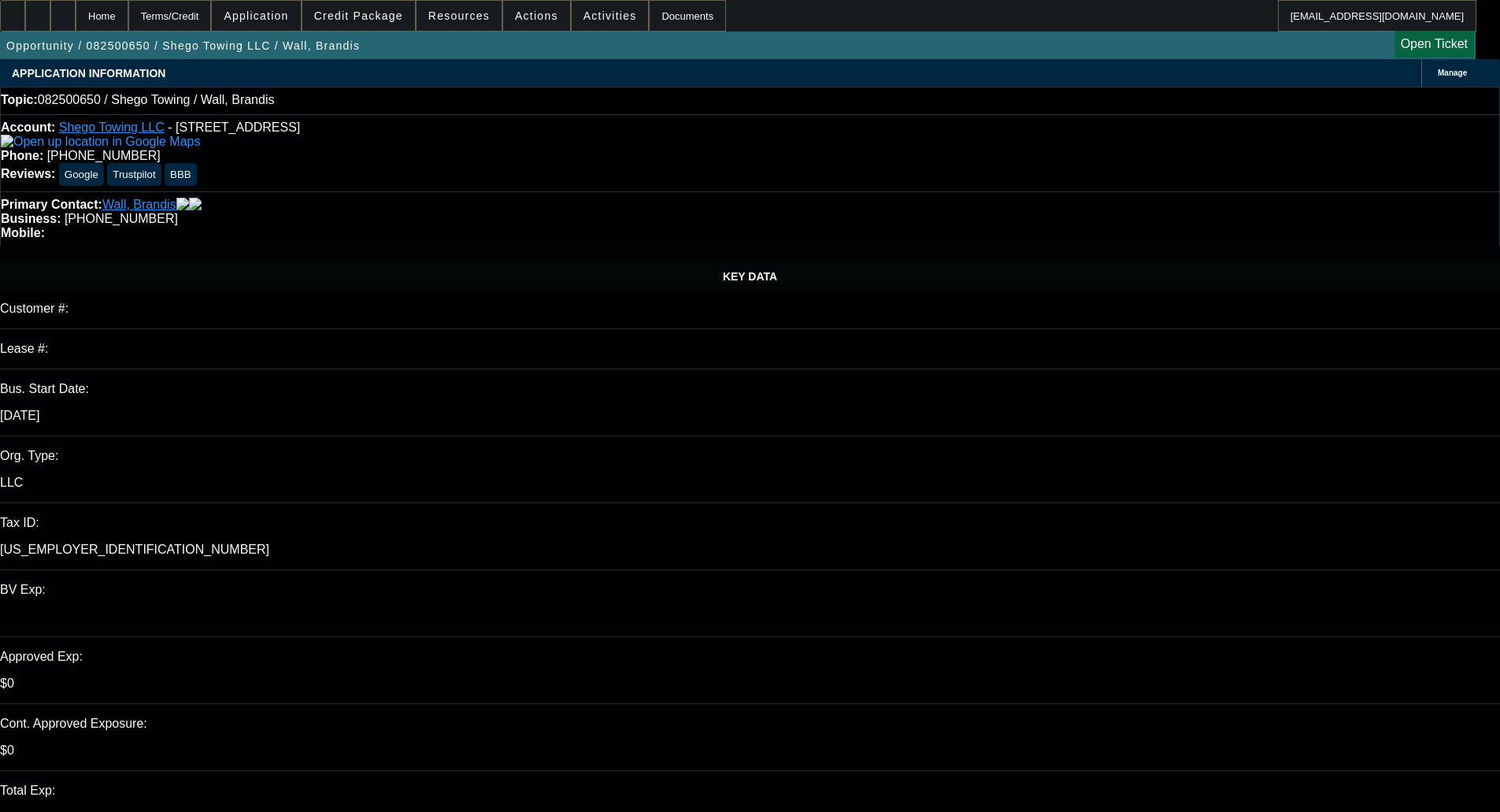
select select "0"
select select "2"
select select "0.1"
select select "4"
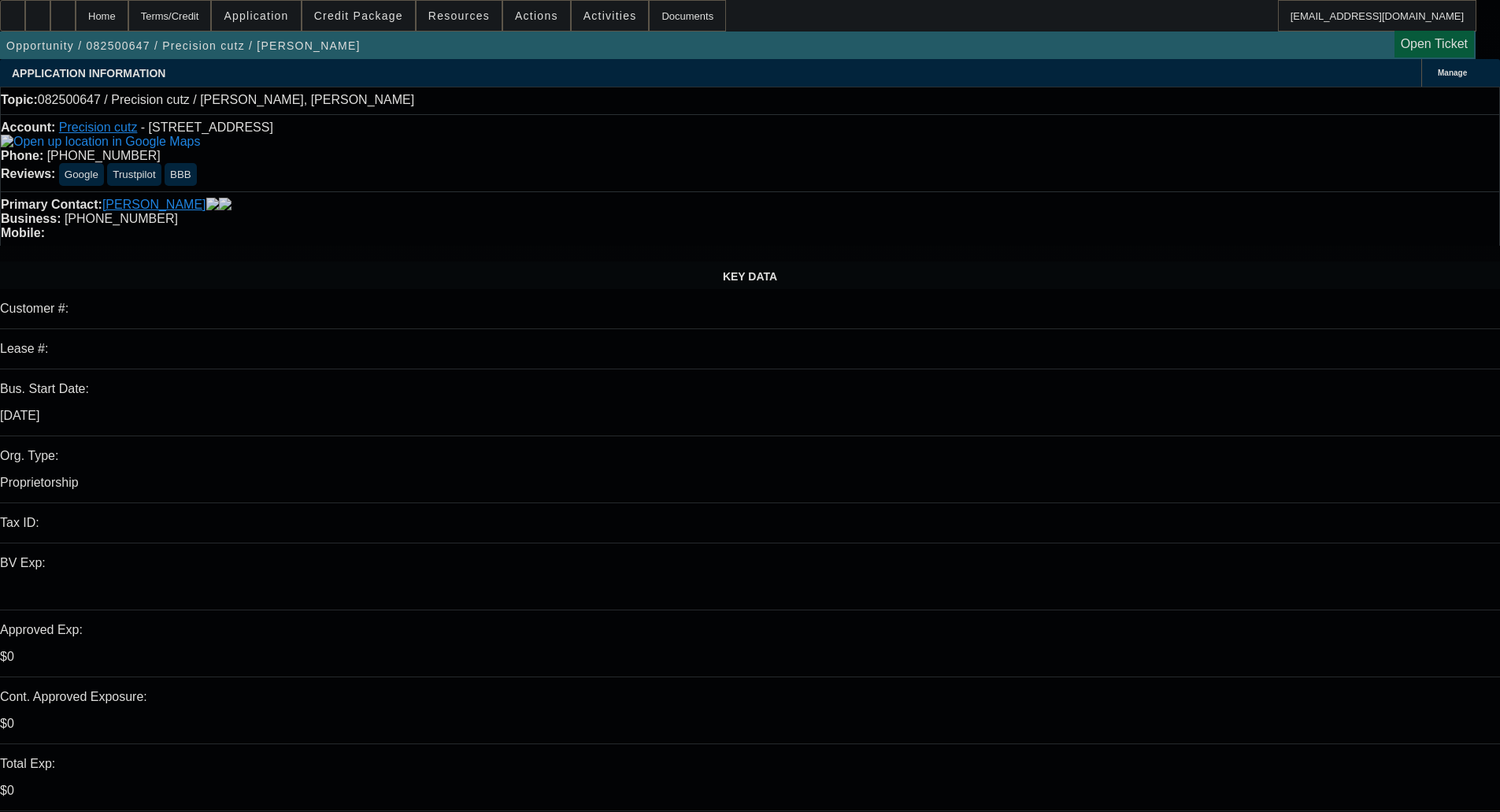
select select "0"
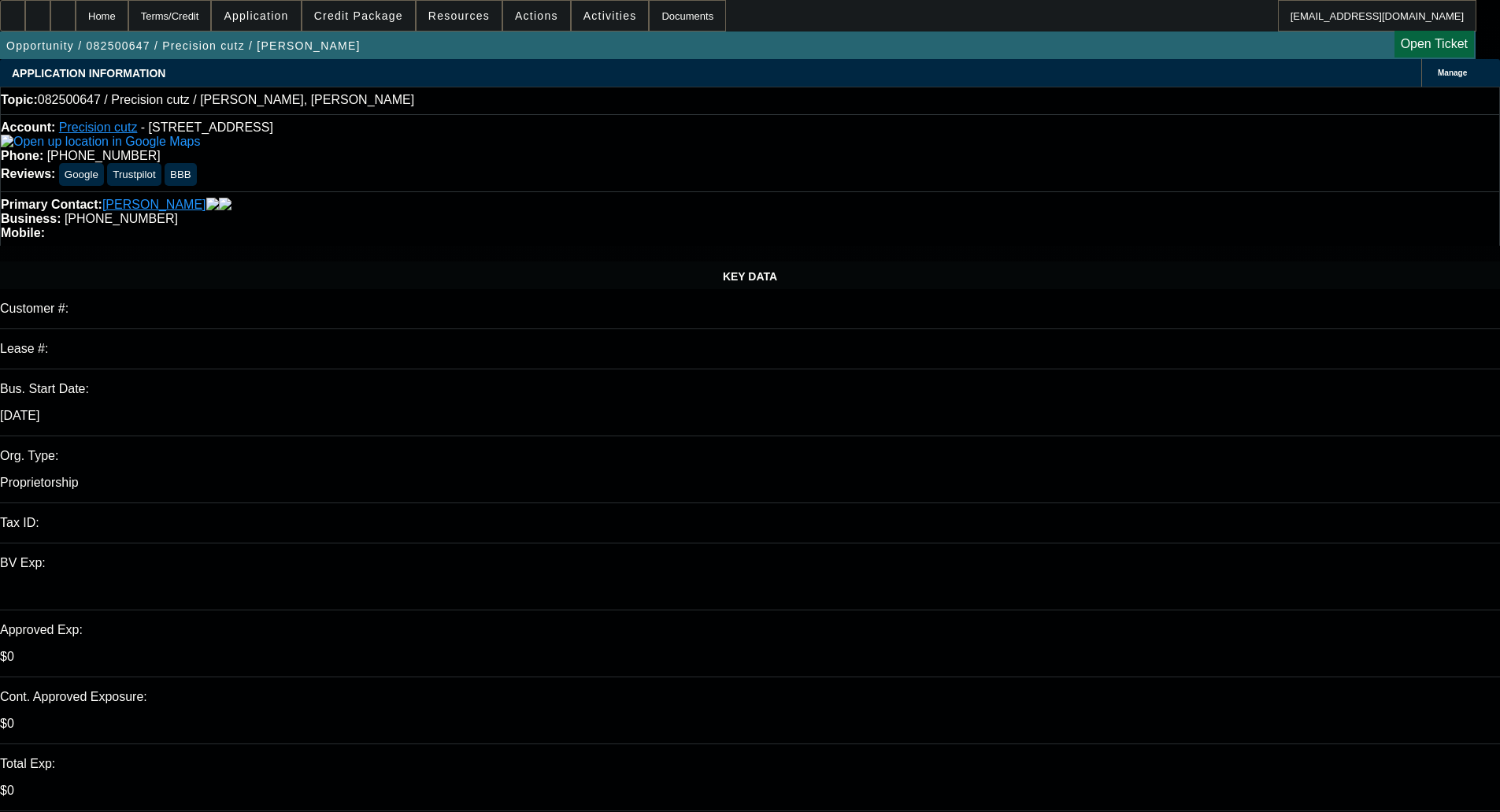
select select "2"
select select "0.1"
select select "4"
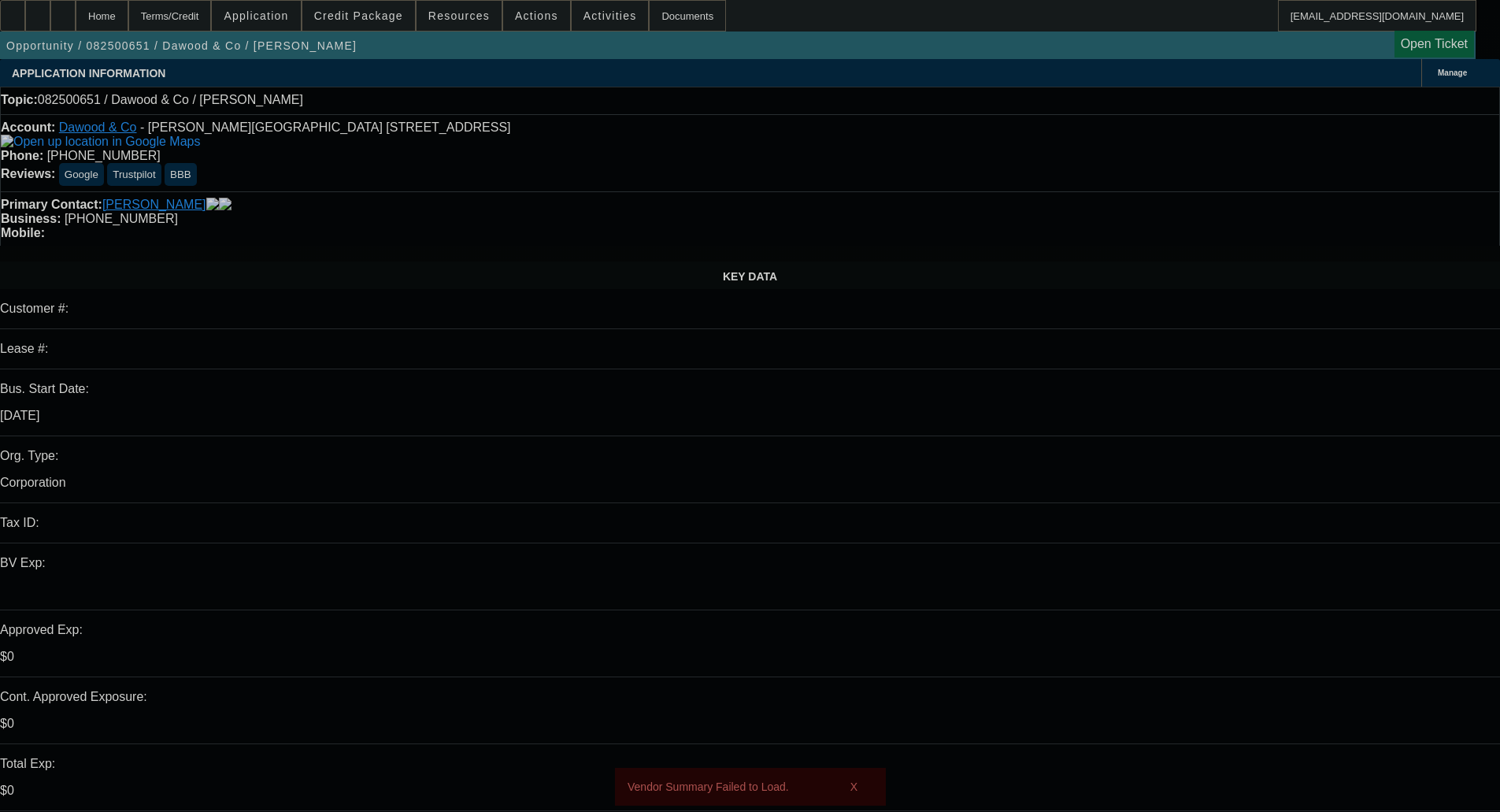
select select "0"
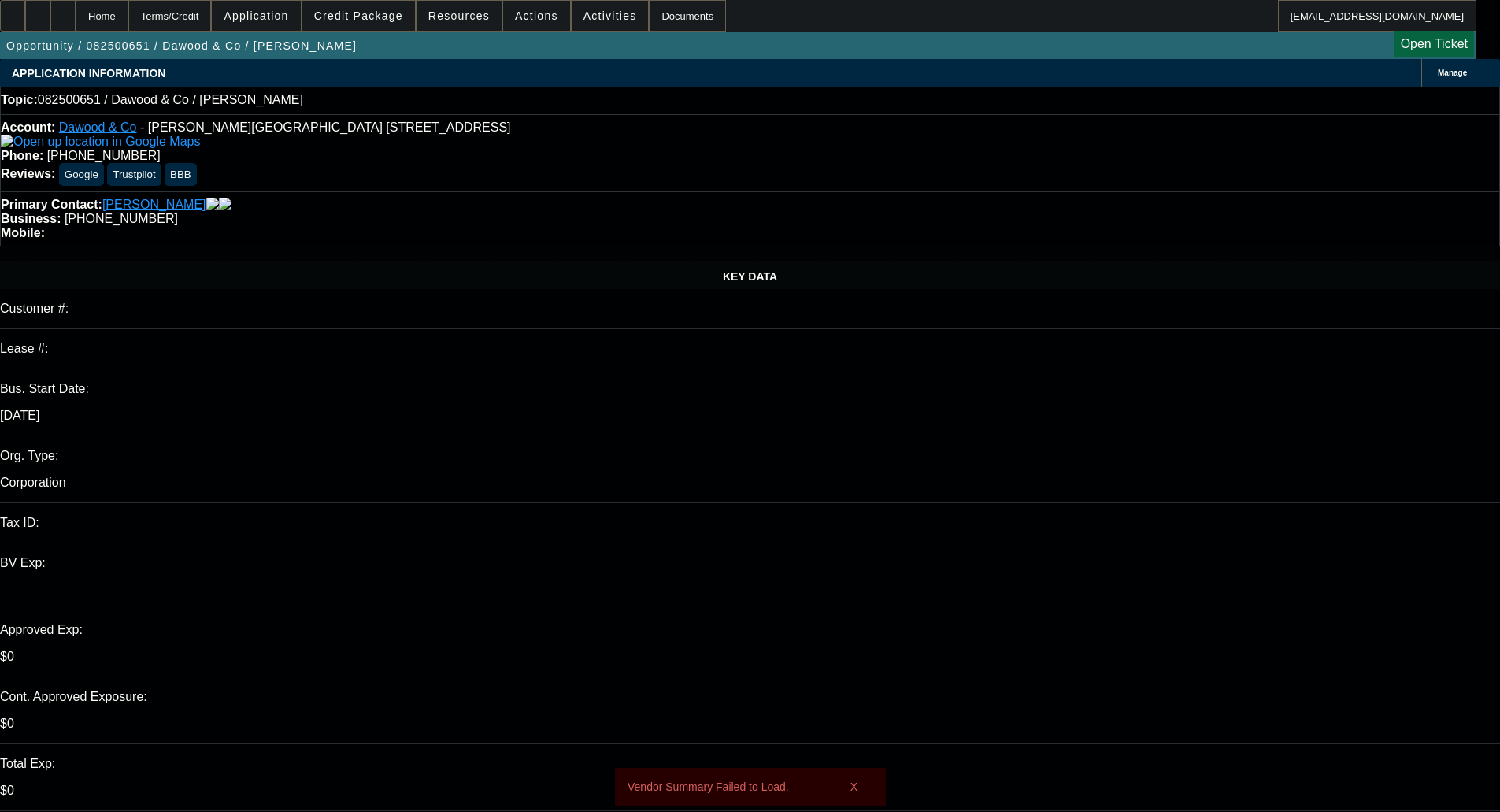
select select "2"
select select "0.1"
select select "4"
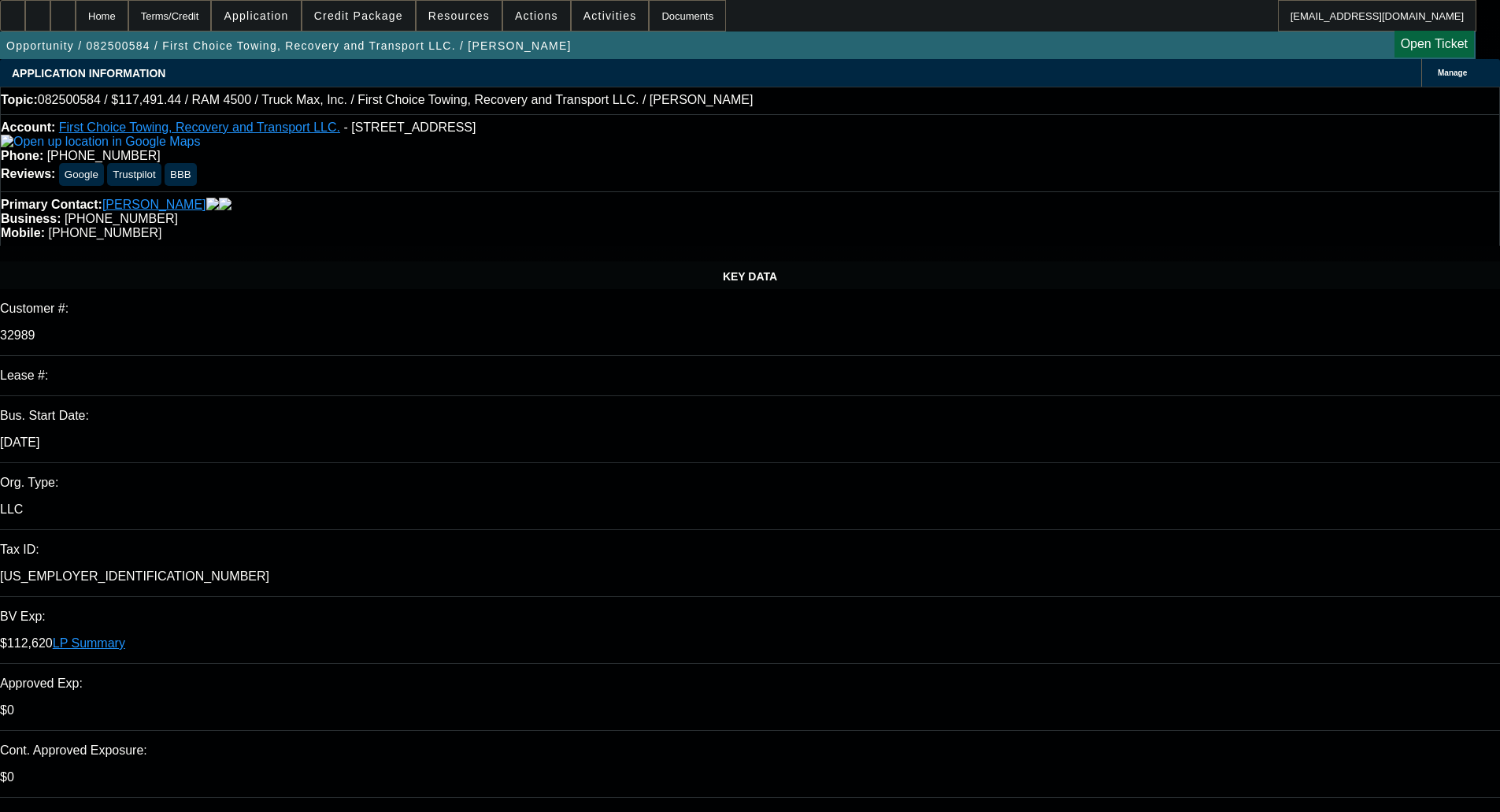
select select "0"
select select "6"
select select "0"
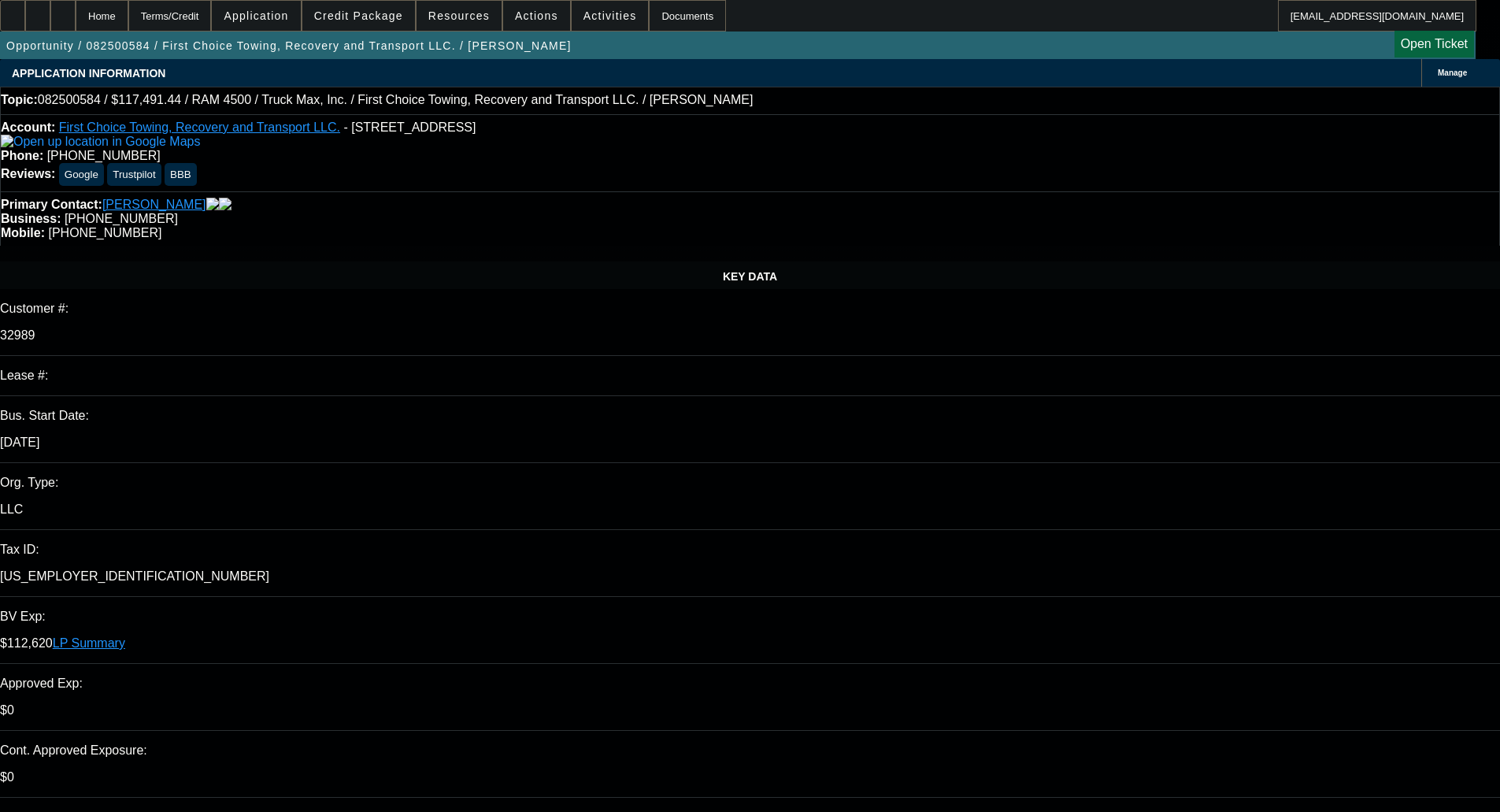
select select "0"
select select "0.1"
select select "4"
select select "0"
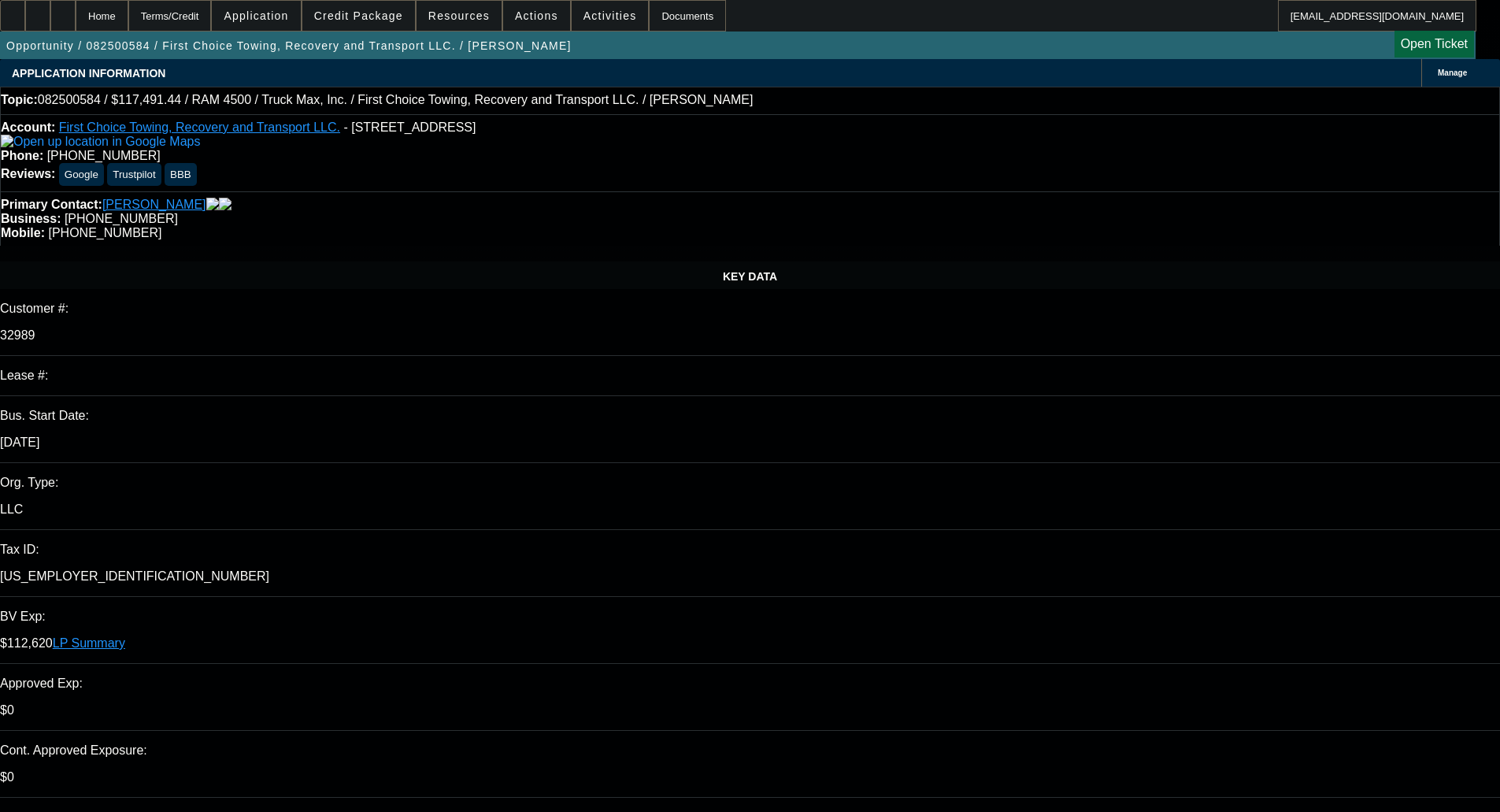
select select "0.1"
select select "4"
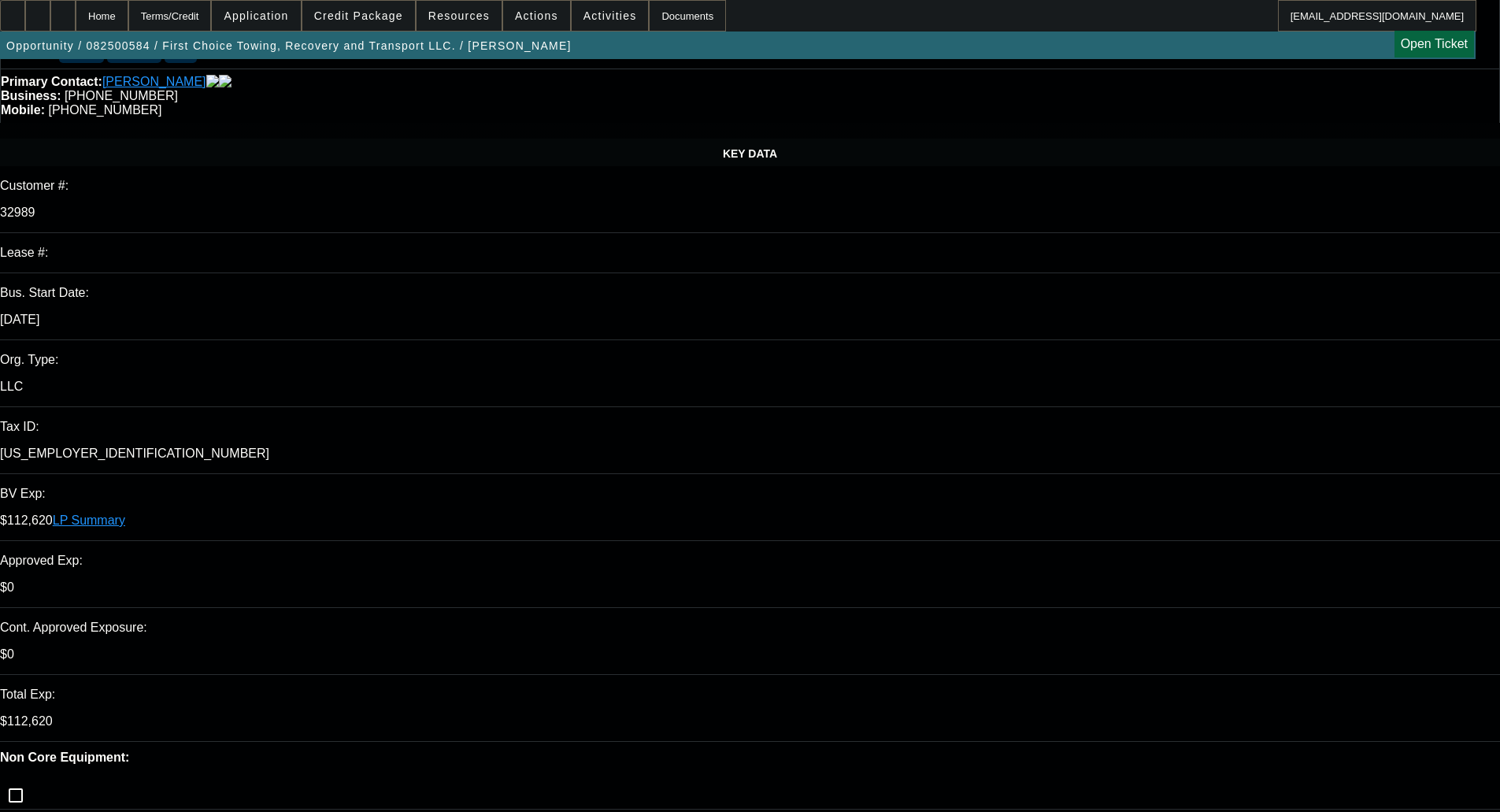
scroll to position [472, 0]
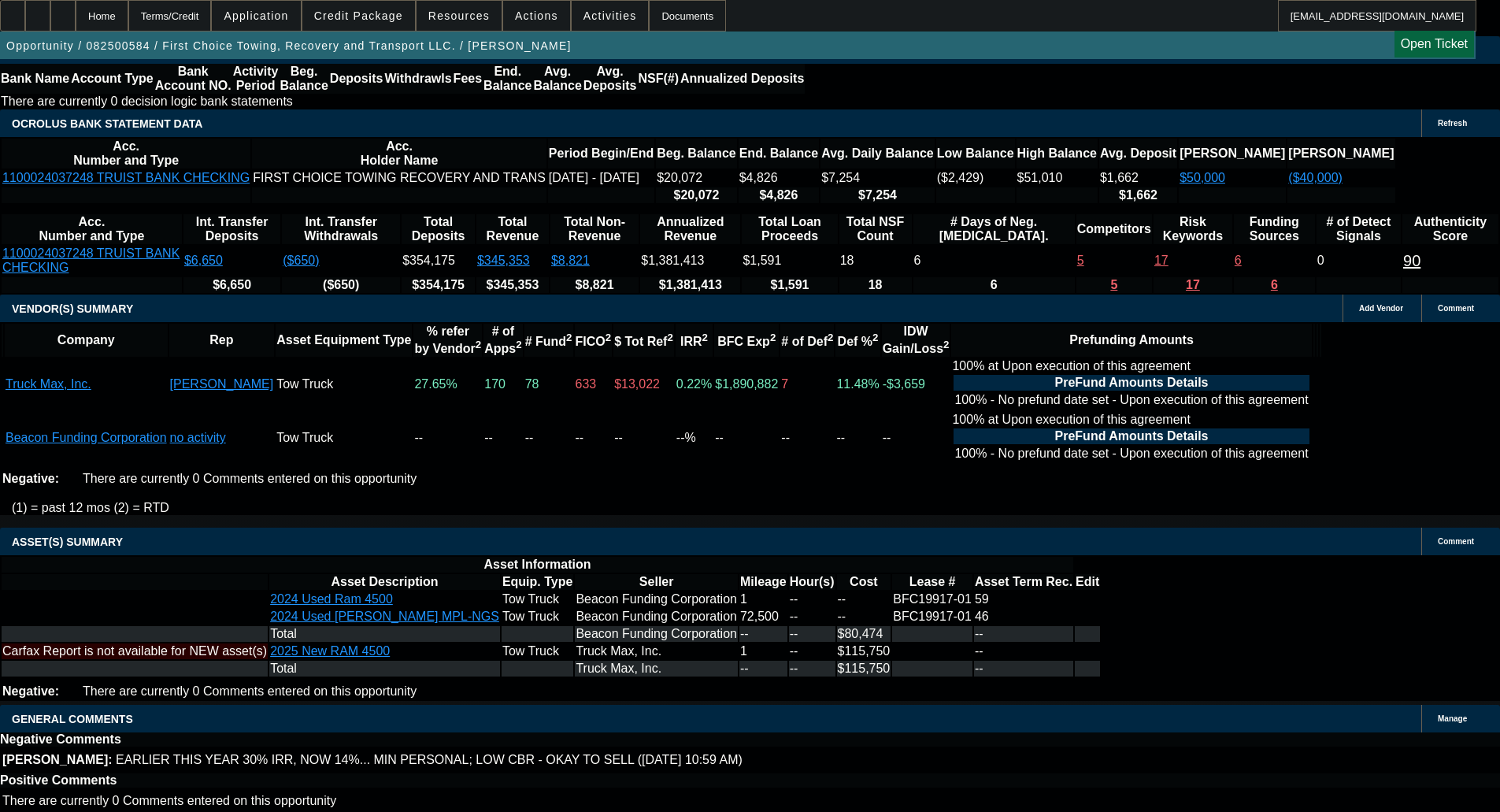
scroll to position [3304, 0]
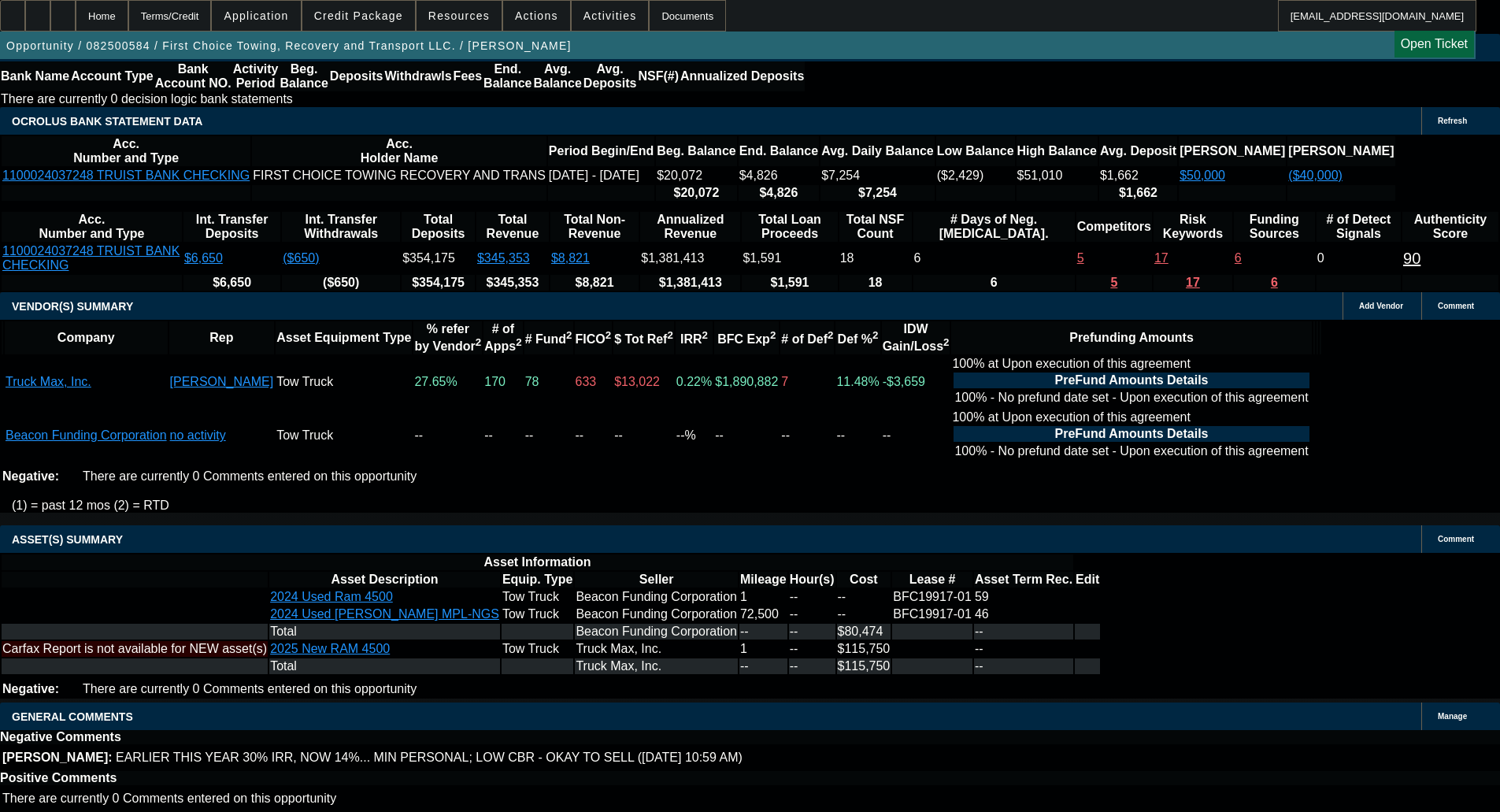
select select "6"
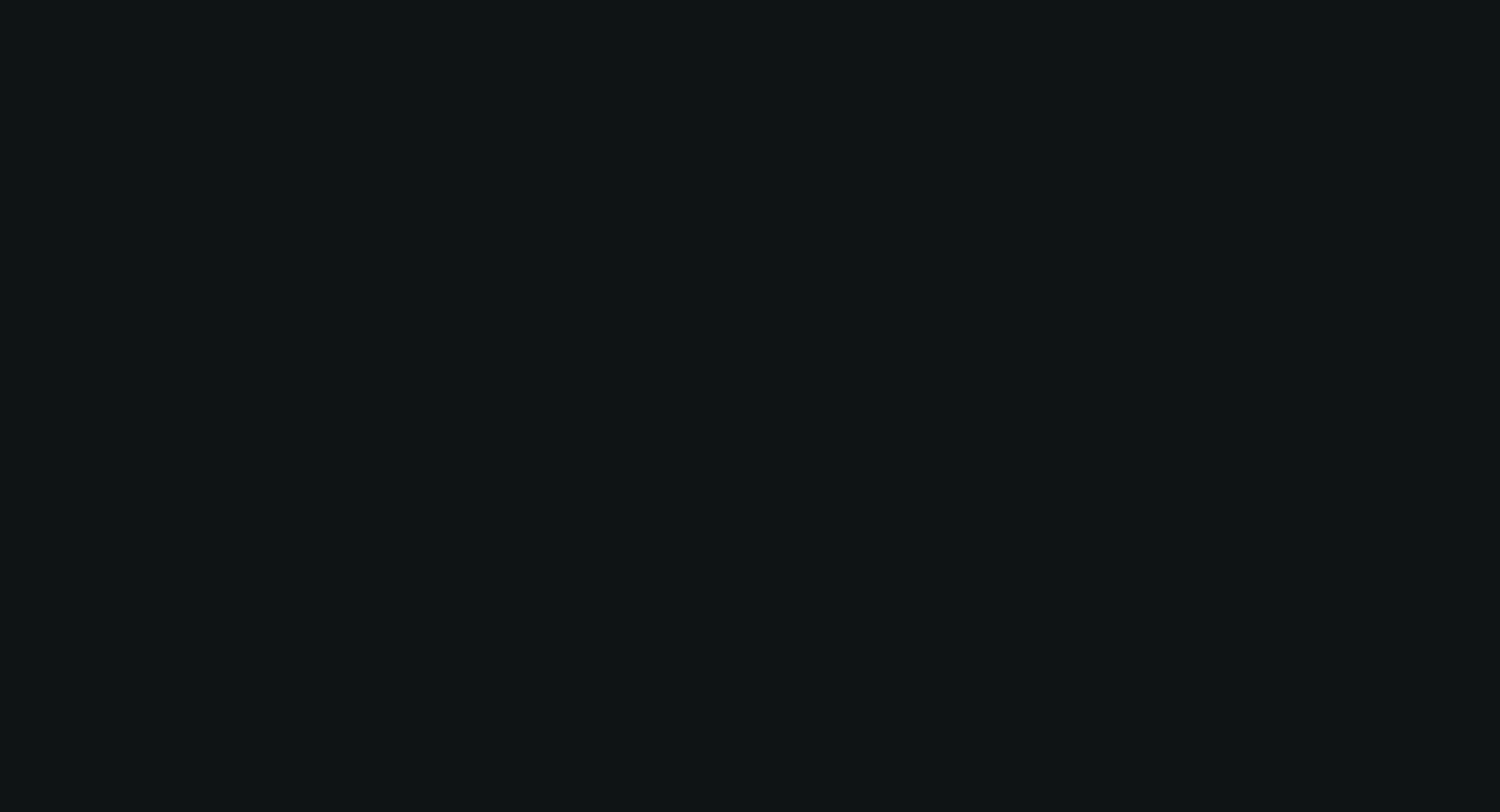
scroll to position [0, 0]
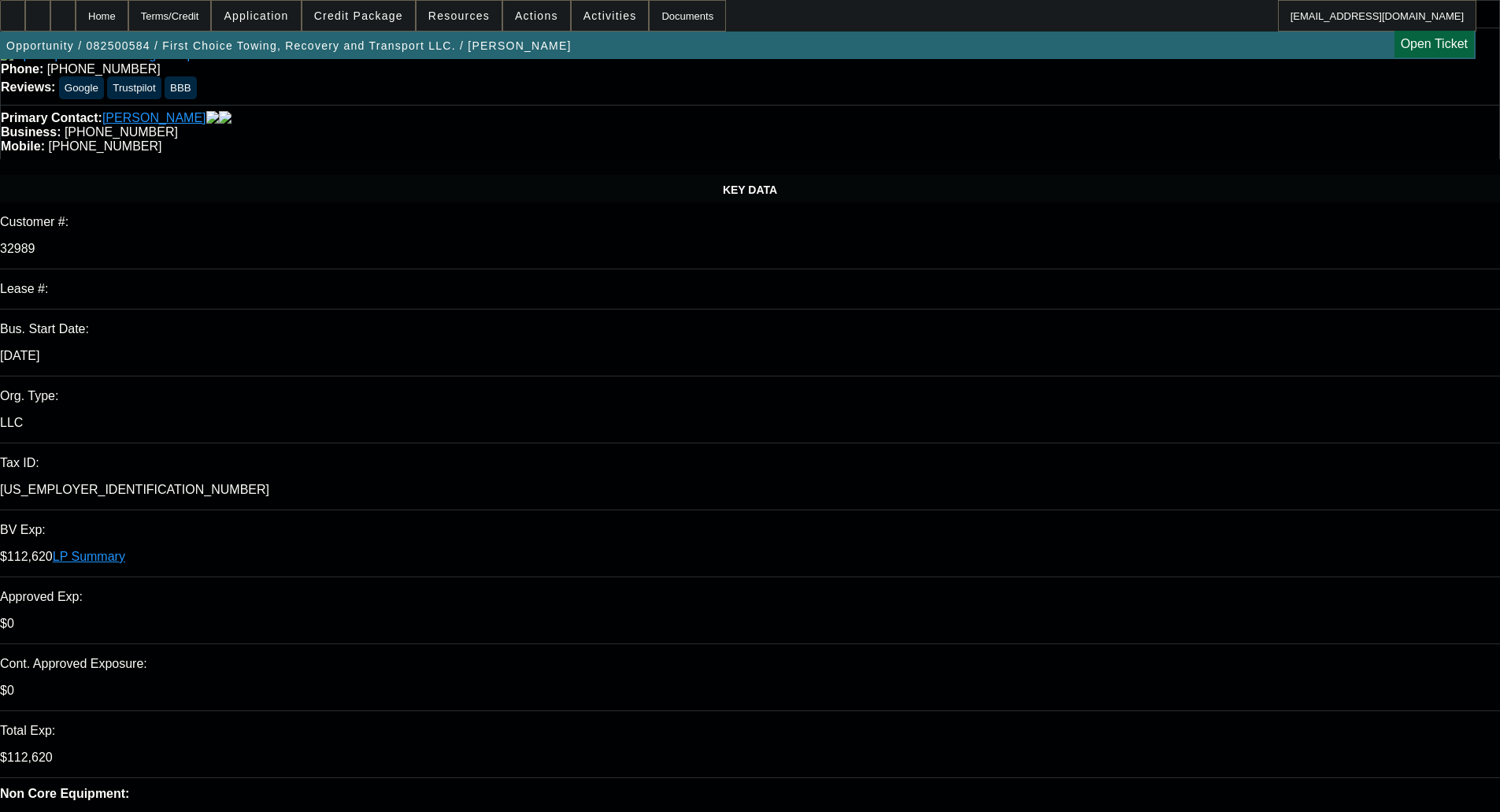
scroll to position [236, 0]
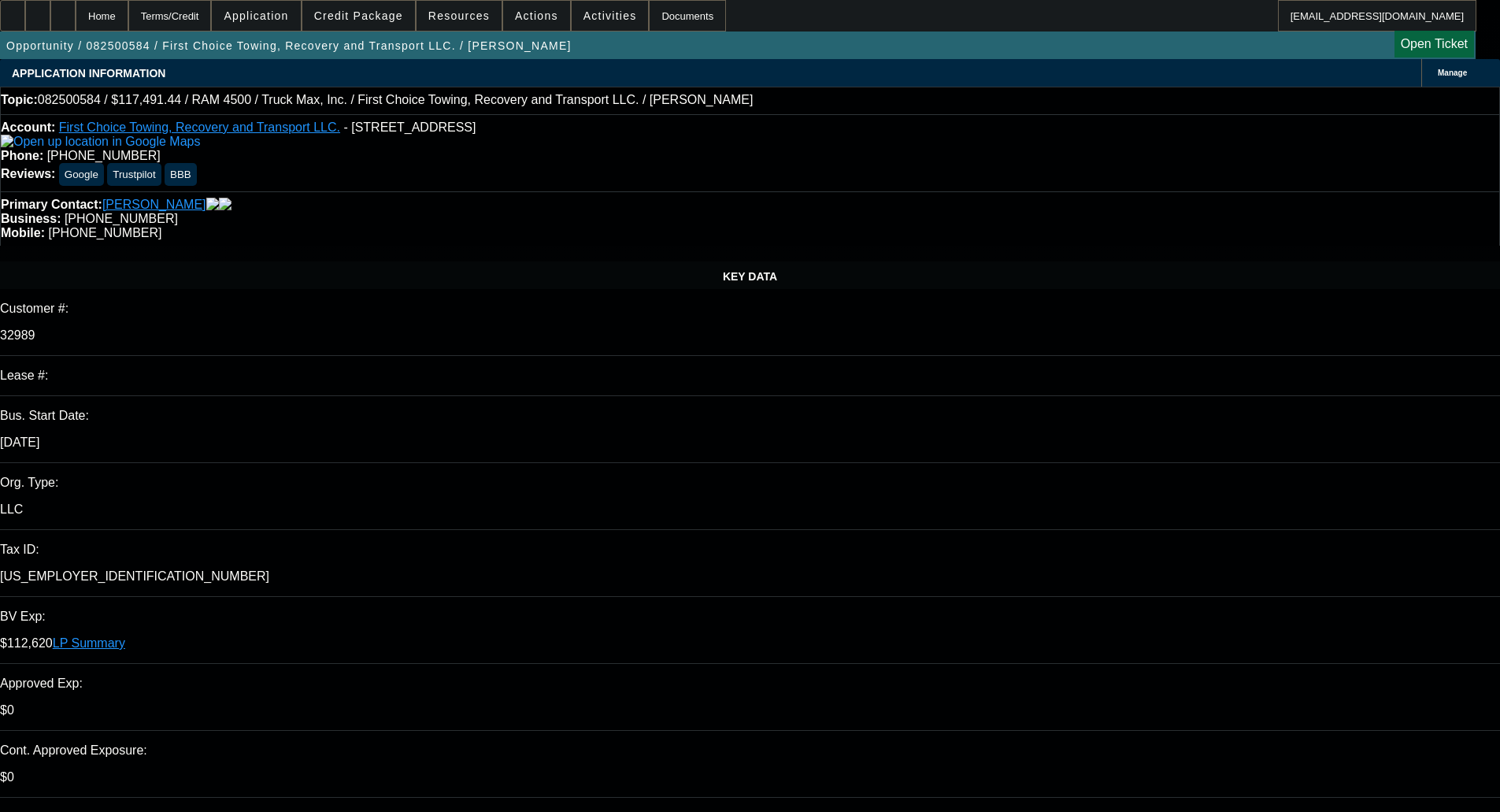
type textarea "With the low CBR and no Paynet, this won't be a deal for Oakmont. Looks like Fi…"
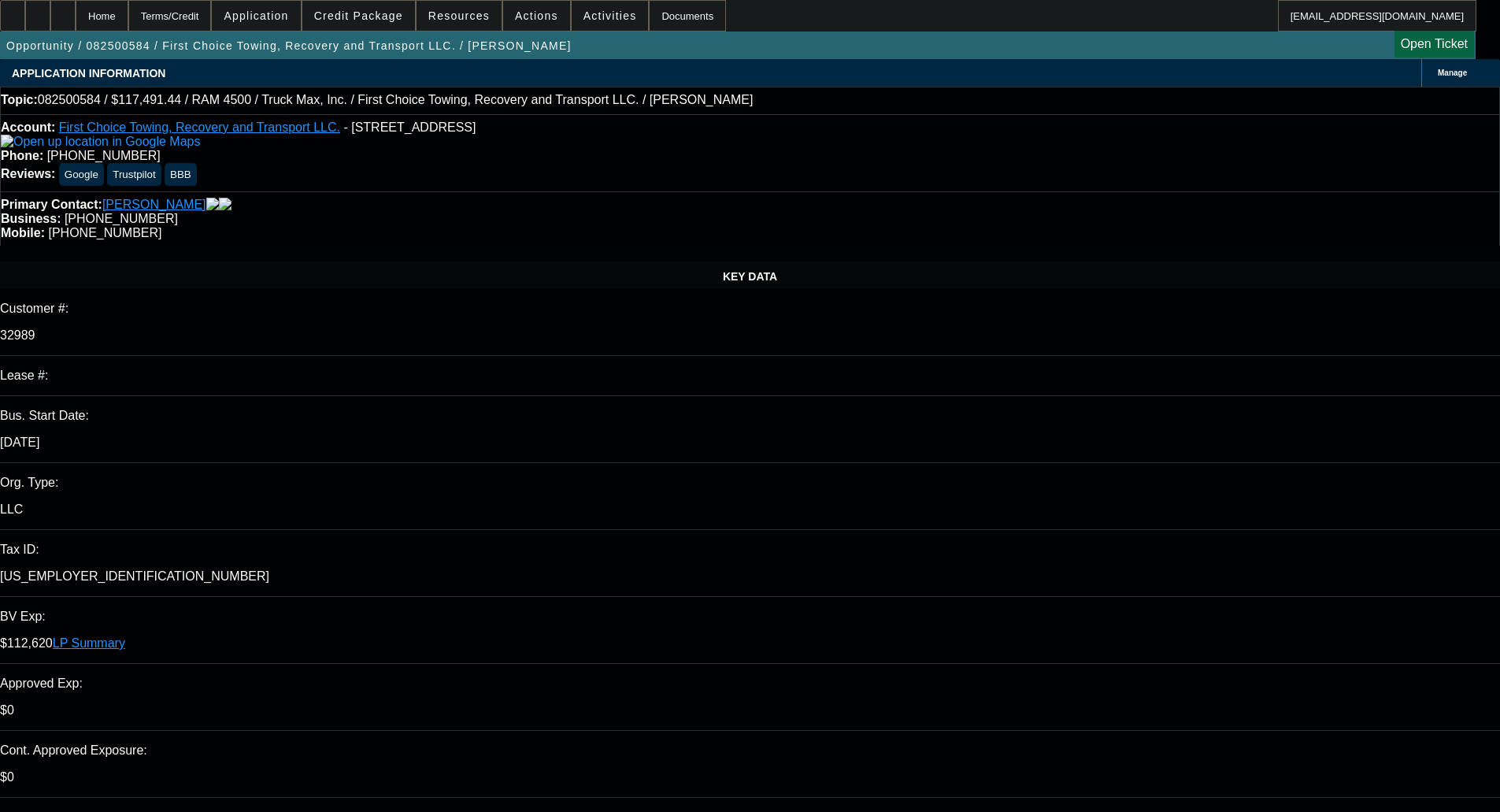
checkbox input "true"
select select "0"
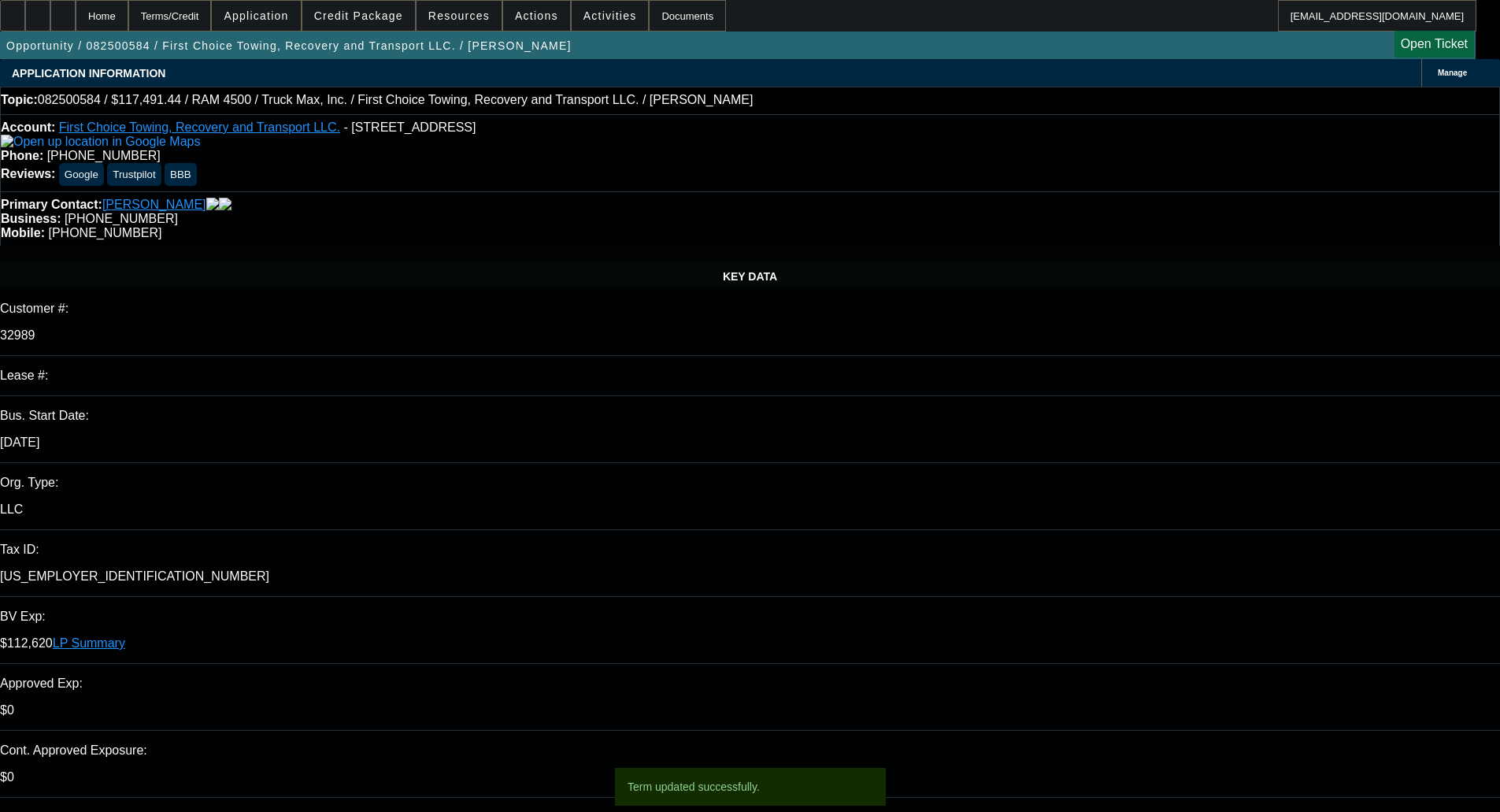
select select "6"
select select "0"
select select "6"
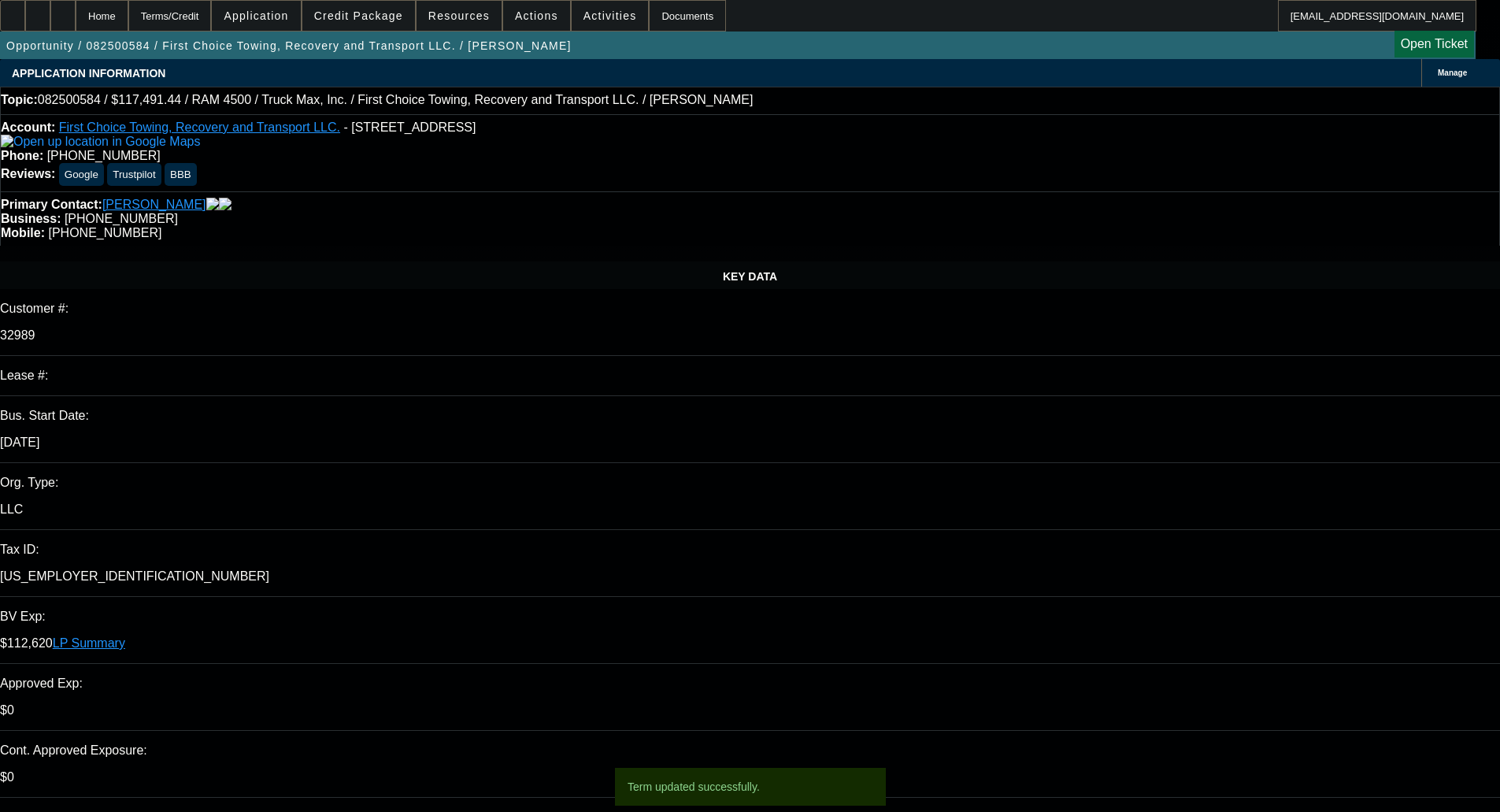
select select "0"
select select "0.1"
select select "4"
select select "0"
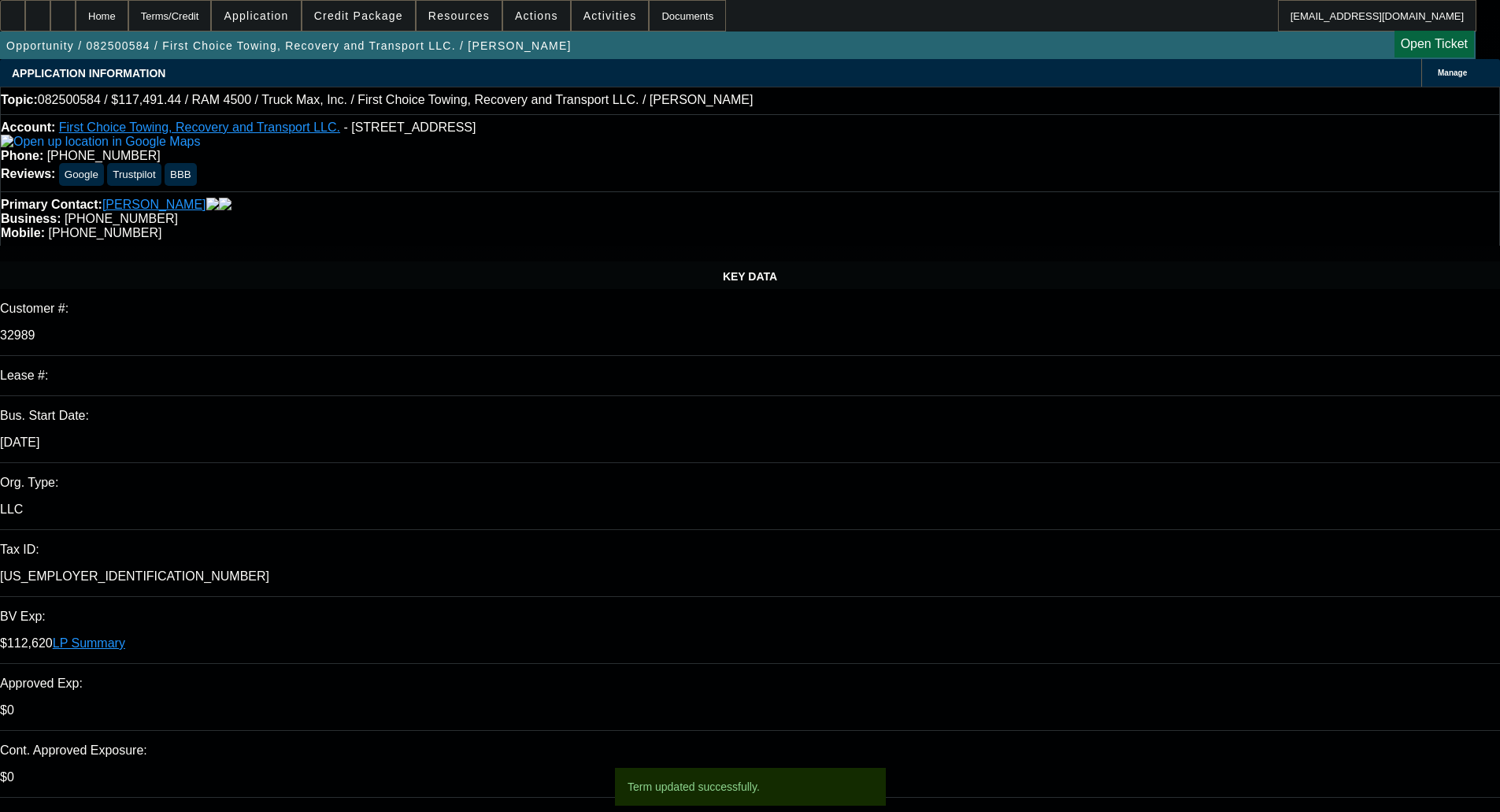
select select "0"
select select "0.1"
select select "4"
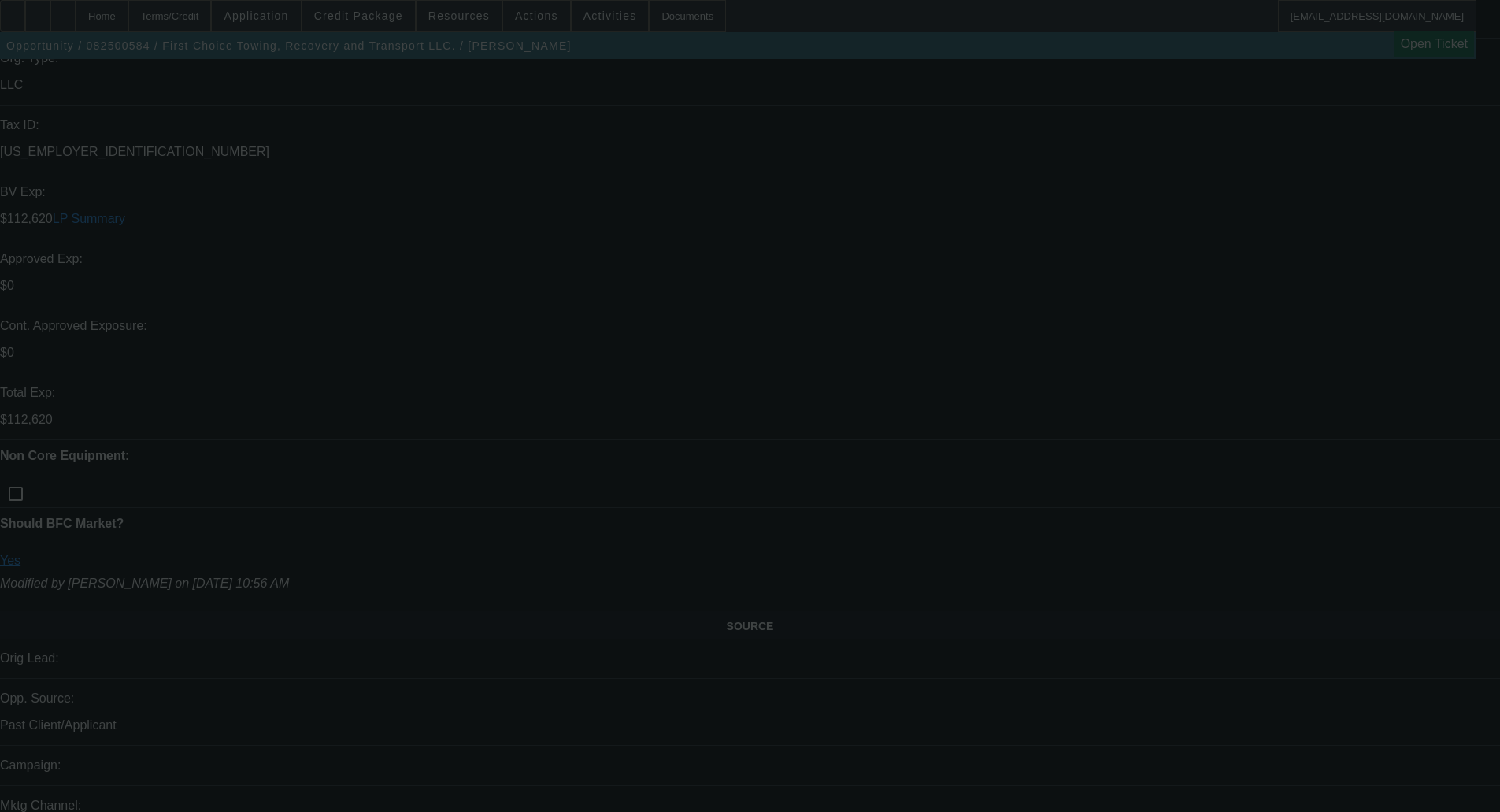
scroll to position [548, 0]
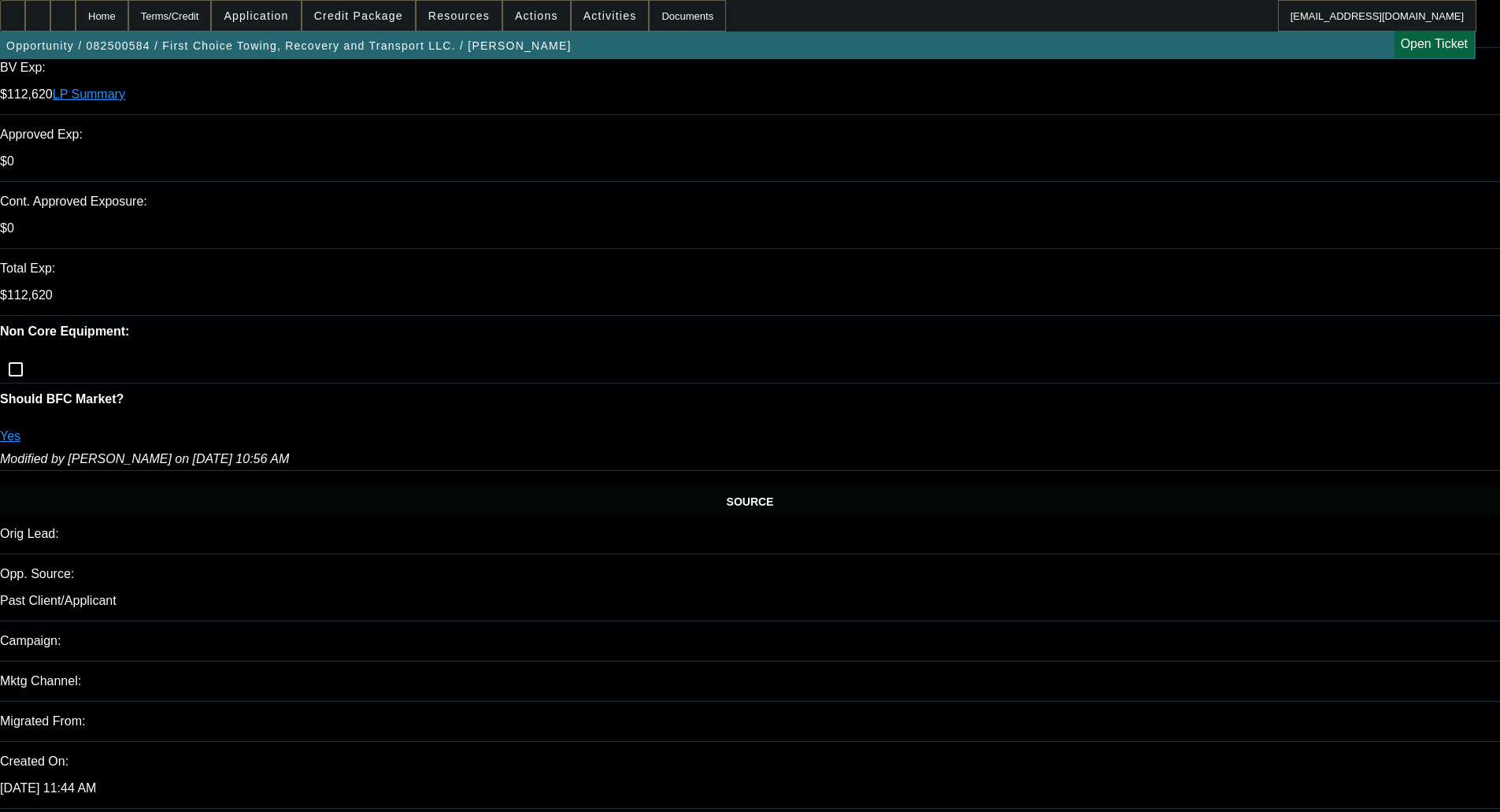
select select "0"
select select "6"
select select "0"
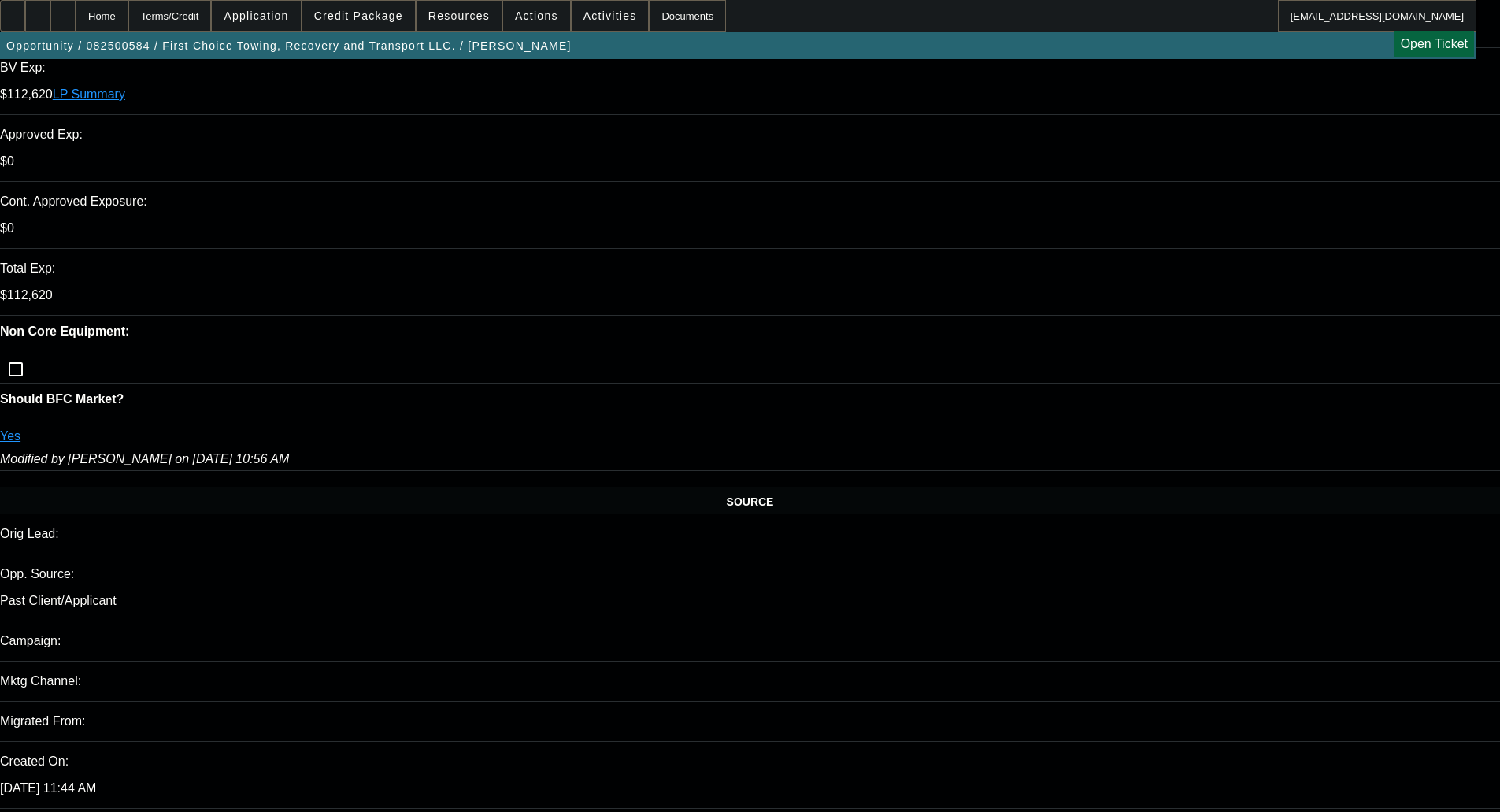
select select "0"
select select "6"
select select "0"
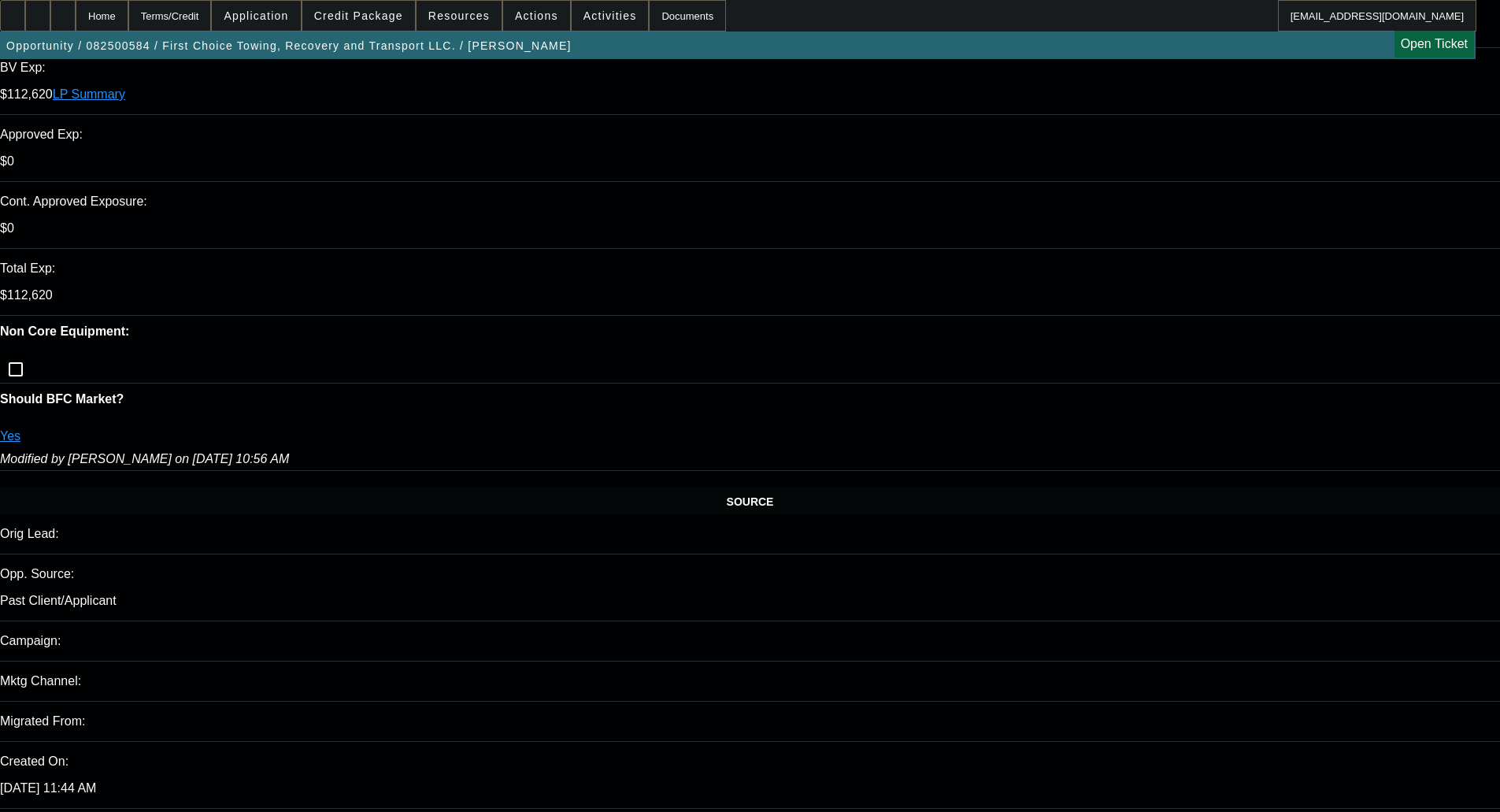
select select "0.1"
select select "4"
select select "0"
select select "0.1"
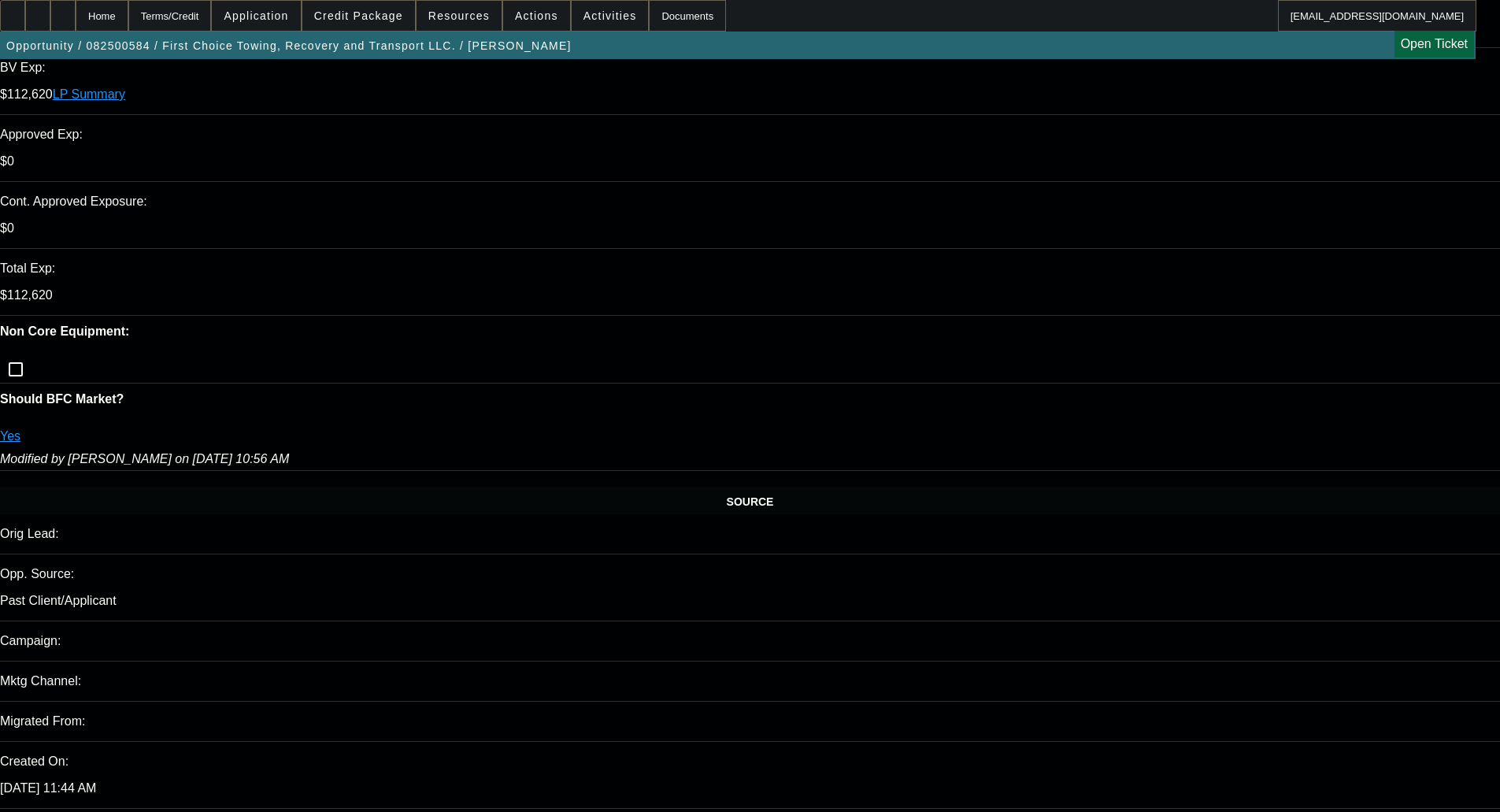
select select "4"
click at [361, 12] on span "Credit Package" at bounding box center [359, 16] width 89 height 13
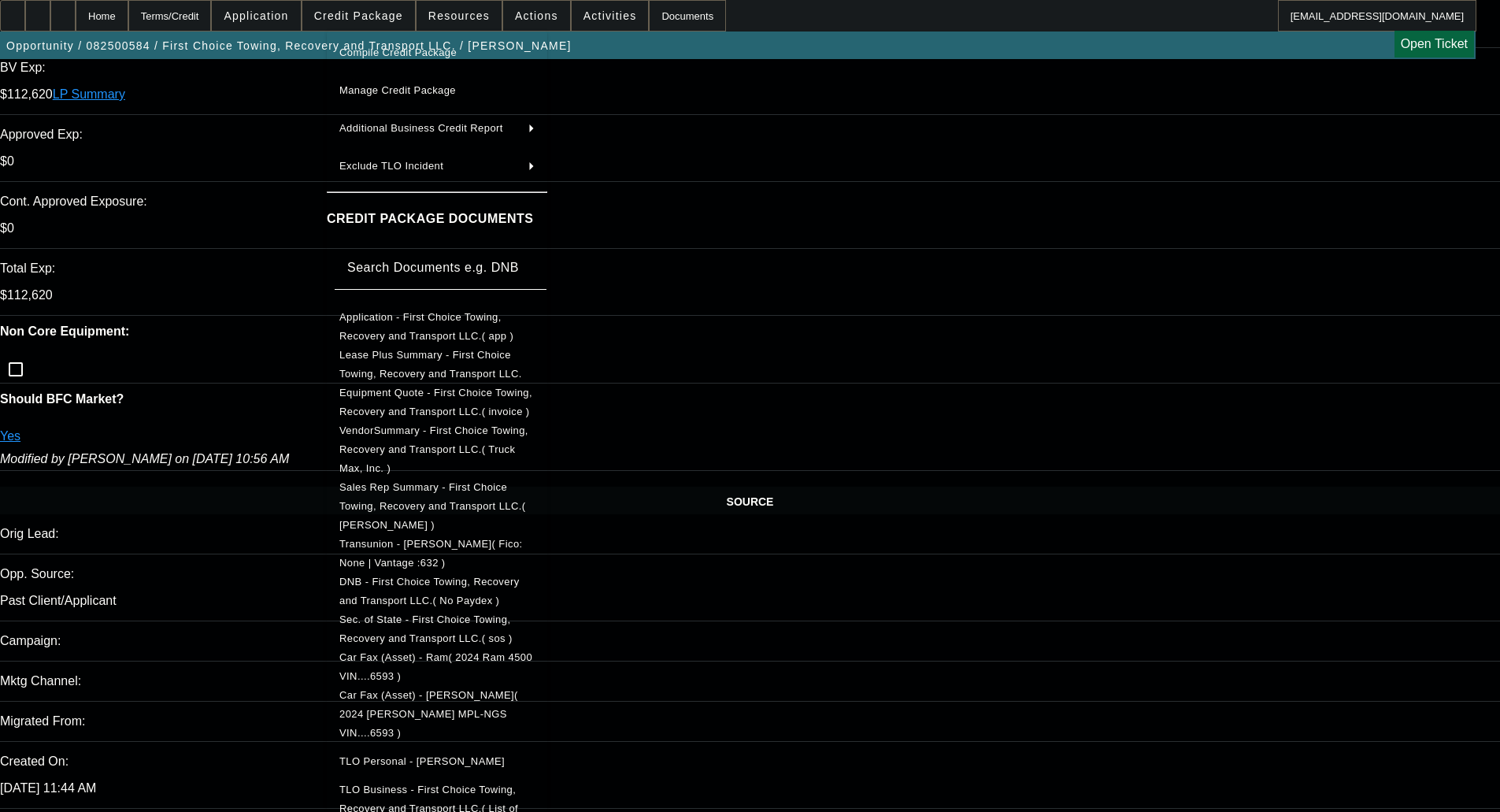
scroll to position [212, 0]
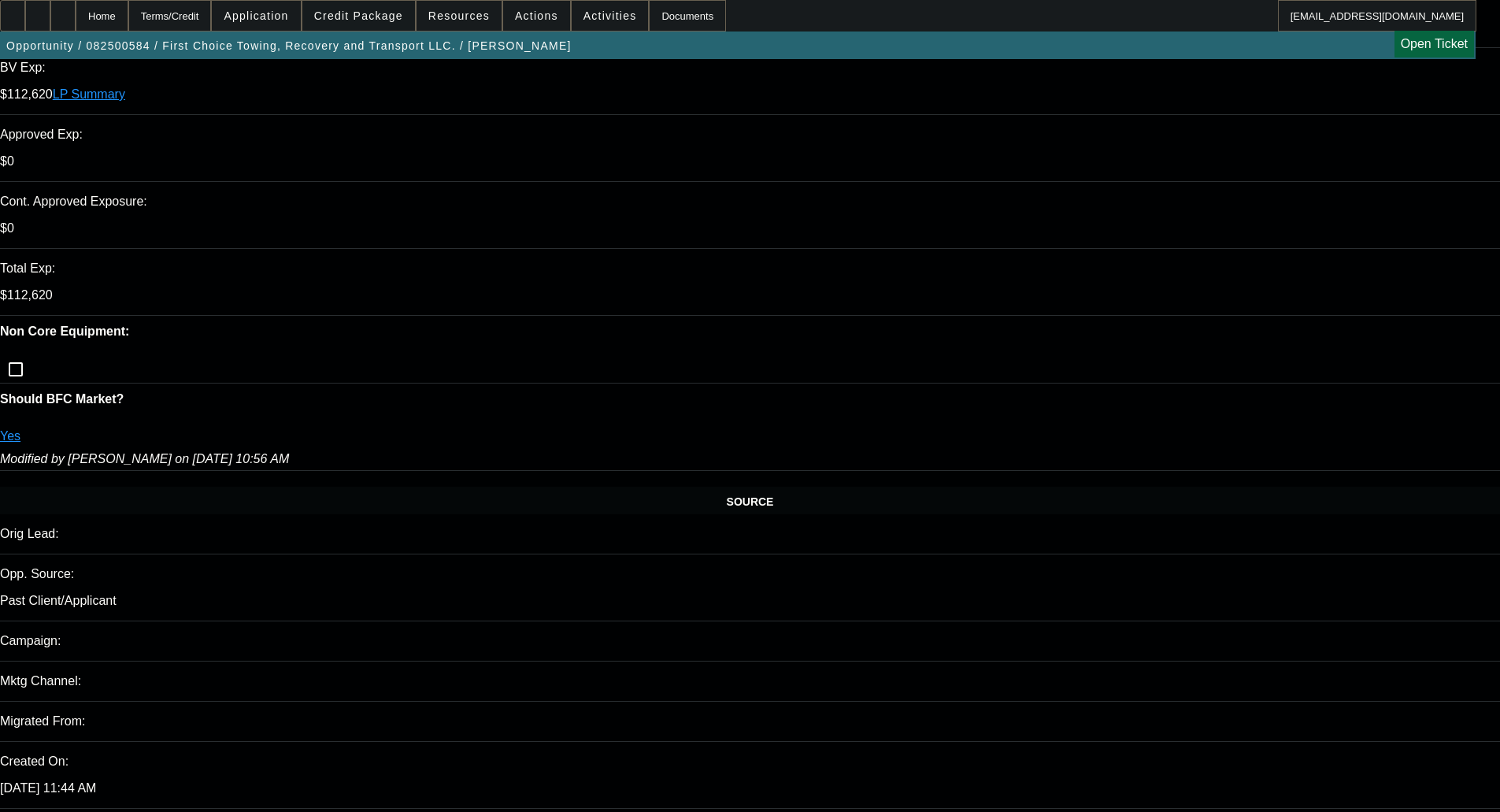
click at [360, 8] on span at bounding box center [359, 16] width 113 height 38
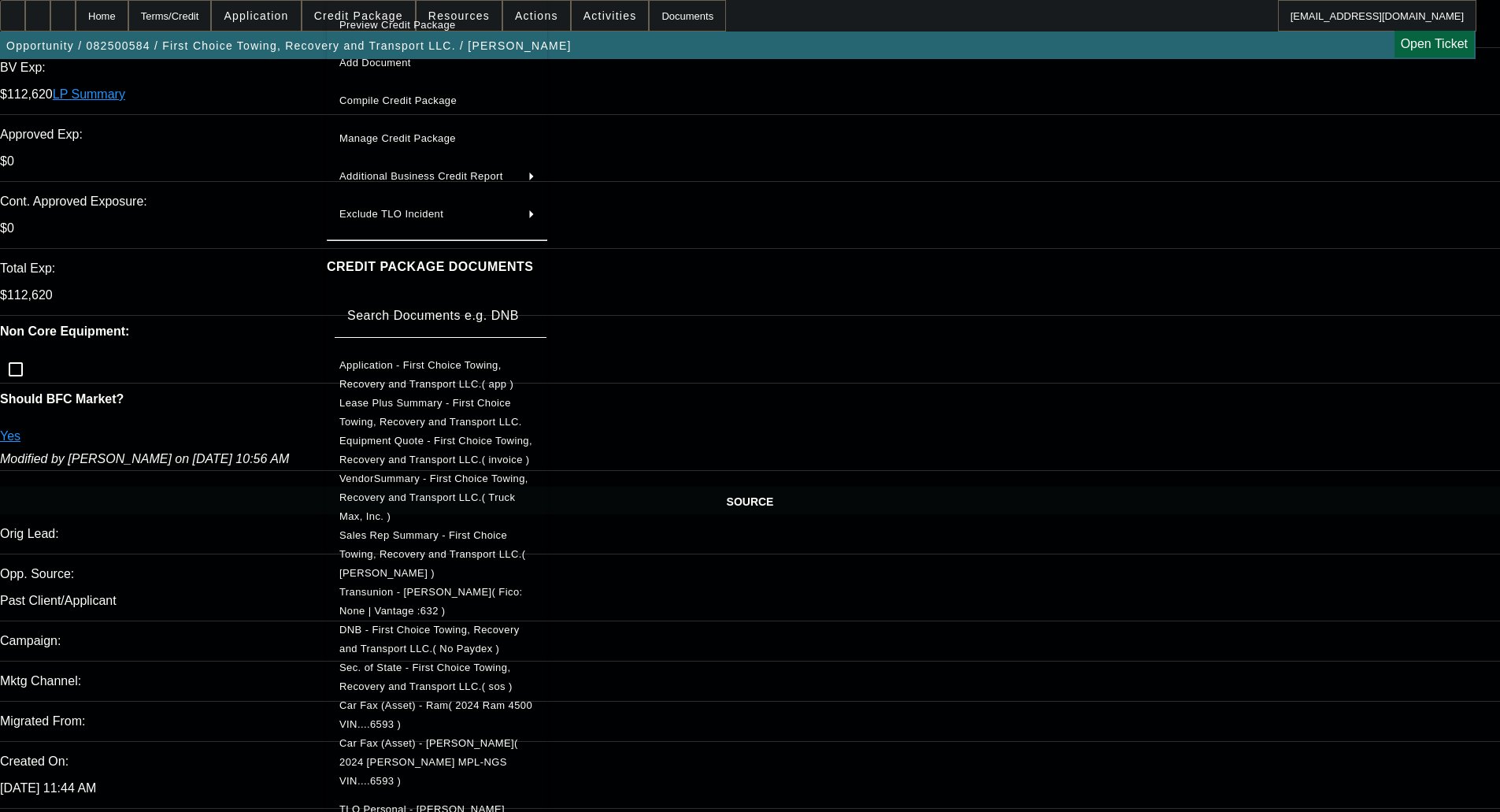
click at [401, 145] on span "Manage Credit Package" at bounding box center [437, 138] width 195 height 19
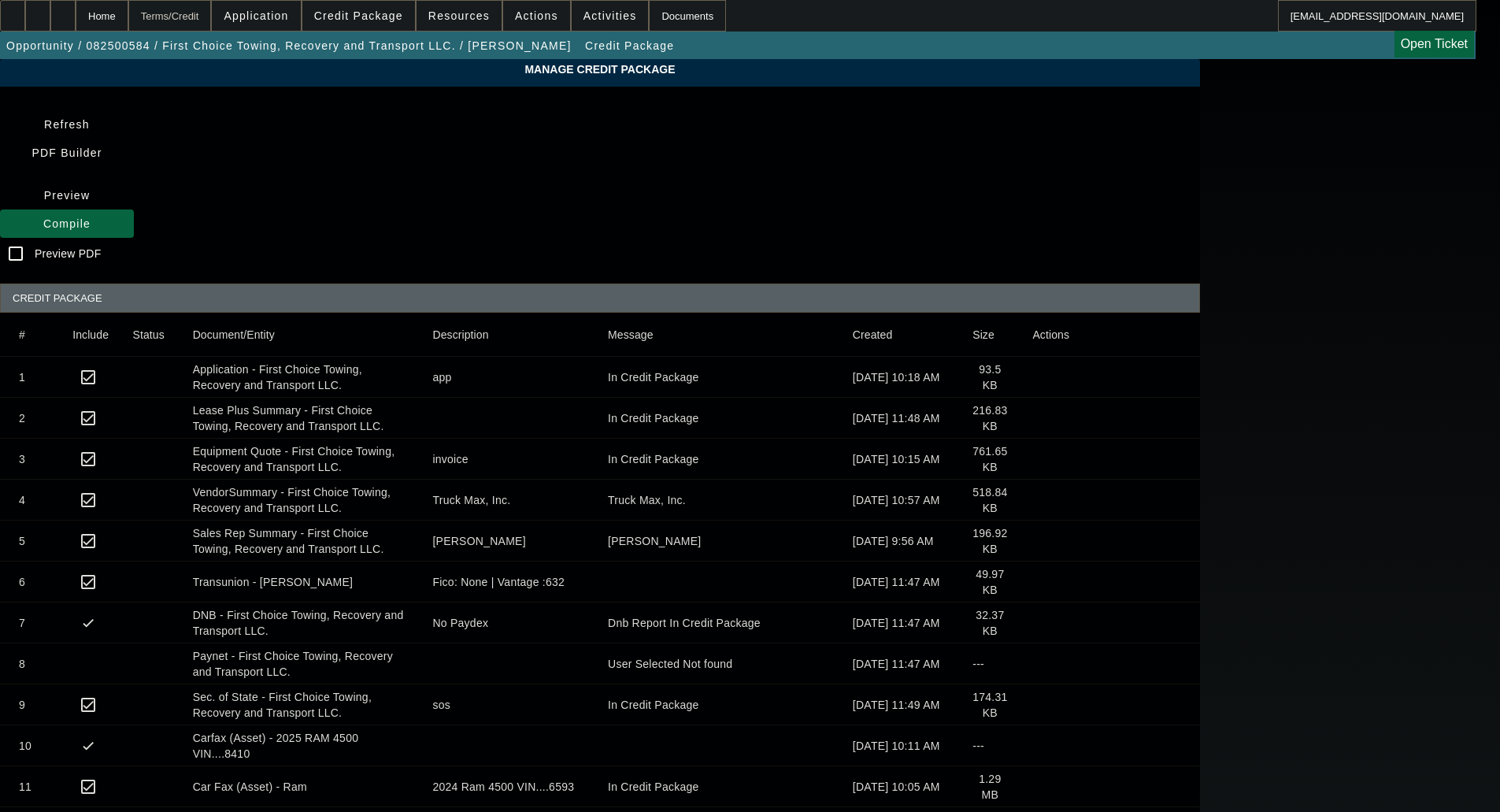
click at [202, 11] on div "Terms/Credit" at bounding box center [170, 16] width 83 height 32
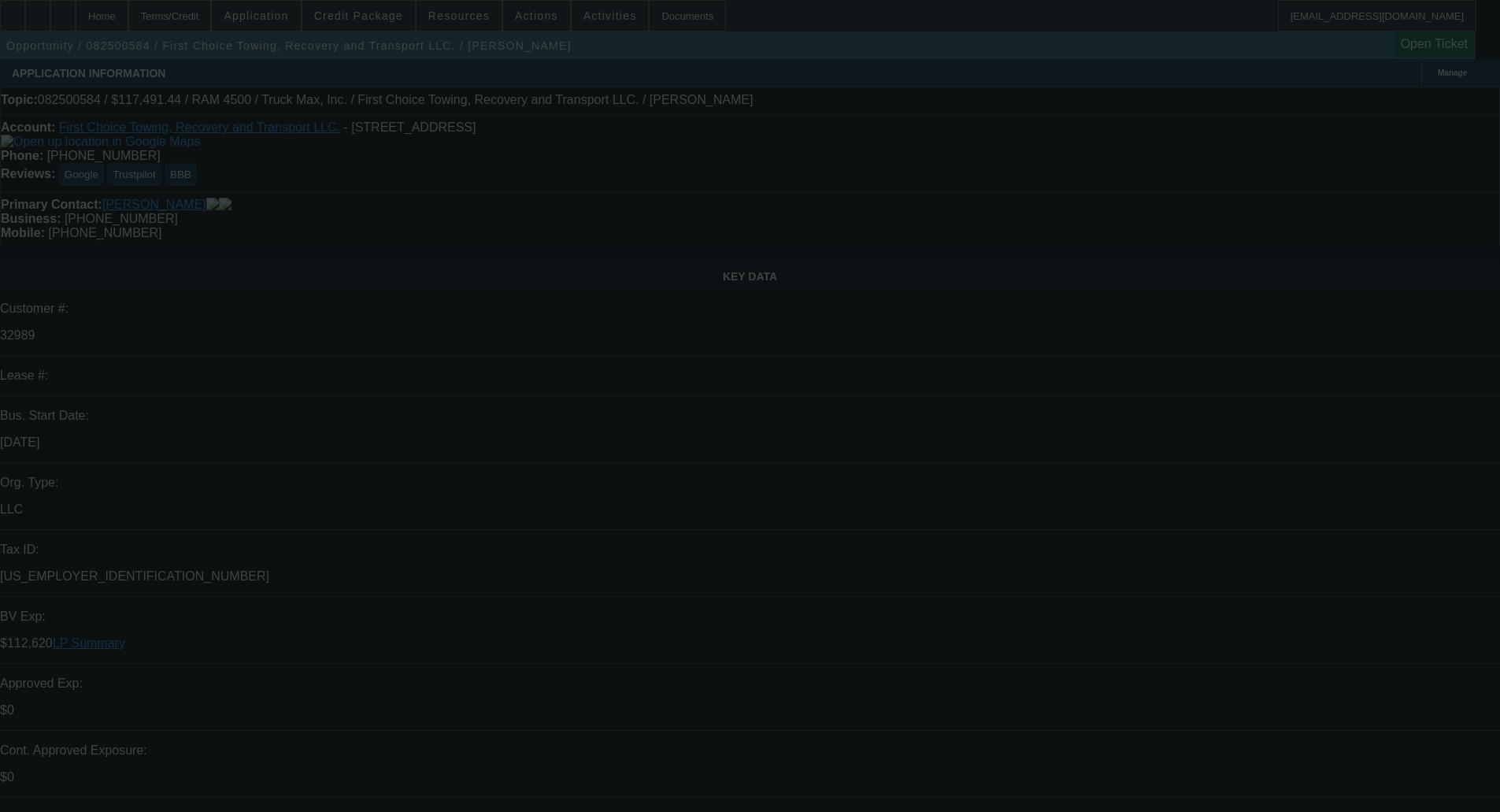
scroll to position [630, 0]
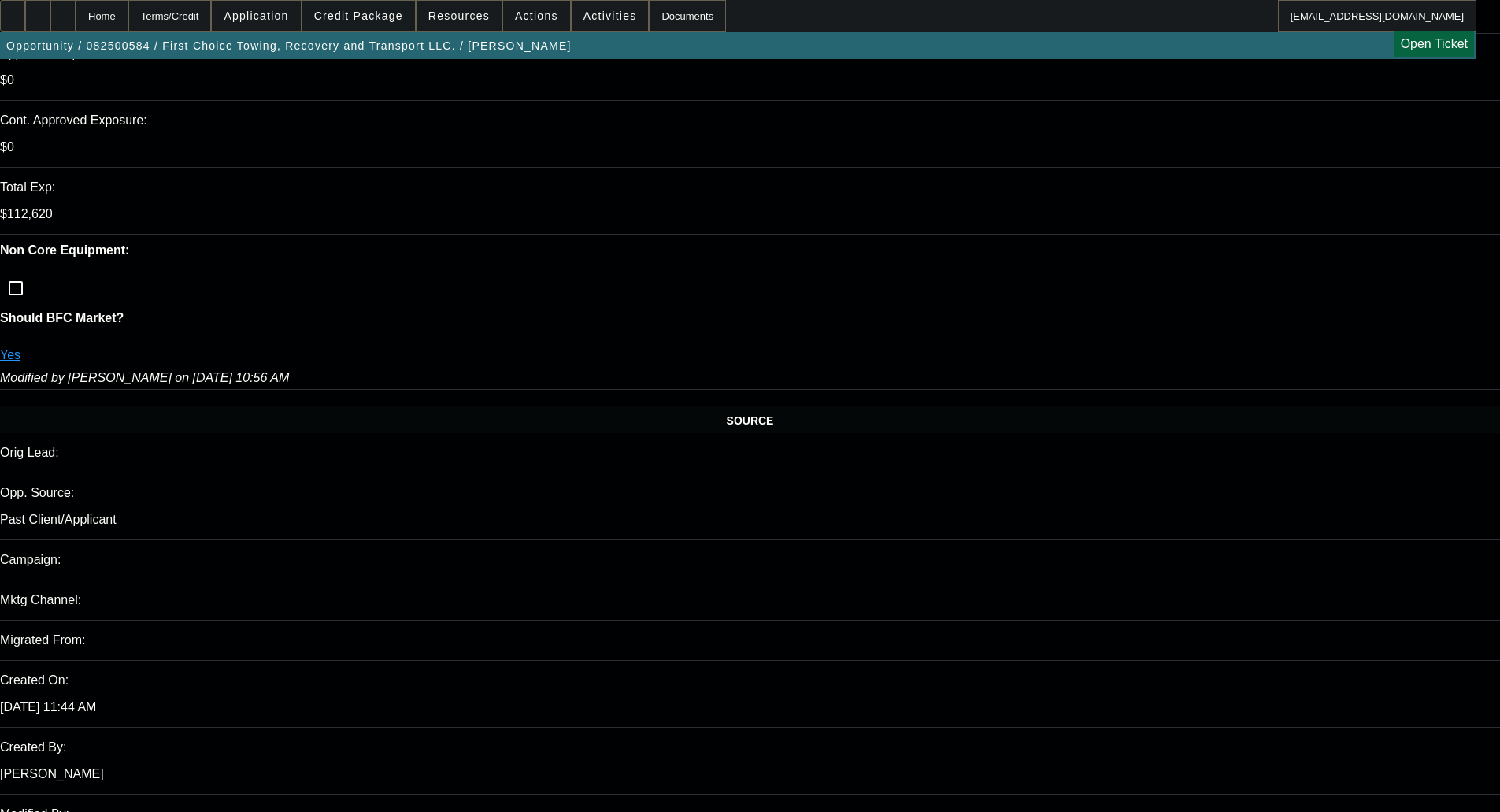
select select "0"
select select "6"
select select "0"
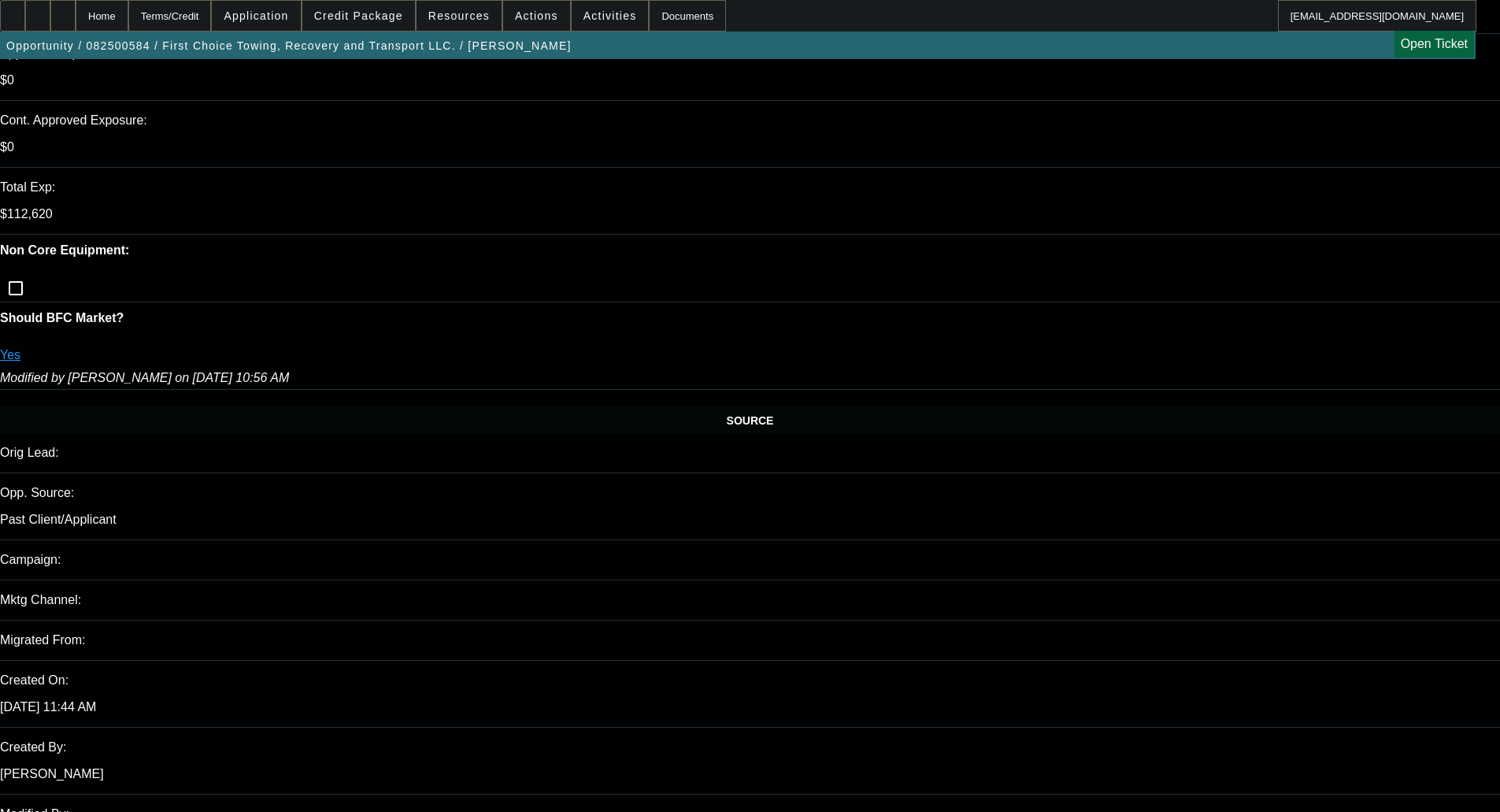
select select "0"
select select "6"
select select "0"
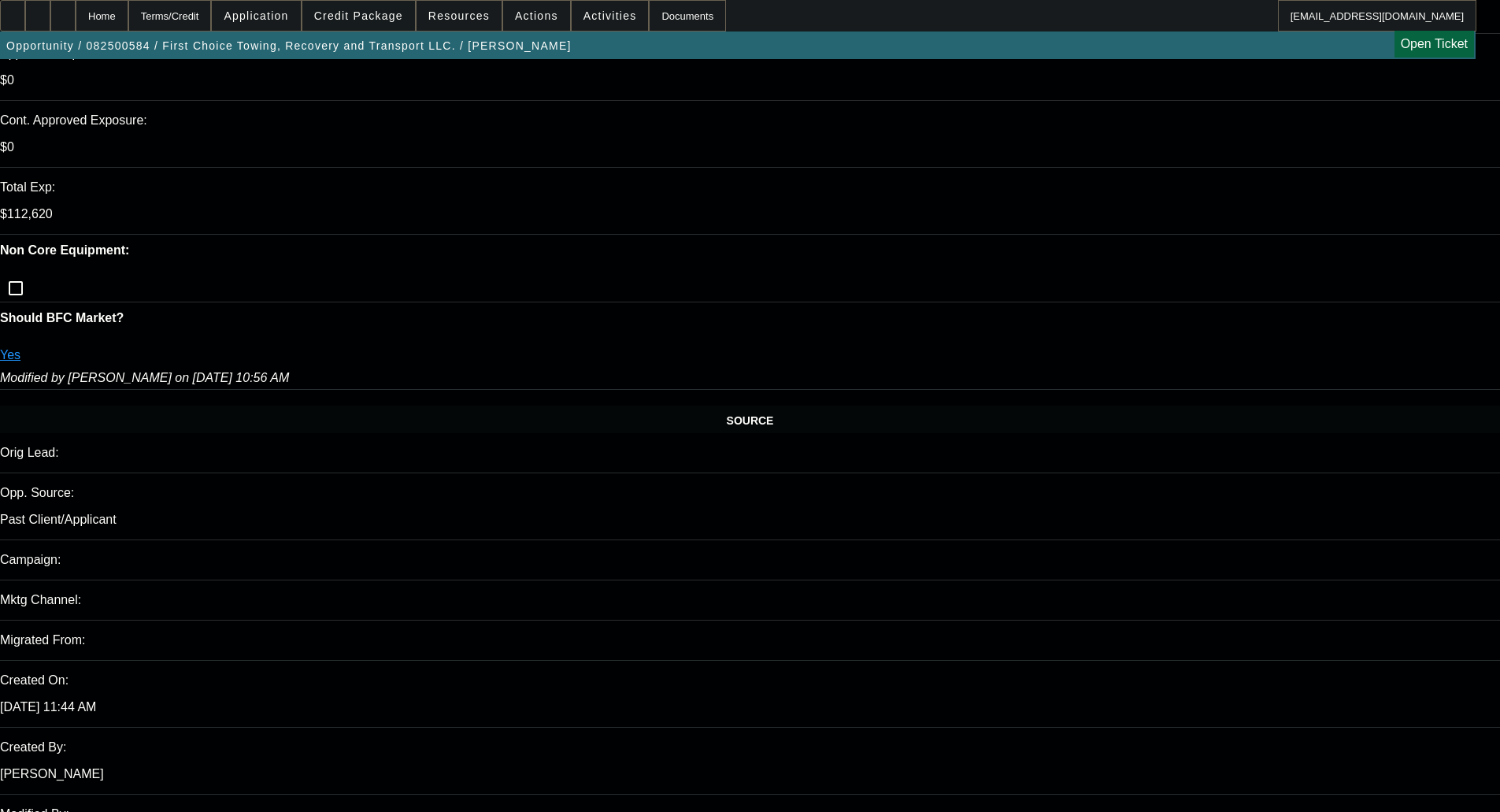
select select "0.1"
select select "4"
select select "0"
select select "0.1"
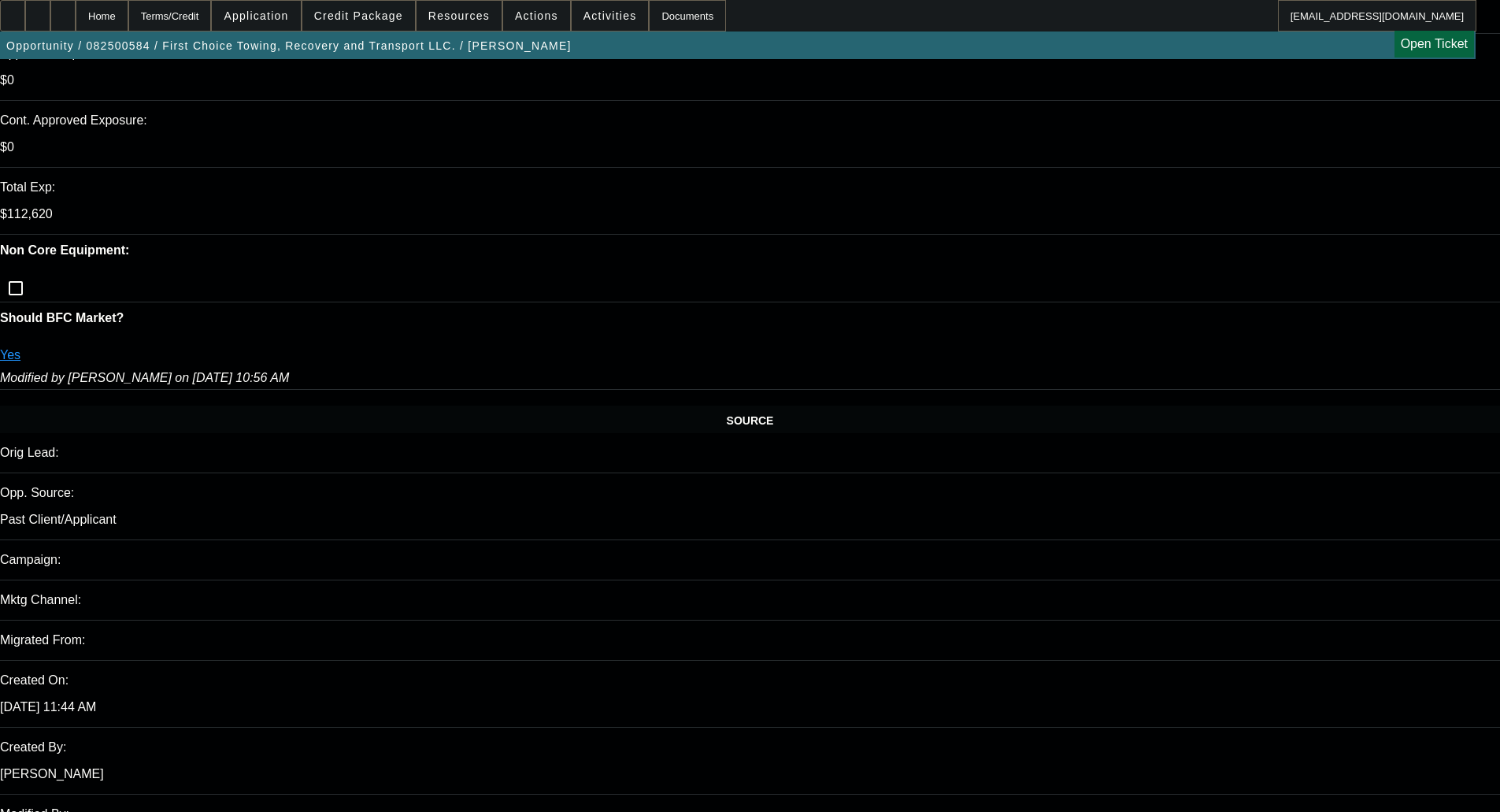
select select "4"
click at [373, 12] on span "Credit Package" at bounding box center [359, 16] width 89 height 13
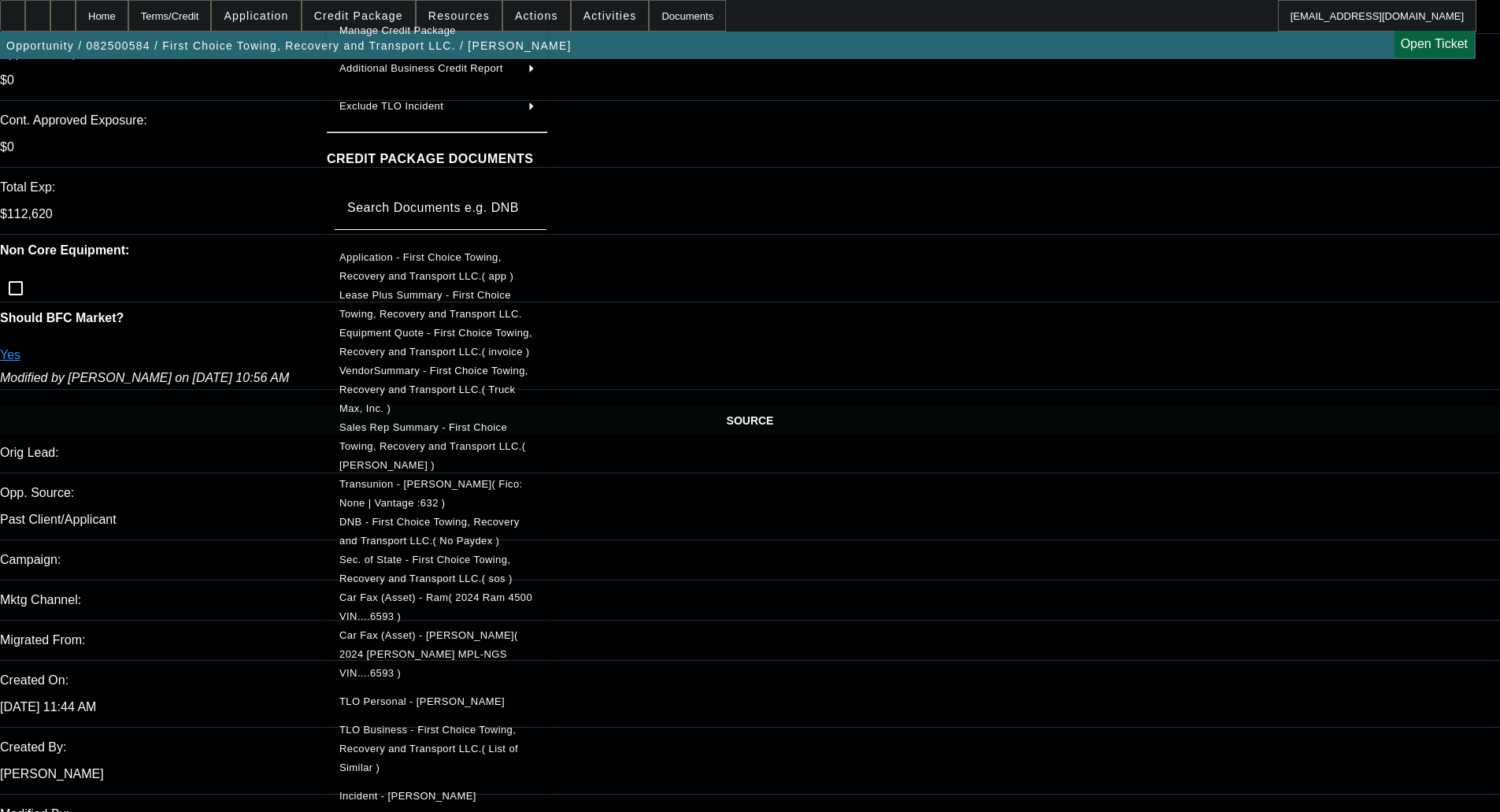
scroll to position [181, 0]
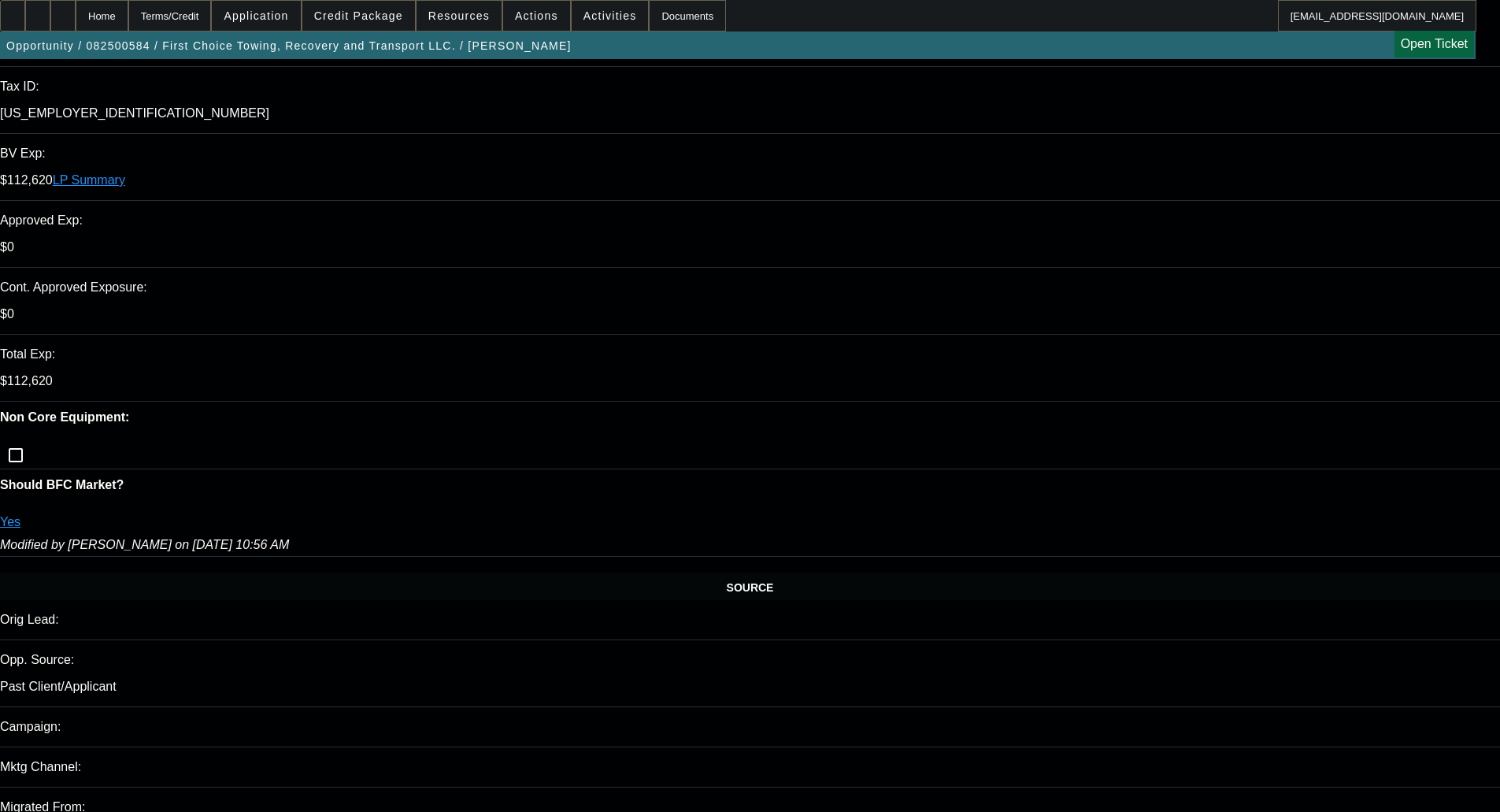
scroll to position [472, 0]
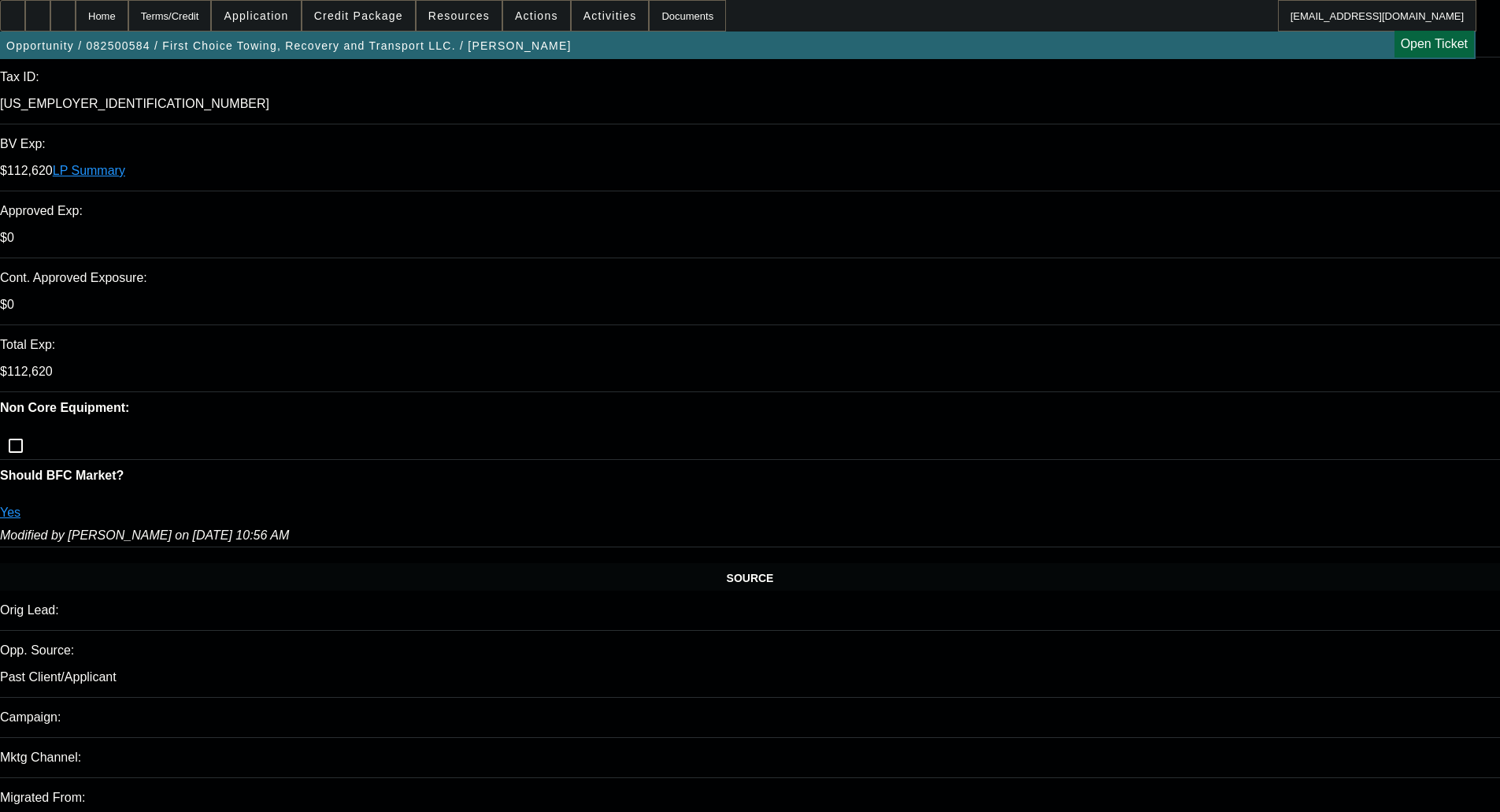
click at [369, 11] on span "Credit Package" at bounding box center [359, 16] width 89 height 13
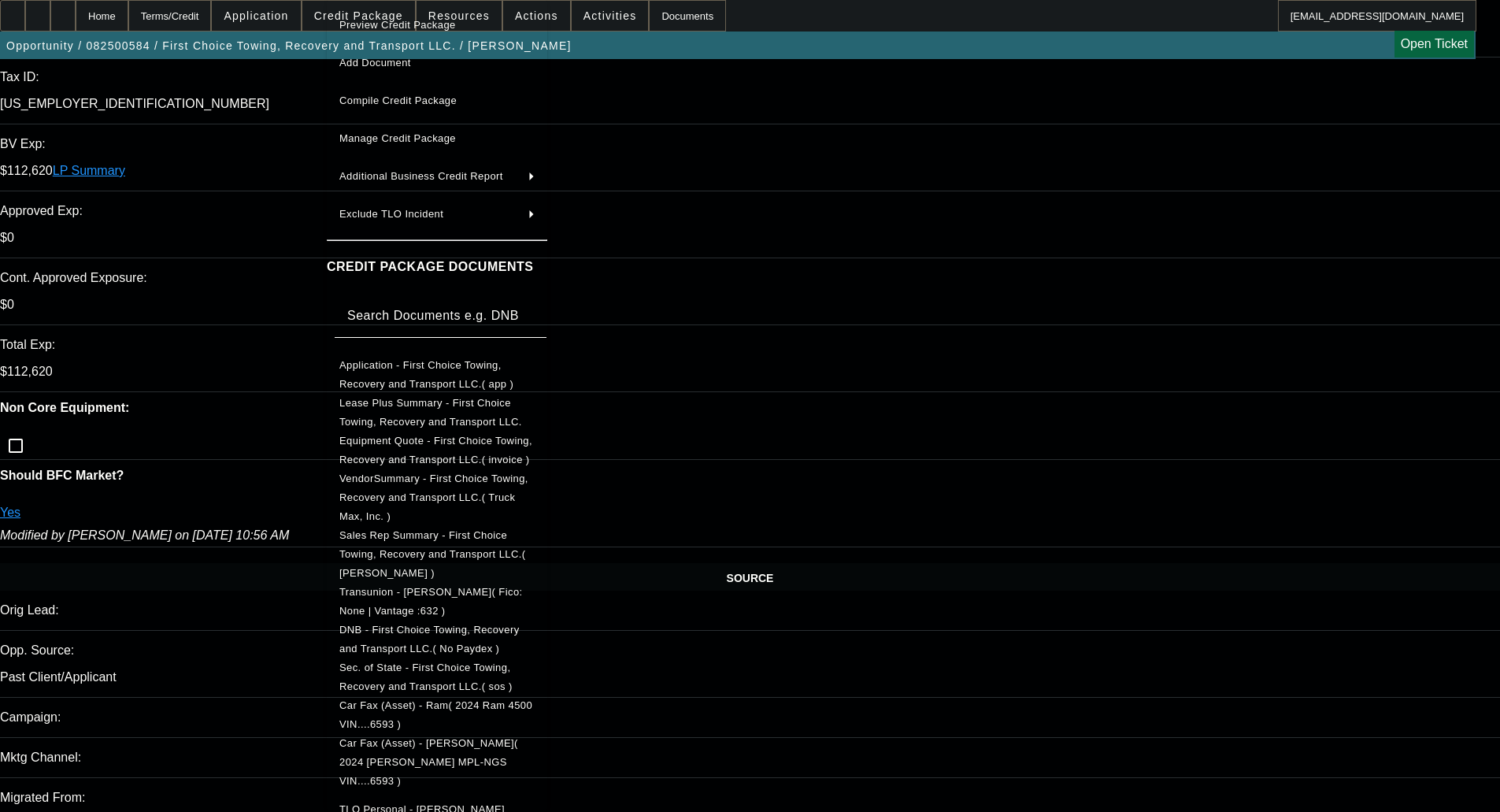
click at [390, 115] on button "Compile Credit Package" at bounding box center [437, 101] width 220 height 38
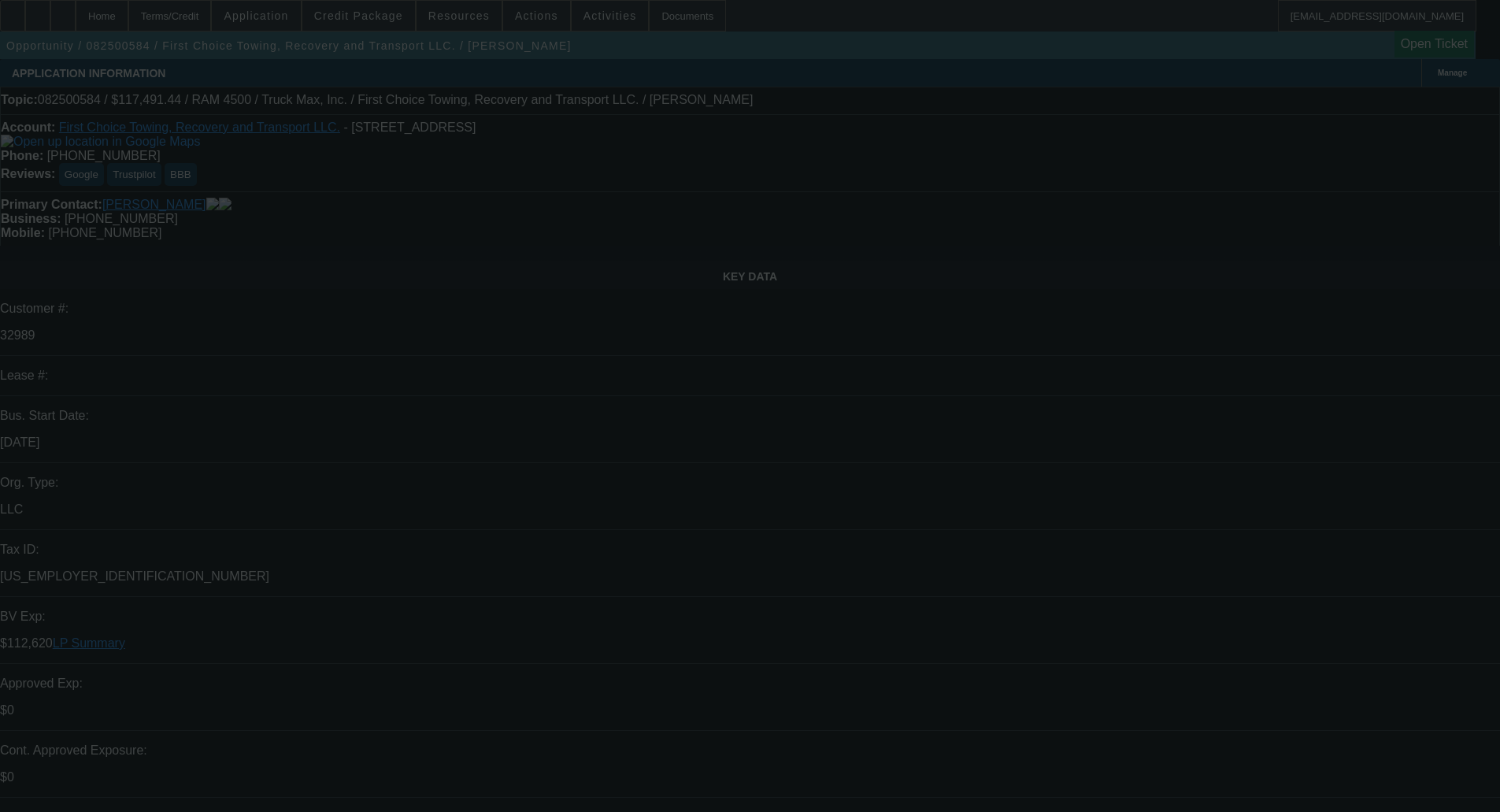
click at [379, 16] on div at bounding box center [750, 406] width 1500 height 812
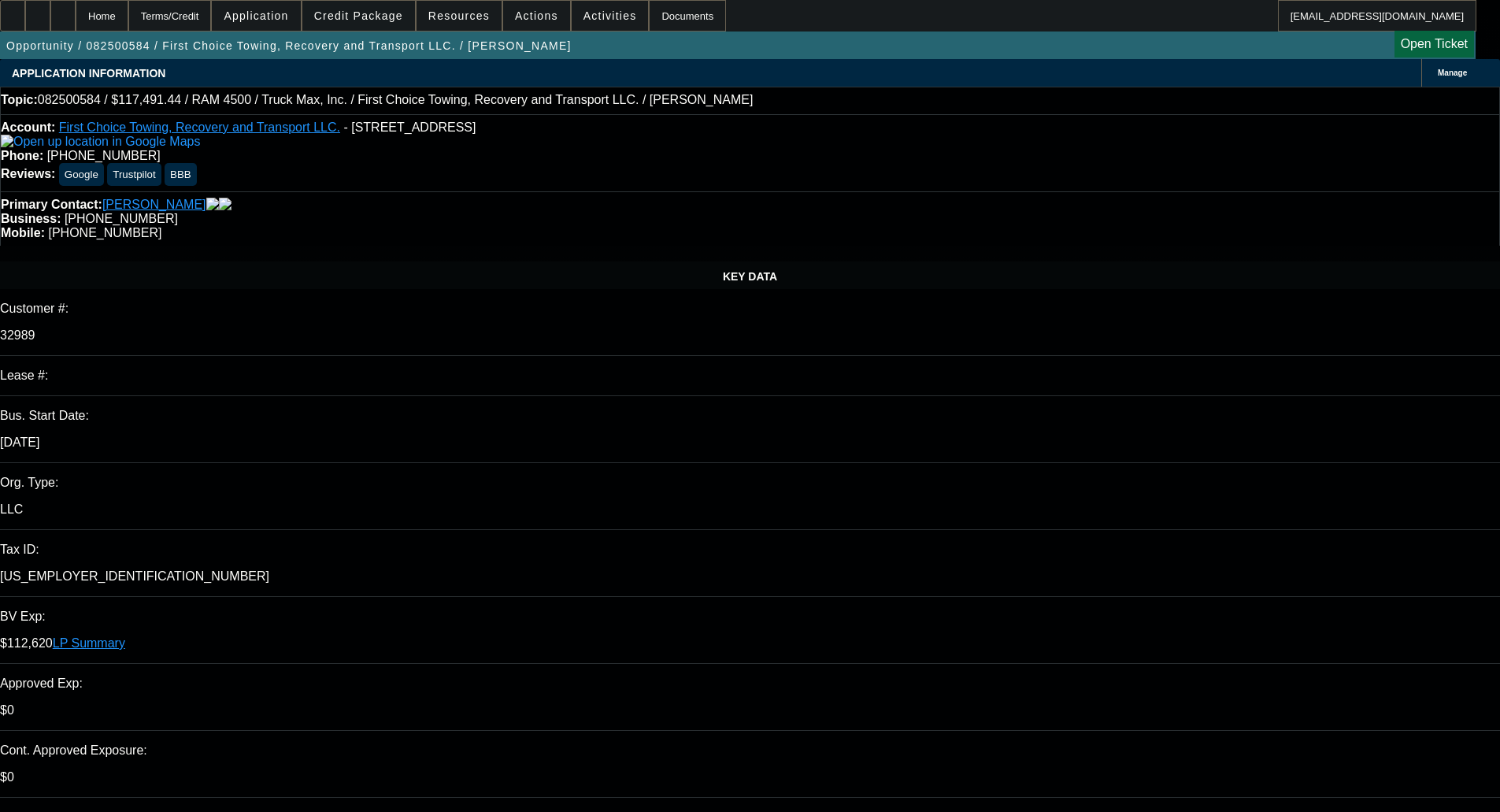
select select "0"
select select "6"
select select "0"
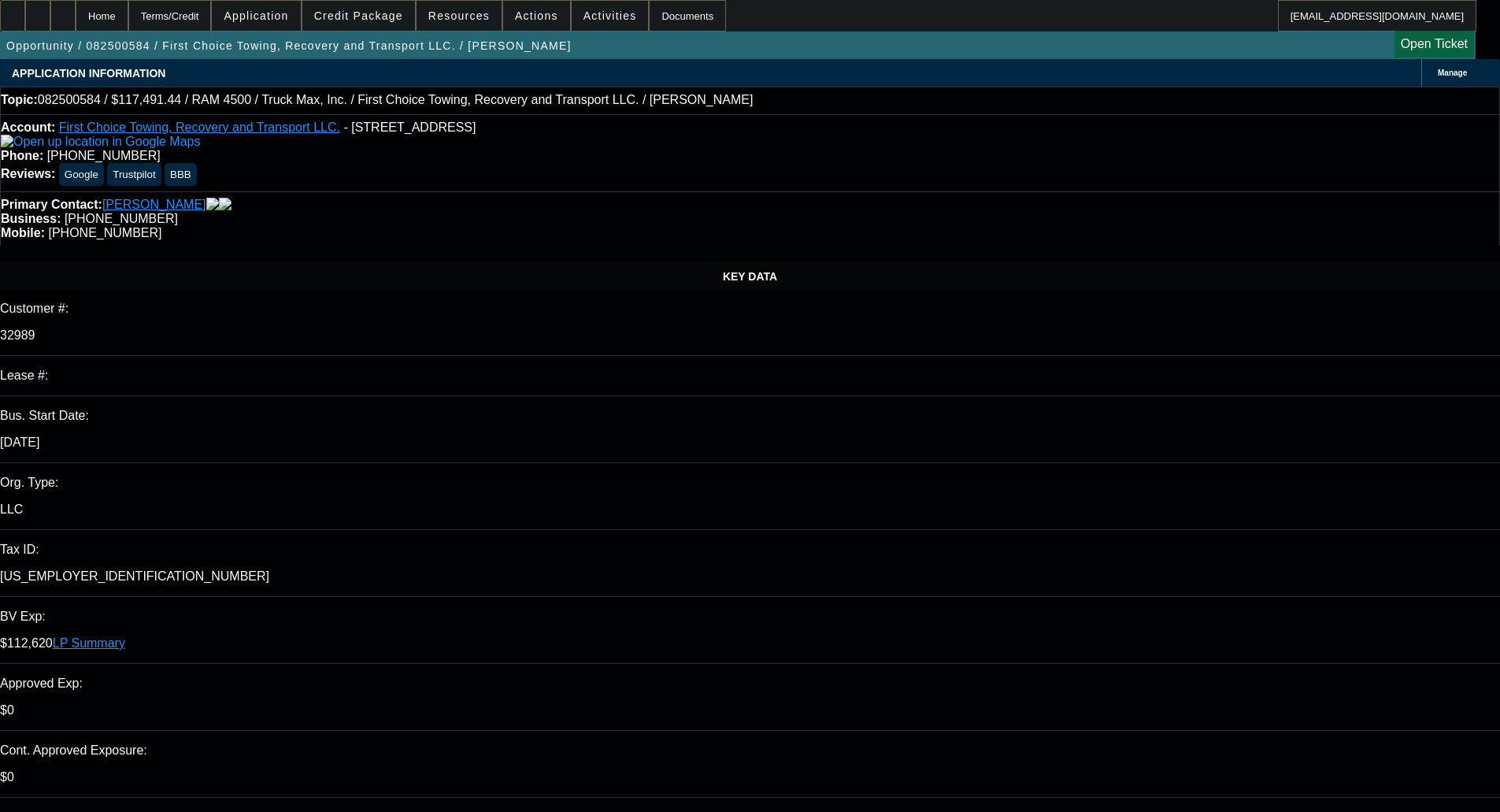
select select "0"
select select "6"
select select "0"
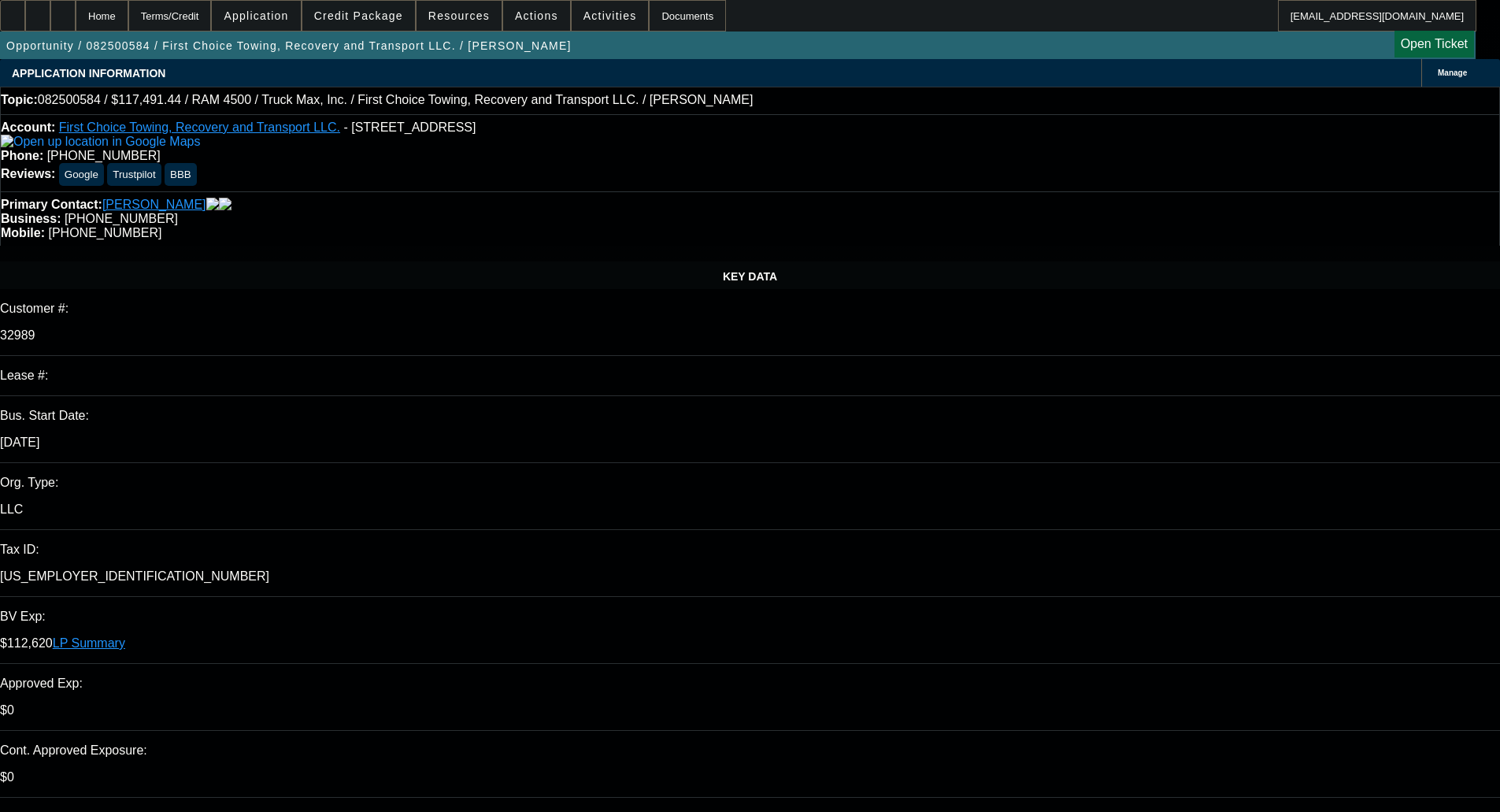
select select "0.1"
select select "4"
select select "0"
select select "0.1"
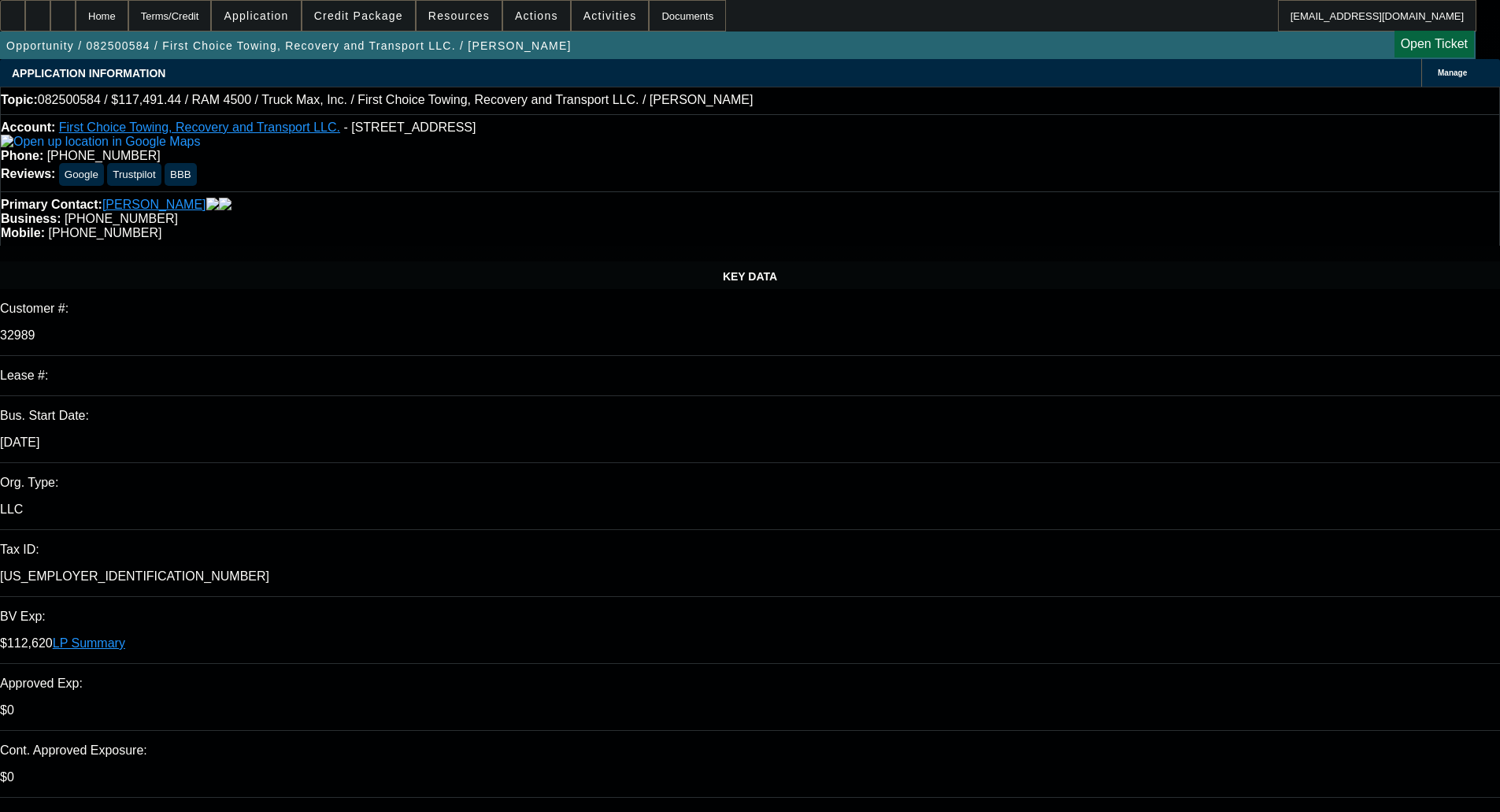
select select "4"
click at [387, 18] on span "Credit Package" at bounding box center [359, 16] width 89 height 13
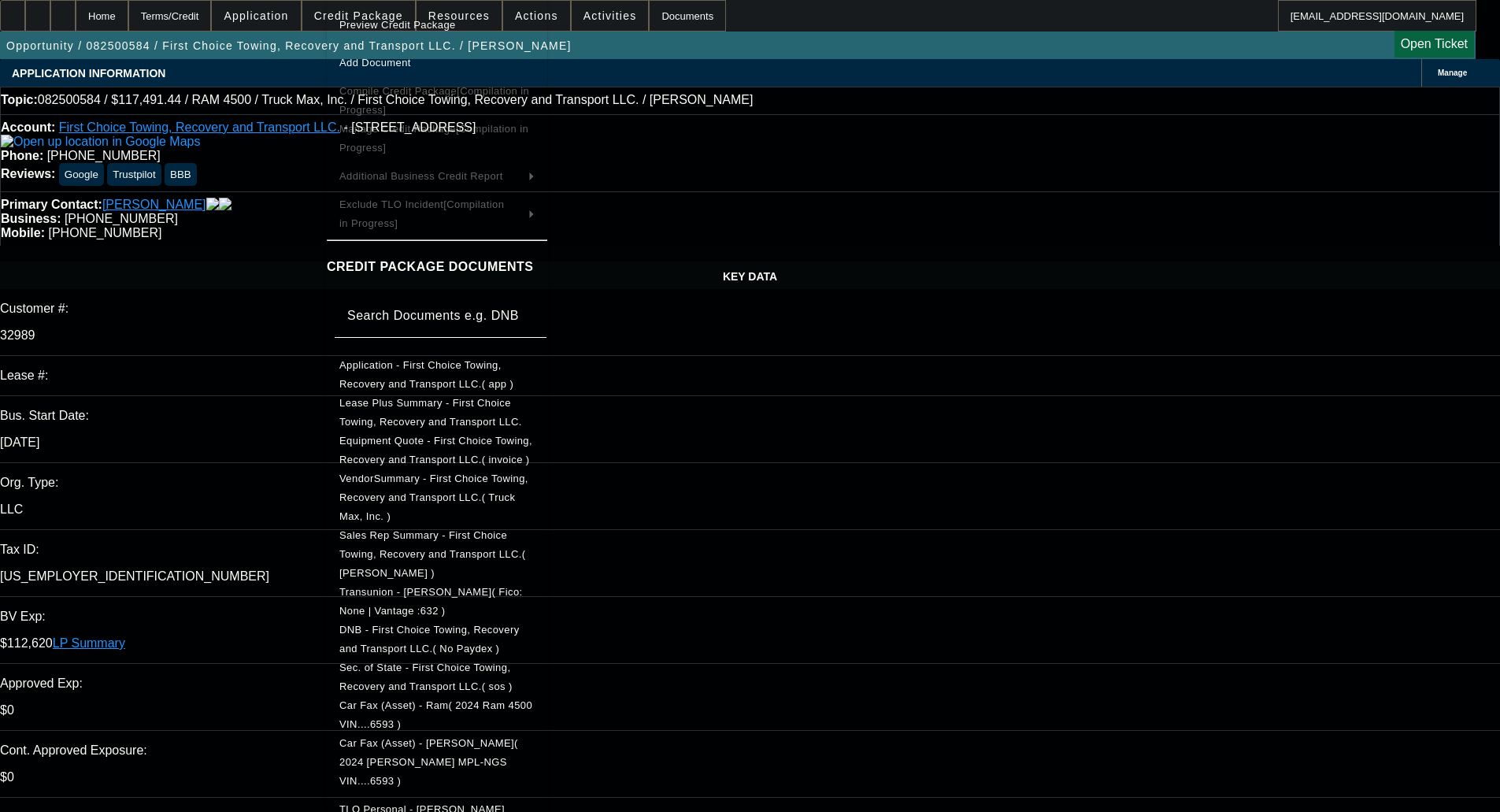
click at [288, 163] on div at bounding box center [750, 406] width 1500 height 812
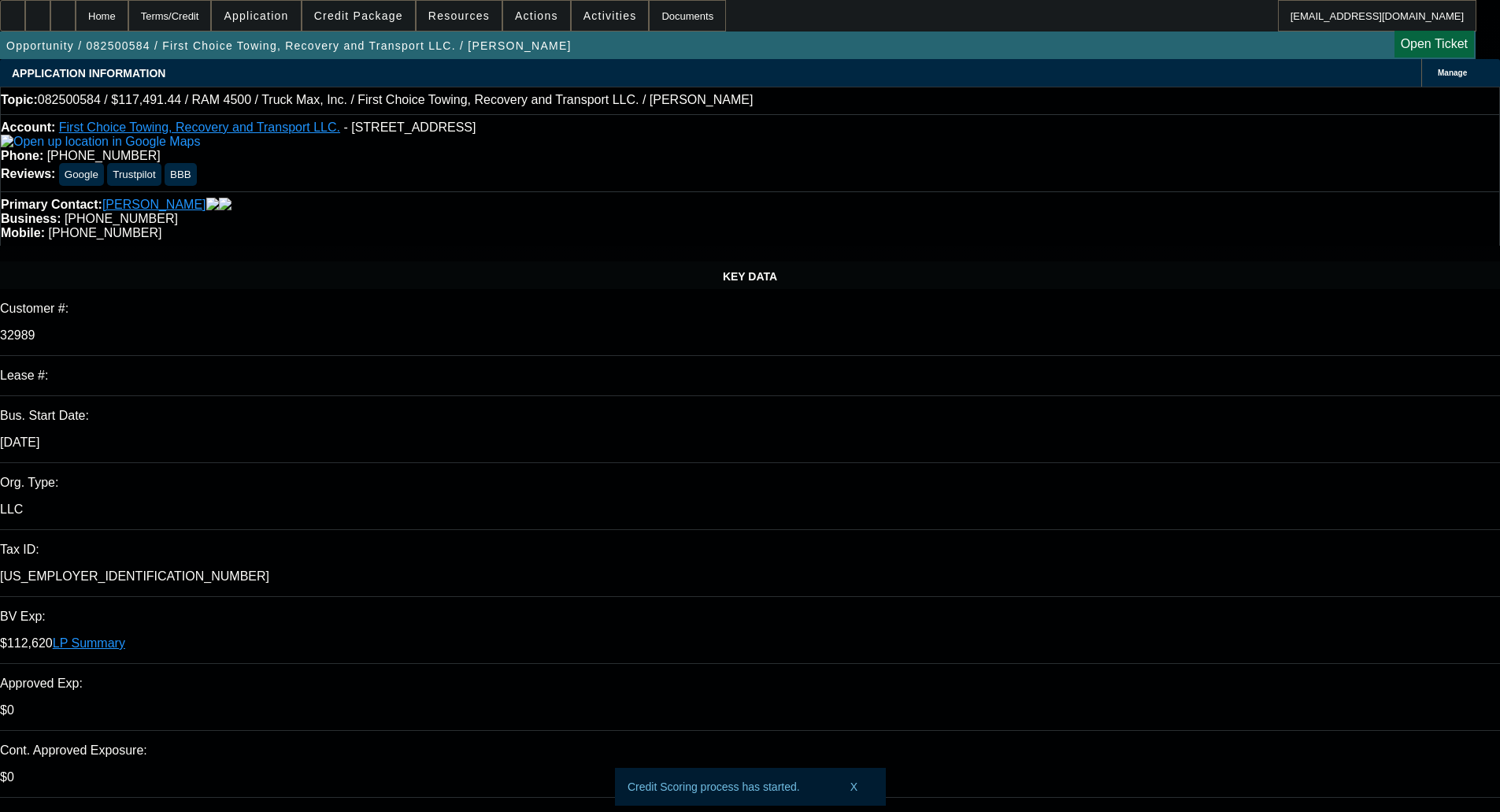
click at [411, 2] on span at bounding box center [359, 16] width 113 height 38
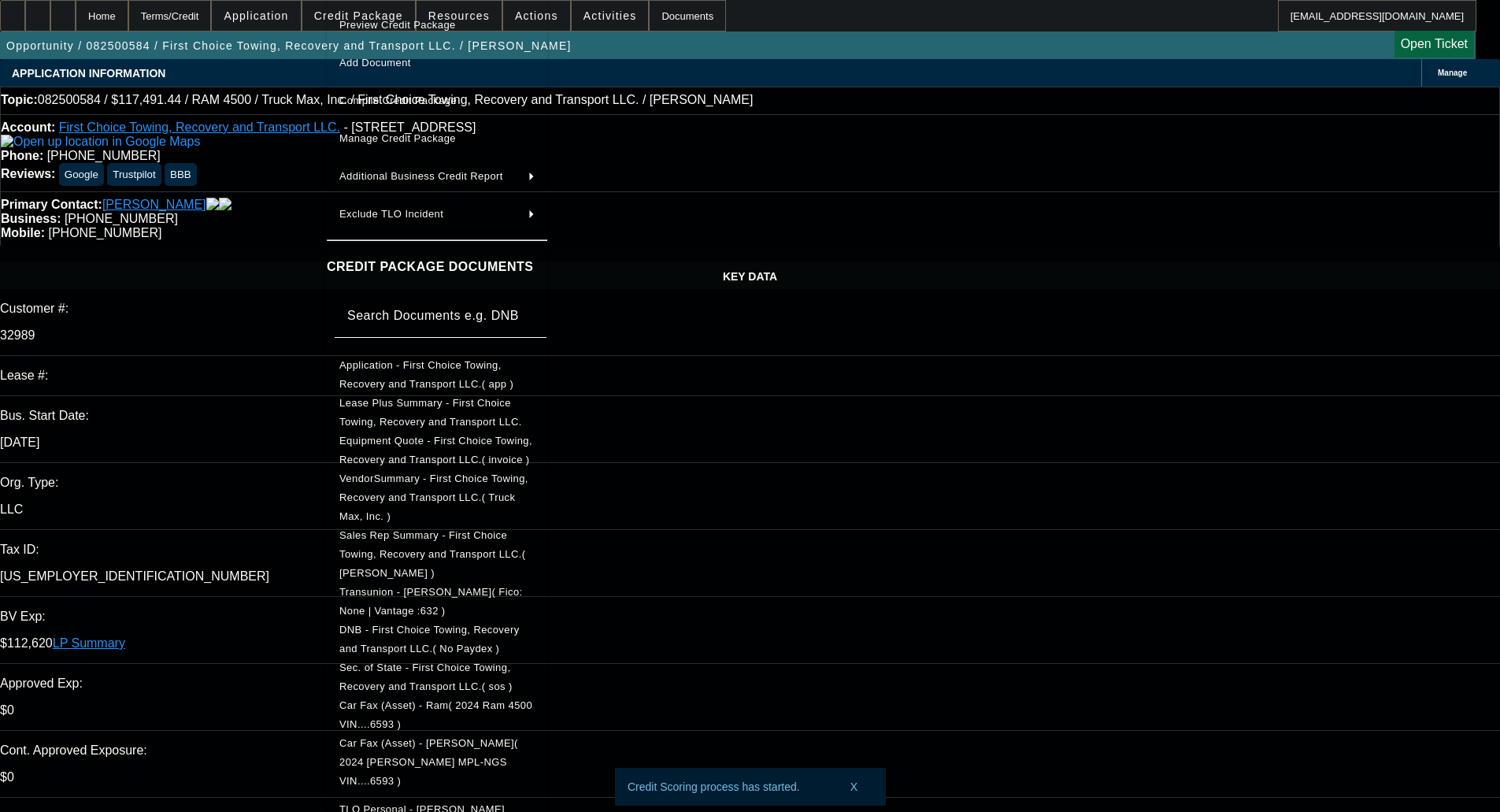
click at [389, 128] on button "Manage Credit Package" at bounding box center [437, 139] width 220 height 38
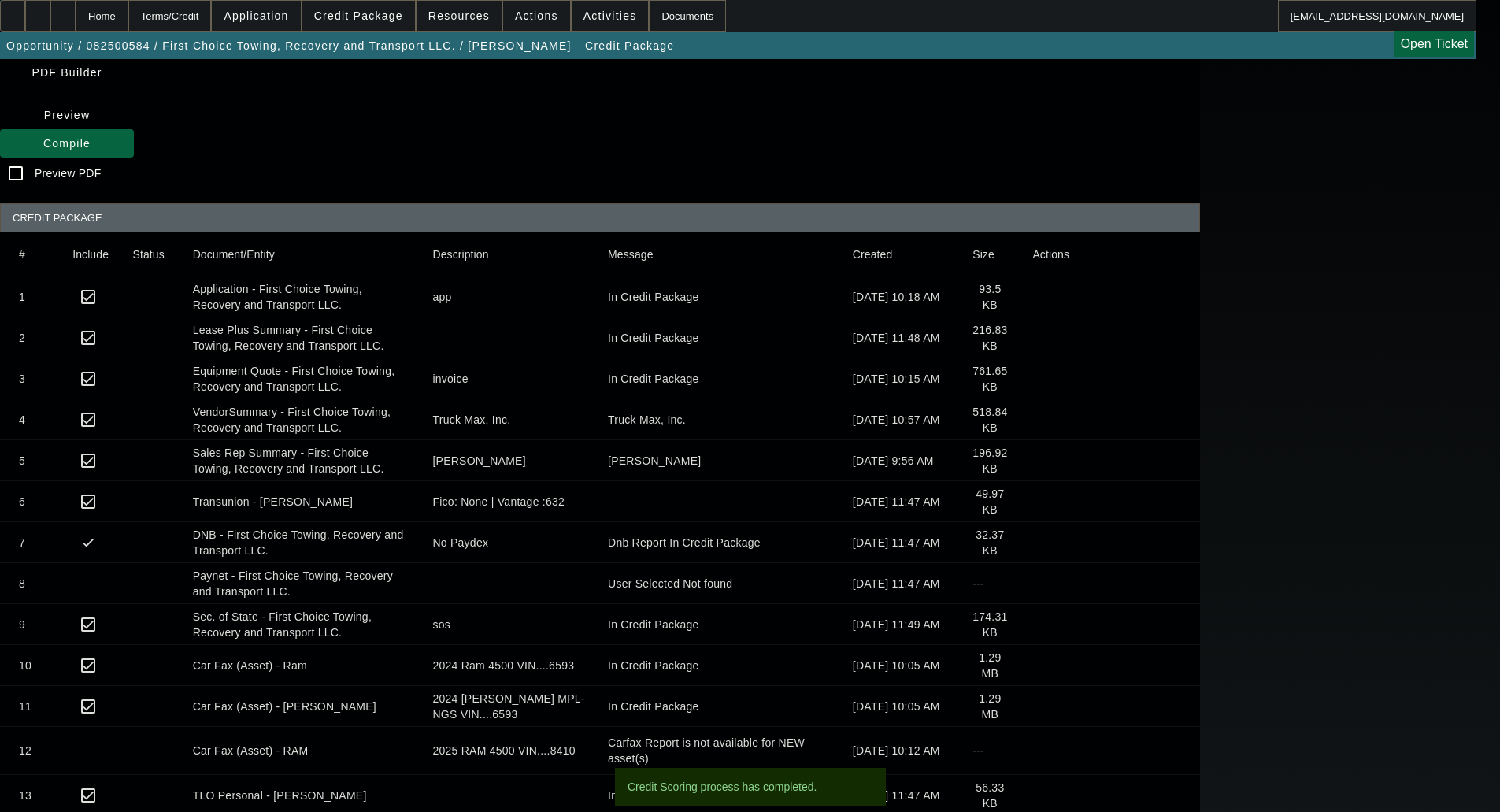
scroll to position [158, 0]
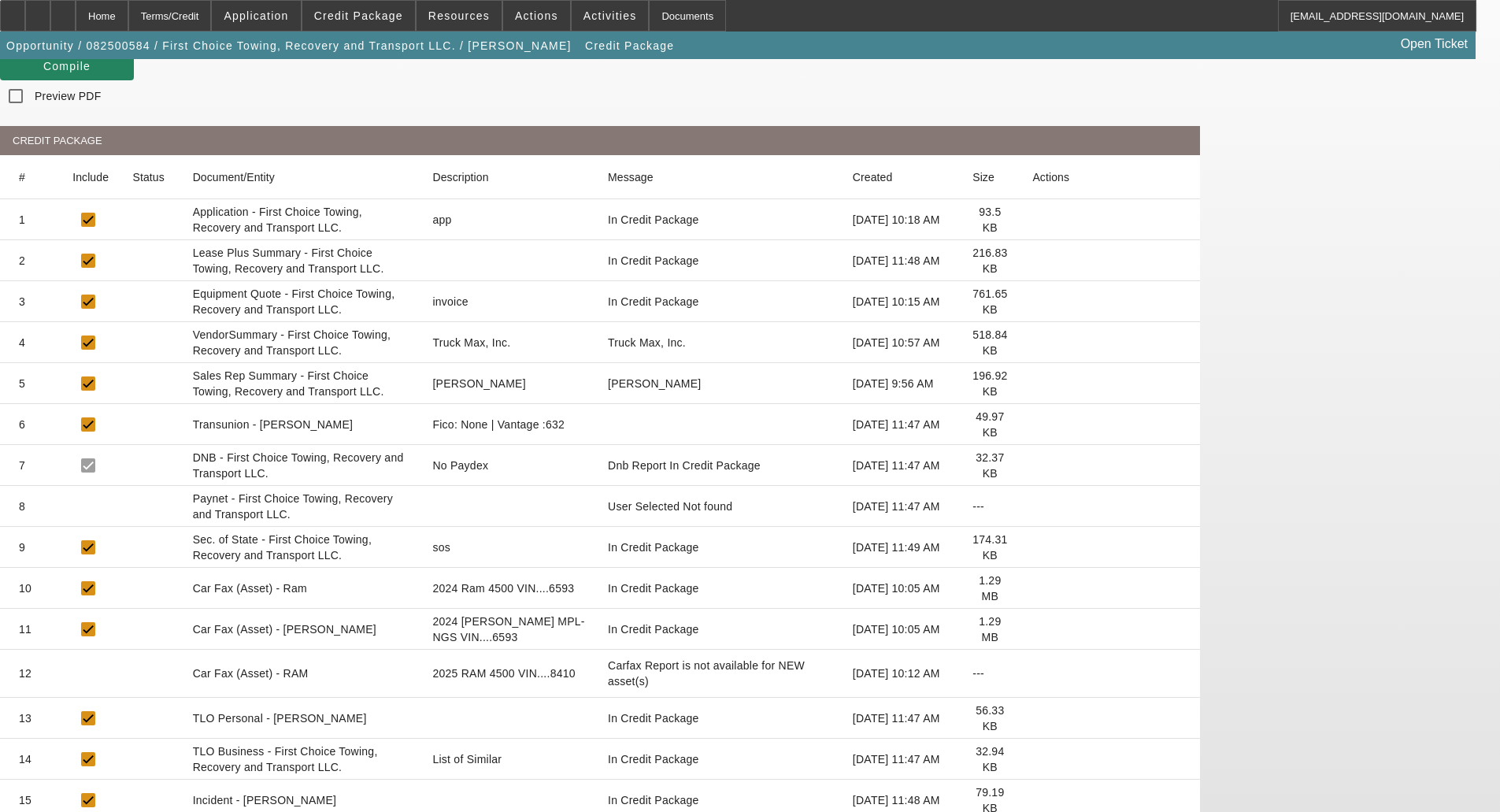
click at [421, 281] on mat-cell "Equipment Quote - First Choice Towing, Recovery and Transport LLC." at bounding box center [301, 300] width 240 height 41
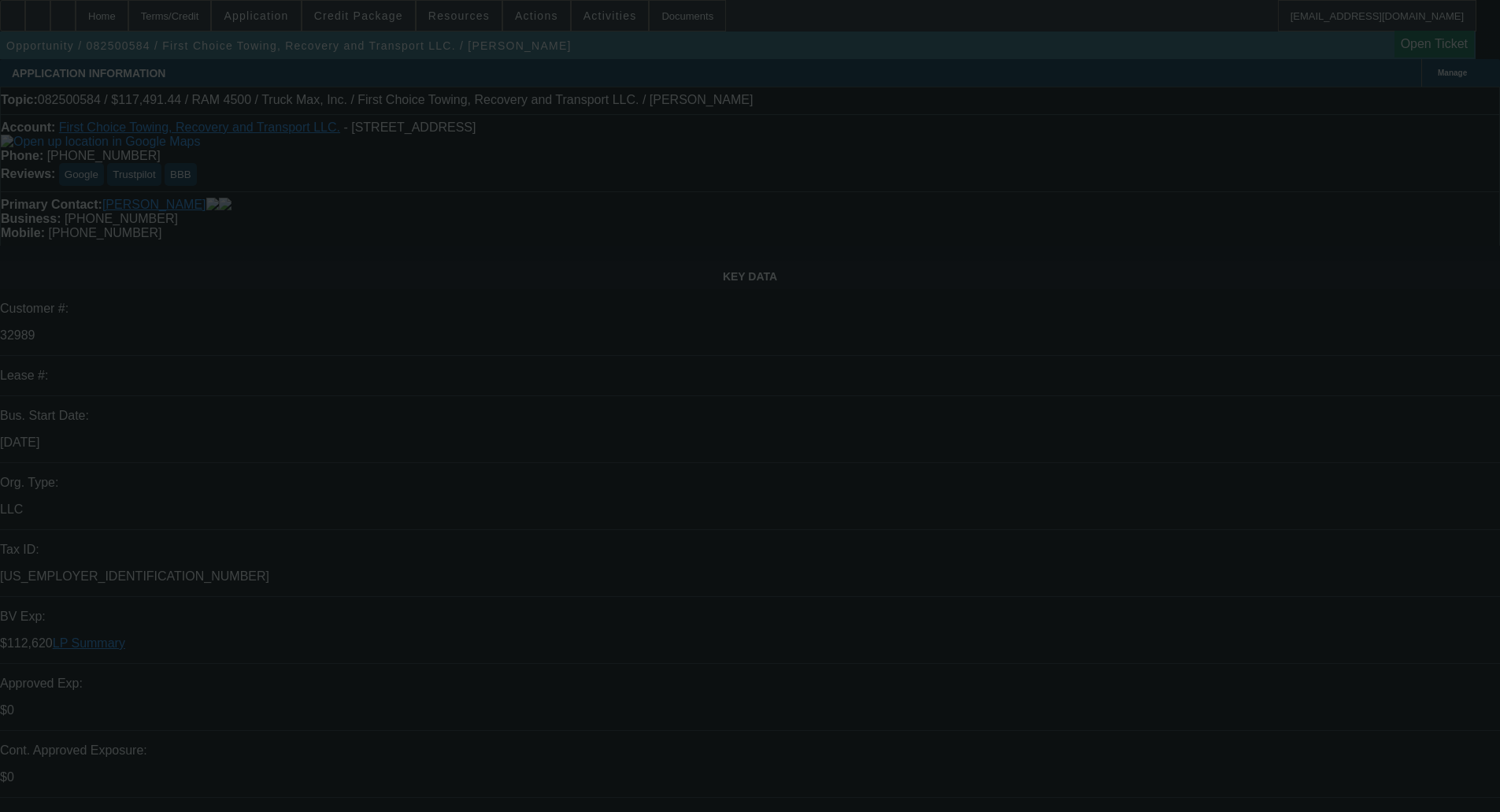
select select "0"
select select "6"
select select "0"
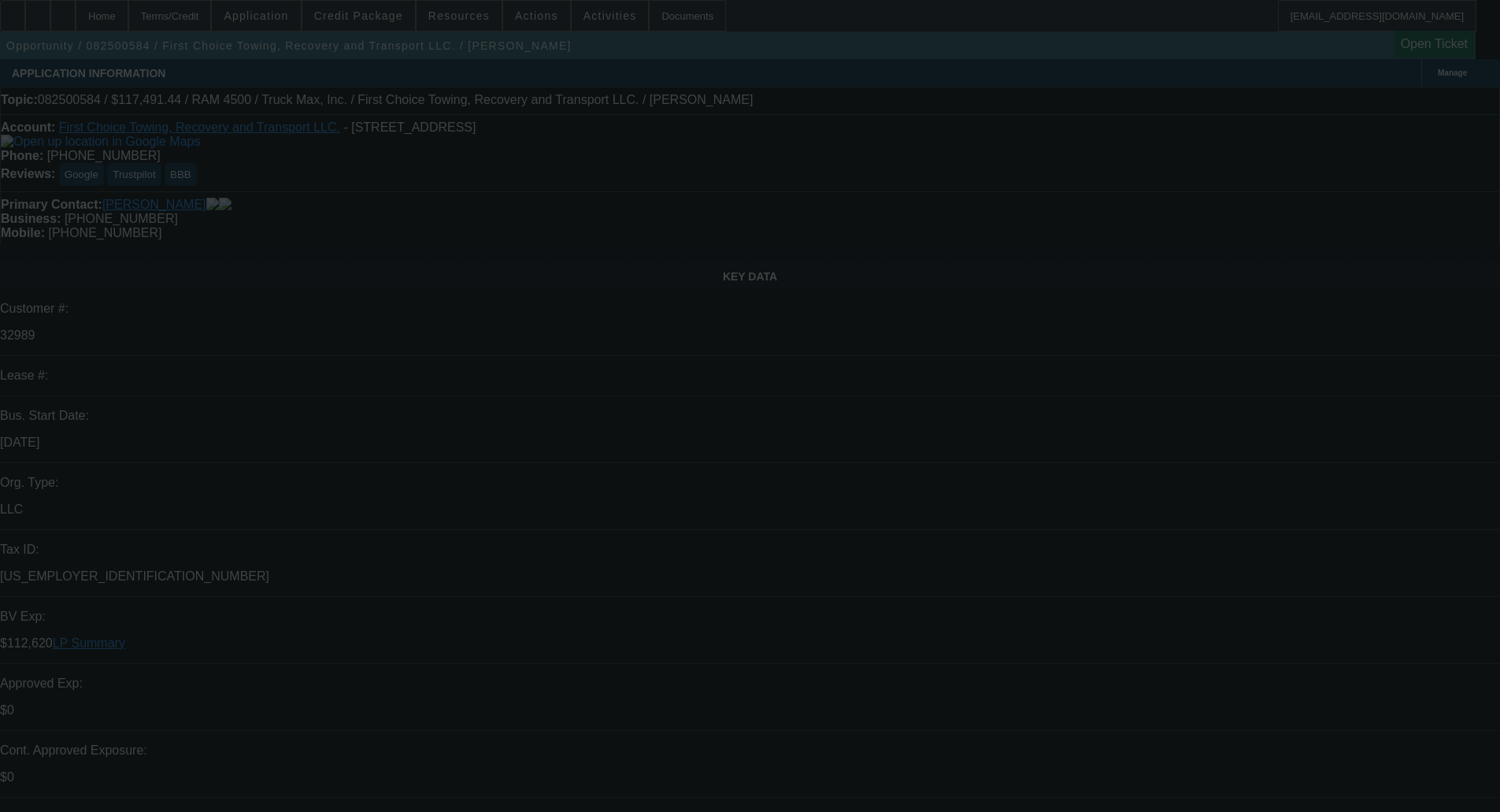
select select "0"
select select "6"
select select "0"
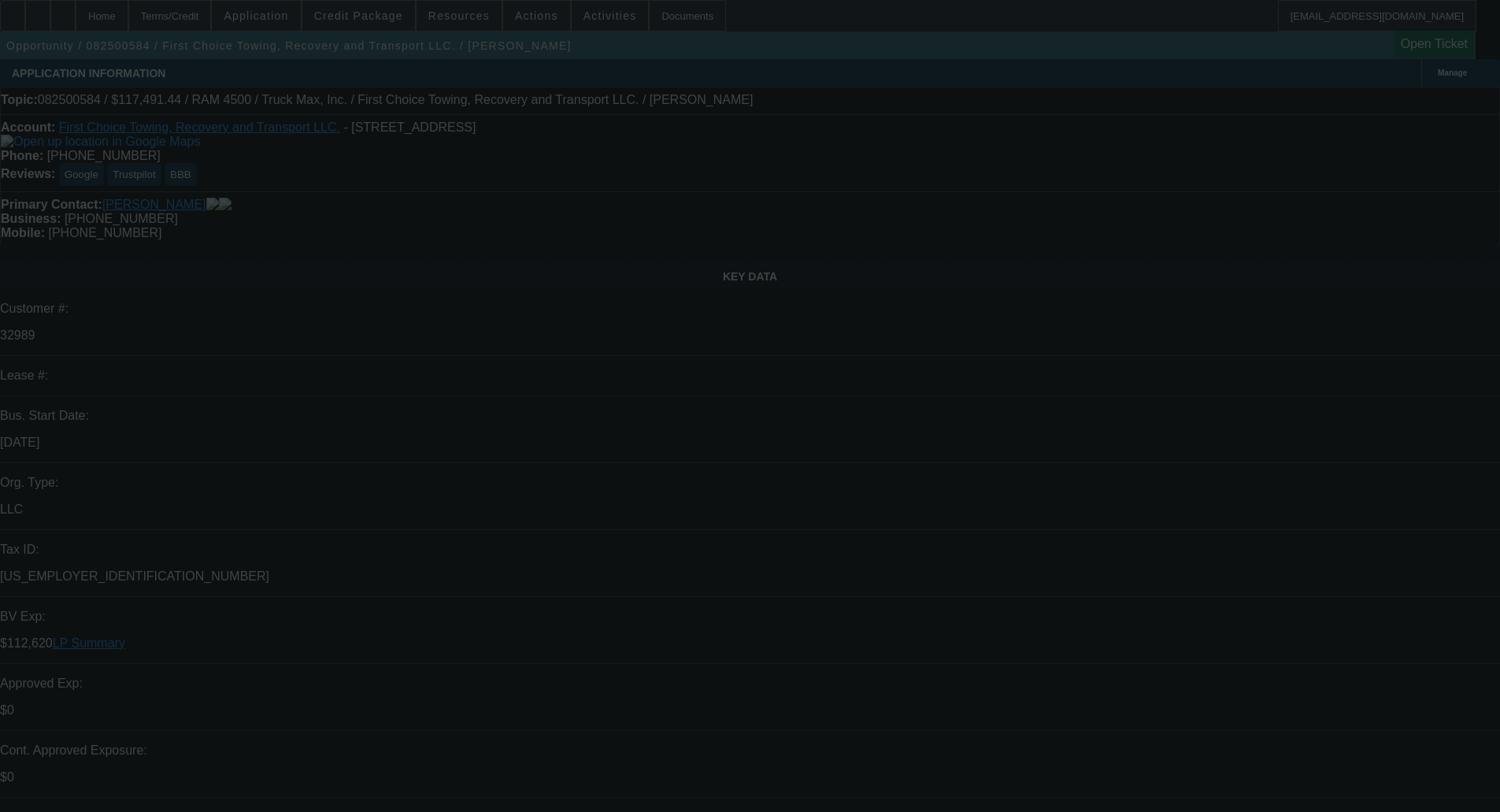
select select "0.1"
select select "4"
select select "0"
select select "0.1"
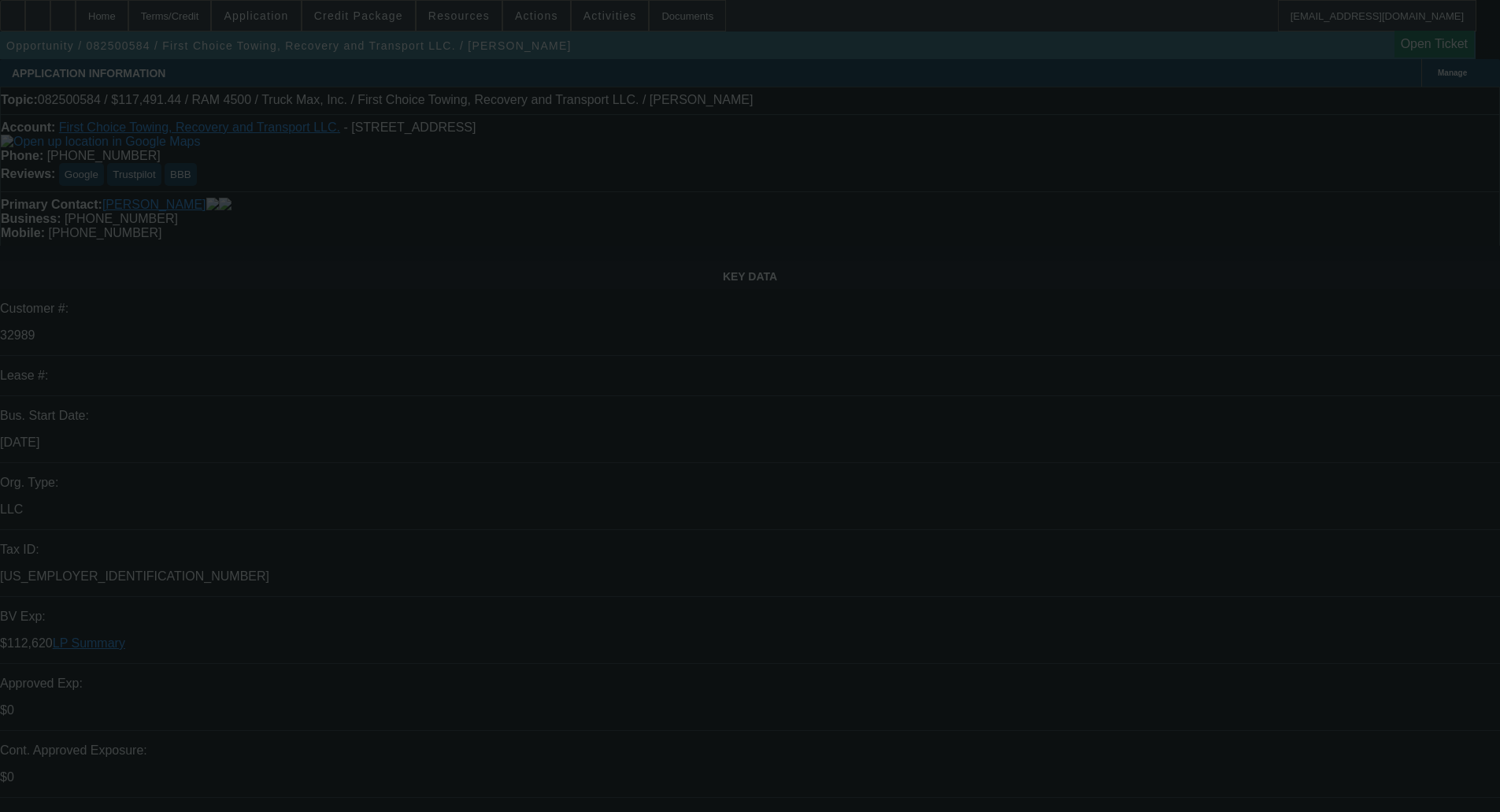
select select "4"
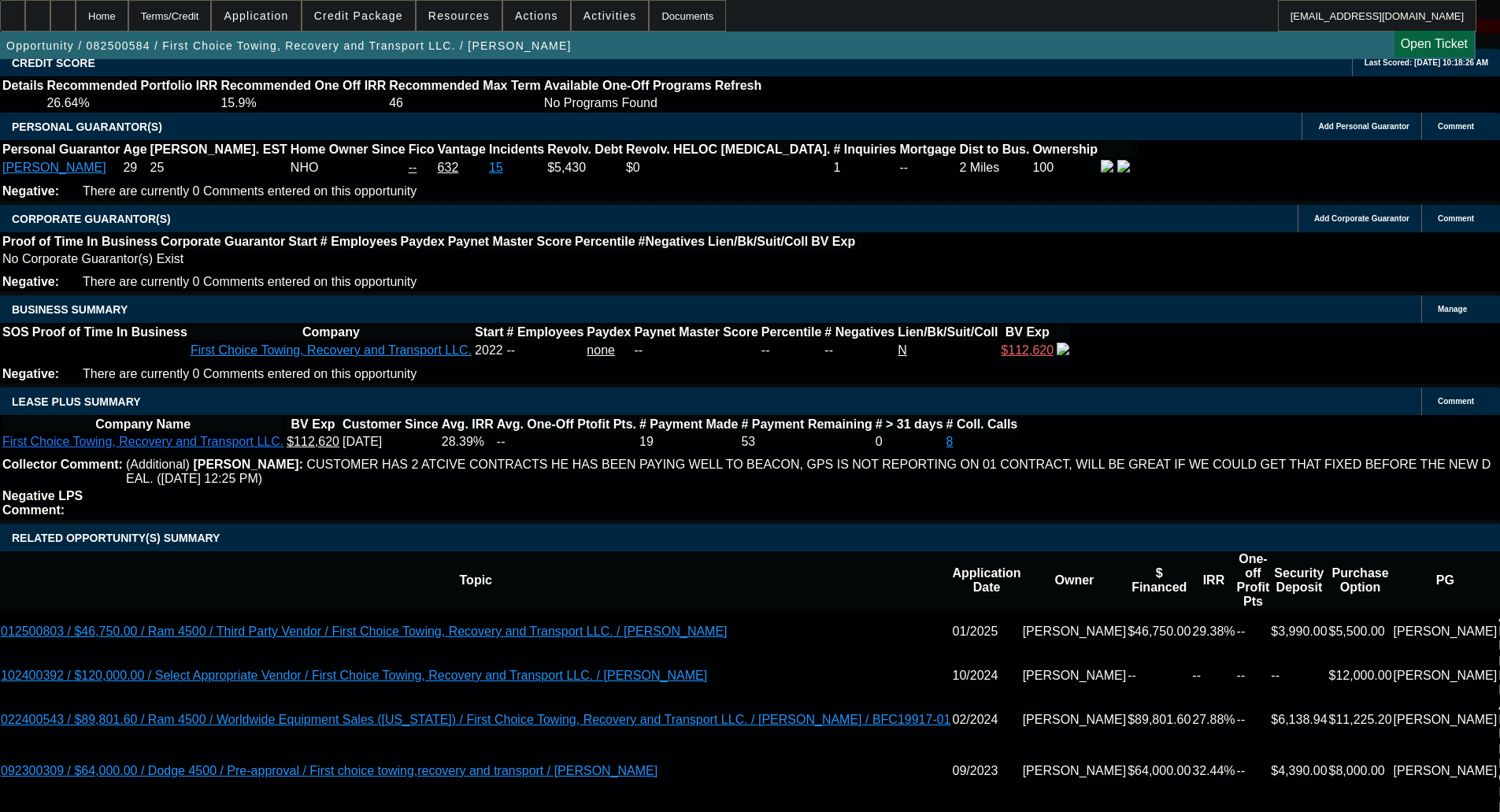
scroll to position [2598, 0]
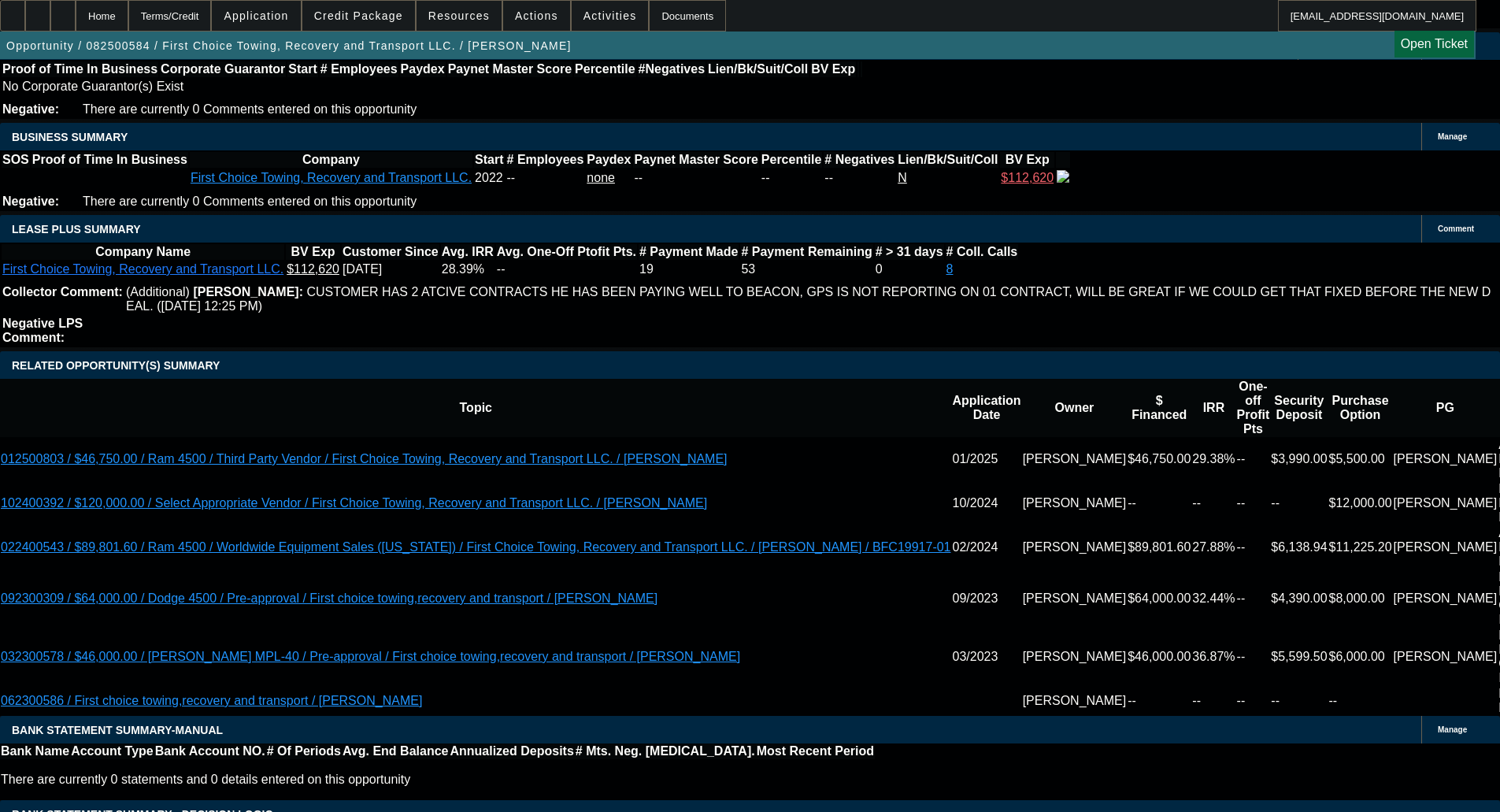
scroll to position [2610, 0]
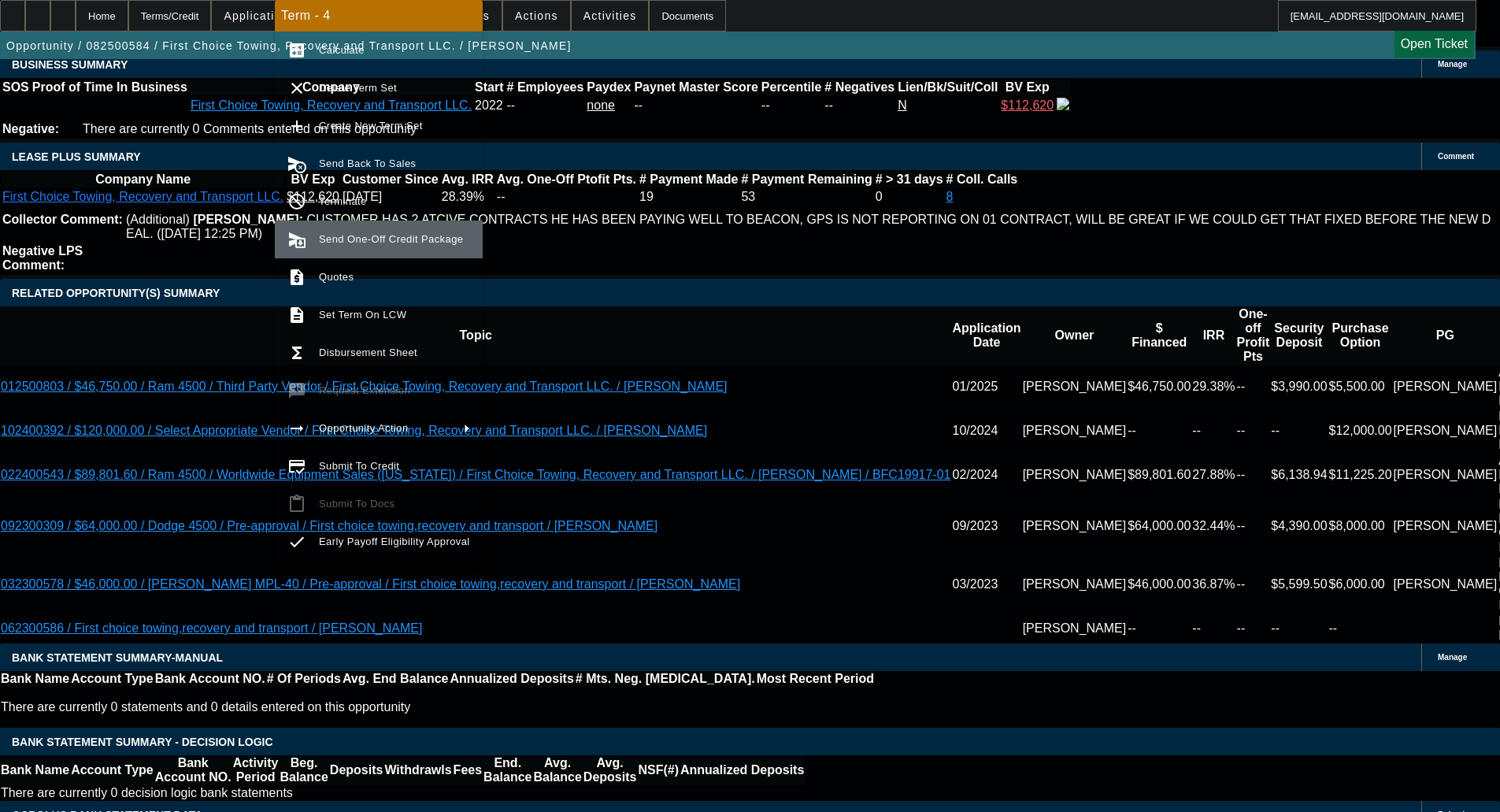
click at [416, 233] on span "Send One-Off Credit Package" at bounding box center [391, 239] width 144 height 12
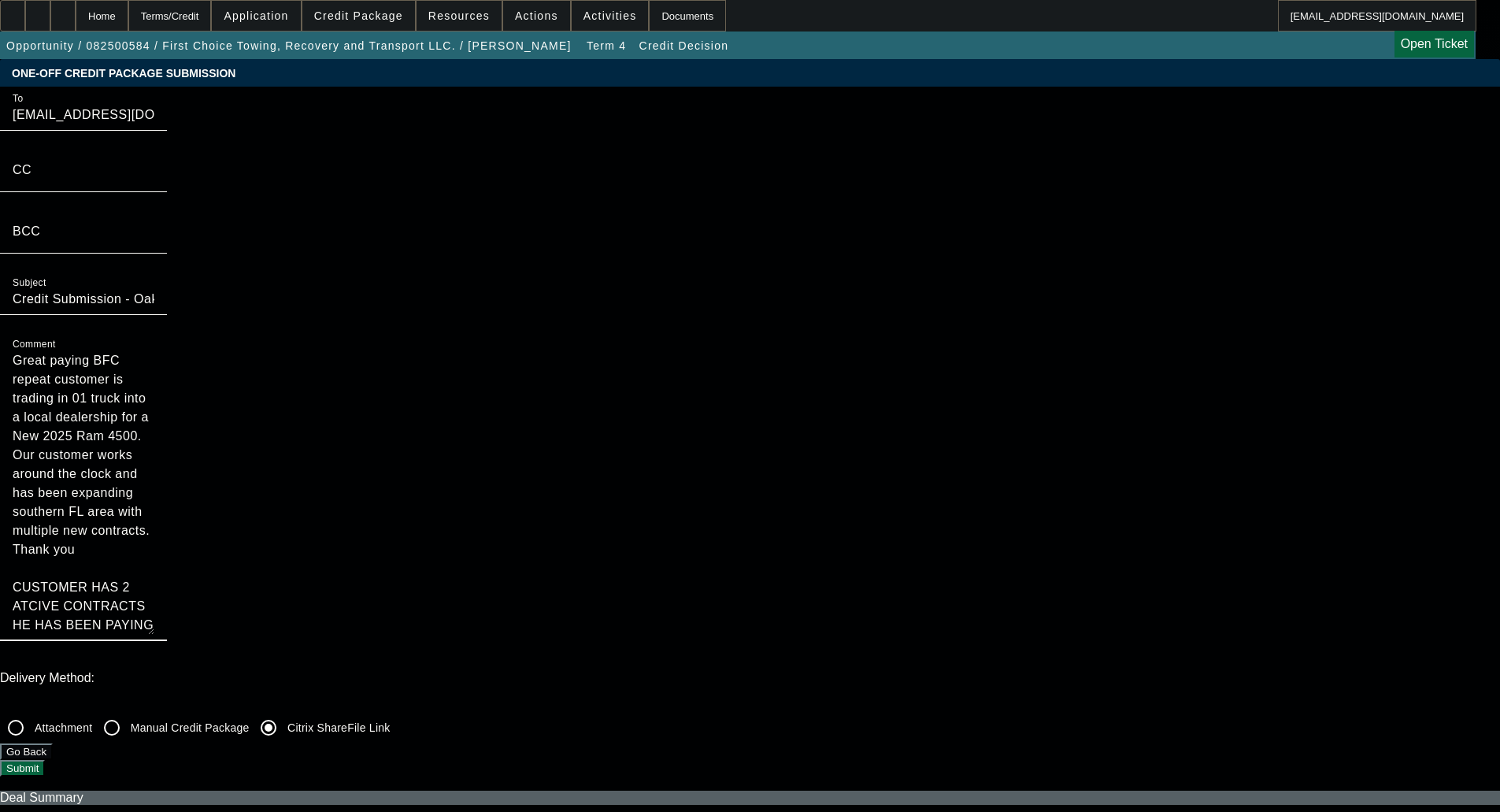
drag, startPoint x: 845, startPoint y: 182, endPoint x: 849, endPoint y: 410, distance: 228.0
click at [167, 410] on div "Comment Great paying BFC repeat customer is trading in 01 truck into a local de…" at bounding box center [83, 486] width 167 height 308
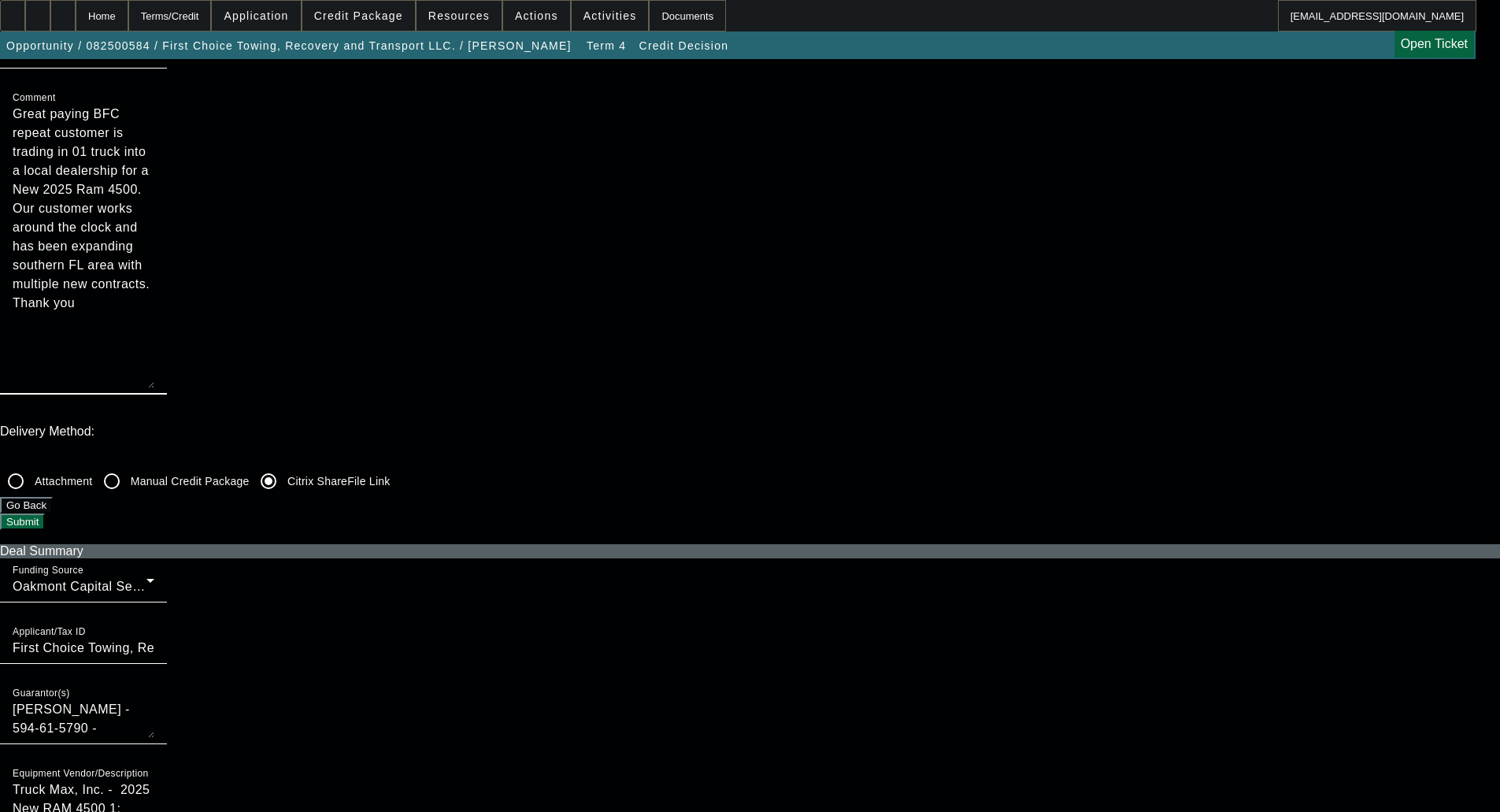
scroll to position [551, 0]
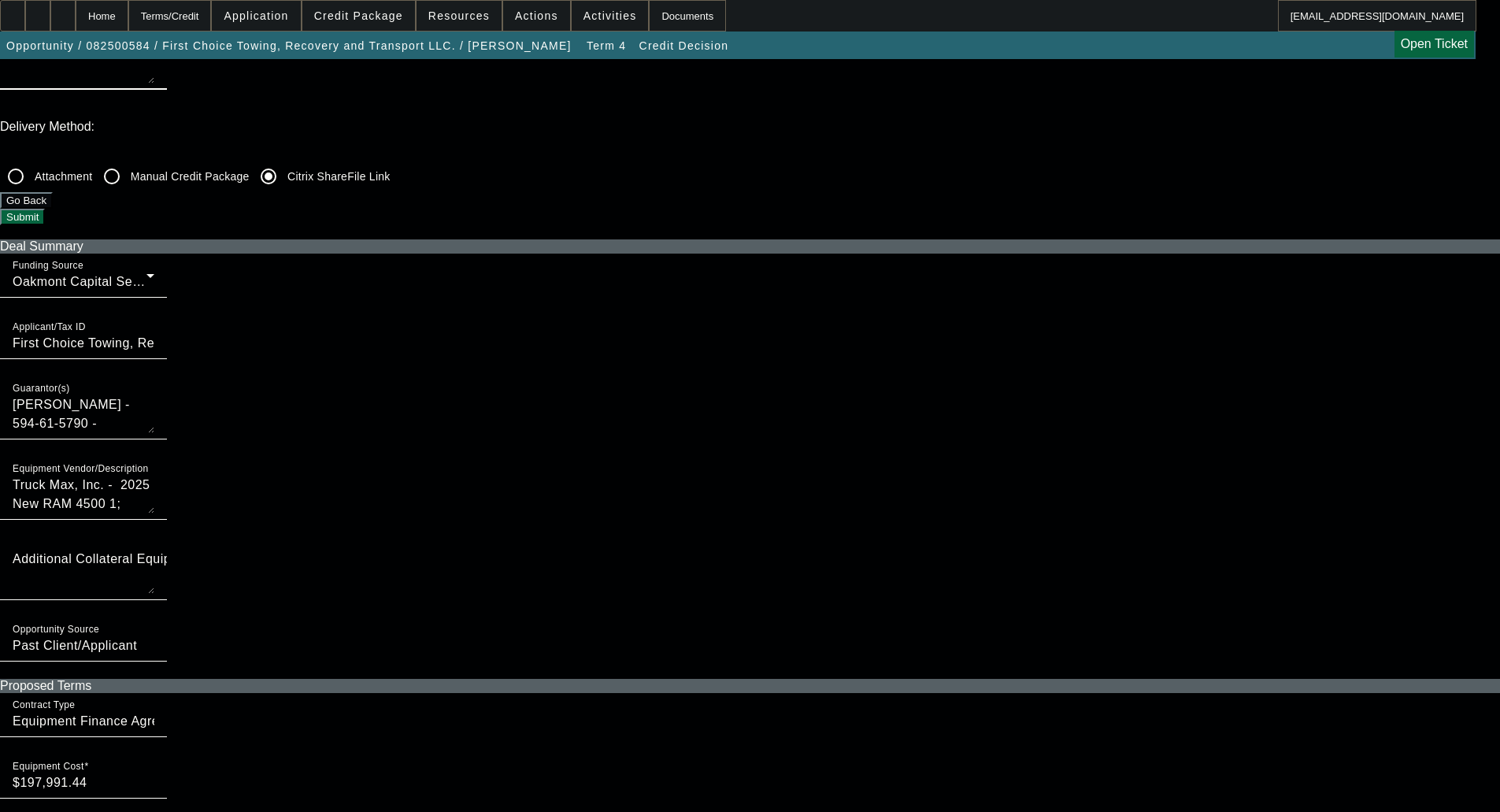
type textarea "Great paying BFC repeat customer is trading in 01 truck into a local dealership…"
checkbox input "true"
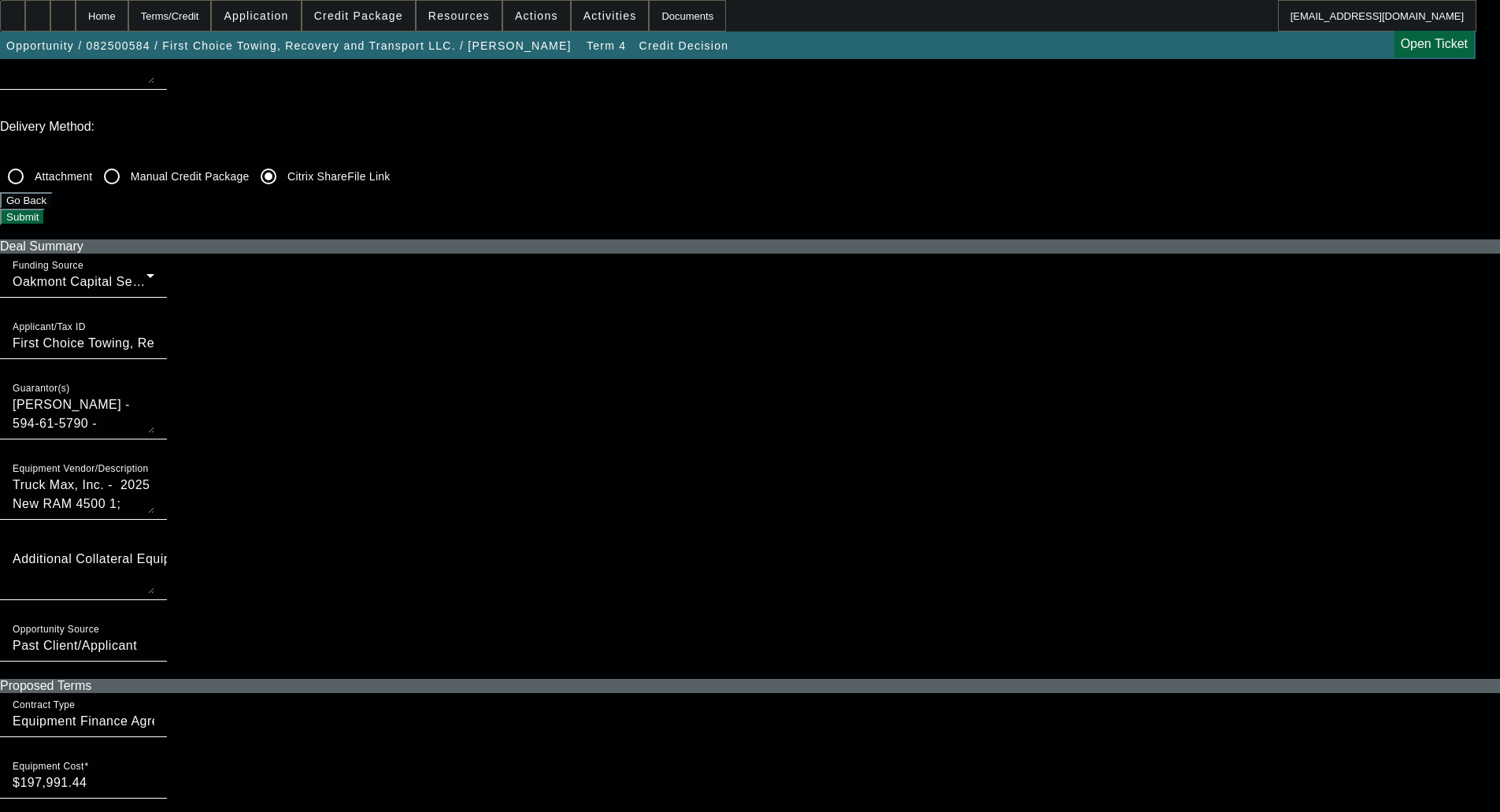
scroll to position [0, 0]
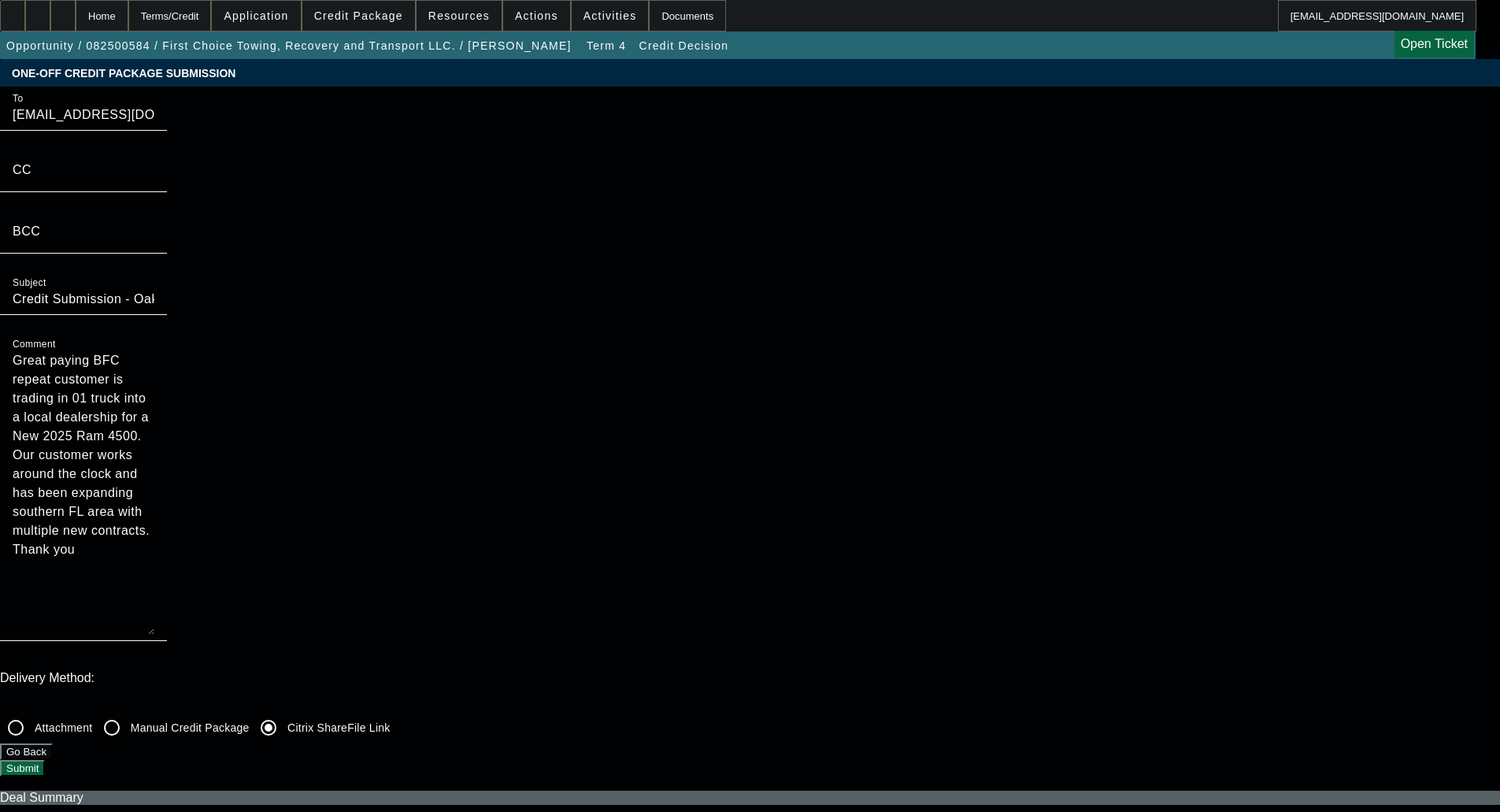
click at [45, 759] on button "Submit" at bounding box center [22, 767] width 45 height 17
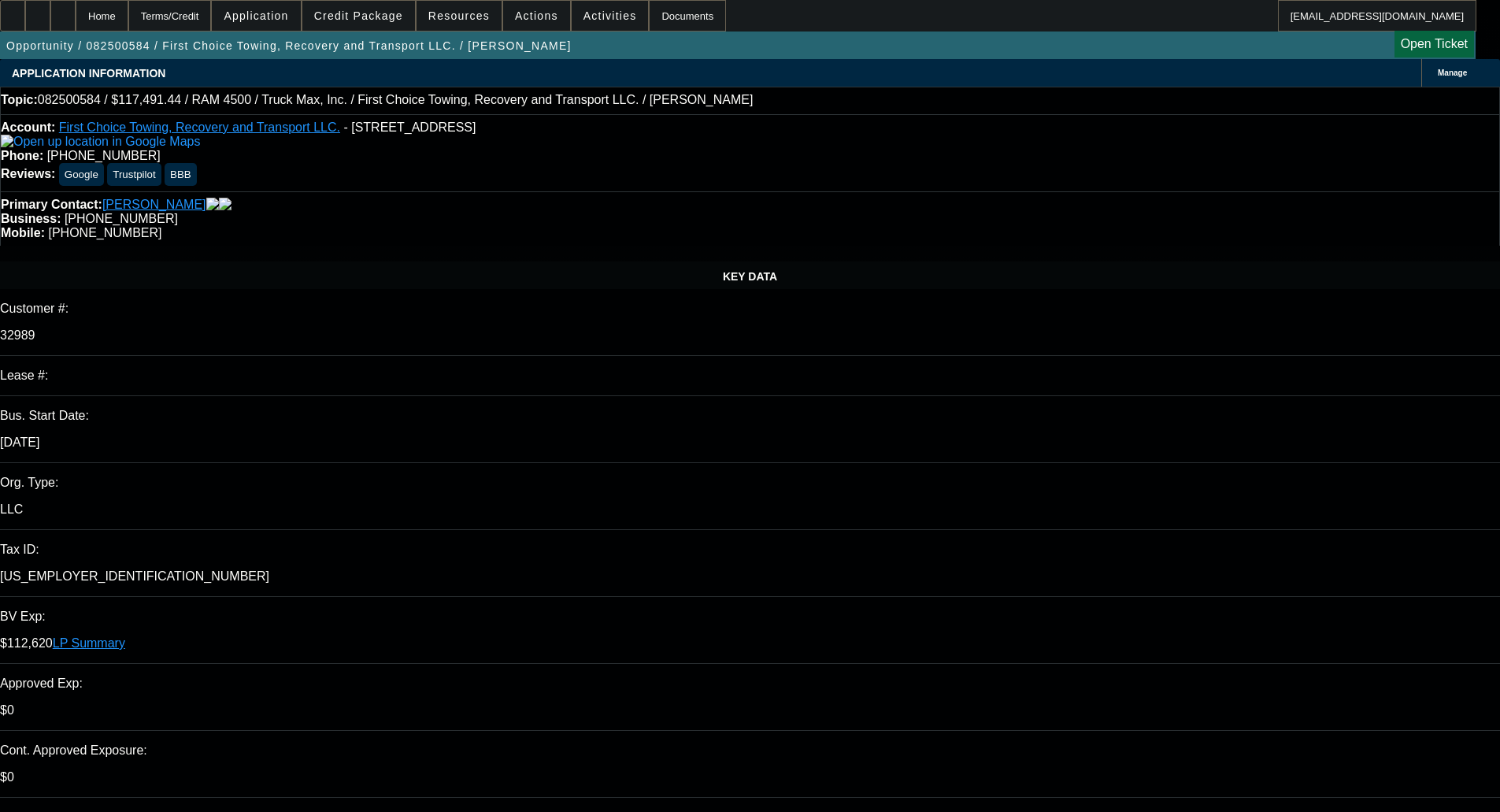
select select "0"
select select "6"
select select "0"
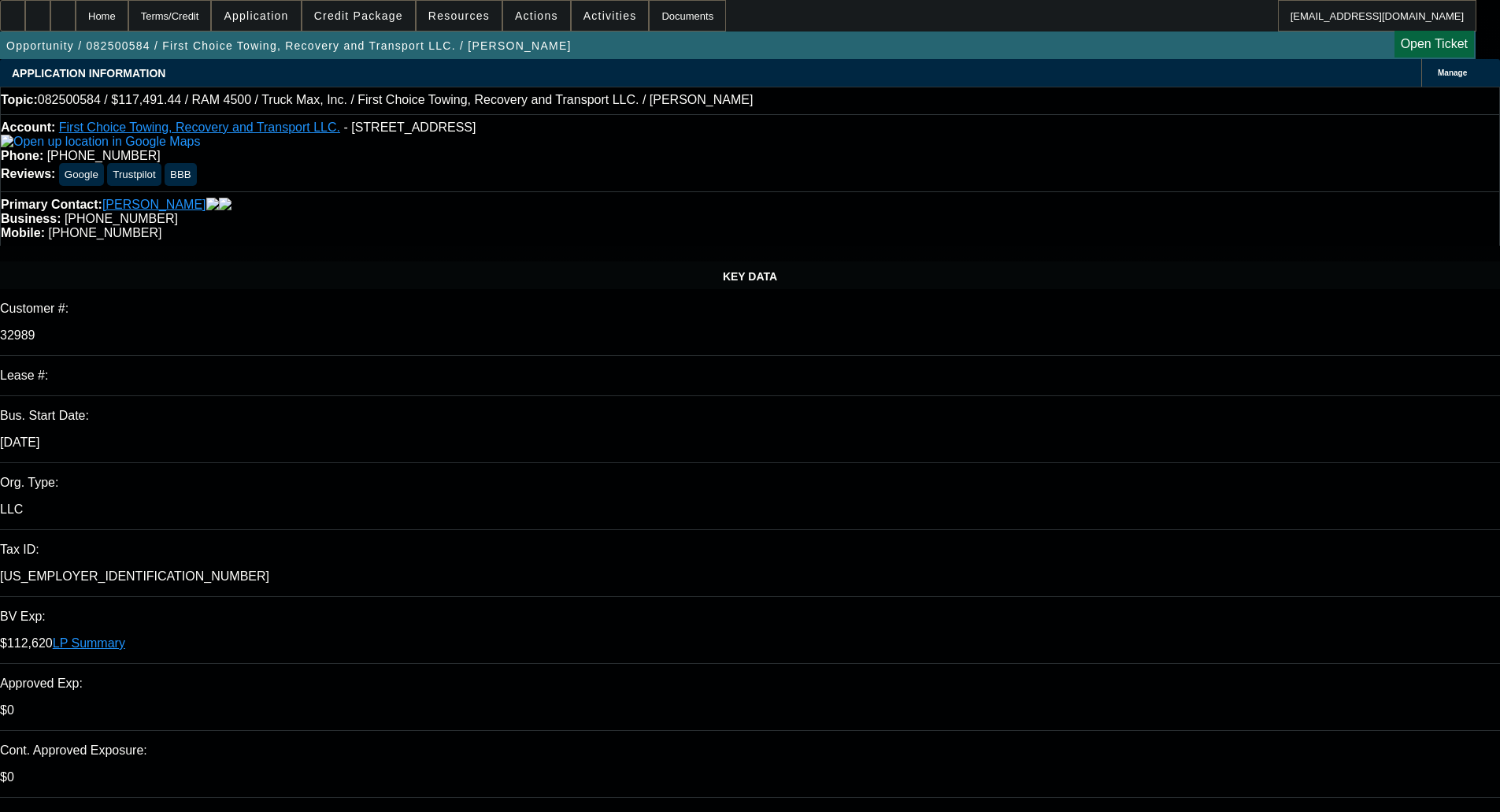
select select "0"
select select "6"
select select "0"
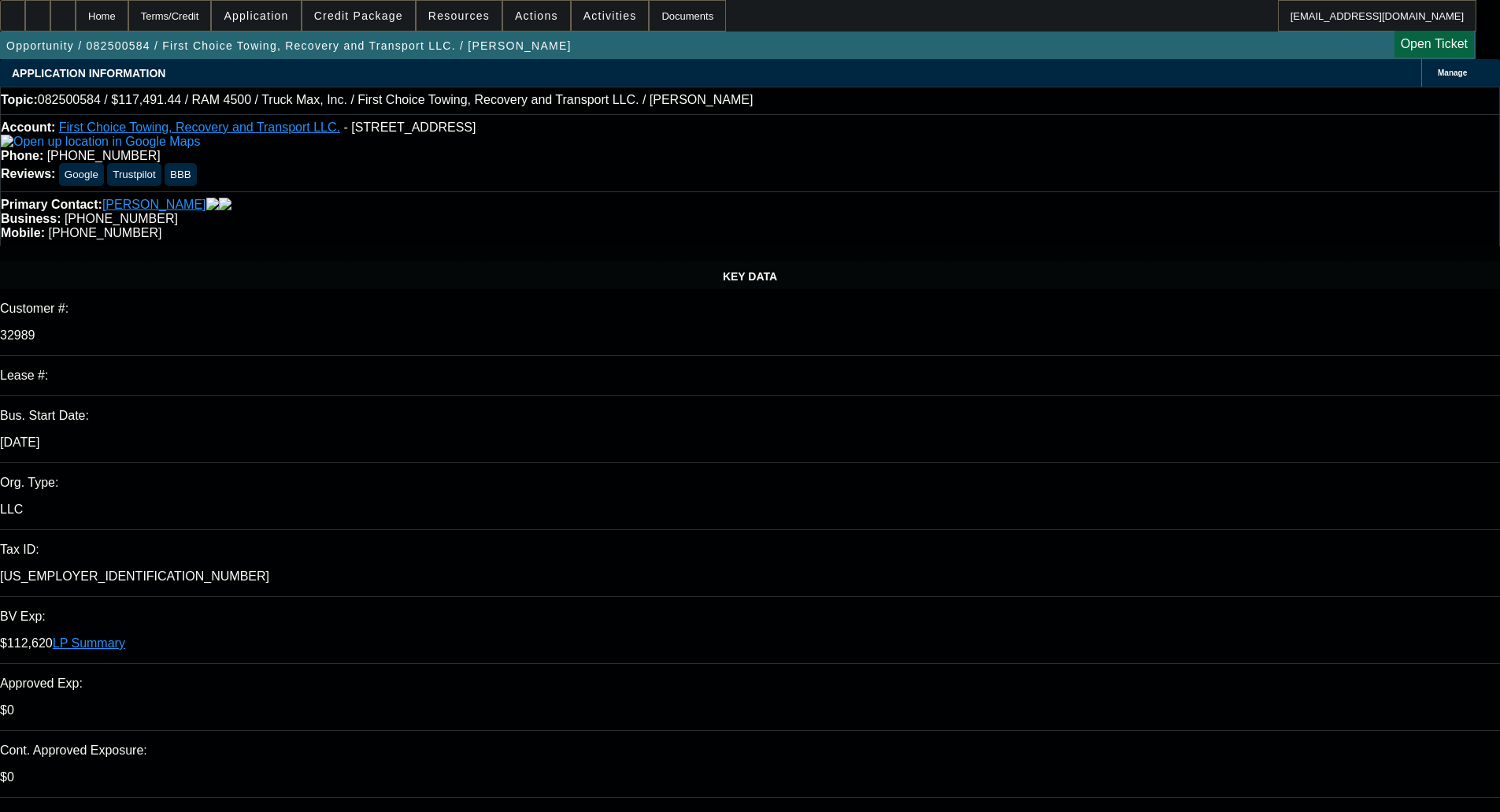
select select "0.1"
select select "4"
select select "0"
select select "0.1"
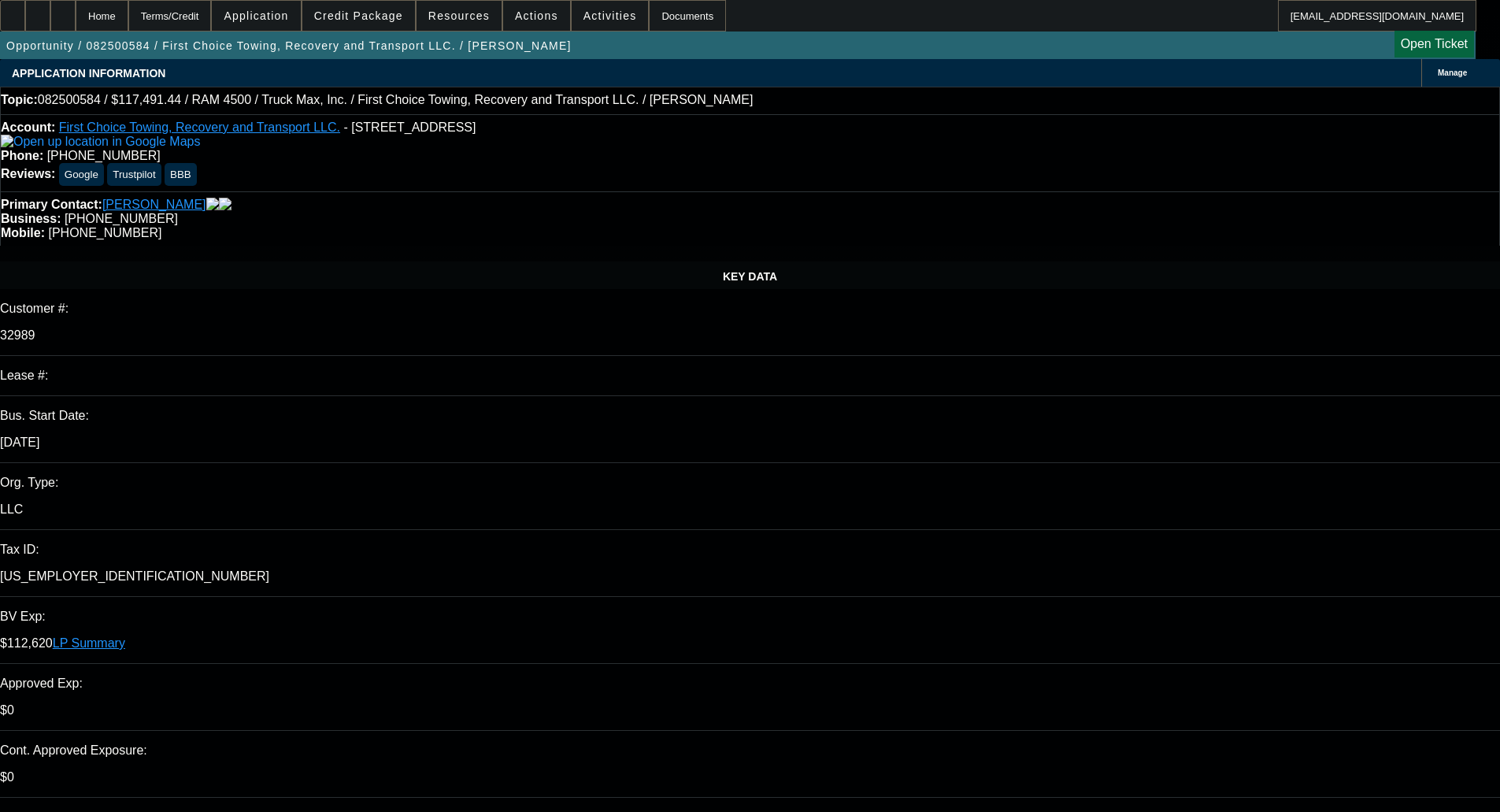
select select "4"
